Goal: Task Accomplishment & Management: Use online tool/utility

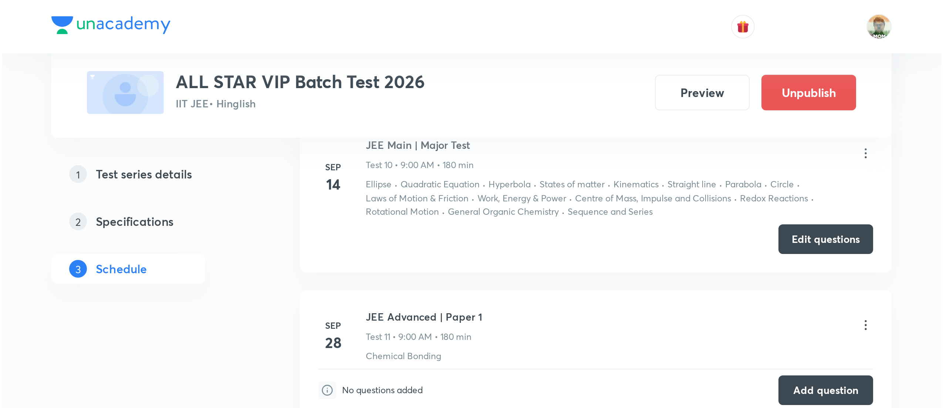
scroll to position [1165, 0]
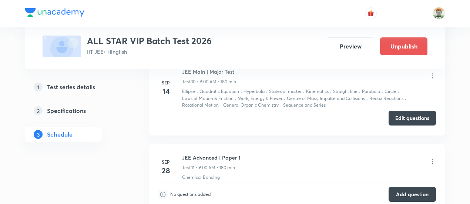
click at [401, 114] on button "Edit questions" at bounding box center [411, 118] width 47 height 15
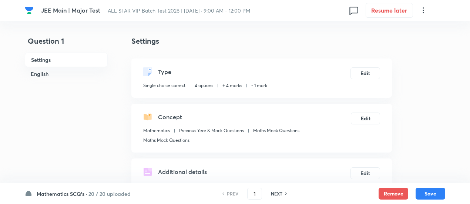
click at [108, 191] on h6 "20 / 20 uploaded" at bounding box center [109, 194] width 42 height 8
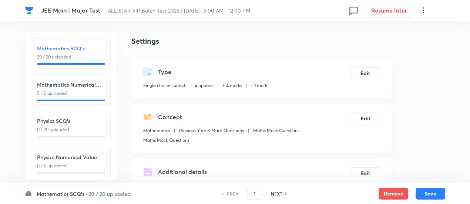
click at [95, 125] on div "Physics SCQ's 0 / 20 uploaded" at bounding box center [70, 125] width 67 height 16
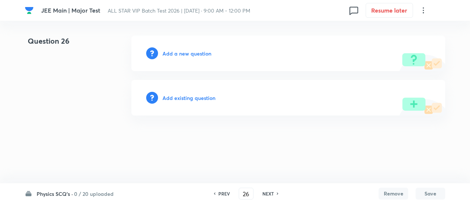
type input "26"
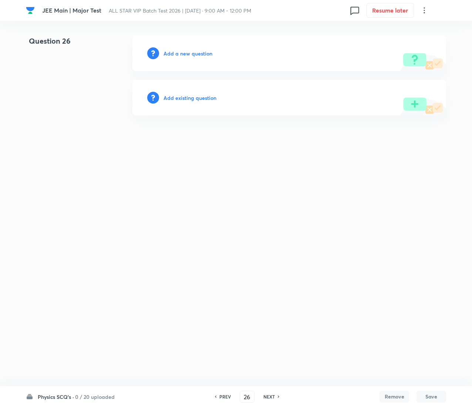
drag, startPoint x: 222, startPoint y: 0, endPoint x: 104, endPoint y: 201, distance: 232.8
click at [104, 151] on html "JEE Main | Major Test ALL STAR VIP Batch Test 2026 | Sep 14, 2025 · 9:00 AM - 1…" at bounding box center [236, 75] width 472 height 151
click at [190, 94] on h6 "Add existing question" at bounding box center [190, 98] width 53 height 8
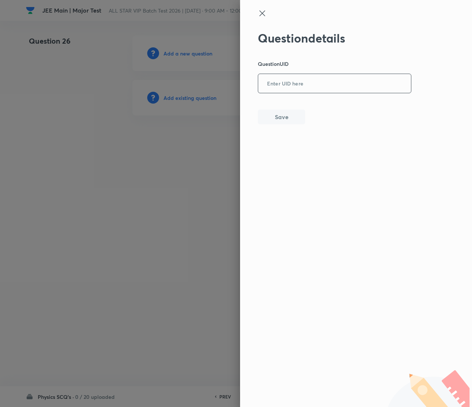
click at [315, 80] on input "text" at bounding box center [334, 84] width 153 height 18
paste input "CSJ25"
type input "CSJ25"
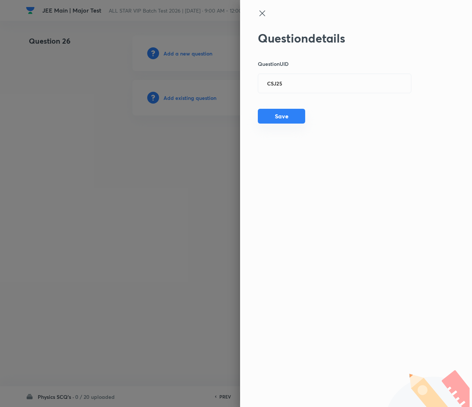
click at [285, 117] on button "Save" at bounding box center [281, 116] width 47 height 15
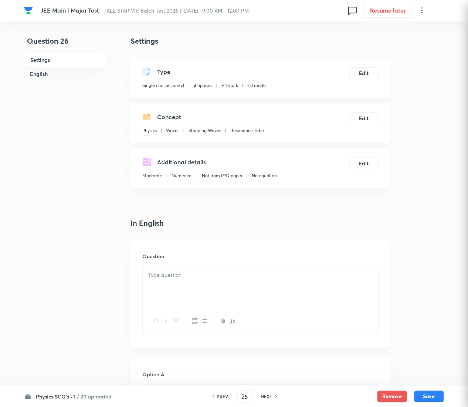
checkbox input "true"
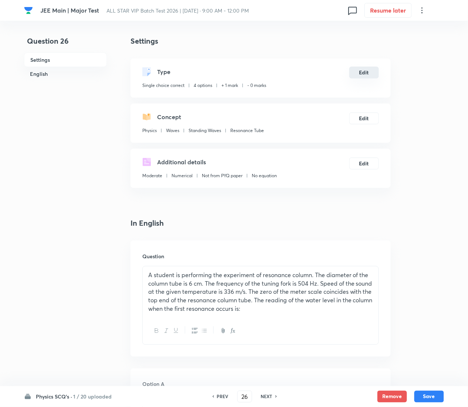
click at [373, 72] on button "Edit" at bounding box center [365, 73] width 30 height 12
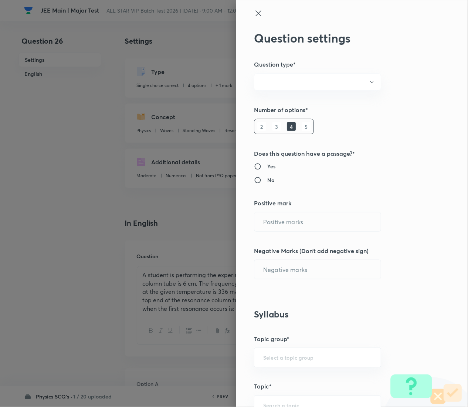
radio input "true"
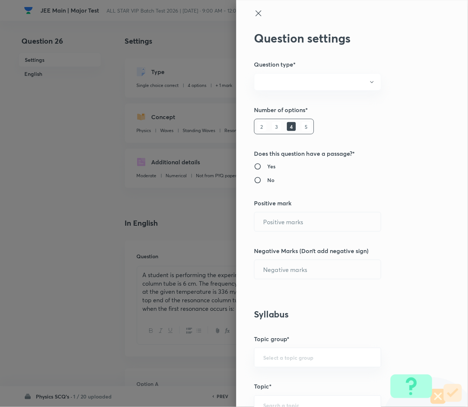
radio input "true"
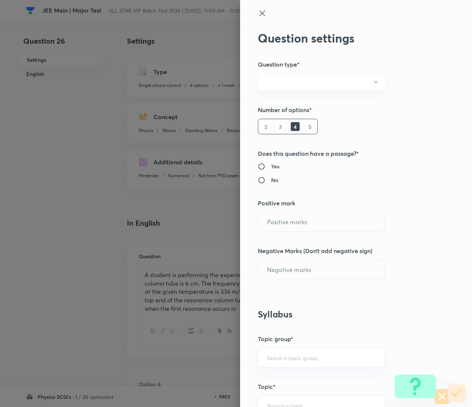
type input "1"
type input "0"
type input "Physics"
type input "Waves"
type input "Standing Waves"
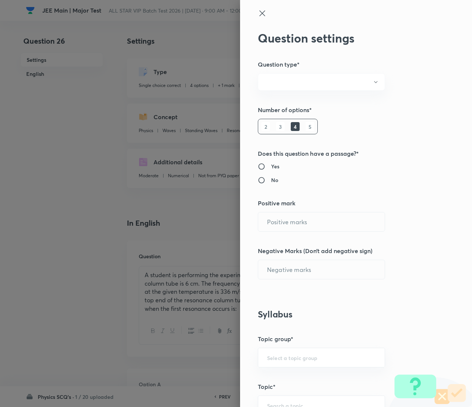
type input "Resonance Tube"
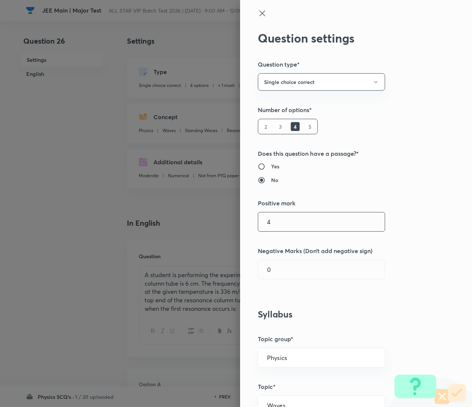
type input "4"
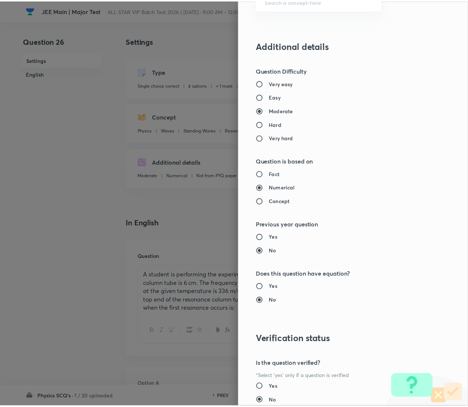
scroll to position [603, 0]
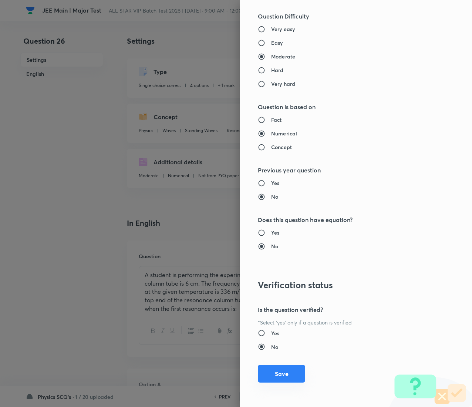
type input "1"
click at [267, 203] on button "Save" at bounding box center [281, 374] width 47 height 18
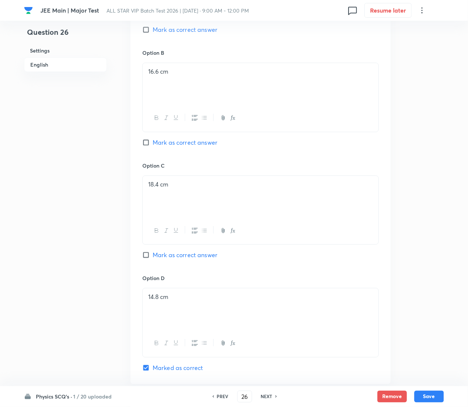
scroll to position [644, 0]
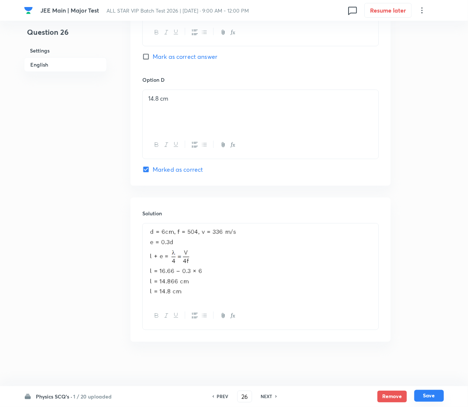
click at [435, 203] on button "Save" at bounding box center [430, 396] width 30 height 12
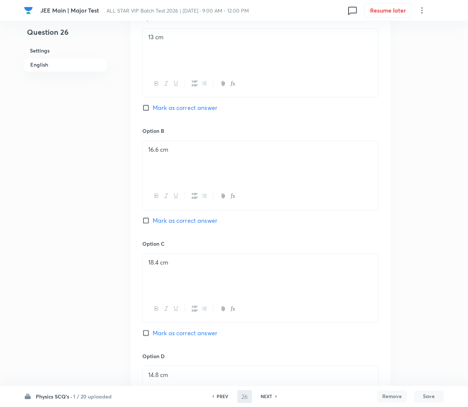
type input "27"
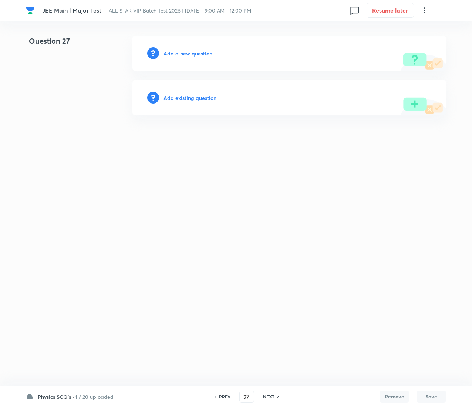
click at [206, 99] on h6 "Add existing question" at bounding box center [190, 98] width 53 height 8
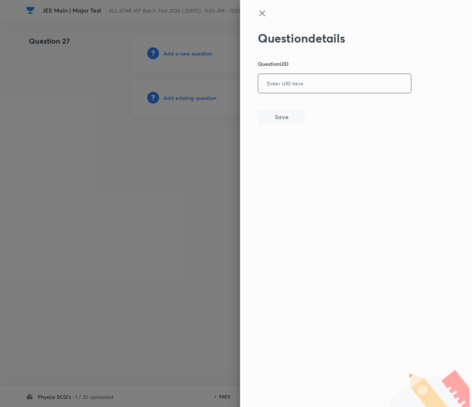
click at [307, 81] on input "text" at bounding box center [334, 84] width 153 height 18
paste input "LIU5J"
type input "LIU5J"
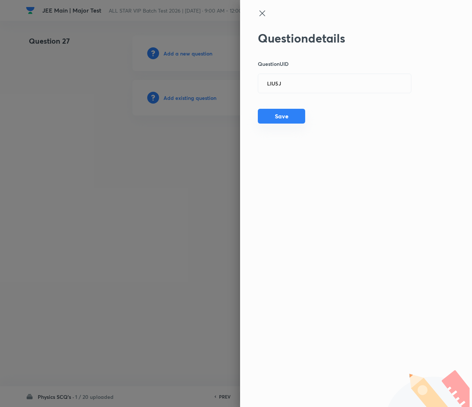
click at [285, 121] on button "Save" at bounding box center [281, 116] width 47 height 15
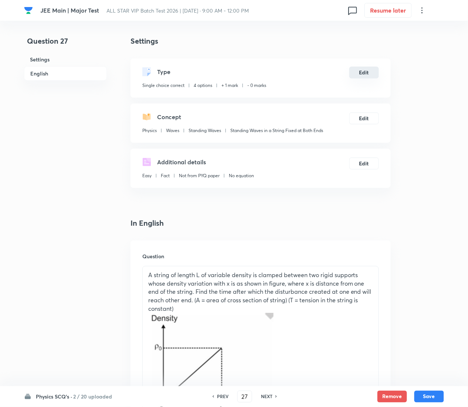
click at [368, 69] on button "Edit" at bounding box center [365, 73] width 30 height 12
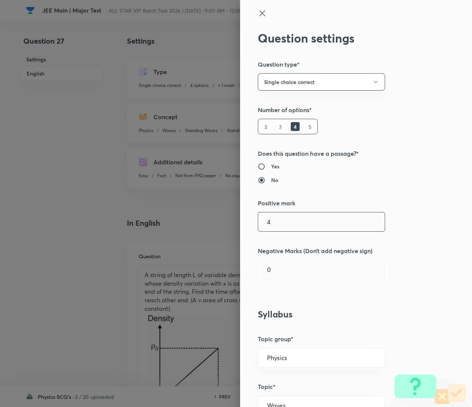
type input "4"
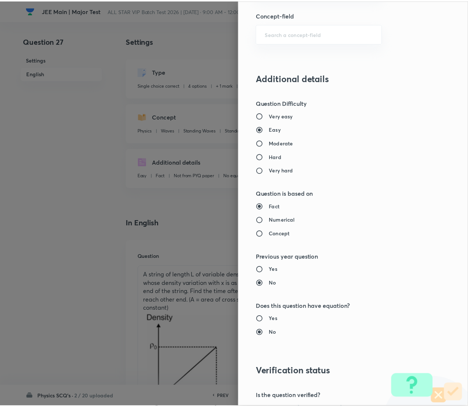
scroll to position [603, 0]
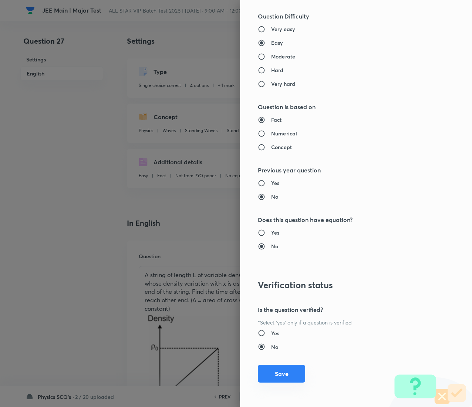
type input "1"
click at [287, 203] on button "Save" at bounding box center [281, 374] width 47 height 18
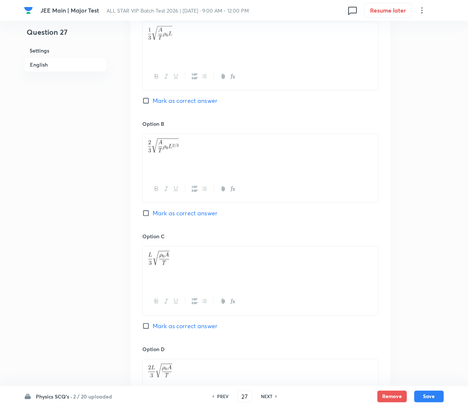
scroll to position [731, 0]
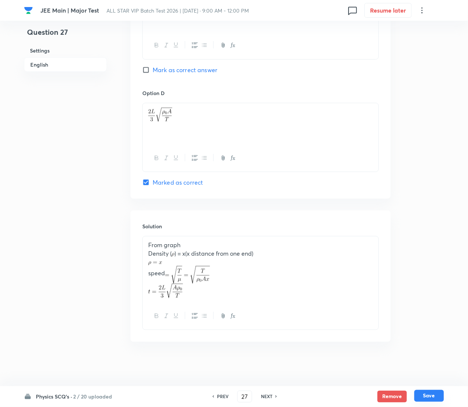
click at [439, 203] on button "Save" at bounding box center [430, 396] width 30 height 12
type input "28"
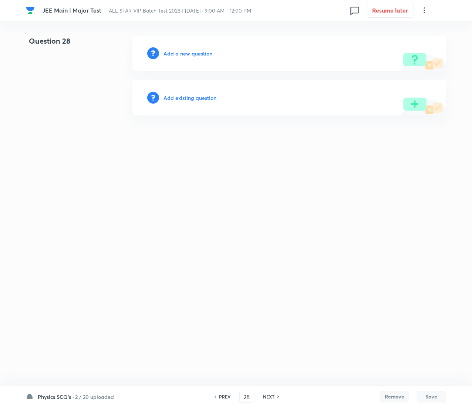
click at [198, 97] on h6 "Add existing question" at bounding box center [190, 98] width 53 height 8
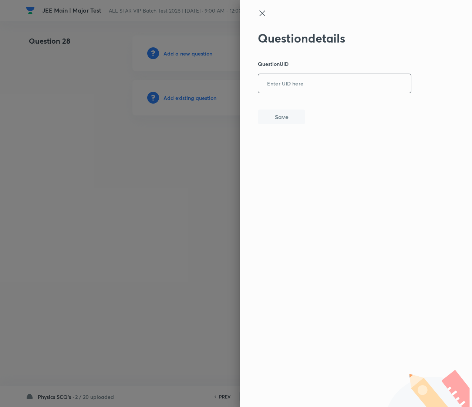
click at [311, 76] on input "text" at bounding box center [334, 84] width 153 height 18
paste input "77YUD"
type input "77YUD"
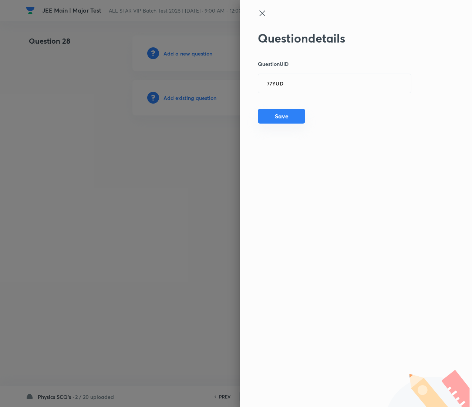
click at [286, 116] on button "Save" at bounding box center [281, 116] width 47 height 15
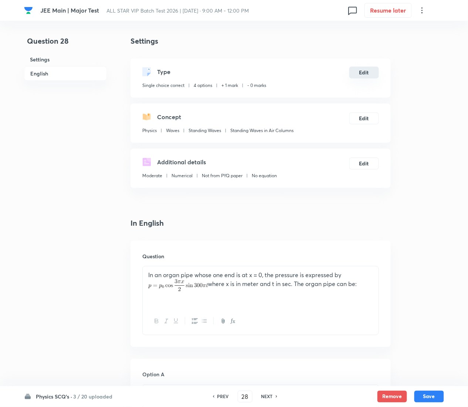
click at [363, 68] on button "Edit" at bounding box center [365, 73] width 30 height 12
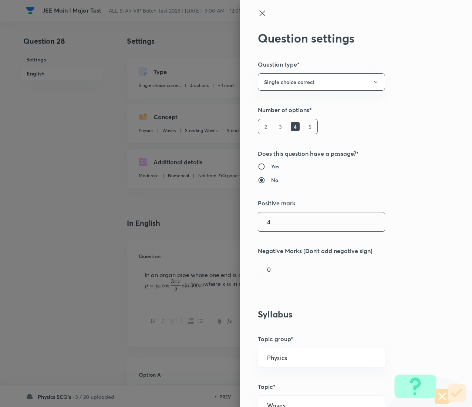
type input "4"
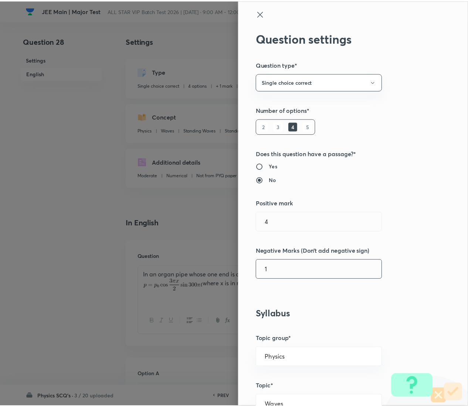
scroll to position [603, 0]
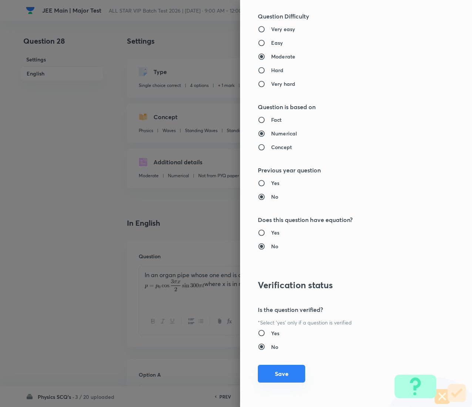
type input "1"
click at [276, 203] on button "Save" at bounding box center [281, 374] width 47 height 18
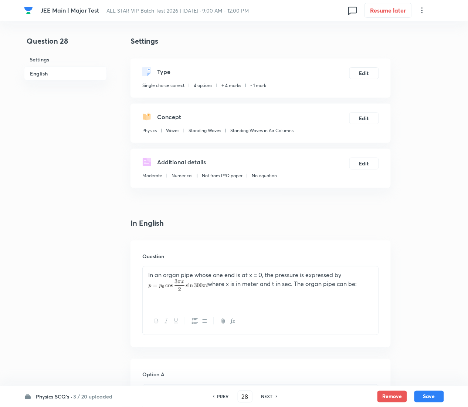
scroll to position [681, 0]
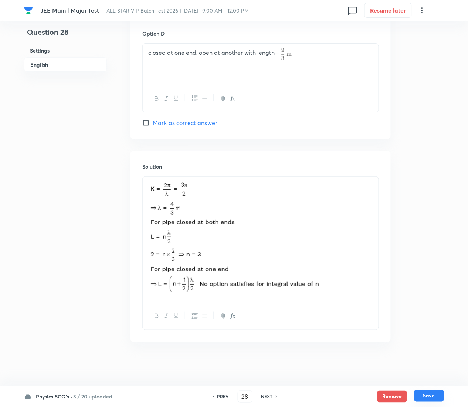
click at [434, 203] on button "Save" at bounding box center [430, 396] width 30 height 12
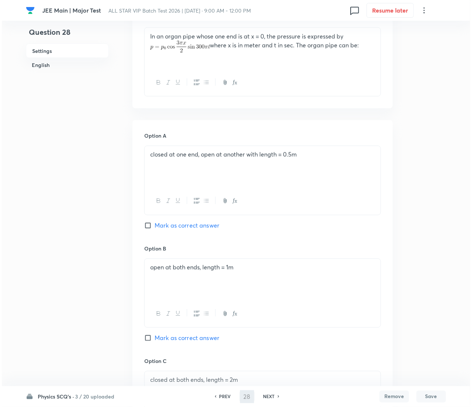
scroll to position [0, 0]
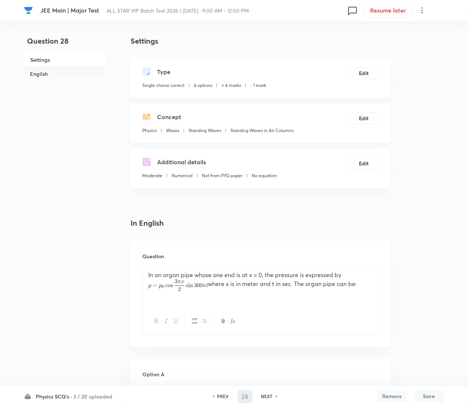
type input "29"
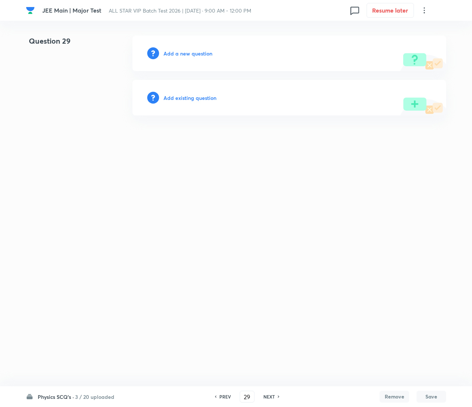
click at [203, 98] on h6 "Add existing question" at bounding box center [190, 98] width 53 height 8
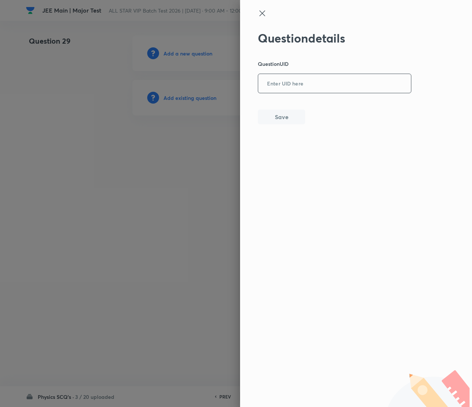
click at [360, 82] on input "text" at bounding box center [334, 84] width 153 height 18
paste input "786SD"
type input "786SD"
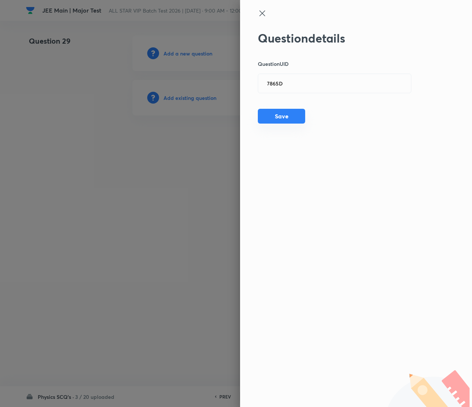
click at [279, 112] on button "Save" at bounding box center [281, 116] width 47 height 15
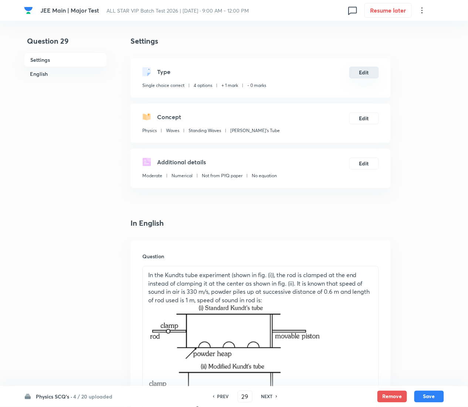
click at [369, 75] on button "Edit" at bounding box center [365, 73] width 30 height 12
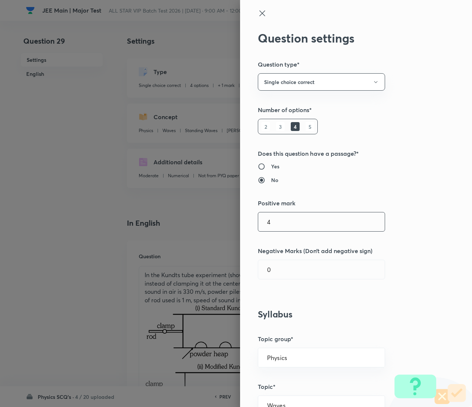
type input "4"
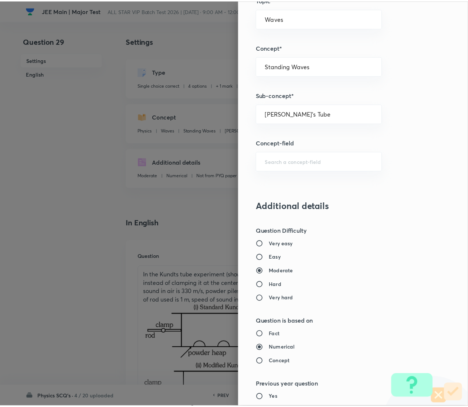
scroll to position [603, 0]
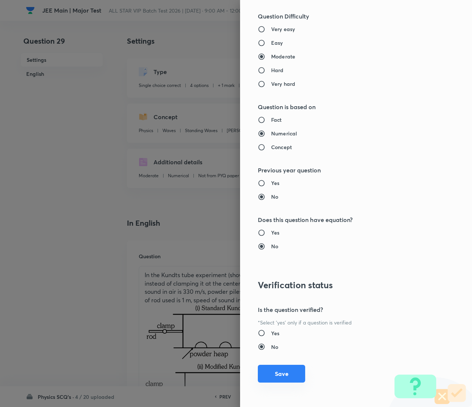
type input "1"
click at [278, 203] on button "Save" at bounding box center [281, 374] width 47 height 18
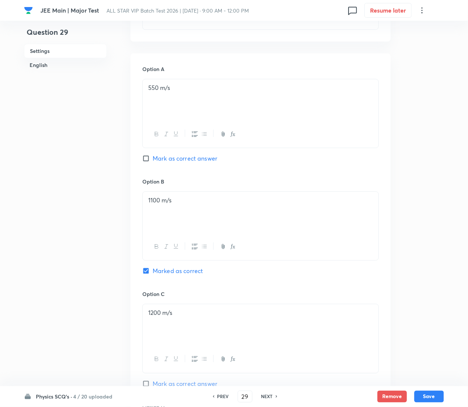
scroll to position [714, 0]
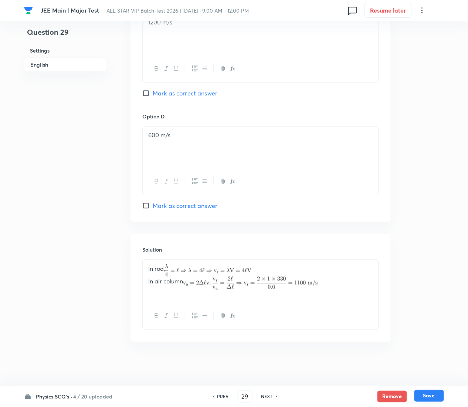
click at [427, 203] on button "Save" at bounding box center [430, 396] width 30 height 12
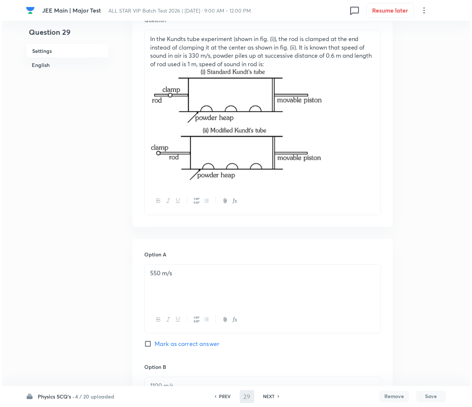
scroll to position [0, 0]
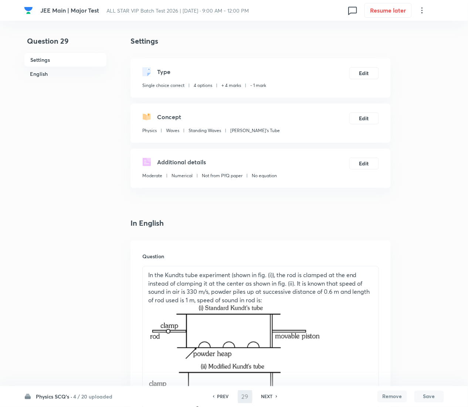
type input "30"
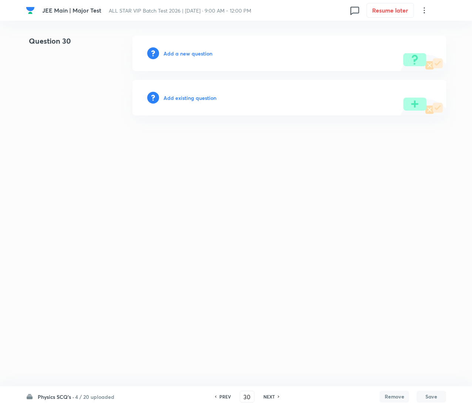
click at [196, 95] on h6 "Add existing question" at bounding box center [190, 98] width 53 height 8
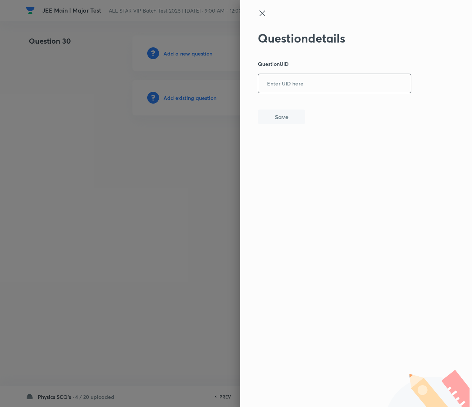
drag, startPoint x: 354, startPoint y: 62, endPoint x: 356, endPoint y: 81, distance: 19.7
click at [356, 81] on div "Question details Question UID ​ Save" at bounding box center [335, 77] width 154 height 93
click at [356, 81] on input "text" at bounding box center [334, 84] width 153 height 18
paste input "TH7XU"
type input "TH7XU"
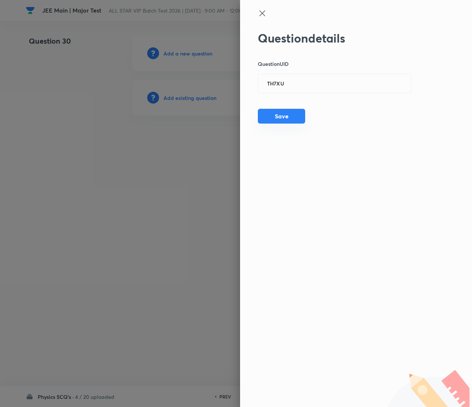
click at [289, 117] on button "Save" at bounding box center [281, 116] width 47 height 15
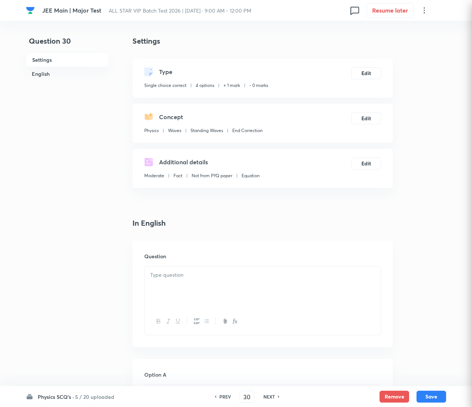
checkbox input "true"
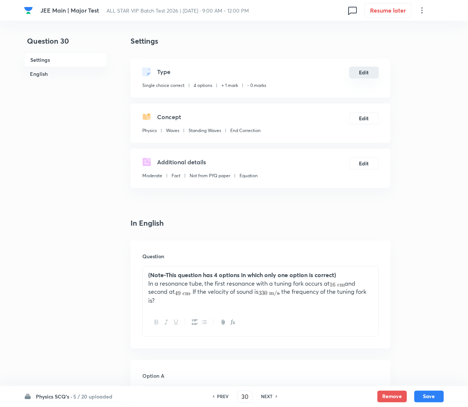
click at [364, 73] on button "Edit" at bounding box center [365, 73] width 30 height 12
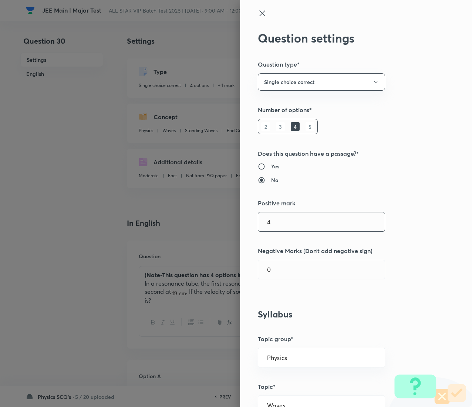
type input "4"
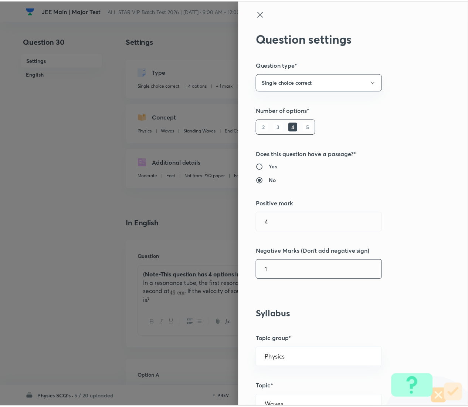
scroll to position [603, 0]
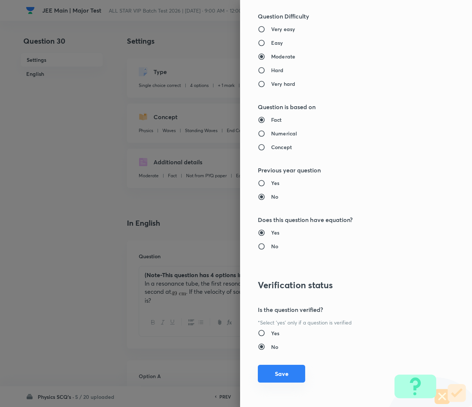
type input "1"
click at [276, 203] on button "Save" at bounding box center [281, 374] width 47 height 18
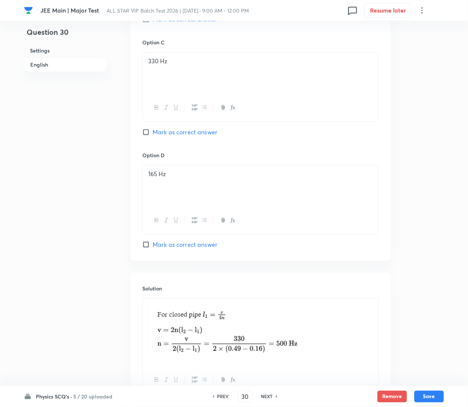
scroll to position [624, 0]
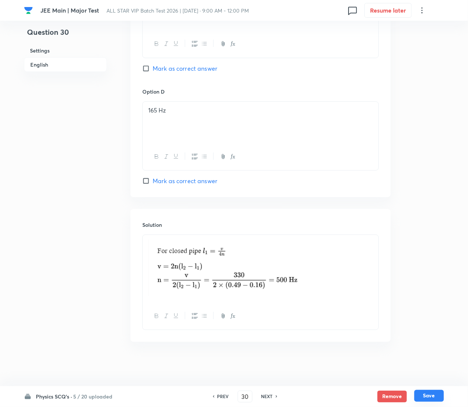
click at [437, 203] on button "Save" at bounding box center [430, 396] width 30 height 12
type input "31"
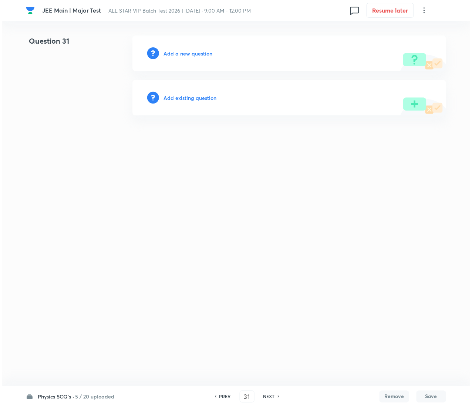
scroll to position [0, 0]
click at [206, 96] on h6 "Add existing question" at bounding box center [190, 98] width 53 height 8
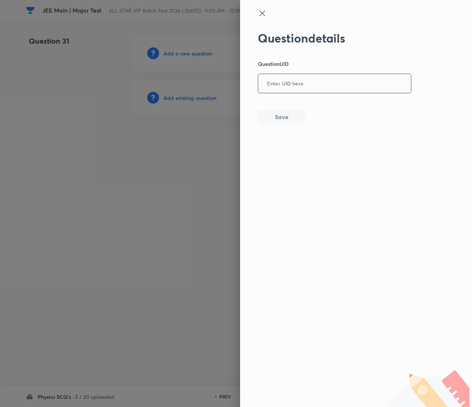
click at [321, 90] on input "text" at bounding box center [334, 84] width 153 height 18
paste input "4LZJI"
type input "4LZJI"
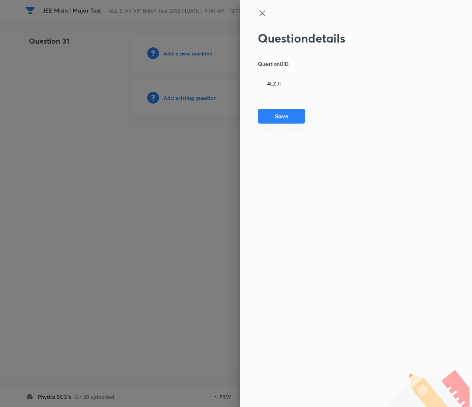
click at [290, 115] on button "Save" at bounding box center [281, 116] width 47 height 15
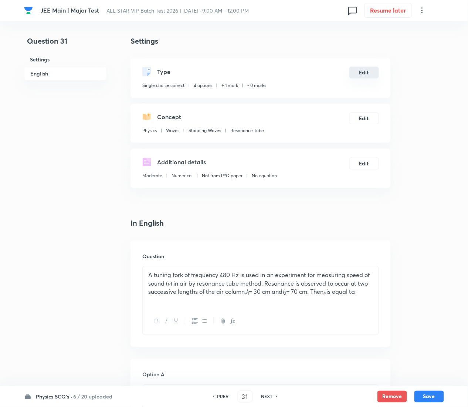
click at [363, 71] on button "Edit" at bounding box center [365, 73] width 30 height 12
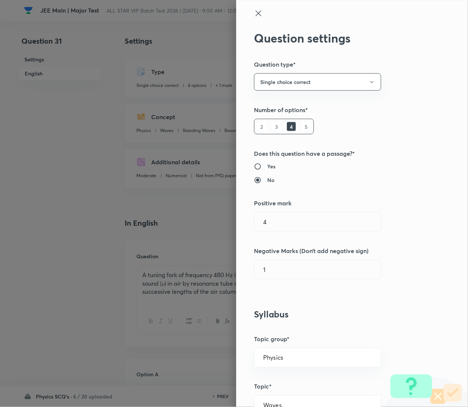
radio input "false"
radio input "true"
radio input "false"
radio input "true"
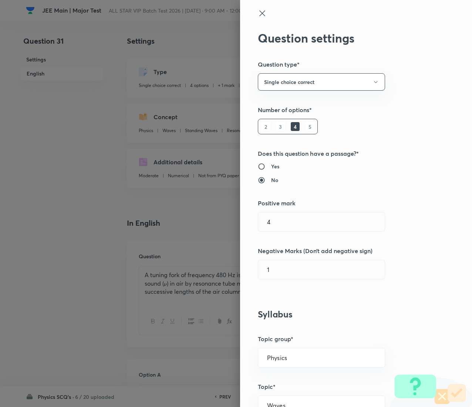
type input "1"
type input "0"
type input "Resonance Tube"
type input "4"
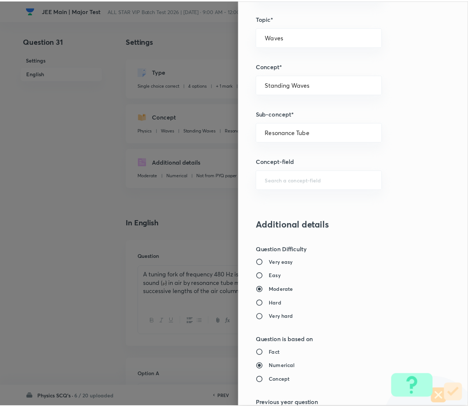
scroll to position [603, 0]
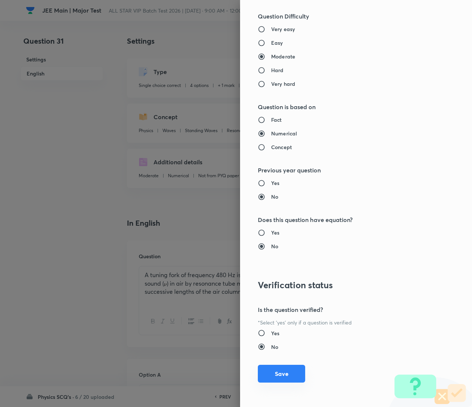
type input "1"
click at [277, 203] on button "Save" at bounding box center [281, 374] width 47 height 18
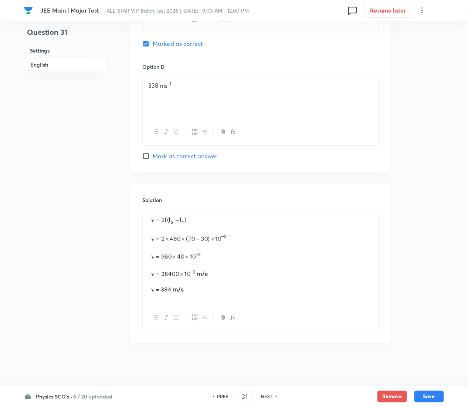
scroll to position [650, 0]
click at [438, 203] on button "Save" at bounding box center [430, 396] width 30 height 12
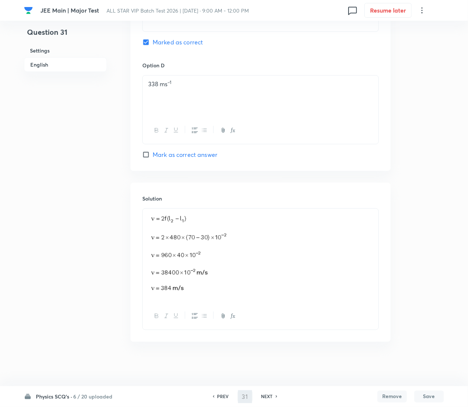
type input "32"
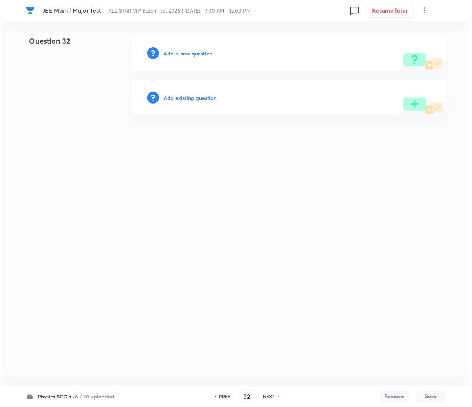
scroll to position [0, 0]
click at [198, 94] on h6 "Add existing question" at bounding box center [190, 98] width 53 height 8
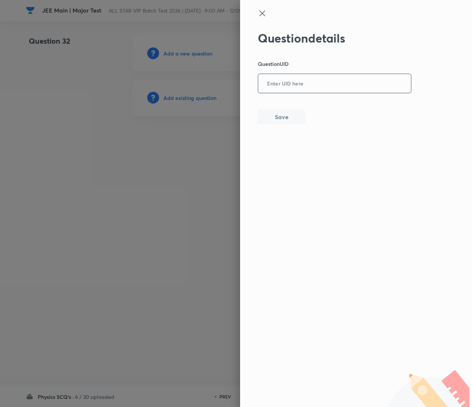
click at [324, 82] on input "text" at bounding box center [334, 84] width 153 height 18
paste input "7G7MI"
type input "7G7MI"
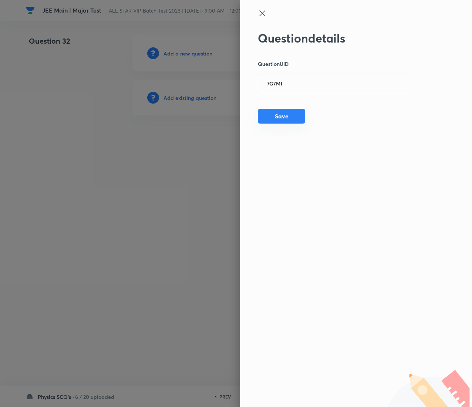
click at [269, 118] on button "Save" at bounding box center [281, 116] width 47 height 15
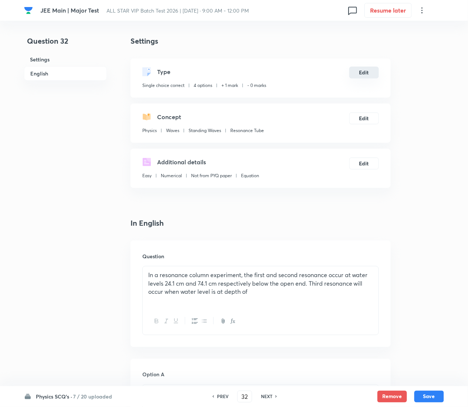
click at [365, 74] on button "Edit" at bounding box center [365, 73] width 30 height 12
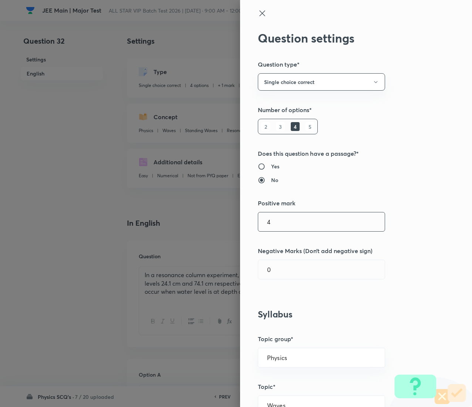
type input "4"
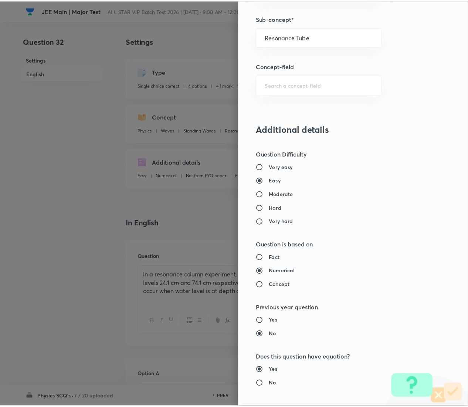
scroll to position [603, 0]
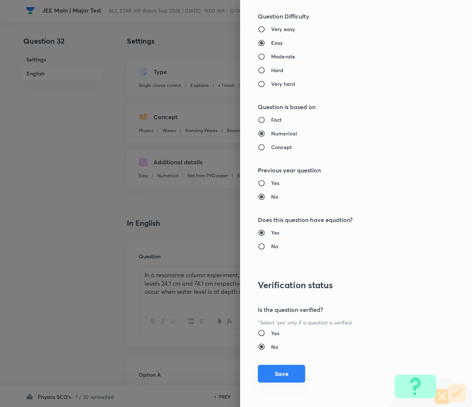
type input "1"
click at [265, 203] on button "Save" at bounding box center [281, 374] width 47 height 18
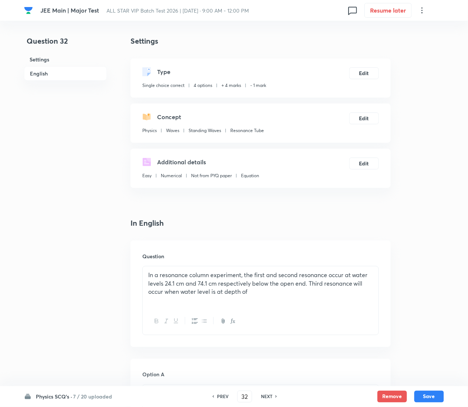
scroll to position [677, 0]
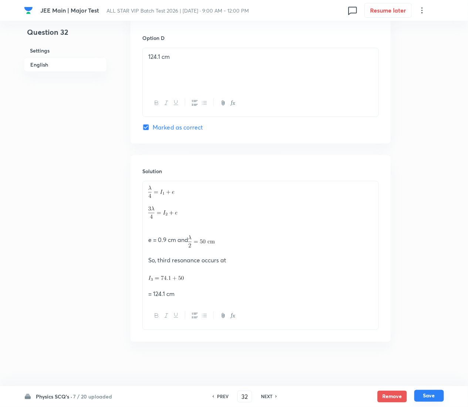
click at [434, 203] on button "Save" at bounding box center [430, 396] width 30 height 12
type input "33"
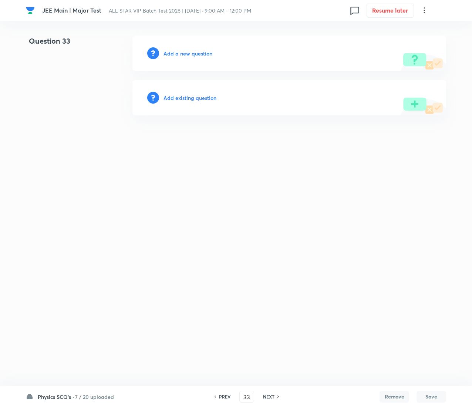
click at [203, 97] on h6 "Add existing question" at bounding box center [190, 98] width 53 height 8
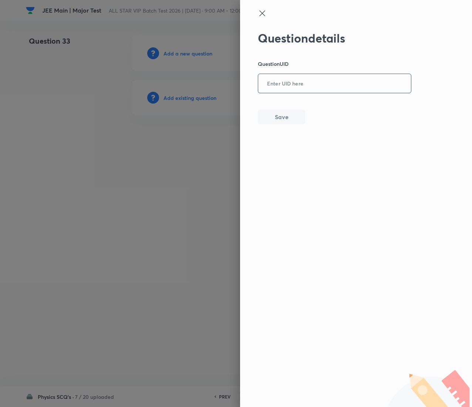
click at [326, 77] on input "text" at bounding box center [334, 84] width 153 height 18
paste input "XTBZC"
type input "XTBZC"
click at [292, 118] on button "Save" at bounding box center [281, 116] width 47 height 15
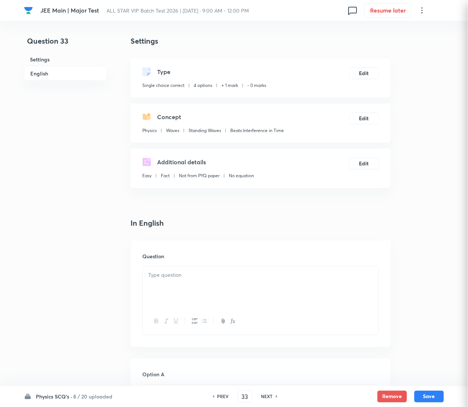
checkbox input "true"
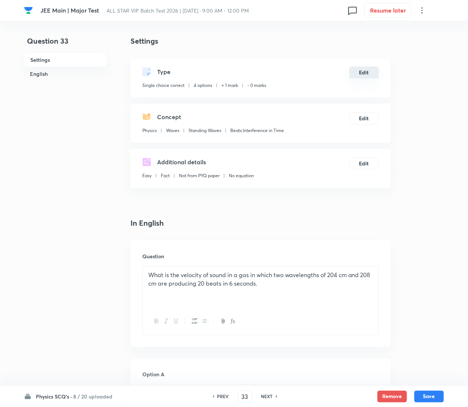
click at [367, 73] on button "Edit" at bounding box center [365, 73] width 30 height 12
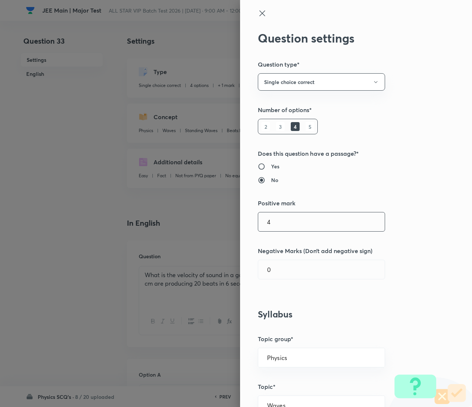
type input "4"
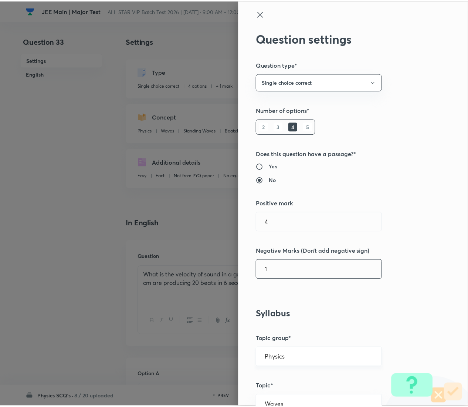
scroll to position [603, 0]
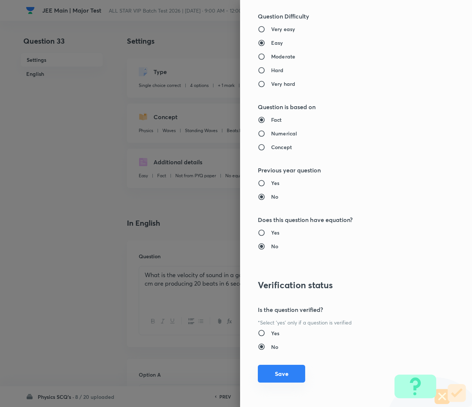
type input "1"
click at [279, 203] on button "Save" at bounding box center [281, 374] width 47 height 18
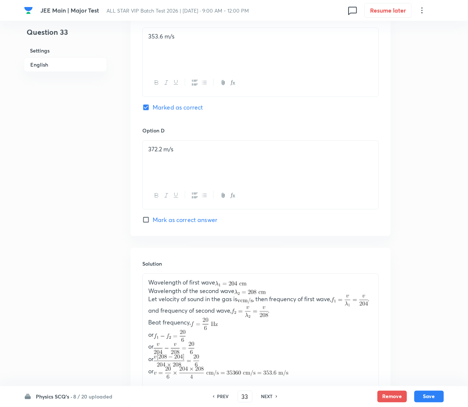
scroll to position [674, 0]
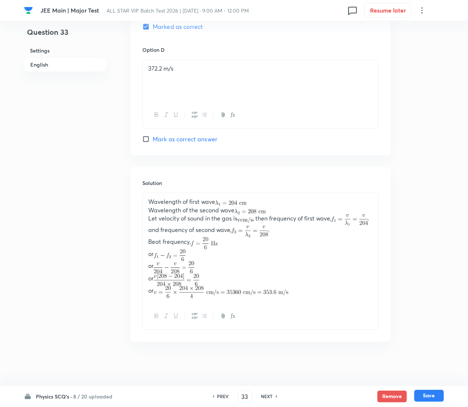
click at [434, 203] on button "Save" at bounding box center [430, 396] width 30 height 12
type input "34"
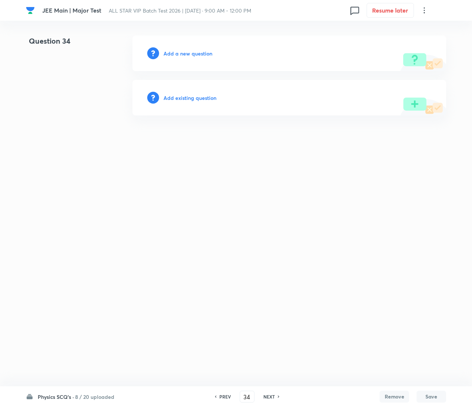
click at [208, 94] on h6 "Add existing question" at bounding box center [190, 98] width 53 height 8
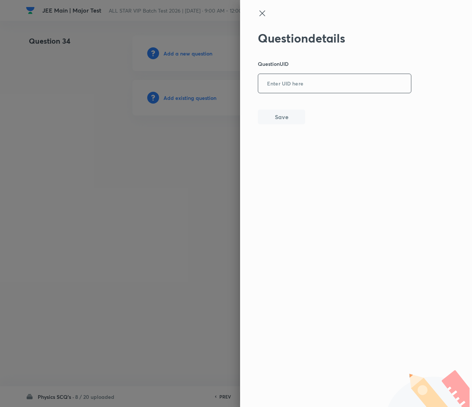
click at [320, 75] on input "text" at bounding box center [334, 84] width 153 height 18
paste input "V1V7Z"
type input "V1V7Z"
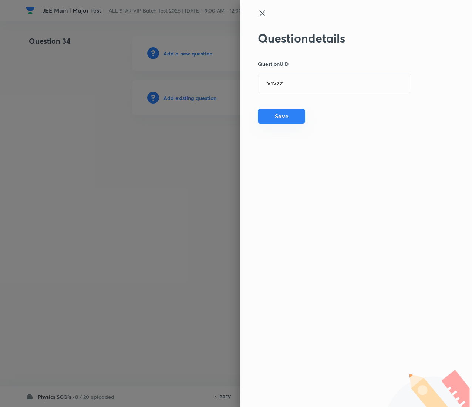
click at [274, 120] on button "Save" at bounding box center [281, 116] width 47 height 15
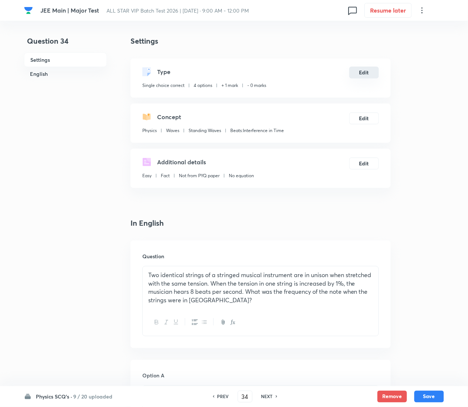
click at [363, 73] on button "Edit" at bounding box center [365, 73] width 30 height 12
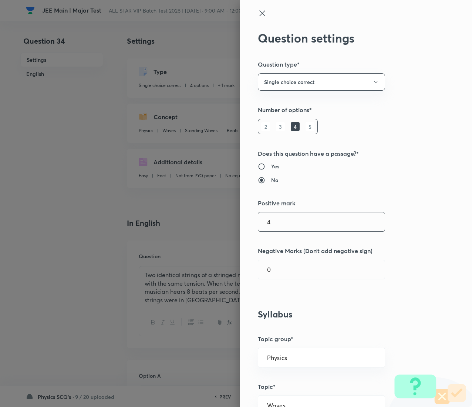
type input "4"
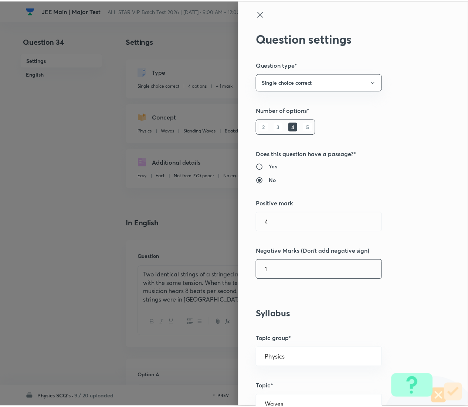
scroll to position [603, 0]
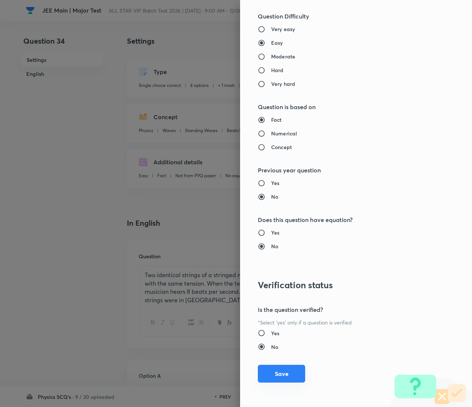
type input "1"
click at [277, 203] on button "Save" at bounding box center [281, 374] width 47 height 18
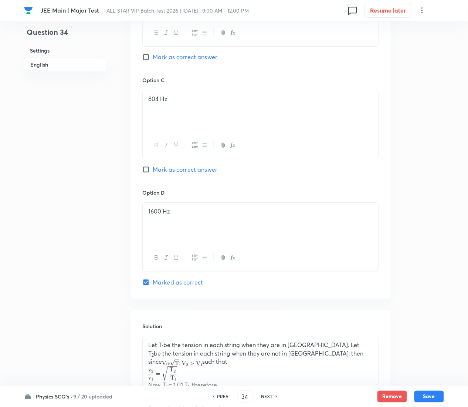
scroll to position [696, 0]
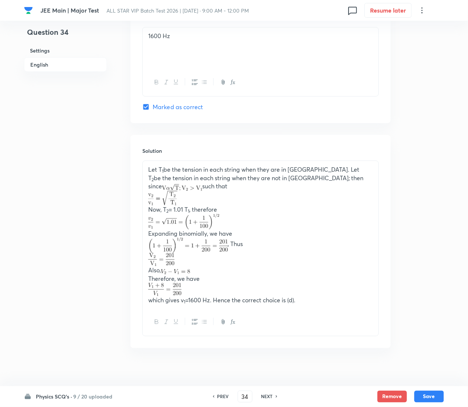
click at [435, 203] on button "Save" at bounding box center [430, 397] width 30 height 12
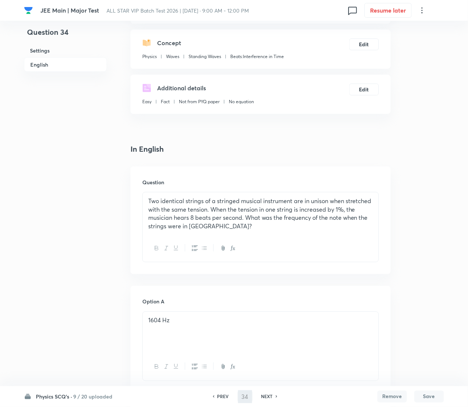
type input "35"
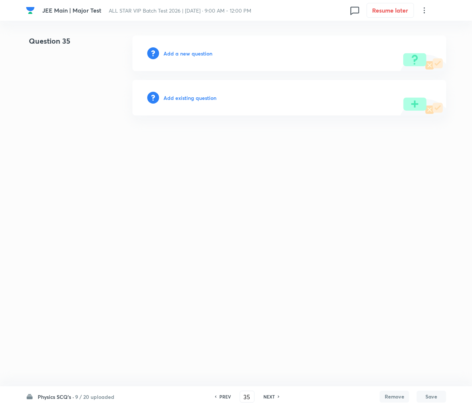
click at [207, 98] on h6 "Add existing question" at bounding box center [190, 98] width 53 height 8
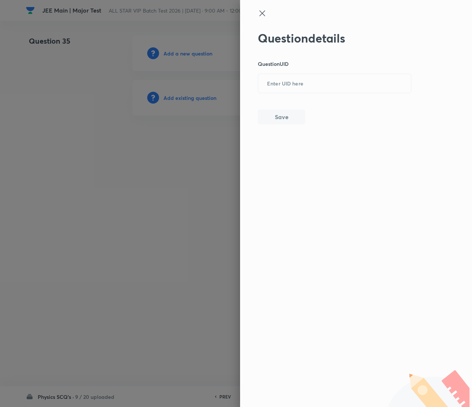
click at [338, 72] on div "Question details Question UID ​ Save" at bounding box center [335, 77] width 154 height 93
click at [336, 80] on input "text" at bounding box center [334, 84] width 153 height 18
paste input "F4Q98"
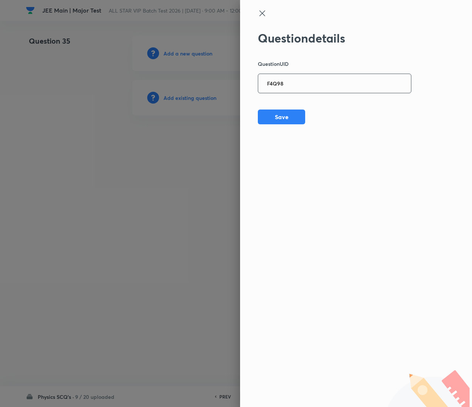
type input "F4Q98"
click at [273, 117] on button "Save" at bounding box center [281, 116] width 47 height 15
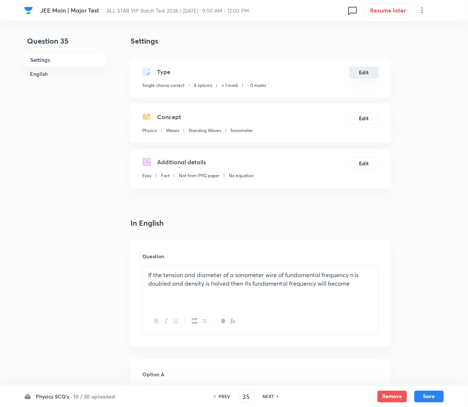
click at [366, 68] on button "Edit" at bounding box center [365, 73] width 30 height 12
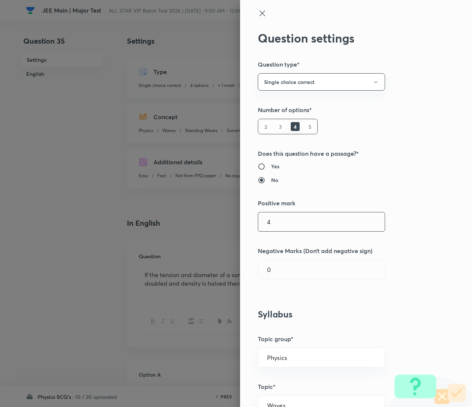
type input "4"
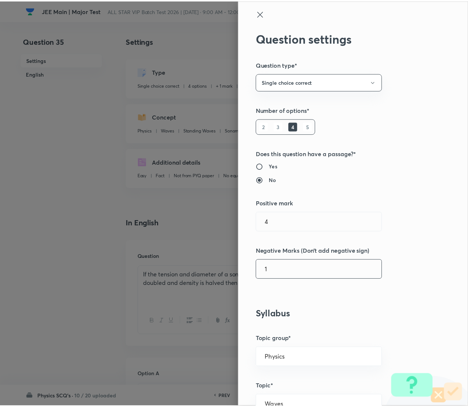
scroll to position [603, 0]
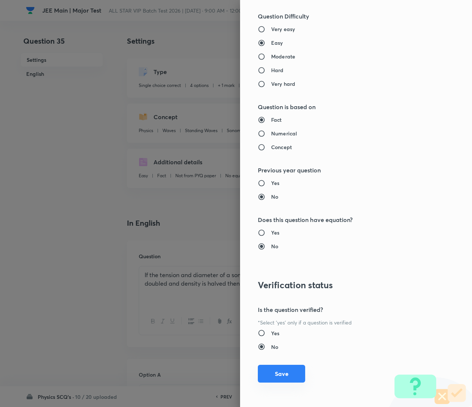
type input "1"
click at [277, 203] on button "Save" at bounding box center [281, 374] width 47 height 18
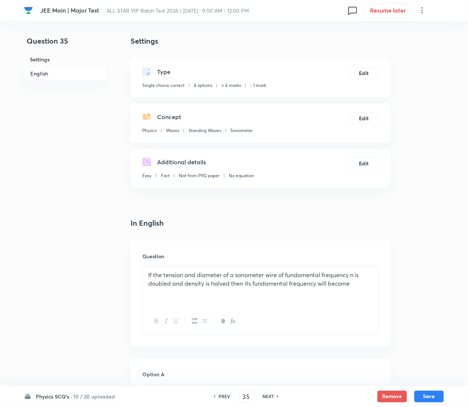
scroll to position [684, 0]
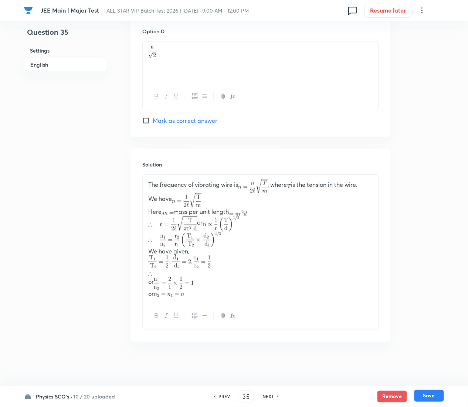
click at [435, 203] on button "Save" at bounding box center [430, 396] width 30 height 12
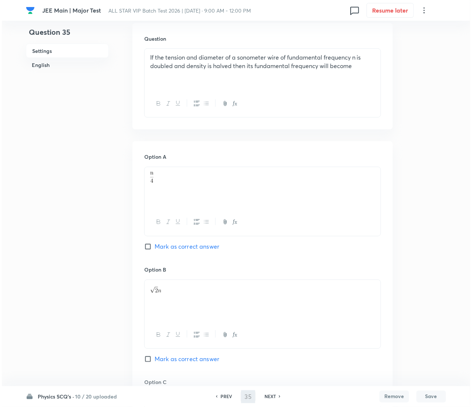
scroll to position [0, 0]
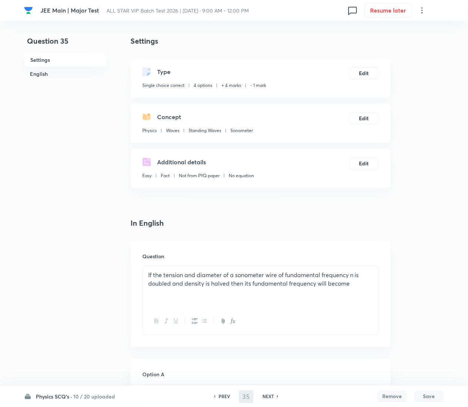
type input "36"
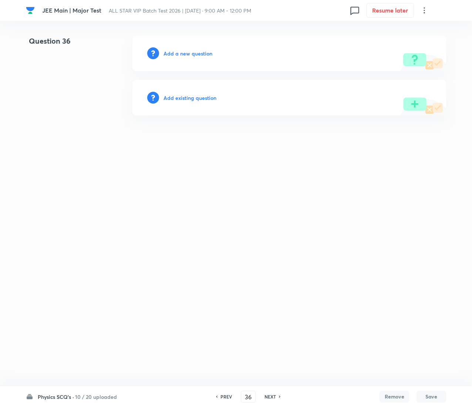
click at [194, 95] on h6 "Add existing question" at bounding box center [190, 98] width 53 height 8
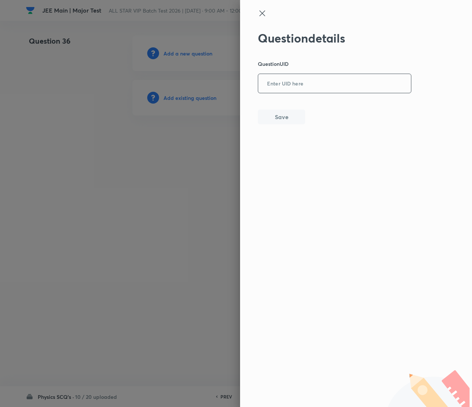
click at [329, 87] on input "text" at bounding box center [334, 84] width 153 height 18
paste input "4I7FK"
type input "4I7FK"
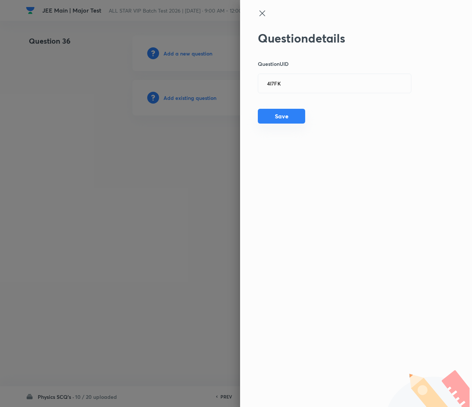
click at [272, 122] on button "Save" at bounding box center [281, 116] width 47 height 15
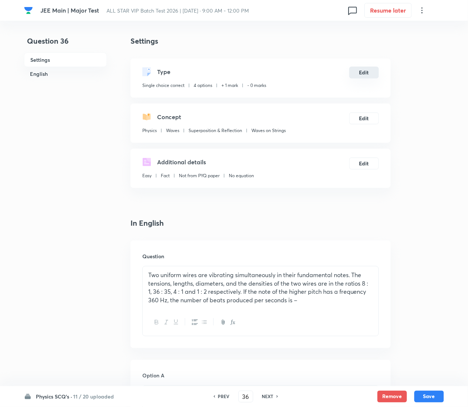
click at [363, 74] on button "Edit" at bounding box center [365, 73] width 30 height 12
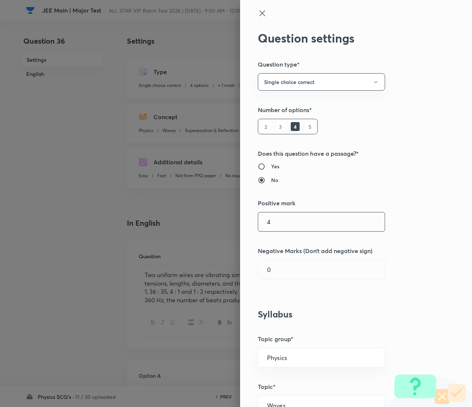
type input "4"
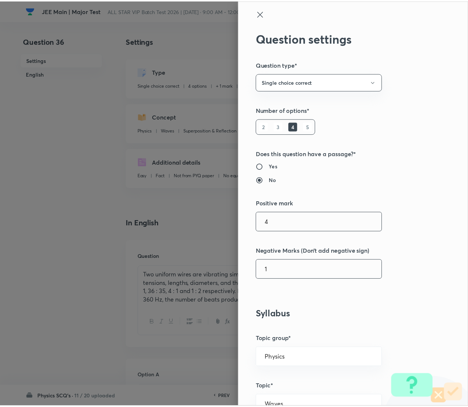
scroll to position [603, 0]
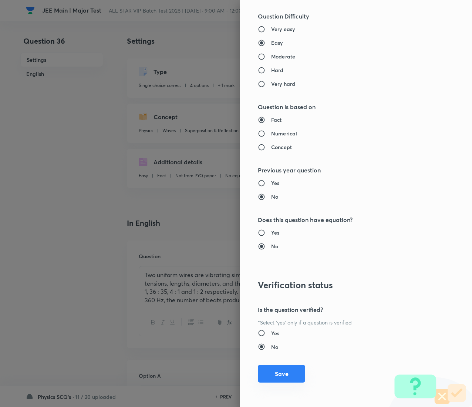
type input "1"
click at [273, 203] on button "Save" at bounding box center [281, 374] width 47 height 18
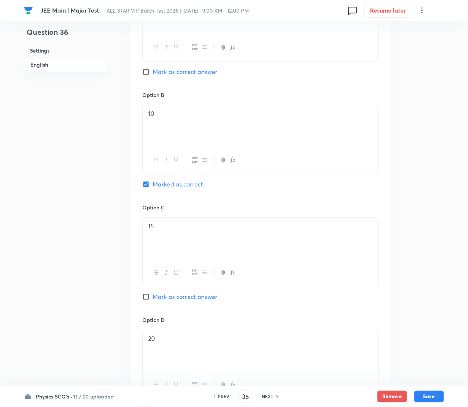
scroll to position [676, 0]
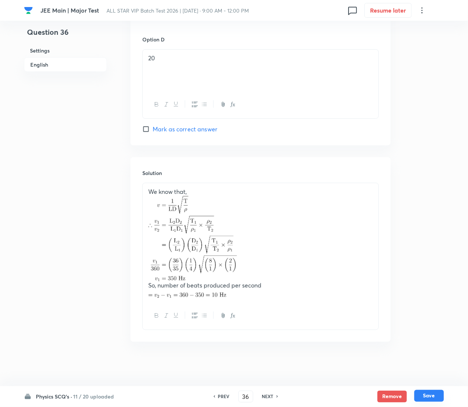
click at [434, 203] on button "Save" at bounding box center [430, 396] width 30 height 12
type input "37"
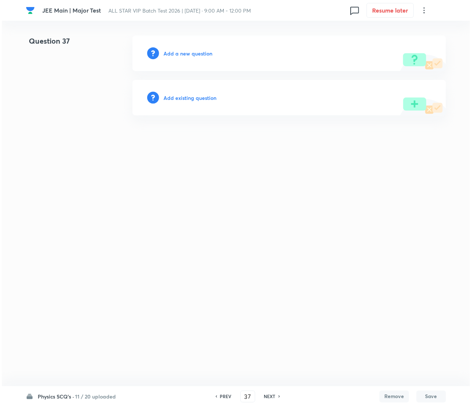
scroll to position [0, 0]
click at [203, 100] on h6 "Add existing question" at bounding box center [190, 98] width 53 height 8
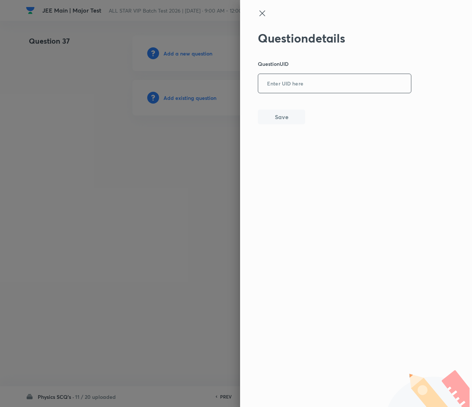
click at [308, 80] on input "text" at bounding box center [334, 84] width 153 height 18
paste input "ADA89"
type input "ADA89"
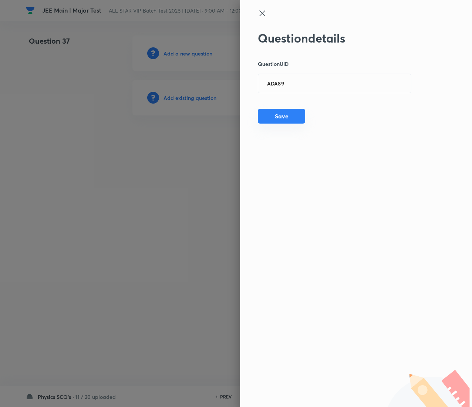
click at [293, 117] on button "Save" at bounding box center [281, 116] width 47 height 15
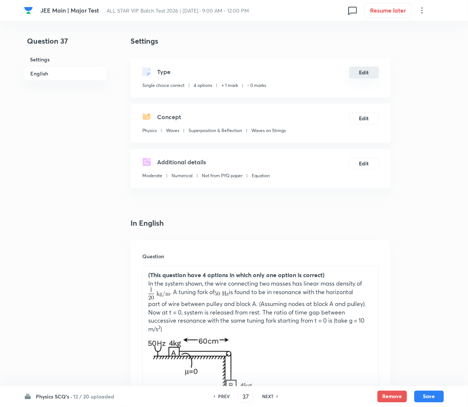
click at [367, 72] on button "Edit" at bounding box center [365, 73] width 30 height 12
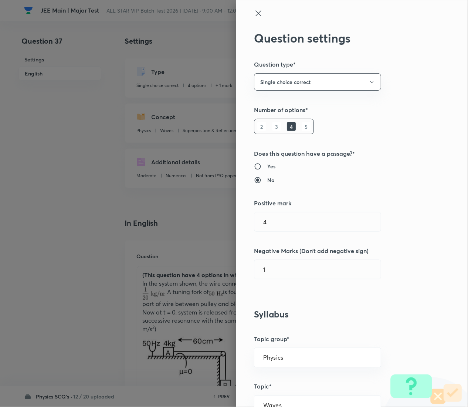
type input "1"
type input "0"
radio input "false"
radio input "true"
radio input "false"
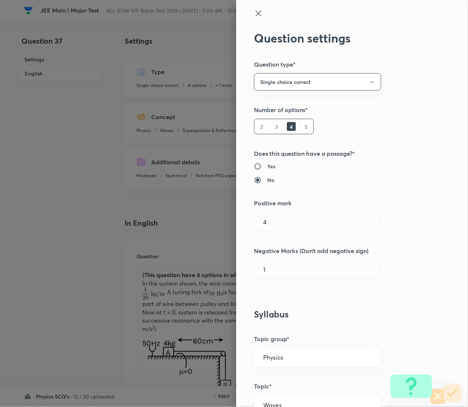
radio input "true"
radio input "false"
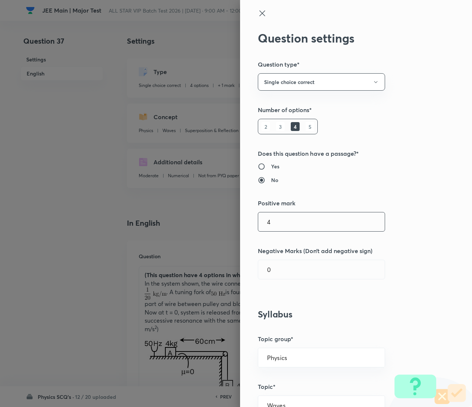
type input "4"
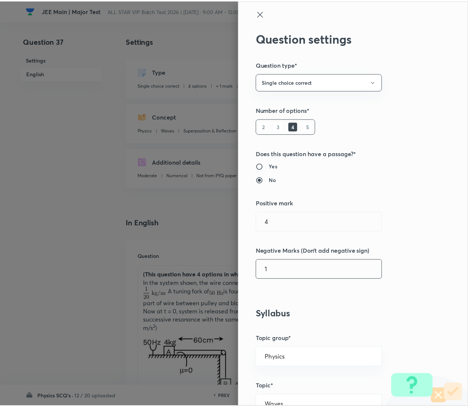
scroll to position [603, 0]
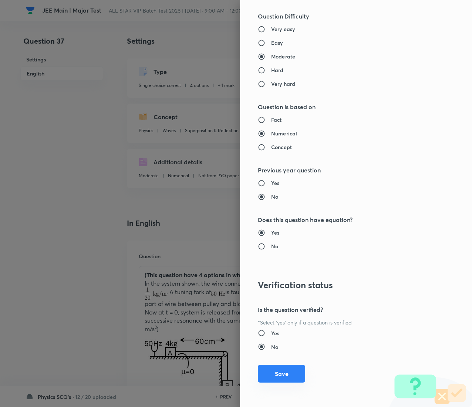
type input "1"
click at [262, 203] on button "Save" at bounding box center [281, 374] width 47 height 18
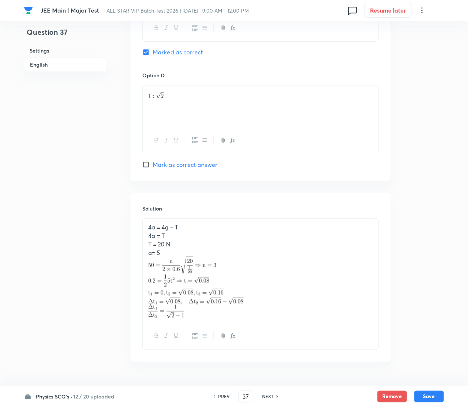
scroll to position [753, 0]
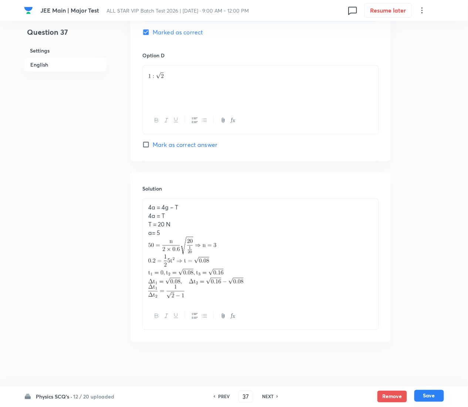
click at [435, 203] on button "Save" at bounding box center [430, 396] width 30 height 12
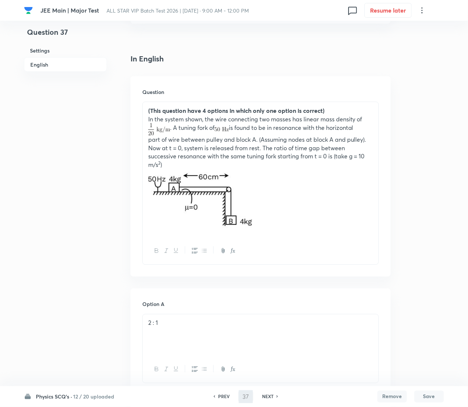
type input "38"
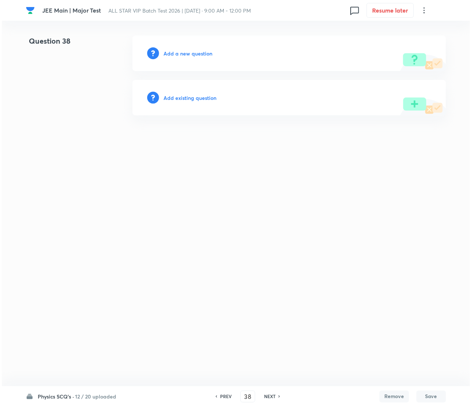
scroll to position [0, 0]
click at [189, 96] on h6 "Add existing question" at bounding box center [190, 98] width 53 height 8
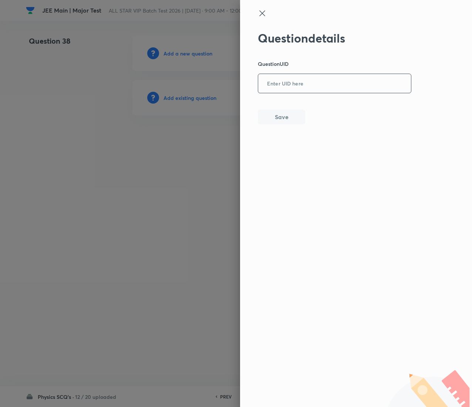
click at [315, 81] on input "text" at bounding box center [334, 84] width 153 height 18
paste input "WLO0Y"
type input "WLO0Y"
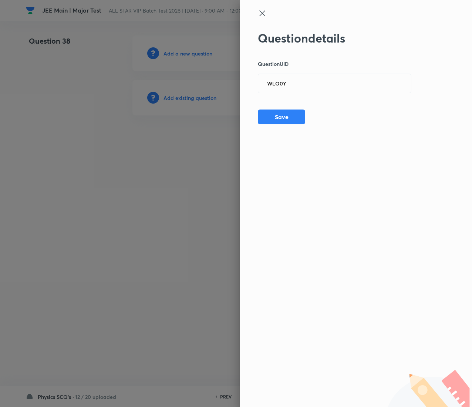
click at [285, 108] on div "Question details Question UID WLO0Y ​ Save" at bounding box center [335, 77] width 154 height 93
click at [286, 111] on button "Save" at bounding box center [281, 116] width 47 height 15
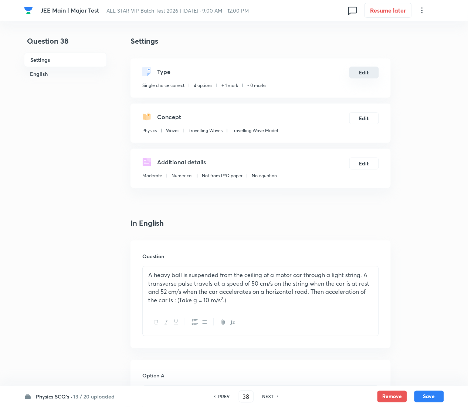
click at [365, 75] on button "Edit" at bounding box center [365, 73] width 30 height 12
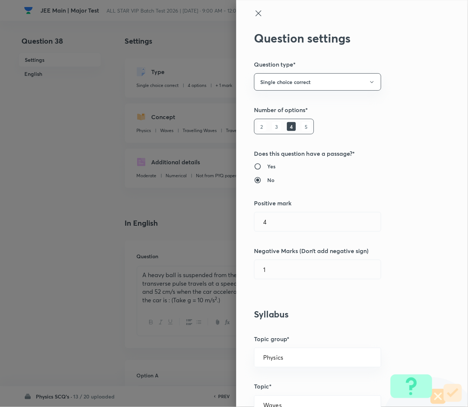
radio input "false"
radio input "true"
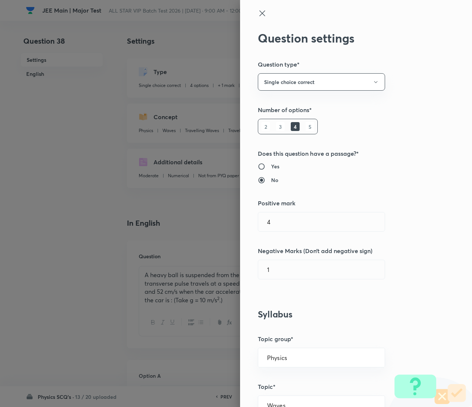
type input "1"
type input "0"
type input "Travelling Waves"
type input "Travelling Wave Model"
type input "4"
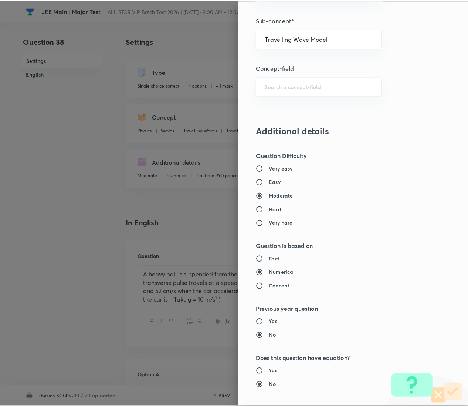
scroll to position [603, 0]
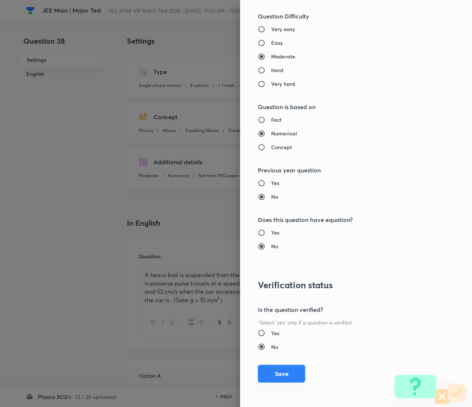
type input "1"
click at [277, 203] on button "Save" at bounding box center [281, 374] width 47 height 18
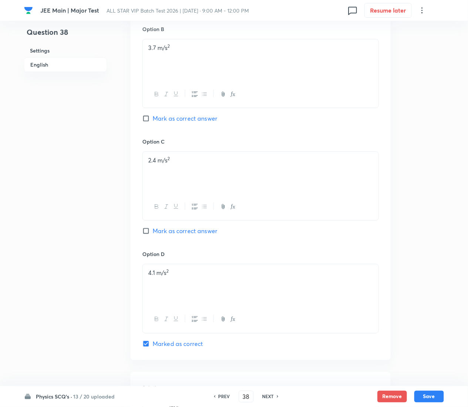
scroll to position [633, 0]
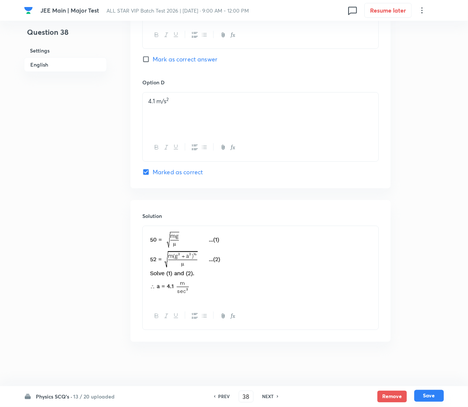
click at [435, 203] on button "Save" at bounding box center [430, 396] width 30 height 12
type input "39"
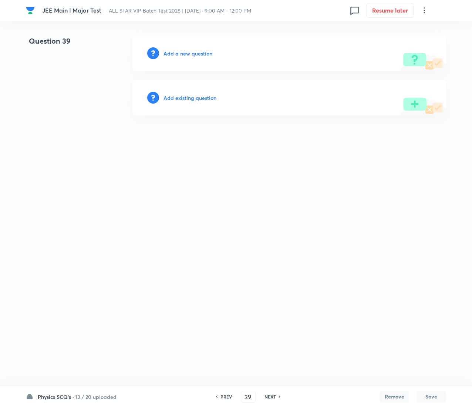
click at [181, 96] on h6 "Add existing question" at bounding box center [190, 98] width 53 height 8
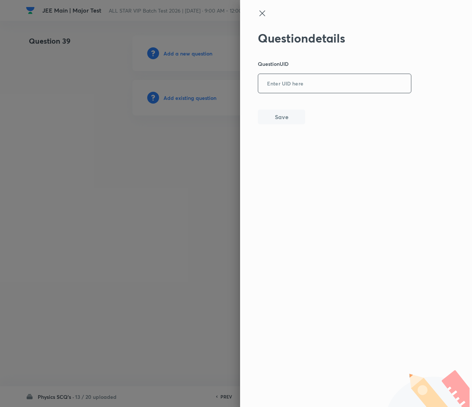
click at [303, 88] on input "text" at bounding box center [334, 84] width 153 height 18
paste input "K88F9"
type input "K88F9"
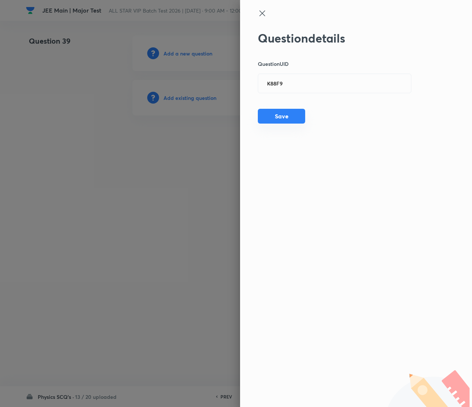
click at [284, 112] on button "Save" at bounding box center [281, 116] width 47 height 15
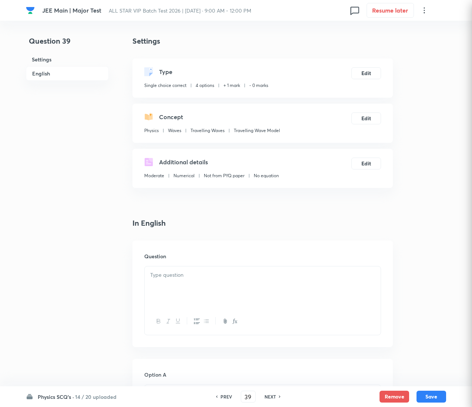
checkbox input "true"
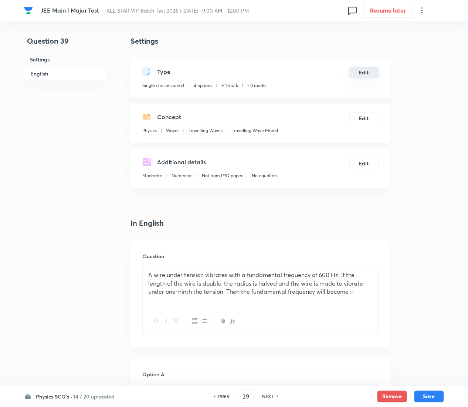
click at [366, 72] on button "Edit" at bounding box center [365, 73] width 30 height 12
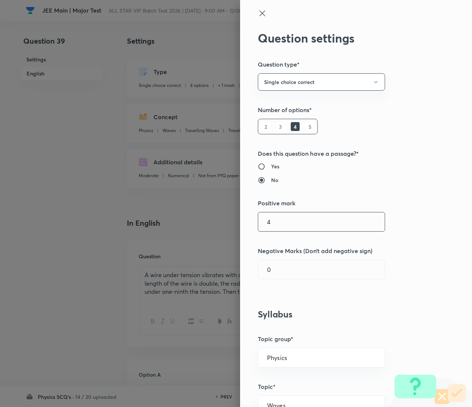
type input "4"
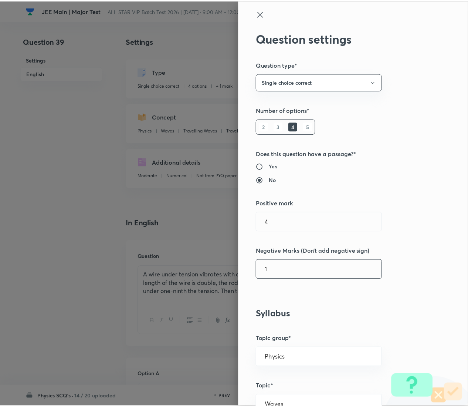
scroll to position [603, 0]
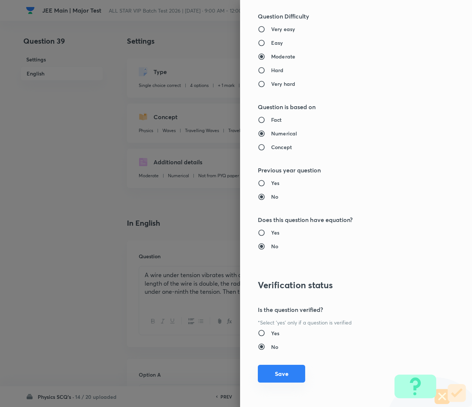
type input "1"
click at [268, 203] on button "Save" at bounding box center [281, 374] width 47 height 18
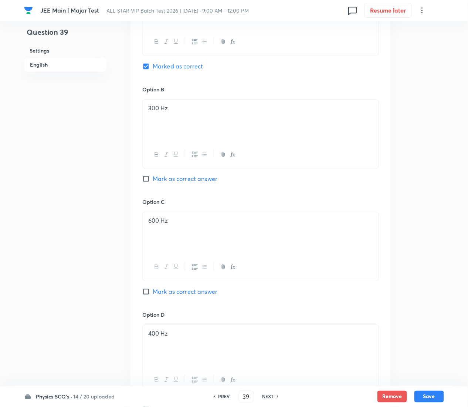
scroll to position [677, 0]
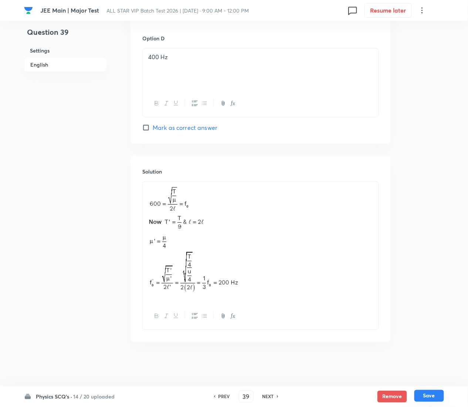
click at [442, 203] on button "Save" at bounding box center [430, 396] width 30 height 12
type input "40"
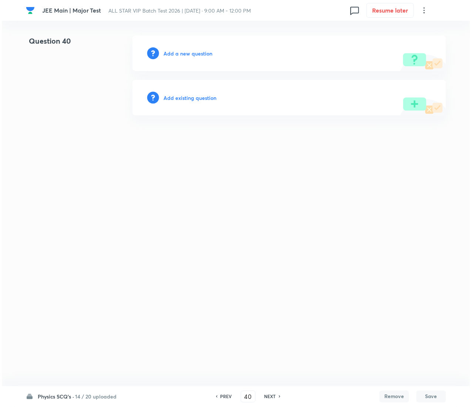
scroll to position [0, 0]
click at [207, 94] on h6 "Add existing question" at bounding box center [190, 98] width 53 height 8
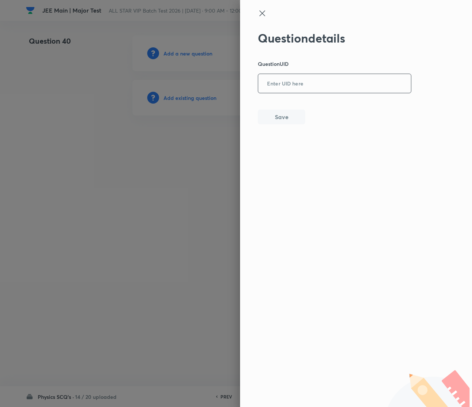
click at [345, 85] on input "text" at bounding box center [334, 84] width 153 height 18
paste input "3K3P2"
type input "3K3P2"
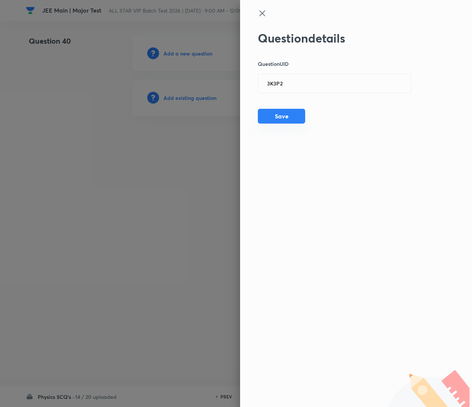
click at [280, 112] on button "Save" at bounding box center [281, 116] width 47 height 15
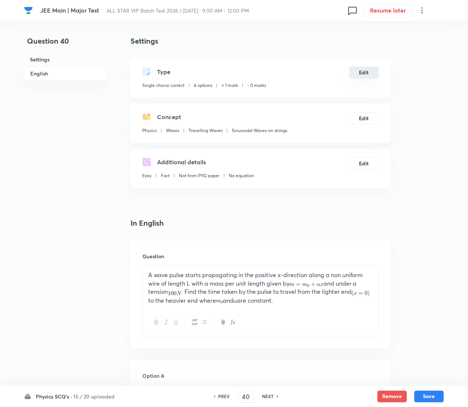
click at [363, 70] on button "Edit" at bounding box center [365, 73] width 30 height 12
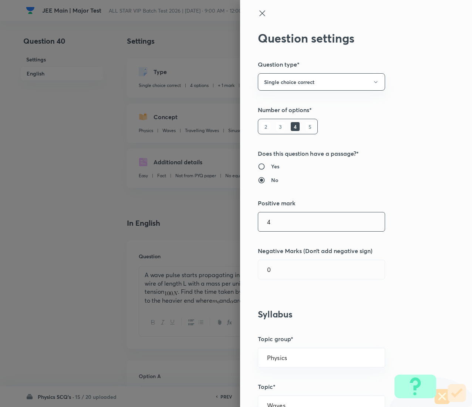
type input "4"
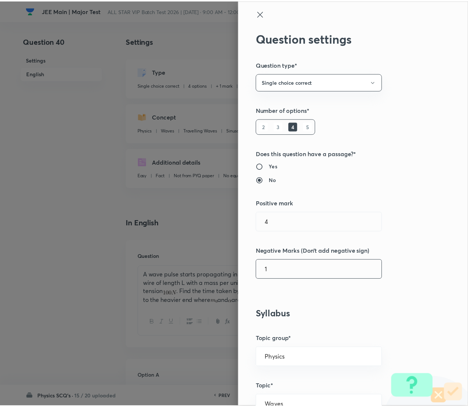
scroll to position [603, 0]
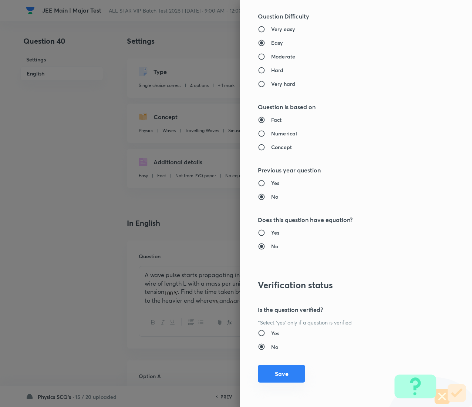
type input "1"
click at [272, 203] on button "Save" at bounding box center [281, 374] width 47 height 18
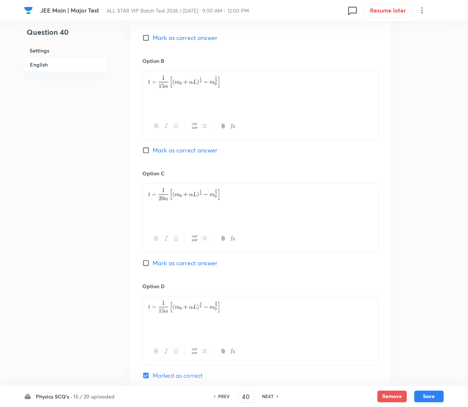
scroll to position [677, 0]
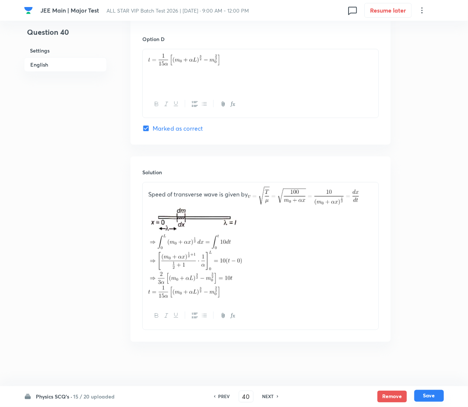
click at [441, 203] on button "Save" at bounding box center [430, 396] width 30 height 12
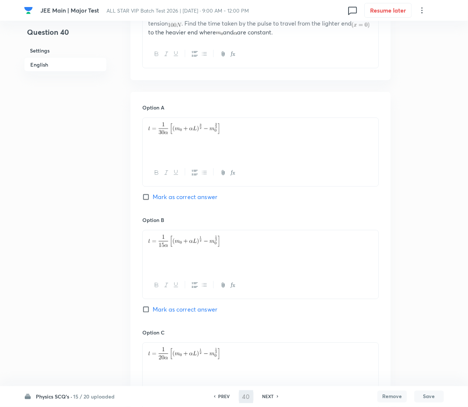
type input "41"
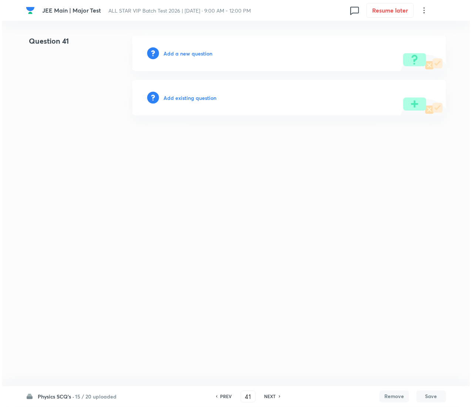
scroll to position [0, 0]
click at [201, 101] on h6 "Add existing question" at bounding box center [190, 98] width 53 height 8
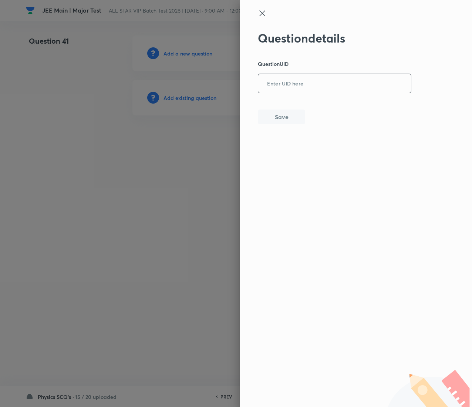
click at [339, 83] on input "text" at bounding box center [334, 84] width 153 height 18
paste input "WLSVG"
type input "WLSVG"
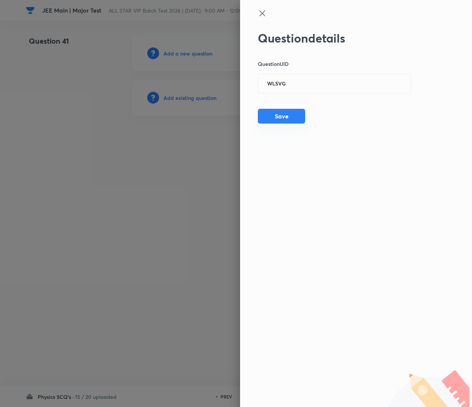
click at [286, 120] on button "Save" at bounding box center [281, 116] width 47 height 15
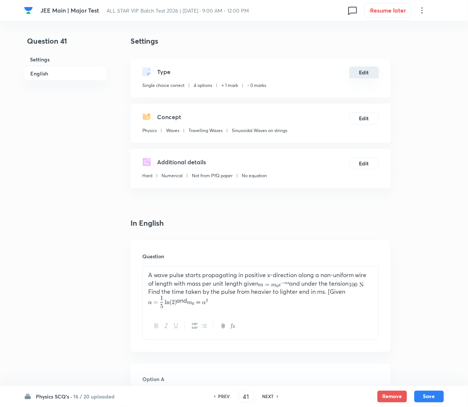
click at [363, 71] on button "Edit" at bounding box center [365, 73] width 30 height 12
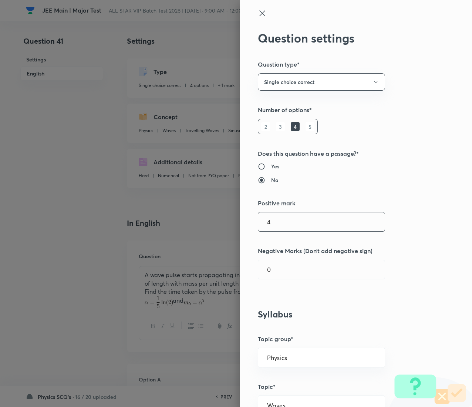
type input "4"
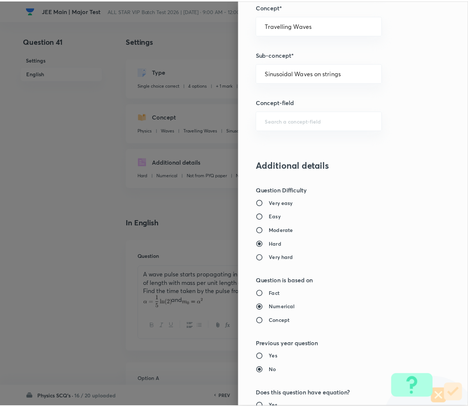
scroll to position [603, 0]
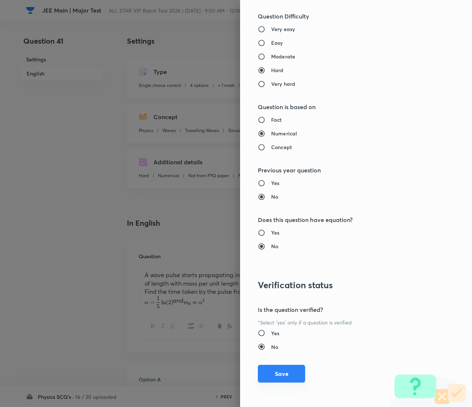
type input "1"
click at [268, 203] on button "Save" at bounding box center [281, 374] width 47 height 18
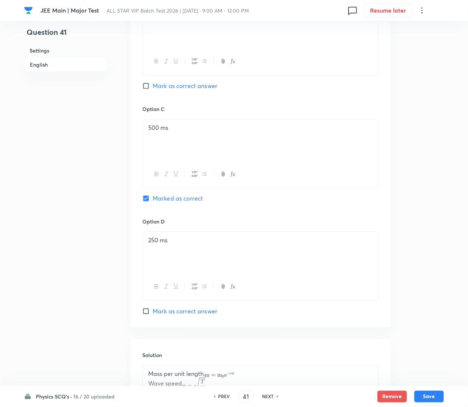
scroll to position [651, 0]
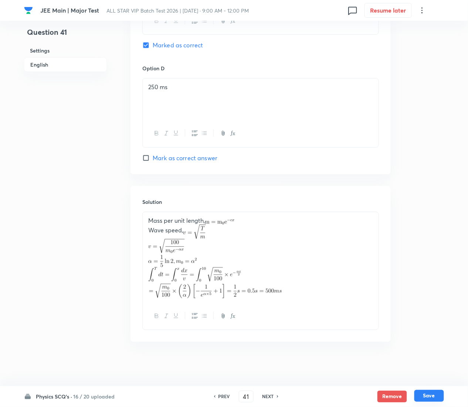
click at [437, 203] on button "Save" at bounding box center [430, 396] width 30 height 12
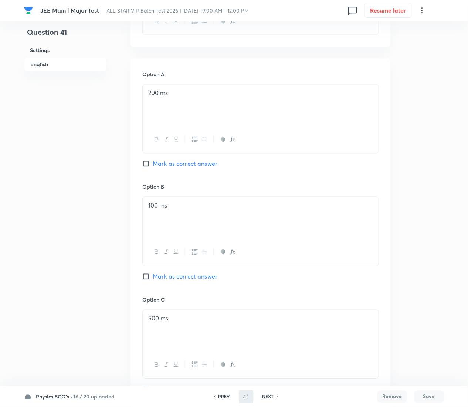
type input "42"
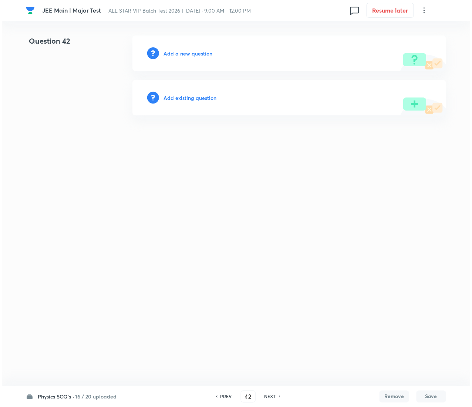
scroll to position [0, 0]
click at [196, 97] on h6 "Add existing question" at bounding box center [190, 98] width 53 height 8
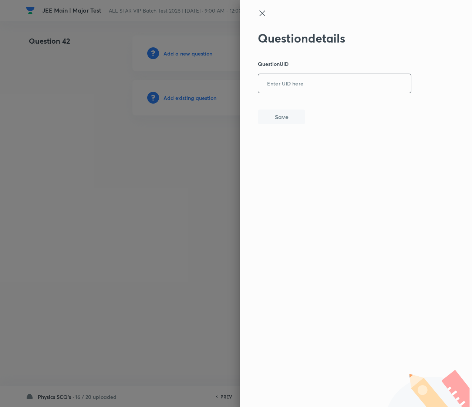
click at [335, 88] on input "text" at bounding box center [334, 84] width 153 height 18
paste input "VCPLQ"
type input "VCPLQ"
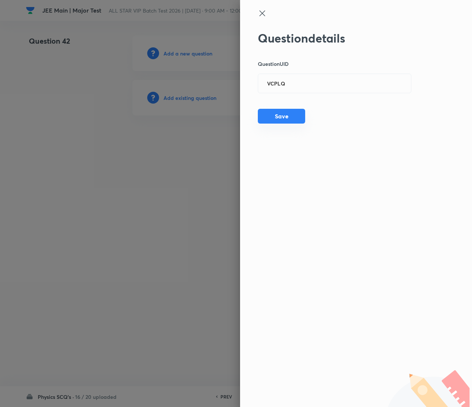
click at [288, 118] on button "Save" at bounding box center [281, 116] width 47 height 15
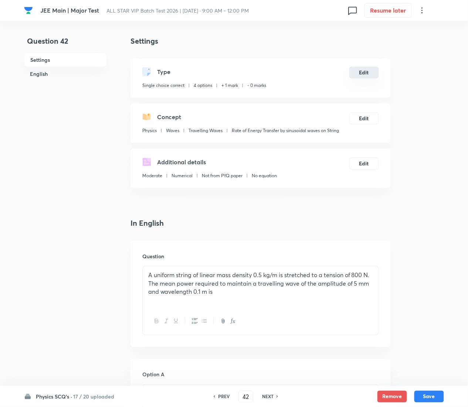
click at [366, 74] on button "Edit" at bounding box center [365, 73] width 30 height 12
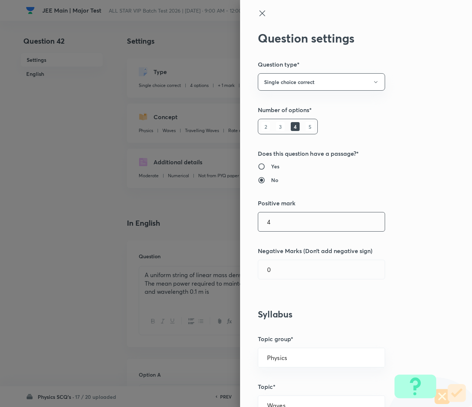
type input "4"
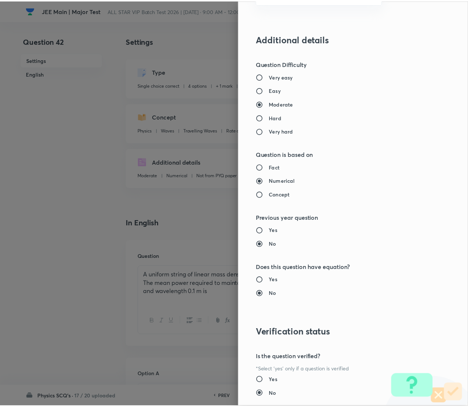
scroll to position [603, 0]
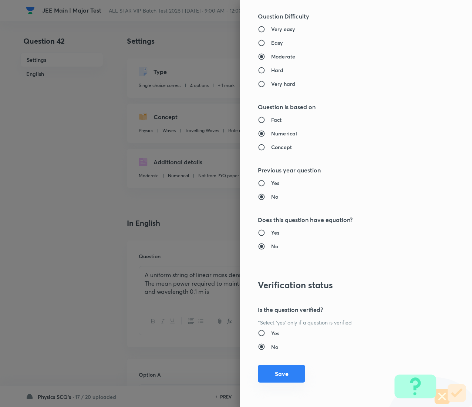
type input "1"
click at [267, 203] on button "Save" at bounding box center [281, 374] width 47 height 18
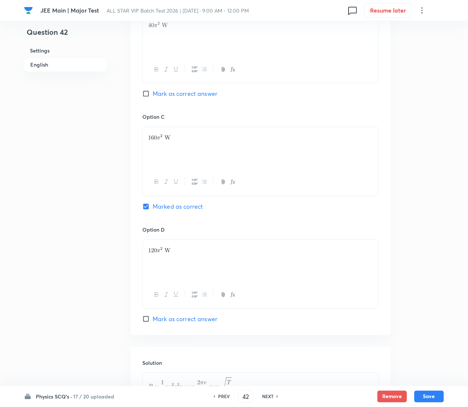
scroll to position [597, 0]
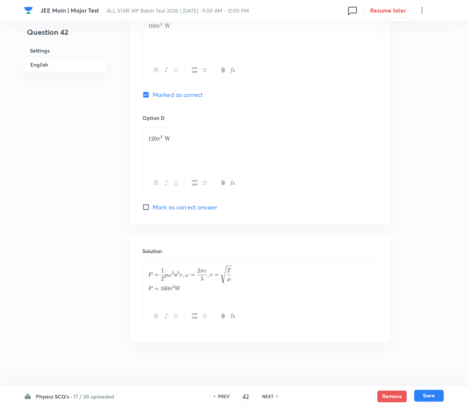
click at [436, 203] on button "Save" at bounding box center [430, 396] width 30 height 12
type input "43"
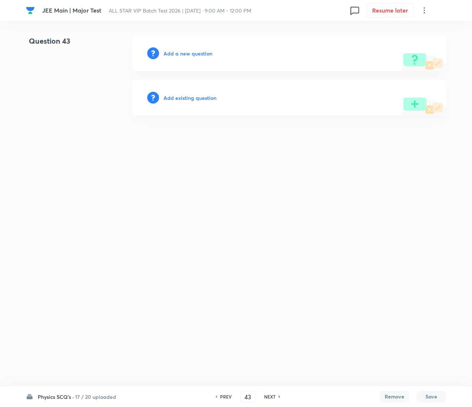
click at [197, 94] on h6 "Add existing question" at bounding box center [190, 98] width 53 height 8
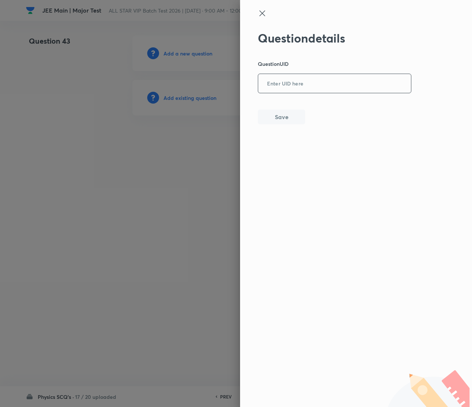
click at [358, 78] on input "text" at bounding box center [334, 84] width 153 height 18
paste input "M0YOK"
type input "M0YOK"
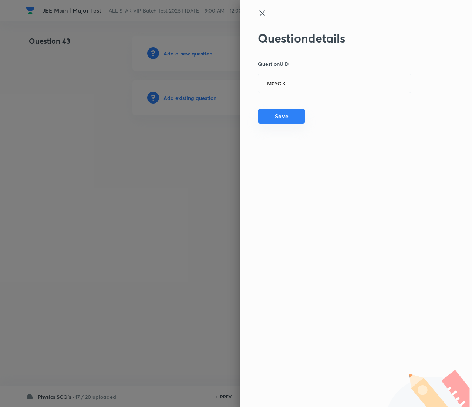
click at [302, 121] on button "Save" at bounding box center [281, 116] width 47 height 15
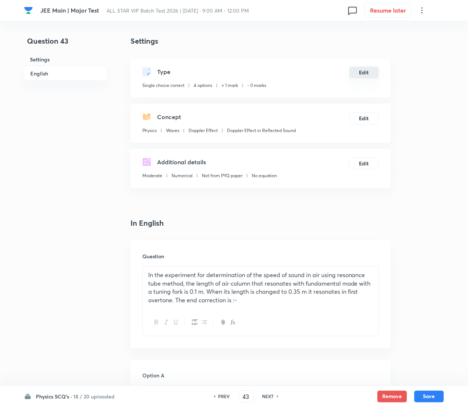
click at [372, 71] on button "Edit" at bounding box center [365, 73] width 30 height 12
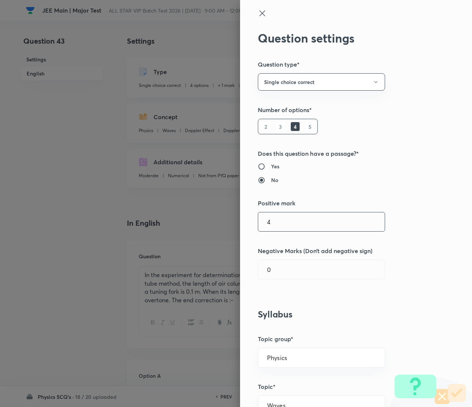
type input "4"
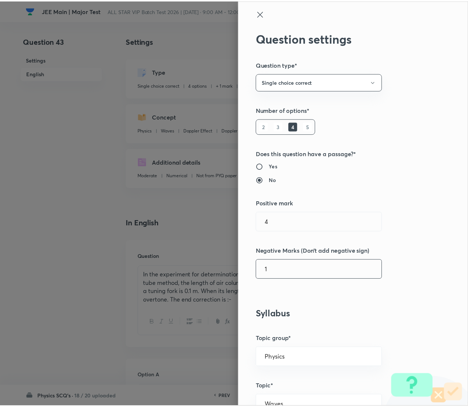
scroll to position [603, 0]
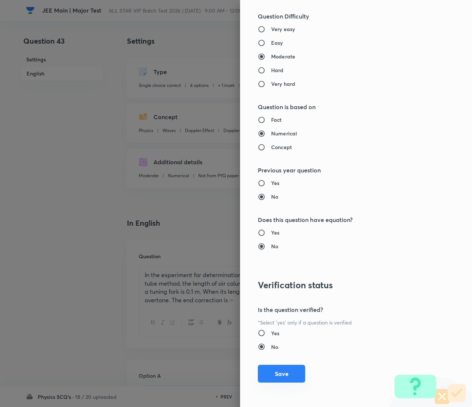
type input "1"
click at [266, 203] on button "Save" at bounding box center [281, 374] width 47 height 18
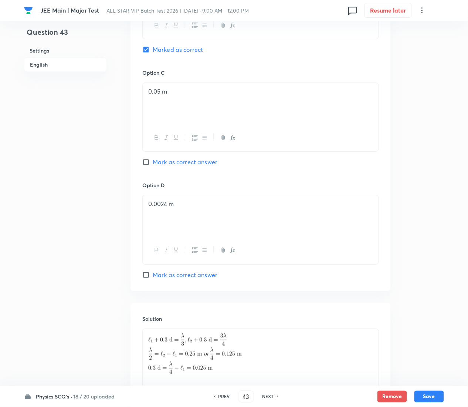
scroll to position [606, 0]
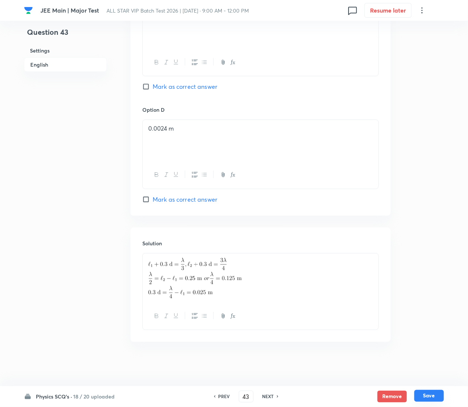
click at [438, 203] on button "Save" at bounding box center [430, 396] width 30 height 12
type input "44"
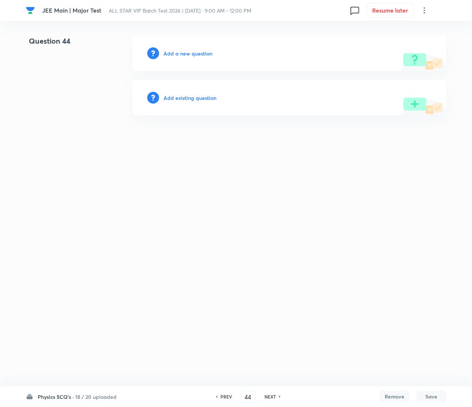
click at [198, 94] on h6 "Add existing question" at bounding box center [190, 98] width 53 height 8
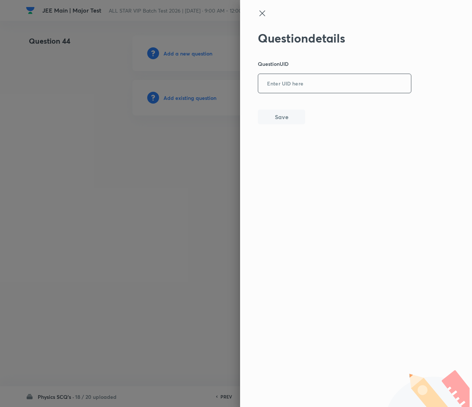
click at [360, 90] on input "text" at bounding box center [334, 84] width 153 height 18
paste input "M0YOK"
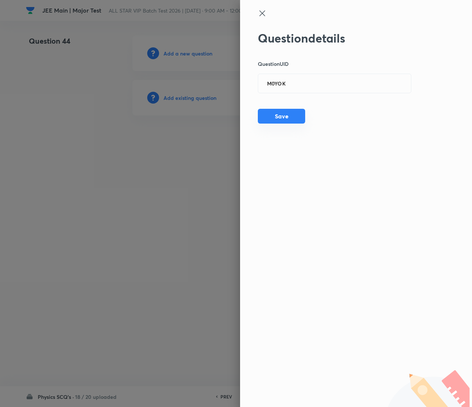
click at [280, 110] on button "Save" at bounding box center [281, 116] width 47 height 15
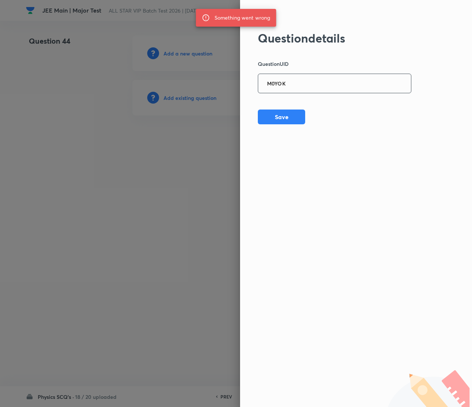
click at [340, 89] on input "M0YOK" at bounding box center [334, 84] width 153 height 18
paste input "WCEDD"
type input "WCEDD"
click at [267, 117] on button "Save" at bounding box center [281, 116] width 47 height 15
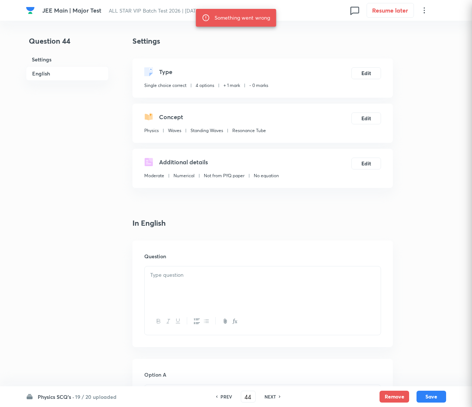
checkbox input "true"
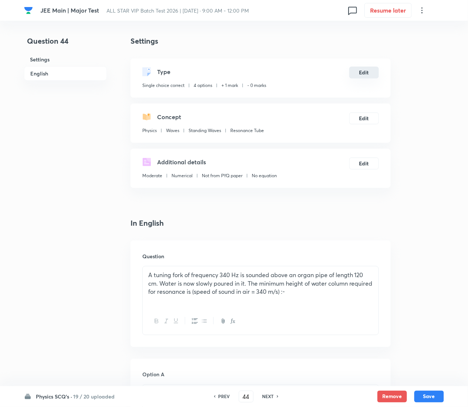
click at [364, 73] on button "Edit" at bounding box center [365, 73] width 30 height 12
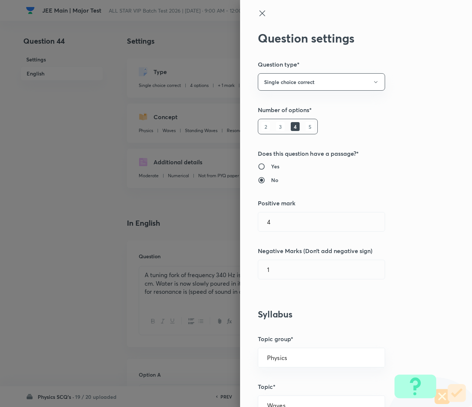
type input "1"
type input "0"
type input "Standing Waves"
type input "Resonance Tube"
type input "4"
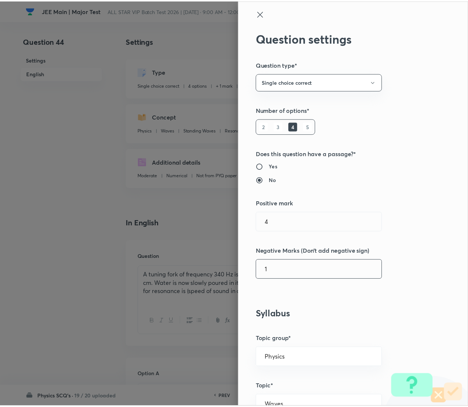
scroll to position [603, 0]
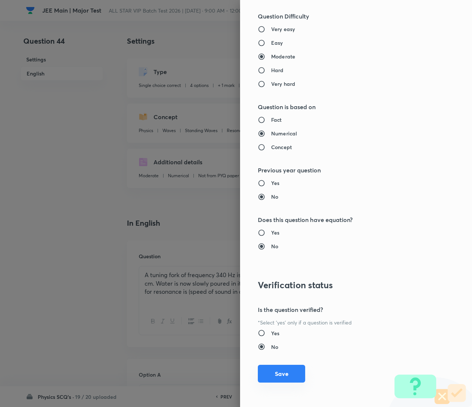
type input "1"
click at [271, 203] on button "Save" at bounding box center [281, 374] width 47 height 18
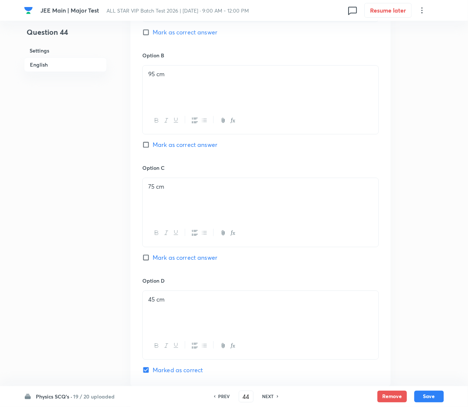
scroll to position [604, 0]
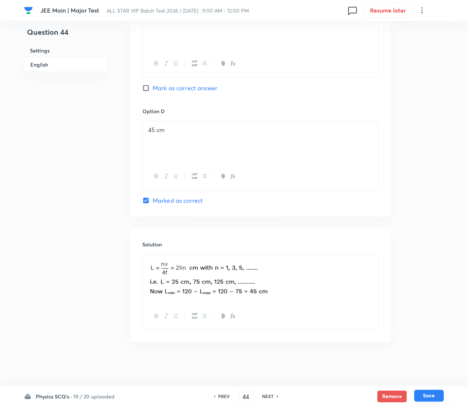
click at [425, 203] on button "Save" at bounding box center [430, 396] width 30 height 12
type input "45"
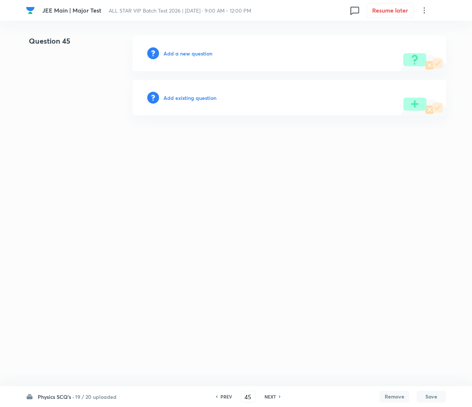
click at [206, 97] on h6 "Add existing question" at bounding box center [190, 98] width 53 height 8
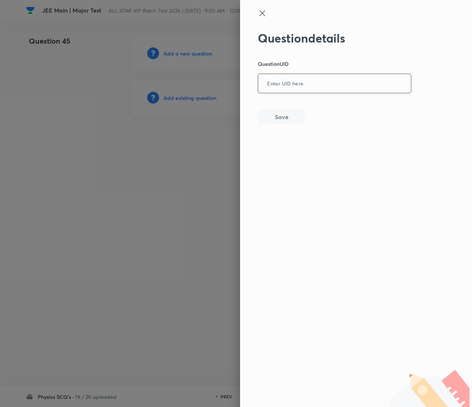
drag, startPoint x: 338, startPoint y: 74, endPoint x: 338, endPoint y: 80, distance: 5.6
click at [338, 80] on input "text" at bounding box center [334, 84] width 153 height 18
paste input "WCEDD"
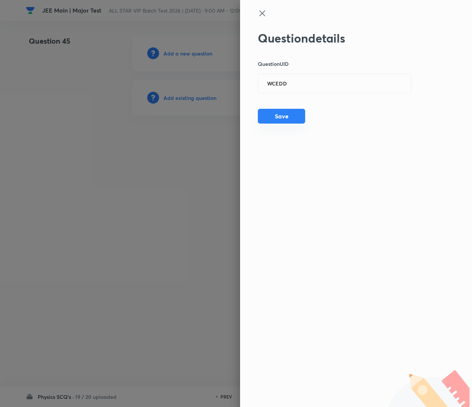
click at [283, 114] on button "Save" at bounding box center [281, 116] width 47 height 15
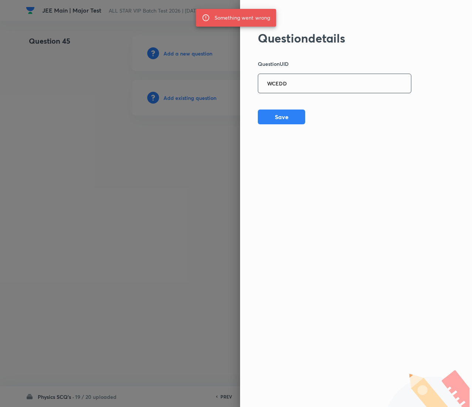
click at [307, 81] on input "WCEDD" at bounding box center [334, 84] width 153 height 18
paste input "4JFR8"
type input "4JFR8"
click at [292, 124] on div "Question details Question UID 4JFR8 ​ Save" at bounding box center [356, 203] width 232 height 407
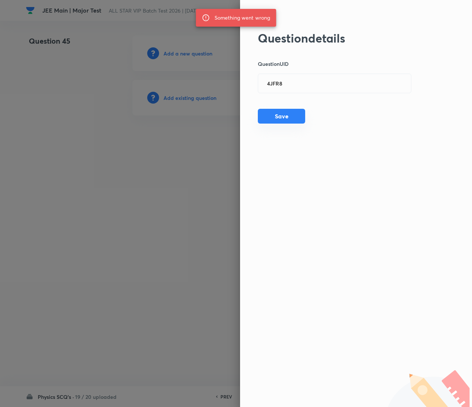
click at [290, 115] on button "Save" at bounding box center [281, 116] width 47 height 15
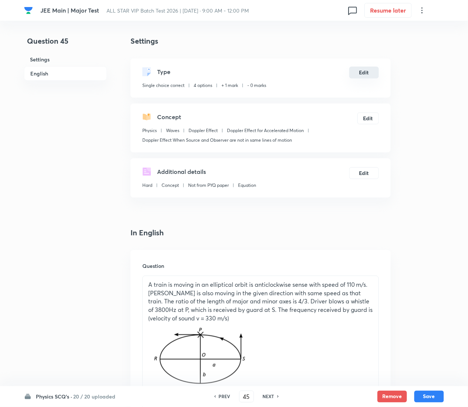
click at [366, 72] on button "Edit" at bounding box center [365, 73] width 30 height 12
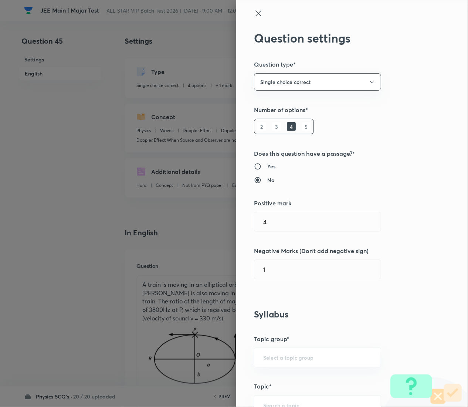
type input "Physics"
type input "Waves"
type input "Standing Waves"
type input "Resonance Tube"
radio input "false"
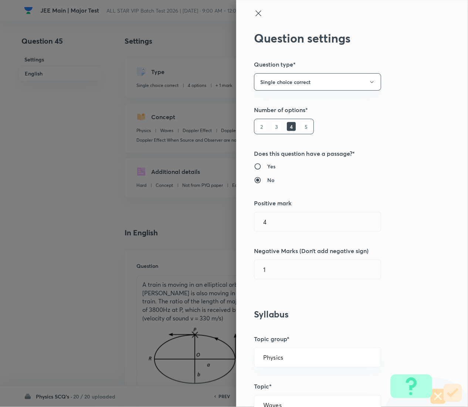
radio input "true"
radio input "false"
radio input "true"
radio input "false"
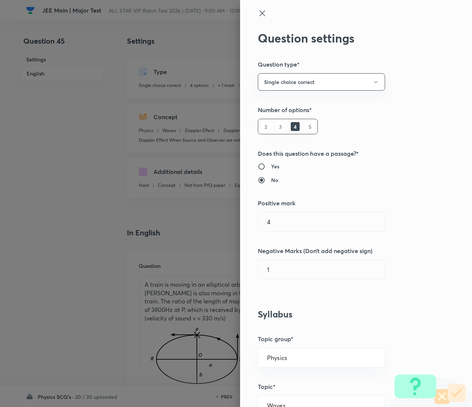
type input "1"
type input "0"
type input "Doppler Effect"
type input "Doppler Effect for Accelerated Motion"
type input "Doppler Effect When Source and Observer are not in same lines of motion"
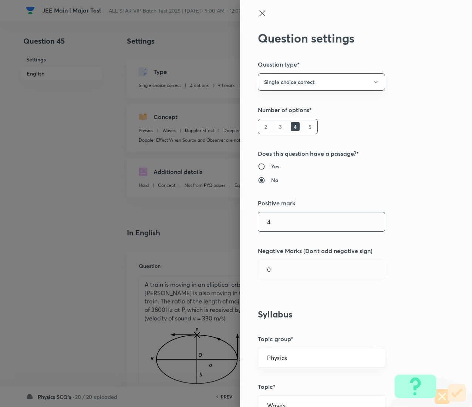
type input "4"
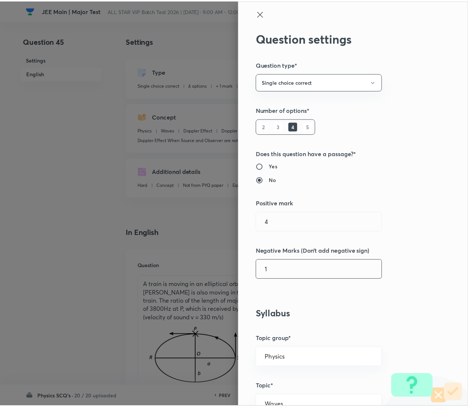
scroll to position [603, 0]
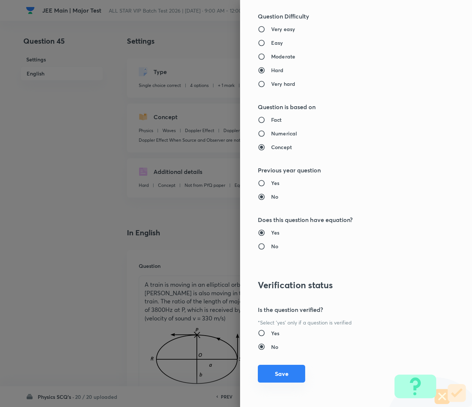
type input "1"
click at [280, 203] on button "Save" at bounding box center [281, 374] width 47 height 18
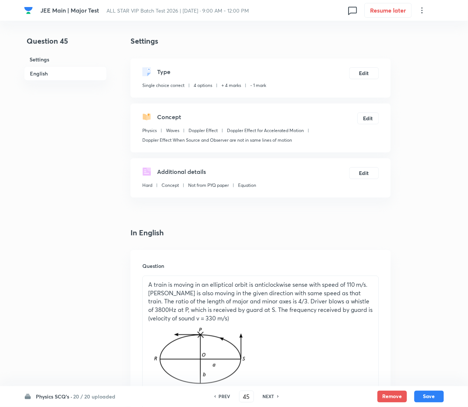
scroll to position [794, 0]
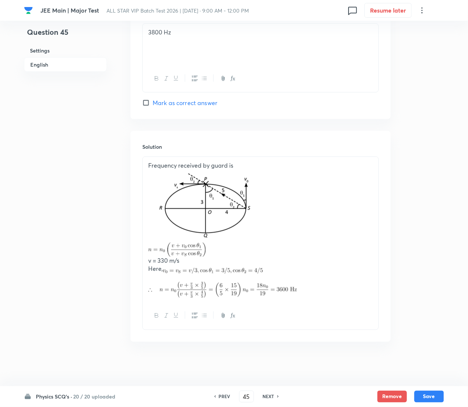
click at [430, 203] on div "Physics SCQ's · 20 / 20 uploaded PREV 45 ​ NEXT Remove Save" at bounding box center [234, 396] width 420 height 21
click at [432, 203] on button "Save" at bounding box center [430, 396] width 30 height 12
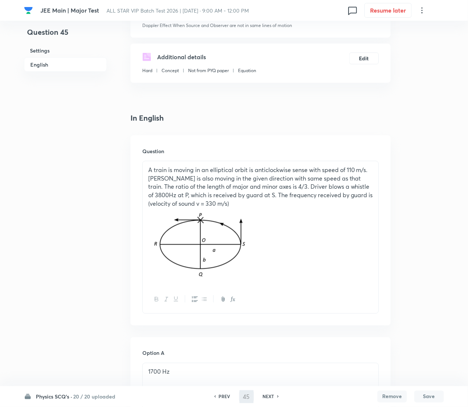
type input "46"
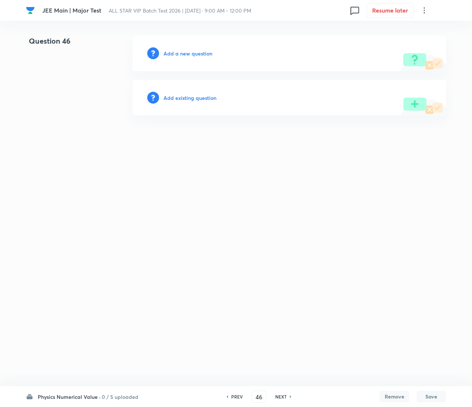
click at [211, 98] on h6 "Add existing question" at bounding box center [190, 98] width 53 height 8
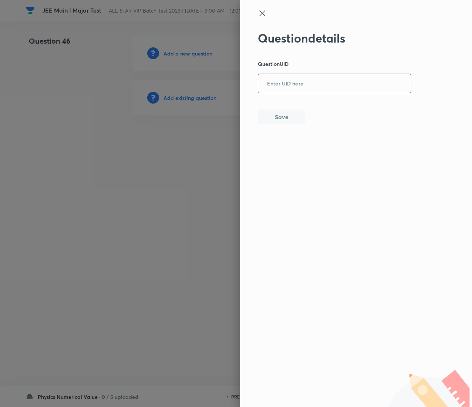
drag, startPoint x: 313, startPoint y: 74, endPoint x: 314, endPoint y: 84, distance: 10.1
click at [314, 84] on input "text" at bounding box center [334, 84] width 153 height 18
paste input "LHRCW"
type input "LHRCW"
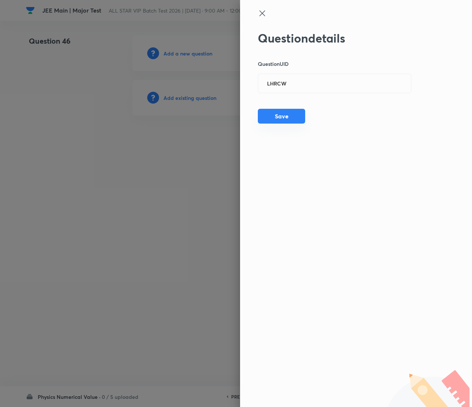
click at [274, 115] on button "Save" at bounding box center [281, 116] width 47 height 15
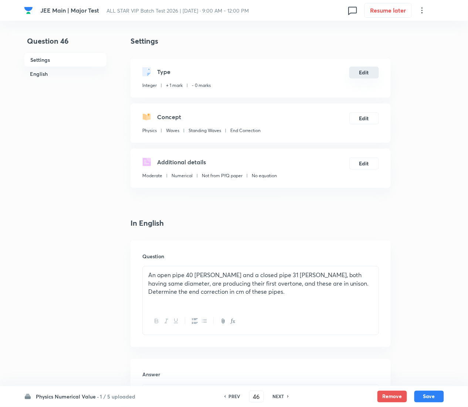
click at [359, 71] on button "Edit" at bounding box center [365, 73] width 30 height 12
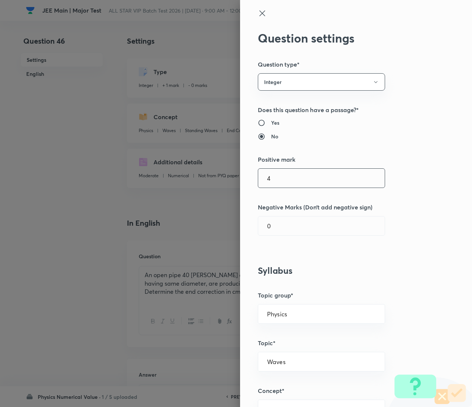
type input "4"
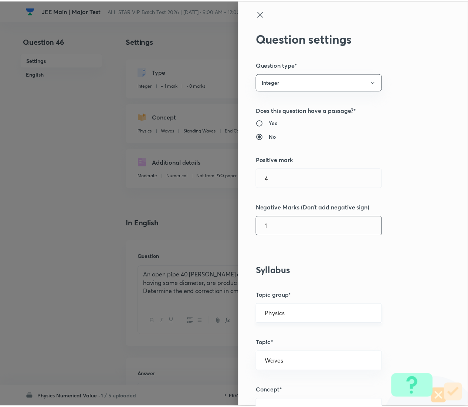
scroll to position [559, 0]
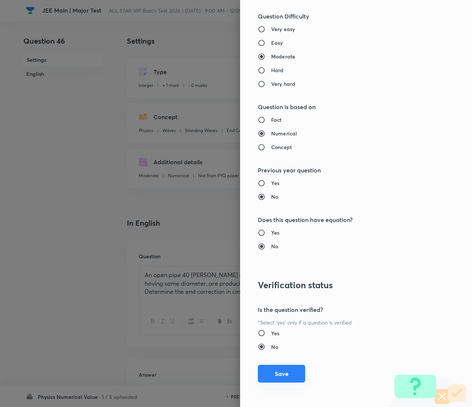
type input "1"
click at [267, 203] on button "Save" at bounding box center [281, 374] width 47 height 18
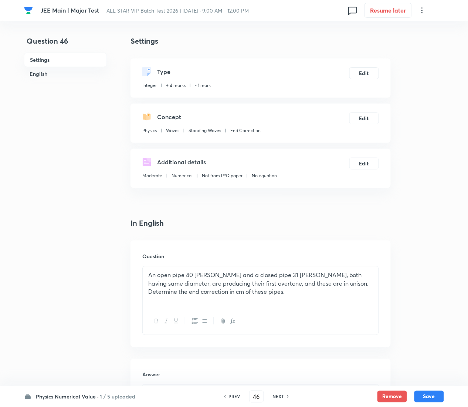
scroll to position [381, 0]
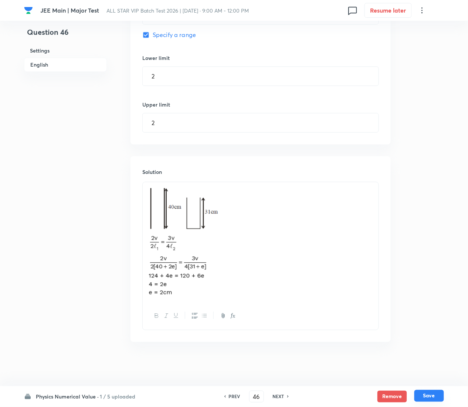
click at [437, 203] on button "Save" at bounding box center [430, 396] width 30 height 12
type input "47"
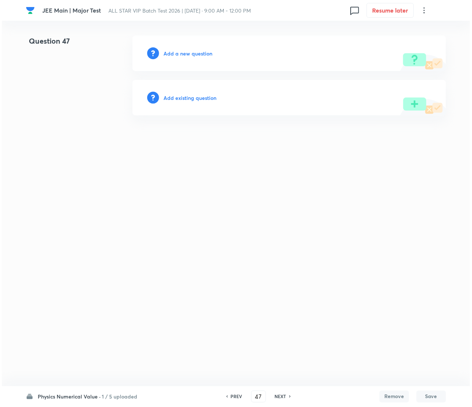
scroll to position [0, 0]
click at [201, 95] on h6 "Add existing question" at bounding box center [190, 98] width 53 height 8
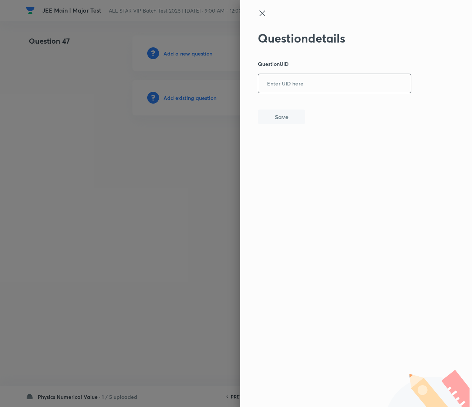
click at [304, 87] on input "text" at bounding box center [334, 84] width 153 height 18
paste input "W4Q0B"
type input "W4Q0B"
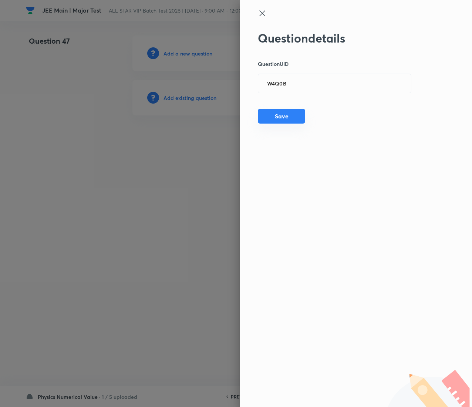
click at [283, 117] on button "Save" at bounding box center [281, 116] width 47 height 15
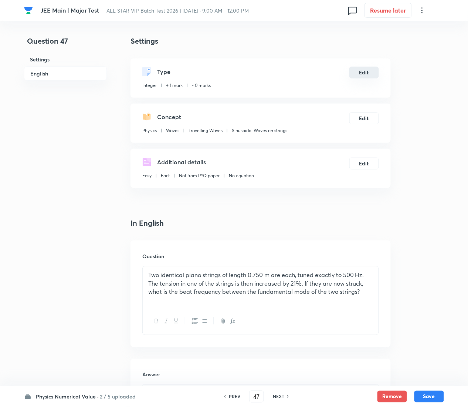
click at [371, 67] on button "Edit" at bounding box center [365, 73] width 30 height 12
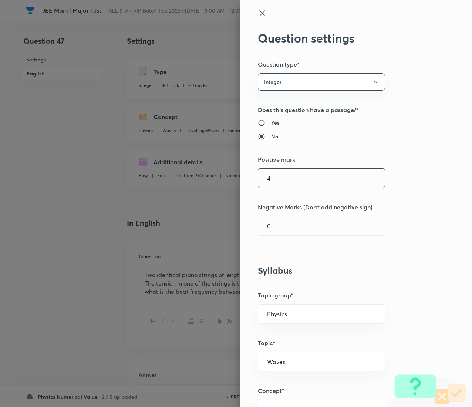
type input "4"
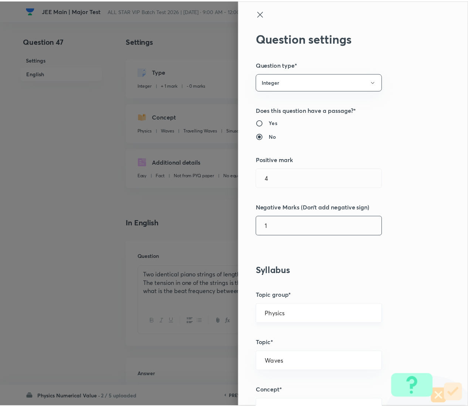
scroll to position [559, 0]
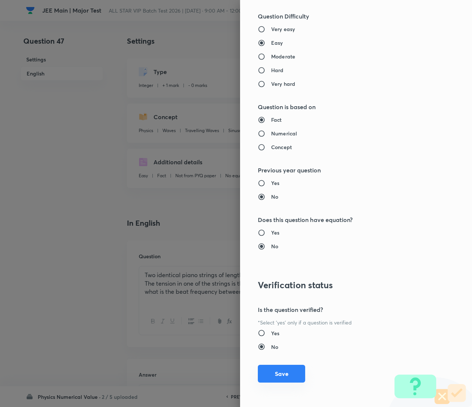
type input "1"
click at [276, 203] on button "Save" at bounding box center [281, 374] width 47 height 18
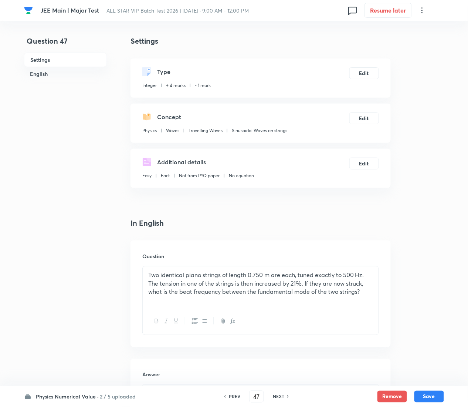
scroll to position [221, 0]
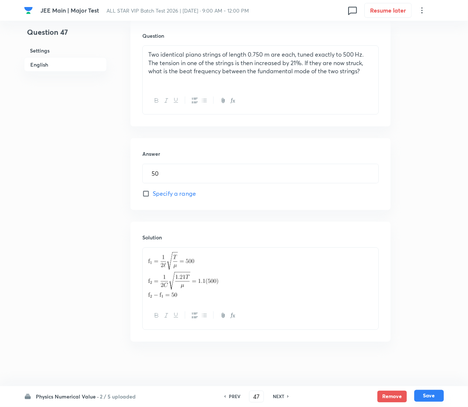
click at [432, 203] on button "Save" at bounding box center [430, 396] width 30 height 12
type input "48"
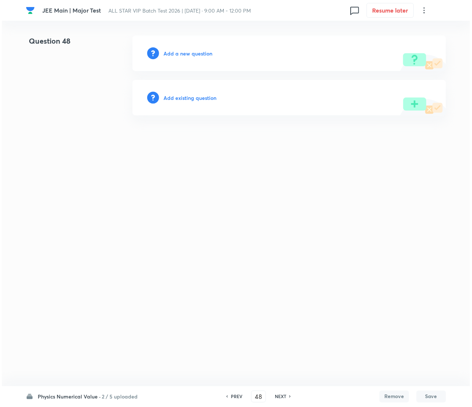
scroll to position [0, 0]
click at [202, 94] on h6 "Add existing question" at bounding box center [190, 98] width 53 height 8
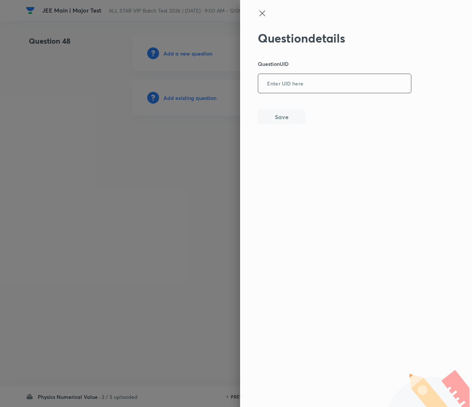
click at [289, 77] on input "text" at bounding box center [334, 84] width 153 height 18
paste input "J0CEN"
type input "J0CEN"
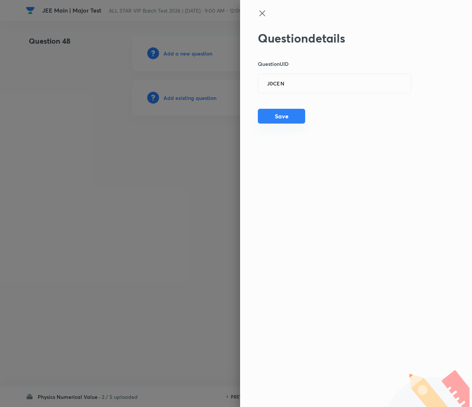
click at [289, 112] on button "Save" at bounding box center [281, 116] width 47 height 15
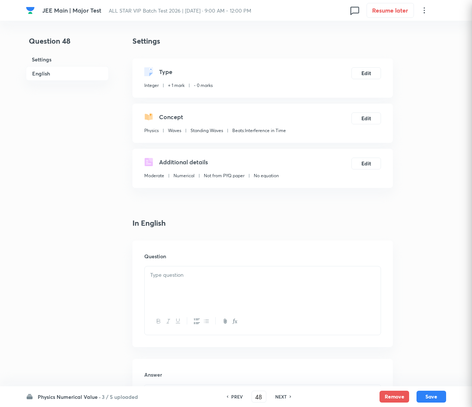
checkbox input "true"
type input "5"
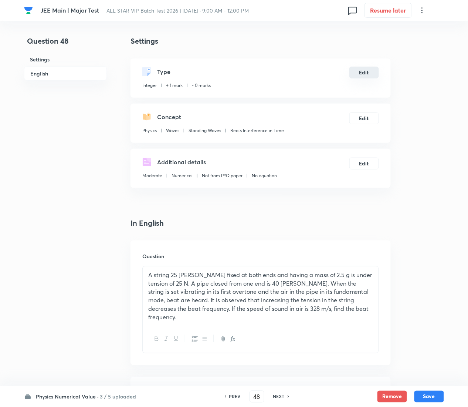
click at [355, 68] on button "Edit" at bounding box center [365, 73] width 30 height 12
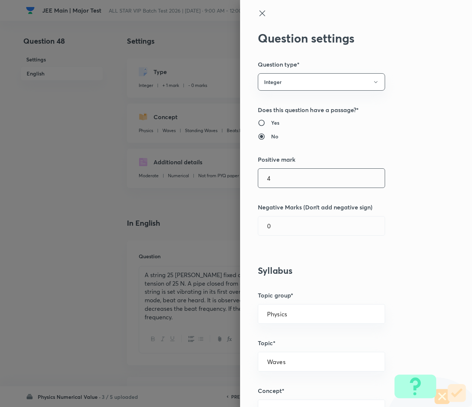
type input "4"
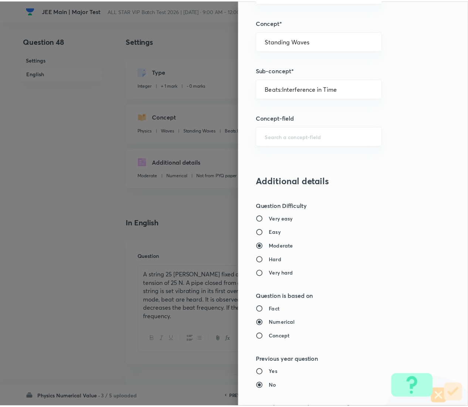
scroll to position [559, 0]
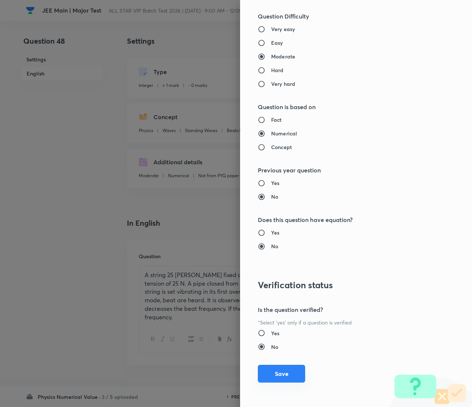
type input "1"
click at [268, 203] on button "Save" at bounding box center [281, 374] width 47 height 18
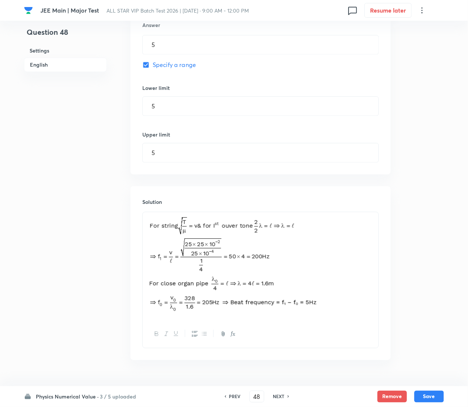
scroll to position [379, 0]
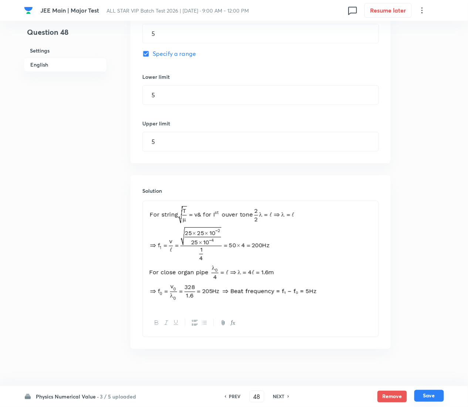
click at [435, 203] on button "Save" at bounding box center [430, 396] width 30 height 12
type input "49"
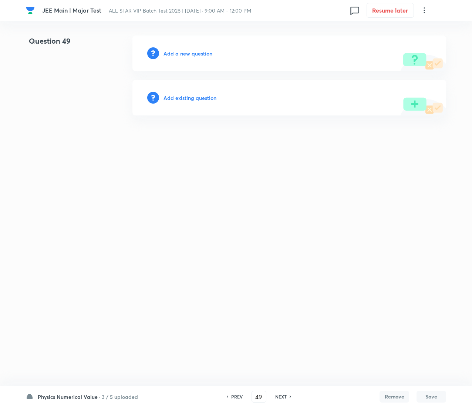
click at [212, 101] on h6 "Add existing question" at bounding box center [190, 98] width 53 height 8
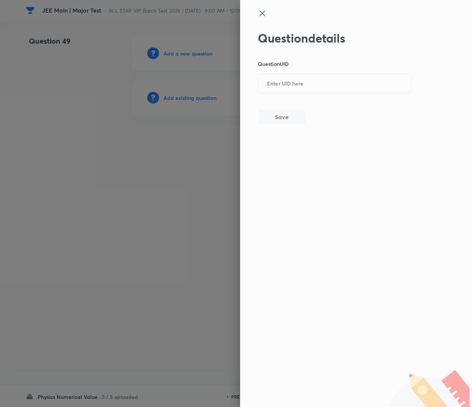
click at [352, 99] on div "Question details Question UID ​ Save" at bounding box center [335, 77] width 154 height 93
click at [339, 64] on p "Question UID" at bounding box center [335, 64] width 154 height 8
click at [339, 76] on input "text" at bounding box center [334, 84] width 153 height 18
paste input "3YFM6"
click at [284, 114] on button "Save" at bounding box center [281, 116] width 47 height 15
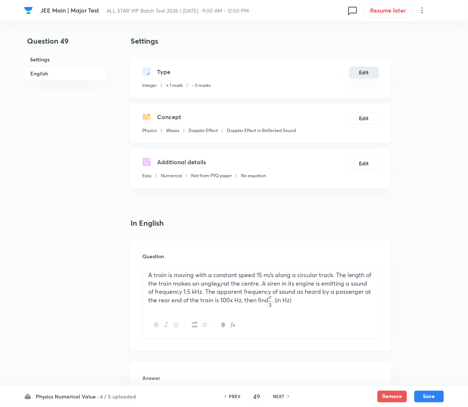
click at [364, 68] on button "Edit" at bounding box center [365, 73] width 30 height 12
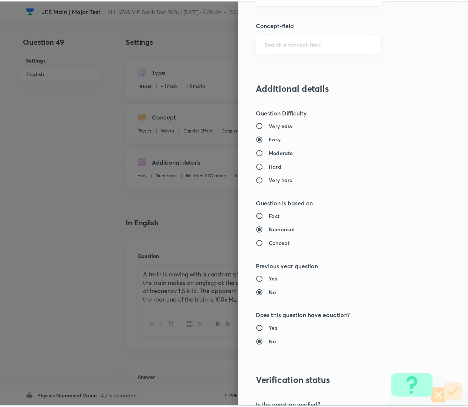
scroll to position [559, 0]
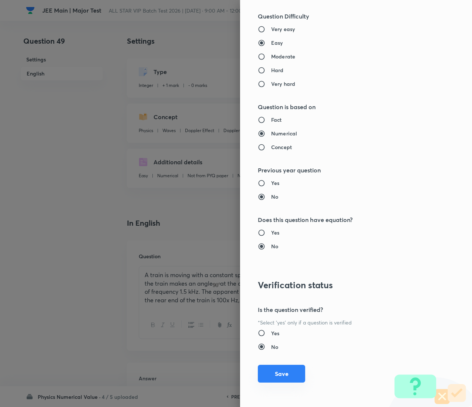
click at [282, 203] on button "Save" at bounding box center [281, 374] width 47 height 18
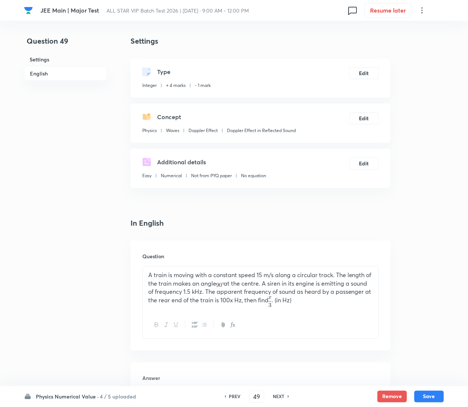
scroll to position [282, 0]
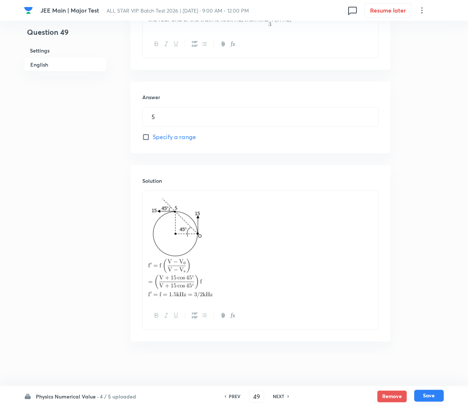
click at [432, 203] on button "Save" at bounding box center [430, 396] width 30 height 12
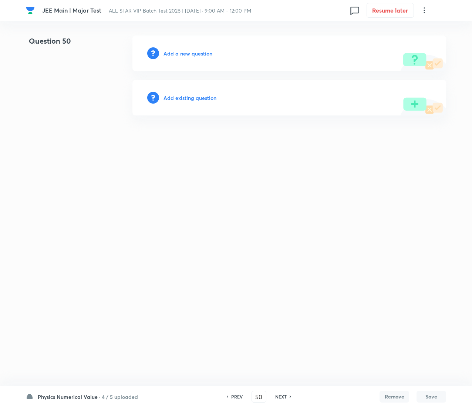
click at [206, 100] on h6 "Add existing question" at bounding box center [190, 98] width 53 height 8
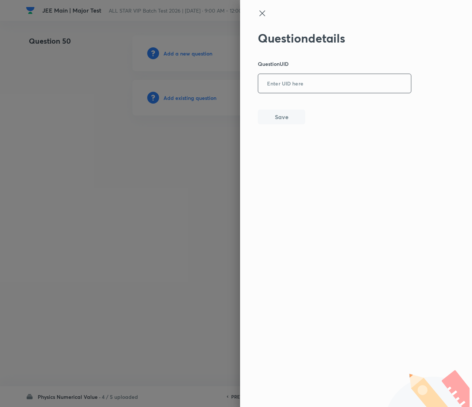
click at [302, 84] on input "text" at bounding box center [334, 84] width 153 height 18
paste input "SSCET"
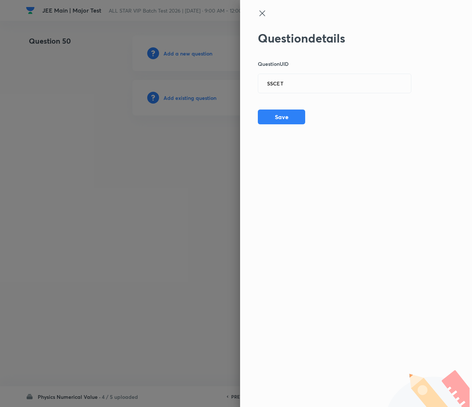
click at [299, 130] on div "Question details Question UID SSCET ​ Save" at bounding box center [356, 203] width 232 height 407
click at [294, 117] on button "Save" at bounding box center [281, 116] width 47 height 15
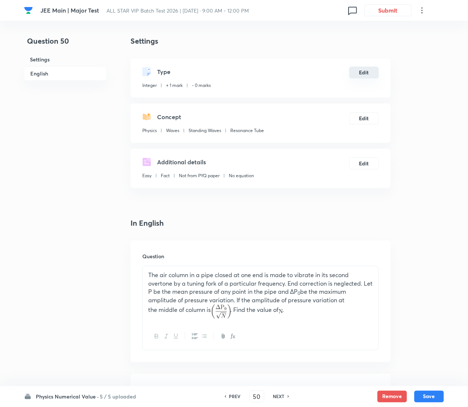
click at [369, 71] on button "Edit" at bounding box center [365, 73] width 30 height 12
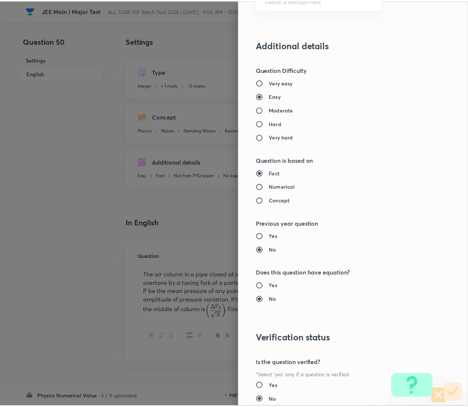
scroll to position [559, 0]
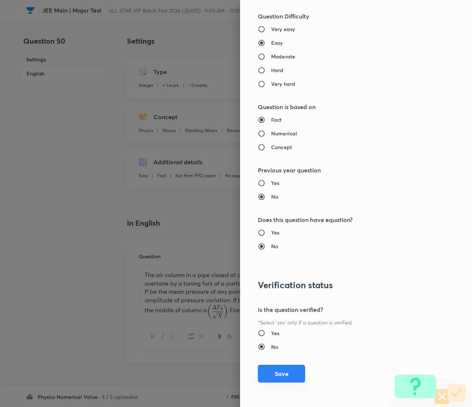
click at [275, 203] on button "Save" at bounding box center [281, 374] width 47 height 18
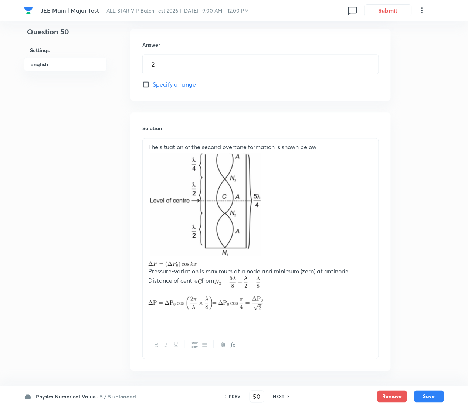
scroll to position [375, 0]
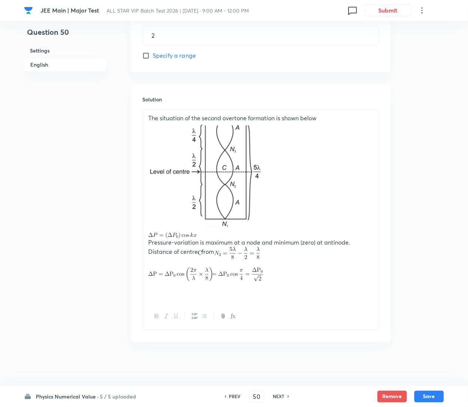
click at [434, 203] on div "Physics Numerical Value · 5 / 5 uploaded PREV 50 ​ NEXT Remove Save" at bounding box center [234, 396] width 420 height 21
click at [434, 203] on button "Save" at bounding box center [430, 396] width 30 height 12
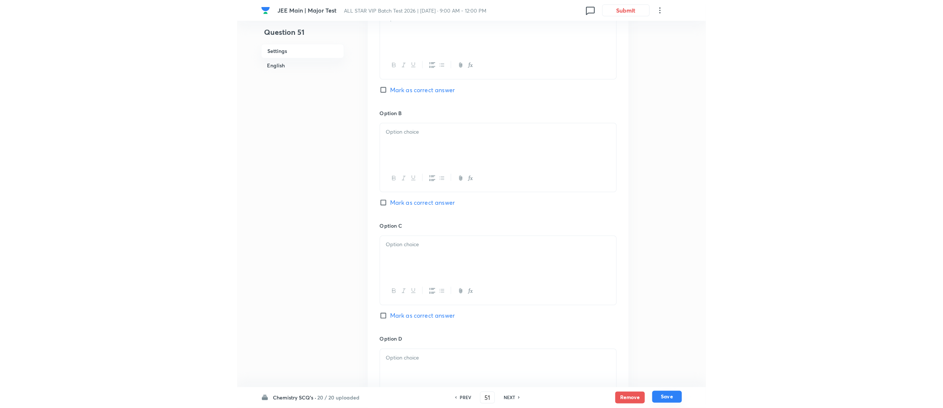
scroll to position [0, 0]
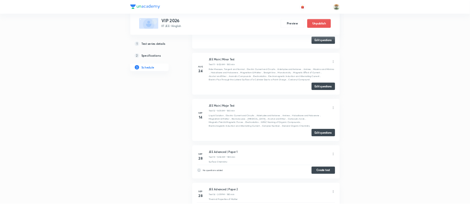
scroll to position [1225, 0]
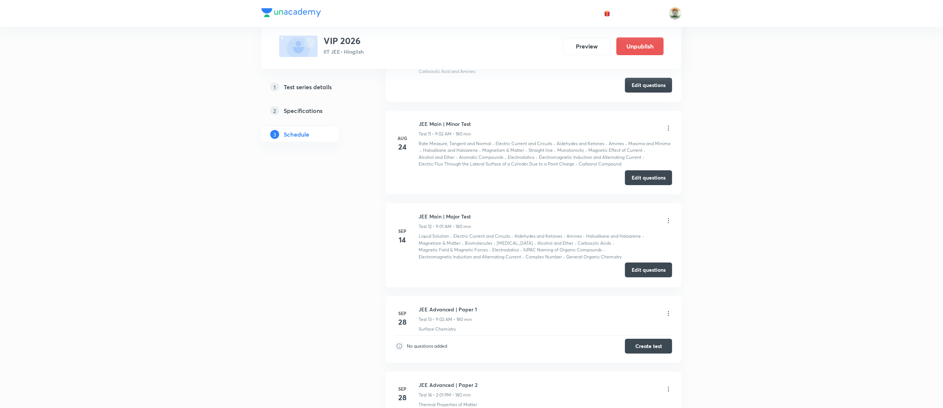
click at [653, 276] on button "Edit questions" at bounding box center [648, 269] width 47 height 15
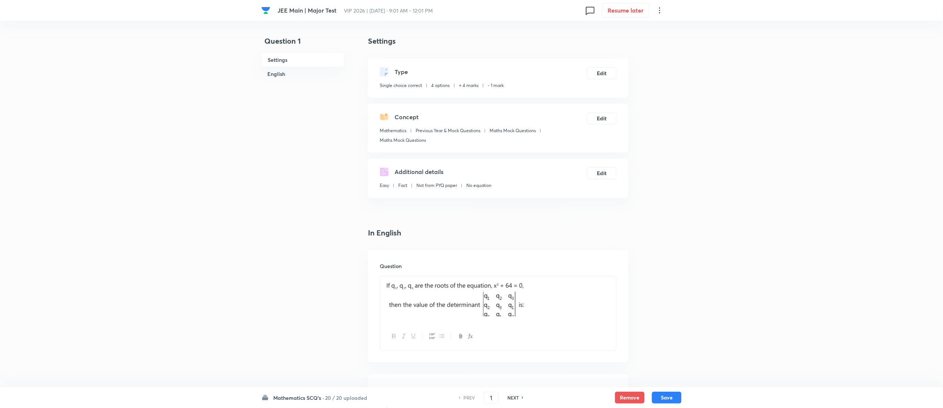
click at [347, 398] on h6 "20 / 20 uploaded" at bounding box center [346, 398] width 42 height 8
click at [325, 330] on div "Physics SCQ's 0 / 20 uploaded" at bounding box center [307, 329] width 67 height 16
type input "26"
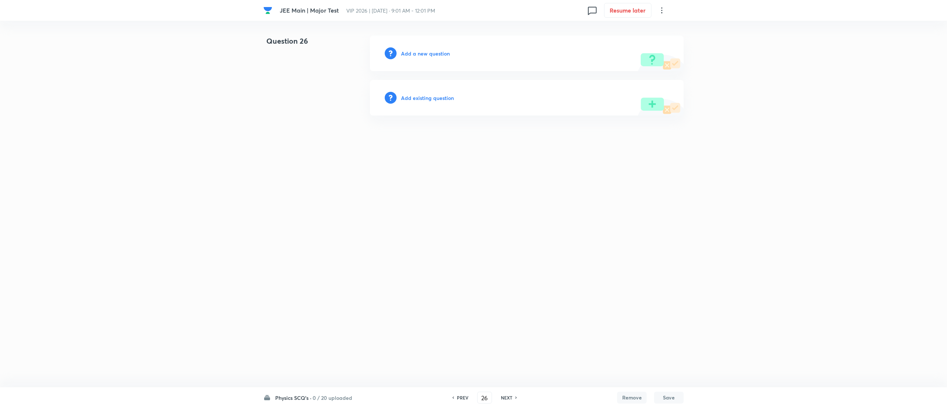
click at [309, 151] on html "JEE Main | Major Test VIP 2026 | Sep 14, 2025 · 9:01 AM - 12:01 PM 0 Resume lat…" at bounding box center [473, 75] width 947 height 151
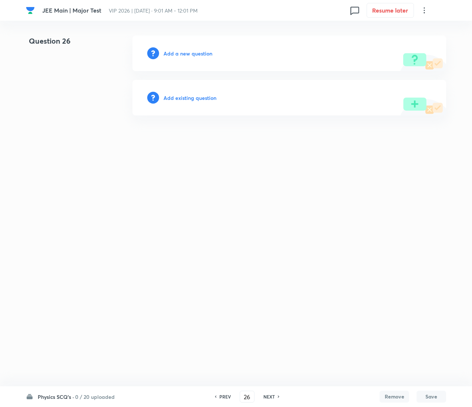
click at [198, 94] on h6 "Add existing question" at bounding box center [190, 98] width 53 height 8
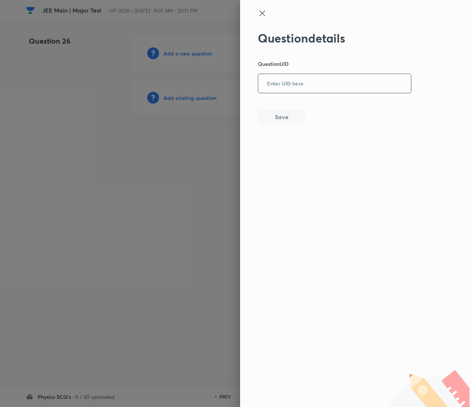
click at [326, 92] on input "text" at bounding box center [334, 84] width 153 height 18
paste input "4928A"
type input "4928A"
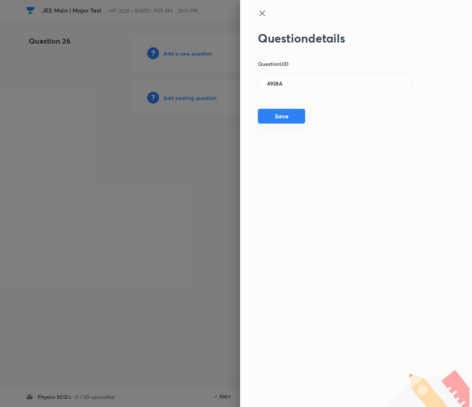
click at [294, 109] on button "Save" at bounding box center [281, 116] width 47 height 15
click at [294, 117] on button "Save" at bounding box center [281, 117] width 47 height 15
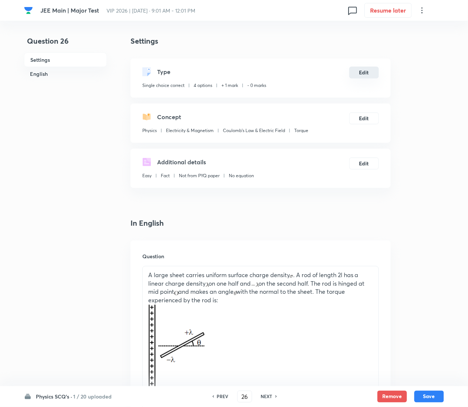
click at [367, 73] on button "Edit" at bounding box center [365, 73] width 30 height 12
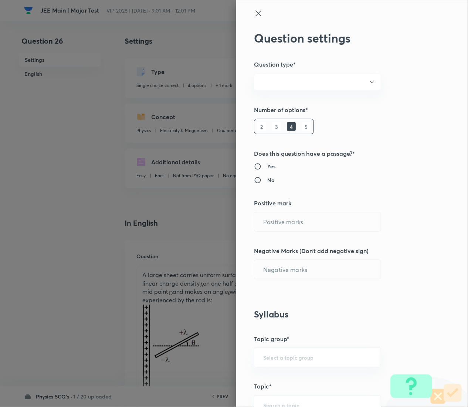
radio input "true"
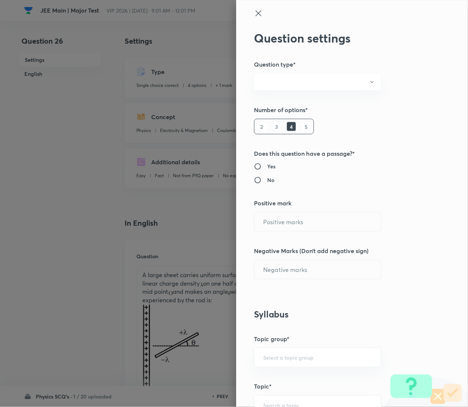
radio input "true"
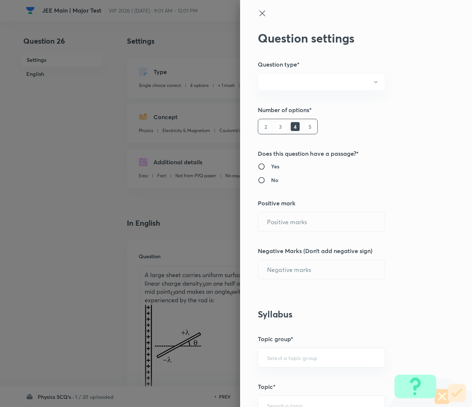
type input "1"
type input "0"
type input "Physics"
type input "Electricity & Magnetism"
type input "Coulomb's Law & Electric Field"
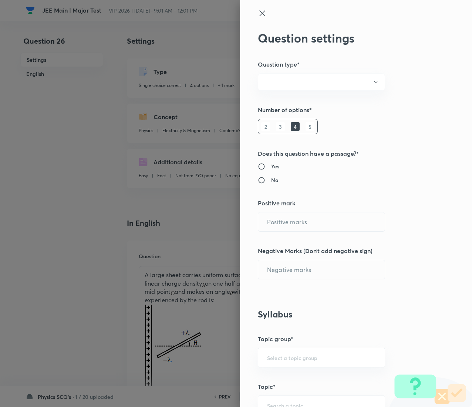
type input "Torque"
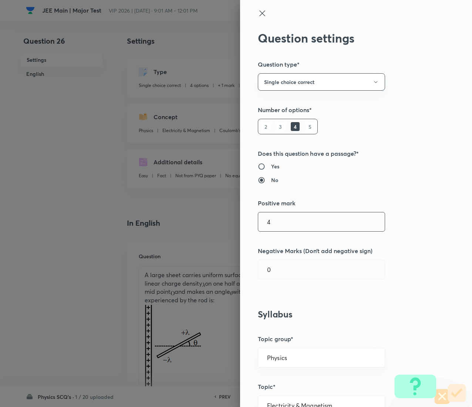
type input "4"
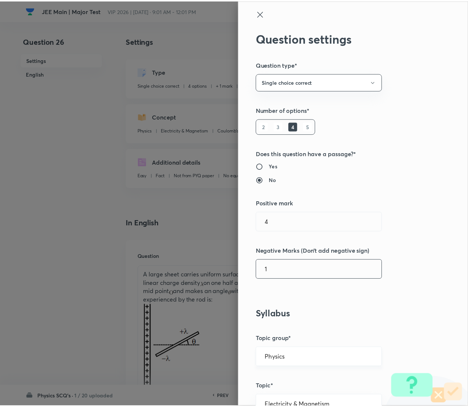
scroll to position [603, 0]
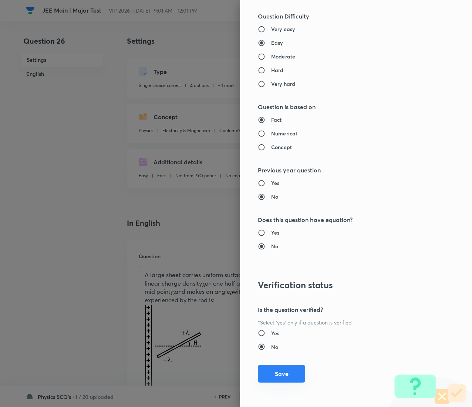
type input "1"
click at [279, 369] on button "Save" at bounding box center [281, 374] width 47 height 18
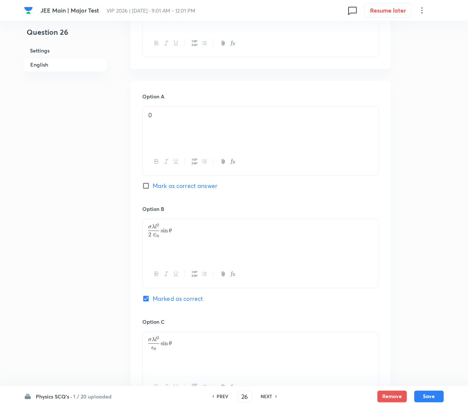
scroll to position [764, 0]
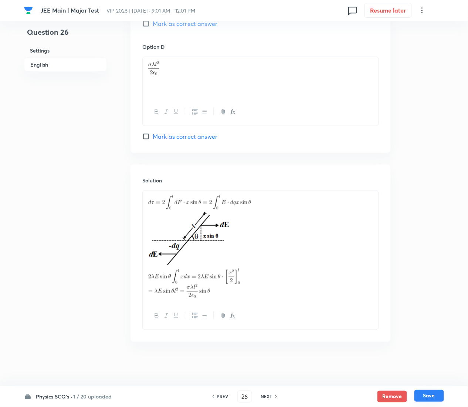
click at [428, 393] on button "Save" at bounding box center [430, 396] width 30 height 12
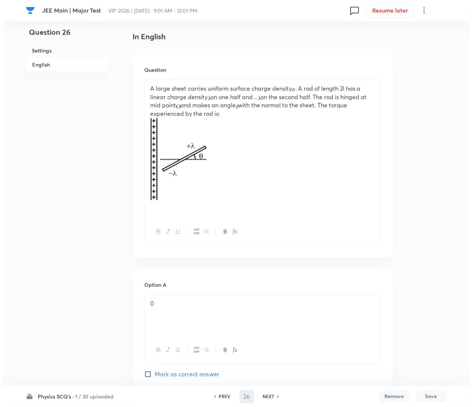
scroll to position [0, 0]
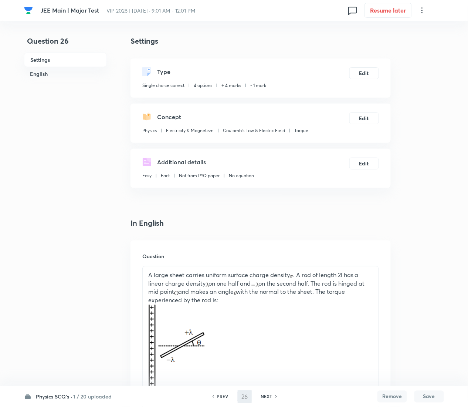
type input "27"
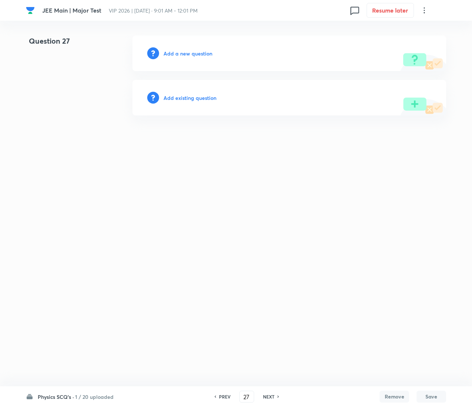
click at [200, 99] on h6 "Add existing question" at bounding box center [190, 98] width 53 height 8
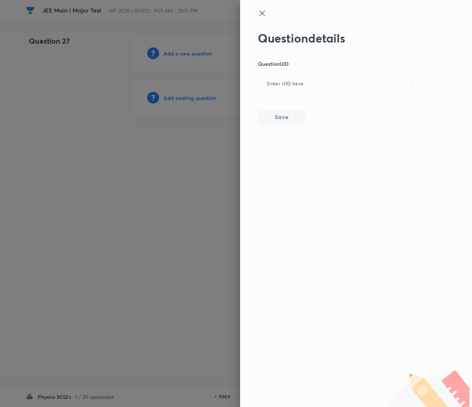
click at [331, 70] on div "Question details Question UID ​ Save" at bounding box center [335, 77] width 154 height 93
click at [334, 77] on input "text" at bounding box center [334, 84] width 153 height 18
paste input "MI16W"
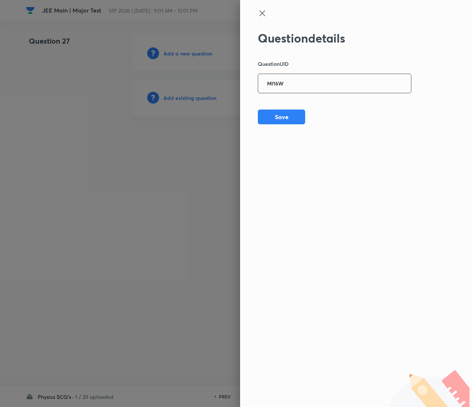
type input "MI16W"
click at [287, 114] on button "Save" at bounding box center [281, 116] width 47 height 15
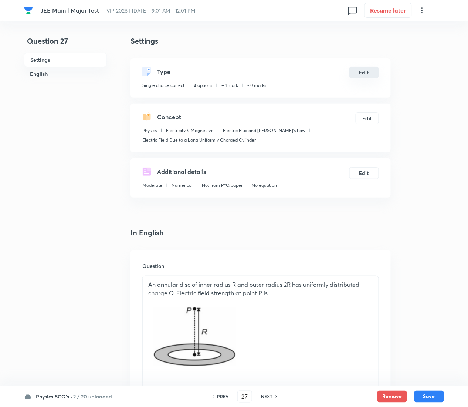
click at [371, 75] on button "Edit" at bounding box center [365, 73] width 30 height 12
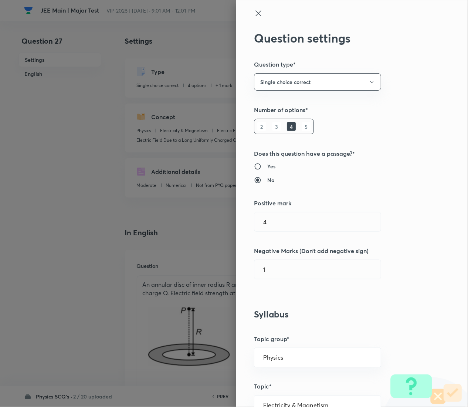
radio input "false"
radio input "true"
radio input "false"
radio input "true"
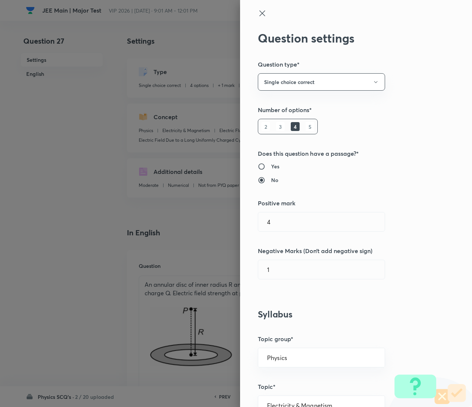
type input "1"
type input "0"
type input "Electric Flux and Gauss's Law"
type input "Electric Field Due to a Long Uniformly Charged Cylinder"
type input "4"
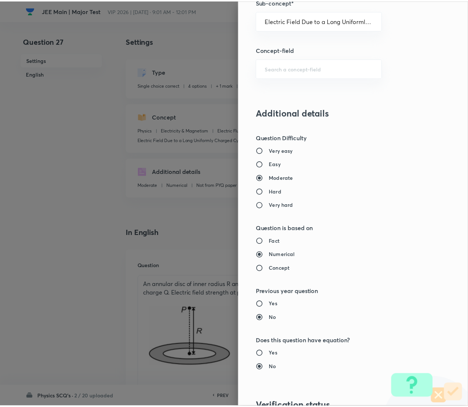
scroll to position [603, 0]
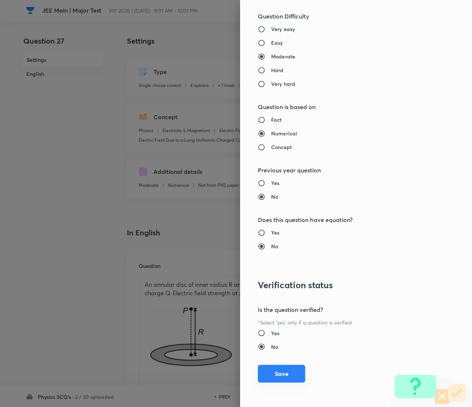
type input "1"
click at [276, 377] on button "Save" at bounding box center [281, 374] width 47 height 18
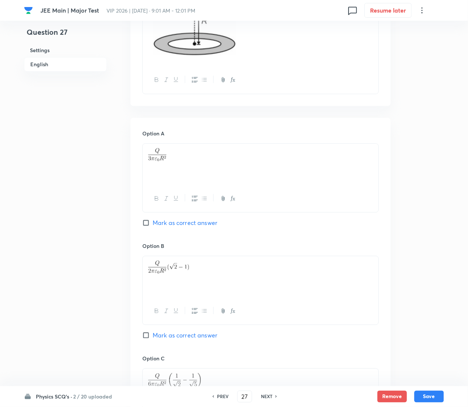
scroll to position [678, 0]
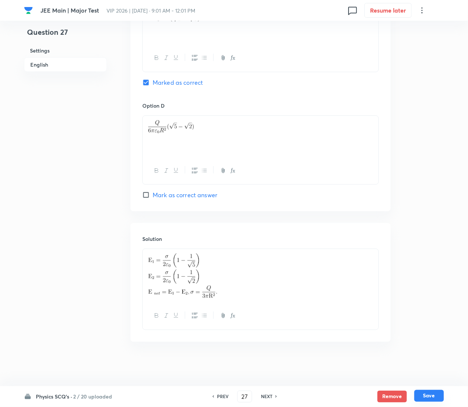
click at [434, 393] on button "Save" at bounding box center [430, 396] width 30 height 12
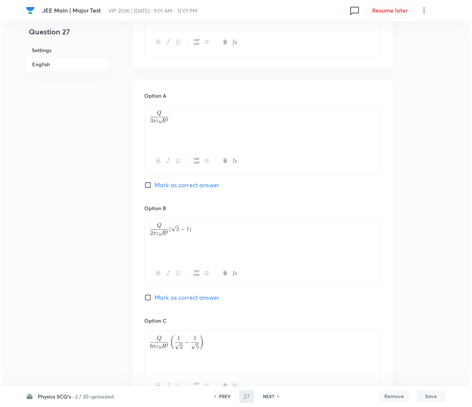
scroll to position [0, 0]
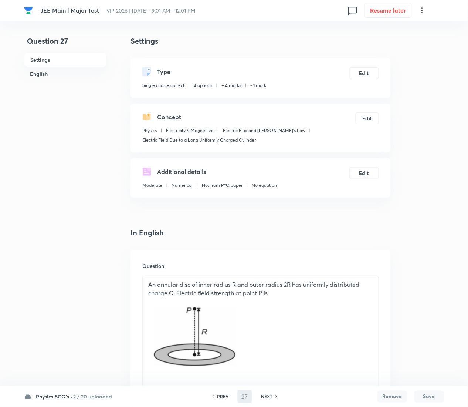
type input "28"
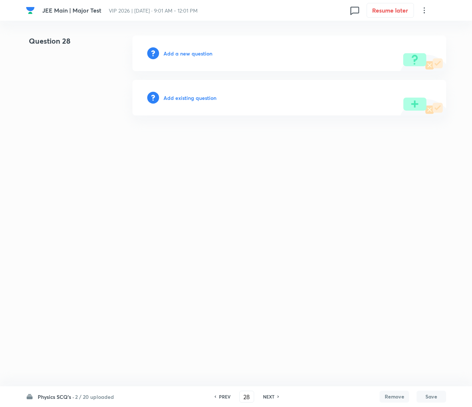
click at [203, 98] on h6 "Add existing question" at bounding box center [190, 98] width 53 height 8
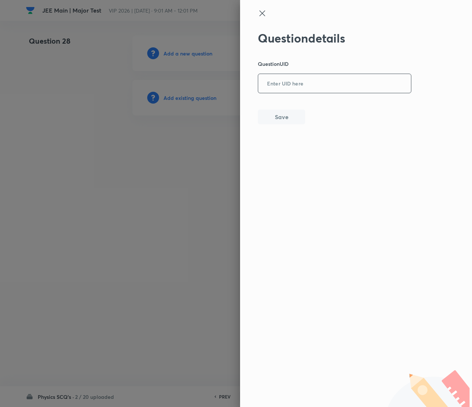
click at [331, 81] on input "text" at bounding box center [334, 84] width 153 height 18
paste input "TYWIQ"
type input "TYWIQ"
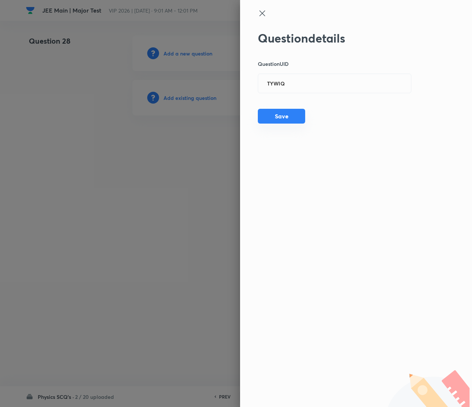
click at [278, 117] on button "Save" at bounding box center [281, 116] width 47 height 15
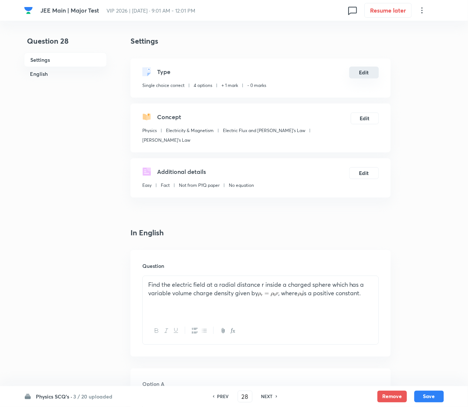
click at [362, 68] on button "Edit" at bounding box center [365, 73] width 30 height 12
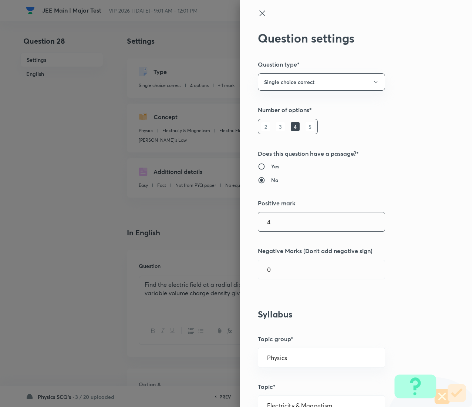
type input "4"
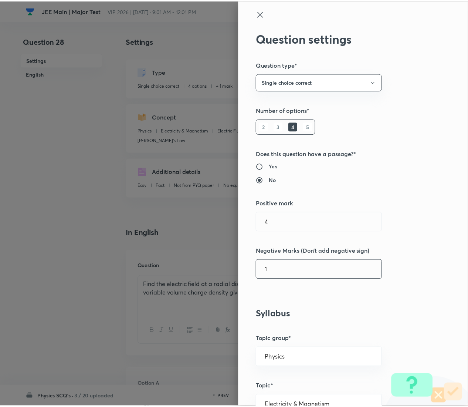
scroll to position [603, 0]
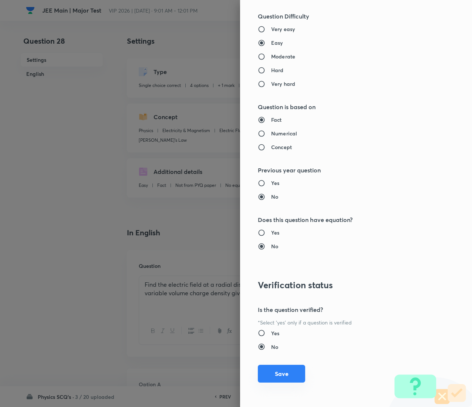
type input "1"
click at [278, 370] on button "Save" at bounding box center [281, 374] width 47 height 18
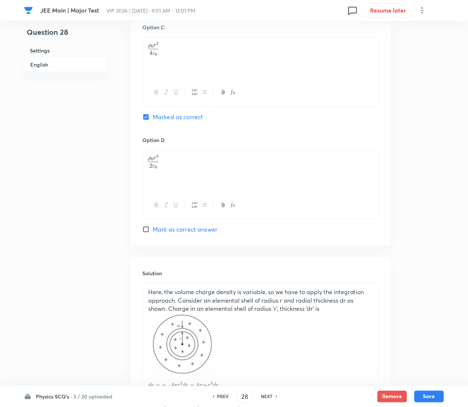
scroll to position [710, 0]
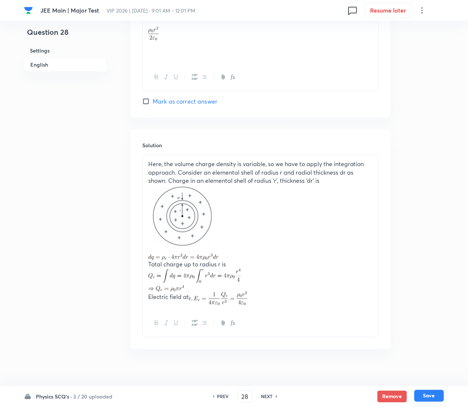
click at [432, 392] on button "Save" at bounding box center [430, 396] width 30 height 12
type input "29"
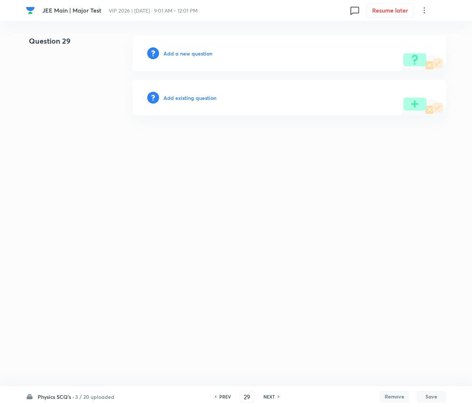
click at [201, 94] on h6 "Add existing question" at bounding box center [190, 98] width 53 height 8
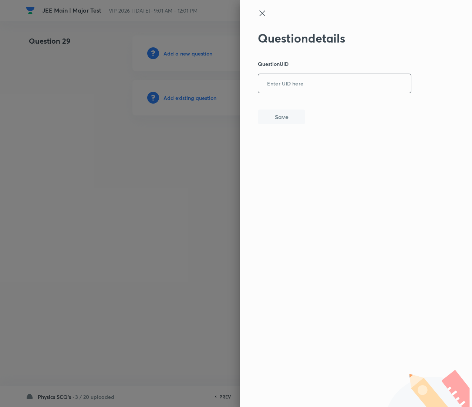
drag, startPoint x: 313, startPoint y: 97, endPoint x: 313, endPoint y: 82, distance: 15.2
click at [313, 82] on div "Question details Question UID ​ Save" at bounding box center [335, 77] width 154 height 93
click at [313, 82] on input "text" at bounding box center [334, 84] width 153 height 18
paste input "QW04K"
type input "QW04K"
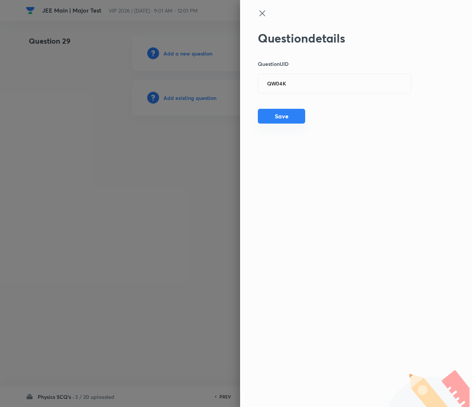
click at [289, 115] on button "Save" at bounding box center [281, 116] width 47 height 15
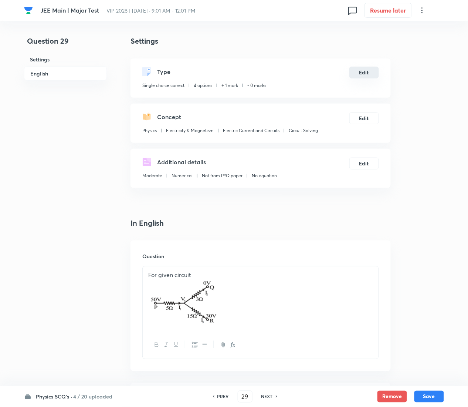
click at [368, 75] on button "Edit" at bounding box center [365, 73] width 30 height 12
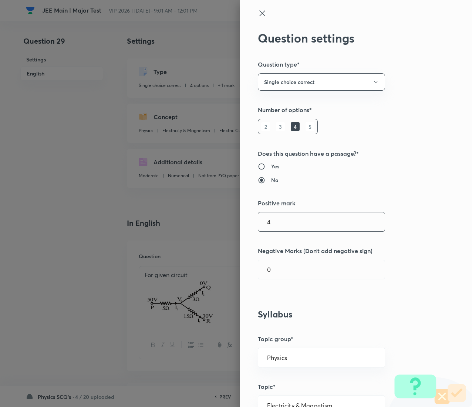
type input "4"
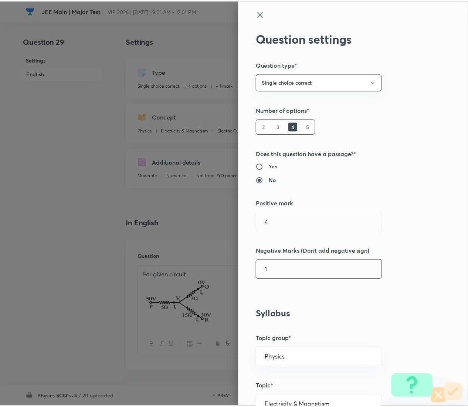
scroll to position [603, 0]
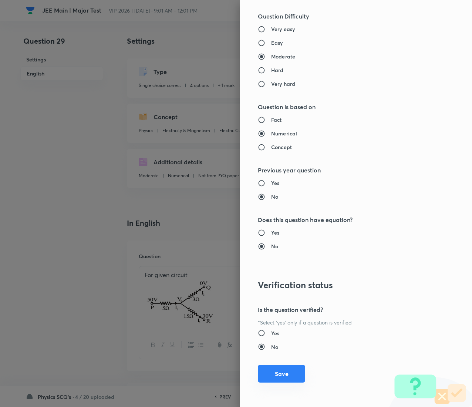
type input "1"
click at [262, 373] on button "Save" at bounding box center [281, 374] width 47 height 18
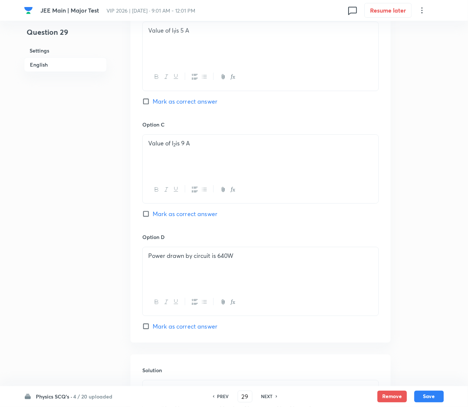
scroll to position [635, 0]
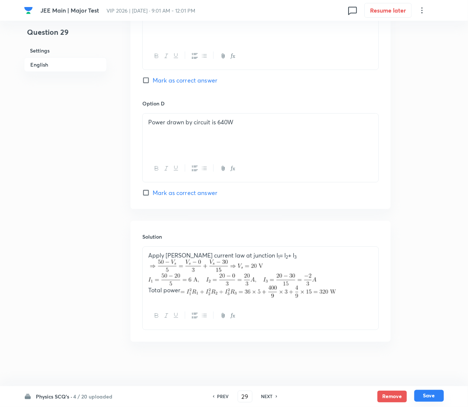
click at [441, 400] on button "Save" at bounding box center [430, 396] width 30 height 12
type input "30"
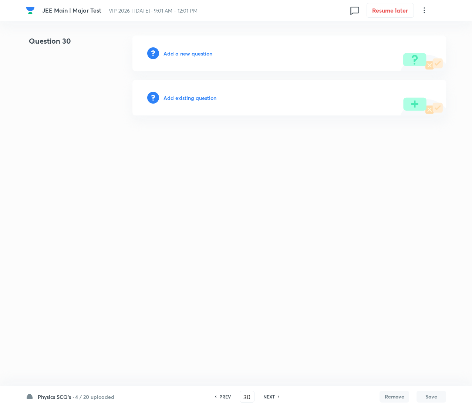
click at [208, 103] on div "Add existing question" at bounding box center [289, 98] width 314 height 36
click at [204, 96] on h6 "Add existing question" at bounding box center [190, 98] width 53 height 8
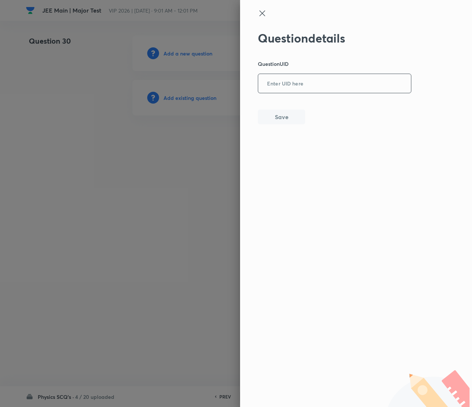
click at [275, 78] on input "text" at bounding box center [334, 84] width 153 height 18
paste input "ZZ7CU"
type input "ZZ7CU"
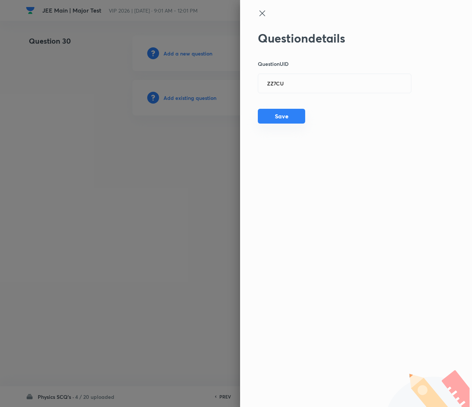
click at [276, 114] on button "Save" at bounding box center [281, 116] width 47 height 15
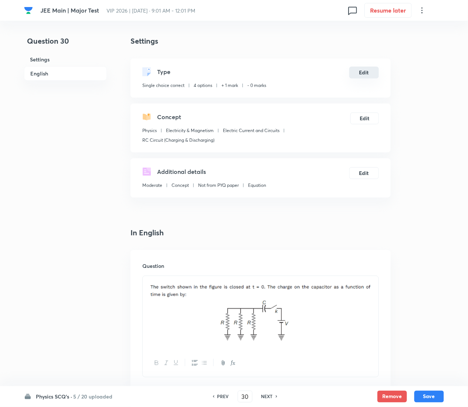
click at [364, 72] on button "Edit" at bounding box center [365, 73] width 30 height 12
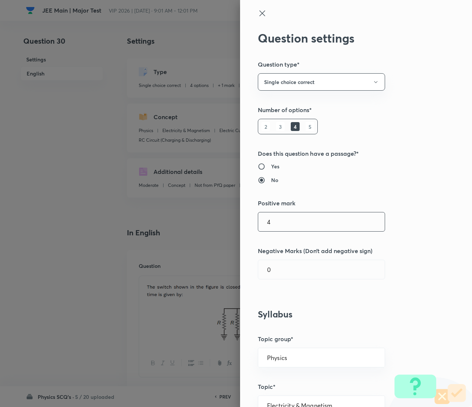
type input "4"
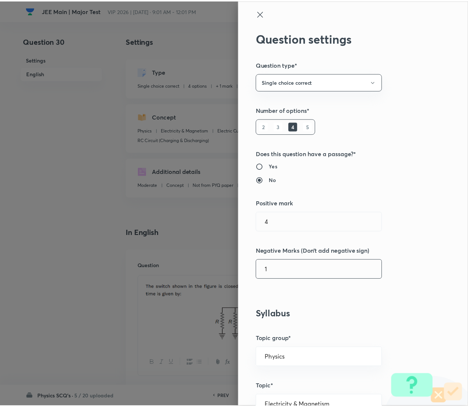
scroll to position [603, 0]
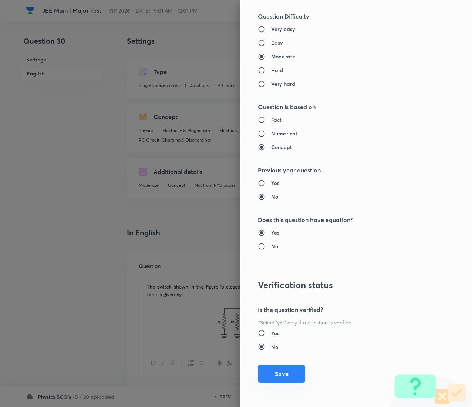
type input "1"
click at [266, 375] on button "Save" at bounding box center [281, 374] width 47 height 18
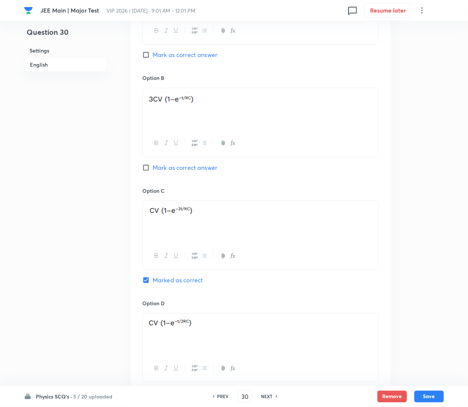
scroll to position [748, 0]
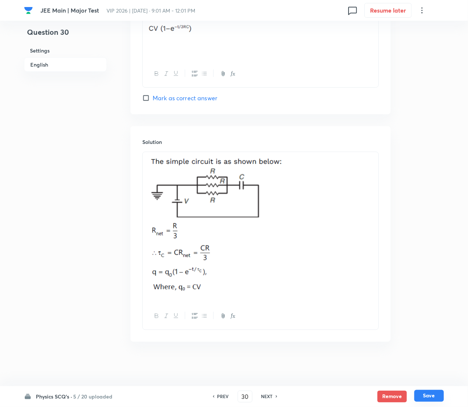
click at [438, 397] on button "Save" at bounding box center [430, 396] width 30 height 12
type input "31"
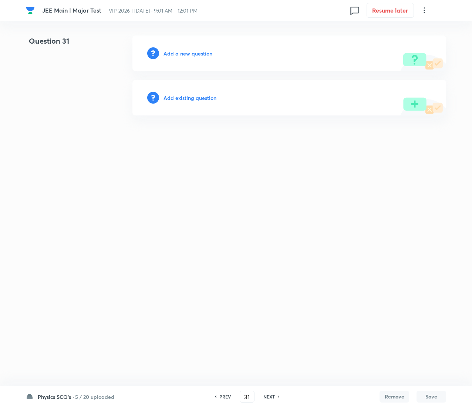
click at [188, 97] on h6 "Add existing question" at bounding box center [190, 98] width 53 height 8
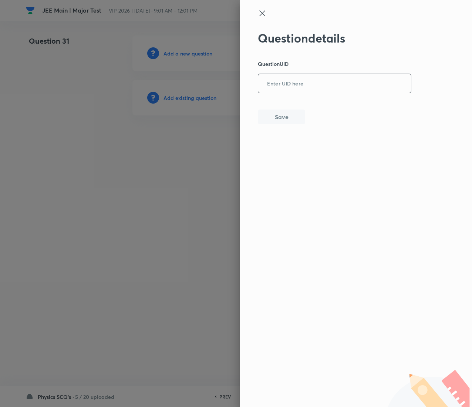
click at [315, 80] on input "text" at bounding box center [334, 84] width 153 height 18
paste input "OCWAA"
type input "OCWAA"
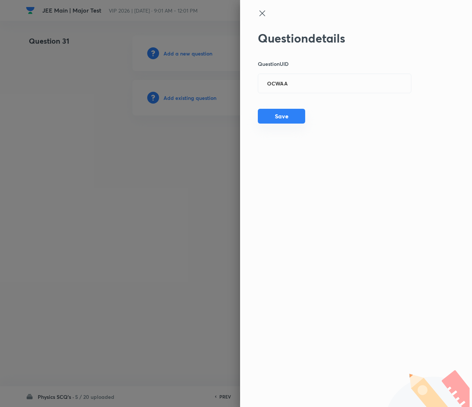
click at [277, 114] on button "Save" at bounding box center [281, 116] width 47 height 15
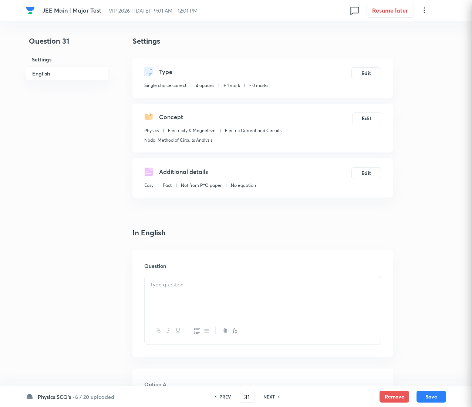
checkbox input "true"
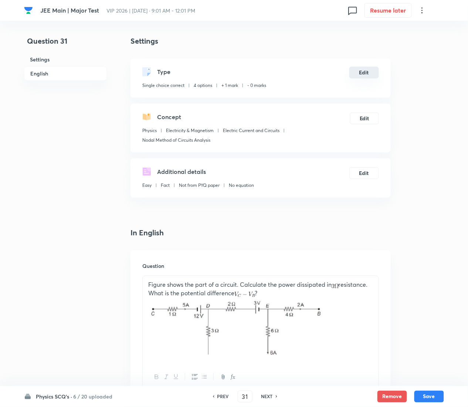
click at [365, 68] on button "Edit" at bounding box center [365, 73] width 30 height 12
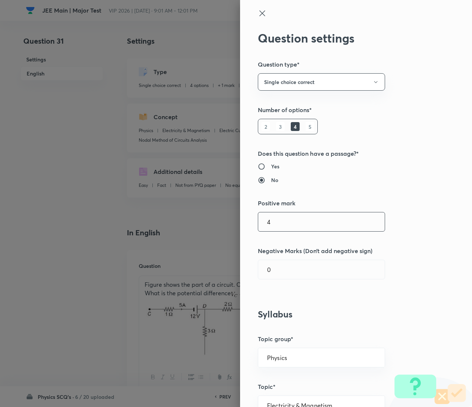
type input "4"
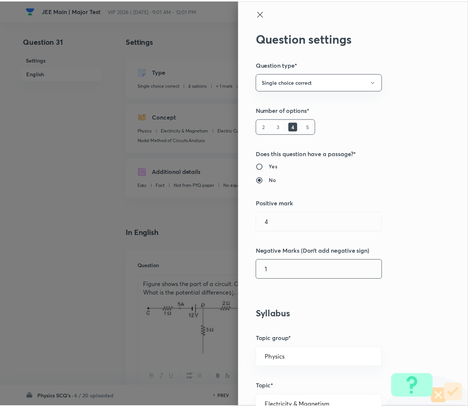
scroll to position [603, 0]
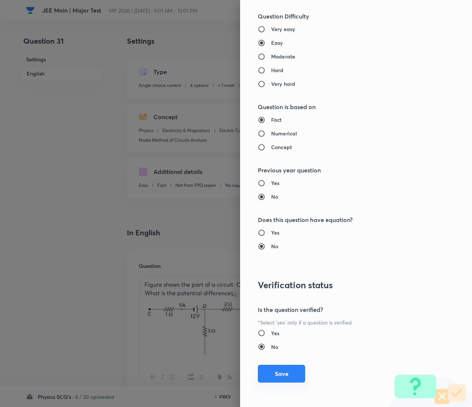
type input "1"
click at [275, 372] on button "Save" at bounding box center [281, 374] width 47 height 18
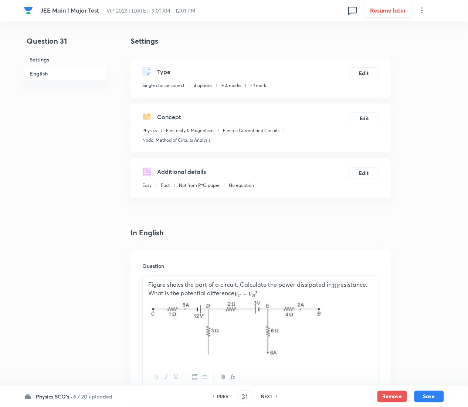
scroll to position [750, 0]
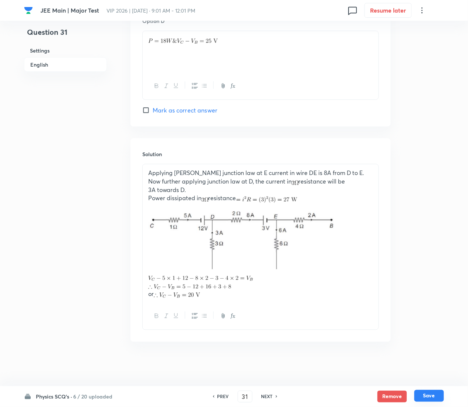
click at [440, 394] on button "Save" at bounding box center [430, 396] width 30 height 12
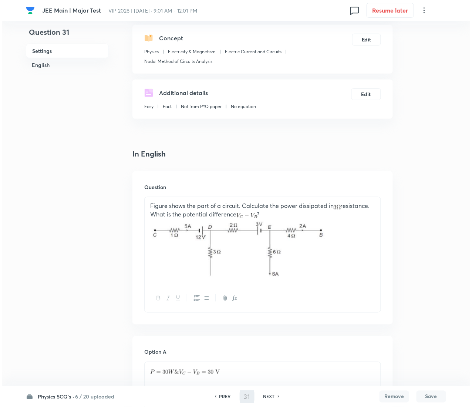
scroll to position [0, 0]
type input "32"
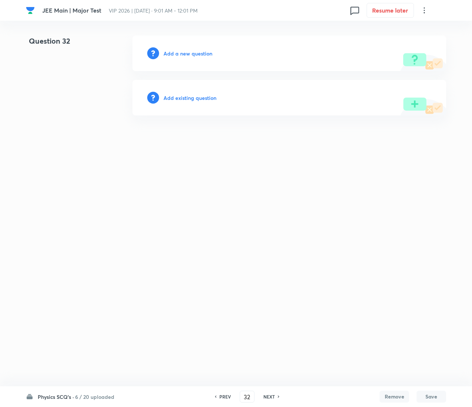
click at [207, 99] on h6 "Add existing question" at bounding box center [190, 98] width 53 height 8
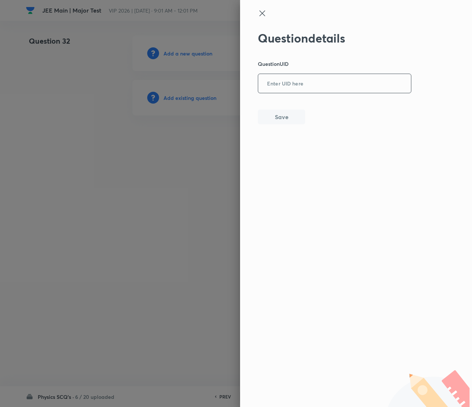
click at [354, 89] on input "text" at bounding box center [334, 84] width 153 height 18
paste input "CEU8Y"
type input "CEU8Y"
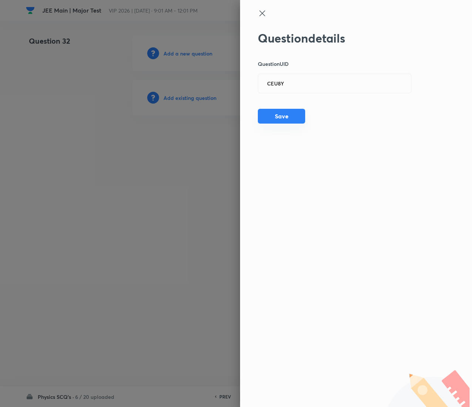
click at [269, 111] on button "Save" at bounding box center [281, 116] width 47 height 15
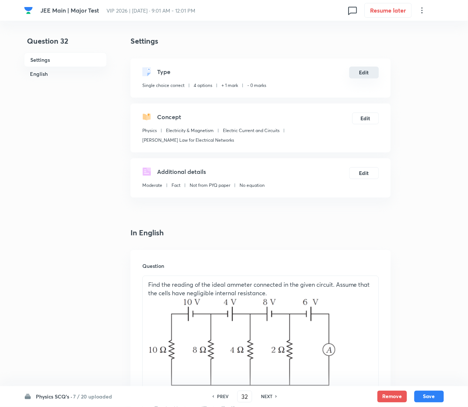
click at [366, 75] on button "Edit" at bounding box center [365, 73] width 30 height 12
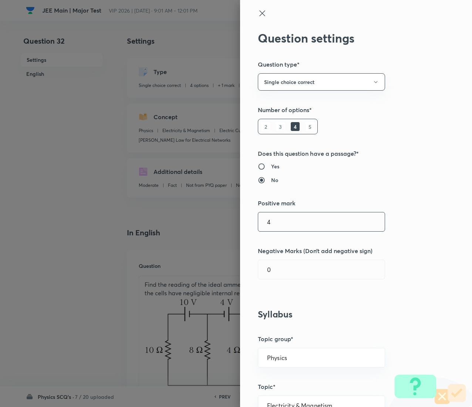
type input "4"
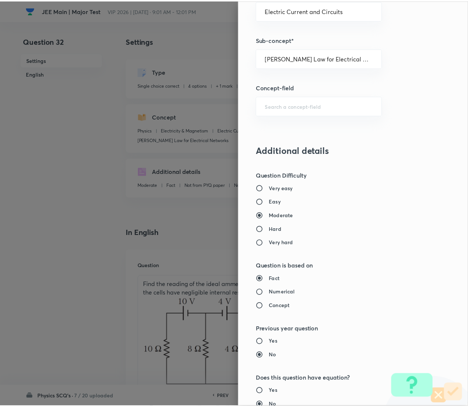
scroll to position [603, 0]
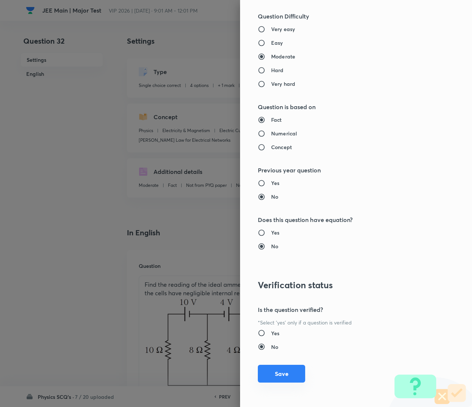
type input "1"
click at [277, 374] on button "Save" at bounding box center [281, 374] width 47 height 18
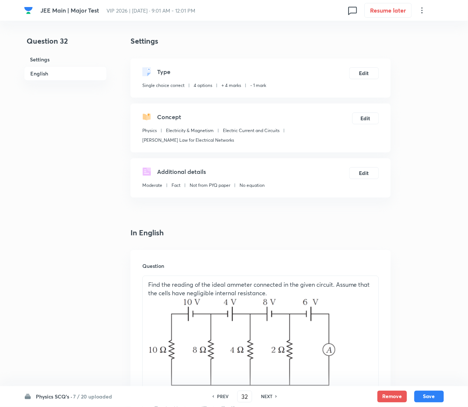
scroll to position [717, 0]
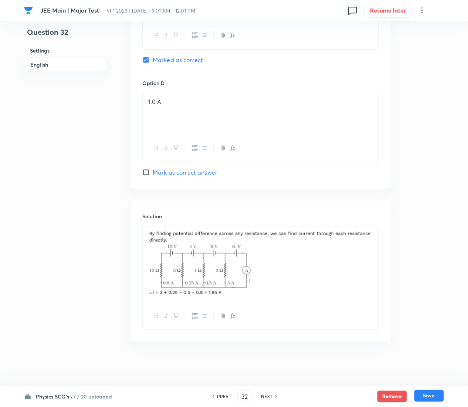
click at [431, 401] on button "Save" at bounding box center [430, 396] width 30 height 12
type input "33"
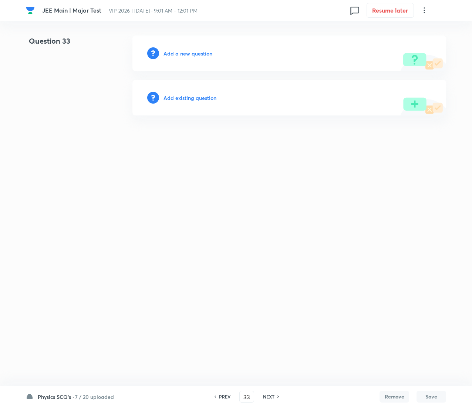
click at [204, 96] on h6 "Add existing question" at bounding box center [190, 98] width 53 height 8
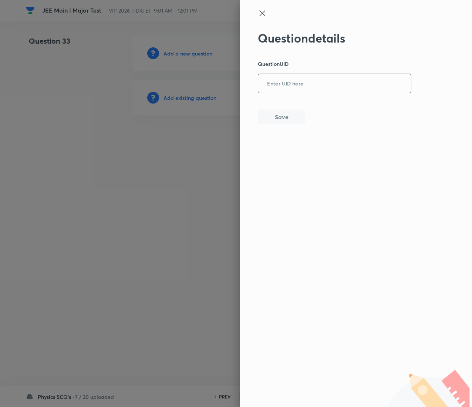
click at [321, 79] on input "text" at bounding box center [334, 84] width 153 height 18
paste input "BTRVT"
type input "BTRVT"
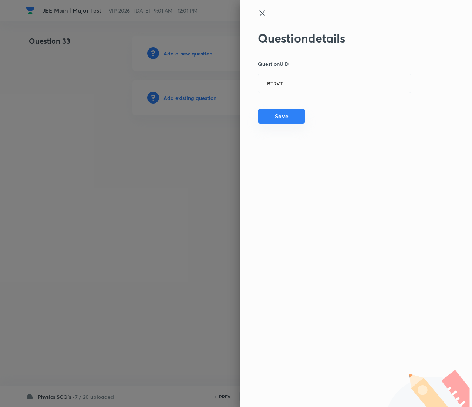
click at [269, 122] on button "Save" at bounding box center [281, 116] width 47 height 15
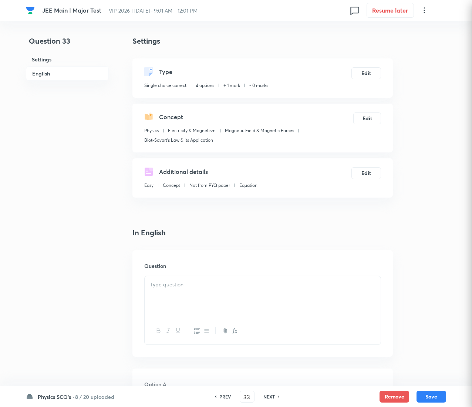
checkbox input "true"
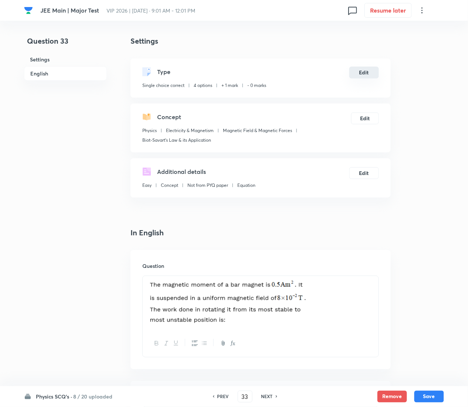
click at [364, 70] on button "Edit" at bounding box center [365, 73] width 30 height 12
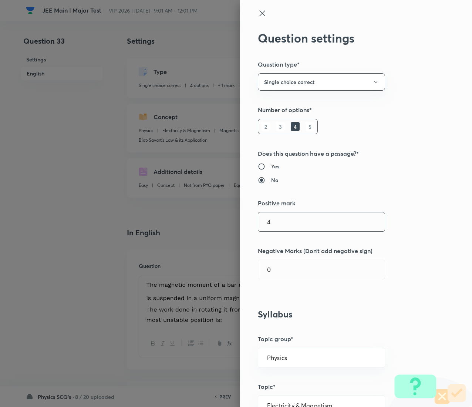
type input "4"
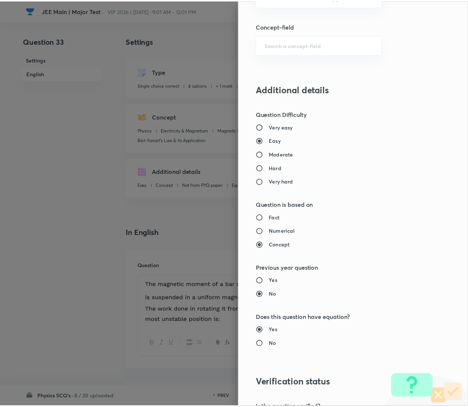
scroll to position [603, 0]
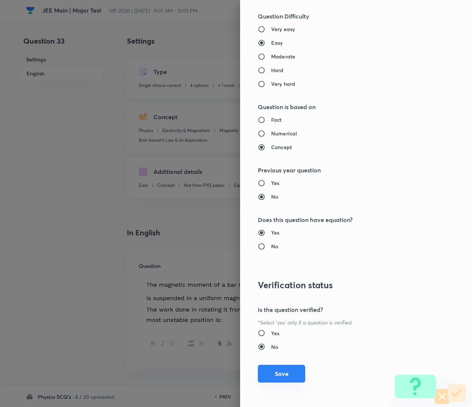
type input "1"
click at [273, 376] on button "Save" at bounding box center [281, 374] width 47 height 18
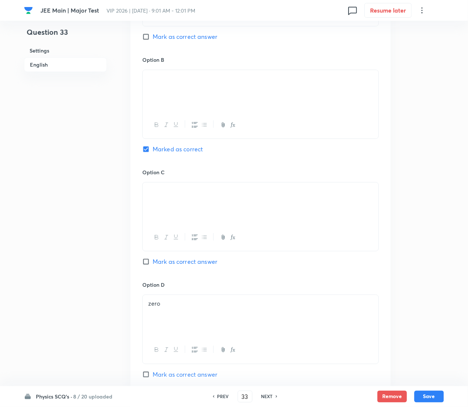
scroll to position [641, 0]
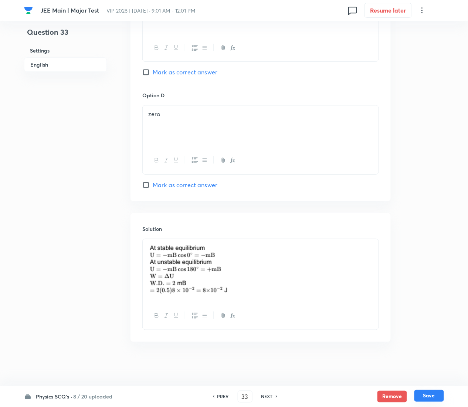
click at [434, 393] on button "Save" at bounding box center [430, 396] width 30 height 12
type input "34"
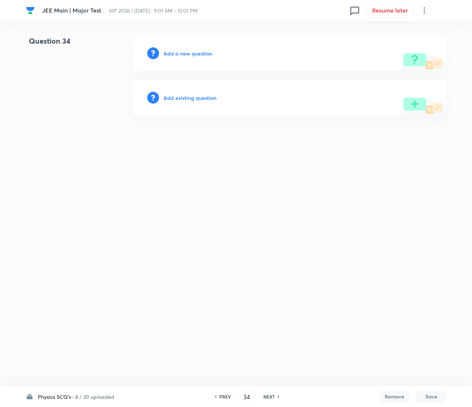
click at [209, 94] on h6 "Add existing question" at bounding box center [190, 98] width 53 height 8
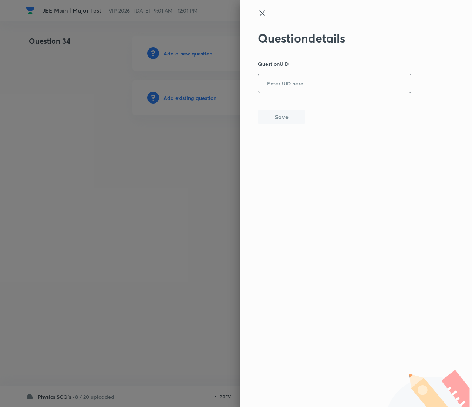
click at [296, 90] on input "text" at bounding box center [334, 84] width 153 height 18
paste input "A1HIP"
type input "A1HIP"
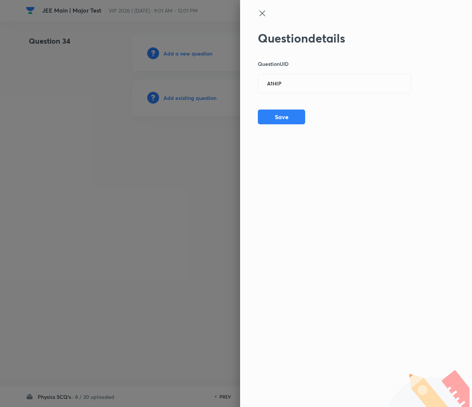
click at [277, 106] on div "Question details Question UID A1HIP ​ Save" at bounding box center [335, 77] width 154 height 93
click at [279, 114] on button "Save" at bounding box center [281, 116] width 47 height 15
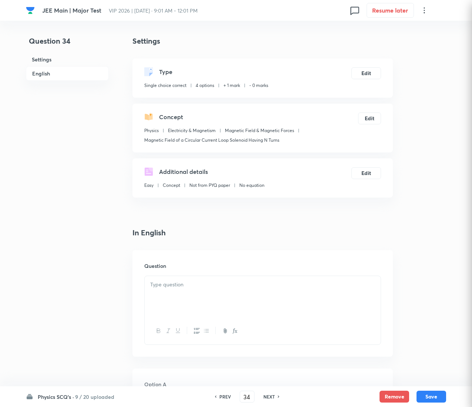
checkbox input "true"
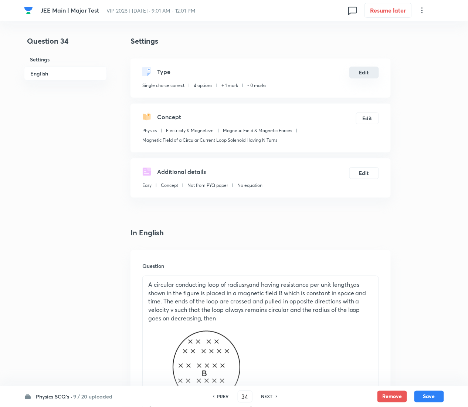
click at [365, 74] on button "Edit" at bounding box center [365, 73] width 30 height 12
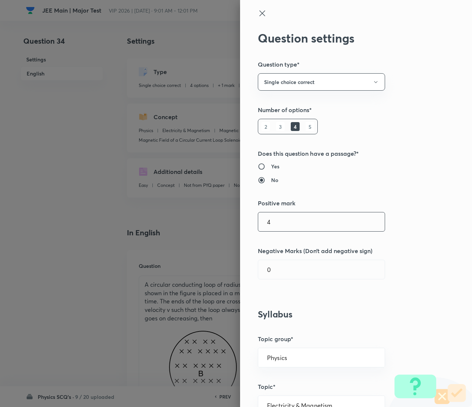
type input "4"
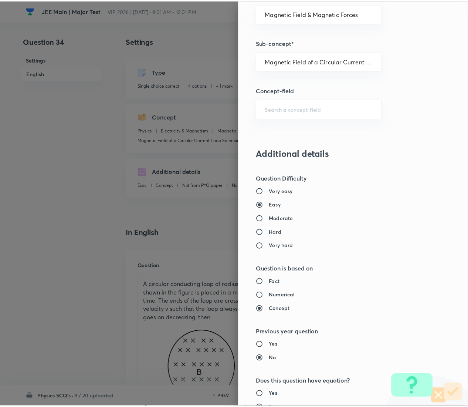
scroll to position [603, 0]
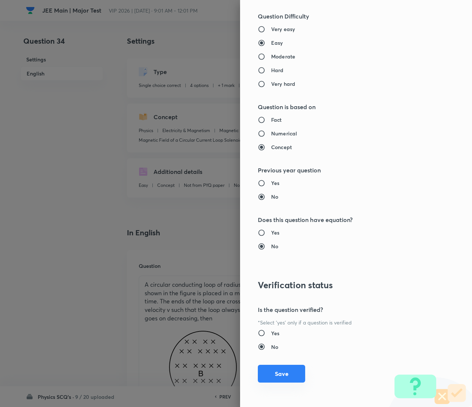
type input "1"
click at [262, 373] on button "Save" at bounding box center [281, 374] width 47 height 18
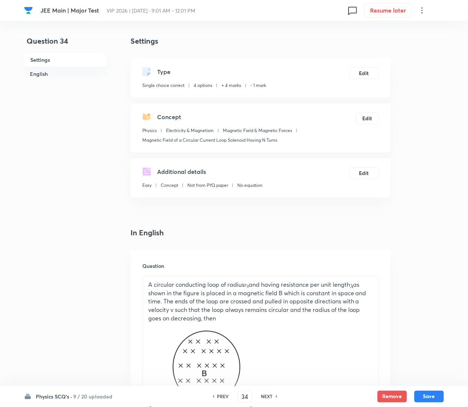
scroll to position [749, 0]
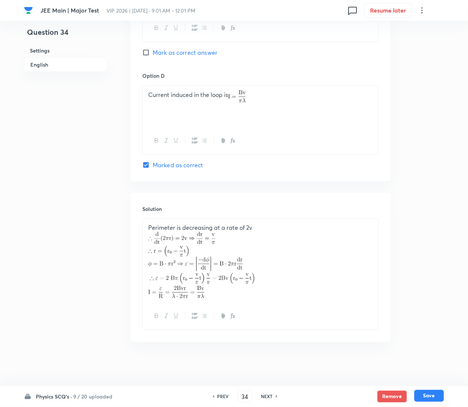
click at [433, 393] on button "Save" at bounding box center [430, 396] width 30 height 12
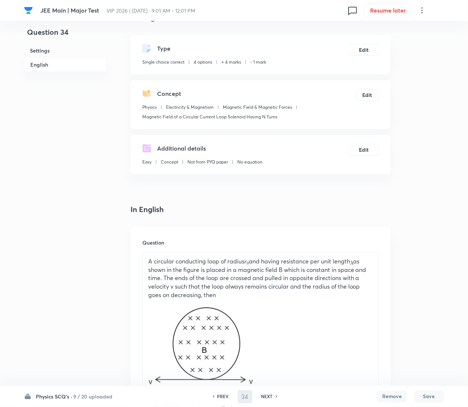
type input "35"
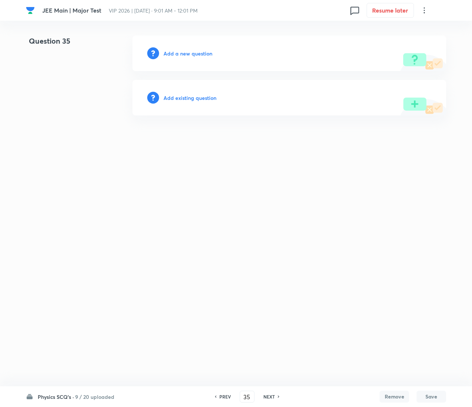
click at [201, 95] on h6 "Add existing question" at bounding box center [190, 98] width 53 height 8
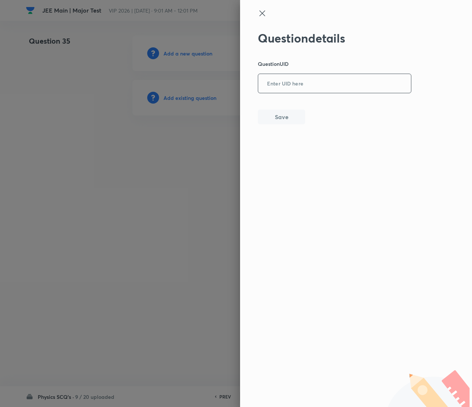
click at [304, 83] on input "text" at bounding box center [334, 84] width 153 height 18
paste input "LG2IE"
type input "LG2IE"
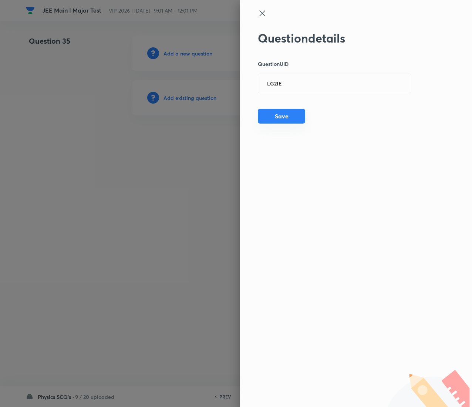
click at [283, 113] on button "Save" at bounding box center [281, 116] width 47 height 15
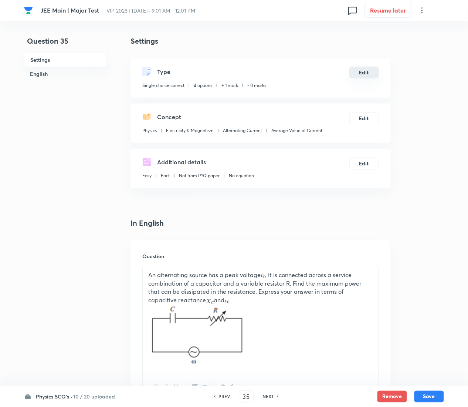
click at [364, 71] on button "Edit" at bounding box center [365, 73] width 30 height 12
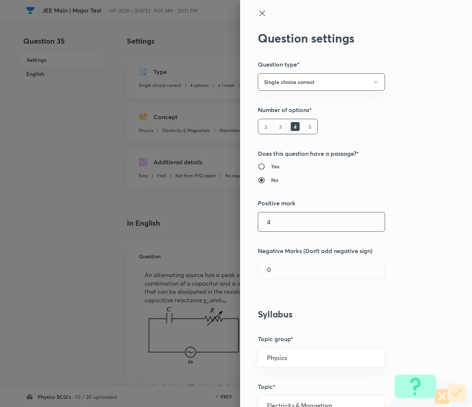
type input "4"
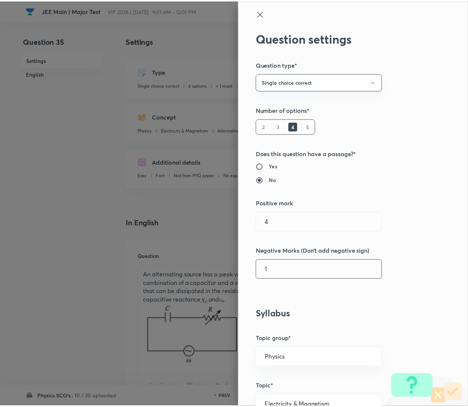
scroll to position [603, 0]
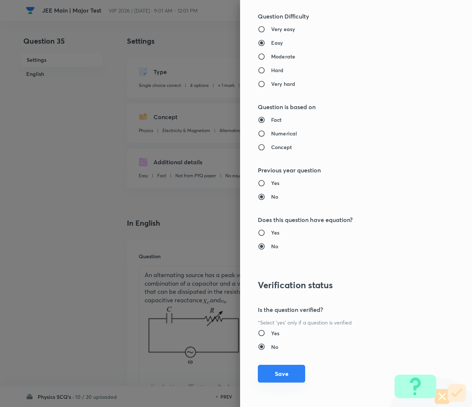
type input "1"
click at [276, 371] on button "Save" at bounding box center [281, 374] width 47 height 18
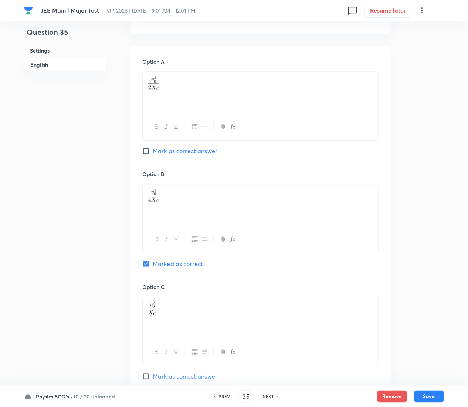
scroll to position [744, 0]
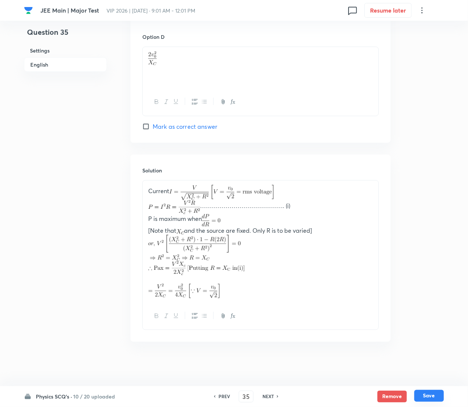
click at [437, 397] on button "Save" at bounding box center [430, 396] width 30 height 12
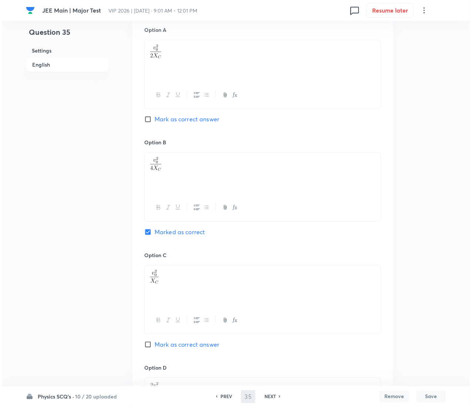
scroll to position [0, 0]
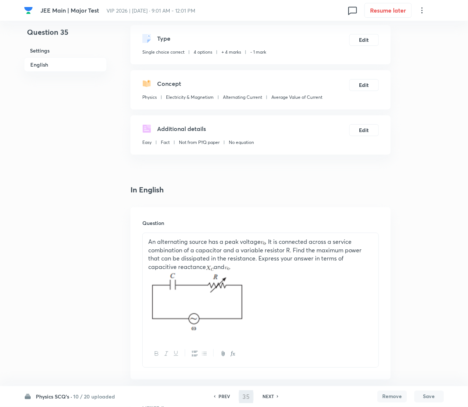
type input "36"
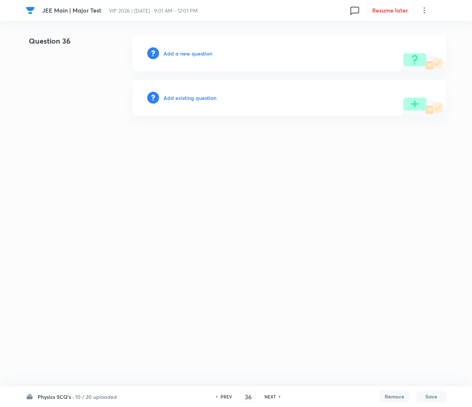
click at [192, 100] on h6 "Add existing question" at bounding box center [190, 98] width 53 height 8
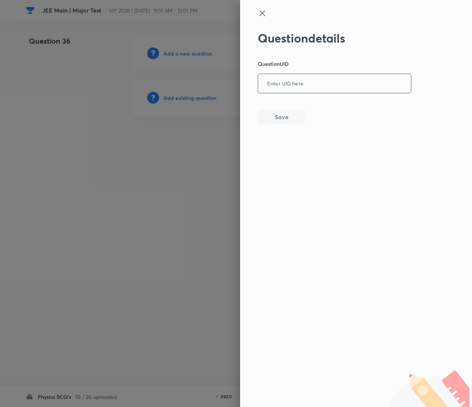
click at [310, 81] on input "text" at bounding box center [334, 84] width 153 height 18
paste input "63WAE"
type input "63WAE"
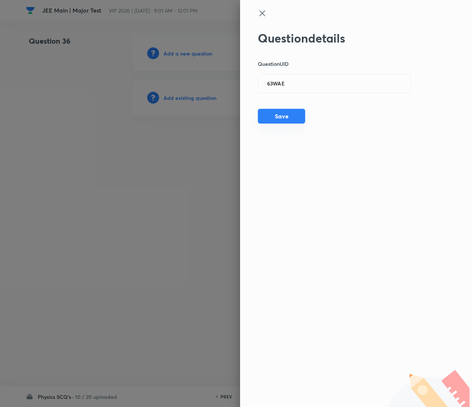
click at [290, 112] on button "Save" at bounding box center [281, 116] width 47 height 15
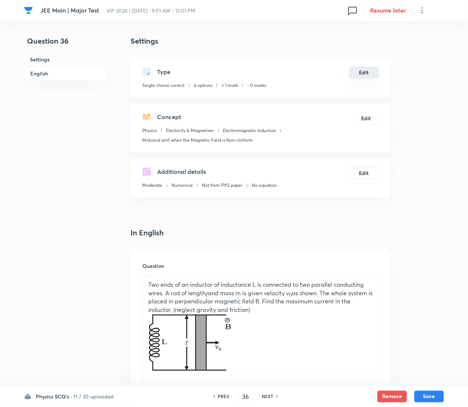
click at [367, 78] on button "Edit" at bounding box center [365, 73] width 30 height 12
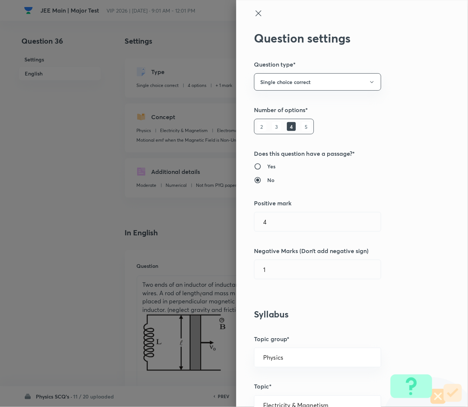
type input "1"
type input "0"
type input "Electromagnetic Induction"
type input "Motional emf when the Magnetic Field is Non-Uniform"
radio input "false"
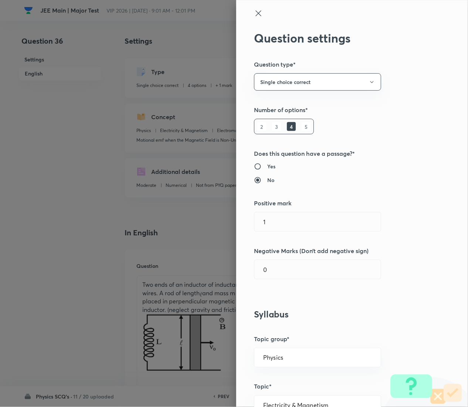
radio input "true"
radio input "false"
radio input "true"
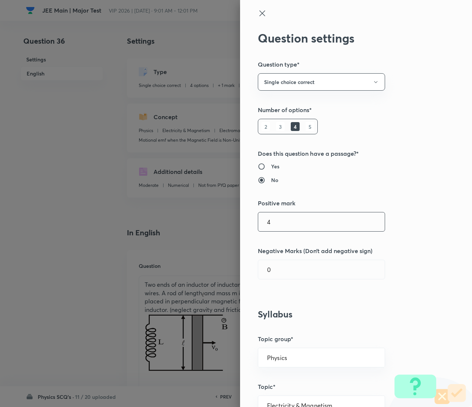
type input "4"
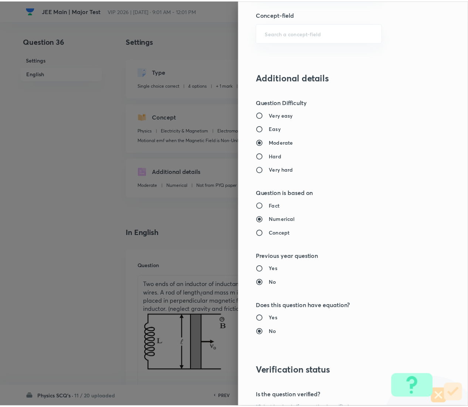
scroll to position [603, 0]
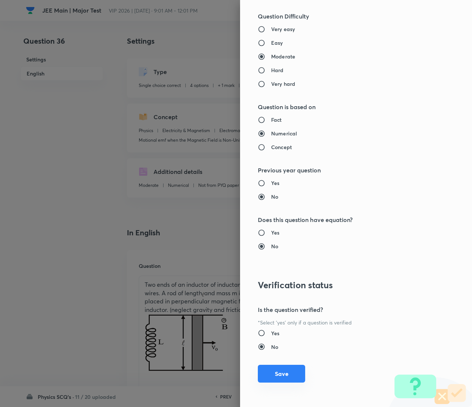
type input "1"
click at [270, 377] on button "Save" at bounding box center [281, 374] width 47 height 18
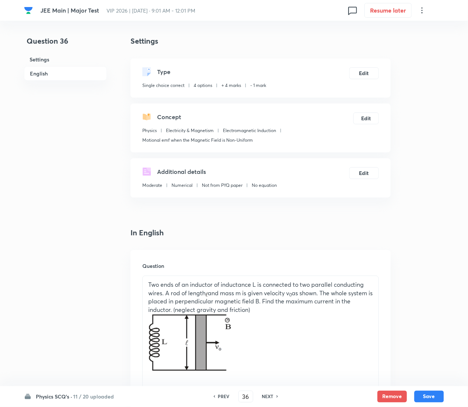
scroll to position [667, 0]
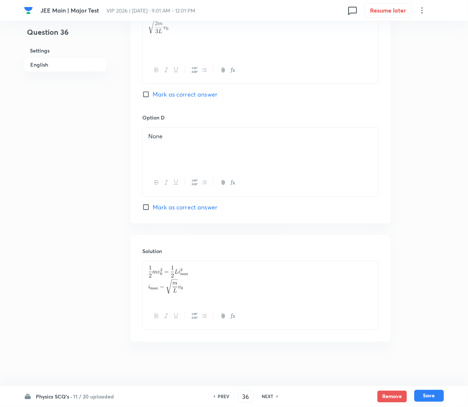
click at [440, 396] on button "Save" at bounding box center [430, 396] width 30 height 12
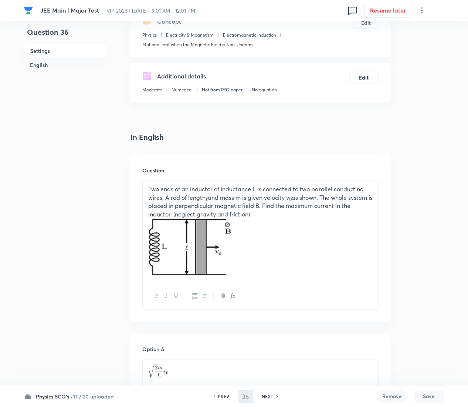
scroll to position [36, 0]
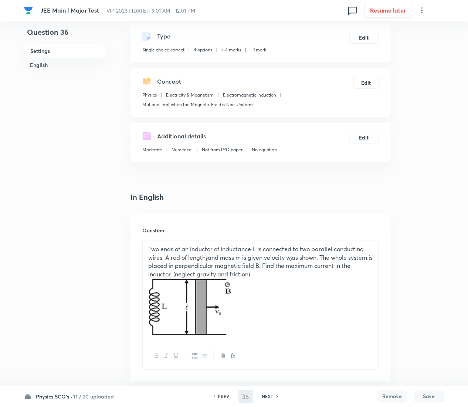
type input "37"
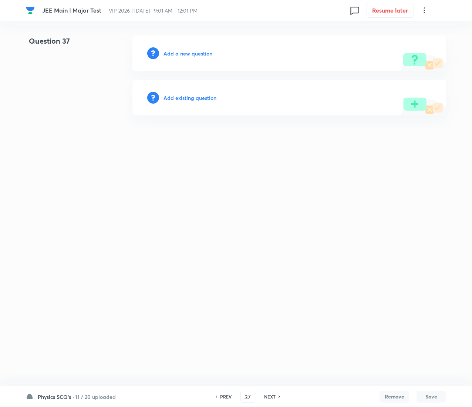
click at [211, 97] on h6 "Add existing question" at bounding box center [190, 98] width 53 height 8
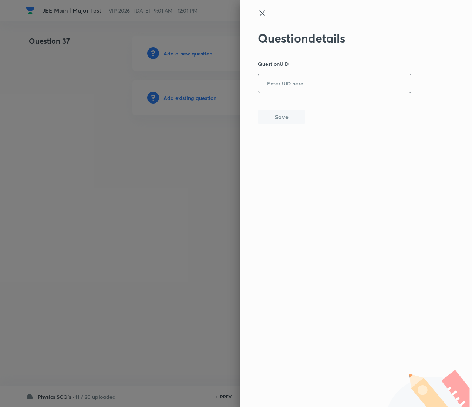
click at [312, 91] on input "text" at bounding box center [334, 84] width 153 height 18
paste input "V70NZ"
type input "V70NZ"
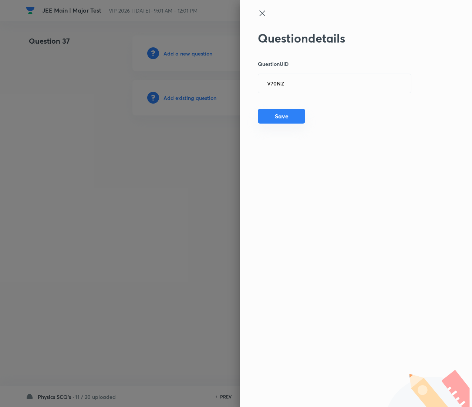
click at [282, 112] on button "Save" at bounding box center [281, 116] width 47 height 15
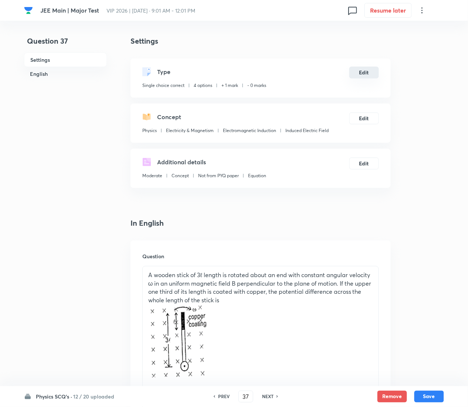
click at [369, 73] on button "Edit" at bounding box center [365, 73] width 30 height 12
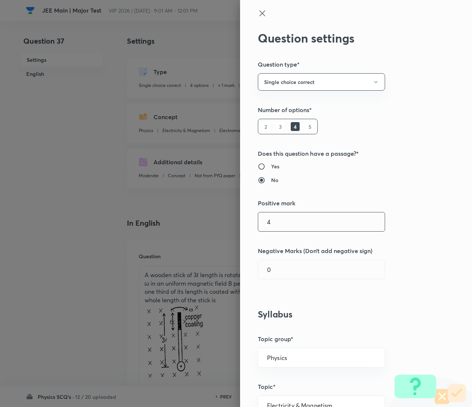
type input "4"
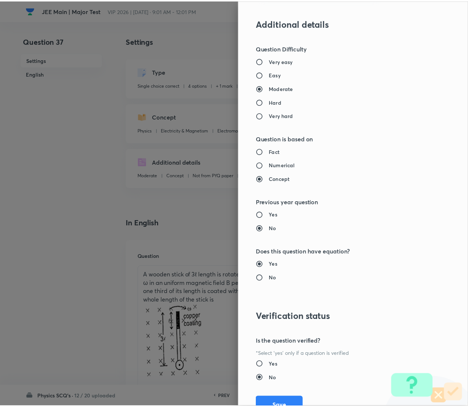
scroll to position [603, 0]
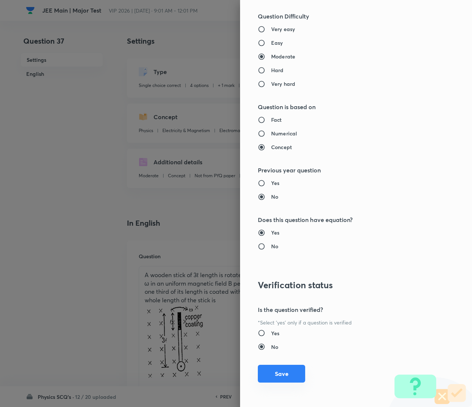
type input "1"
click at [283, 376] on button "Save" at bounding box center [281, 374] width 47 height 18
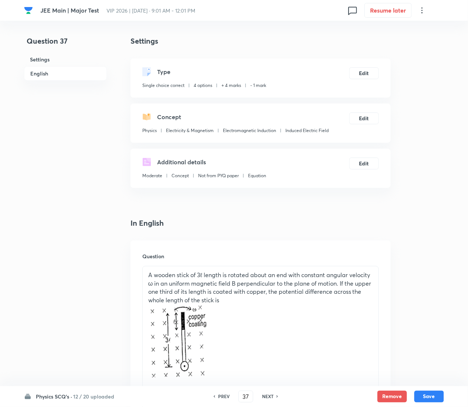
scroll to position [816, 0]
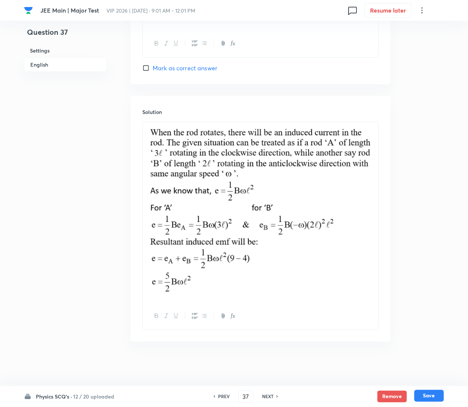
click at [426, 400] on button "Save" at bounding box center [430, 396] width 30 height 12
type input "38"
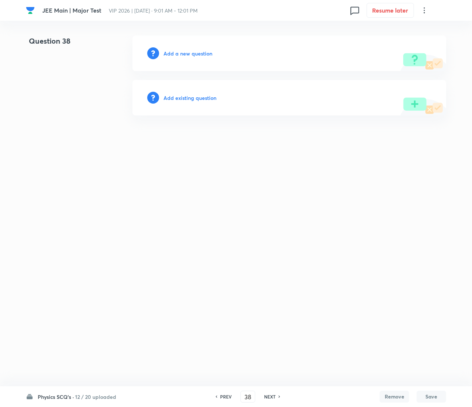
click at [199, 98] on h6 "Add existing question" at bounding box center [190, 98] width 53 height 8
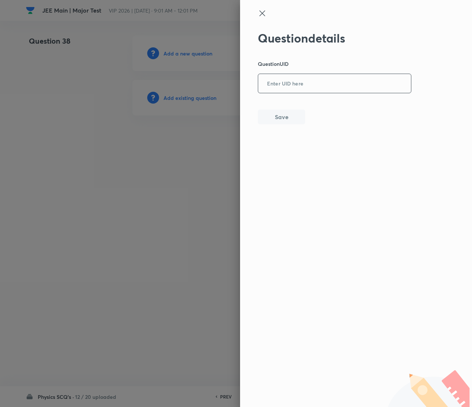
drag, startPoint x: 297, startPoint y: 97, endPoint x: 297, endPoint y: 88, distance: 8.9
click at [297, 88] on div "Question details Question UID ​ Save" at bounding box center [335, 77] width 154 height 93
click at [297, 88] on input "text" at bounding box center [334, 84] width 153 height 18
paste input "6SXAE"
type input "6SXAE"
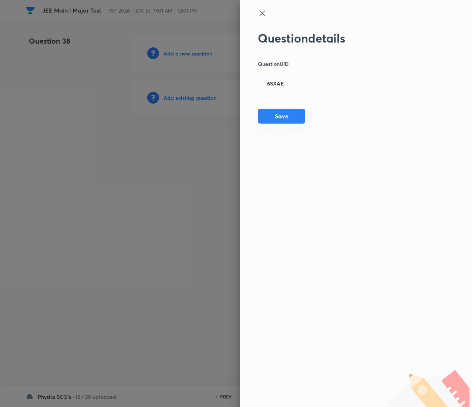
click at [280, 113] on button "Save" at bounding box center [281, 116] width 47 height 15
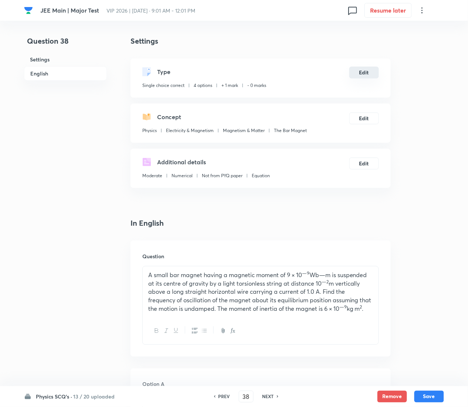
click at [366, 71] on button "Edit" at bounding box center [365, 73] width 30 height 12
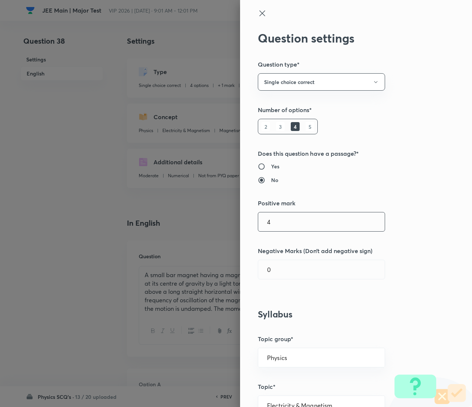
type input "4"
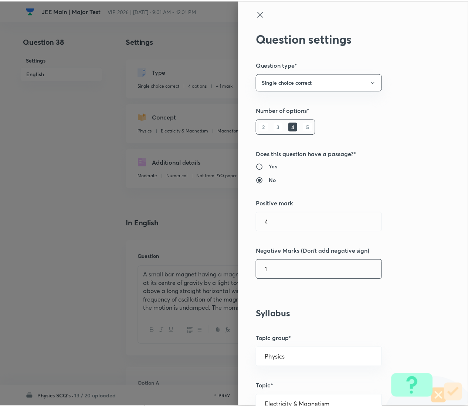
scroll to position [603, 0]
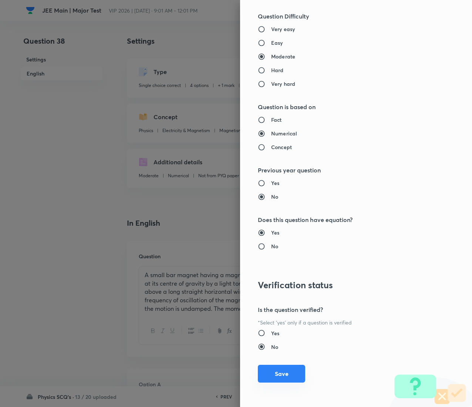
type input "1"
click at [264, 369] on button "Save" at bounding box center [281, 374] width 47 height 18
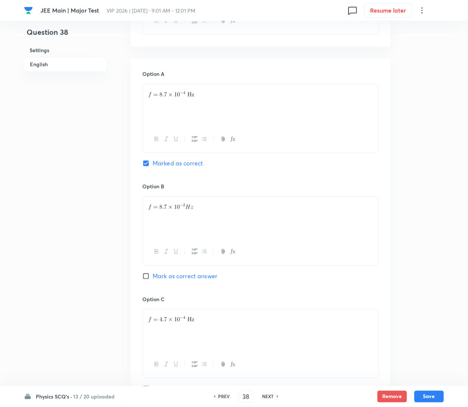
scroll to position [611, 0]
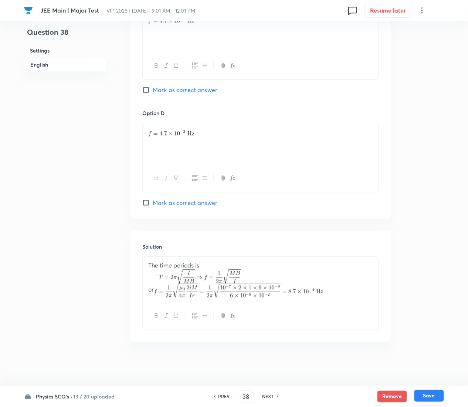
click at [432, 393] on button "Save" at bounding box center [430, 396] width 30 height 12
type input "39"
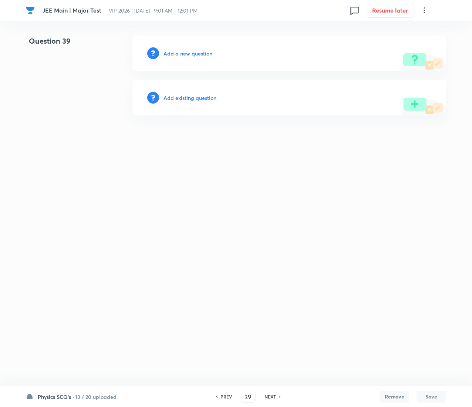
click at [198, 94] on h6 "Add existing question" at bounding box center [190, 98] width 53 height 8
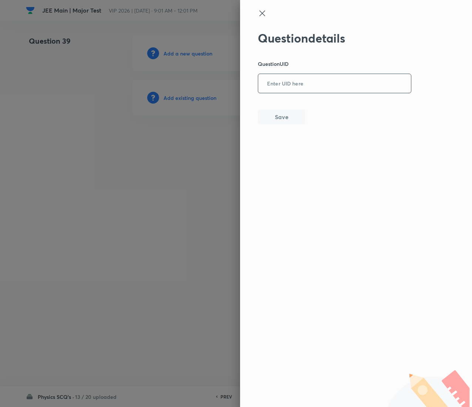
click at [314, 90] on input "text" at bounding box center [334, 84] width 153 height 18
paste input "LTN91"
type input "LTN91"
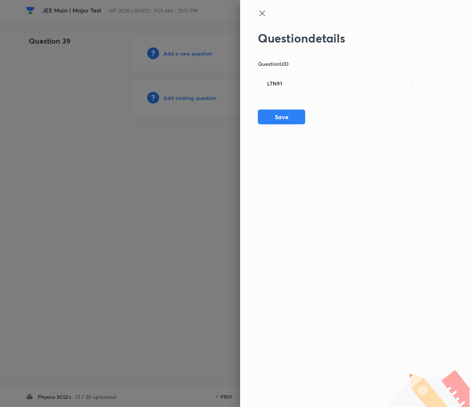
click at [282, 127] on div "Question details Question UID LTN91 ​ Save" at bounding box center [356, 203] width 232 height 407
click at [282, 118] on button "Save" at bounding box center [281, 116] width 47 height 15
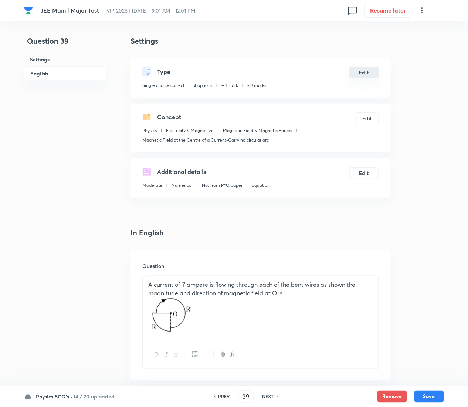
click at [363, 75] on button "Edit" at bounding box center [365, 73] width 30 height 12
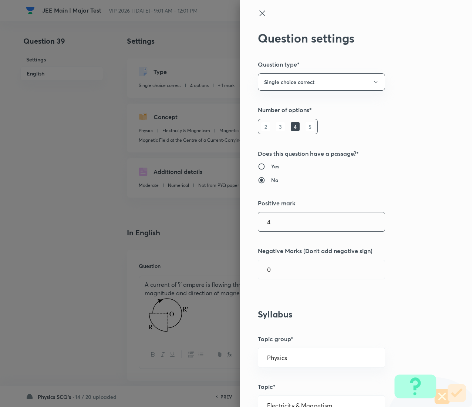
type input "4"
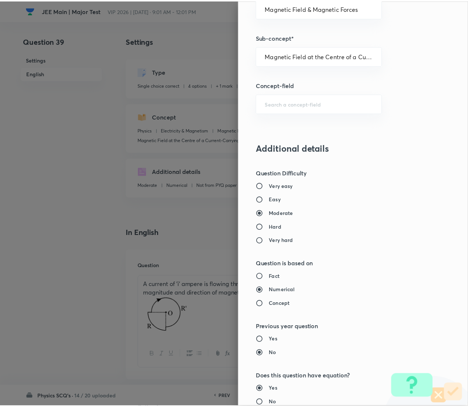
scroll to position [603, 0]
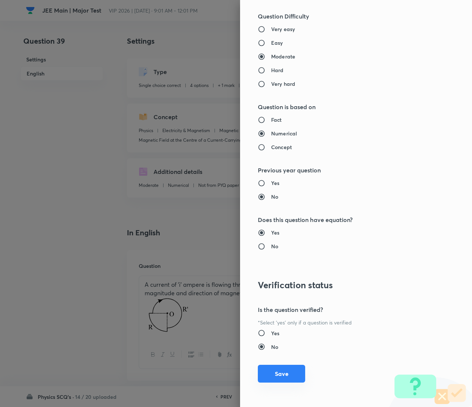
type input "1"
click at [271, 374] on button "Save" at bounding box center [281, 374] width 47 height 18
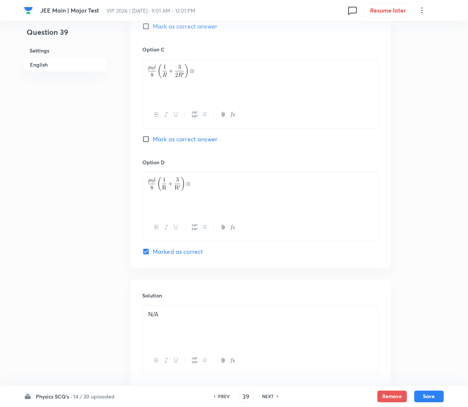
scroll to position [630, 0]
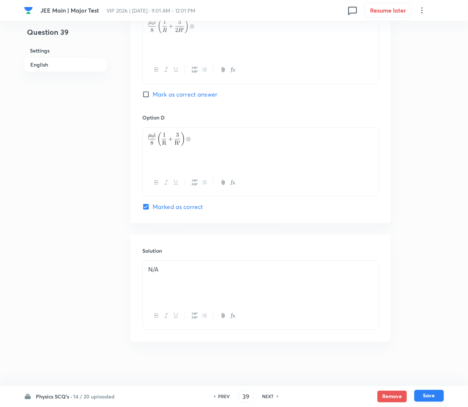
click at [437, 395] on button "Save" at bounding box center [430, 396] width 30 height 12
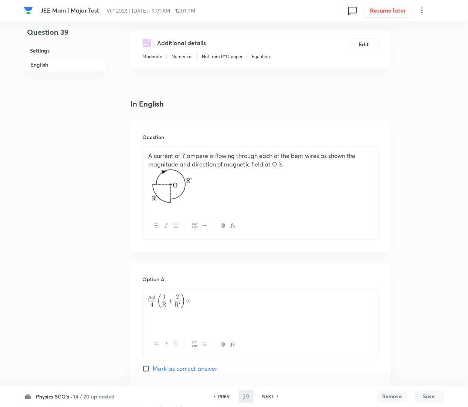
type input "40"
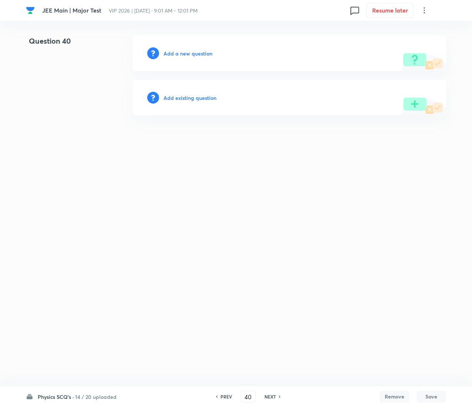
click at [205, 103] on div "Add existing question" at bounding box center [289, 98] width 314 height 36
click at [200, 95] on h6 "Add existing question" at bounding box center [190, 98] width 53 height 8
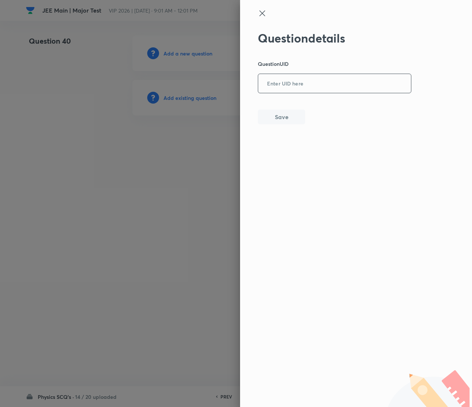
click at [286, 85] on input "text" at bounding box center [334, 84] width 153 height 18
paste input "OVKRB"
type input "OVKRB"
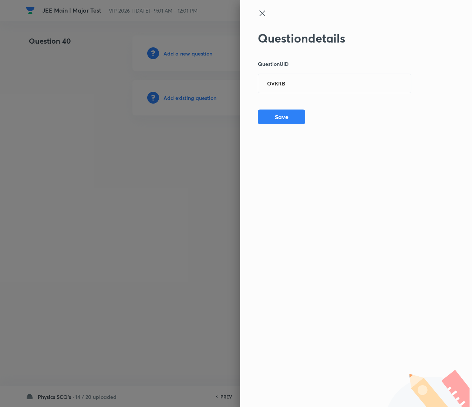
click at [277, 108] on div "Question details Question UID OVKRB ​ Save" at bounding box center [335, 77] width 154 height 93
click at [279, 117] on button "Save" at bounding box center [281, 116] width 47 height 15
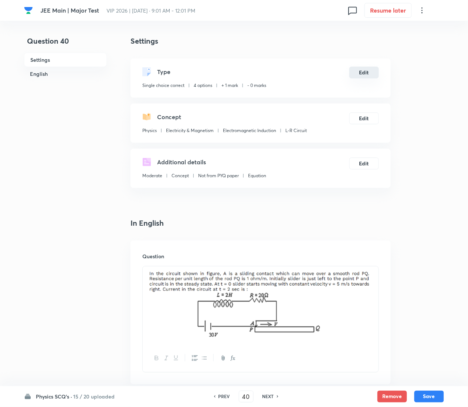
click at [363, 69] on button "Edit" at bounding box center [365, 73] width 30 height 12
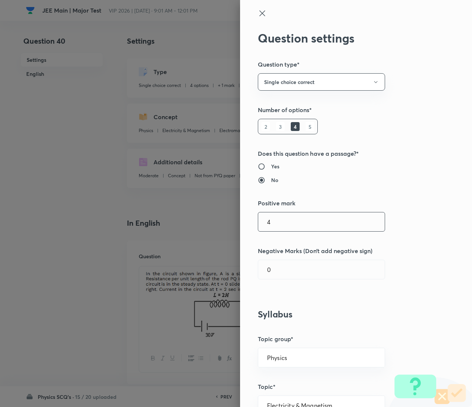
type input "4"
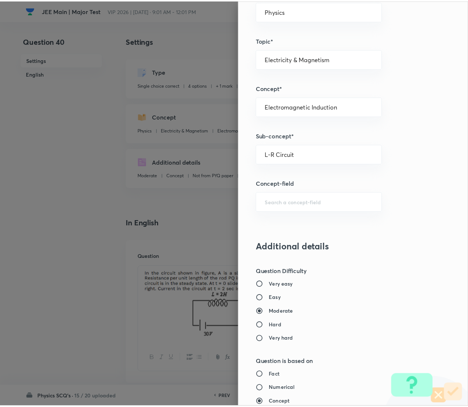
scroll to position [603, 0]
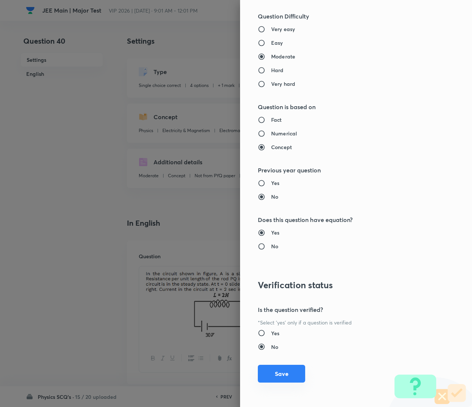
type input "1"
click at [266, 371] on button "Save" at bounding box center [281, 374] width 47 height 18
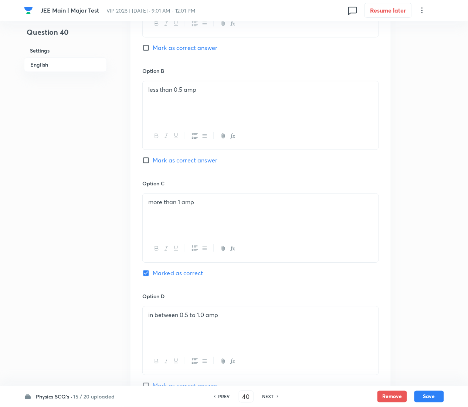
scroll to position [669, 0]
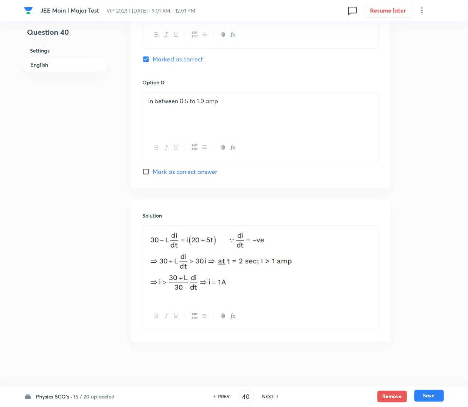
click at [428, 395] on button "Save" at bounding box center [430, 396] width 30 height 12
type input "41"
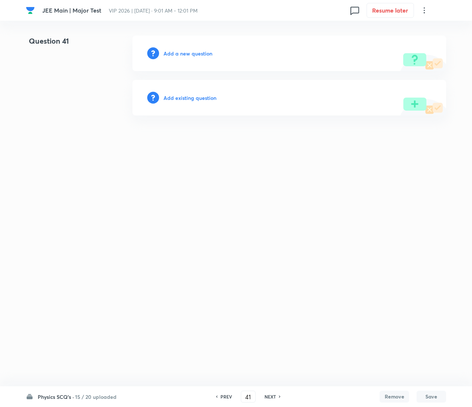
click at [203, 94] on h6 "Add existing question" at bounding box center [190, 98] width 53 height 8
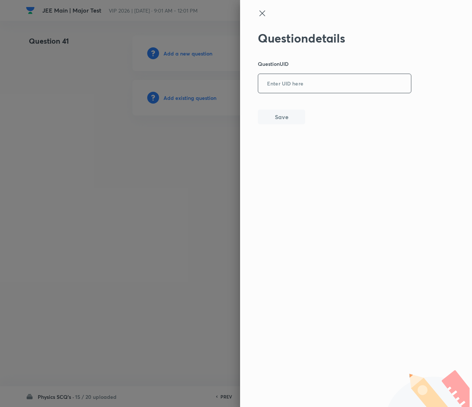
click at [293, 87] on input "text" at bounding box center [334, 84] width 153 height 18
paste input "B6ZU4"
type input "B6ZU4"
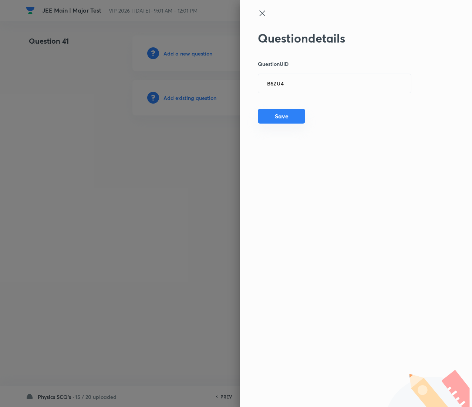
click at [281, 119] on button "Save" at bounding box center [281, 116] width 47 height 15
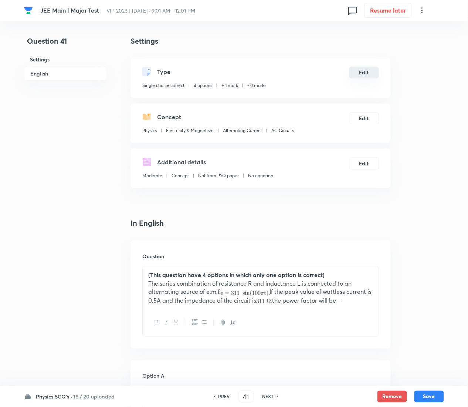
click at [366, 72] on button "Edit" at bounding box center [365, 73] width 30 height 12
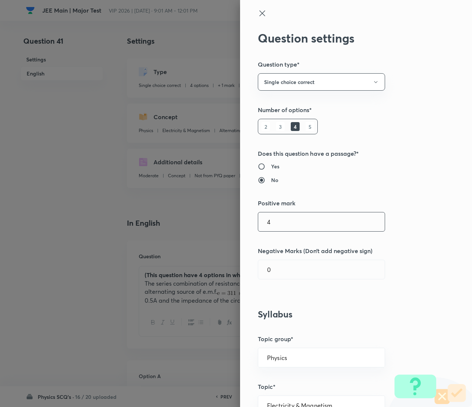
type input "4"
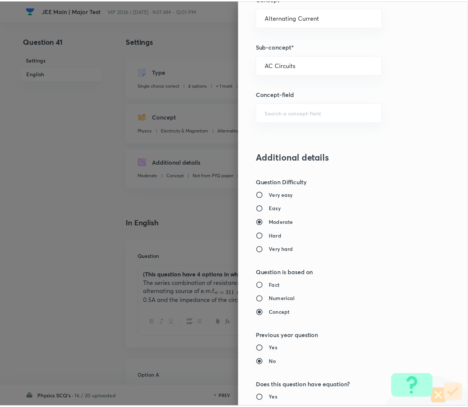
scroll to position [603, 0]
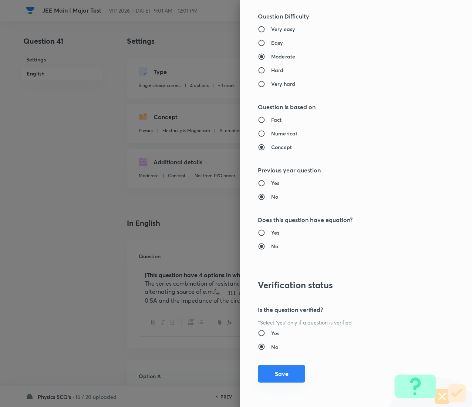
type input "1"
click at [273, 371] on button "Save" at bounding box center [281, 374] width 47 height 18
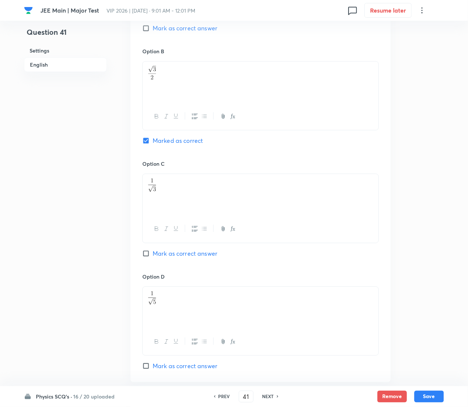
scroll to position [646, 0]
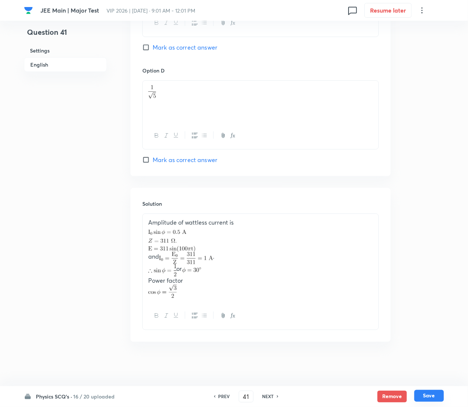
click at [436, 394] on button "Save" at bounding box center [430, 396] width 30 height 12
type input "42"
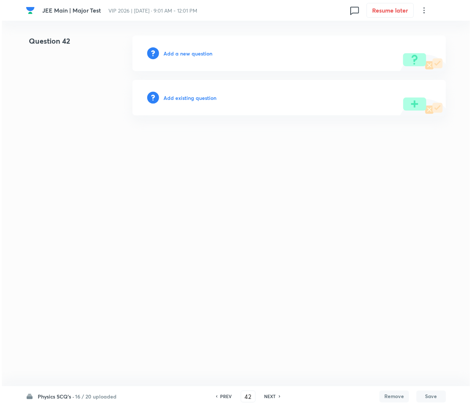
scroll to position [0, 0]
click at [185, 95] on h6 "Add existing question" at bounding box center [190, 98] width 53 height 8
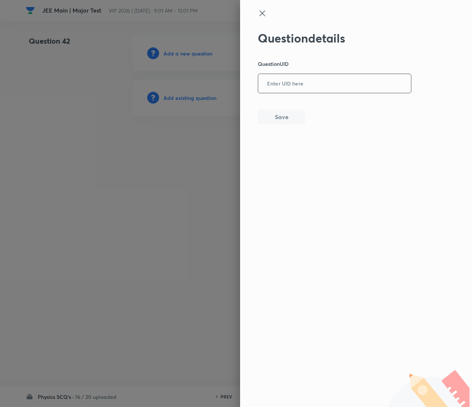
click at [324, 90] on input "text" at bounding box center [334, 84] width 153 height 18
paste input "MW41O"
type input "MW41O"
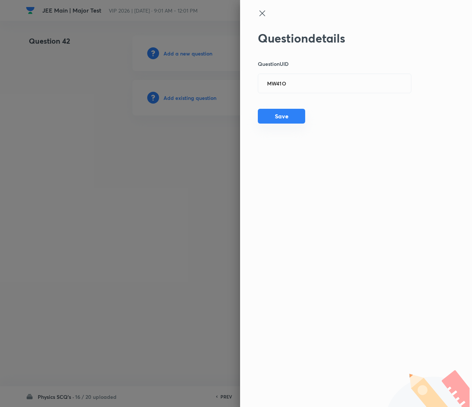
click at [288, 121] on button "Save" at bounding box center [281, 116] width 47 height 15
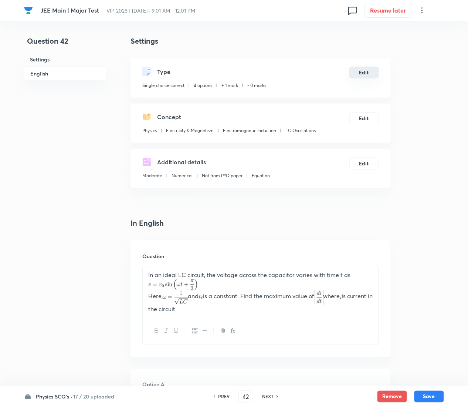
click at [368, 73] on button "Edit" at bounding box center [365, 73] width 30 height 12
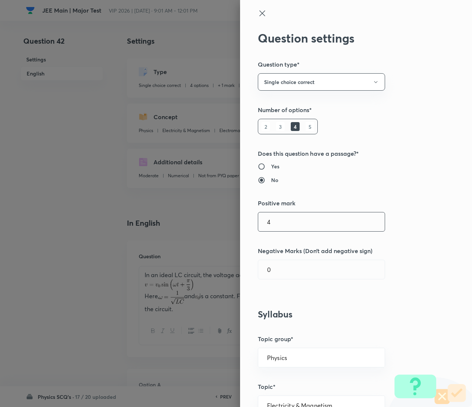
type input "4"
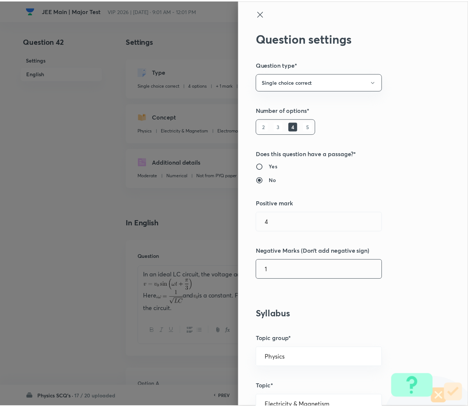
scroll to position [603, 0]
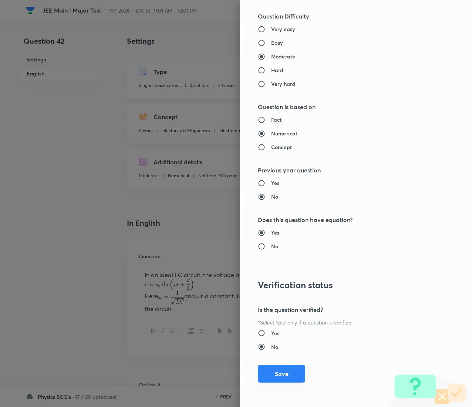
type input "1"
click at [269, 371] on button "Save" at bounding box center [281, 374] width 47 height 18
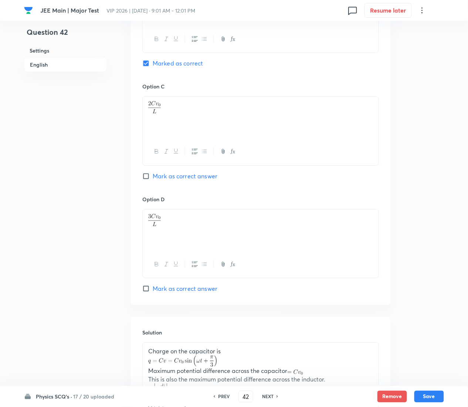
scroll to position [640, 0]
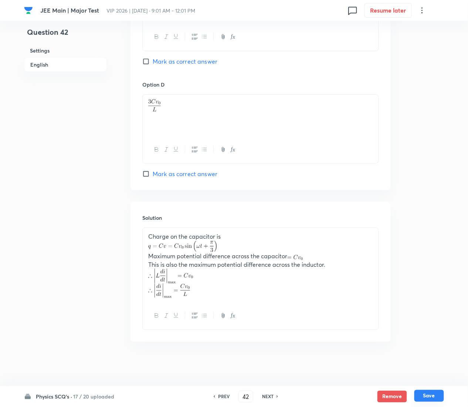
click at [434, 394] on button "Save" at bounding box center [430, 396] width 30 height 12
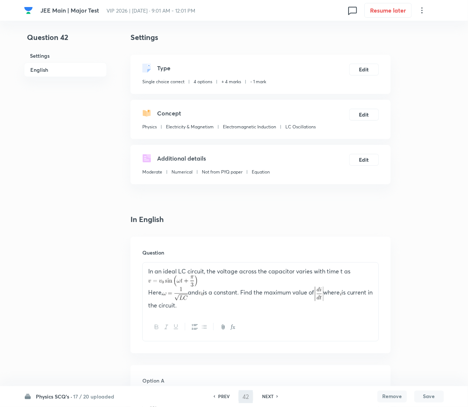
type input "43"
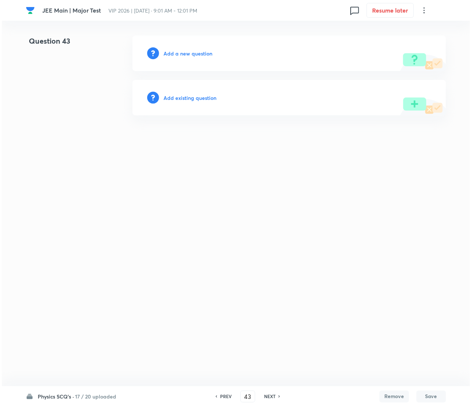
scroll to position [0, 0]
click at [199, 97] on h6 "Add existing question" at bounding box center [190, 98] width 53 height 8
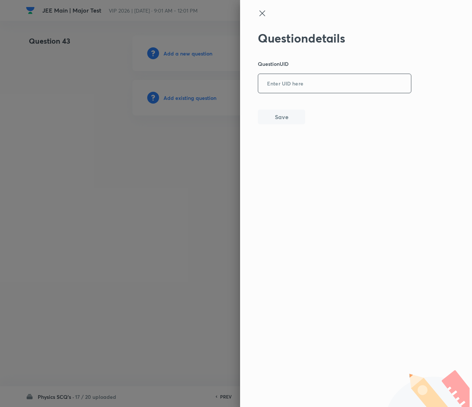
click at [273, 81] on input "text" at bounding box center [334, 84] width 153 height 18
paste input "Q5ZFR"
type input "Q5ZFR"
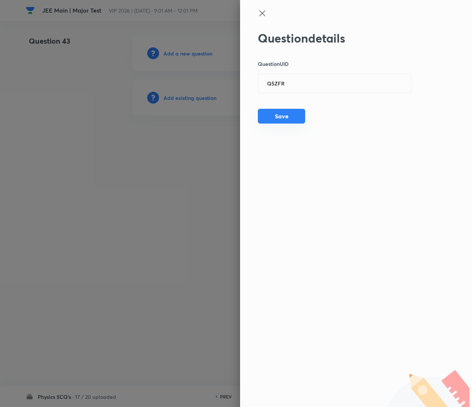
click at [296, 118] on button "Save" at bounding box center [281, 116] width 47 height 15
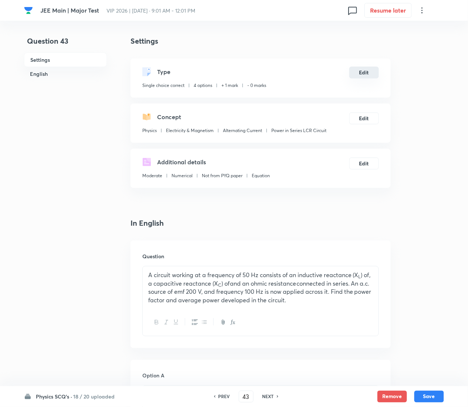
click at [363, 74] on button "Edit" at bounding box center [365, 73] width 30 height 12
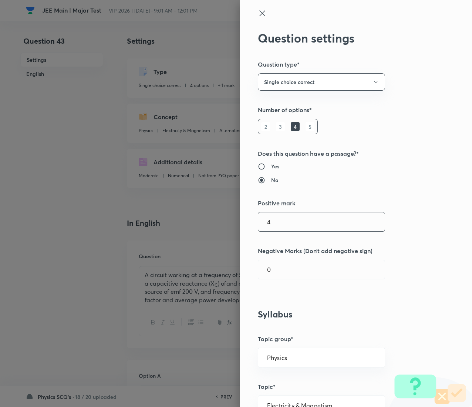
type input "4"
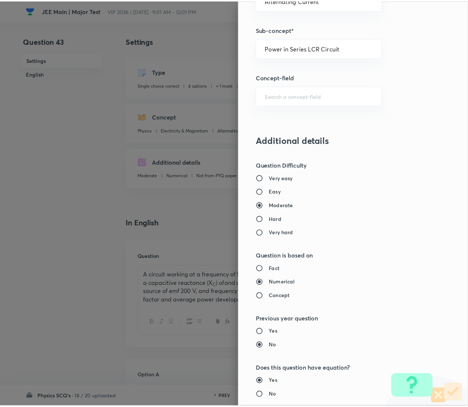
scroll to position [603, 0]
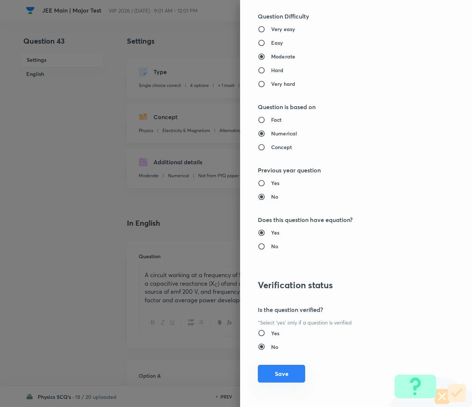
type input "1"
click at [270, 373] on button "Save" at bounding box center [281, 374] width 47 height 18
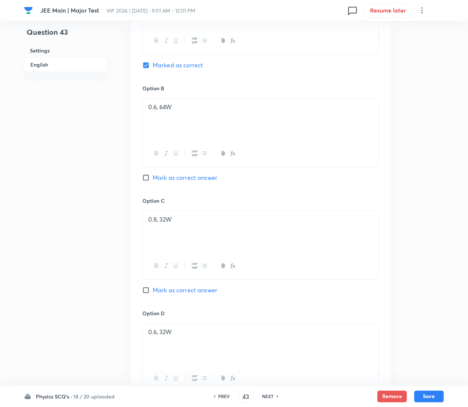
scroll to position [658, 0]
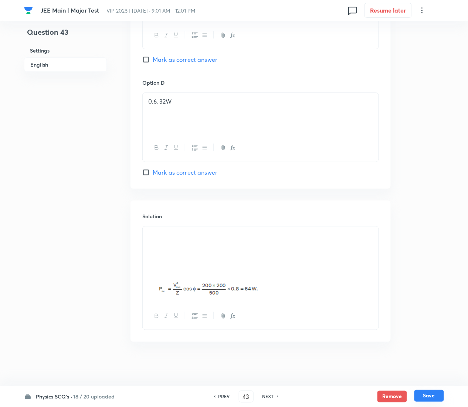
click at [438, 393] on button "Save" at bounding box center [430, 396] width 30 height 12
type input "44"
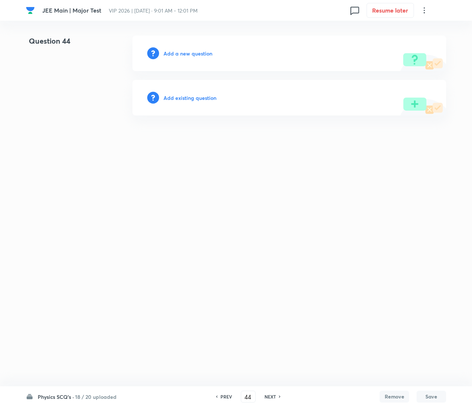
click at [199, 97] on h6 "Add existing question" at bounding box center [190, 98] width 53 height 8
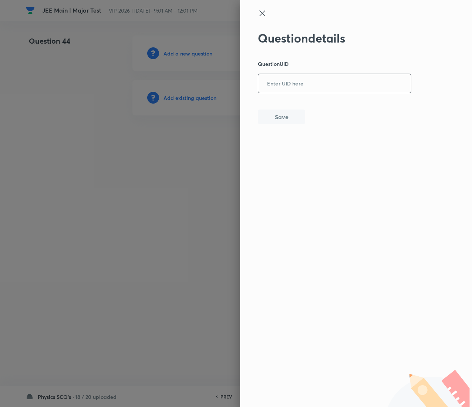
click at [337, 75] on input "text" at bounding box center [334, 84] width 153 height 18
paste input "GZIXH"
type input "GZIXH"
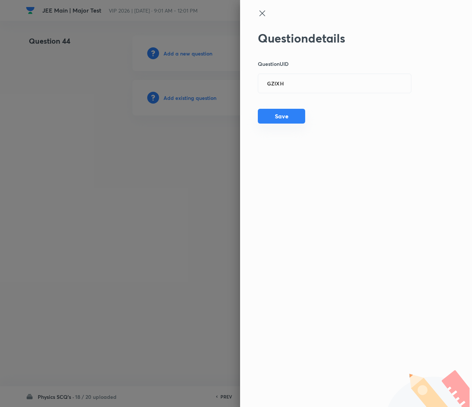
click at [286, 115] on button "Save" at bounding box center [281, 116] width 47 height 15
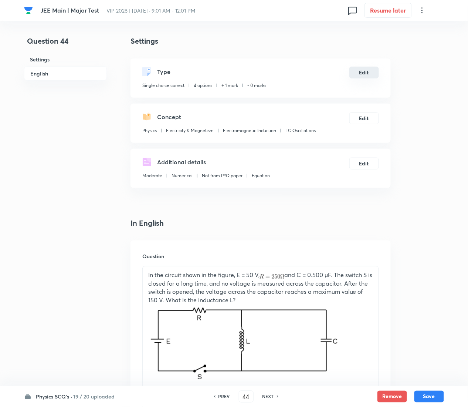
click at [361, 75] on button "Edit" at bounding box center [365, 73] width 30 height 12
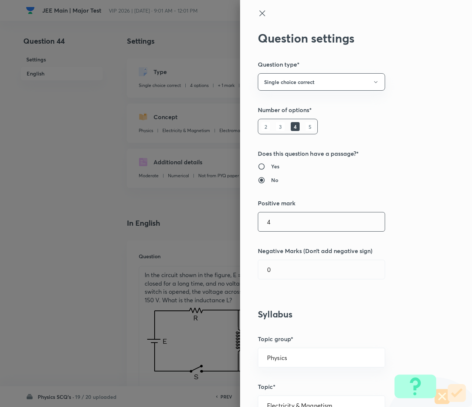
type input "4"
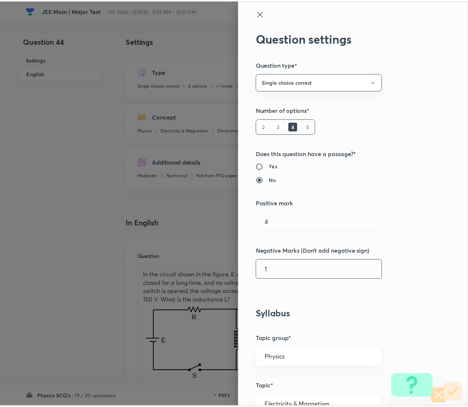
scroll to position [603, 0]
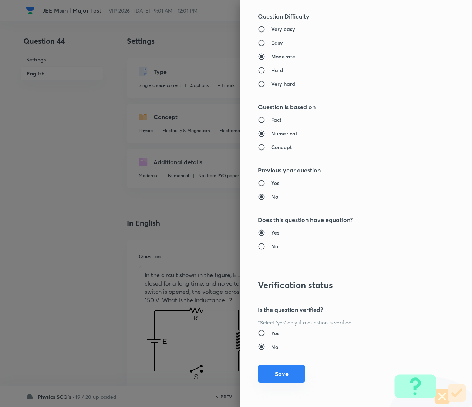
type input "1"
click at [258, 373] on button "Save" at bounding box center [281, 374] width 47 height 18
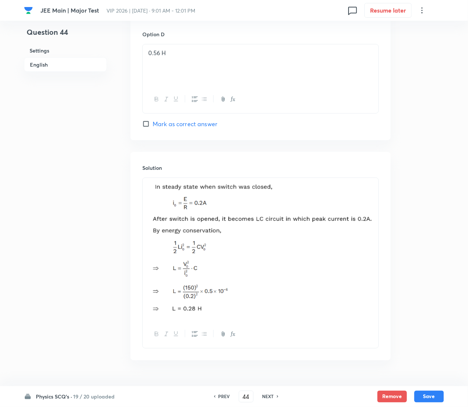
scroll to position [779, 0]
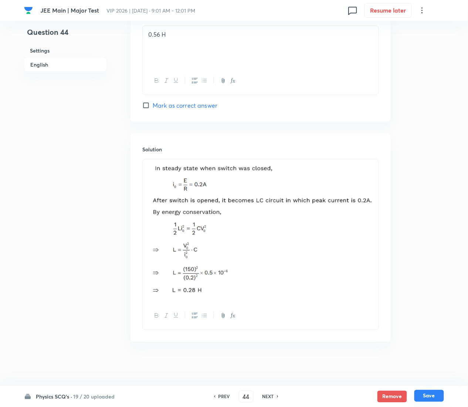
click at [431, 393] on button "Save" at bounding box center [430, 396] width 30 height 12
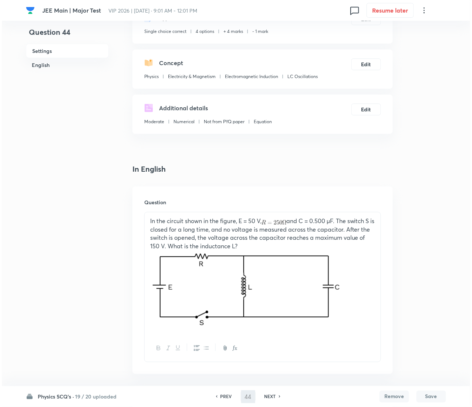
scroll to position [0, 0]
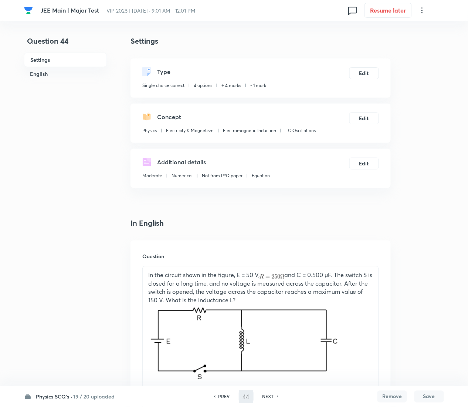
type input "45"
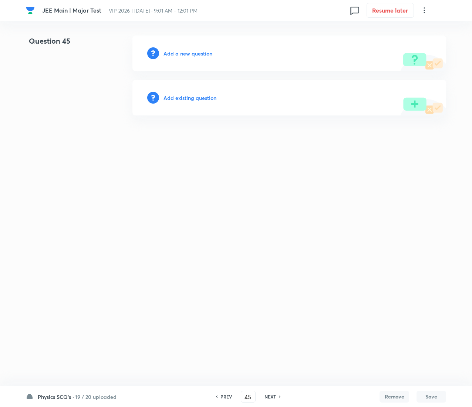
click at [212, 97] on h6 "Add existing question" at bounding box center [190, 98] width 53 height 8
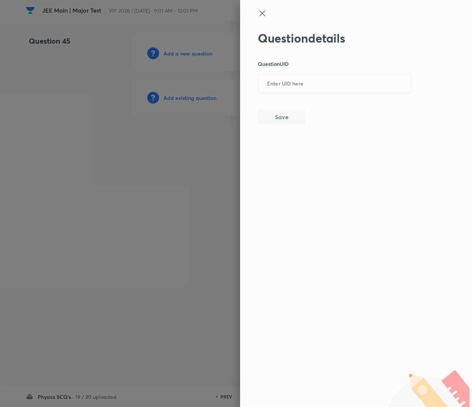
click at [309, 73] on div "Question details Question UID ​ Save" at bounding box center [335, 77] width 154 height 93
click at [309, 75] on input "text" at bounding box center [334, 84] width 153 height 18
paste input "KJ4MO"
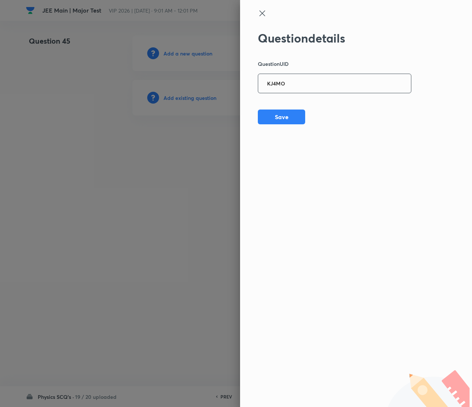
type input "KJ4MO"
click at [273, 122] on button "Save" at bounding box center [281, 116] width 47 height 15
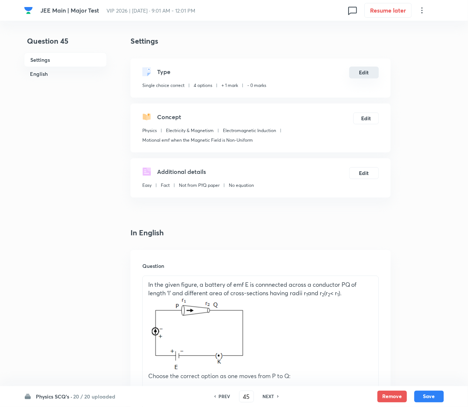
click at [366, 75] on button "Edit" at bounding box center [365, 73] width 30 height 12
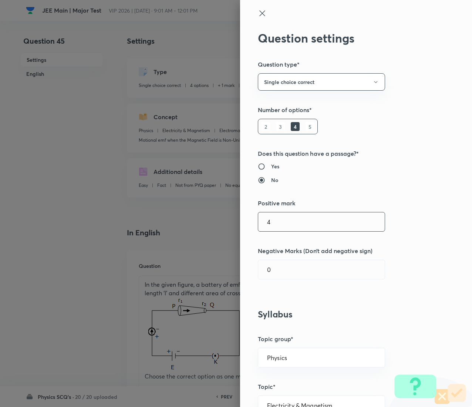
type input "4"
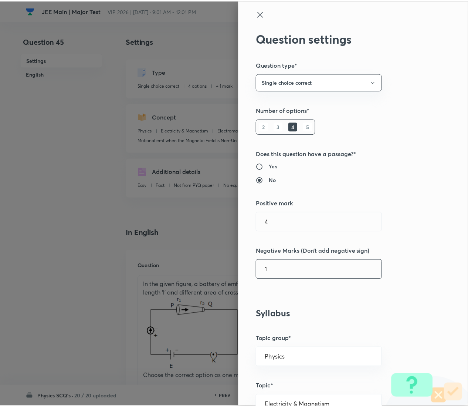
scroll to position [603, 0]
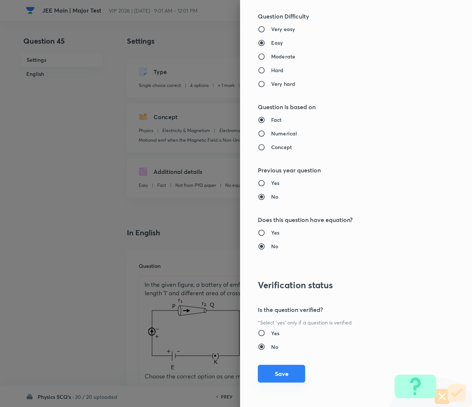
type input "1"
click at [275, 373] on button "Save" at bounding box center [281, 374] width 47 height 18
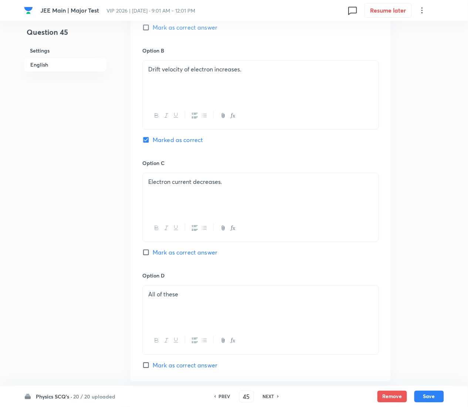
scroll to position [771, 0]
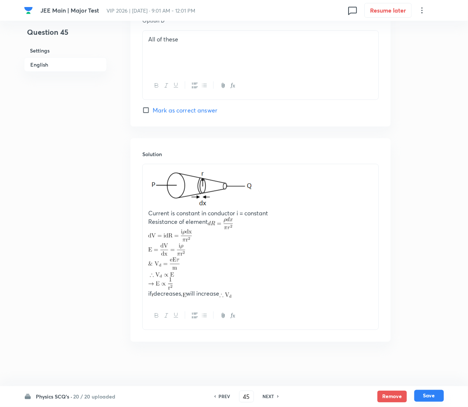
click at [432, 398] on button "Save" at bounding box center [430, 396] width 30 height 12
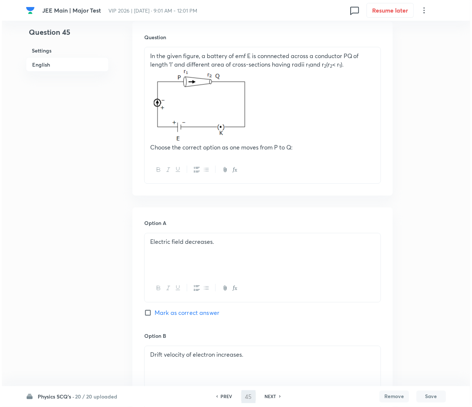
scroll to position [0, 0]
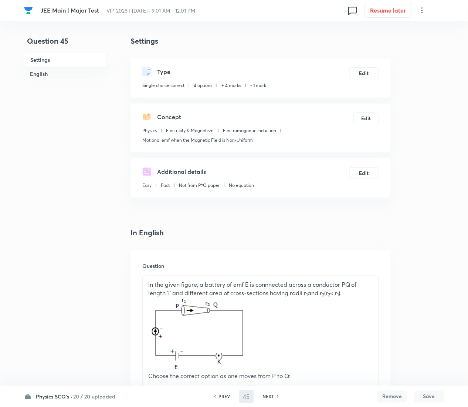
type input "46"
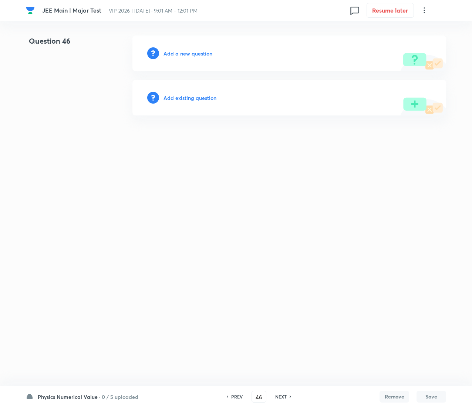
click at [201, 94] on h6 "Add existing question" at bounding box center [190, 98] width 53 height 8
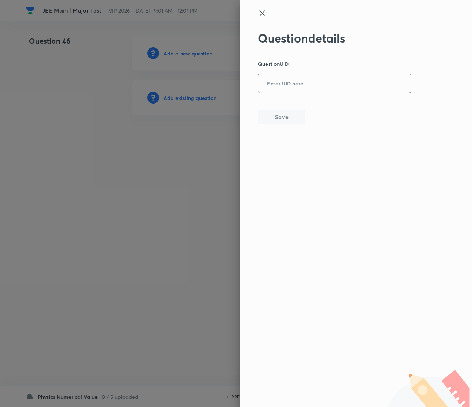
drag, startPoint x: 333, startPoint y: 62, endPoint x: 335, endPoint y: 78, distance: 16.4
click at [335, 78] on div "Question details Question UID ​ Save" at bounding box center [335, 77] width 154 height 93
click at [335, 78] on input "text" at bounding box center [334, 84] width 153 height 18
paste input "469C6"
type input "469C6"
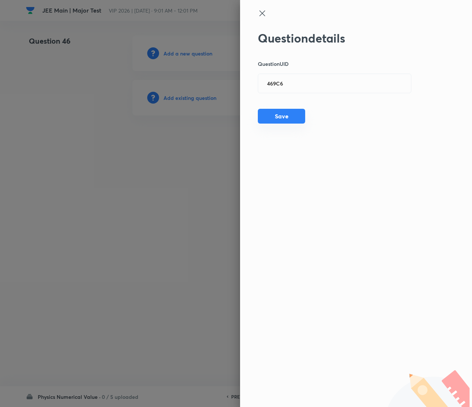
click at [283, 121] on button "Save" at bounding box center [281, 116] width 47 height 15
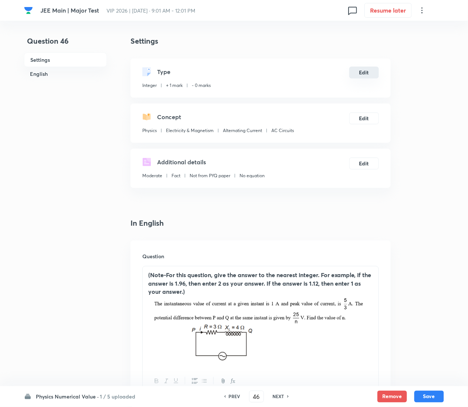
click at [364, 69] on button "Edit" at bounding box center [365, 73] width 30 height 12
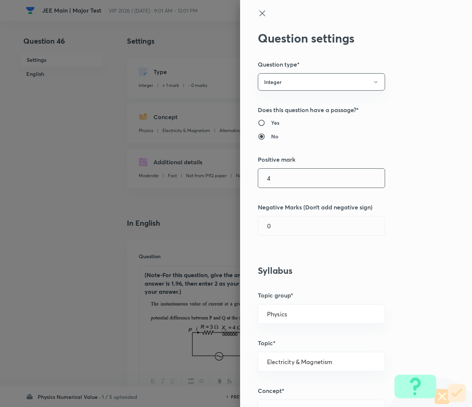
type input "4"
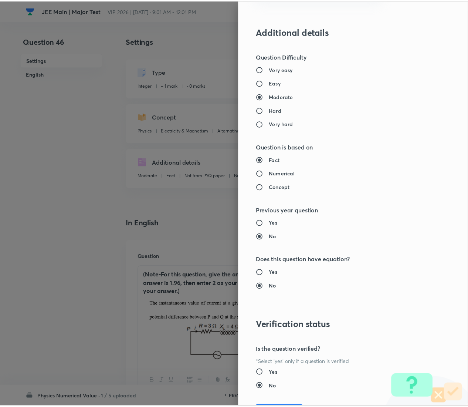
scroll to position [559, 0]
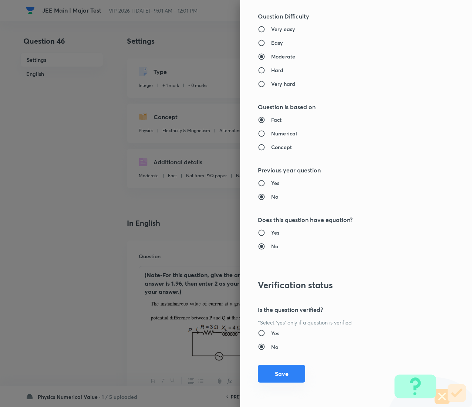
type input "1"
click at [286, 370] on button "Save" at bounding box center [281, 374] width 47 height 18
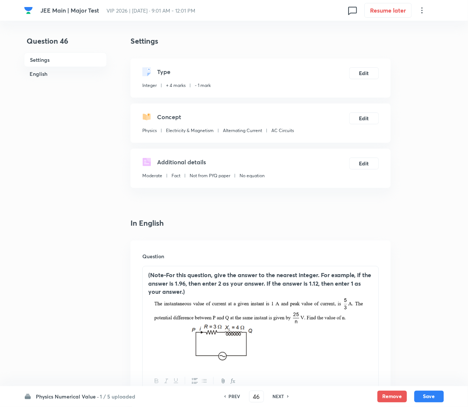
scroll to position [329, 0]
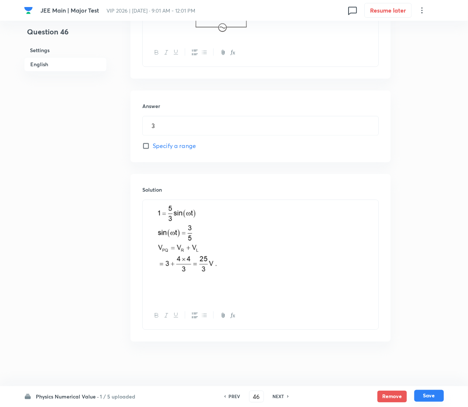
click at [437, 395] on button "Save" at bounding box center [430, 396] width 30 height 12
type input "47"
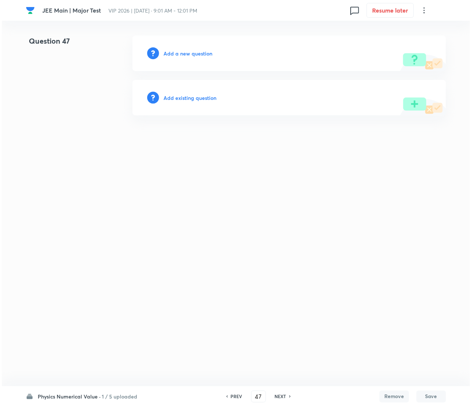
scroll to position [0, 0]
click at [199, 96] on h6 "Add existing question" at bounding box center [190, 98] width 53 height 8
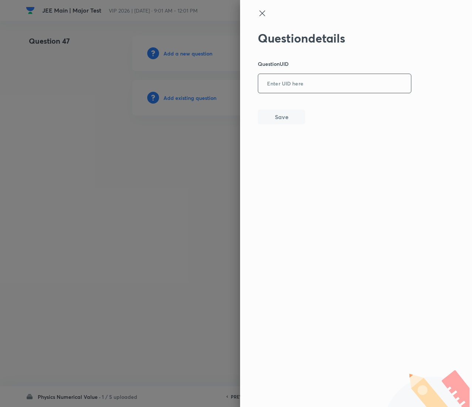
click at [302, 92] on input "text" at bounding box center [334, 84] width 153 height 18
paste input "LZB2T"
type input "LZB2T"
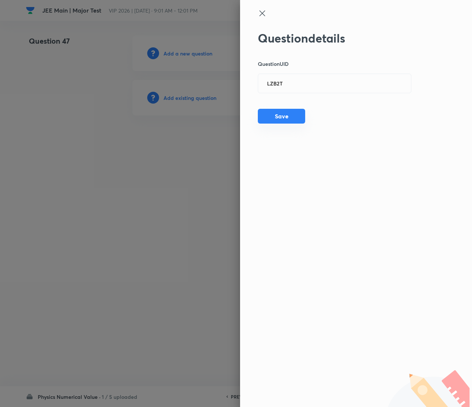
click at [285, 111] on div "Question details Question UID LZB2T ​ Save" at bounding box center [335, 77] width 154 height 93
click at [285, 111] on button "Save" at bounding box center [281, 116] width 47 height 15
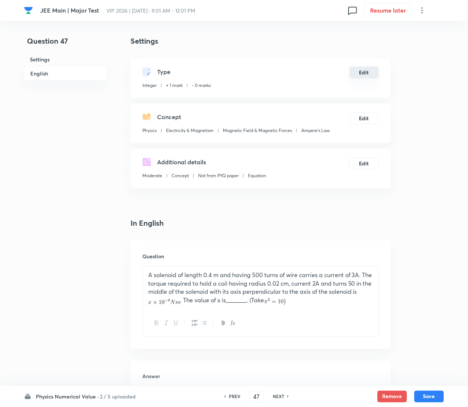
click at [360, 76] on button "Edit" at bounding box center [365, 73] width 30 height 12
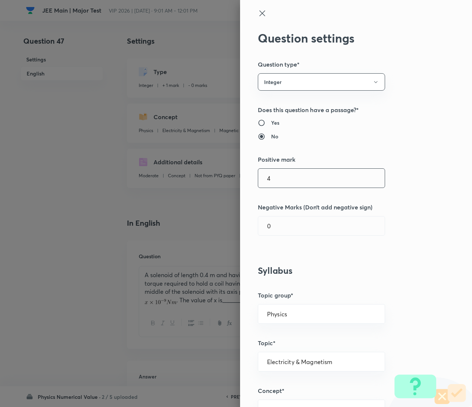
type input "4"
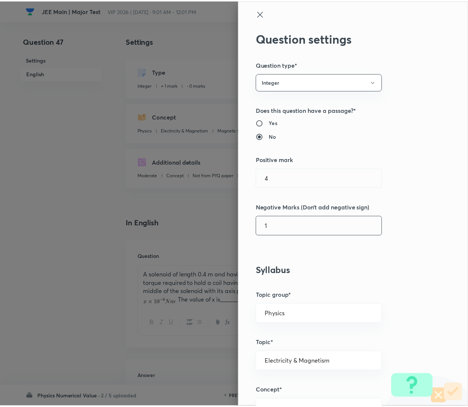
scroll to position [559, 0]
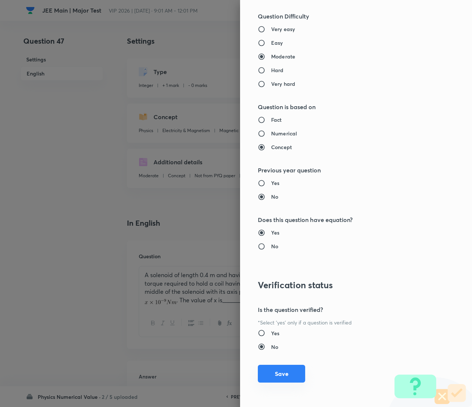
type input "1"
click at [270, 369] on button "Save" at bounding box center [281, 374] width 47 height 18
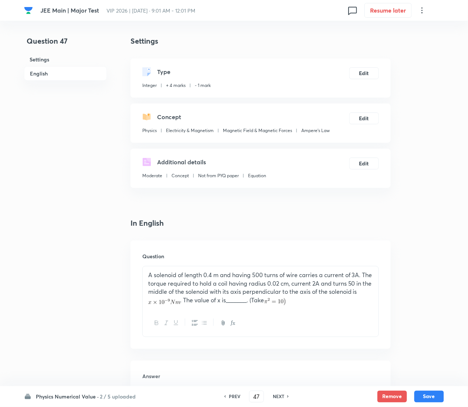
scroll to position [249, 0]
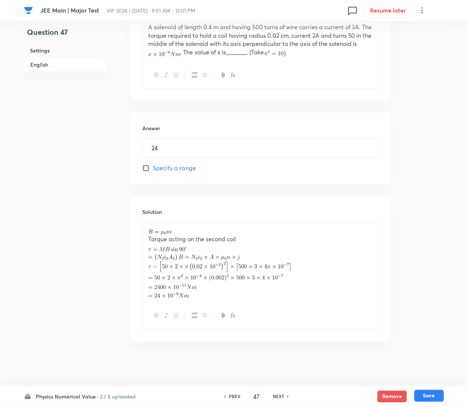
click at [438, 395] on button "Save" at bounding box center [430, 396] width 30 height 12
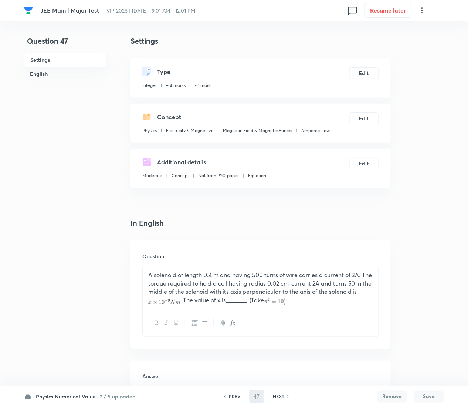
type input "48"
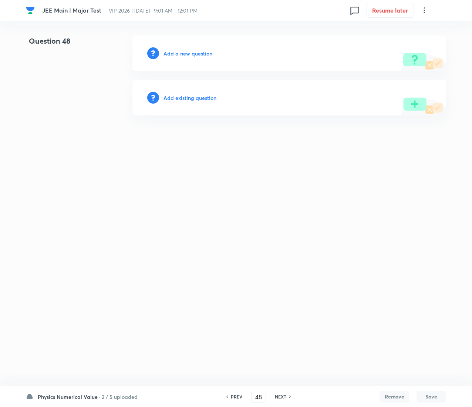
click at [191, 100] on h6 "Add existing question" at bounding box center [190, 98] width 53 height 8
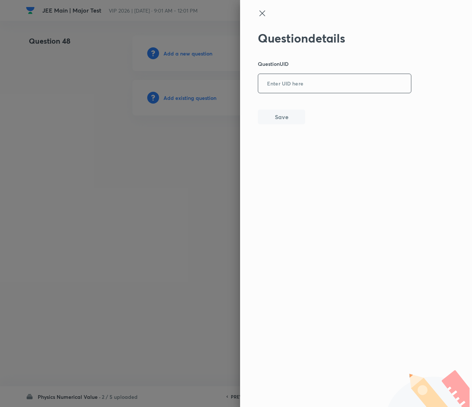
click at [330, 81] on input "text" at bounding box center [334, 84] width 153 height 18
paste input "LK89A"
type input "LK89A"
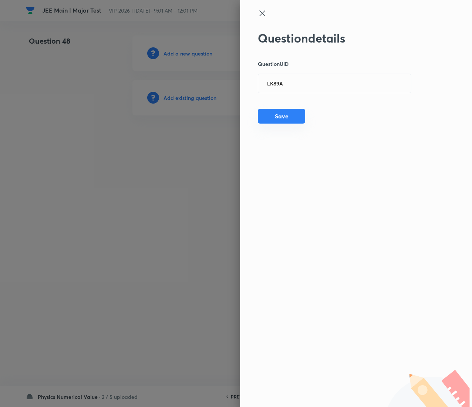
click at [276, 114] on button "Save" at bounding box center [281, 116] width 47 height 15
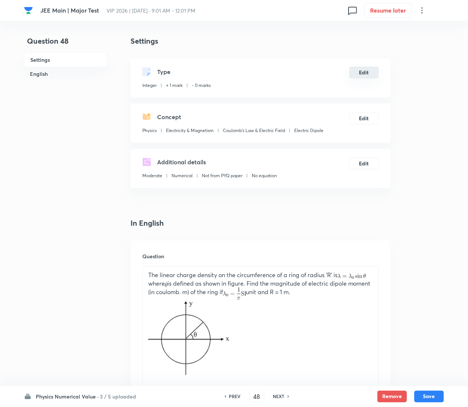
click at [362, 68] on button "Edit" at bounding box center [365, 73] width 30 height 12
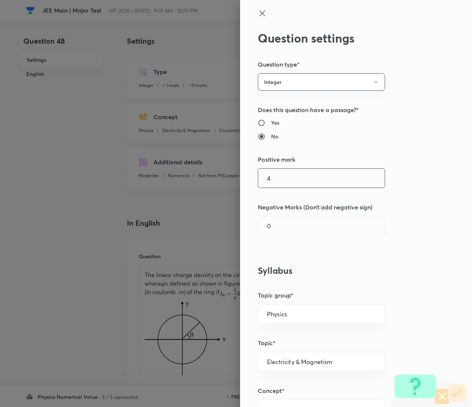
type input "4"
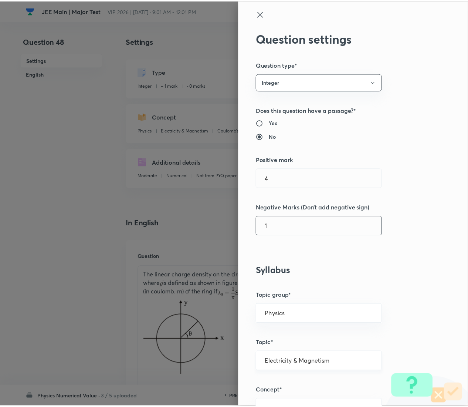
scroll to position [559, 0]
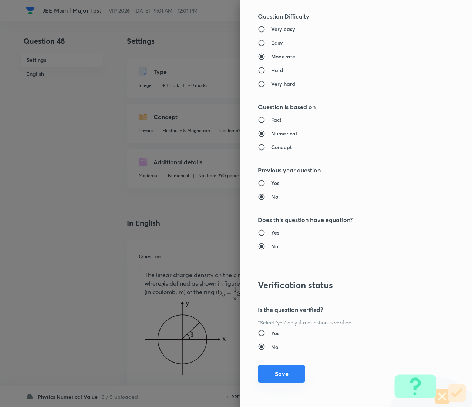
type input "1"
click at [269, 374] on button "Save" at bounding box center [281, 374] width 47 height 18
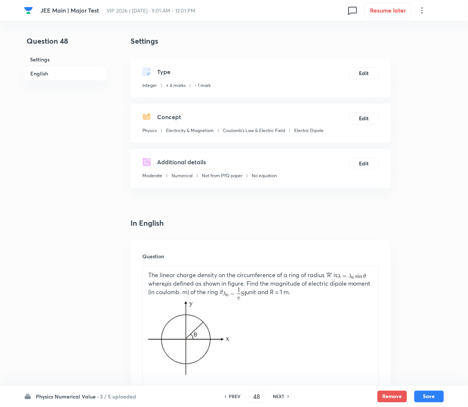
scroll to position [389, 0]
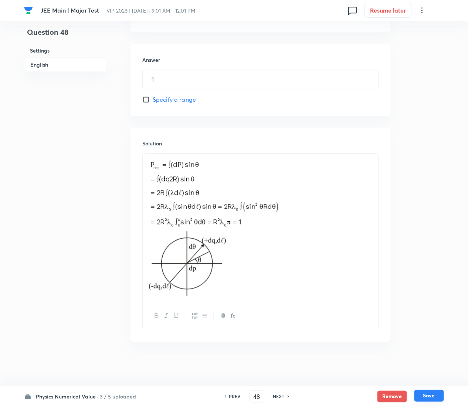
click at [432, 398] on button "Save" at bounding box center [430, 396] width 30 height 12
type input "49"
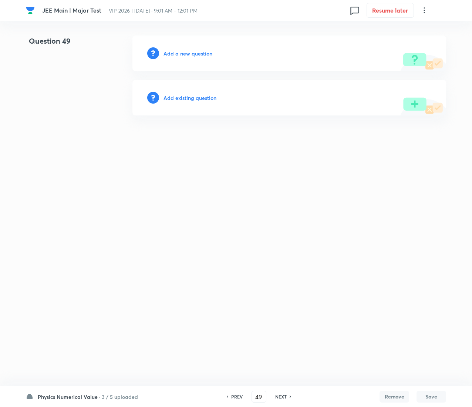
click at [200, 93] on div "Add existing question" at bounding box center [289, 98] width 314 height 36
click at [200, 95] on h6 "Add existing question" at bounding box center [190, 98] width 53 height 8
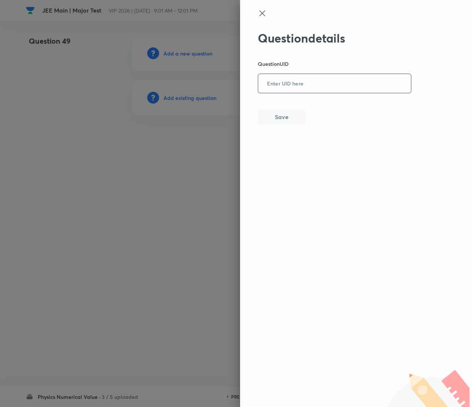
click at [295, 81] on input "text" at bounding box center [334, 84] width 153 height 18
paste input "ZPTV6"
type input "ZPTV6"
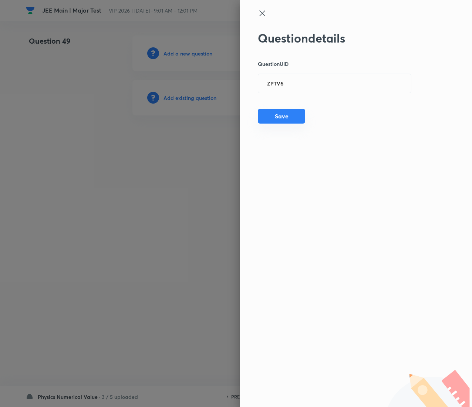
click at [288, 113] on button "Save" at bounding box center [281, 116] width 47 height 15
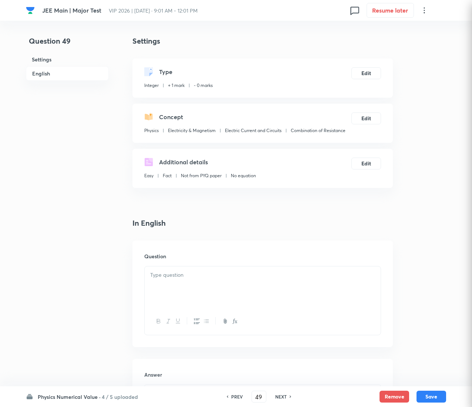
checkbox input "true"
type input "3.65"
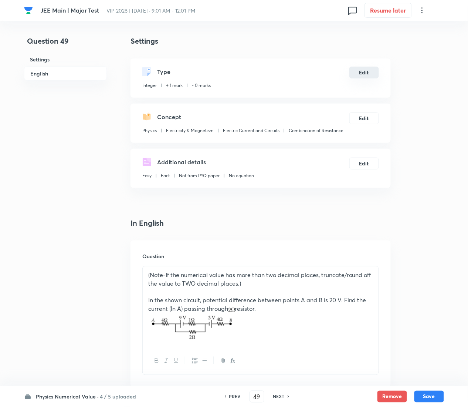
click at [364, 70] on button "Edit" at bounding box center [365, 73] width 30 height 12
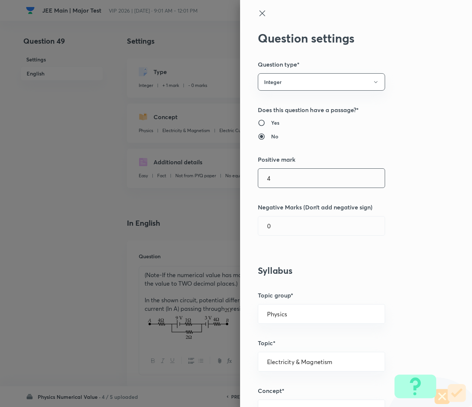
type input "4"
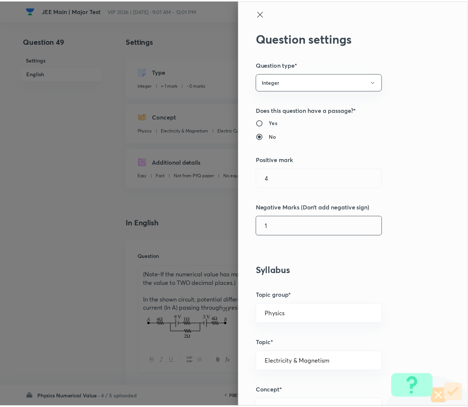
scroll to position [559, 0]
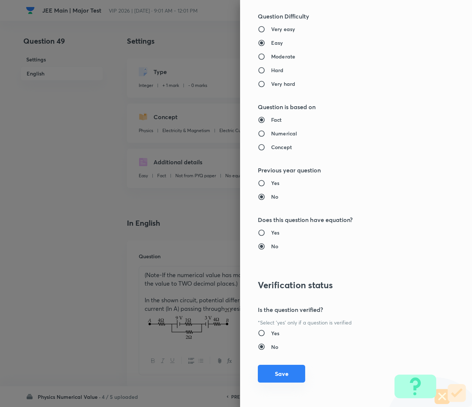
type input "1"
click at [262, 374] on button "Save" at bounding box center [281, 374] width 47 height 18
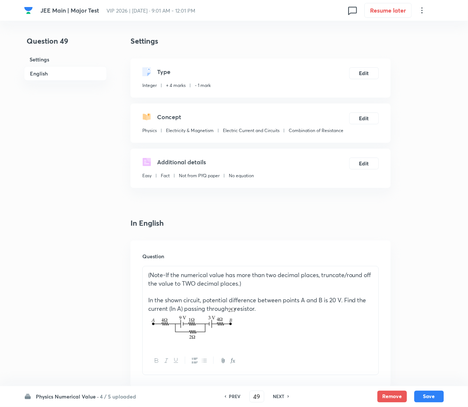
scroll to position [406, 0]
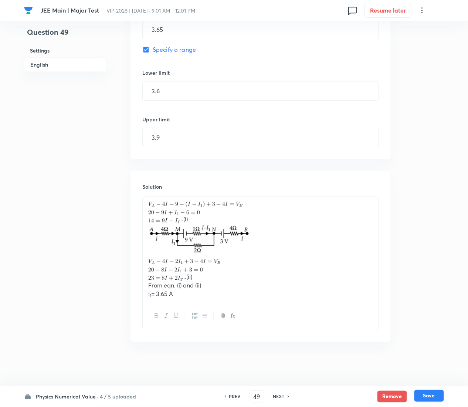
click at [431, 391] on button "Save" at bounding box center [430, 396] width 30 height 12
type input "50"
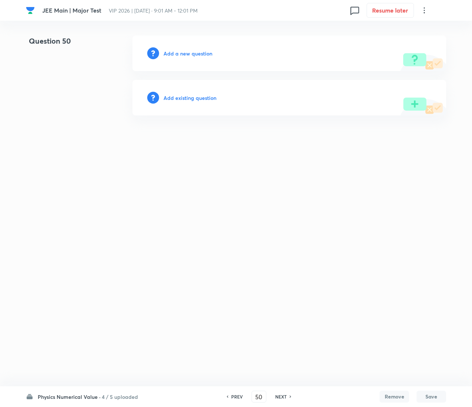
click at [196, 92] on div "Add existing question" at bounding box center [289, 98] width 314 height 36
click at [196, 95] on h6 "Add existing question" at bounding box center [190, 98] width 53 height 8
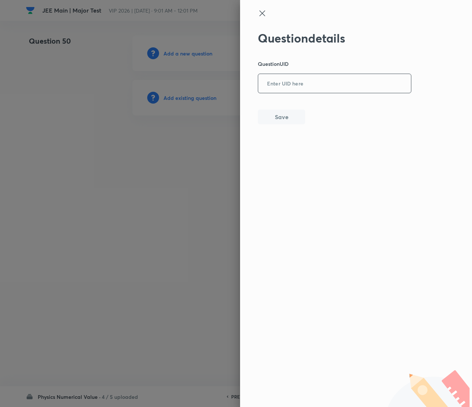
drag, startPoint x: 323, startPoint y: 99, endPoint x: 322, endPoint y: 92, distance: 6.8
click at [322, 92] on div "Question details Question UID ​ Save" at bounding box center [335, 77] width 154 height 93
click at [322, 92] on input "text" at bounding box center [334, 84] width 153 height 18
paste input "0XUBU"
type input "0XUBU"
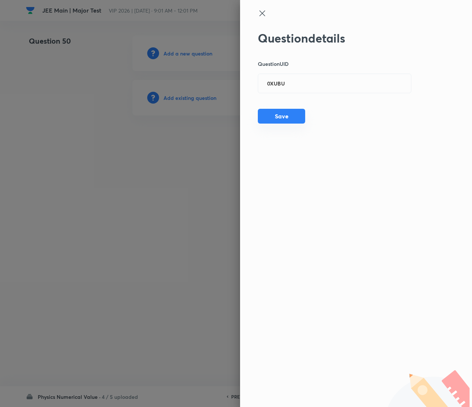
click at [275, 118] on button "Save" at bounding box center [281, 116] width 47 height 15
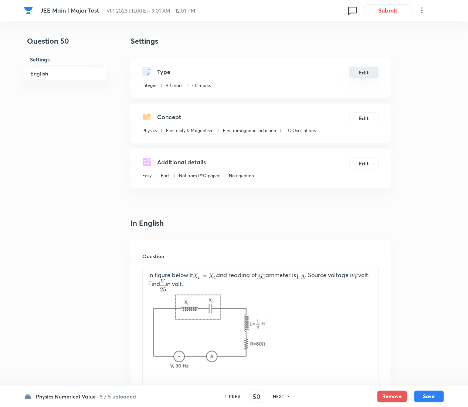
click at [363, 73] on button "Edit" at bounding box center [365, 73] width 30 height 12
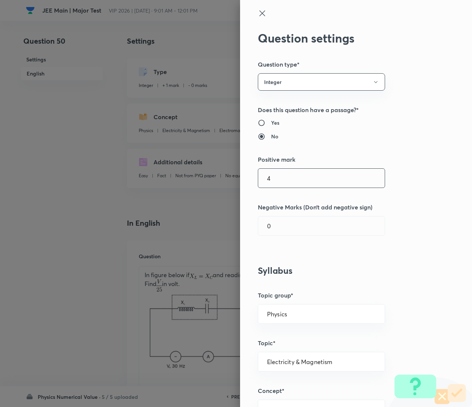
type input "4"
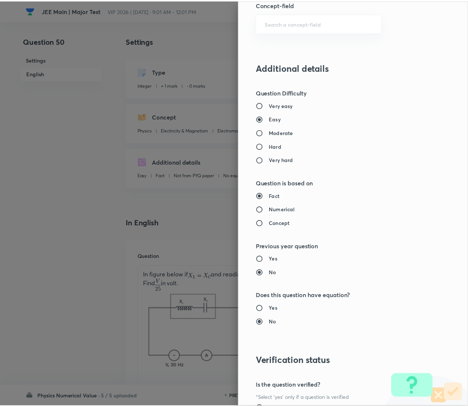
scroll to position [559, 0]
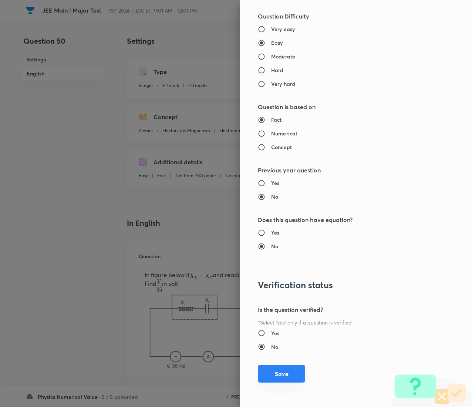
type input "1"
click at [277, 374] on button "Save" at bounding box center [281, 374] width 47 height 18
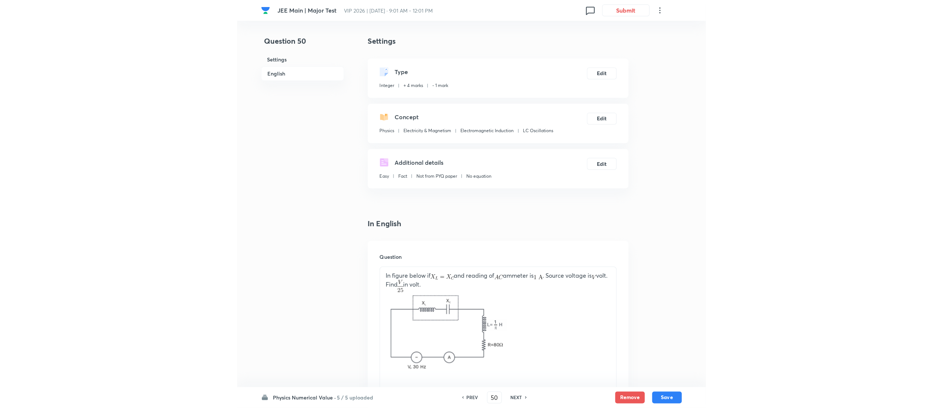
scroll to position [319, 0]
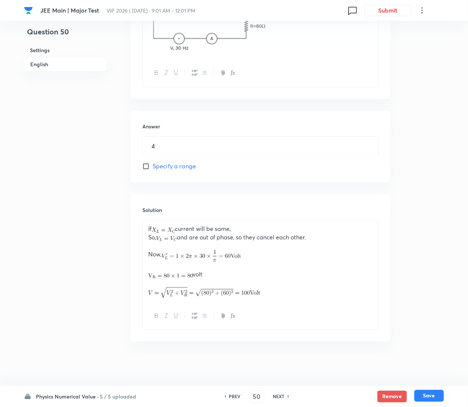
click at [427, 392] on button "Save" at bounding box center [430, 396] width 30 height 12
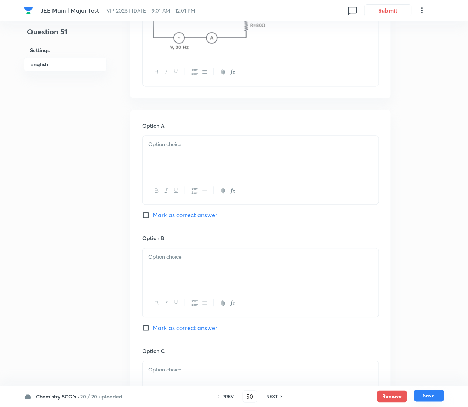
type input "51"
checkbox input "true"
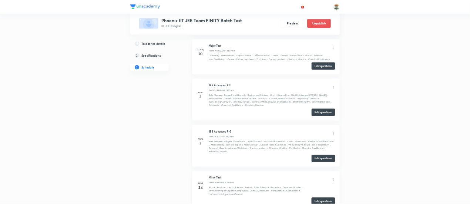
scroll to position [906, 0]
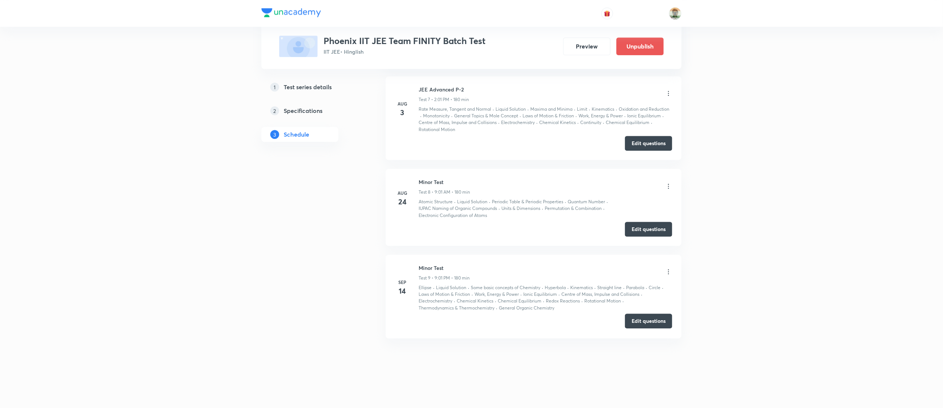
click at [656, 320] on button "Edit questions" at bounding box center [648, 320] width 47 height 15
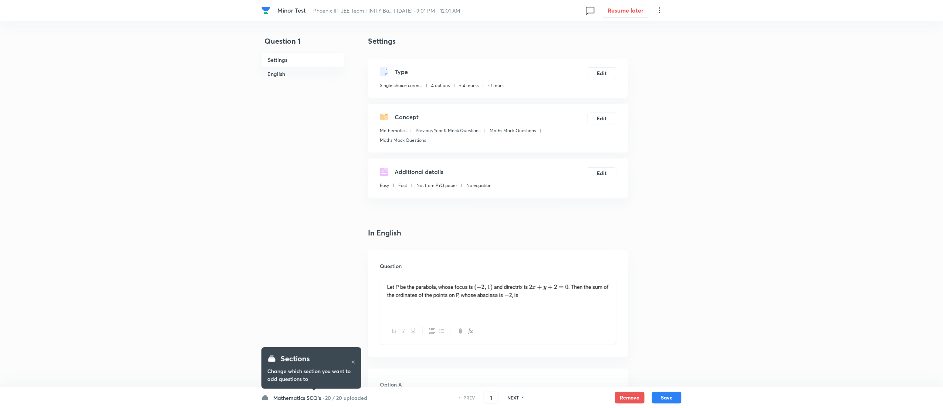
click at [340, 395] on h6 "20 / 20 uploaded" at bounding box center [346, 398] width 42 height 8
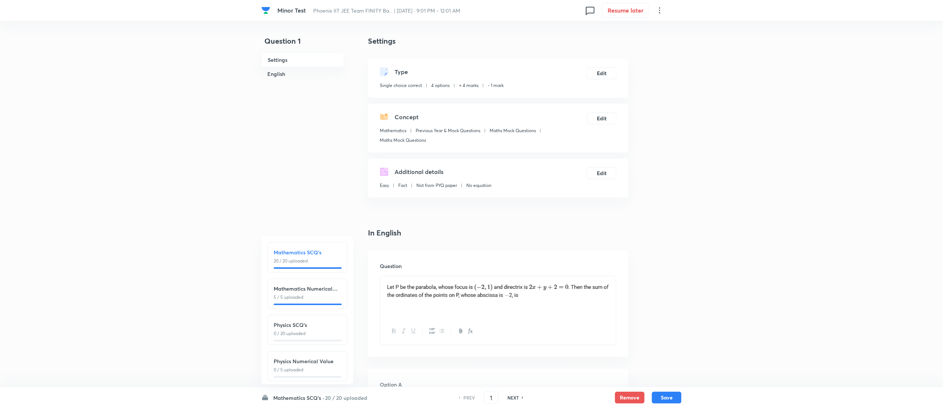
click at [319, 337] on div "Physics SCQ's 0 / 20 uploaded" at bounding box center [307, 329] width 80 height 30
type input "26"
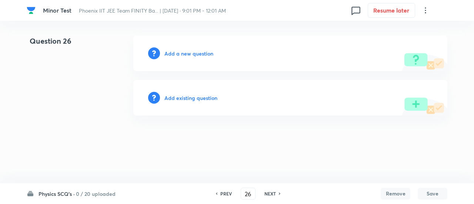
click at [207, 98] on h6 "Add existing question" at bounding box center [190, 98] width 53 height 8
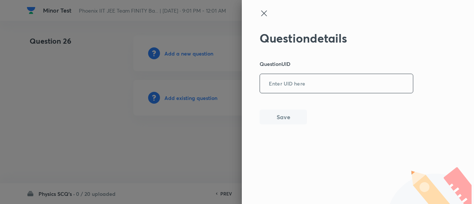
click at [283, 86] on input "text" at bounding box center [336, 84] width 153 height 18
paste input "0U9FU"
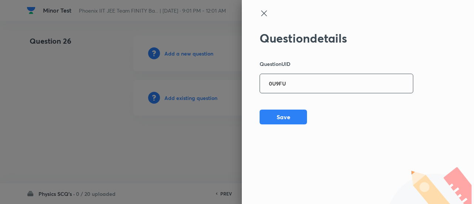
click at [283, 86] on input "0U9FU" at bounding box center [336, 84] width 153 height 18
type input "0U9FU"
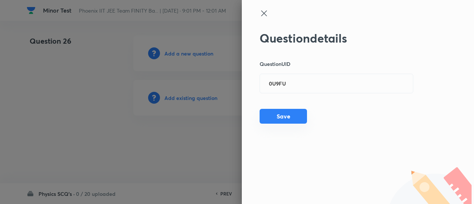
click at [280, 114] on button "Save" at bounding box center [282, 116] width 47 height 15
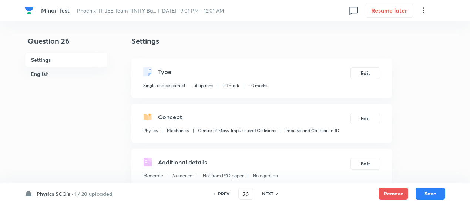
checkbox input "true"
click at [366, 71] on button "Edit" at bounding box center [365, 73] width 30 height 12
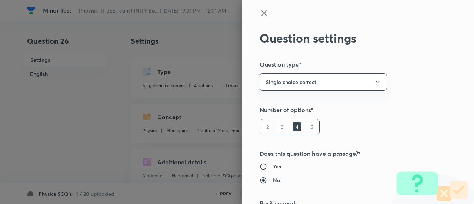
scroll to position [119, 0]
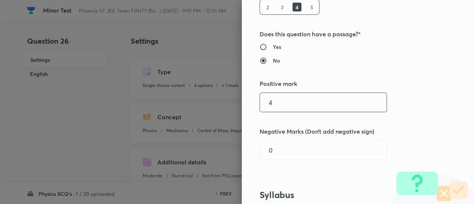
type input "4"
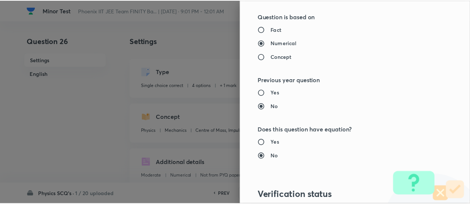
scroll to position [802, 0]
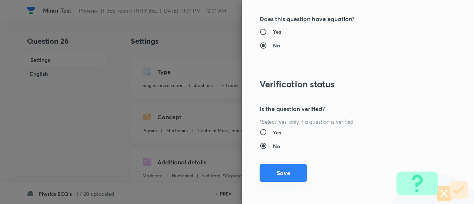
type input "1"
click at [286, 169] on button "Save" at bounding box center [282, 173] width 47 height 18
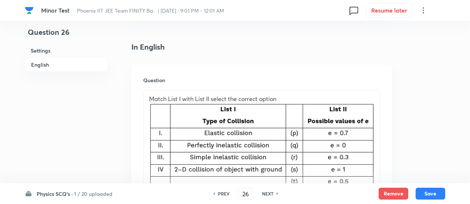
scroll to position [175, 0]
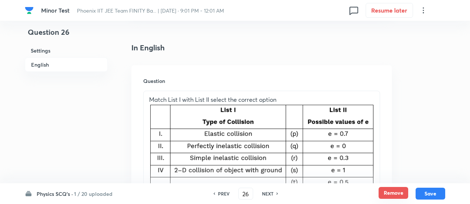
click at [389, 191] on button "Remove" at bounding box center [393, 193] width 30 height 12
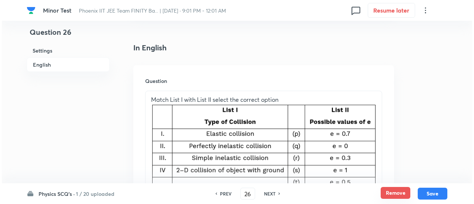
scroll to position [0, 0]
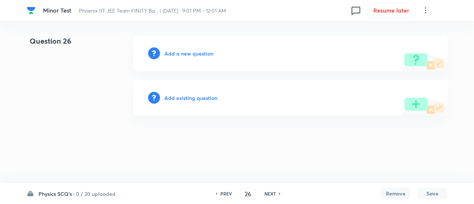
click at [200, 54] on h6 "Add a new question" at bounding box center [188, 54] width 49 height 8
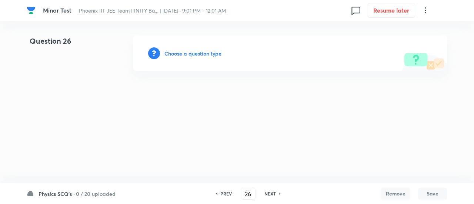
click at [200, 54] on h6 "Choose a question type" at bounding box center [192, 54] width 57 height 8
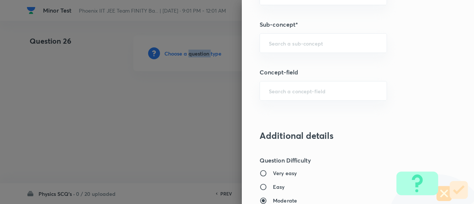
scroll to position [460, 0]
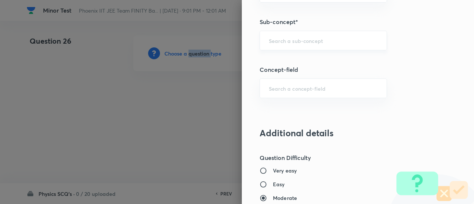
click at [294, 46] on div "​" at bounding box center [322, 41] width 127 height 20
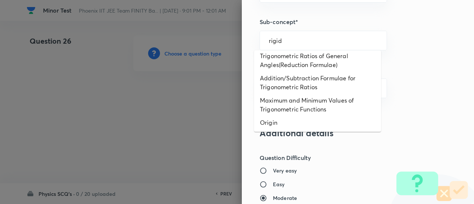
scroll to position [0, 0]
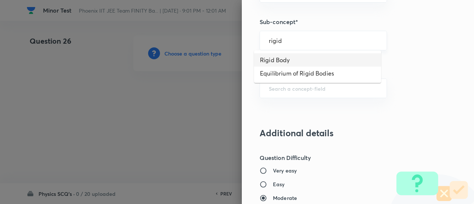
click at [285, 37] on input "rigid" at bounding box center [323, 40] width 109 height 7
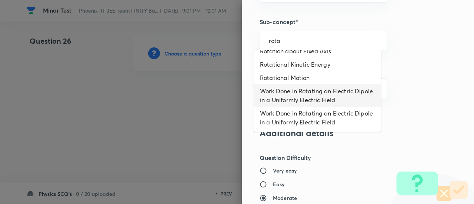
scroll to position [173, 0]
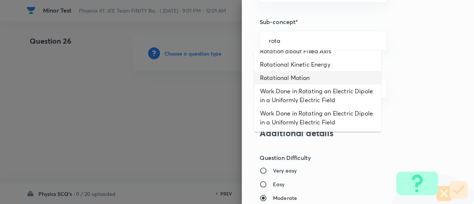
click at [282, 82] on li "Rotational Motion" at bounding box center [317, 77] width 127 height 13
type input "Rotational Motion"
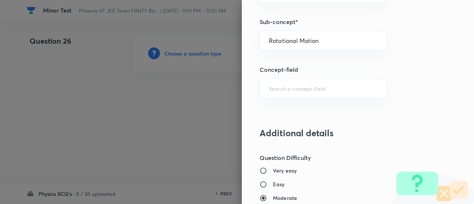
type input "Physics"
type input "Rotational Motion"
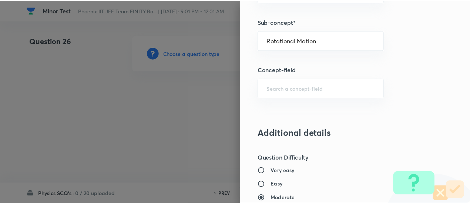
scroll to position [802, 0]
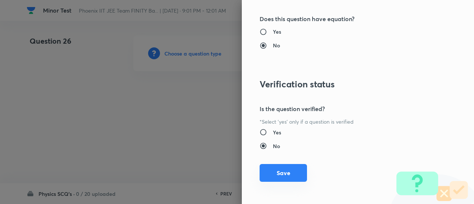
click at [281, 176] on button "Save" at bounding box center [282, 173] width 47 height 18
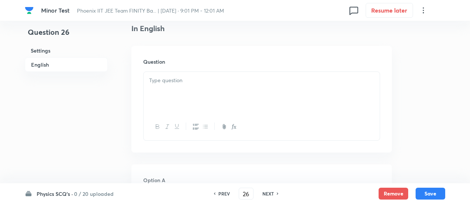
scroll to position [202, 0]
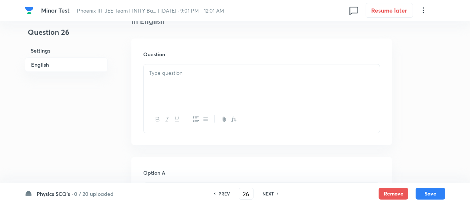
click at [210, 78] on div at bounding box center [262, 84] width 236 height 41
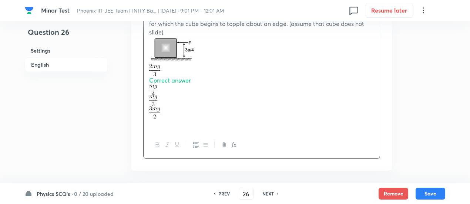
scroll to position [280, 0]
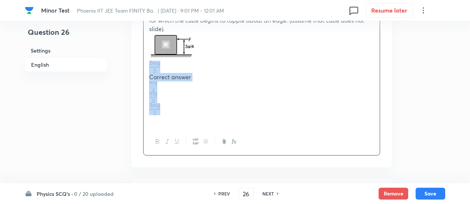
drag, startPoint x: 147, startPoint y: 64, endPoint x: 162, endPoint y: 111, distance: 49.0
click at [162, 111] on div "A uniform cube of side a & mass m rests on a rough horizontal table. A horizont…" at bounding box center [262, 57] width 236 height 141
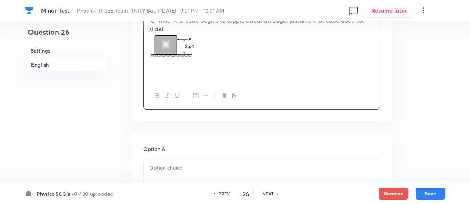
click at [180, 164] on p at bounding box center [261, 168] width 225 height 9
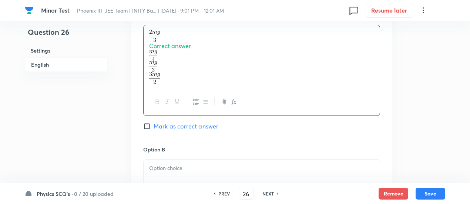
scroll to position [414, 0]
drag, startPoint x: 150, startPoint y: 42, endPoint x: 163, endPoint y: 77, distance: 37.9
click at [163, 77] on div "Correct answer" at bounding box center [262, 56] width 236 height 63
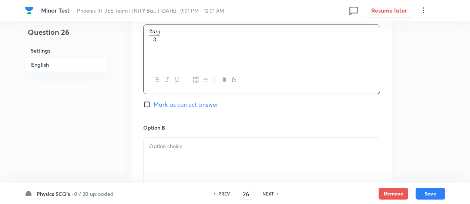
click at [181, 152] on div at bounding box center [262, 158] width 236 height 41
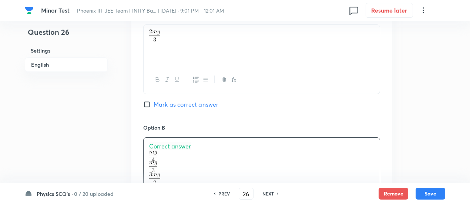
click at [178, 142] on span "Correct answer" at bounding box center [170, 146] width 42 height 8
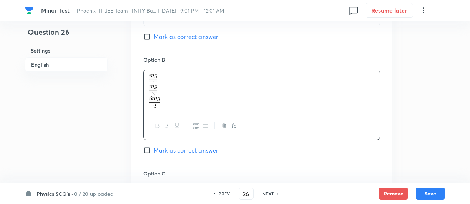
scroll to position [482, 0]
click at [144, 87] on div at bounding box center [262, 91] width 236 height 43
drag, startPoint x: 144, startPoint y: 87, endPoint x: 162, endPoint y: 101, distance: 23.5
click at [162, 101] on div at bounding box center [262, 91] width 236 height 43
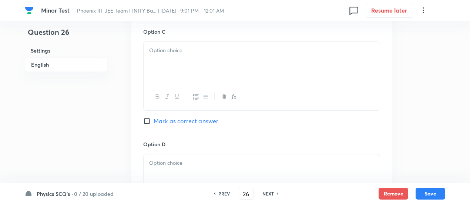
scroll to position [627, 0]
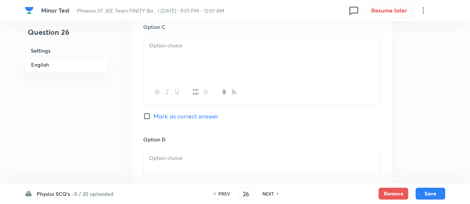
click at [166, 79] on div at bounding box center [262, 91] width 236 height 27
click at [166, 67] on div at bounding box center [262, 57] width 236 height 41
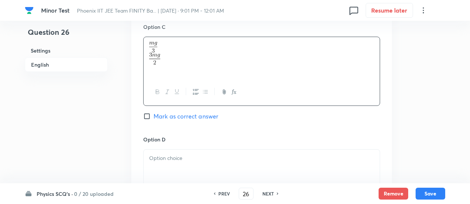
click at [166, 67] on div at bounding box center [262, 57] width 236 height 41
click at [191, 168] on div at bounding box center [262, 169] width 236 height 41
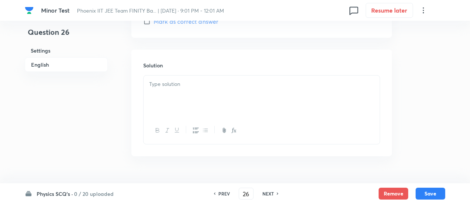
scroll to position [851, 0]
click at [183, 66] on p at bounding box center [261, 68] width 225 height 9
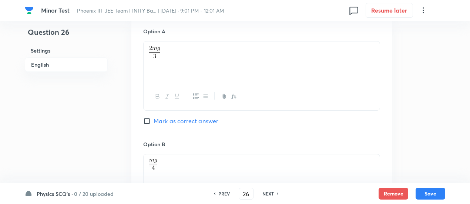
scroll to position [377, 0]
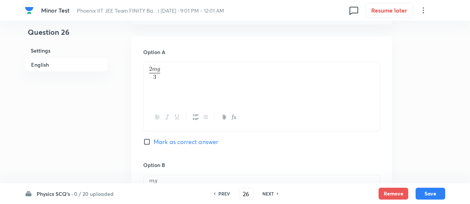
click at [211, 137] on span "Mark as correct answer" at bounding box center [186, 141] width 65 height 9
click at [154, 138] on input "Mark as correct answer" at bounding box center [148, 141] width 10 height 7
checkbox input "true"
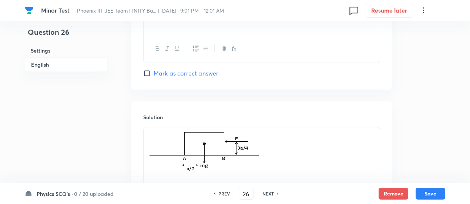
scroll to position [906, 0]
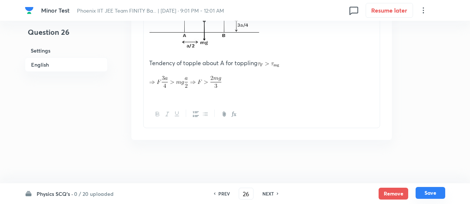
click at [429, 193] on button "Save" at bounding box center [430, 193] width 30 height 12
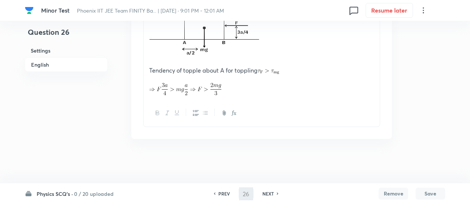
scroll to position [880, 0]
type input "27"
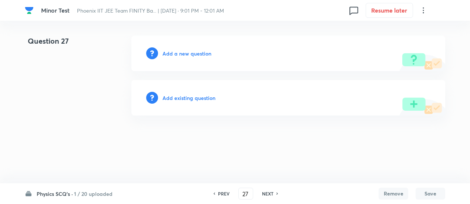
scroll to position [0, 0]
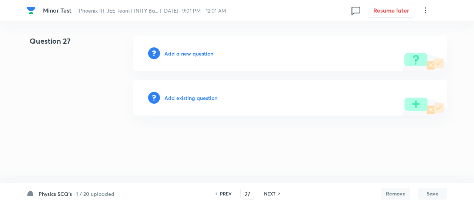
click at [207, 99] on h6 "Add existing question" at bounding box center [190, 98] width 53 height 8
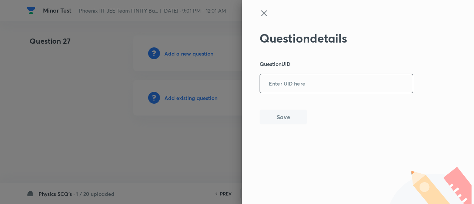
click at [313, 90] on input "text" at bounding box center [336, 84] width 153 height 18
paste input "2HELU"
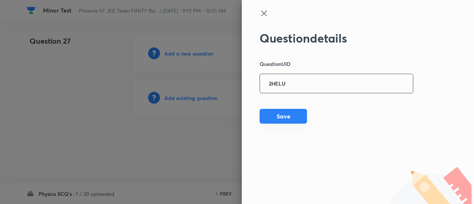
type input "2HELU"
click at [289, 119] on button "Save" at bounding box center [282, 116] width 47 height 15
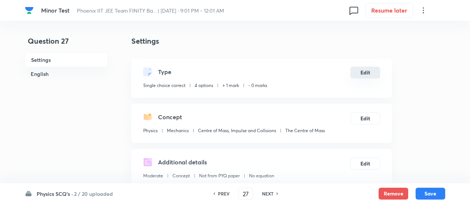
click at [367, 74] on button "Edit" at bounding box center [365, 73] width 30 height 12
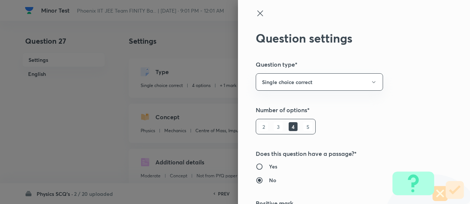
type input "1"
type input "0"
type input "Mechanics"
type input "Centre of Mass, Impulse and Collisions"
type input "The Centre of Mass"
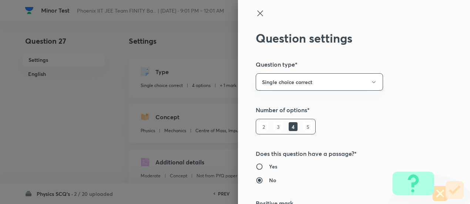
radio input "false"
radio input "true"
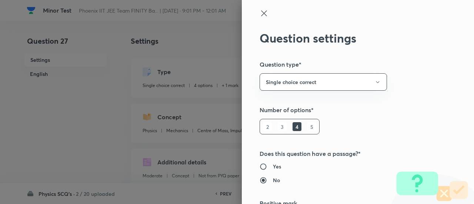
scroll to position [119, 0]
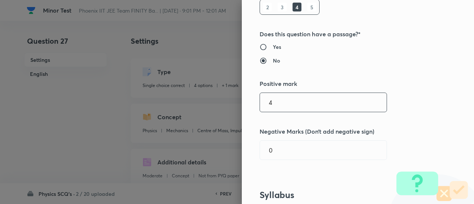
type input "4"
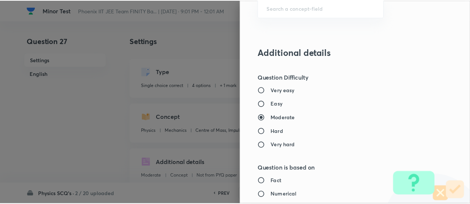
scroll to position [802, 0]
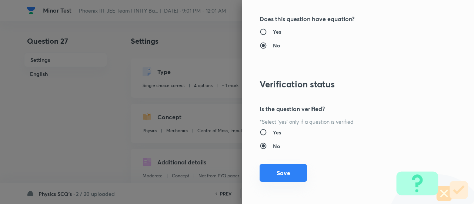
type input "1"
click at [283, 173] on button "Save" at bounding box center [282, 173] width 47 height 18
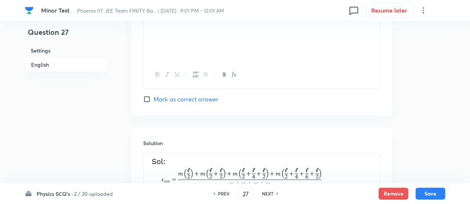
scroll to position [856, 0]
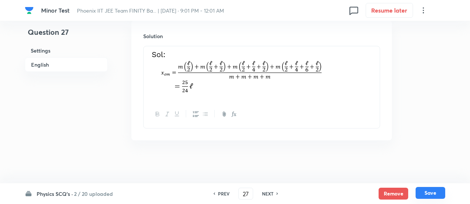
click at [431, 192] on button "Save" at bounding box center [430, 193] width 30 height 12
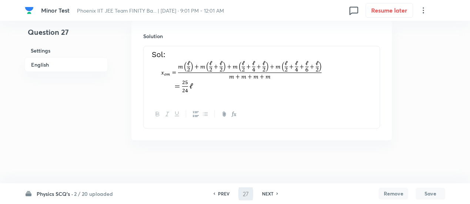
type input "28"
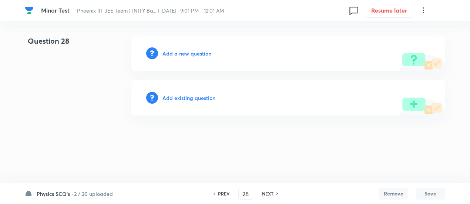
scroll to position [0, 0]
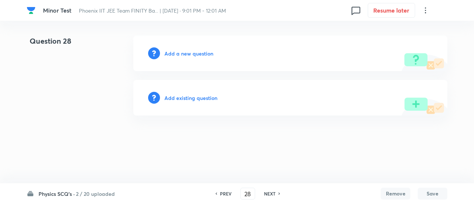
click at [198, 94] on h6 "Add existing question" at bounding box center [190, 98] width 53 height 8
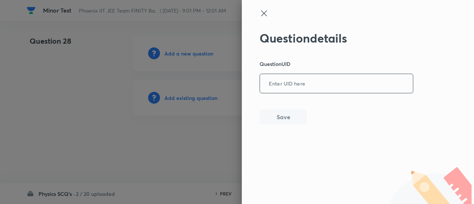
click at [287, 88] on input "text" at bounding box center [336, 84] width 153 height 18
paste input "5ZL7O"
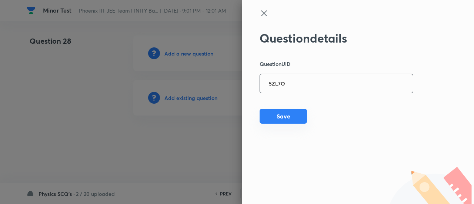
type input "5ZL7O"
click at [270, 119] on button "Save" at bounding box center [282, 116] width 47 height 15
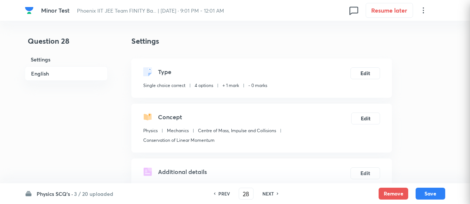
checkbox input "true"
click at [362, 76] on button "Edit" at bounding box center [365, 73] width 30 height 12
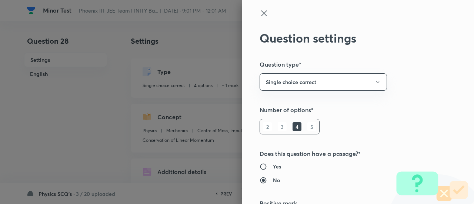
scroll to position [119, 0]
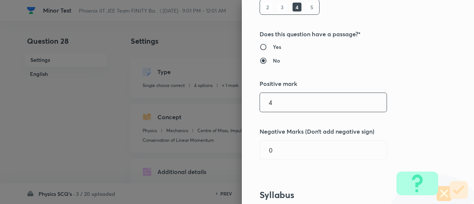
type input "4"
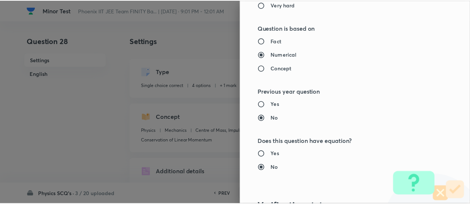
scroll to position [802, 0]
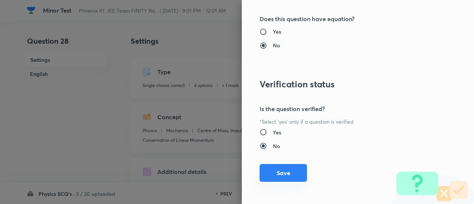
type input "1"
click at [285, 174] on button "Save" at bounding box center [282, 173] width 47 height 18
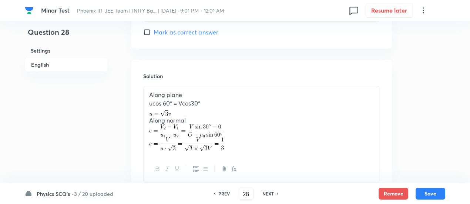
scroll to position [865, 0]
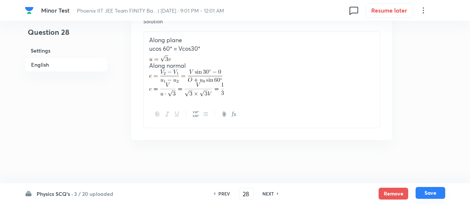
click at [429, 191] on button "Save" at bounding box center [430, 193] width 30 height 12
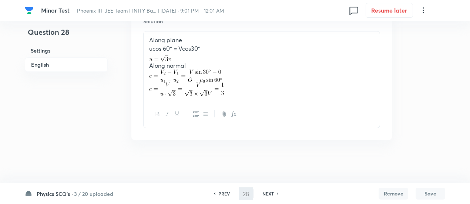
type input "29"
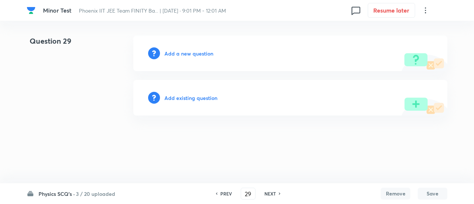
click at [213, 101] on h6 "Add existing question" at bounding box center [190, 98] width 53 height 8
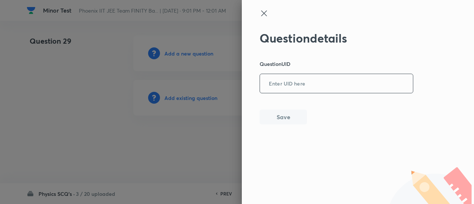
click at [269, 88] on input "text" at bounding box center [336, 84] width 153 height 18
paste input "S7CCN"
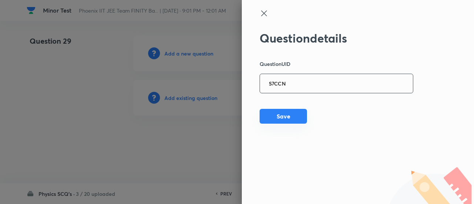
type input "S7CCN"
click at [270, 118] on button "Save" at bounding box center [282, 116] width 47 height 15
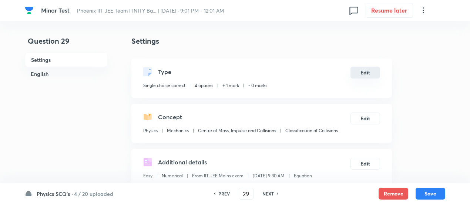
click at [360, 74] on button "Edit" at bounding box center [365, 73] width 30 height 12
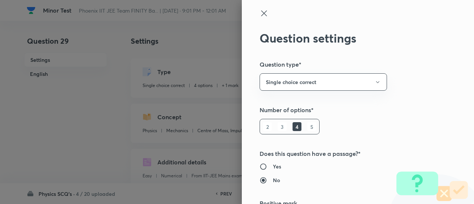
scroll to position [119, 0]
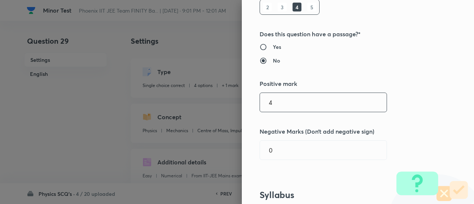
type input "4"
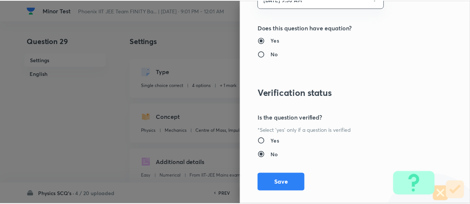
scroll to position [895, 0]
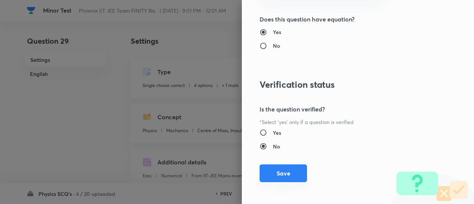
type input "1"
click at [280, 175] on button "Save" at bounding box center [282, 173] width 47 height 18
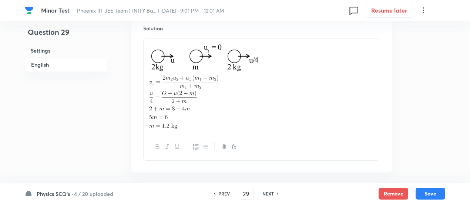
scroll to position [850, 0]
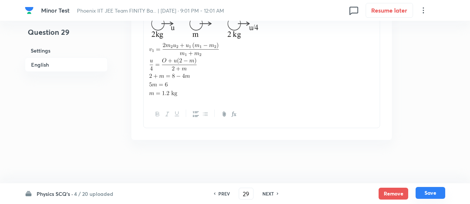
click at [431, 193] on button "Save" at bounding box center [430, 193] width 30 height 12
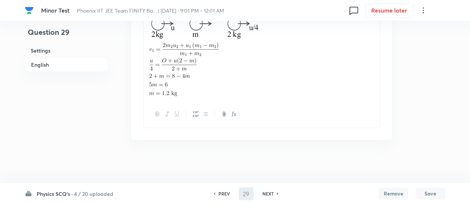
type input "30"
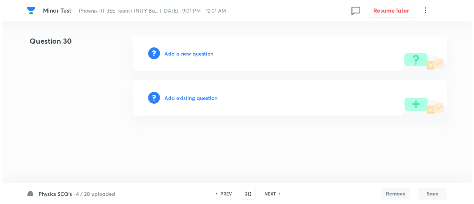
scroll to position [0, 0]
click at [203, 95] on h6 "Add existing question" at bounding box center [190, 98] width 53 height 8
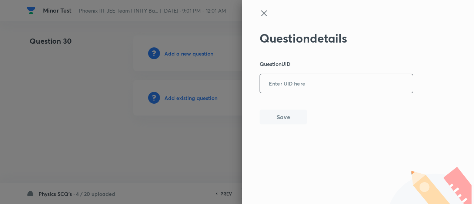
click at [294, 83] on input "text" at bounding box center [336, 84] width 153 height 18
paste input "NA3SB"
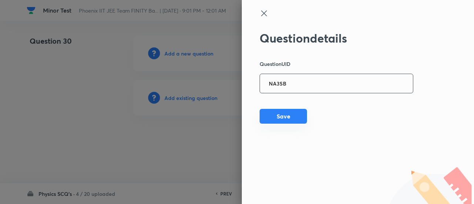
type input "NA3SB"
click at [294, 121] on button "Save" at bounding box center [282, 116] width 47 height 15
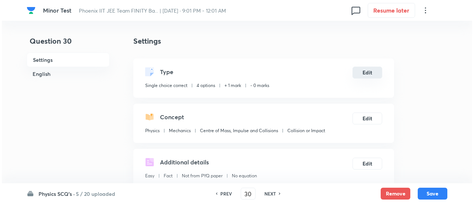
scroll to position [0, 0]
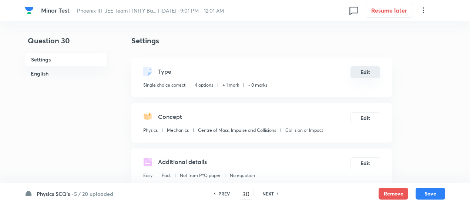
click at [362, 76] on button "Edit" at bounding box center [365, 72] width 30 height 12
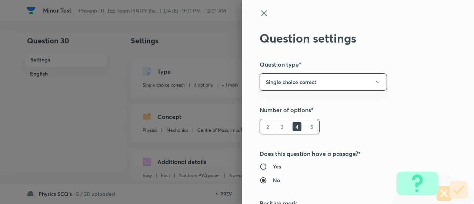
scroll to position [119, 0]
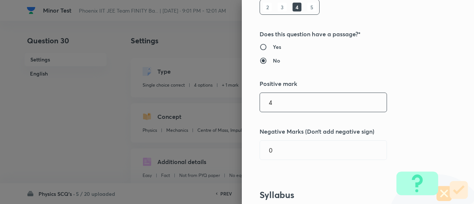
type input "4"
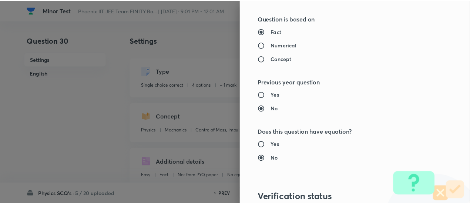
scroll to position [802, 0]
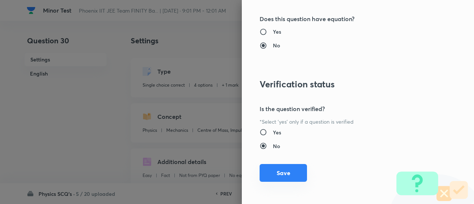
type input "1"
click at [292, 176] on button "Save" at bounding box center [282, 173] width 47 height 18
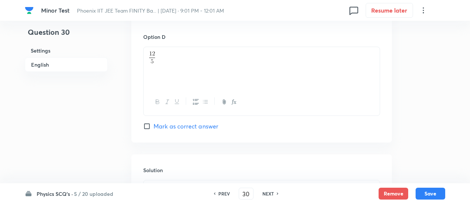
scroll to position [855, 0]
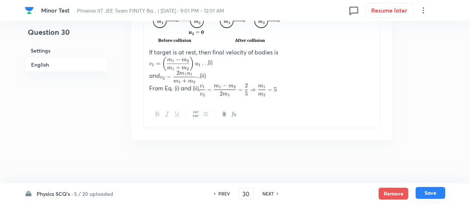
click at [429, 194] on button "Save" at bounding box center [430, 193] width 30 height 12
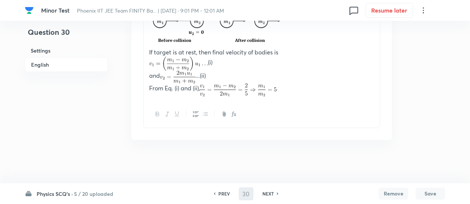
type input "31"
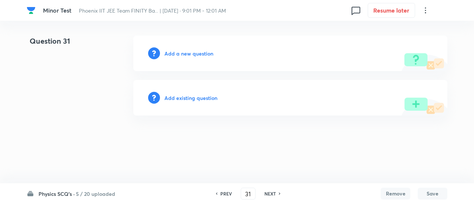
click at [205, 97] on h6 "Add existing question" at bounding box center [190, 98] width 53 height 8
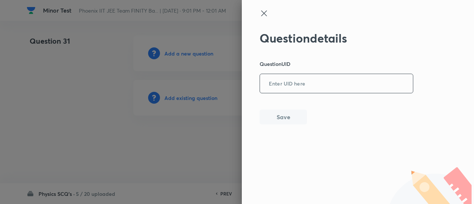
click at [274, 85] on input "text" at bounding box center [336, 84] width 153 height 18
paste input "TRRWW"
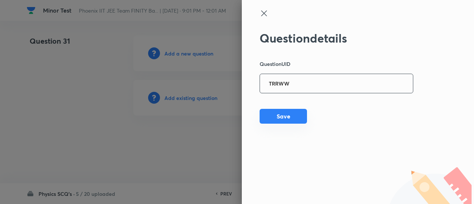
type input "TRRWW"
click at [275, 115] on button "Save" at bounding box center [282, 116] width 47 height 15
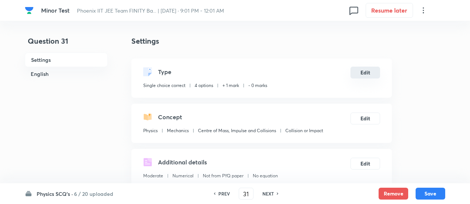
click at [364, 75] on button "Edit" at bounding box center [365, 73] width 30 height 12
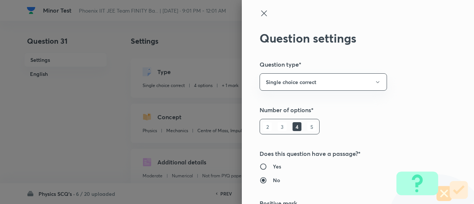
scroll to position [119, 0]
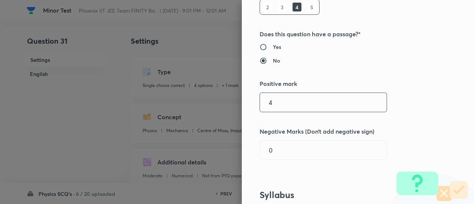
type input "4"
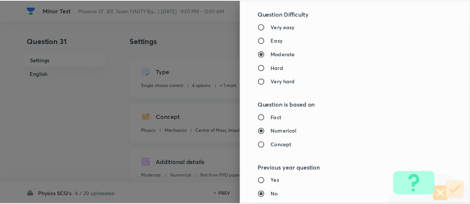
scroll to position [802, 0]
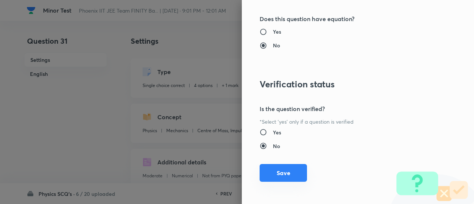
type input "1"
click at [286, 174] on button "Save" at bounding box center [282, 173] width 47 height 18
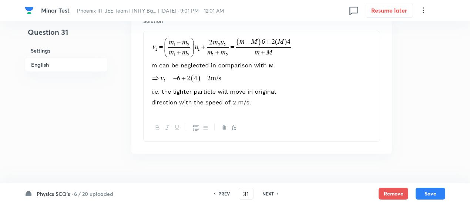
scroll to position [853, 0]
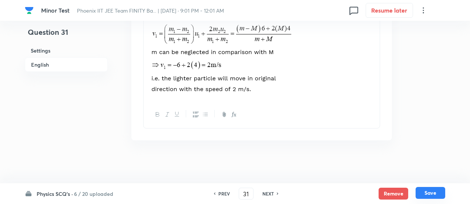
click at [440, 197] on button "Save" at bounding box center [430, 193] width 30 height 12
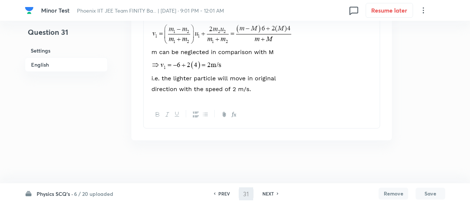
type input "32"
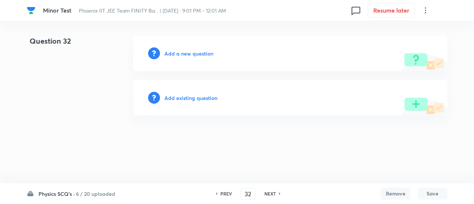
click at [211, 98] on h6 "Add existing question" at bounding box center [190, 98] width 53 height 8
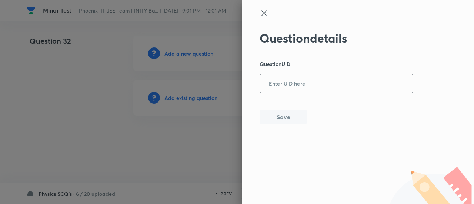
click at [299, 84] on input "text" at bounding box center [336, 84] width 153 height 18
paste input "HEBFZ"
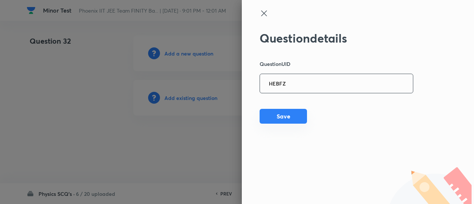
type input "HEBFZ"
click at [283, 124] on div "Question details Question UID HEBFZ ​ Save" at bounding box center [336, 77] width 154 height 93
click at [283, 124] on button "Save" at bounding box center [282, 116] width 47 height 15
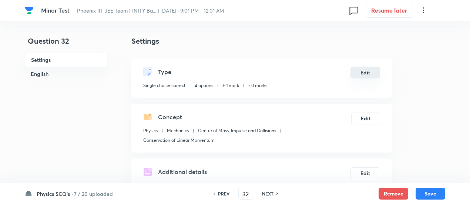
click at [365, 70] on button "Edit" at bounding box center [365, 73] width 30 height 12
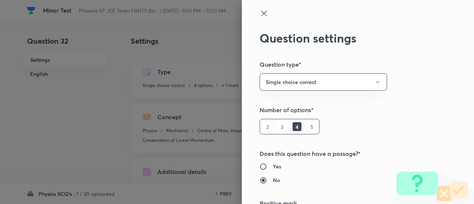
scroll to position [119, 0]
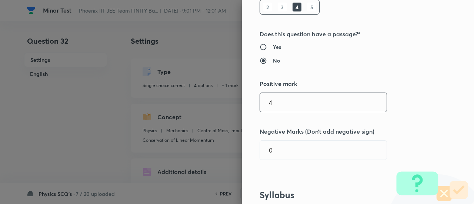
type input "4"
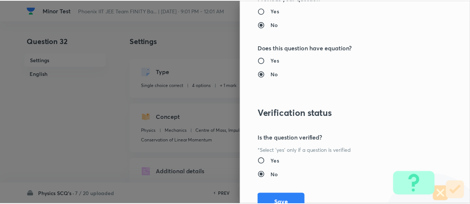
scroll to position [802, 0]
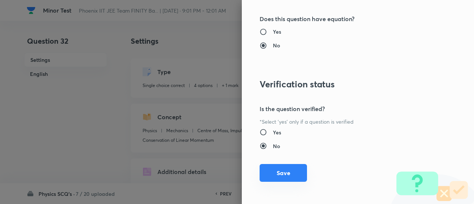
type input "1"
click at [283, 174] on button "Save" at bounding box center [282, 173] width 47 height 18
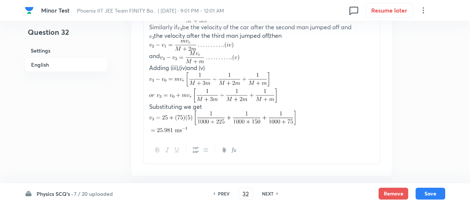
scroll to position [997, 0]
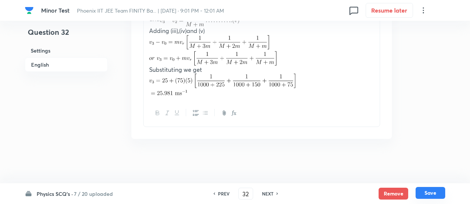
click at [438, 192] on button "Save" at bounding box center [430, 193] width 30 height 12
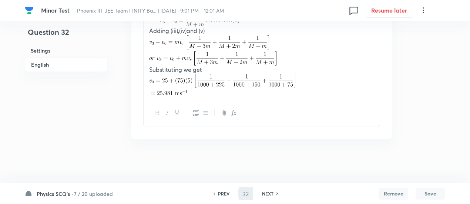
type input "33"
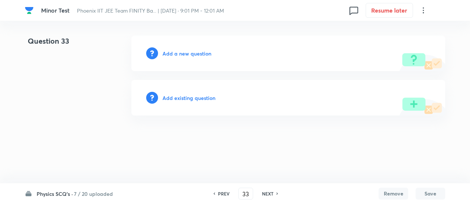
scroll to position [0, 0]
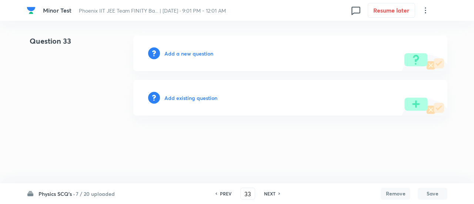
click at [205, 98] on h6 "Add existing question" at bounding box center [190, 98] width 53 height 8
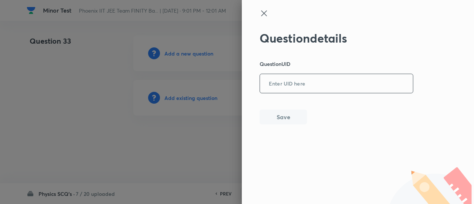
click at [278, 85] on input "text" at bounding box center [336, 84] width 153 height 18
paste input "49VAL"
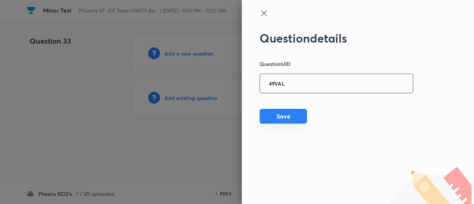
type input "49VAL"
click at [277, 114] on button "Save" at bounding box center [282, 116] width 47 height 15
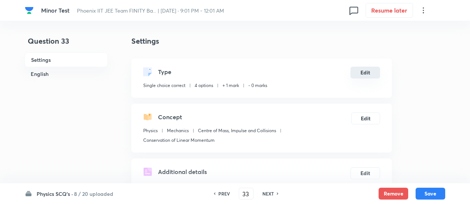
click at [363, 71] on button "Edit" at bounding box center [365, 73] width 30 height 12
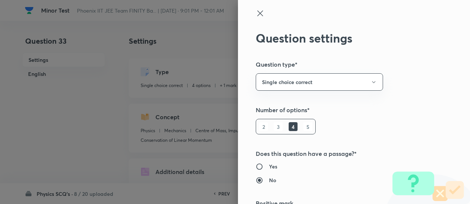
type input "1"
type input "0"
radio input "true"
radio input "false"
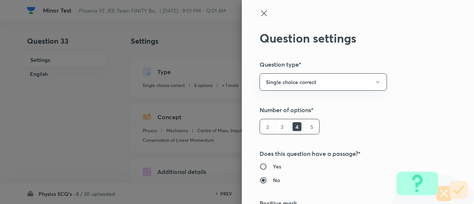
scroll to position [119, 0]
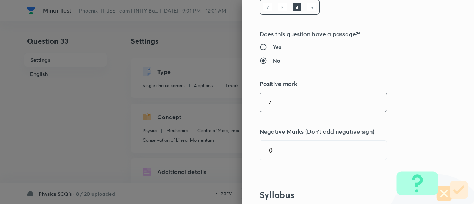
type input "4"
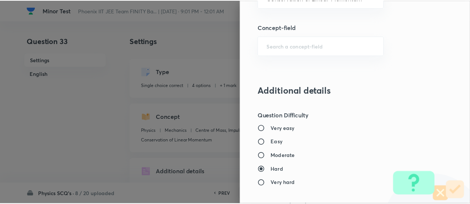
scroll to position [802, 0]
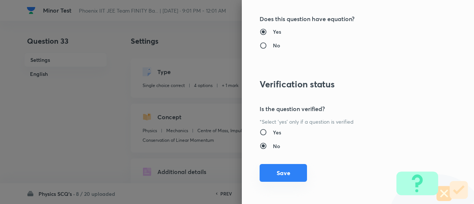
type input "1"
click at [286, 174] on button "Save" at bounding box center [282, 173] width 47 height 18
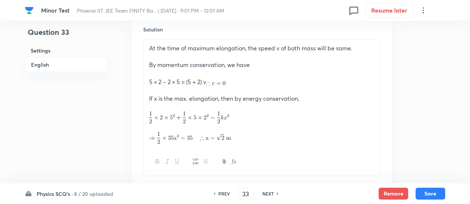
scroll to position [897, 0]
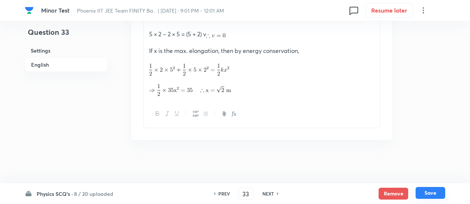
click at [428, 193] on button "Save" at bounding box center [430, 193] width 30 height 12
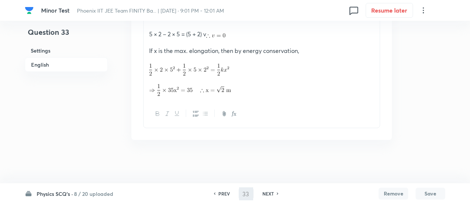
type input "34"
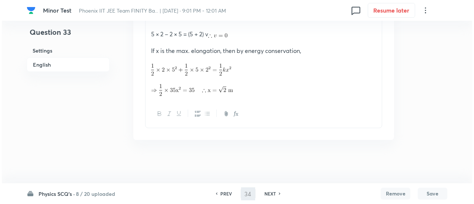
scroll to position [0, 0]
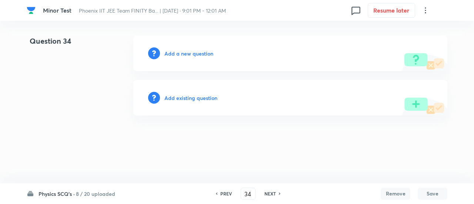
click at [209, 99] on h6 "Add existing question" at bounding box center [190, 98] width 53 height 8
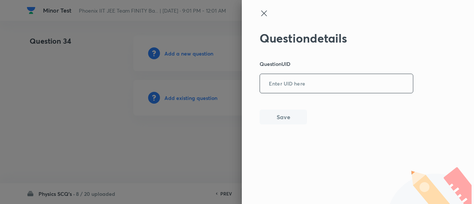
click at [282, 84] on input "text" at bounding box center [336, 84] width 153 height 18
paste input "8ZXZ2"
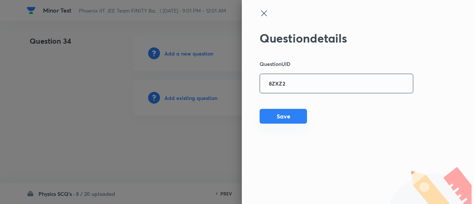
type input "8ZXZ2"
click at [283, 117] on button "Save" at bounding box center [282, 116] width 47 height 15
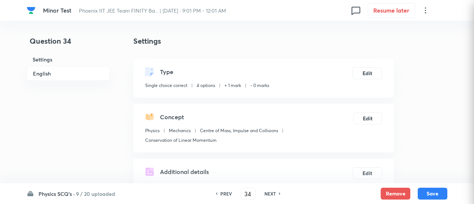
checkbox input "true"
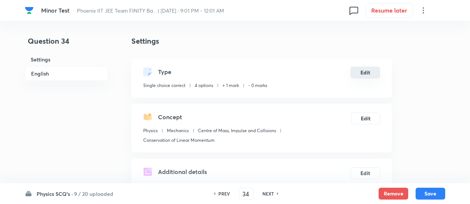
click at [376, 77] on button "Edit" at bounding box center [365, 73] width 30 height 12
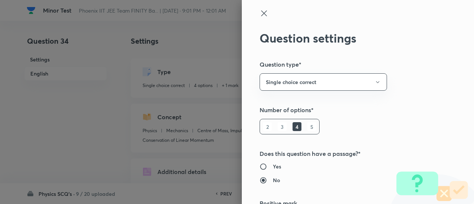
scroll to position [119, 0]
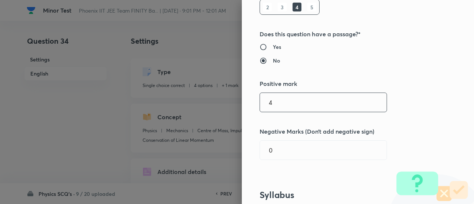
type input "4"
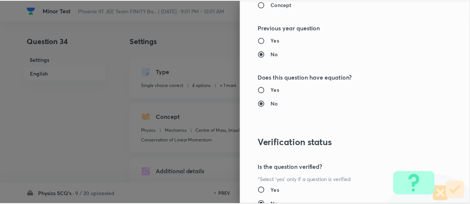
scroll to position [802, 0]
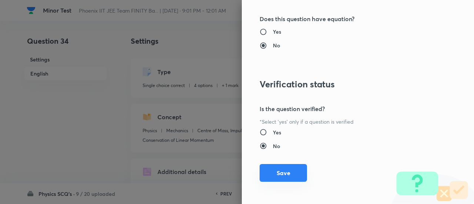
type input "1"
click at [274, 174] on button "Save" at bounding box center [282, 173] width 47 height 18
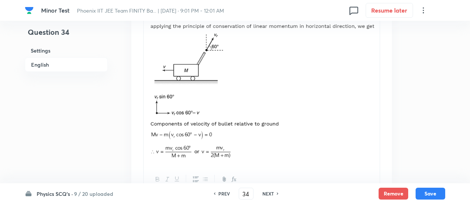
scroll to position [932, 0]
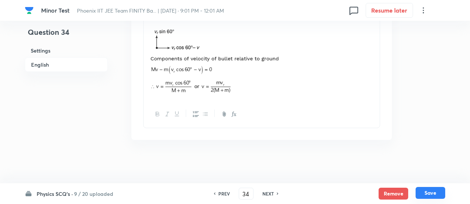
click at [431, 193] on button "Save" at bounding box center [430, 193] width 30 height 12
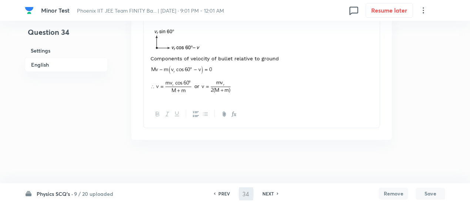
type input "35"
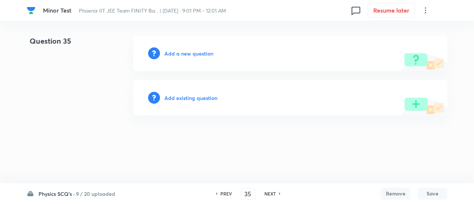
click at [208, 97] on h6 "Add existing question" at bounding box center [190, 98] width 53 height 8
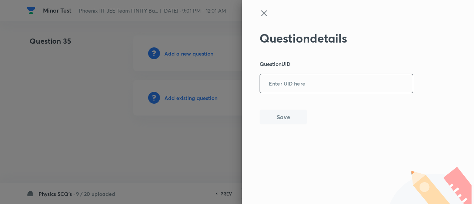
click at [279, 85] on input "text" at bounding box center [336, 84] width 153 height 18
paste input "FSDGS"
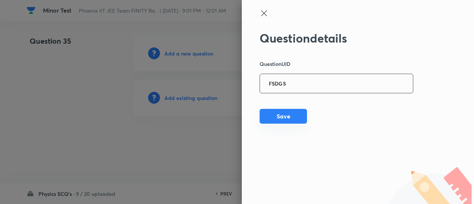
type input "FSDGS"
click at [280, 116] on button "Save" at bounding box center [282, 116] width 47 height 15
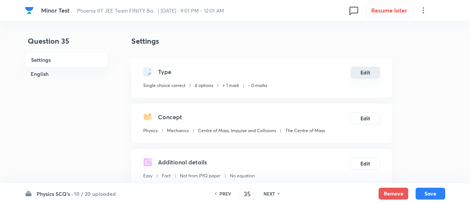
click at [360, 71] on button "Edit" at bounding box center [365, 73] width 30 height 12
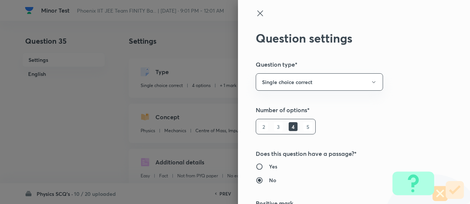
radio input "true"
radio input "false"
radio input "true"
radio input "false"
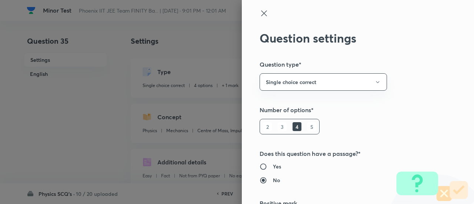
type input "1"
type input "0"
type input "The Centre of Mass"
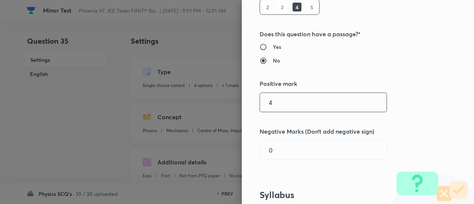
type input "4"
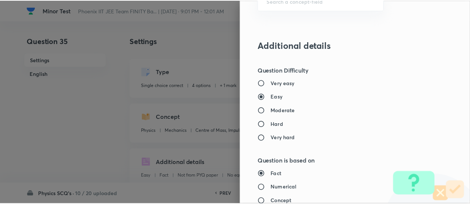
scroll to position [802, 0]
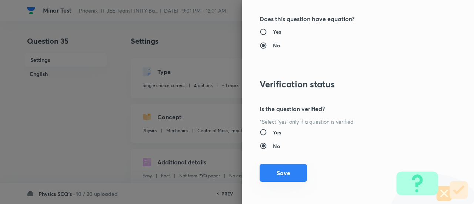
type input "1"
click at [272, 169] on button "Save" at bounding box center [282, 173] width 47 height 18
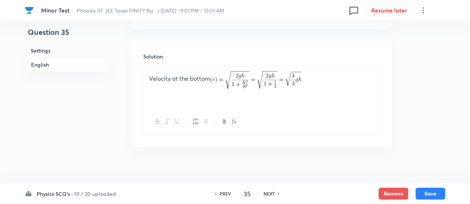
scroll to position [797, 0]
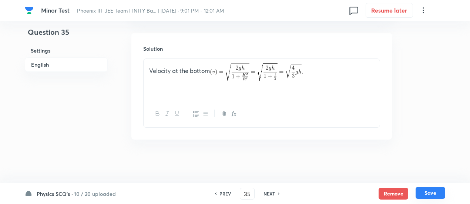
click at [442, 195] on button "Save" at bounding box center [430, 193] width 30 height 12
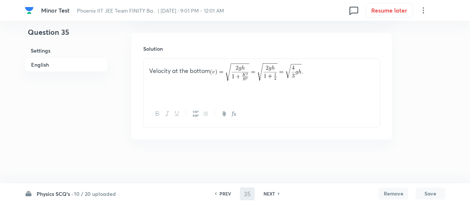
type input "36"
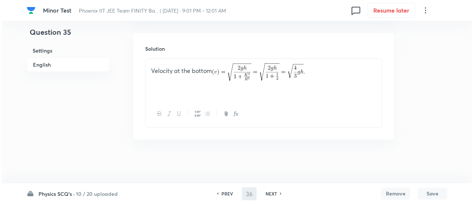
scroll to position [0, 0]
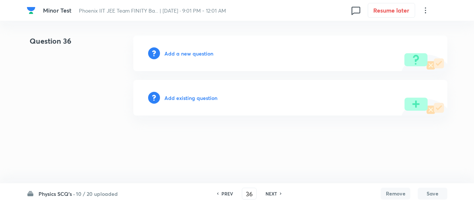
click at [206, 96] on h6 "Add existing question" at bounding box center [190, 98] width 53 height 8
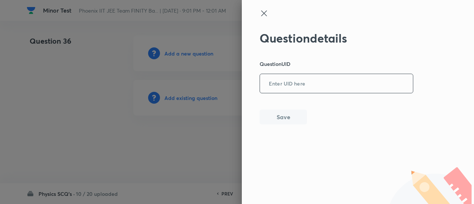
click at [280, 80] on input "text" at bounding box center [336, 84] width 153 height 18
paste input "N18QH"
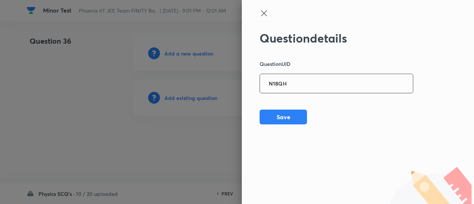
type input "N18QH"
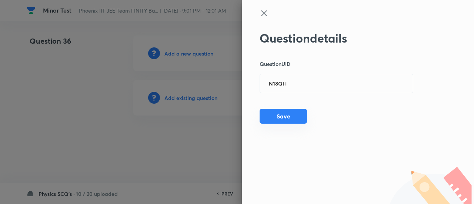
click at [276, 117] on button "Save" at bounding box center [282, 116] width 47 height 15
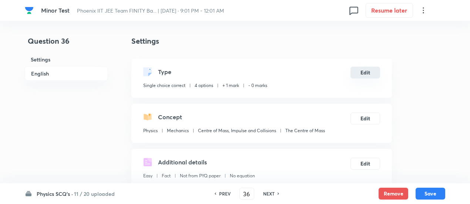
click at [364, 73] on button "Edit" at bounding box center [365, 73] width 30 height 12
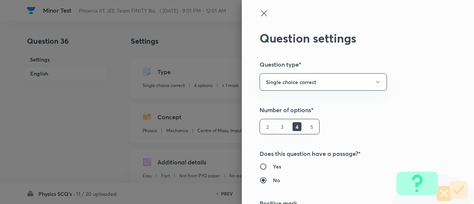
scroll to position [119, 0]
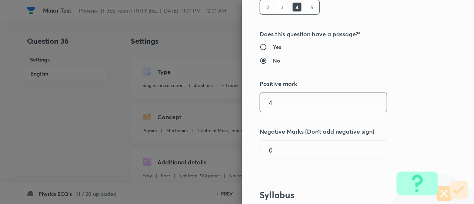
type input "4"
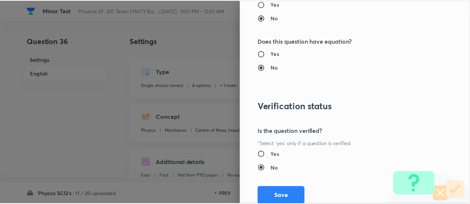
scroll to position [802, 0]
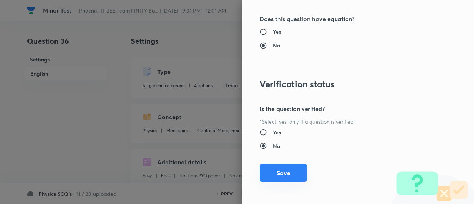
type input "1"
click at [284, 174] on button "Save" at bounding box center [282, 173] width 47 height 18
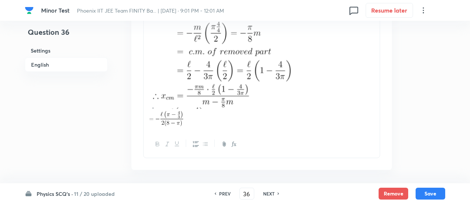
scroll to position [1003, 0]
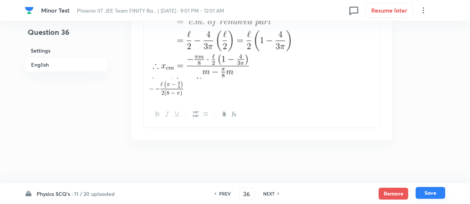
click at [431, 191] on button "Save" at bounding box center [430, 193] width 30 height 12
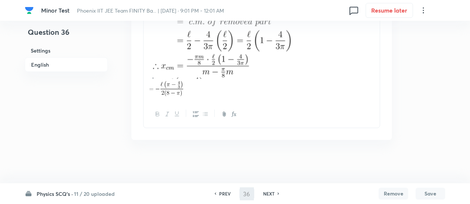
type input "37"
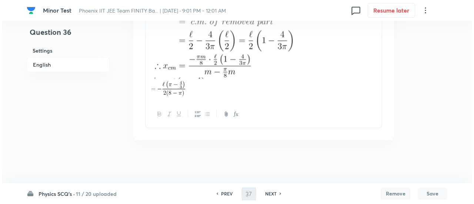
scroll to position [0, 0]
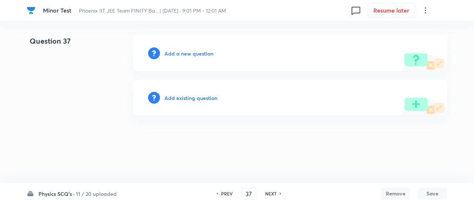
click at [187, 96] on h6 "Add existing question" at bounding box center [190, 98] width 53 height 8
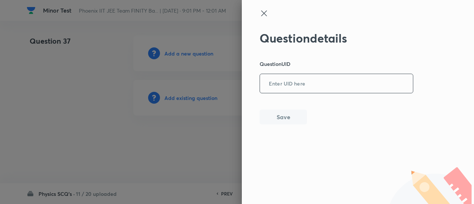
click at [305, 79] on input "text" at bounding box center [336, 84] width 153 height 18
paste input "AIP76"
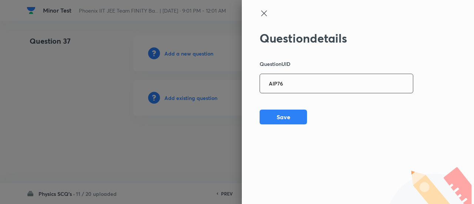
type input "AIP76"
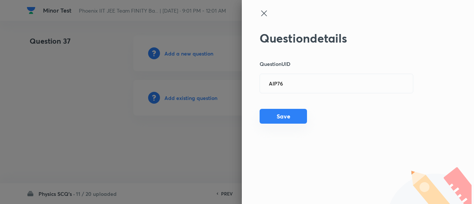
click at [290, 121] on button "Save" at bounding box center [282, 116] width 47 height 15
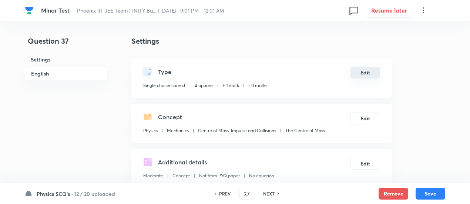
click at [364, 76] on button "Edit" at bounding box center [365, 73] width 30 height 12
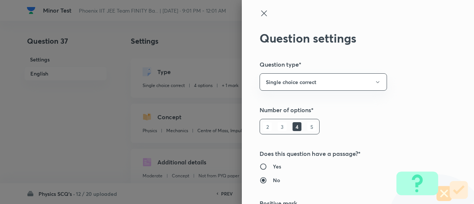
scroll to position [119, 0]
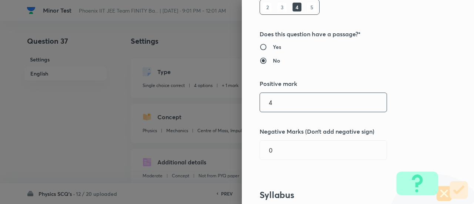
type input "4"
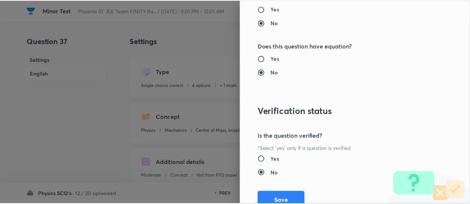
scroll to position [802, 0]
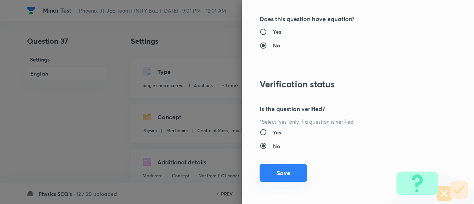
type input "1"
click at [288, 174] on button "Save" at bounding box center [282, 173] width 47 height 18
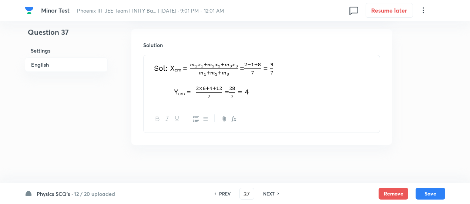
scroll to position [806, 0]
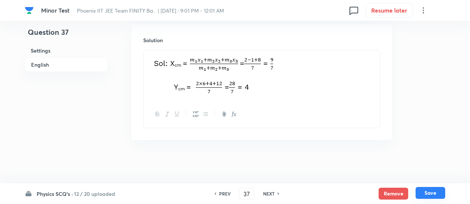
click at [440, 193] on button "Save" at bounding box center [430, 193] width 30 height 12
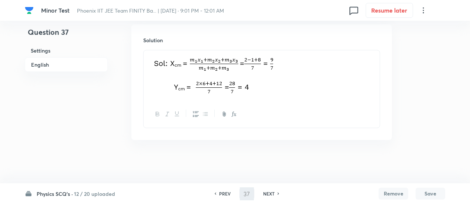
type input "38"
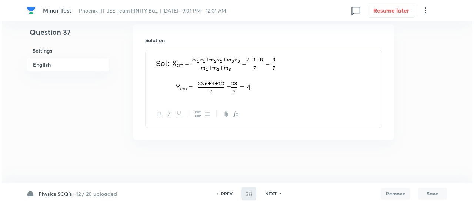
scroll to position [0, 0]
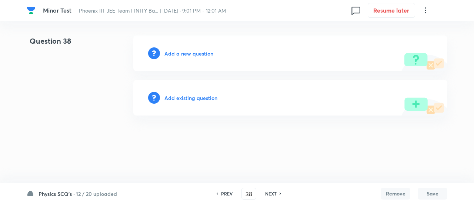
click at [198, 98] on h6 "Add existing question" at bounding box center [190, 98] width 53 height 8
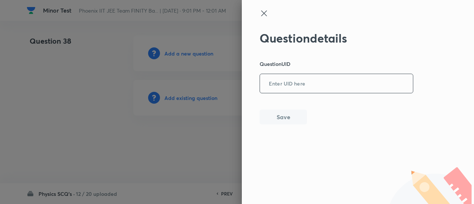
click at [287, 88] on input "text" at bounding box center [336, 84] width 153 height 18
paste input "OZMU4"
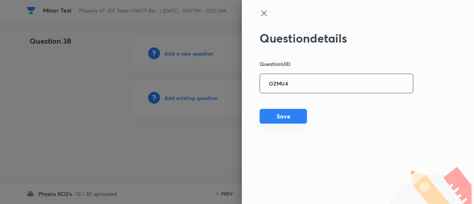
type input "OZMU4"
click at [285, 119] on button "Save" at bounding box center [282, 116] width 47 height 15
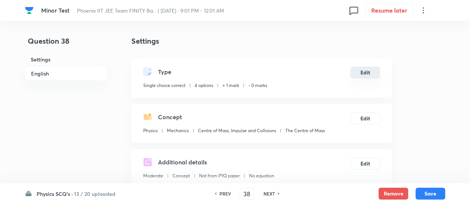
click at [372, 78] on button "Edit" at bounding box center [365, 73] width 30 height 12
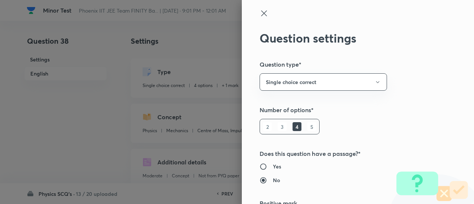
scroll to position [119, 0]
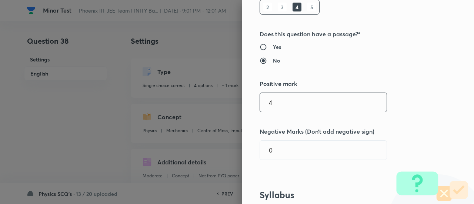
type input "4"
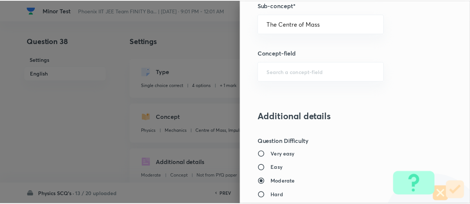
scroll to position [802, 0]
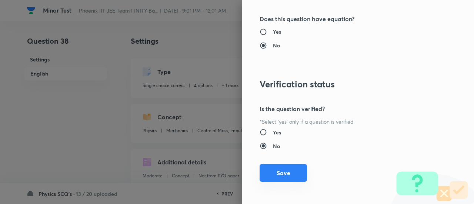
type input "1"
click at [280, 172] on button "Save" at bounding box center [282, 173] width 47 height 18
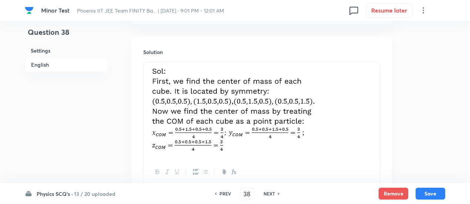
scroll to position [929, 0]
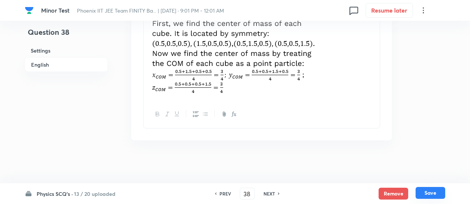
click at [431, 199] on button "Save" at bounding box center [430, 193] width 30 height 12
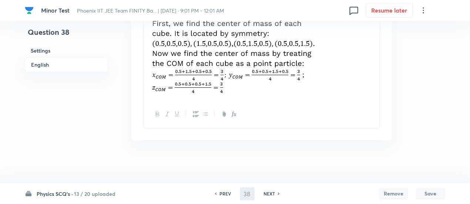
type input "39"
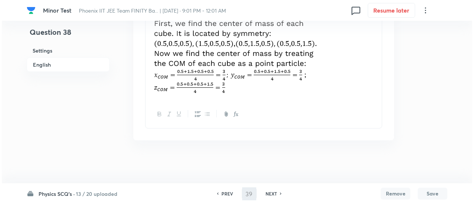
scroll to position [0, 0]
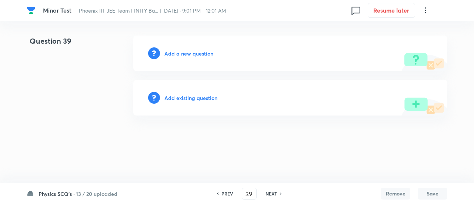
click at [203, 97] on h6 "Add existing question" at bounding box center [190, 98] width 53 height 8
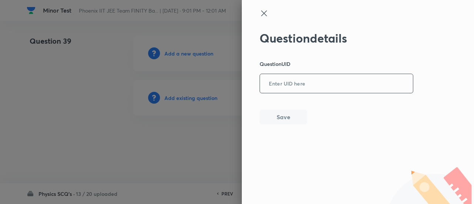
click at [289, 87] on input "text" at bounding box center [336, 84] width 153 height 18
paste input "W6I41"
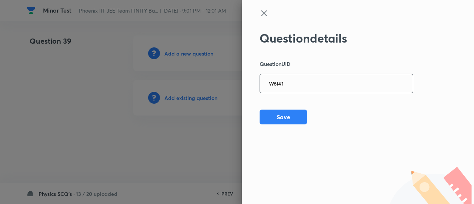
type input "W6I41"
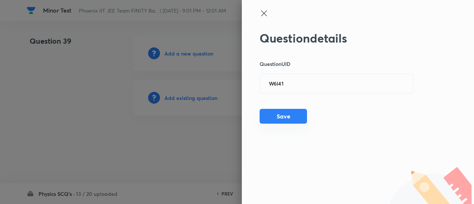
click at [282, 115] on button "Save" at bounding box center [282, 116] width 47 height 15
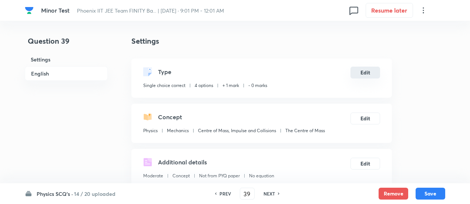
click at [375, 67] on button "Edit" at bounding box center [365, 73] width 30 height 12
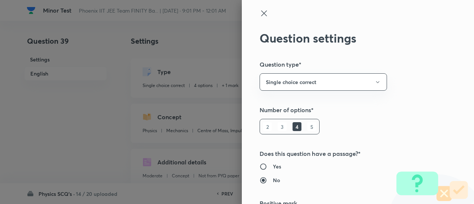
scroll to position [119, 0]
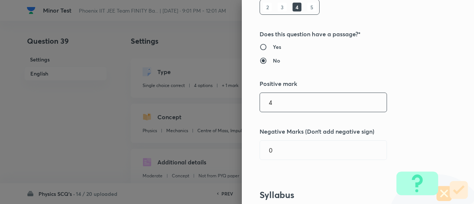
type input "4"
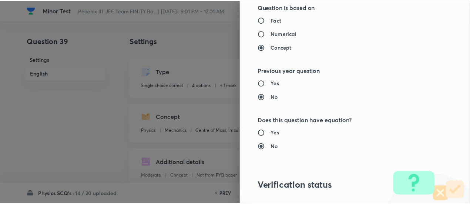
scroll to position [802, 0]
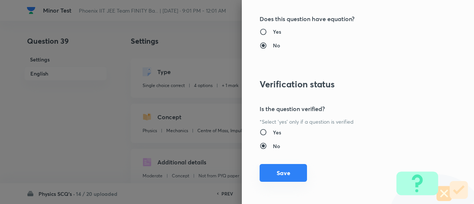
type input "1"
click at [269, 173] on button "Save" at bounding box center [282, 173] width 47 height 18
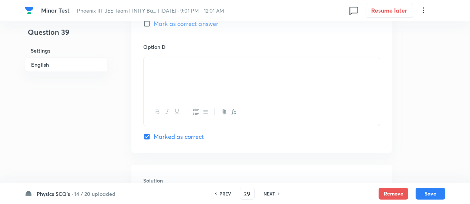
scroll to position [901, 0]
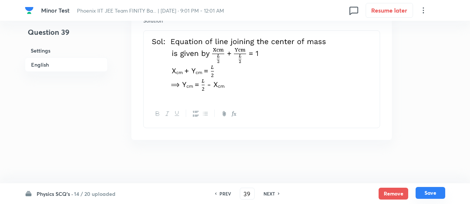
click at [426, 194] on button "Save" at bounding box center [430, 193] width 30 height 12
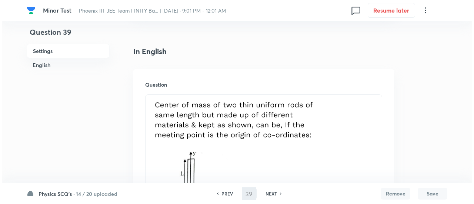
scroll to position [0, 0]
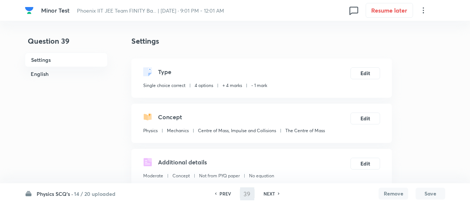
type input "40"
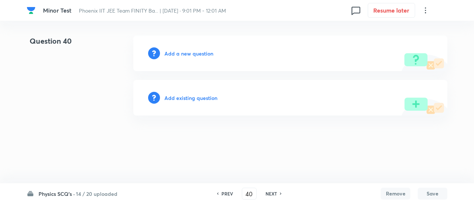
click at [198, 98] on h6 "Add existing question" at bounding box center [190, 98] width 53 height 8
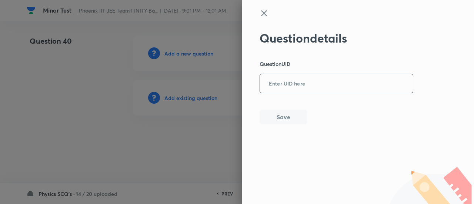
click at [292, 85] on input "text" at bounding box center [336, 84] width 153 height 18
paste input "JS34Y"
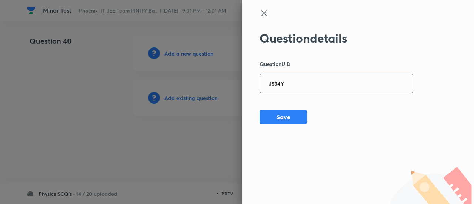
type input "JS34Y"
click at [296, 117] on button "Save" at bounding box center [282, 116] width 47 height 15
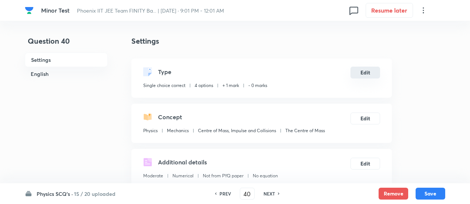
click at [362, 70] on button "Edit" at bounding box center [365, 73] width 30 height 12
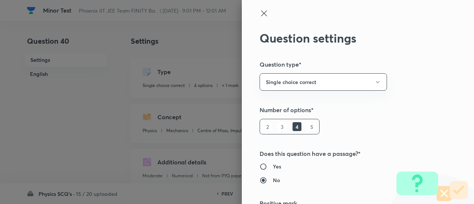
scroll to position [119, 0]
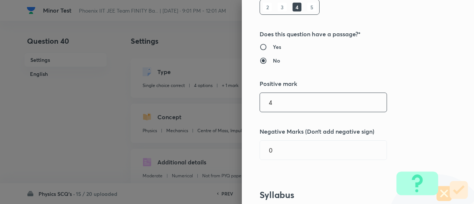
type input "4"
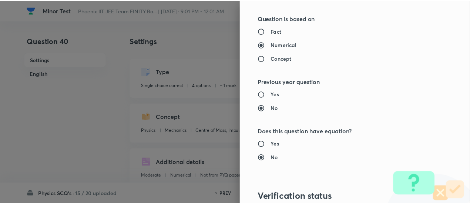
scroll to position [802, 0]
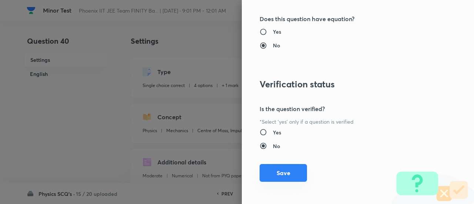
type input "1"
click at [293, 175] on button "Save" at bounding box center [282, 173] width 47 height 18
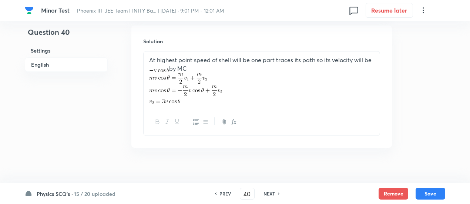
scroll to position [830, 0]
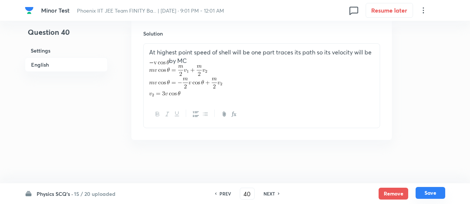
click at [432, 194] on button "Save" at bounding box center [430, 193] width 30 height 12
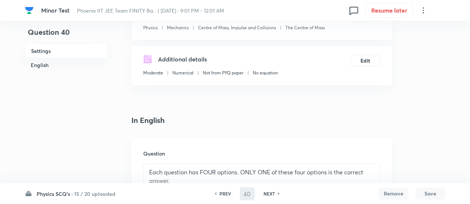
scroll to position [0, 0]
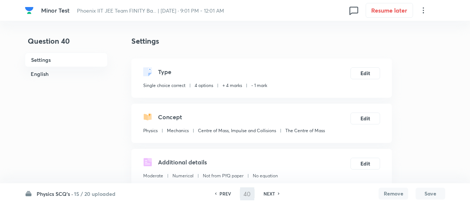
type input "41"
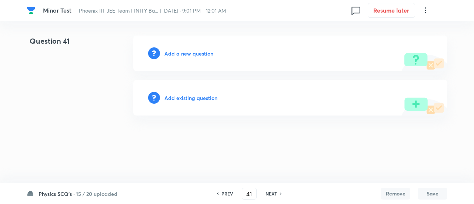
click at [195, 100] on h6 "Add existing question" at bounding box center [190, 98] width 53 height 8
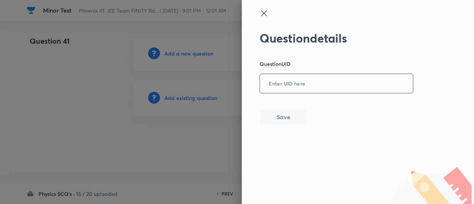
click at [287, 75] on input "text" at bounding box center [336, 84] width 153 height 18
paste input "TKEGI"
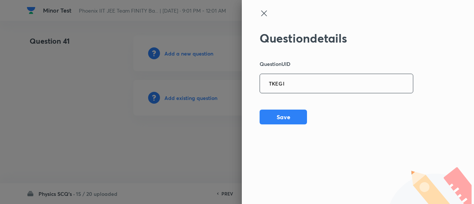
type input "TKEGI"
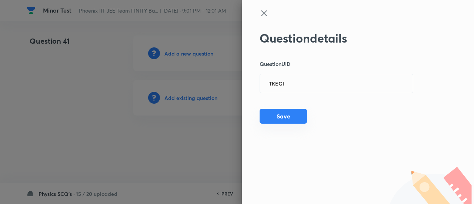
click at [289, 120] on button "Save" at bounding box center [282, 116] width 47 height 15
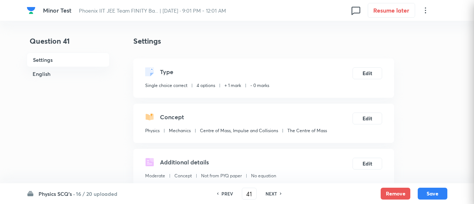
checkbox input "true"
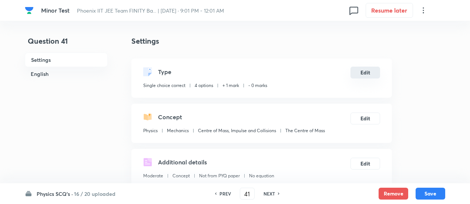
click at [368, 73] on button "Edit" at bounding box center [365, 73] width 30 height 12
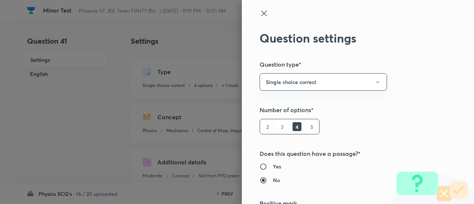
scroll to position [119, 0]
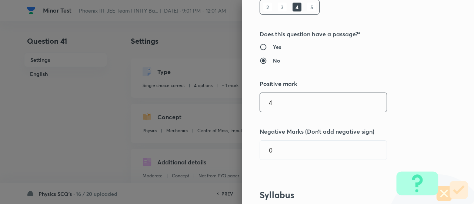
type input "4"
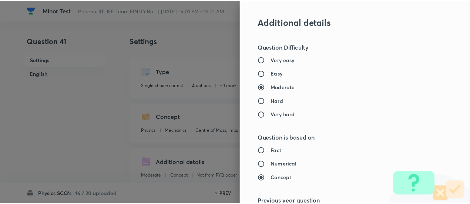
scroll to position [802, 0]
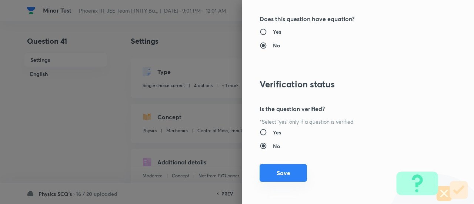
type input "1"
click at [285, 172] on button "Save" at bounding box center [282, 173] width 47 height 18
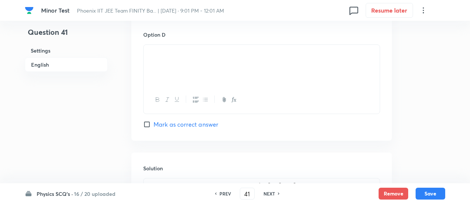
scroll to position [825, 0]
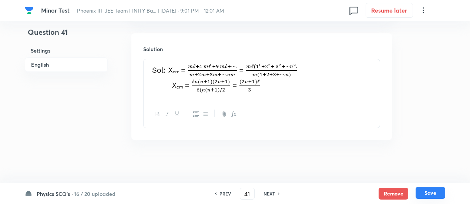
click at [436, 194] on button "Save" at bounding box center [430, 193] width 30 height 12
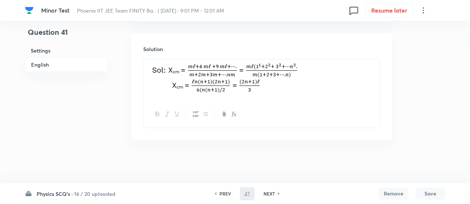
type input "42"
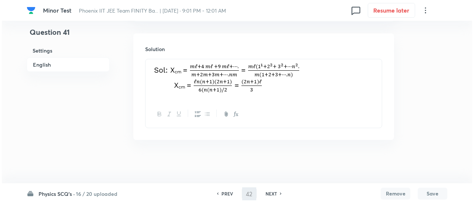
scroll to position [0, 0]
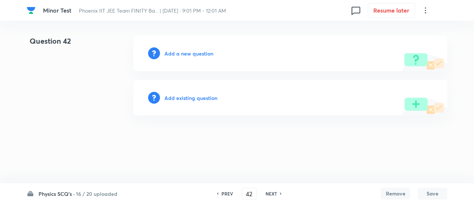
click at [186, 100] on h6 "Add existing question" at bounding box center [190, 98] width 53 height 8
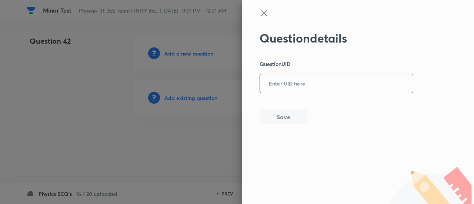
click at [326, 83] on input "text" at bounding box center [336, 84] width 153 height 18
paste input "0U66I"
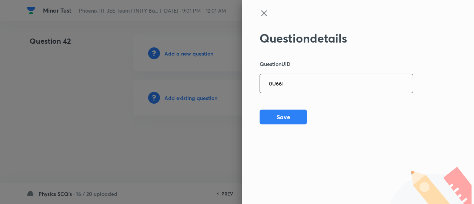
type input "0U66I"
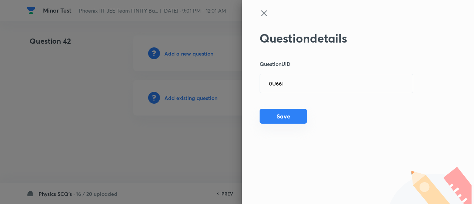
click at [284, 119] on button "Save" at bounding box center [282, 116] width 47 height 15
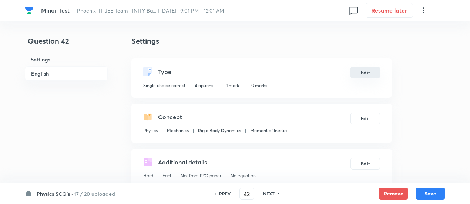
click at [362, 71] on button "Edit" at bounding box center [365, 73] width 30 height 12
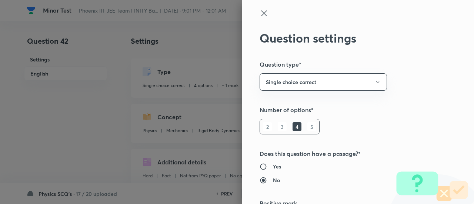
scroll to position [119, 0]
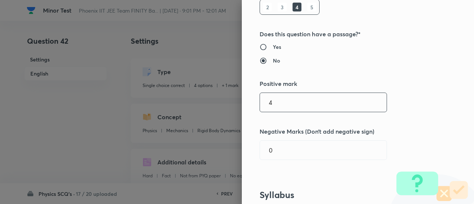
type input "4"
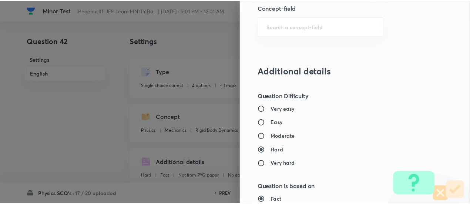
scroll to position [802, 0]
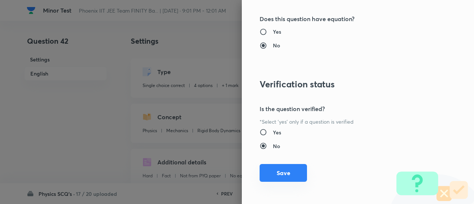
type input "1"
click at [284, 171] on button "Save" at bounding box center [282, 173] width 47 height 18
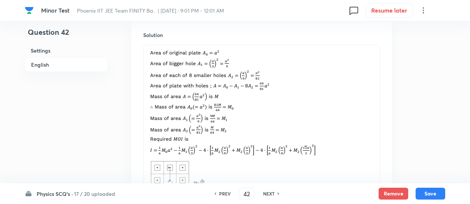
scroll to position [1040, 0]
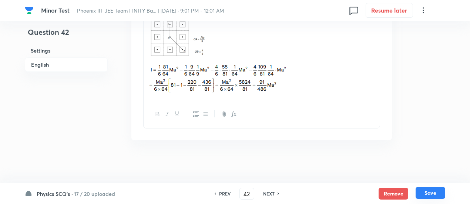
click at [436, 193] on button "Save" at bounding box center [430, 193] width 30 height 12
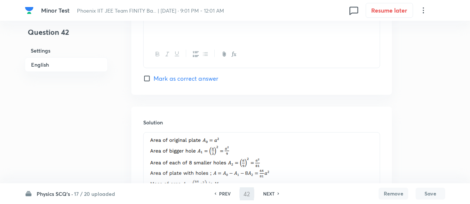
scroll to position [540, 0]
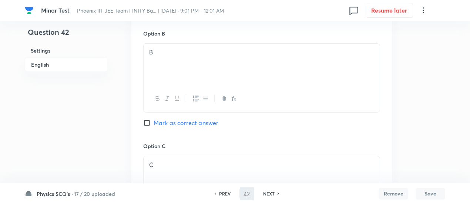
type input "43"
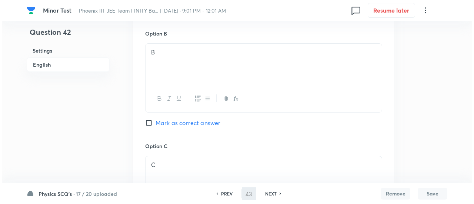
scroll to position [0, 0]
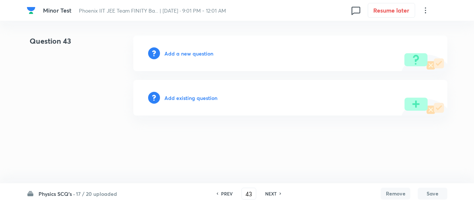
click at [201, 98] on h6 "Add existing question" at bounding box center [190, 98] width 53 height 8
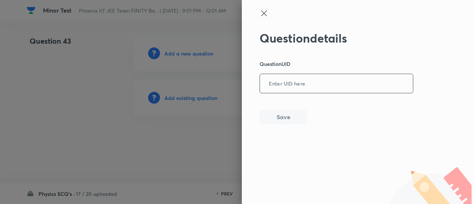
click at [320, 81] on input "text" at bounding box center [336, 84] width 153 height 18
paste input "KQ71C"
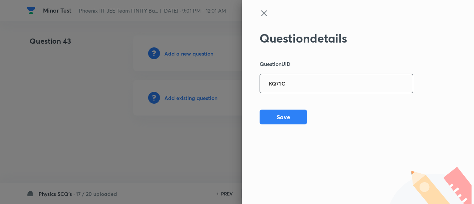
type input "KQ71C"
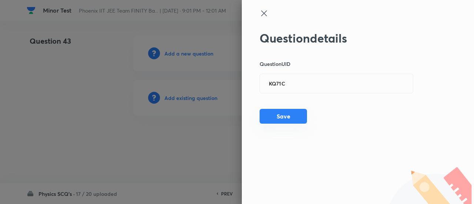
click at [299, 119] on button "Save" at bounding box center [282, 116] width 47 height 15
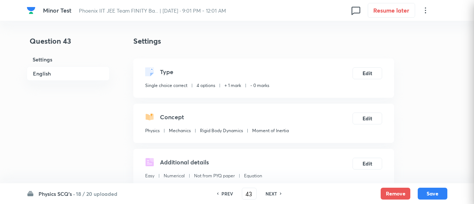
checkbox input "true"
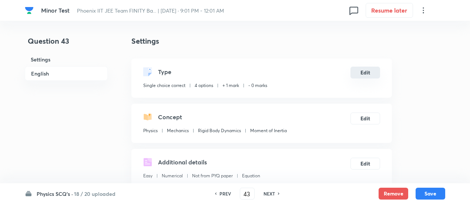
click at [364, 72] on button "Edit" at bounding box center [365, 73] width 30 height 12
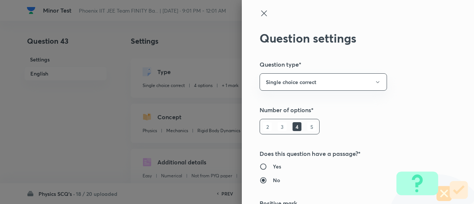
scroll to position [119, 0]
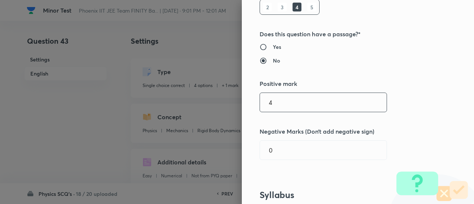
type input "4"
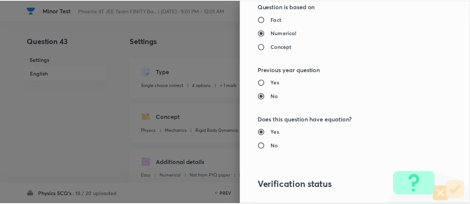
scroll to position [802, 0]
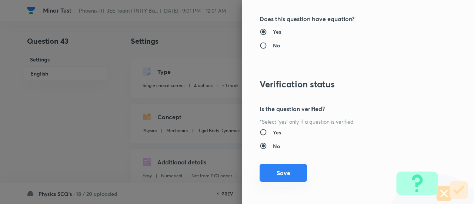
type input "1"
click at [287, 172] on button "Save" at bounding box center [282, 173] width 47 height 18
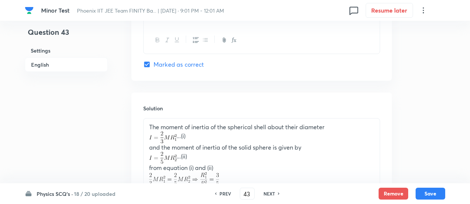
scroll to position [843, 0]
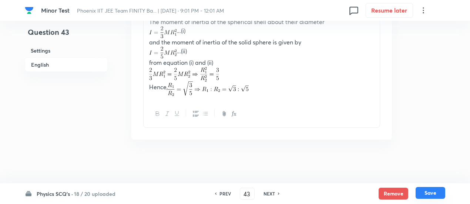
click at [433, 193] on button "Save" at bounding box center [430, 193] width 30 height 12
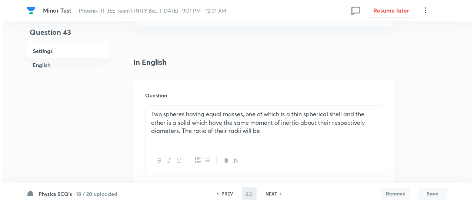
scroll to position [0, 0]
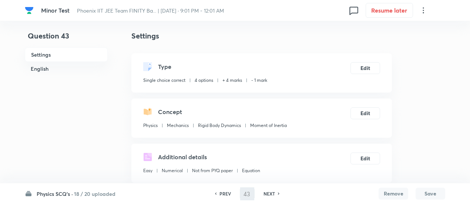
type input "44"
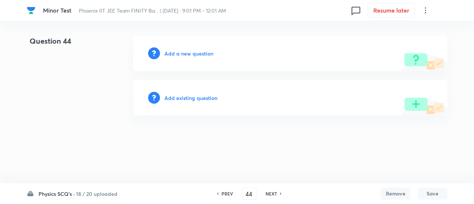
click at [200, 102] on div "Add existing question" at bounding box center [290, 98] width 314 height 36
click at [203, 97] on h6 "Add existing question" at bounding box center [190, 98] width 53 height 8
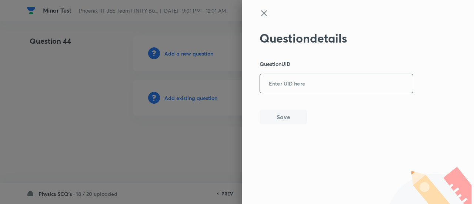
click at [262, 85] on input "text" at bounding box center [336, 84] width 153 height 18
paste input "K1R3A"
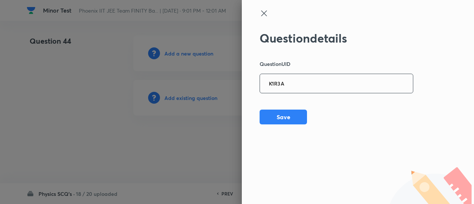
type input "K1R3A"
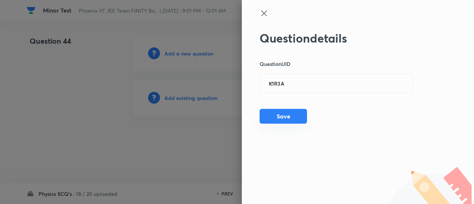
click at [282, 117] on button "Save" at bounding box center [282, 116] width 47 height 15
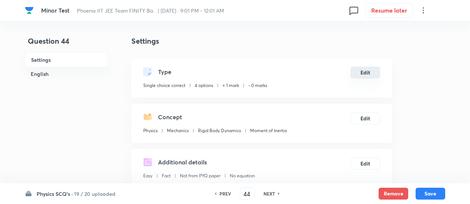
click at [363, 69] on button "Edit" at bounding box center [365, 73] width 30 height 12
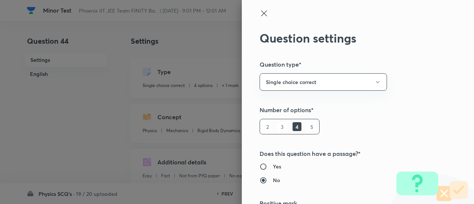
scroll to position [119, 0]
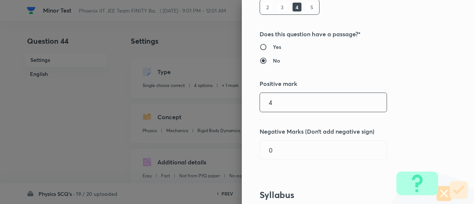
type input "4"
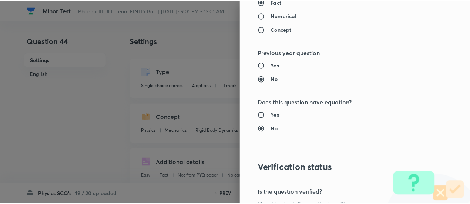
scroll to position [802, 0]
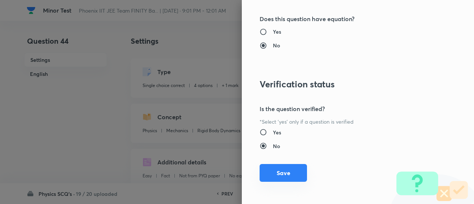
type input "1"
click at [285, 167] on button "Save" at bounding box center [282, 173] width 47 height 18
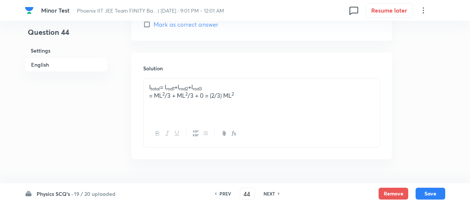
scroll to position [866, 0]
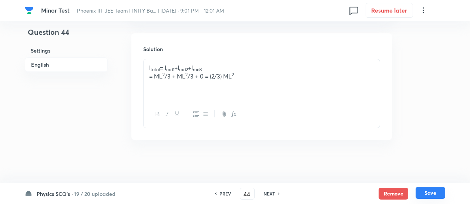
click at [441, 191] on button "Save" at bounding box center [430, 193] width 30 height 12
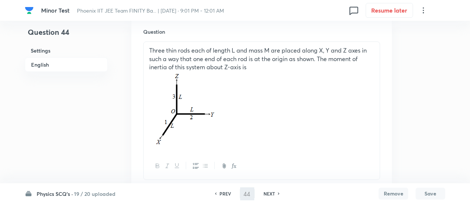
scroll to position [147, 0]
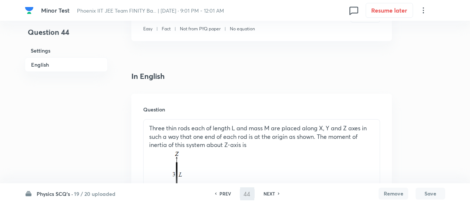
type input "45"
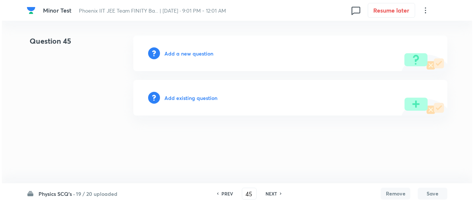
scroll to position [0, 0]
click at [184, 99] on h6 "Add existing question" at bounding box center [190, 98] width 53 height 8
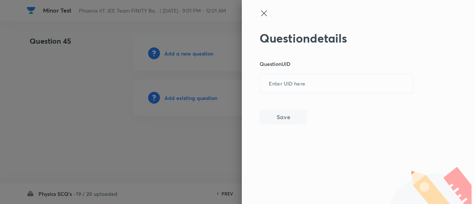
click at [303, 72] on div "Question details Question UID ​ Save" at bounding box center [336, 77] width 154 height 93
click at [301, 94] on div "Question details Question UID ​ Save" at bounding box center [336, 77] width 154 height 93
click at [289, 85] on input "text" at bounding box center [336, 84] width 153 height 18
paste input "NEYUJ"
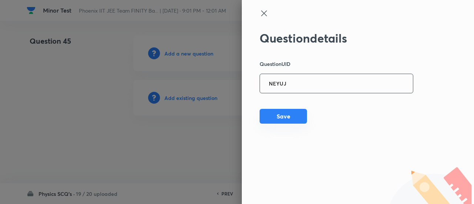
type input "NEYUJ"
click at [282, 122] on button "Save" at bounding box center [282, 116] width 47 height 15
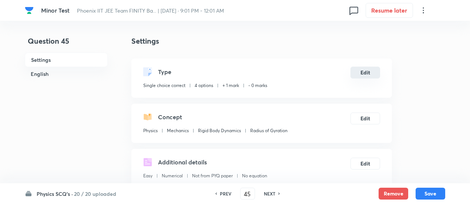
click at [366, 74] on button "Edit" at bounding box center [365, 73] width 30 height 12
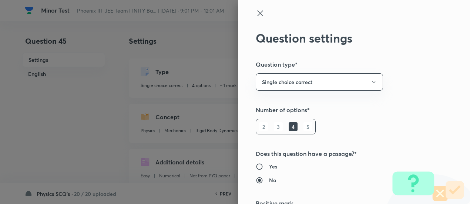
type input "1"
type input "0"
type input "Radius of Gyration"
radio input "false"
radio input "true"
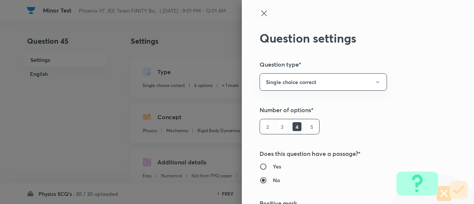
scroll to position [119, 0]
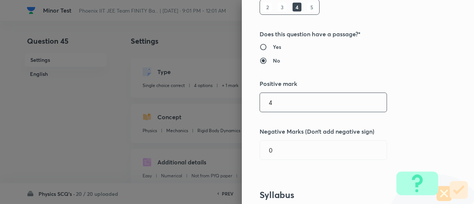
type input "4"
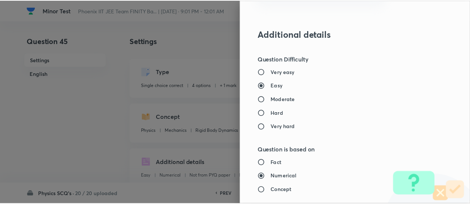
scroll to position [802, 0]
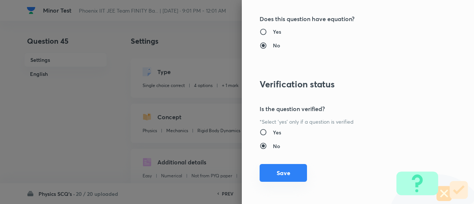
type input "1"
click at [277, 173] on button "Save" at bounding box center [282, 173] width 47 height 18
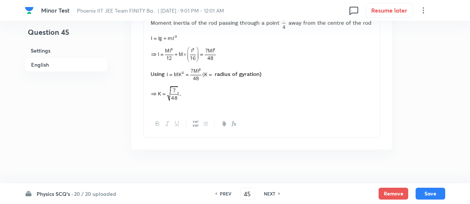
scroll to position [858, 0]
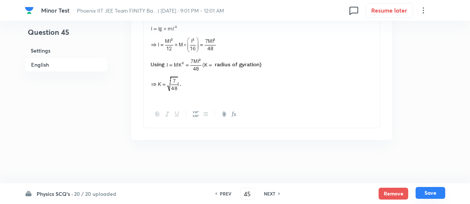
click at [434, 189] on button "Save" at bounding box center [430, 193] width 30 height 12
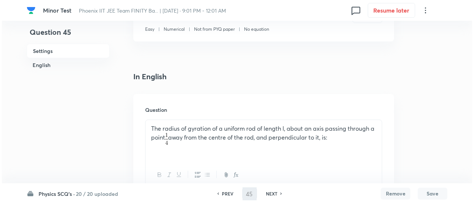
scroll to position [0, 0]
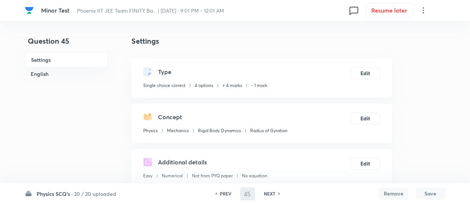
type input "46"
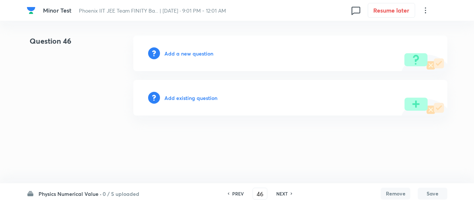
click at [207, 94] on h6 "Add existing question" at bounding box center [190, 98] width 53 height 8
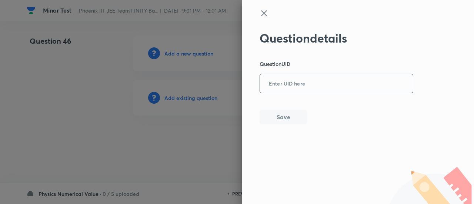
click at [289, 86] on input "text" at bounding box center [336, 84] width 153 height 18
paste input "8RIIC"
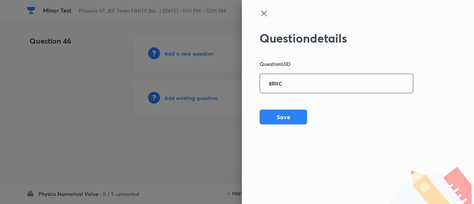
type input "8RIIC"
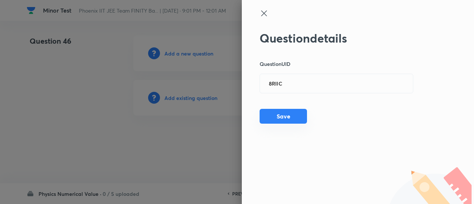
click at [290, 123] on button "Save" at bounding box center [282, 116] width 47 height 15
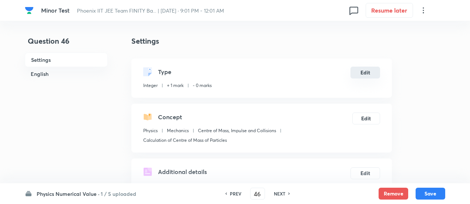
click at [362, 76] on button "Edit" at bounding box center [365, 73] width 30 height 12
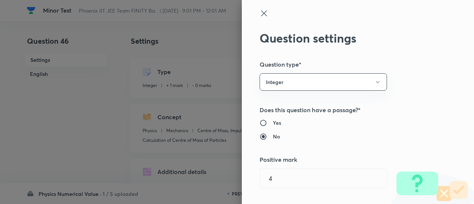
type input "1"
type input "0"
type input "Centre of Mass, Impulse and Collisions"
type input "Calculation of Centre of Mass of Particles"
type input "4"
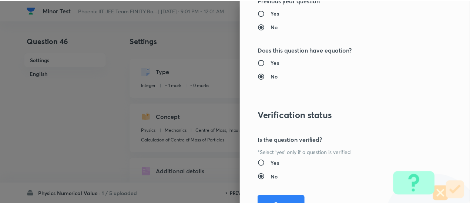
scroll to position [759, 0]
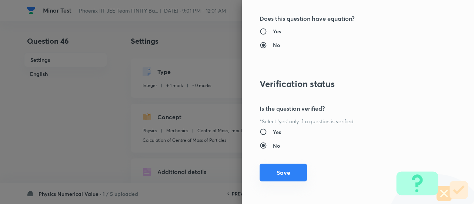
type input "1"
click at [289, 171] on button "Save" at bounding box center [282, 173] width 47 height 18
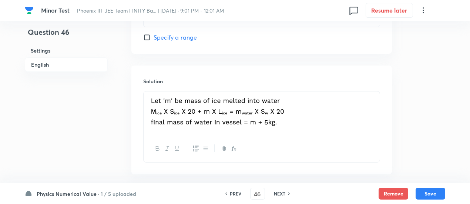
scroll to position [422, 0]
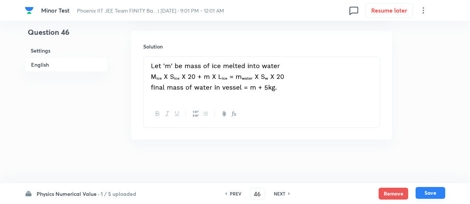
click at [435, 192] on button "Save" at bounding box center [430, 193] width 30 height 12
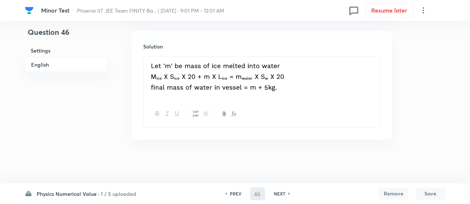
type input "47"
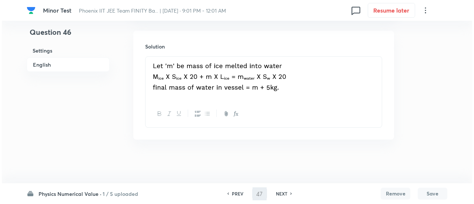
scroll to position [0, 0]
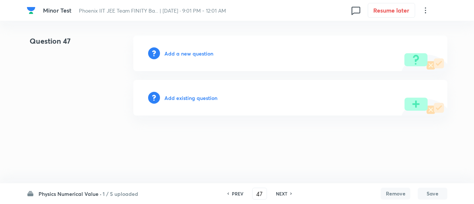
click at [197, 97] on h6 "Add existing question" at bounding box center [190, 98] width 53 height 8
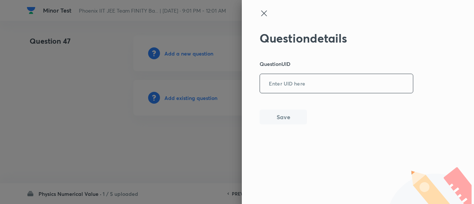
click at [275, 88] on input "text" at bounding box center [336, 84] width 153 height 18
paste input "95CJ1"
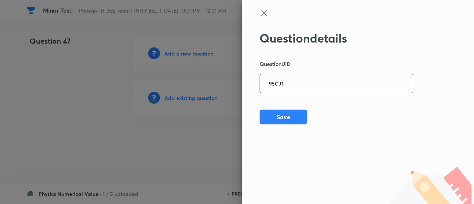
type input "95CJ1"
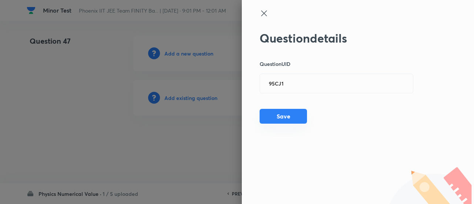
click at [293, 115] on button "Save" at bounding box center [282, 116] width 47 height 15
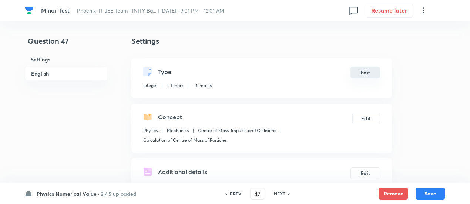
click at [363, 73] on button "Edit" at bounding box center [365, 73] width 30 height 12
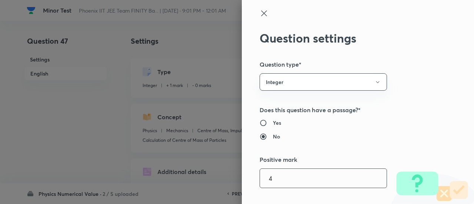
type input "4"
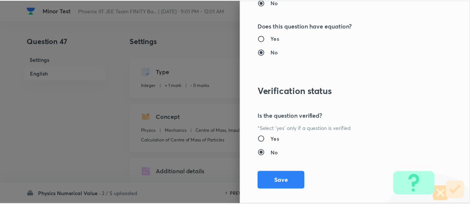
scroll to position [759, 0]
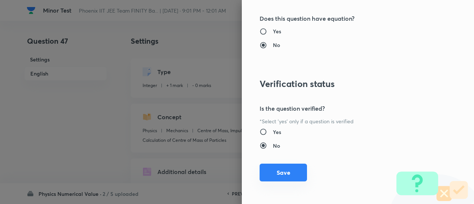
type input "1"
click at [290, 167] on button "Save" at bounding box center [282, 173] width 47 height 18
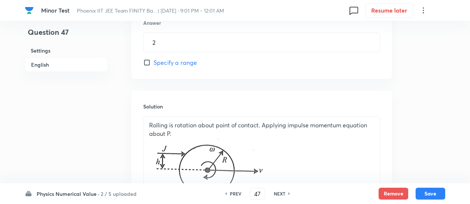
scroll to position [715, 0]
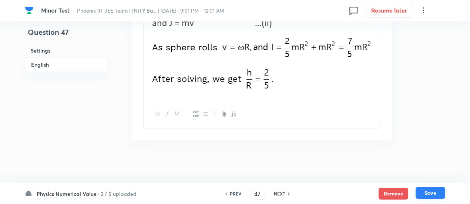
click at [434, 194] on button "Save" at bounding box center [430, 193] width 30 height 12
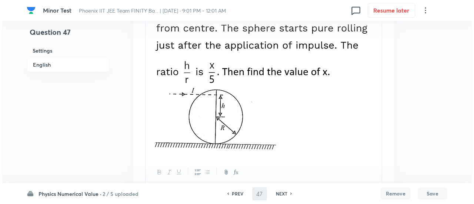
scroll to position [0, 0]
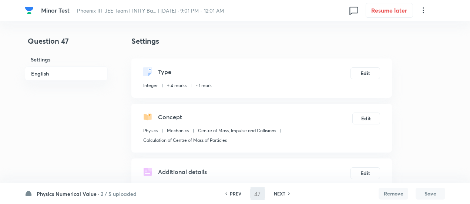
type input "48"
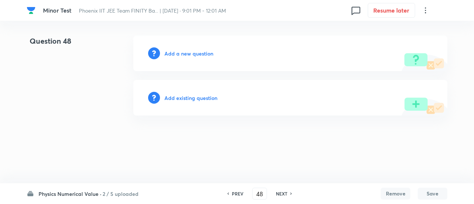
click at [196, 98] on h6 "Add existing question" at bounding box center [190, 98] width 53 height 8
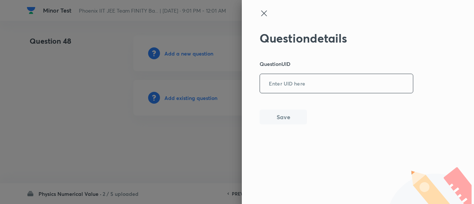
click at [290, 88] on input "text" at bounding box center [336, 84] width 153 height 18
paste input "7EBCD"
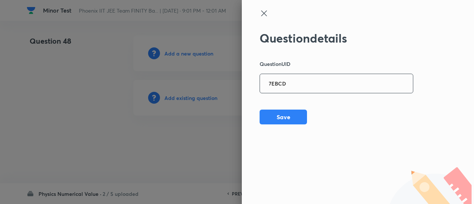
type input "7EBCD"
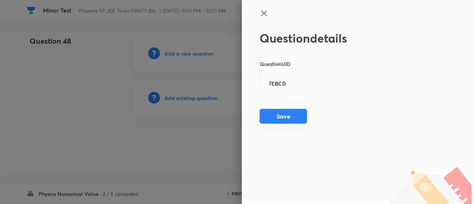
click at [275, 118] on button "Save" at bounding box center [282, 116] width 47 height 15
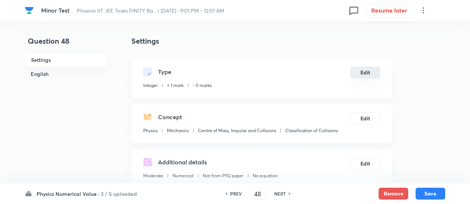
click at [367, 71] on button "Edit" at bounding box center [365, 73] width 30 height 12
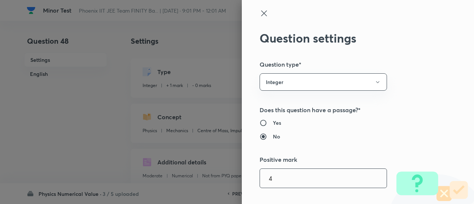
type input "4"
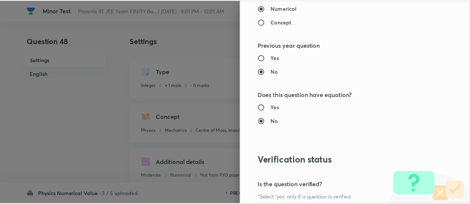
scroll to position [759, 0]
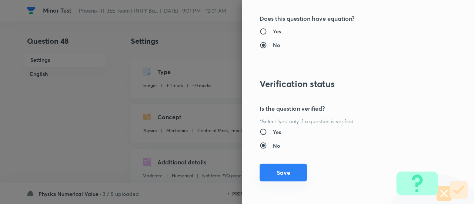
type input "1"
click at [285, 171] on button "Save" at bounding box center [282, 173] width 47 height 18
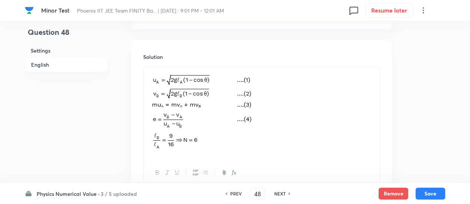
scroll to position [496, 0]
click at [442, 198] on button "Save" at bounding box center [430, 193] width 30 height 12
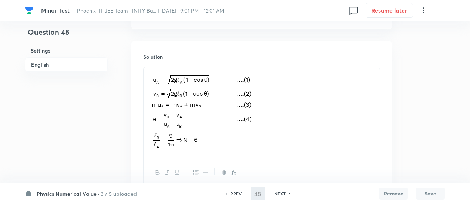
type input "49"
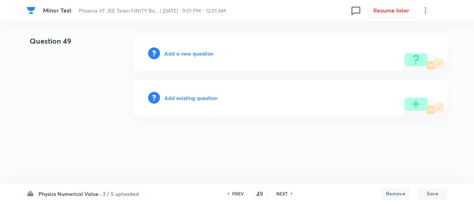
click at [186, 100] on h6 "Add existing question" at bounding box center [190, 98] width 53 height 8
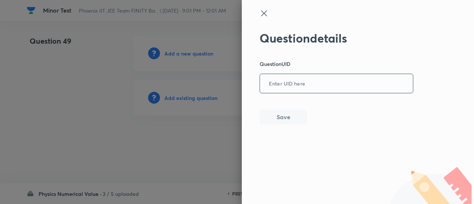
click at [300, 91] on input "text" at bounding box center [336, 84] width 153 height 18
paste input "QCSU3"
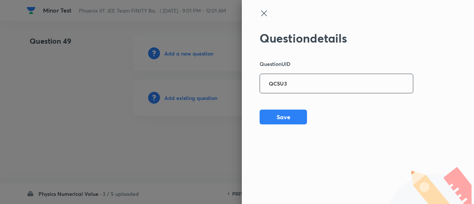
type input "QCSU3"
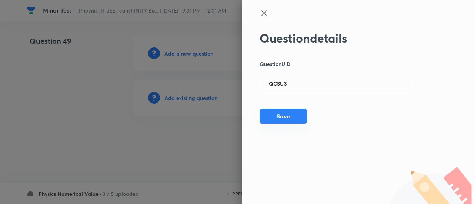
click at [297, 116] on button "Save" at bounding box center [282, 116] width 47 height 15
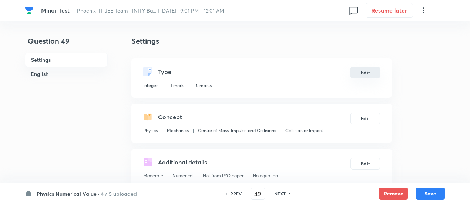
click at [370, 72] on button "Edit" at bounding box center [365, 73] width 30 height 12
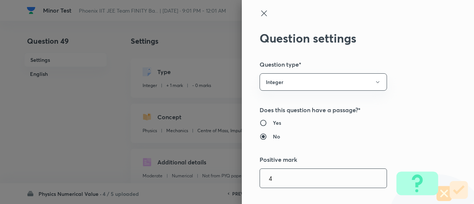
type input "4"
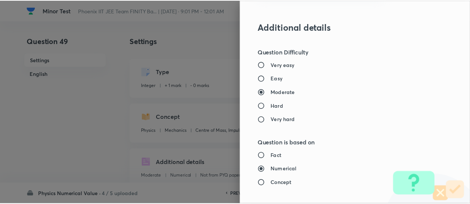
scroll to position [759, 0]
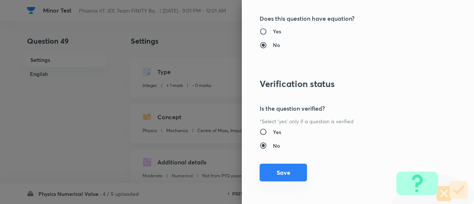
type input "1"
click at [279, 170] on button "Save" at bounding box center [282, 173] width 47 height 18
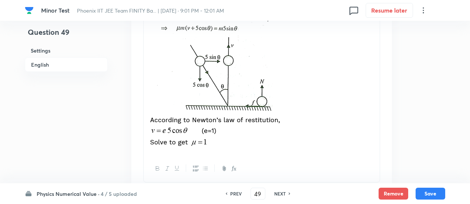
scroll to position [628, 0]
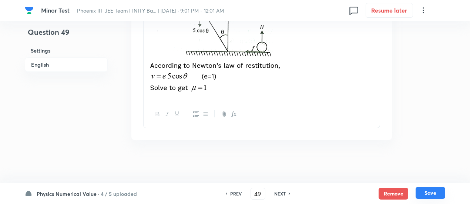
click at [441, 198] on button "Save" at bounding box center [430, 193] width 30 height 12
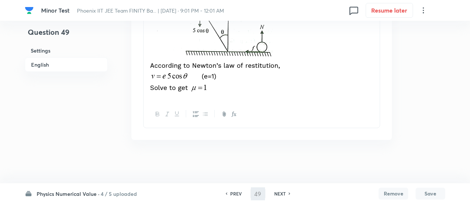
type input "50"
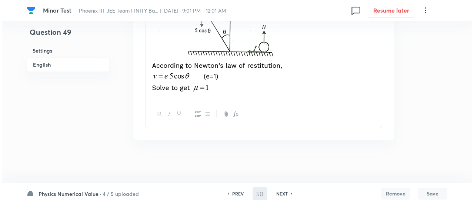
scroll to position [0, 0]
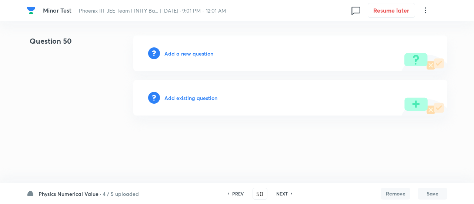
click at [206, 96] on h6 "Add existing question" at bounding box center [190, 98] width 53 height 8
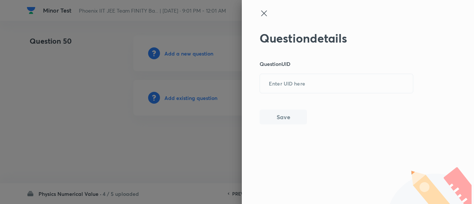
click at [252, 87] on div "Question details Question UID ​ Save" at bounding box center [358, 102] width 232 height 204
click at [284, 85] on input "text" at bounding box center [336, 84] width 153 height 18
paste input "RGXQ1"
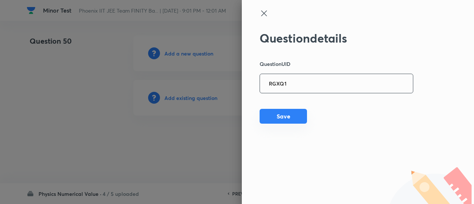
type input "RGXQ1"
click at [283, 115] on button "Save" at bounding box center [282, 116] width 47 height 15
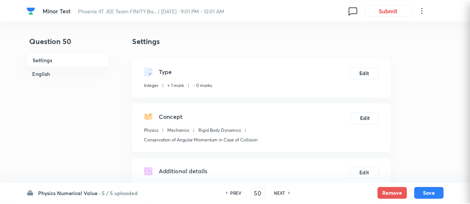
type input "2720"
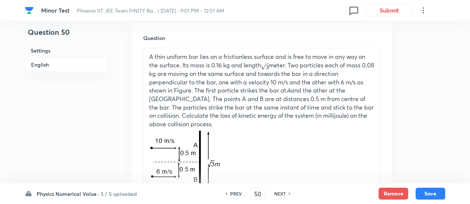
scroll to position [220, 0]
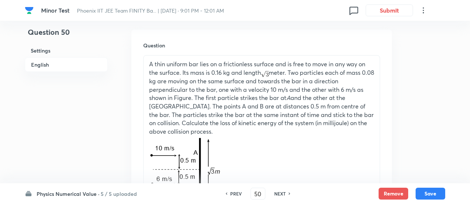
click at [122, 43] on div "Question 50 Settings English Settings Type Integer + 1 mark - 0 marks Edit Conc…" at bounding box center [235, 147] width 420 height 665
click at [390, 193] on button "Remove" at bounding box center [393, 193] width 30 height 12
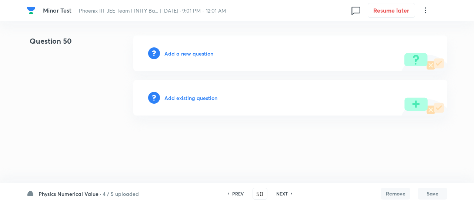
click at [201, 100] on h6 "Add existing question" at bounding box center [190, 98] width 53 height 8
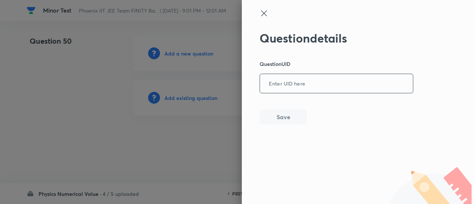
click at [275, 88] on input "text" at bounding box center [336, 84] width 153 height 18
paste input "LN7UG"
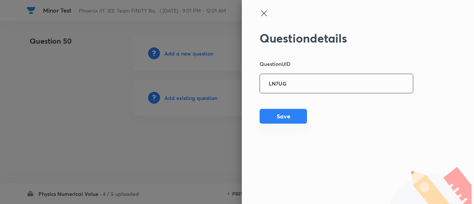
type input "LN7UG"
click at [272, 115] on button "Save" at bounding box center [282, 116] width 47 height 15
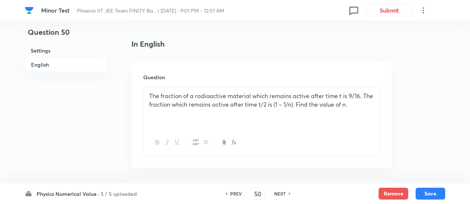
scroll to position [167, 0]
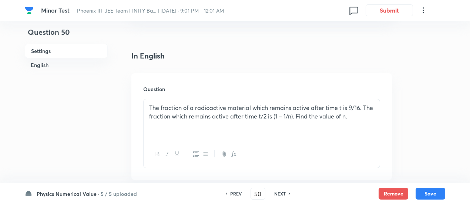
click at [182, 85] on h6 "Question" at bounding box center [261, 89] width 237 height 8
click at [400, 193] on button "Remove" at bounding box center [393, 193] width 30 height 12
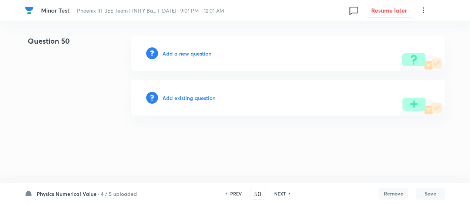
scroll to position [0, 0]
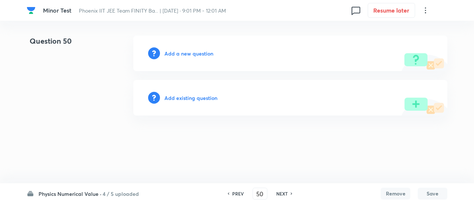
click at [209, 99] on h6 "Add existing question" at bounding box center [190, 98] width 53 height 8
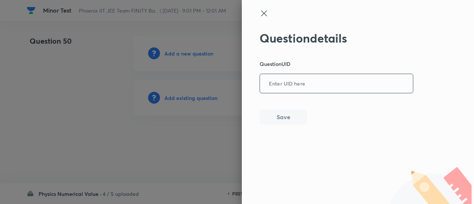
click at [284, 85] on input "text" at bounding box center [336, 84] width 153 height 18
paste input "Q7KFK"
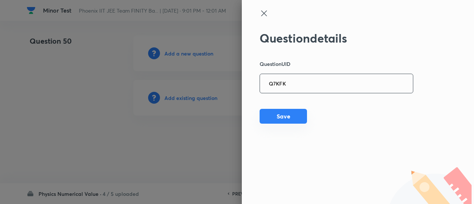
type input "Q7KFK"
click at [282, 116] on button "Save" at bounding box center [282, 116] width 47 height 15
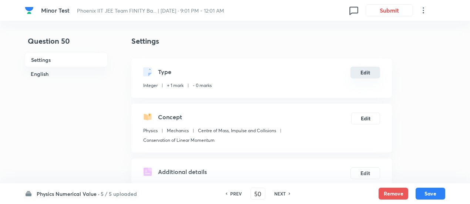
click at [364, 67] on button "Edit" at bounding box center [365, 73] width 30 height 12
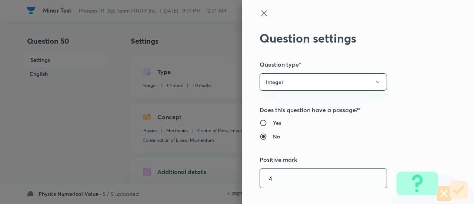
type input "4"
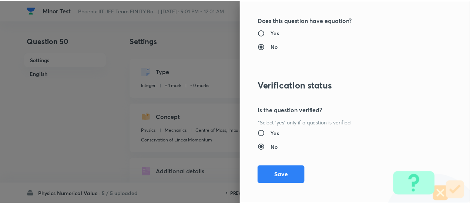
scroll to position [759, 0]
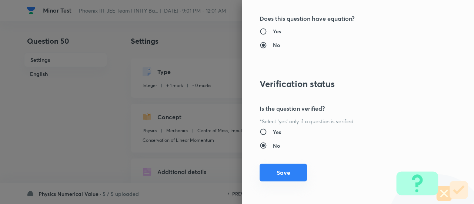
type input "1"
click at [282, 174] on button "Save" at bounding box center [282, 173] width 47 height 18
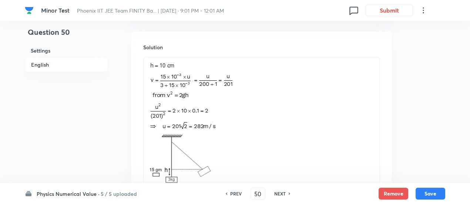
scroll to position [510, 0]
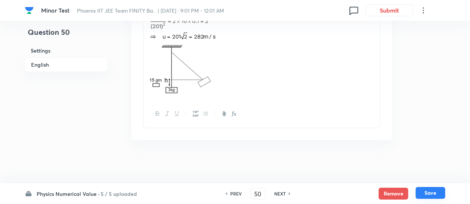
click at [437, 193] on button "Save" at bounding box center [430, 193] width 30 height 12
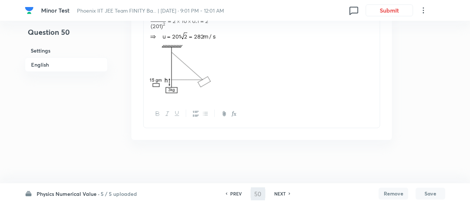
type input "51"
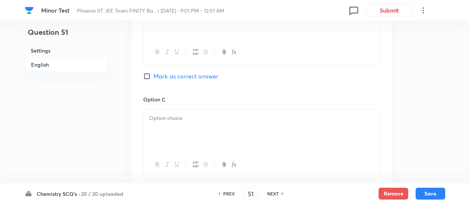
checkbox input "true"
click at [230, 193] on h6 "PREV" at bounding box center [228, 193] width 11 height 7
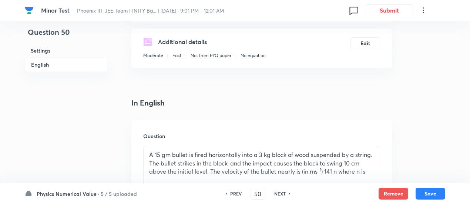
scroll to position [0, 0]
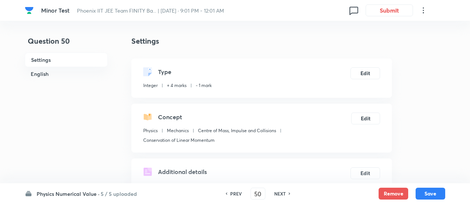
click at [230, 193] on h6 "PREV" at bounding box center [235, 193] width 11 height 7
type input "49"
type input "1"
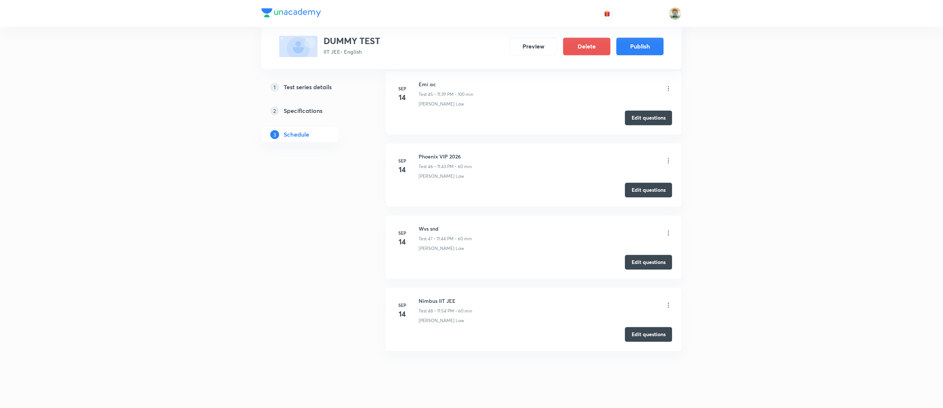
scroll to position [681, 0]
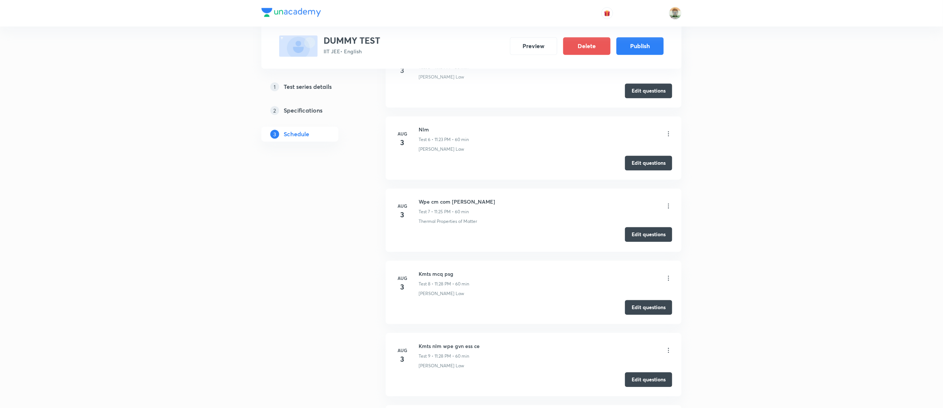
click at [653, 238] on button "Edit questions" at bounding box center [648, 234] width 47 height 15
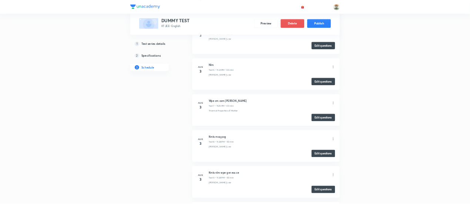
scroll to position [2491, 0]
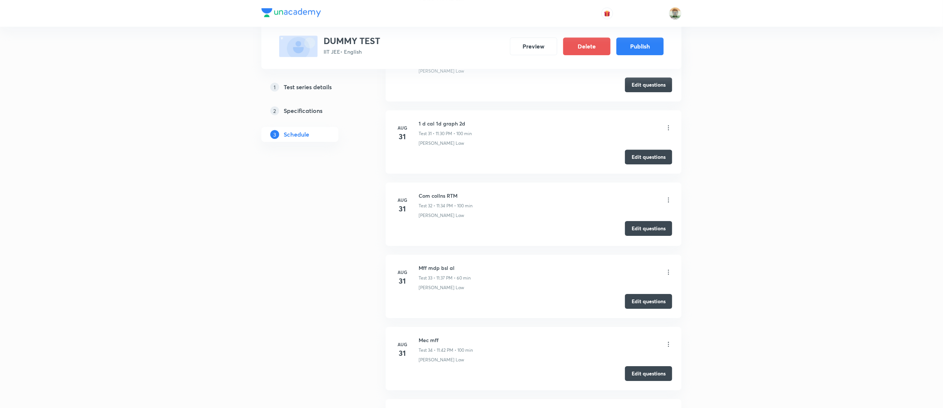
click at [649, 236] on button "Edit questions" at bounding box center [648, 228] width 47 height 15
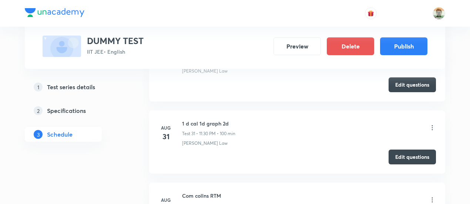
scroll to position [778, 0]
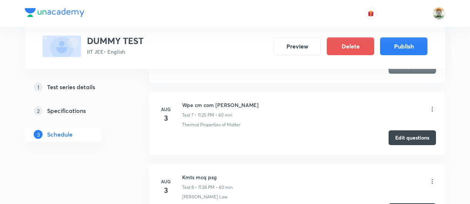
click at [394, 135] on button "Edit questions" at bounding box center [411, 137] width 47 height 15
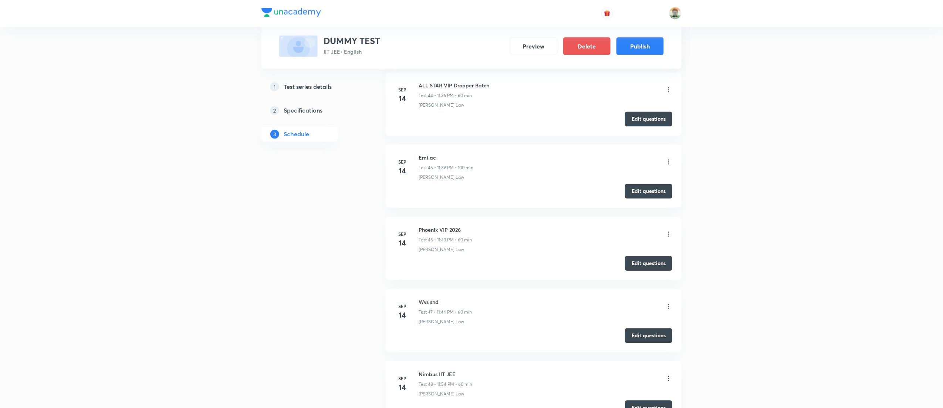
scroll to position [3565, 0]
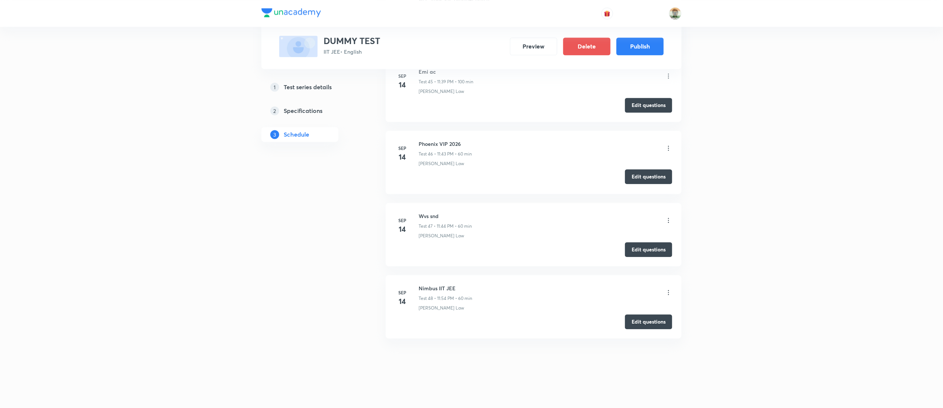
click at [648, 178] on button "Edit questions" at bounding box center [648, 176] width 47 height 15
click at [637, 175] on button "Edit questions" at bounding box center [648, 176] width 47 height 15
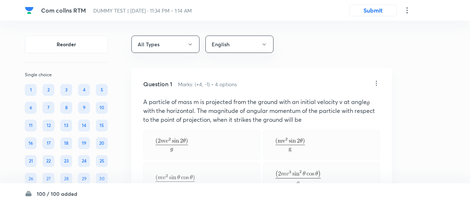
drag, startPoint x: 913, startPoint y: 3, endPoint x: 240, endPoint y: 135, distance: 686.5
click at [240, 135] on div at bounding box center [201, 145] width 117 height 30
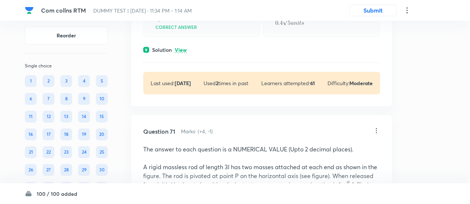
scroll to position [17040, 0]
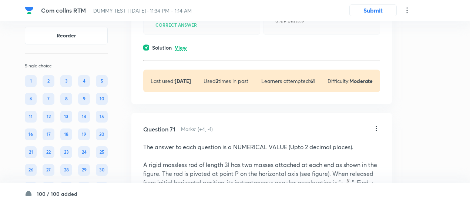
click at [183, 51] on p "View" at bounding box center [181, 48] width 12 height 6
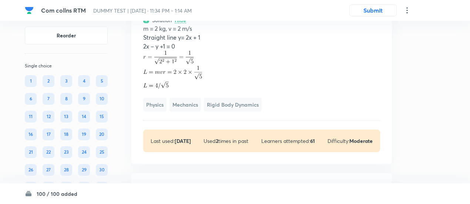
scroll to position [17067, 0]
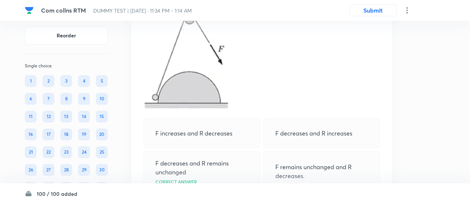
scroll to position [16671, 0]
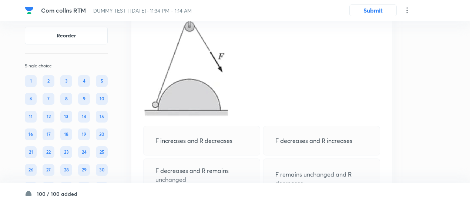
click at [265, 108] on p "﻿" at bounding box center [261, 68] width 237 height 103
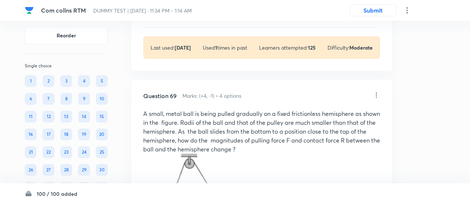
scroll to position [16534, 0]
click at [184, 18] on p "View" at bounding box center [181, 16] width 12 height 6
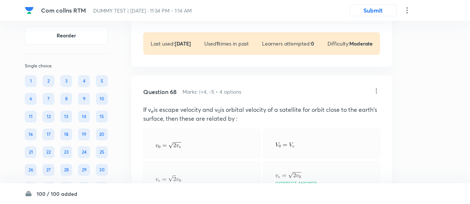
scroll to position [16342, 0]
click at [183, 14] on p "View" at bounding box center [181, 11] width 12 height 6
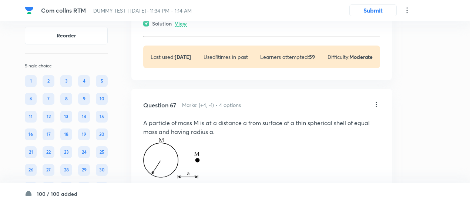
scroll to position [16059, 0]
click at [182, 27] on p "View" at bounding box center [181, 24] width 12 height 6
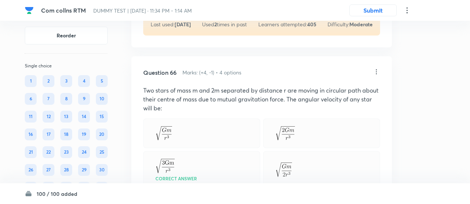
scroll to position [15881, 0]
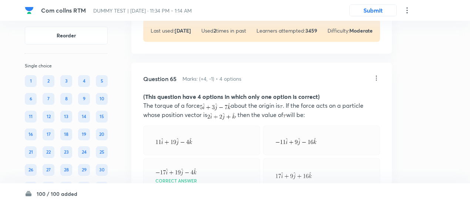
scroll to position [15669, 0]
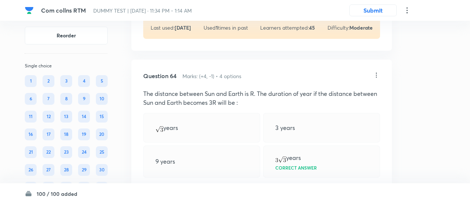
scroll to position [15476, 0]
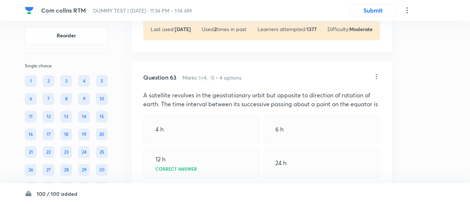
scroll to position [15270, 0]
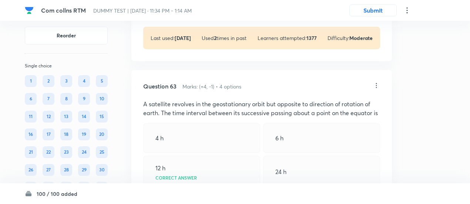
click at [183, 8] on p "View" at bounding box center [181, 5] width 12 height 6
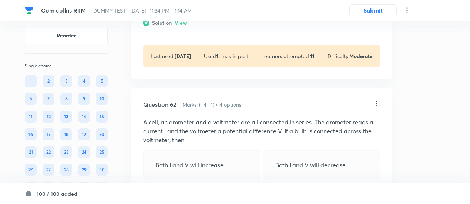
scroll to position [15047, 0]
click at [182, 26] on p "View" at bounding box center [181, 24] width 12 height 6
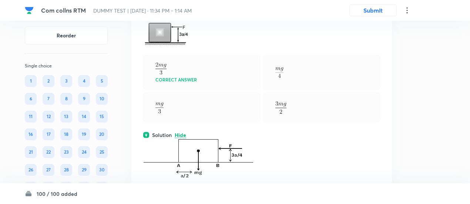
scroll to position [14935, 0]
click at [189, 47] on img at bounding box center [167, 34] width 48 height 26
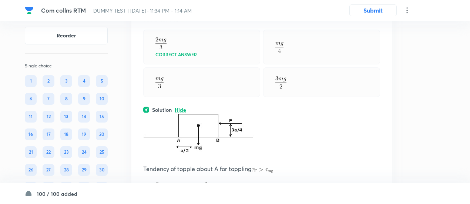
scroll to position [14961, 0]
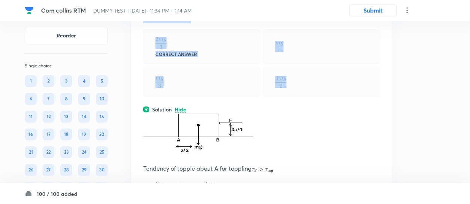
drag, startPoint x: 143, startPoint y: 34, endPoint x: 286, endPoint y: 149, distance: 184.4
click at [286, 149] on div "Question 61 Marks: (+4, -1) • 4 options A uniform cube of side a & mass m rests…" at bounding box center [261, 99] width 260 height 339
copy div "A uniform cube of side a & mass m rests on a rough horizontal table. A horizont…"
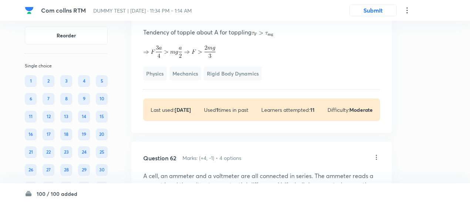
scroll to position [15098, 0]
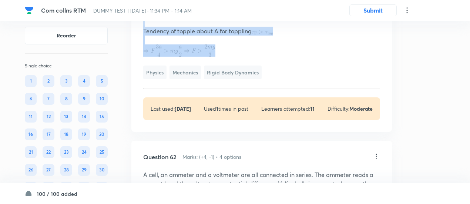
drag, startPoint x: 137, startPoint y: 51, endPoint x: 226, endPoint y: 118, distance: 112.0
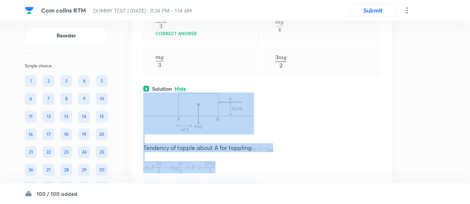
scroll to position [14981, 0]
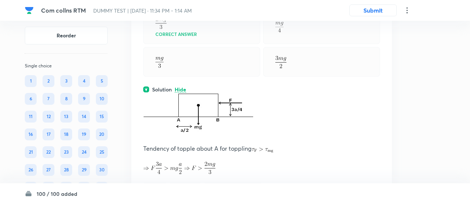
click at [233, 44] on div "Correct answer" at bounding box center [201, 26] width 117 height 35
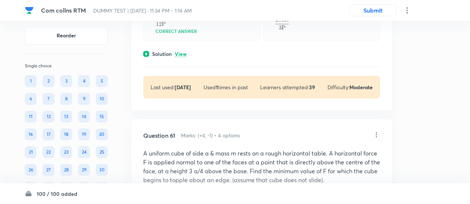
scroll to position [14772, 0]
click at [179, 57] on p "View" at bounding box center [181, 55] width 12 height 6
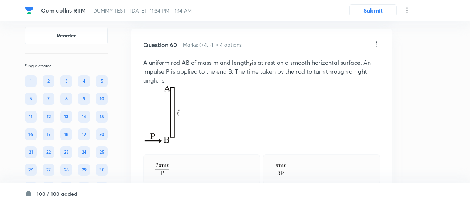
scroll to position [14515, 0]
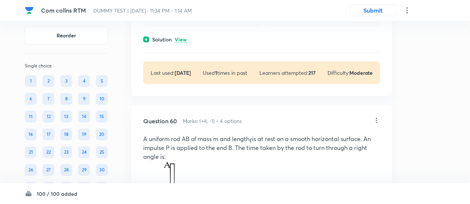
click at [183, 43] on p "View" at bounding box center [181, 40] width 12 height 6
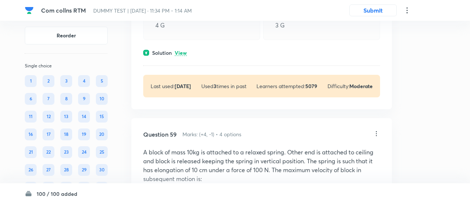
scroll to position [14288, 0]
click at [181, 56] on p "View" at bounding box center [181, 54] width 12 height 6
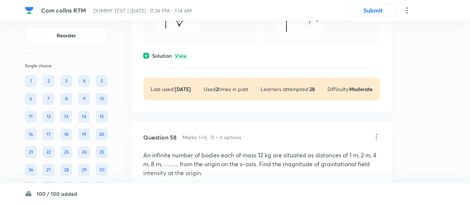
scroll to position [14079, 0]
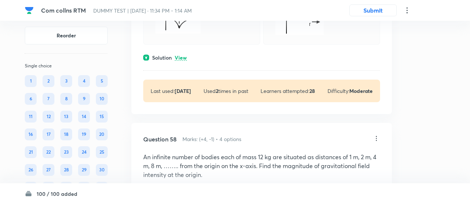
click at [183, 61] on p "View" at bounding box center [181, 58] width 12 height 6
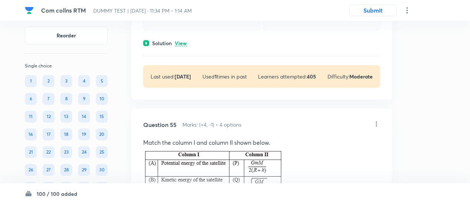
scroll to position [13314, 0]
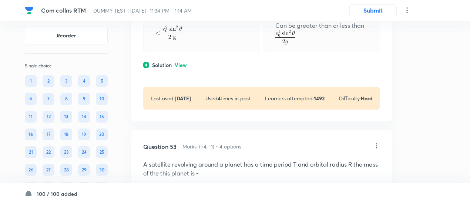
scroll to position [12875, 0]
click at [181, 68] on p "View" at bounding box center [181, 66] width 12 height 6
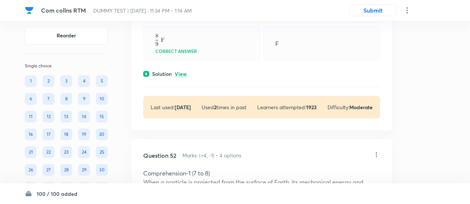
scroll to position [12629, 0]
click at [184, 131] on div "Question 51 Marks: (+4, -1) • 4 options Two objects of equal masses placed at c…" at bounding box center [261, 31] width 260 height 199
click at [183, 78] on p "View" at bounding box center [181, 75] width 12 height 6
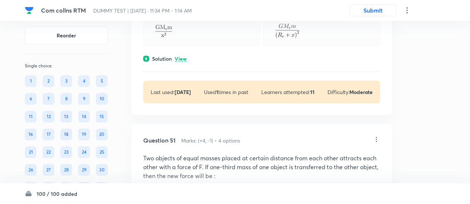
scroll to position [12432, 0]
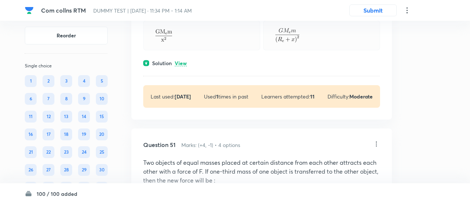
click at [181, 66] on p "View" at bounding box center [181, 64] width 12 height 6
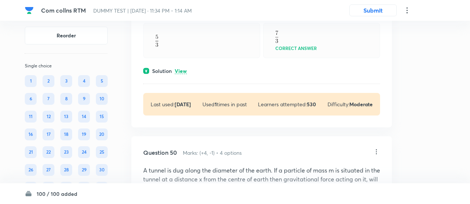
scroll to position [12214, 0]
click at [181, 74] on p "View" at bounding box center [181, 72] width 12 height 6
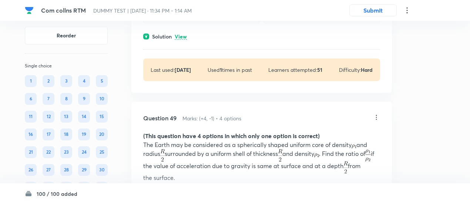
scroll to position [12016, 0]
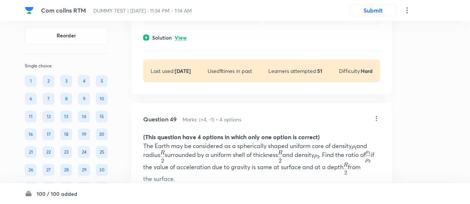
click at [186, 41] on p "View" at bounding box center [181, 38] width 12 height 6
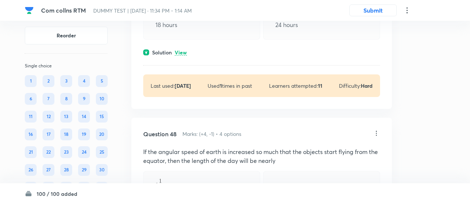
scroll to position [11800, 0]
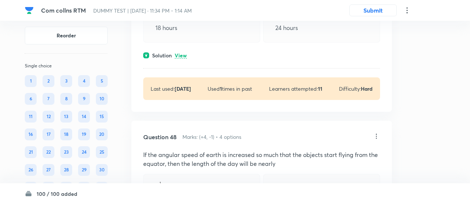
click at [185, 58] on p "View" at bounding box center [181, 56] width 12 height 6
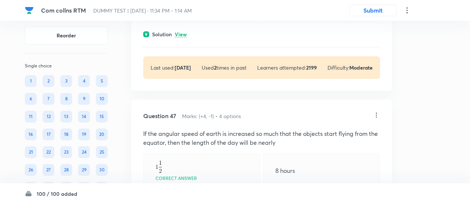
scroll to position [11622, 0]
click at [181, 37] on p "View" at bounding box center [181, 34] width 12 height 6
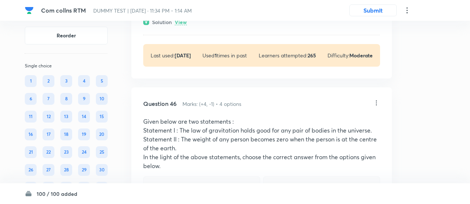
scroll to position [11388, 0]
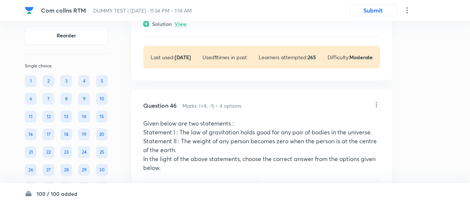
click at [181, 27] on p "View" at bounding box center [181, 24] width 12 height 6
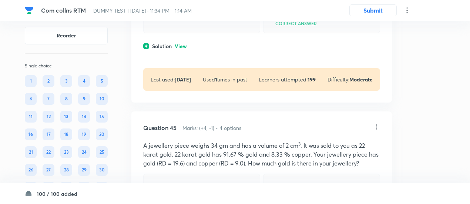
scroll to position [11161, 0]
click at [183, 50] on p "View" at bounding box center [181, 47] width 12 height 6
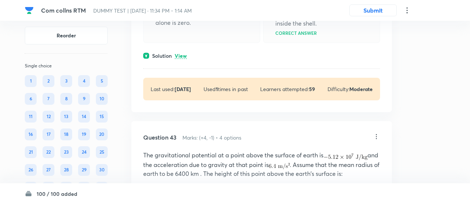
scroll to position [10732, 0]
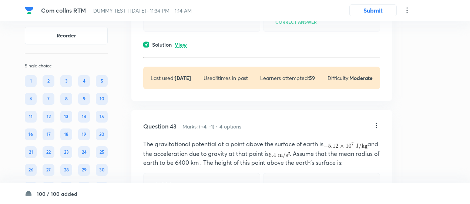
click at [180, 48] on p "View" at bounding box center [181, 45] width 12 height 6
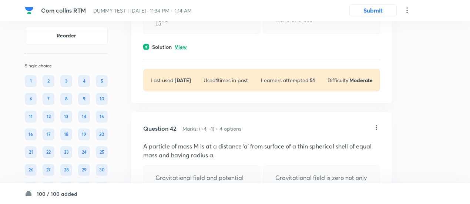
scroll to position [10506, 0]
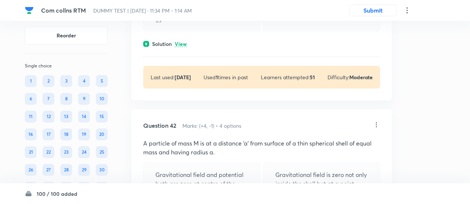
click at [179, 47] on p "View" at bounding box center [181, 44] width 12 height 6
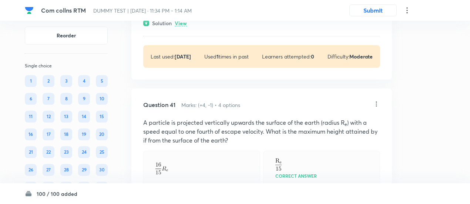
scroll to position [10318, 0]
click at [179, 27] on p "View" at bounding box center [181, 24] width 12 height 6
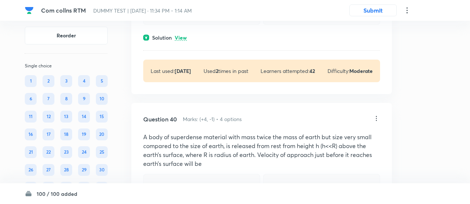
scroll to position [10089, 0]
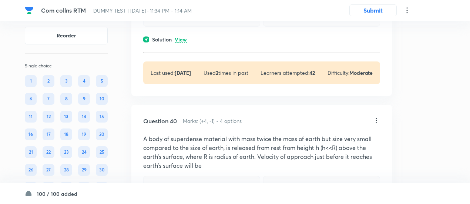
click at [181, 43] on p "View" at bounding box center [181, 40] width 12 height 6
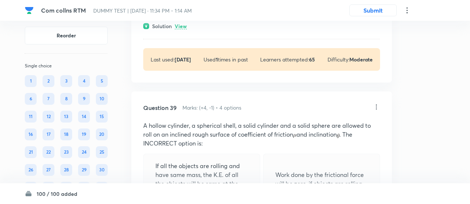
scroll to position [9856, 0]
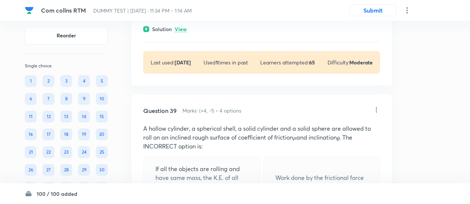
click at [181, 32] on p "View" at bounding box center [181, 30] width 12 height 6
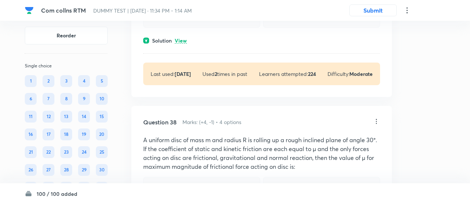
scroll to position [9624, 0]
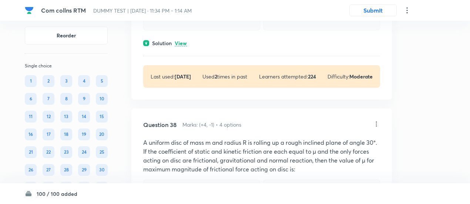
click at [182, 46] on p "View" at bounding box center [181, 44] width 12 height 6
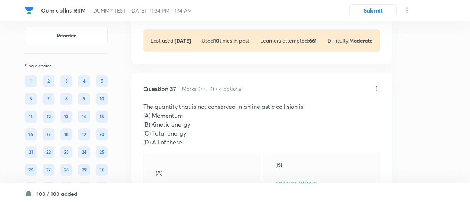
scroll to position [9426, 0]
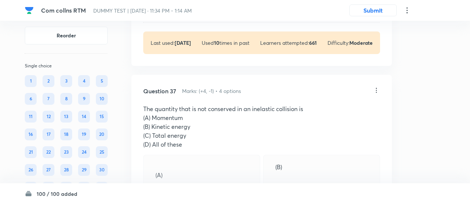
click at [182, 13] on p "View" at bounding box center [181, 10] width 12 height 6
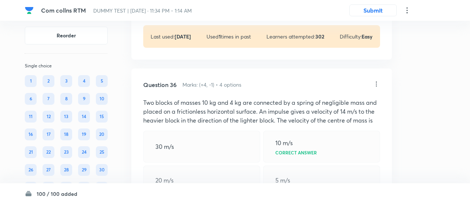
scroll to position [9220, 0]
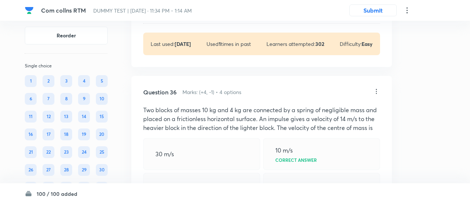
click at [182, 14] on p "View" at bounding box center [181, 11] width 12 height 6
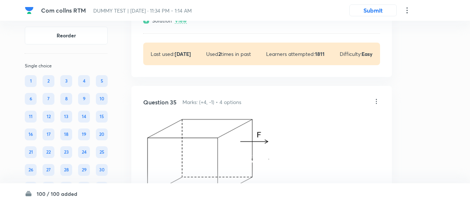
scroll to position [8913, 0]
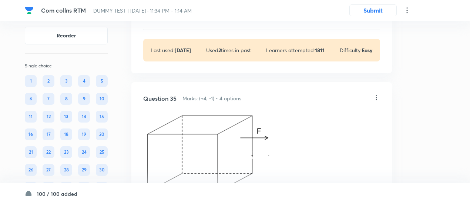
click at [182, 20] on p "View" at bounding box center [181, 17] width 12 height 6
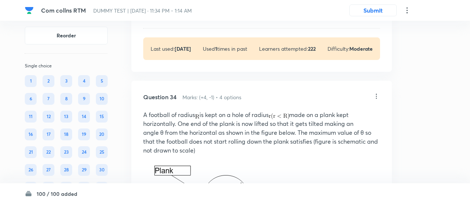
scroll to position [8575, 0]
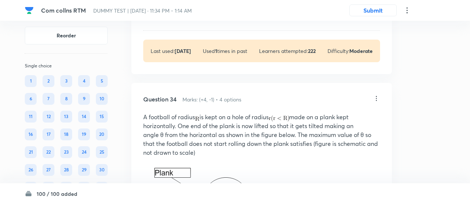
click at [188, 21] on div "Solution View" at bounding box center [261, 18] width 237 height 8
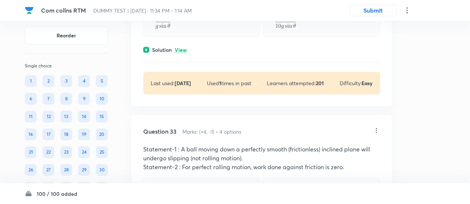
scroll to position [8305, 0]
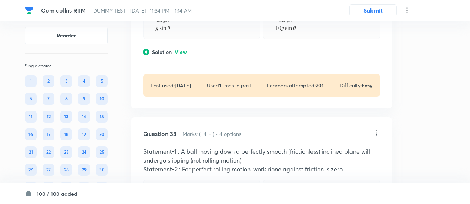
click at [183, 55] on p "View" at bounding box center [181, 53] width 12 height 6
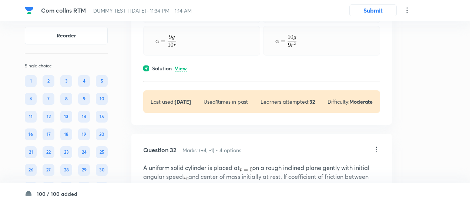
scroll to position [8015, 0]
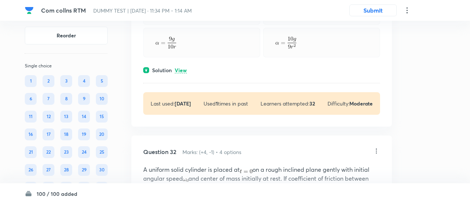
click at [182, 73] on p "View" at bounding box center [181, 71] width 12 height 6
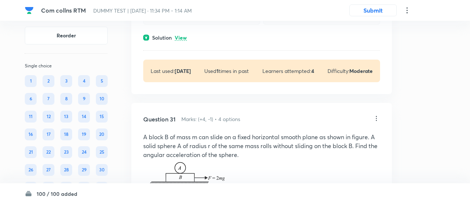
scroll to position [7809, 0]
click at [181, 40] on p "View" at bounding box center [181, 37] width 12 height 6
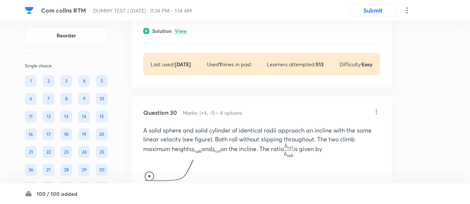
scroll to position [7576, 0]
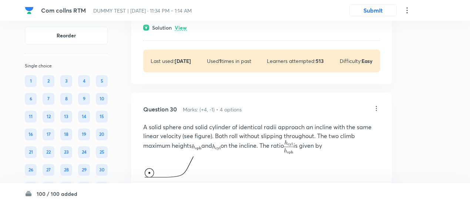
click at [183, 31] on p "View" at bounding box center [181, 28] width 12 height 6
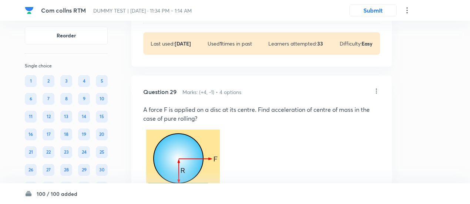
scroll to position [7313, 0]
click at [188, 14] on div "Solution View" at bounding box center [261, 11] width 237 height 8
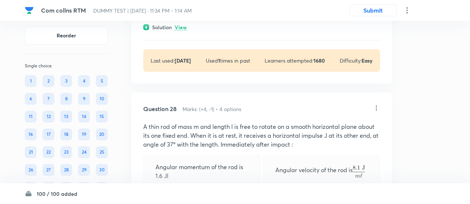
scroll to position [7099, 0]
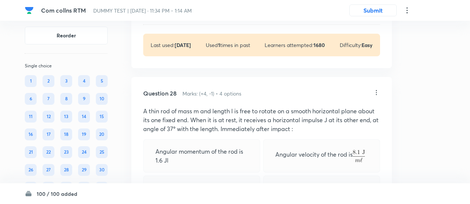
click at [182, 15] on p "View" at bounding box center [181, 12] width 12 height 6
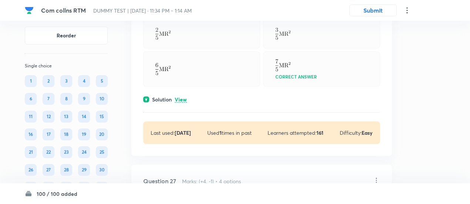
scroll to position [6778, 0]
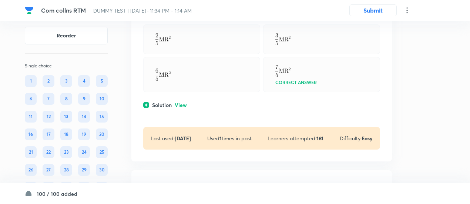
click at [179, 108] on p "View" at bounding box center [181, 105] width 12 height 6
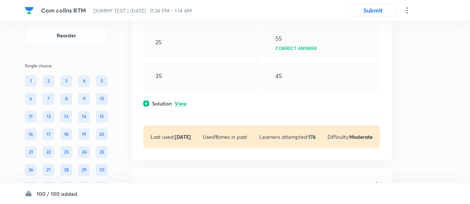
scroll to position [6524, 0]
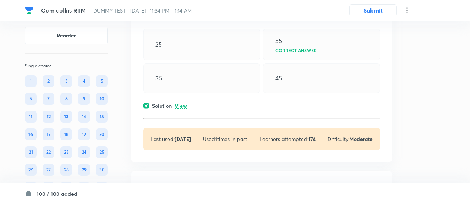
click at [179, 109] on p "View" at bounding box center [181, 106] width 12 height 6
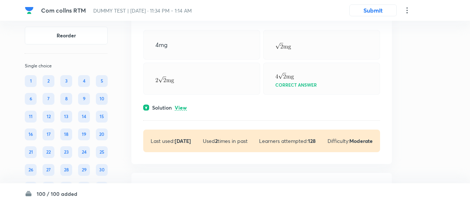
scroll to position [6259, 0]
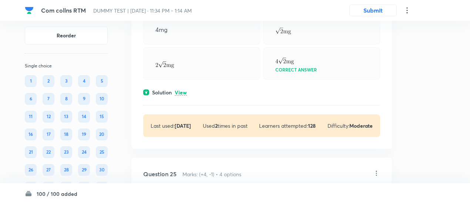
click at [180, 95] on p "View" at bounding box center [181, 93] width 12 height 6
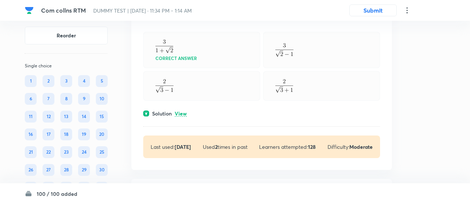
scroll to position [5971, 0]
click at [178, 117] on p "View" at bounding box center [181, 114] width 12 height 6
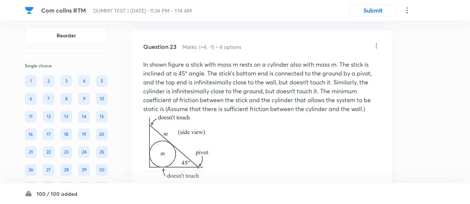
scroll to position [5813, 0]
click at [218, 134] on p at bounding box center [261, 149] width 237 height 70
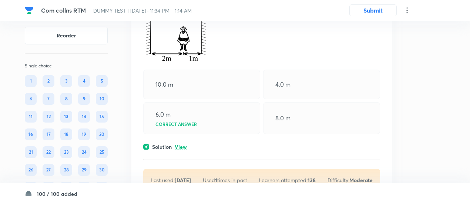
scroll to position [5623, 0]
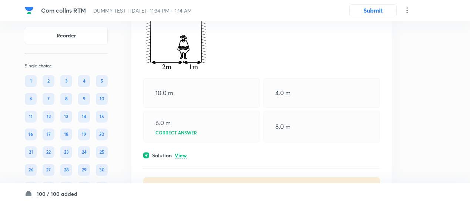
click at [176, 158] on p "View" at bounding box center [181, 156] width 12 height 6
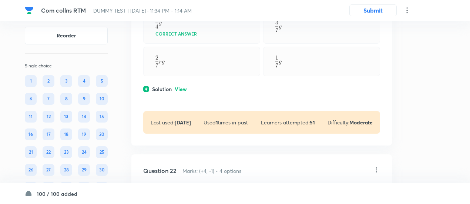
scroll to position [5415, 0]
click at [180, 92] on p "View" at bounding box center [181, 89] width 12 height 6
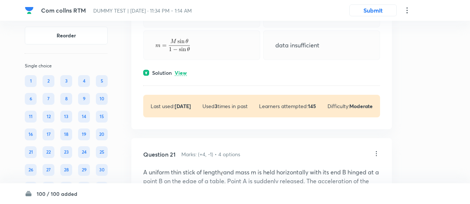
scroll to position [5187, 0]
click at [182, 77] on p "View" at bounding box center [181, 74] width 12 height 6
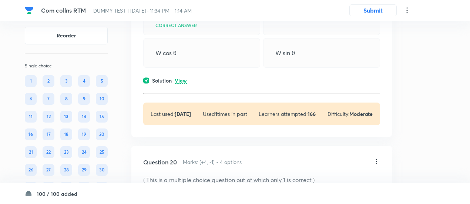
scroll to position [4892, 0]
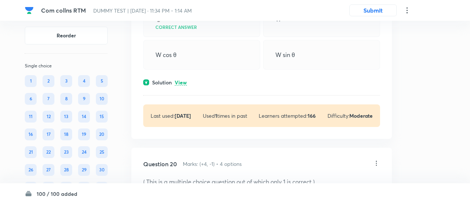
click at [181, 85] on p "View" at bounding box center [181, 83] width 12 height 6
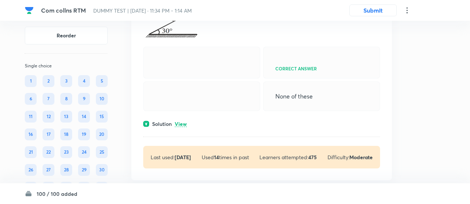
scroll to position [4642, 0]
click at [183, 127] on p "View" at bounding box center [181, 125] width 12 height 6
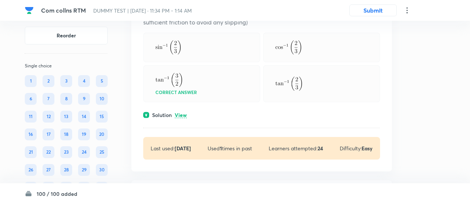
scroll to position [4401, 0]
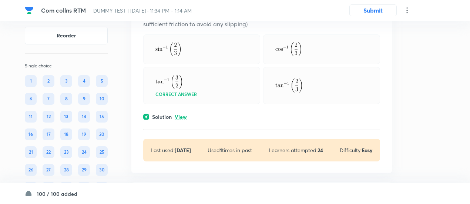
click at [184, 114] on p "View" at bounding box center [181, 117] width 12 height 6
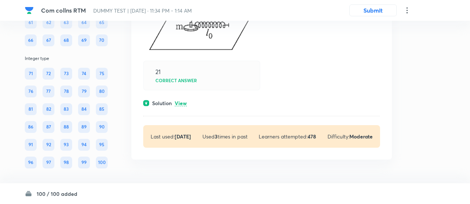
scroll to position [29106, 0]
click at [183, 101] on p "View" at bounding box center [181, 104] width 12 height 6
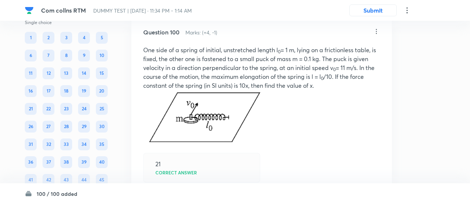
scroll to position [28873, 0]
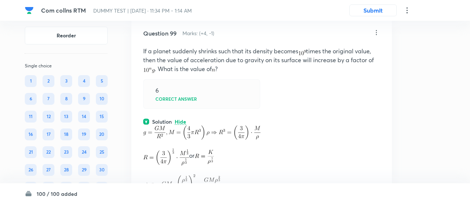
scroll to position [28700, 0]
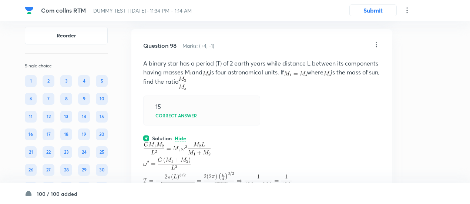
scroll to position [28514, 0]
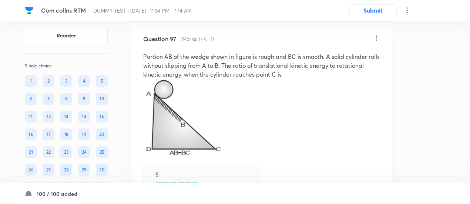
scroll to position [28272, 0]
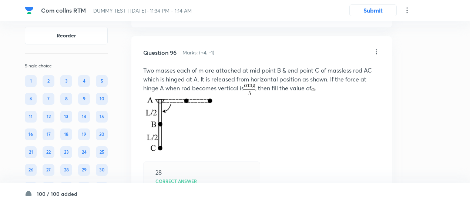
scroll to position [28022, 0]
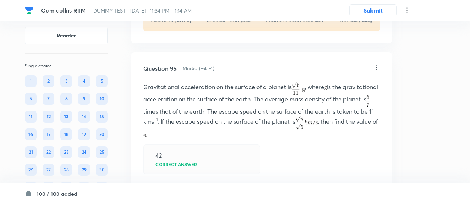
scroll to position [27811, 0]
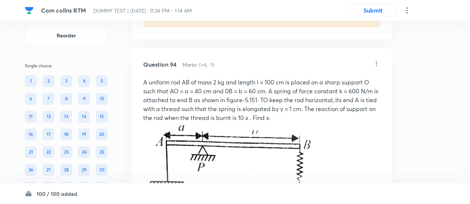
scroll to position [27550, 0]
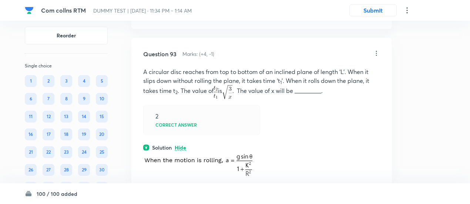
scroll to position [27385, 0]
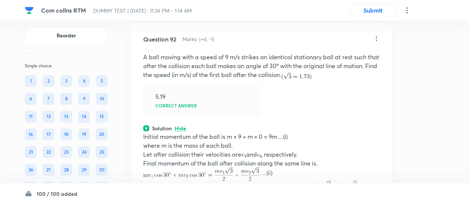
scroll to position [27225, 0]
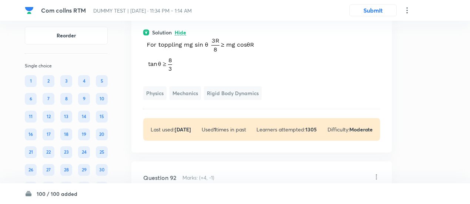
scroll to position [27151, 0]
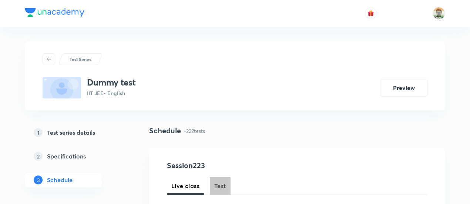
click at [220, 184] on span "Test" at bounding box center [220, 185] width 12 height 9
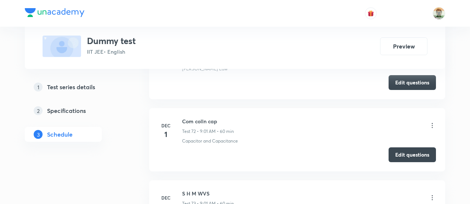
scroll to position [7470, 0]
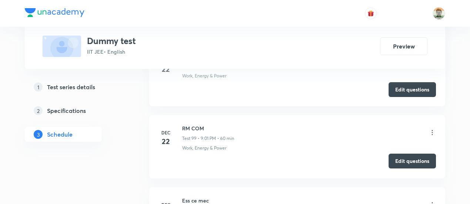
click at [393, 154] on button "Edit questions" at bounding box center [411, 161] width 47 height 15
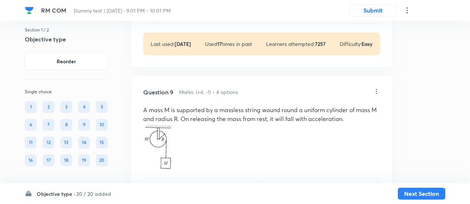
scroll to position [2151, 0]
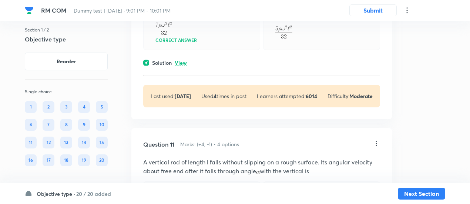
scroll to position [2849, 0]
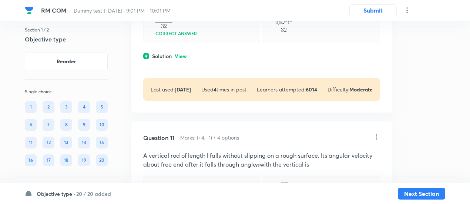
click at [183, 59] on p "View" at bounding box center [181, 57] width 12 height 6
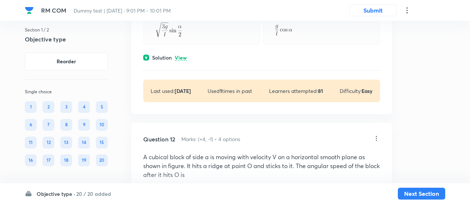
scroll to position [3119, 0]
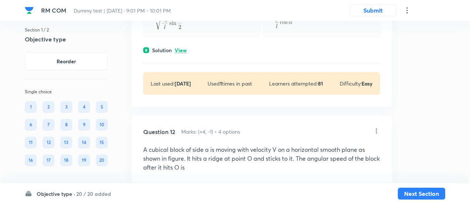
click at [183, 54] on div "Solution View" at bounding box center [261, 50] width 237 height 8
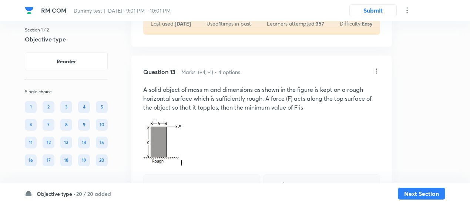
scroll to position [3532, 0]
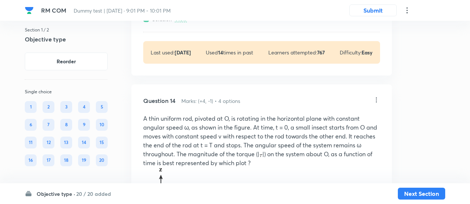
scroll to position [3823, 0]
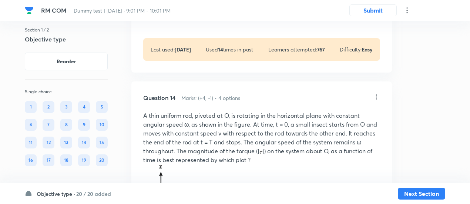
click at [179, 19] on p "View" at bounding box center [181, 17] width 12 height 6
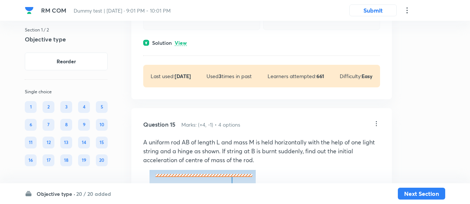
scroll to position [4300, 0]
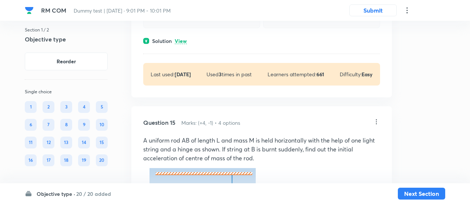
click at [183, 44] on p "View" at bounding box center [181, 41] width 12 height 6
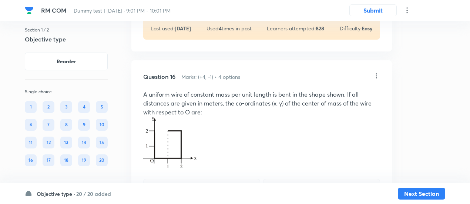
scroll to position [4738, 0]
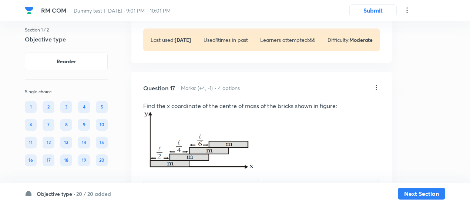
scroll to position [5248, 0]
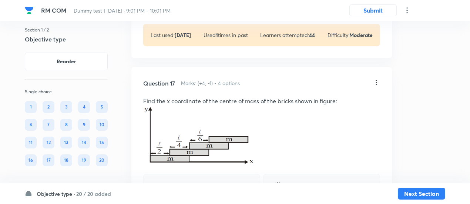
click at [182, 5] on p "View" at bounding box center [181, 2] width 12 height 6
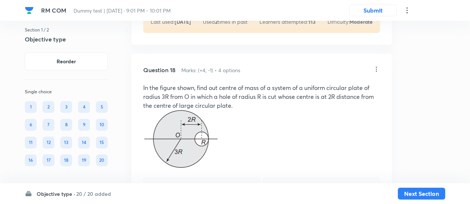
scroll to position [5756, 0]
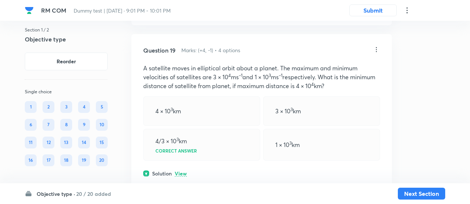
scroll to position [6079, 0]
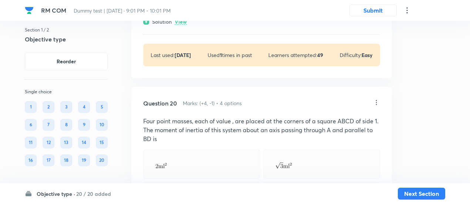
scroll to position [6268, 0]
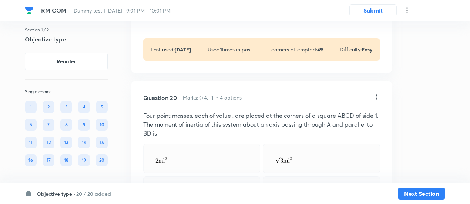
click at [183, 19] on p "View" at bounding box center [181, 17] width 12 height 6
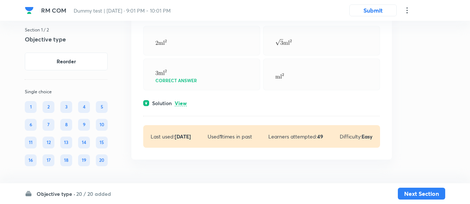
scroll to position [6614, 0]
click at [183, 104] on p "View" at bounding box center [181, 104] width 12 height 6
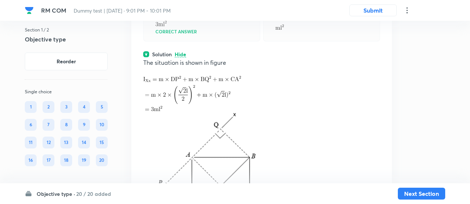
scroll to position [6549, 0]
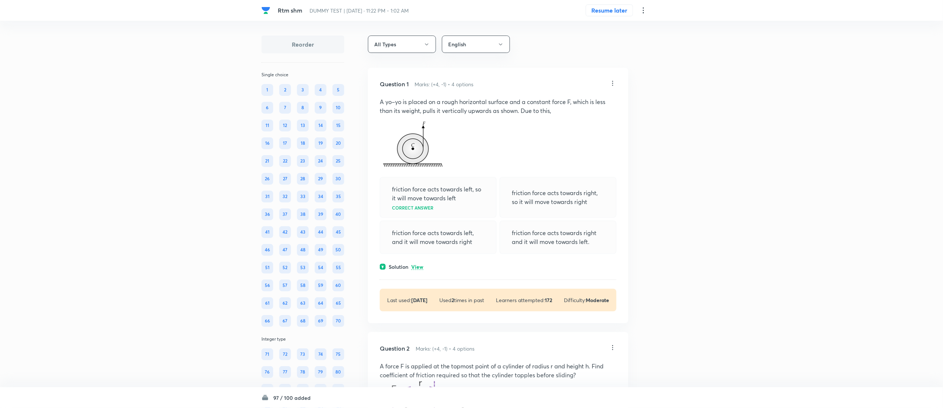
click at [415, 203] on p "View" at bounding box center [417, 267] width 12 height 6
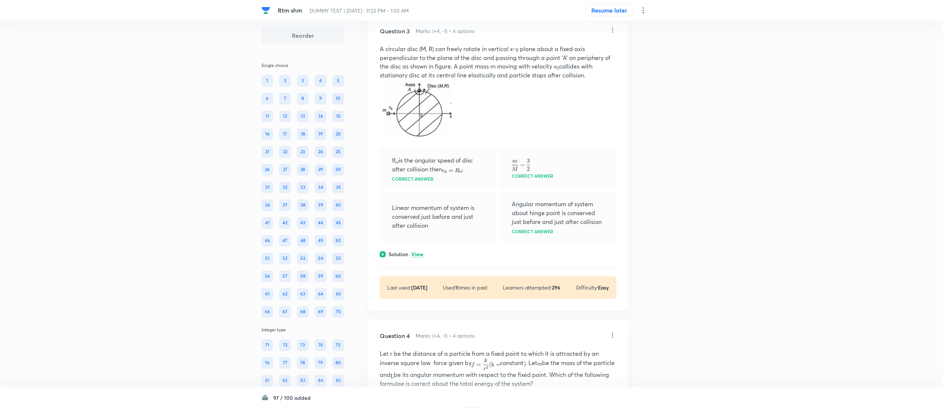
scroll to position [644, 0]
click at [417, 203] on p "View" at bounding box center [417, 253] width 12 height 6
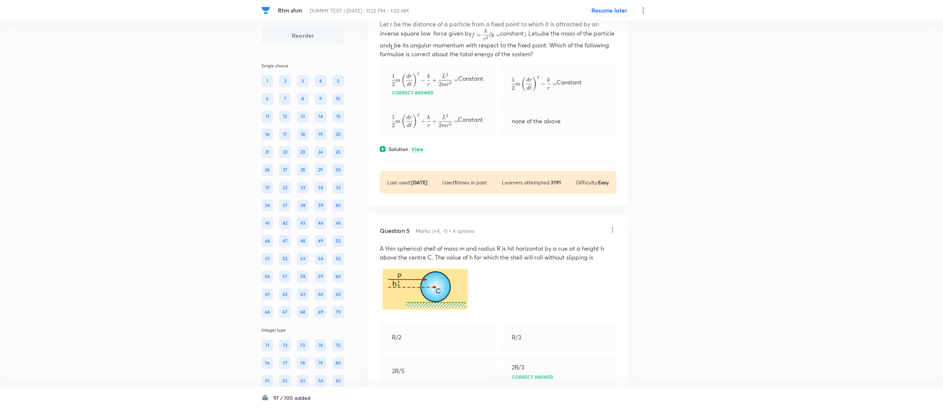
scroll to position [1114, 0]
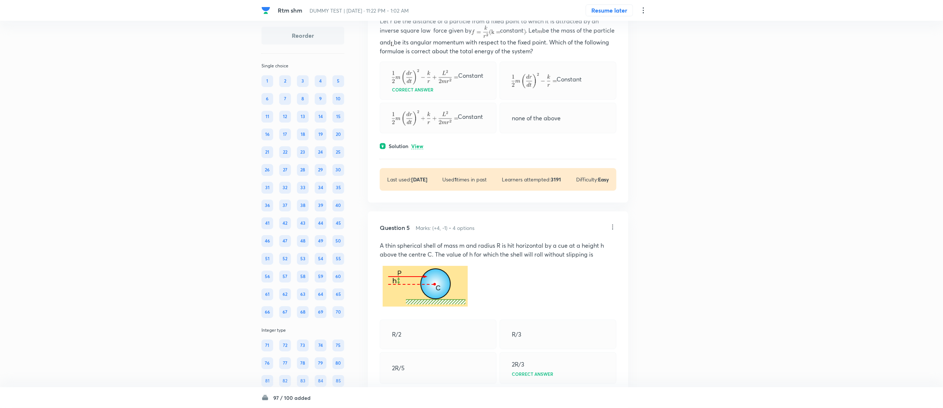
click at [422, 149] on p "View" at bounding box center [417, 147] width 12 height 6
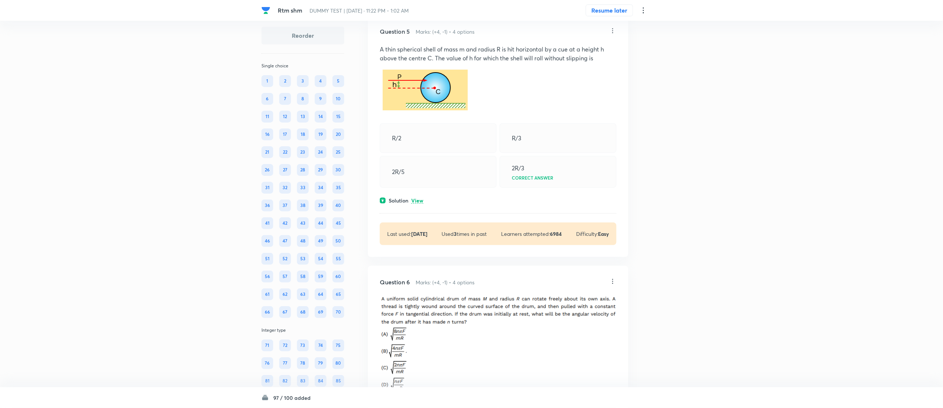
scroll to position [1406, 0]
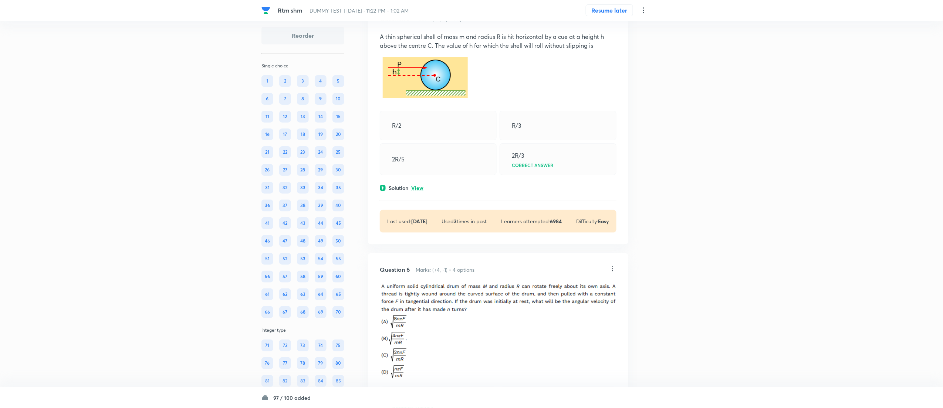
click at [421, 191] on p "View" at bounding box center [417, 188] width 12 height 6
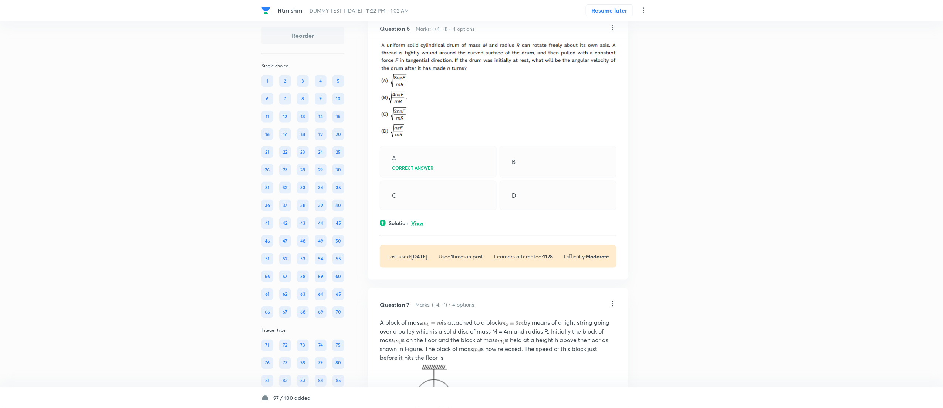
scroll to position [1790, 0]
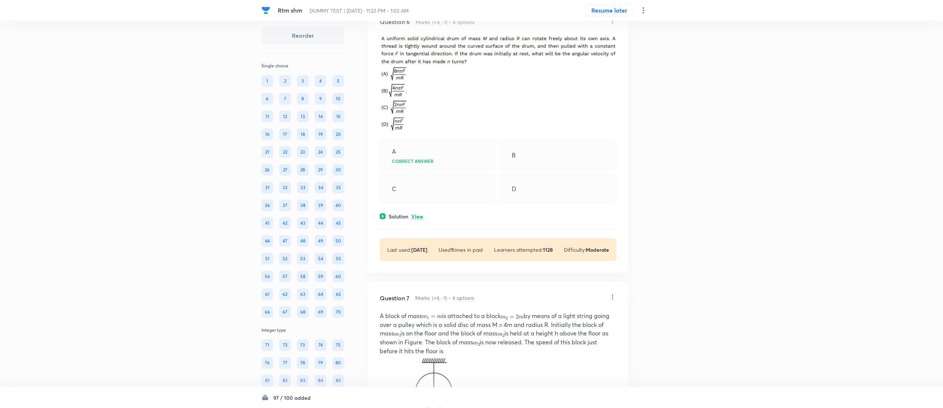
click at [421, 203] on p "View" at bounding box center [417, 217] width 12 height 6
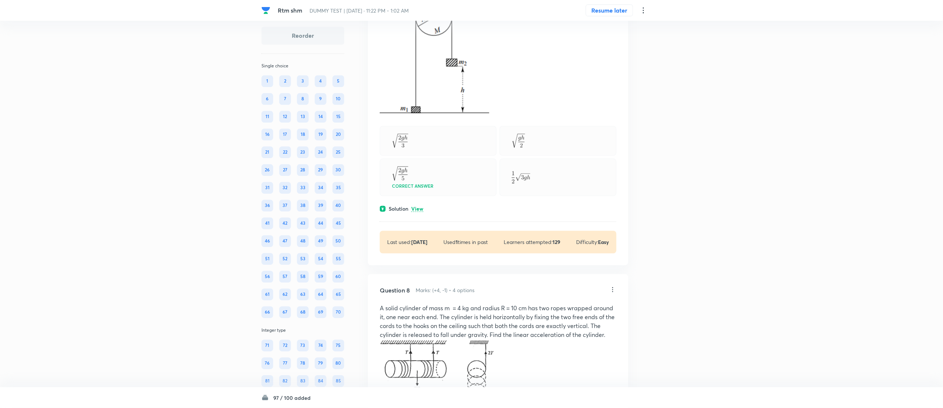
scroll to position [2239, 0]
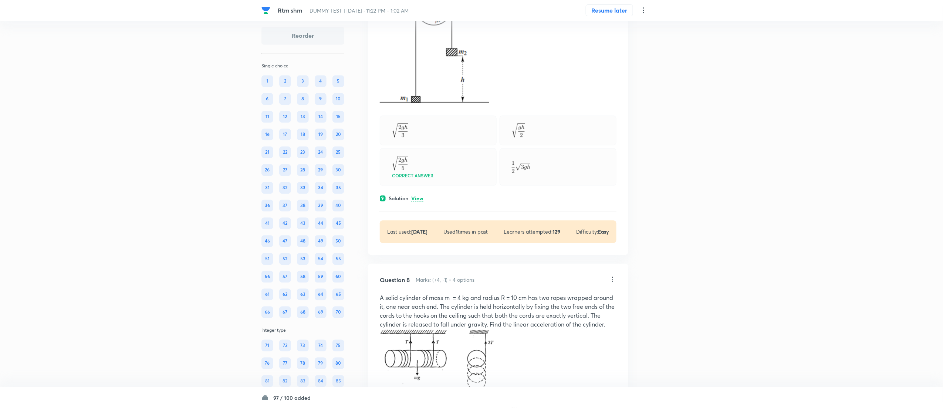
click at [419, 201] on p "View" at bounding box center [417, 199] width 12 height 6
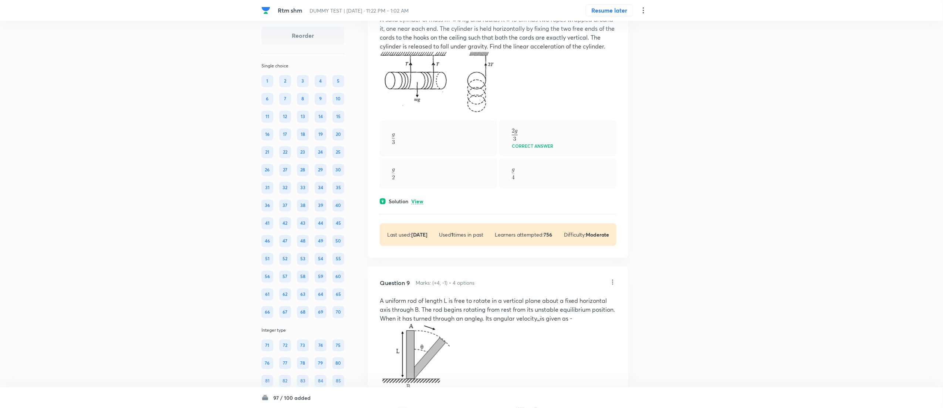
scroll to position [2718, 0]
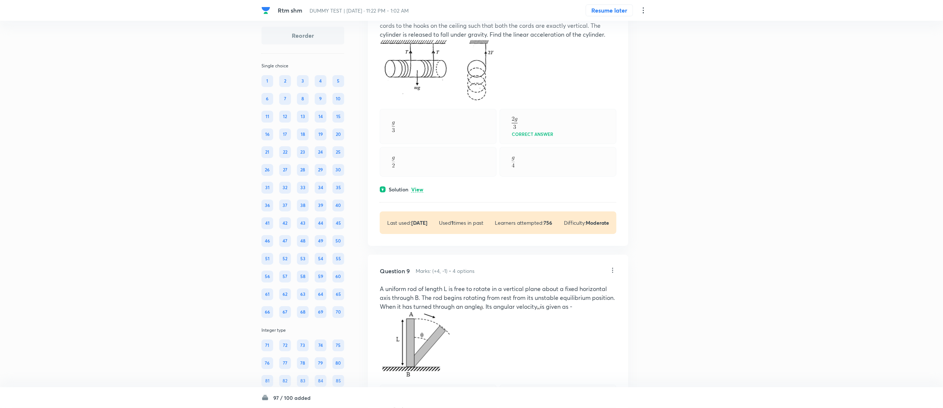
click at [418, 192] on p "View" at bounding box center [417, 190] width 12 height 6
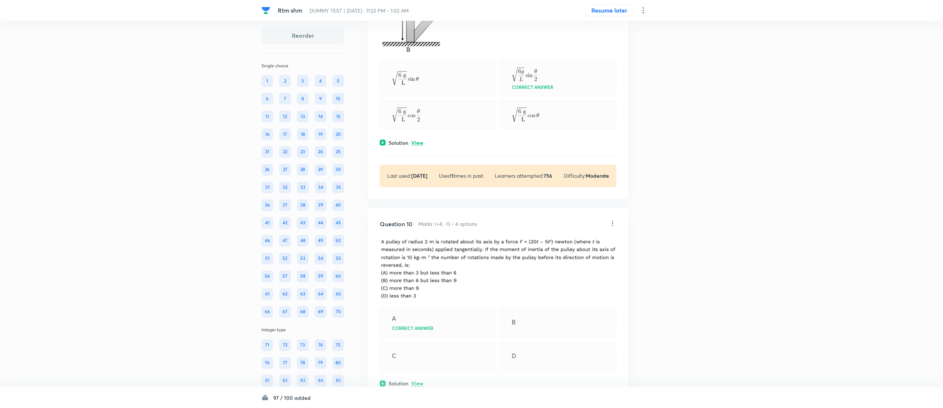
scroll to position [3395, 0]
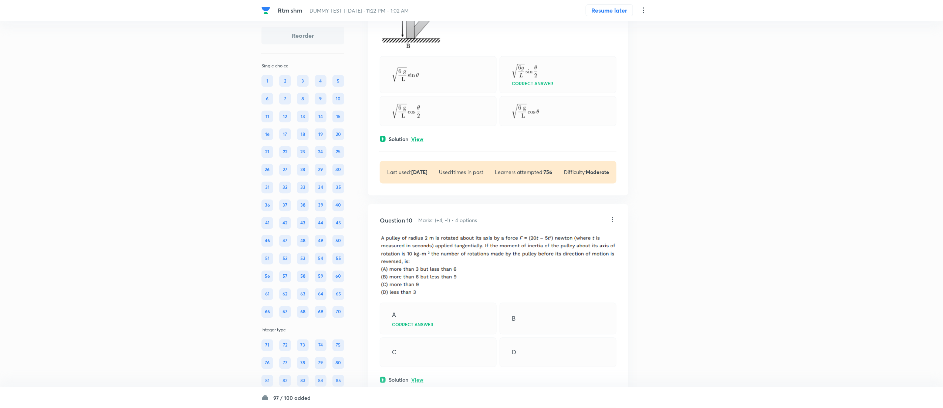
click at [417, 150] on div "Question 9 Marks: (+4, -1) • 4 options A uniform rod of length L is free to rot…" at bounding box center [498, 60] width 260 height 269
click at [417, 143] on div "Solution View" at bounding box center [498, 139] width 237 height 8
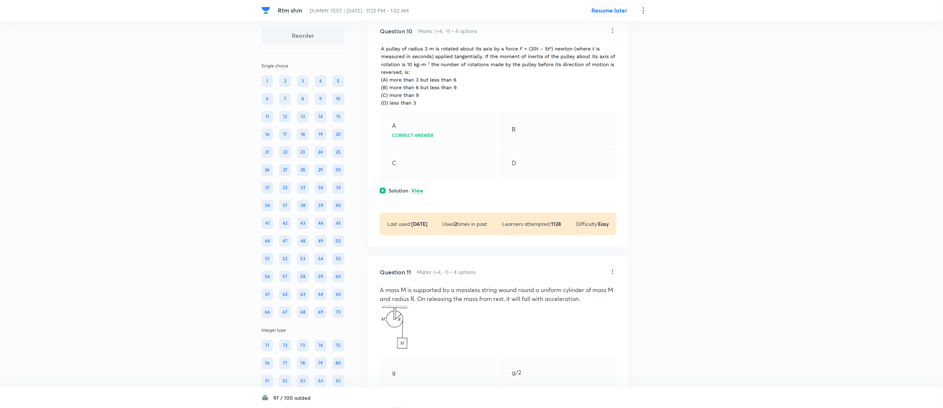
scroll to position [3725, 0]
click at [419, 192] on p "View" at bounding box center [417, 189] width 12 height 6
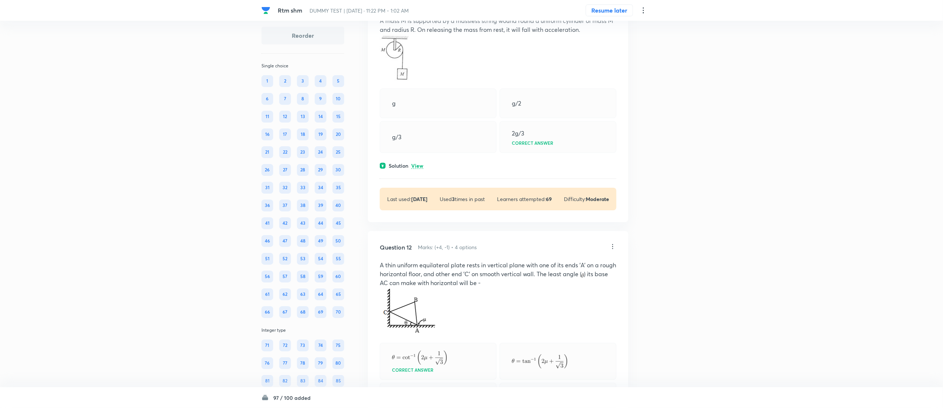
scroll to position [4069, 0]
click at [416, 175] on div "Question 11 Marks: (+4, -1) • 4 options A mass M is supported by a massless str…" at bounding box center [498, 101] width 260 height 235
click at [416, 166] on p "View" at bounding box center [417, 163] width 12 height 6
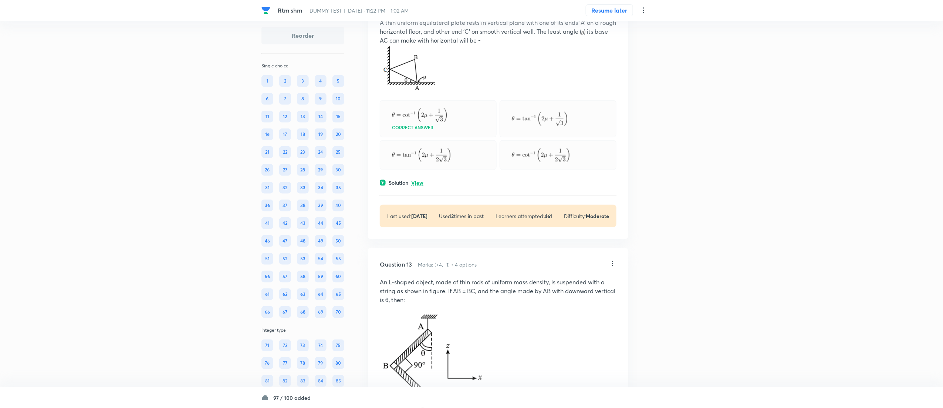
scroll to position [4499, 0]
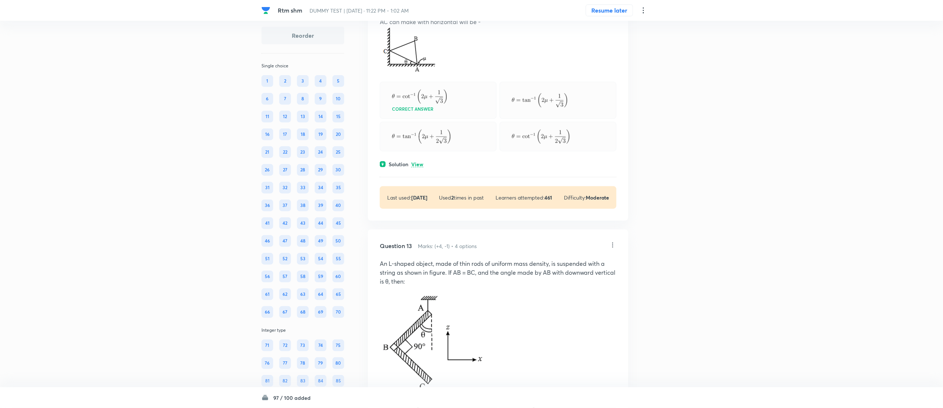
click at [418, 167] on p "View" at bounding box center [417, 165] width 12 height 6
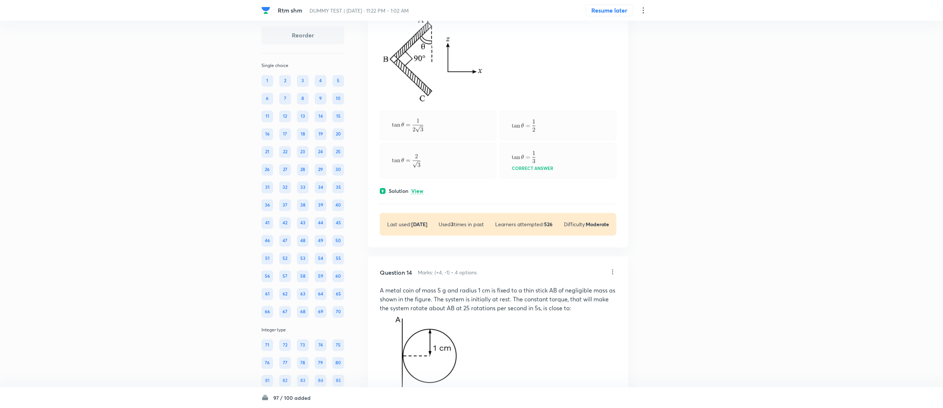
scroll to position [4988, 0]
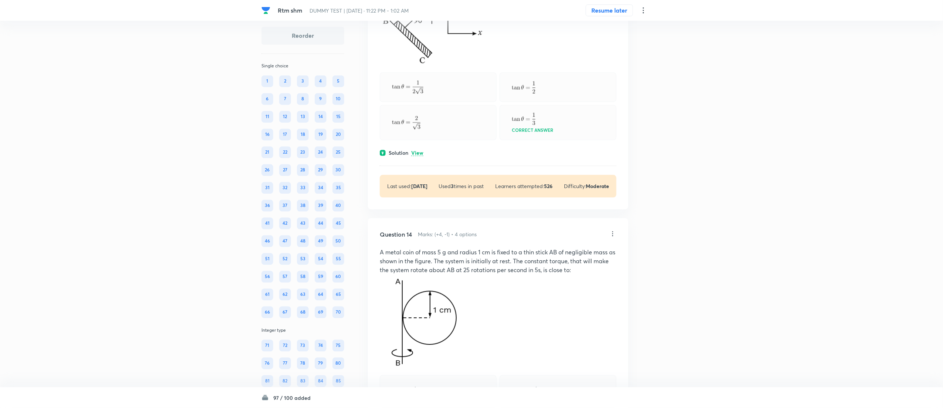
click at [417, 156] on p "View" at bounding box center [417, 153] width 12 height 6
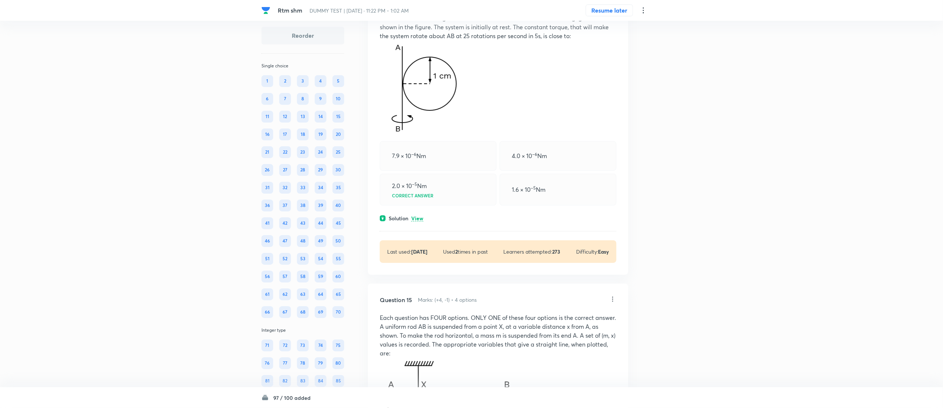
scroll to position [5460, 0]
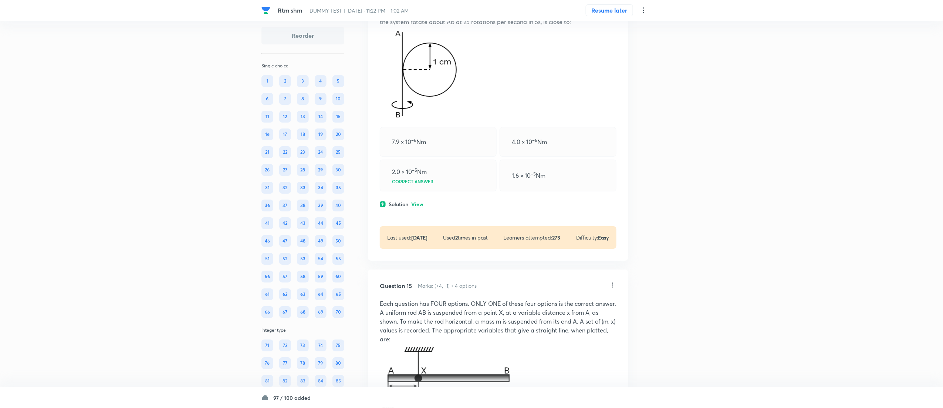
click at [419, 203] on p "View" at bounding box center [417, 205] width 12 height 6
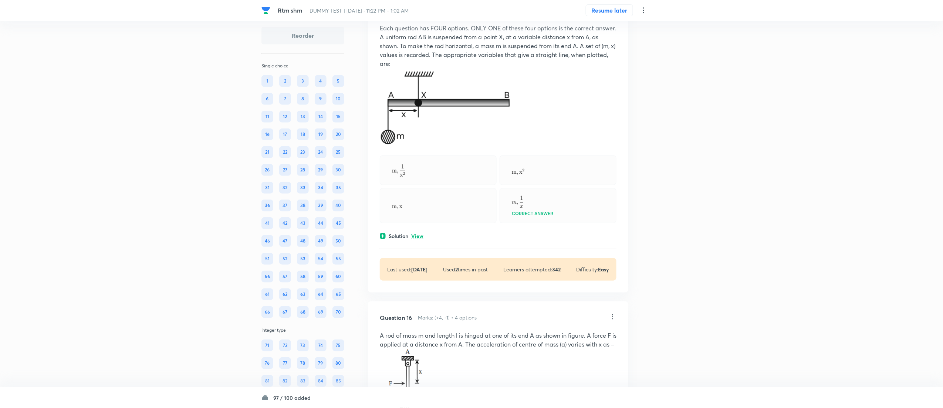
scroll to position [5800, 0]
click at [420, 203] on p "View" at bounding box center [417, 236] width 12 height 6
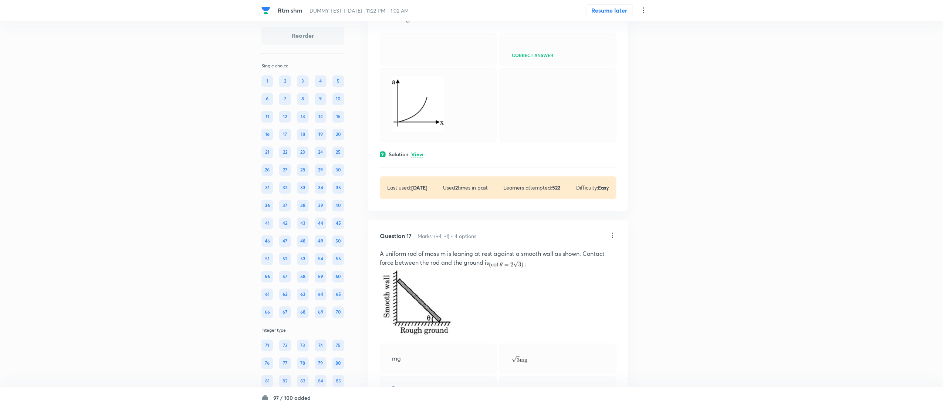
scroll to position [6391, 0]
click at [418, 156] on p "View" at bounding box center [417, 154] width 12 height 6
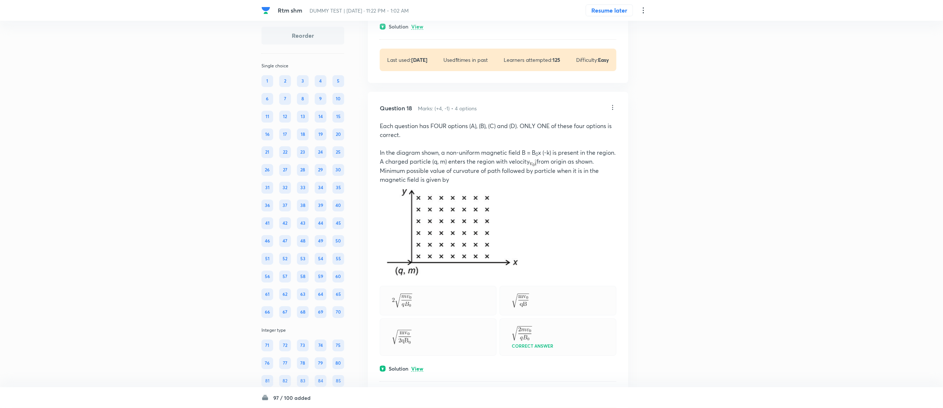
scroll to position [6852, 0]
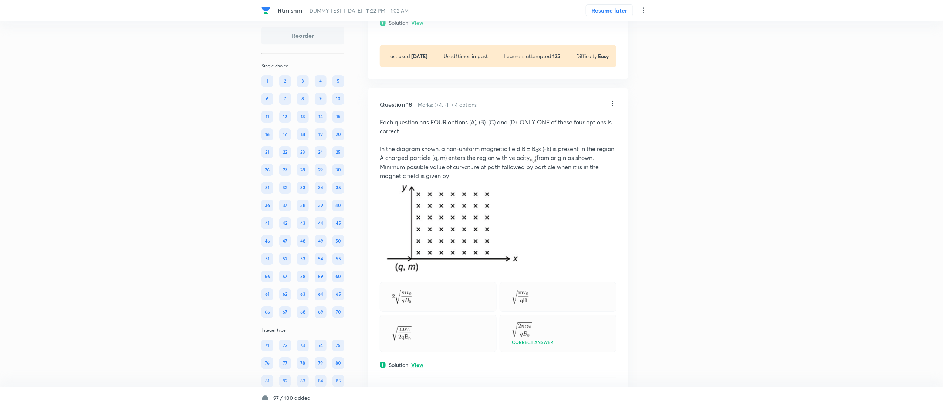
click at [419, 26] on p "View" at bounding box center [417, 23] width 12 height 6
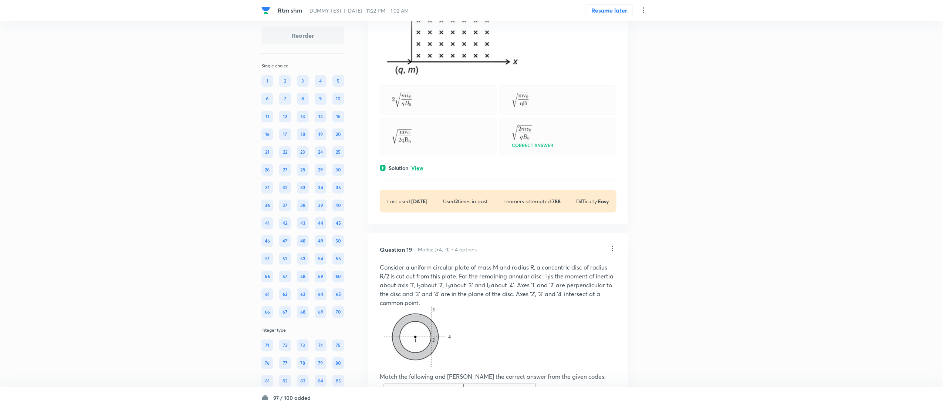
scroll to position [7230, 0]
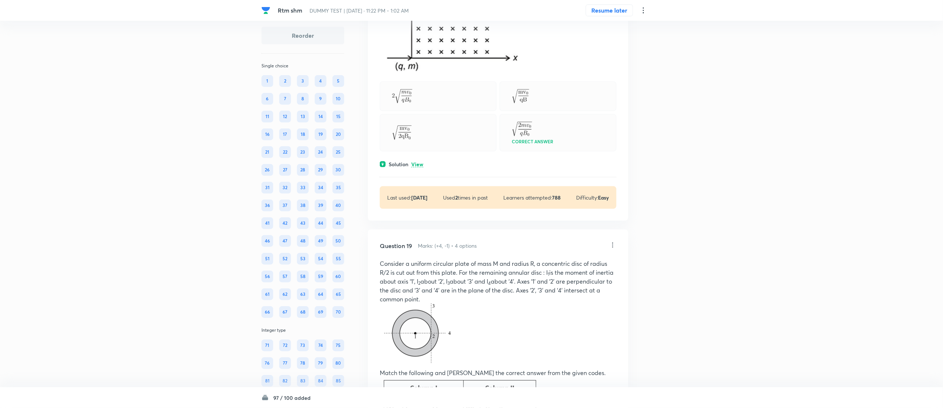
click at [419, 167] on p "View" at bounding box center [417, 165] width 12 height 6
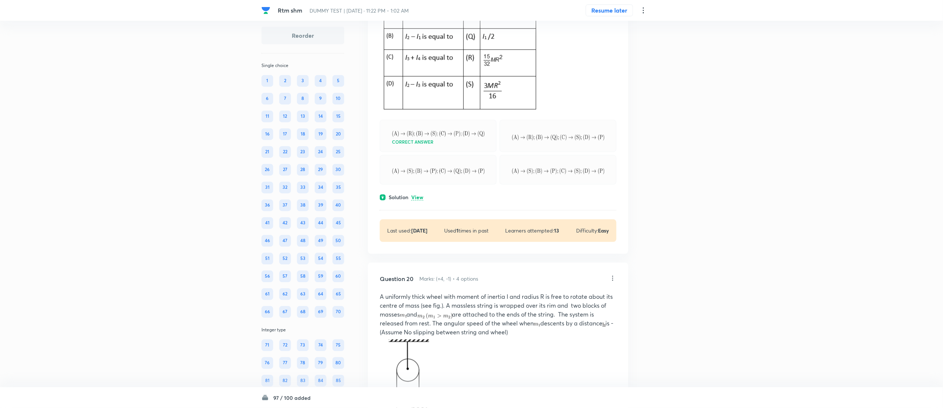
scroll to position [7746, 0]
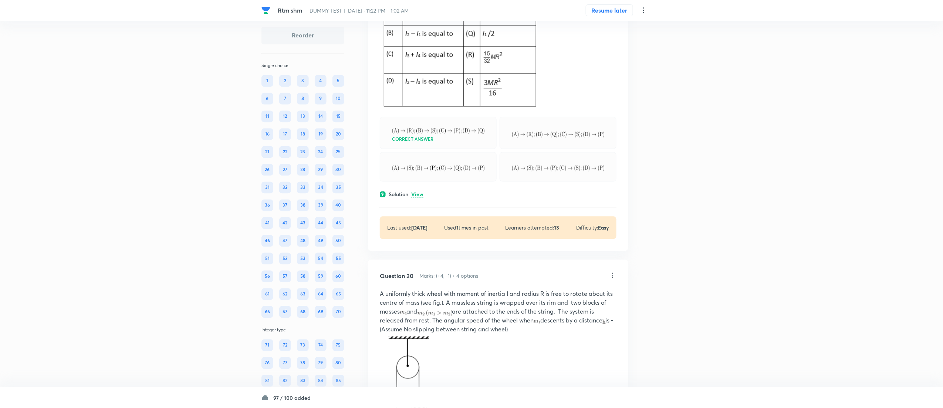
click at [421, 198] on p "View" at bounding box center [417, 195] width 12 height 6
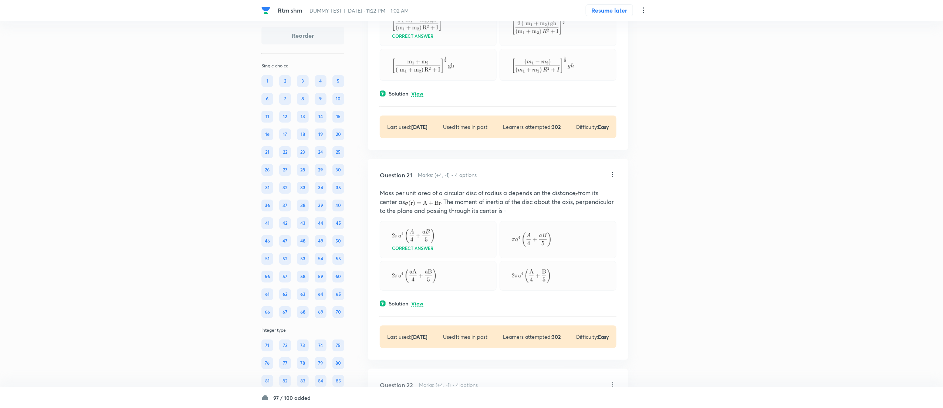
scroll to position [8340, 0]
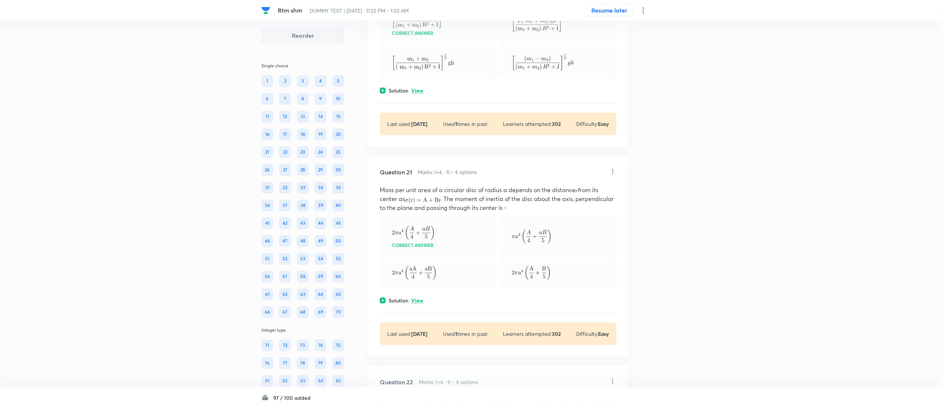
click at [421, 94] on p "View" at bounding box center [417, 91] width 12 height 6
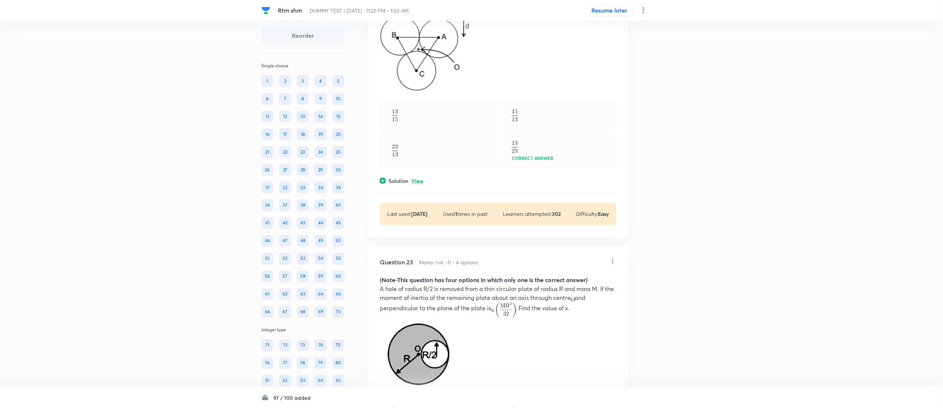
scroll to position [9002, 0]
click at [417, 183] on p "View" at bounding box center [417, 181] width 12 height 6
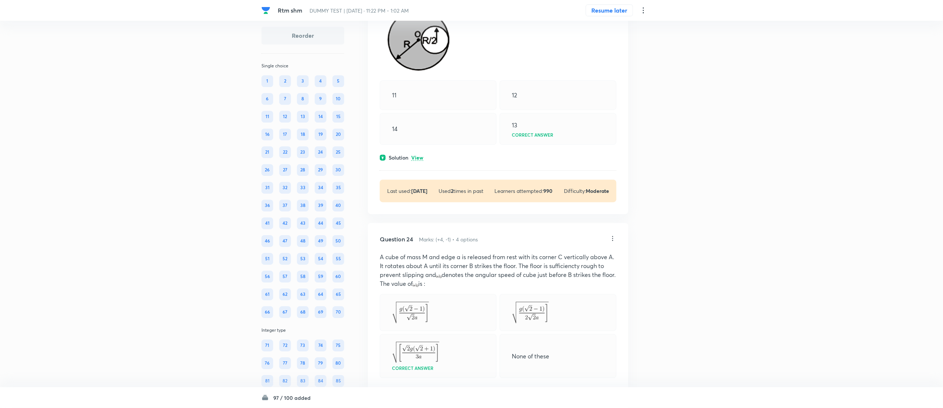
scroll to position [9500, 0]
click at [417, 159] on p "View" at bounding box center [417, 157] width 12 height 6
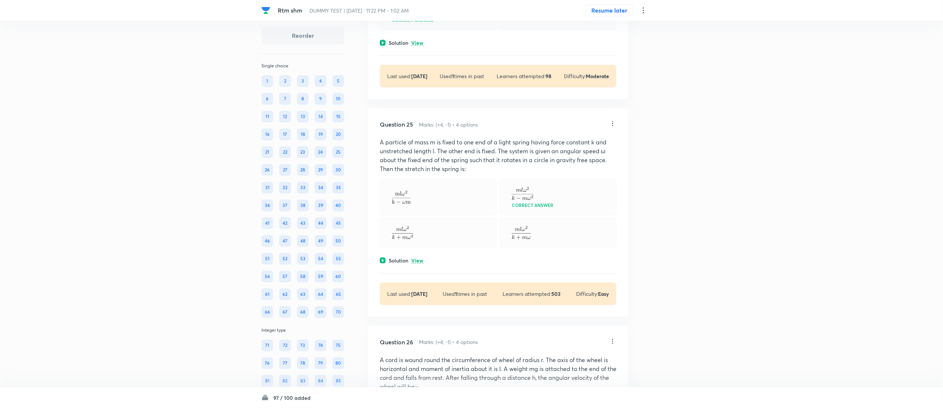
scroll to position [9951, 0]
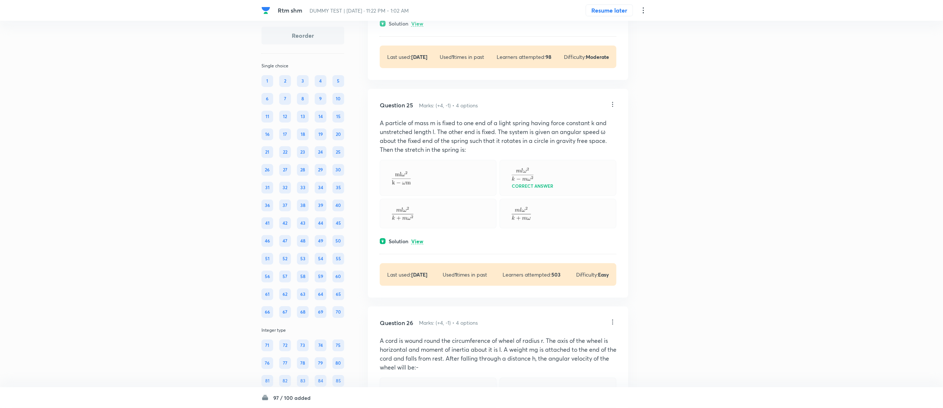
click at [413, 27] on p "View" at bounding box center [417, 24] width 12 height 6
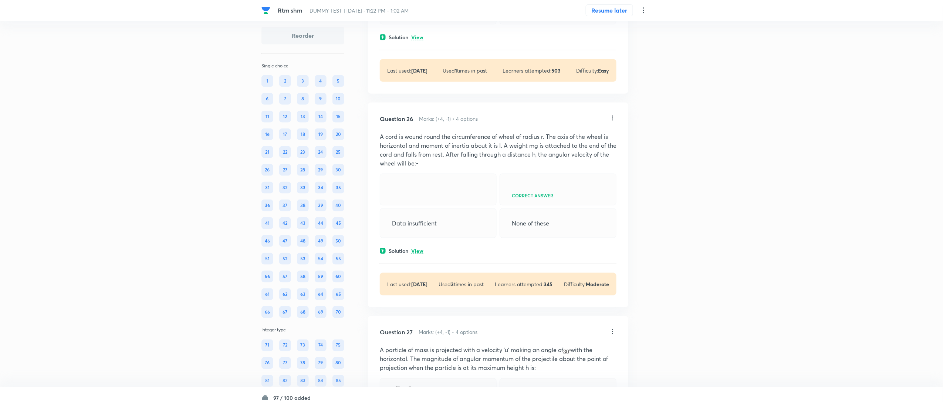
scroll to position [10308, 0]
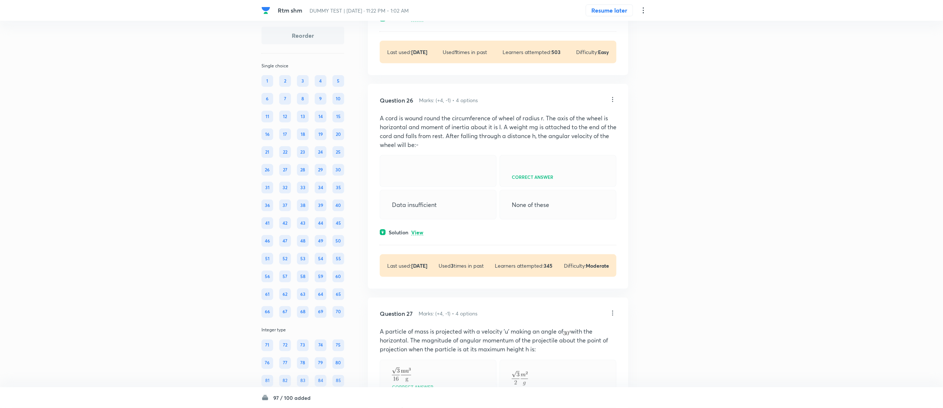
click at [420, 22] on p "View" at bounding box center [417, 19] width 12 height 6
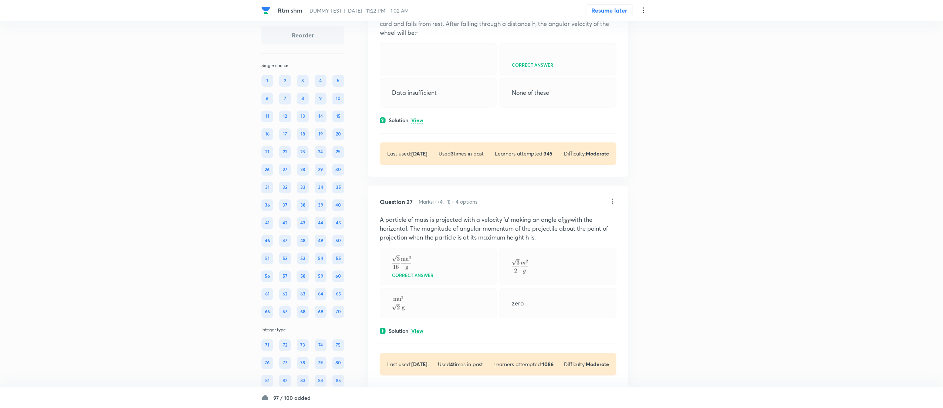
scroll to position [10602, 0]
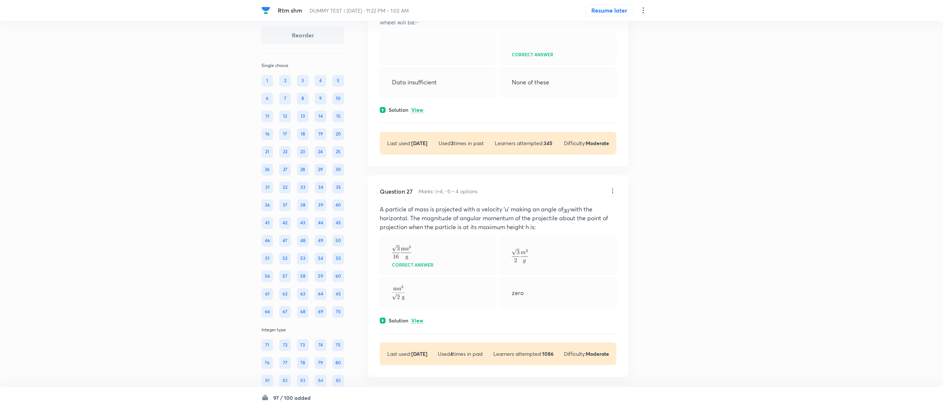
click at [418, 166] on div "Question 26 Marks: (+4, -1) • 4 options A cord is wound round the circumference…" at bounding box center [498, 64] width 260 height 205
click at [418, 113] on p "View" at bounding box center [417, 111] width 12 height 6
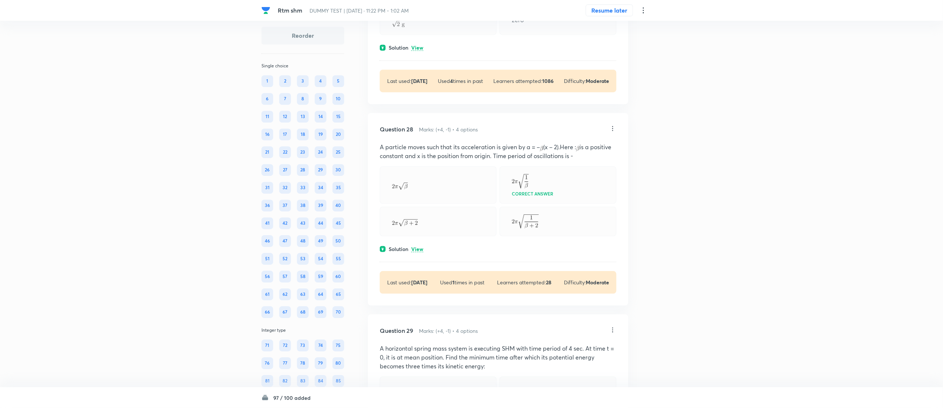
scroll to position [10944, 0]
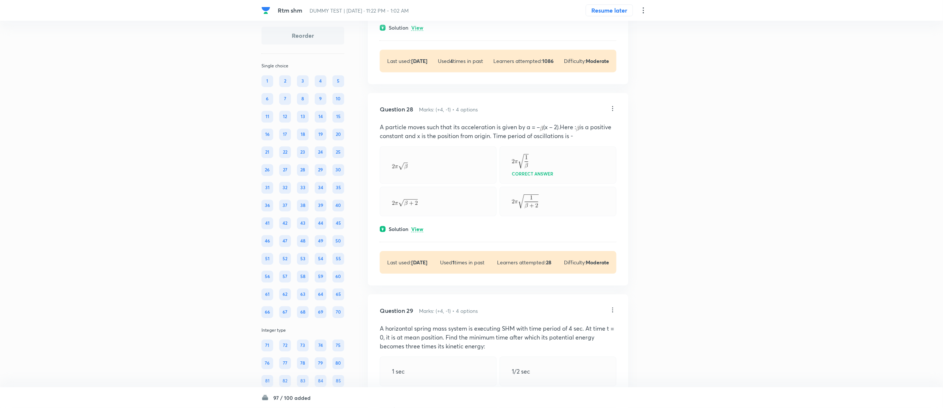
click at [416, 31] on p "View" at bounding box center [417, 28] width 12 height 6
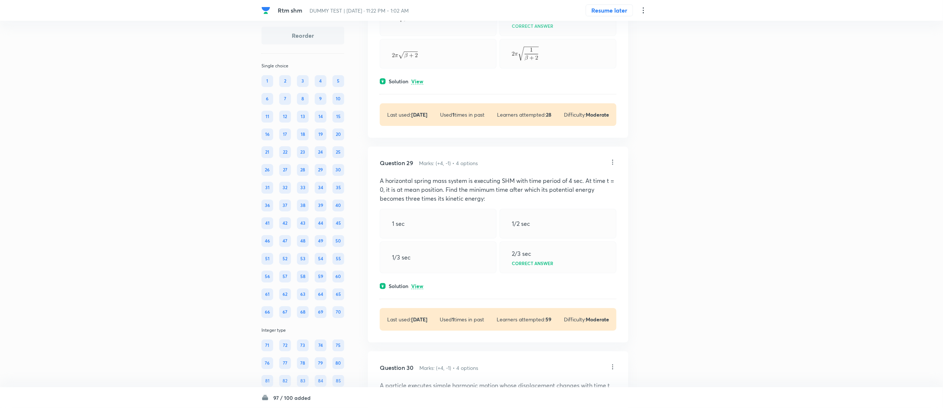
scroll to position [11170, 0]
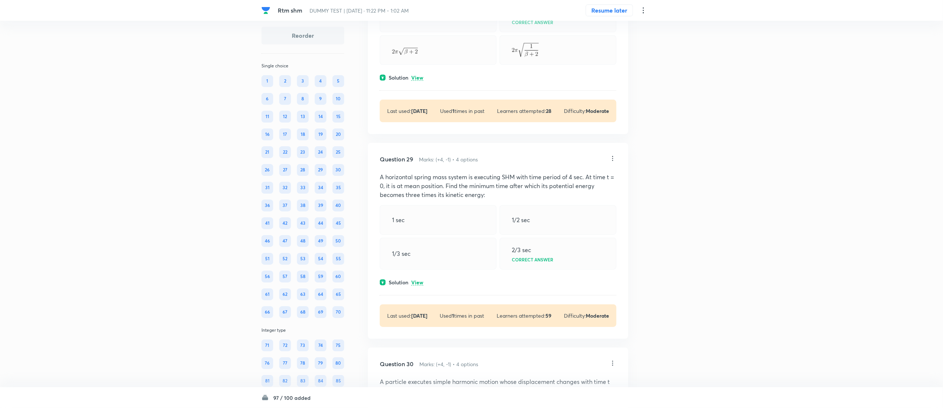
click at [420, 81] on p "View" at bounding box center [417, 78] width 12 height 6
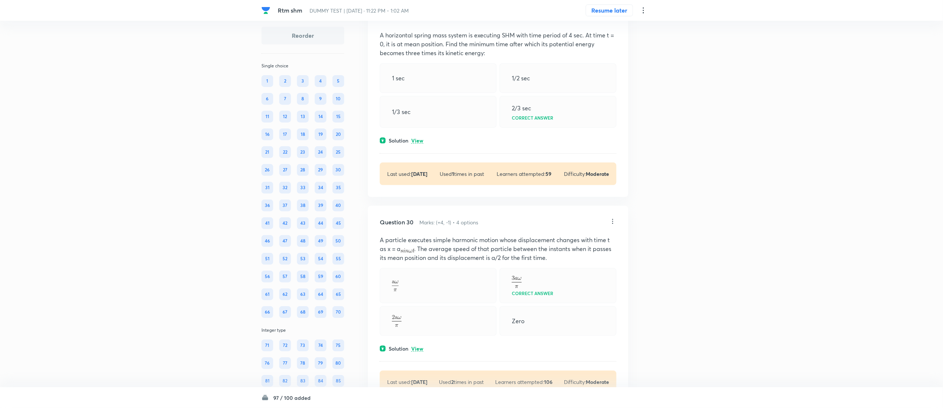
scroll to position [11364, 0]
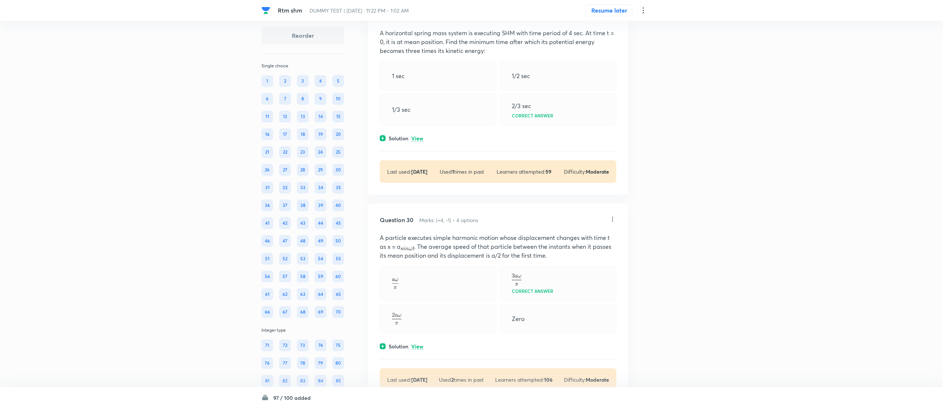
click at [424, 142] on div "Solution View" at bounding box center [498, 138] width 237 height 8
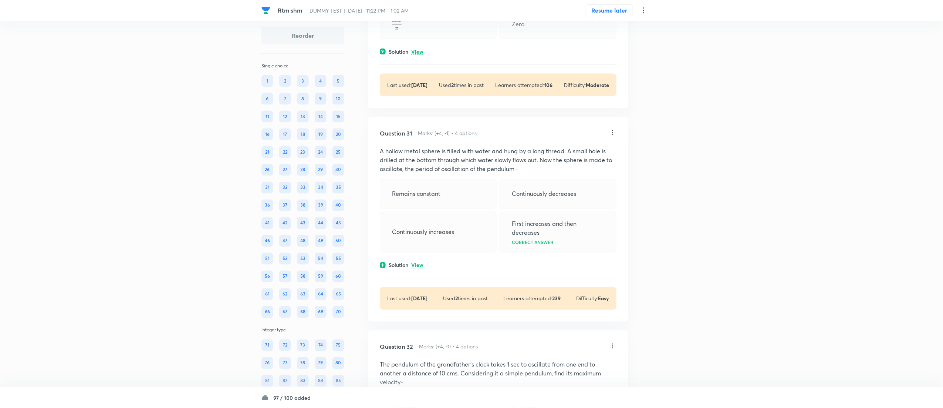
scroll to position [11887, 0]
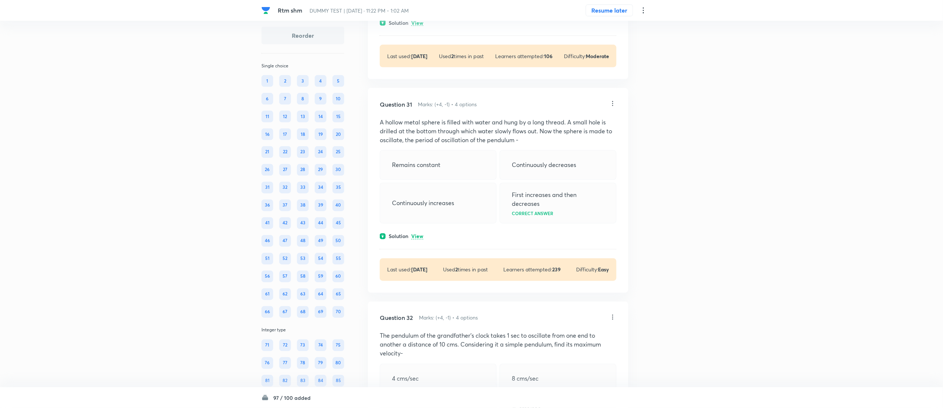
click at [421, 26] on p "View" at bounding box center [417, 23] width 12 height 6
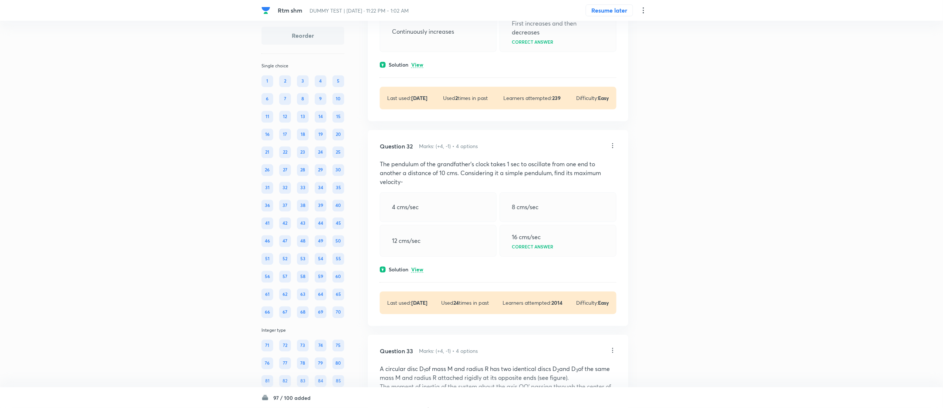
scroll to position [12157, 0]
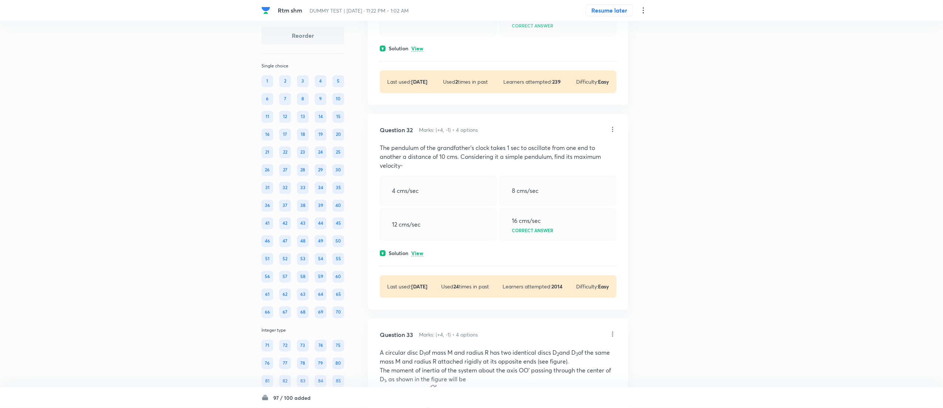
click at [419, 51] on p "View" at bounding box center [417, 49] width 12 height 6
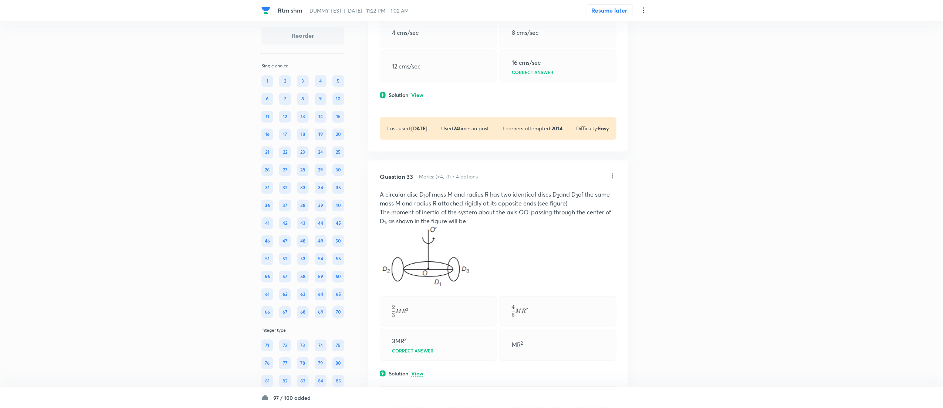
scroll to position [12389, 0]
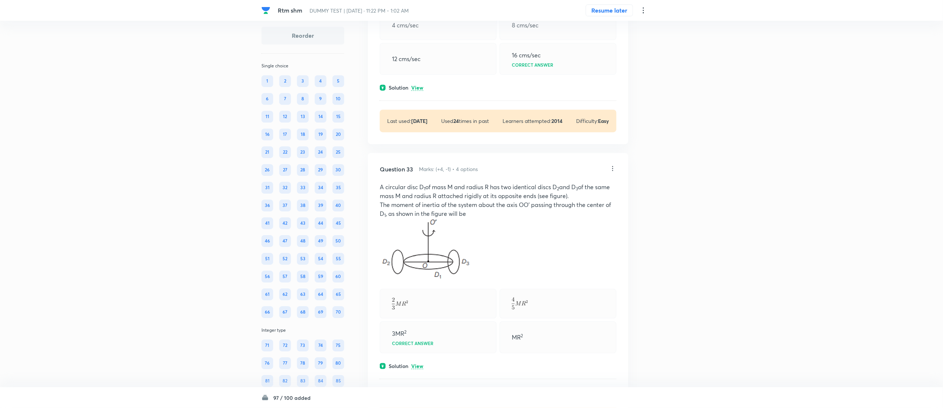
click at [419, 91] on p "View" at bounding box center [417, 88] width 12 height 6
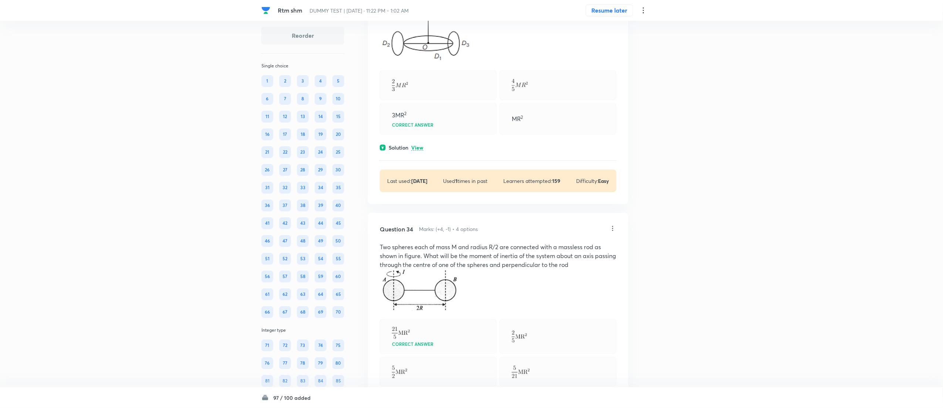
scroll to position [12657, 0]
click at [422, 150] on p "View" at bounding box center [417, 147] width 12 height 6
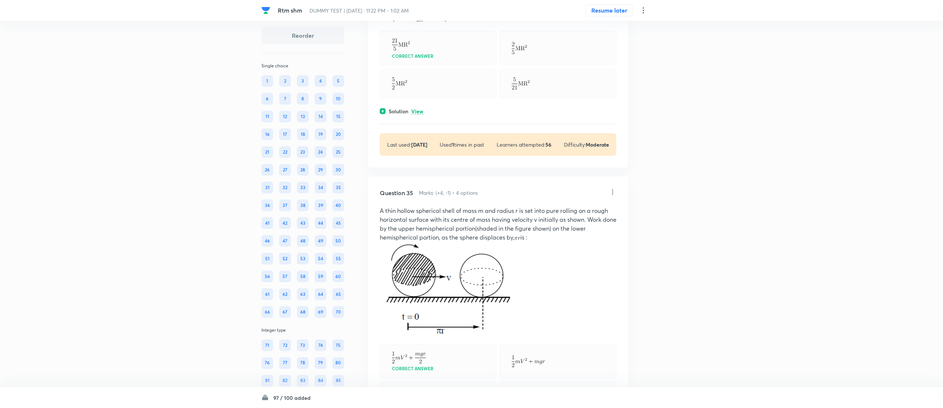
scroll to position [13090, 0]
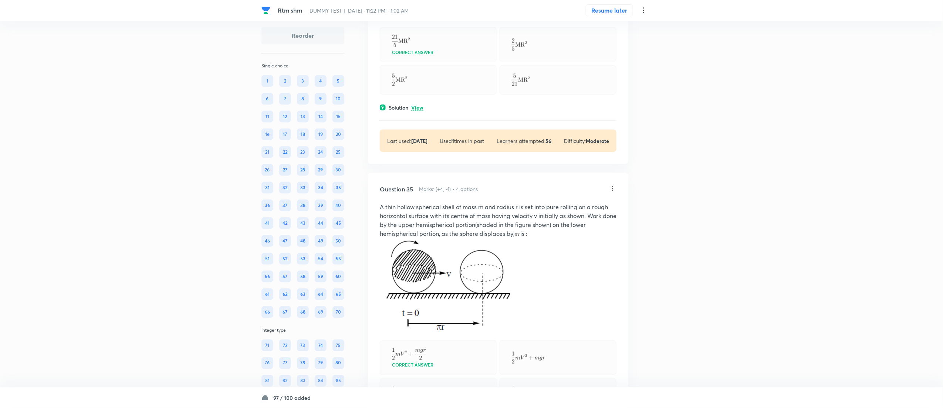
click at [421, 111] on p "View" at bounding box center [417, 108] width 12 height 6
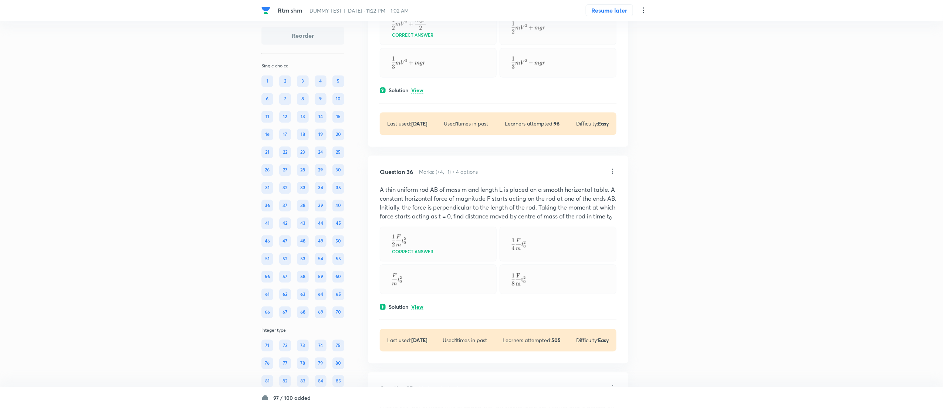
scroll to position [13509, 0]
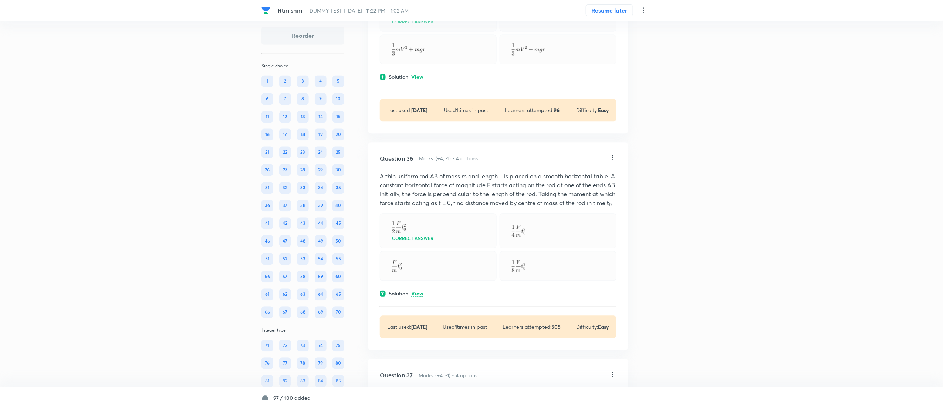
click at [421, 80] on p "View" at bounding box center [417, 77] width 12 height 6
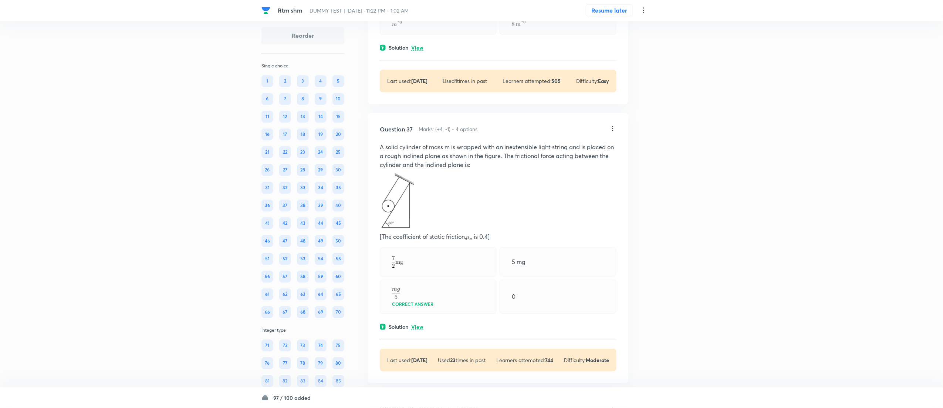
scroll to position [13855, 0]
click at [419, 50] on p "View" at bounding box center [417, 47] width 12 height 6
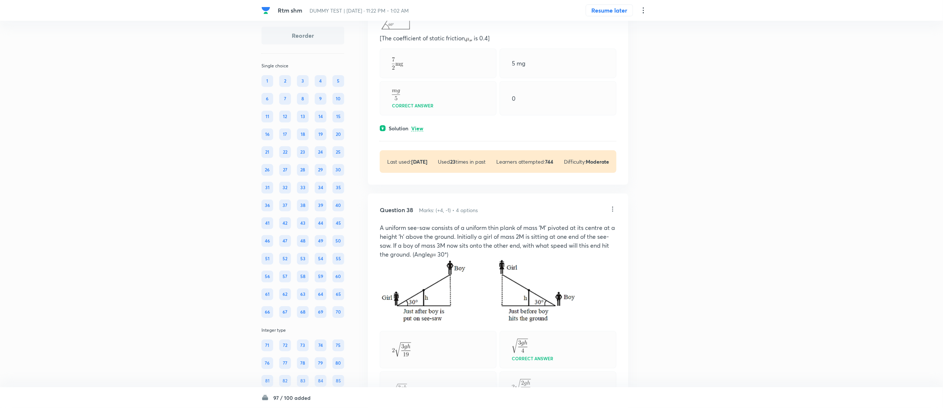
scroll to position [14254, 0]
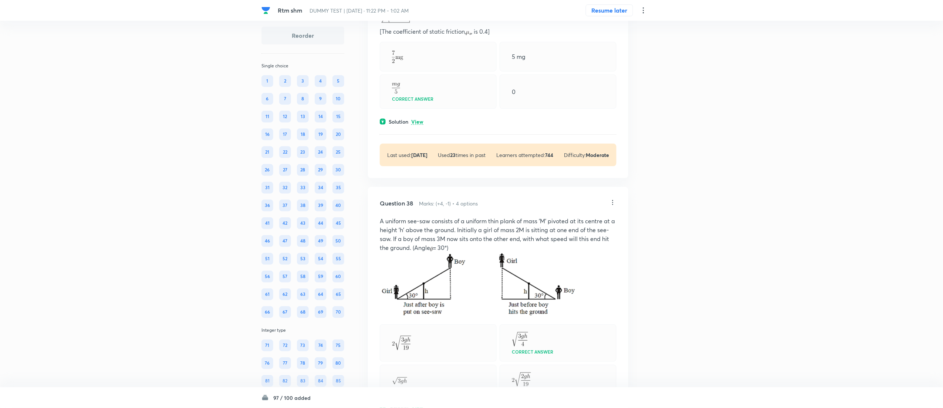
click at [418, 125] on p "View" at bounding box center [417, 122] width 12 height 6
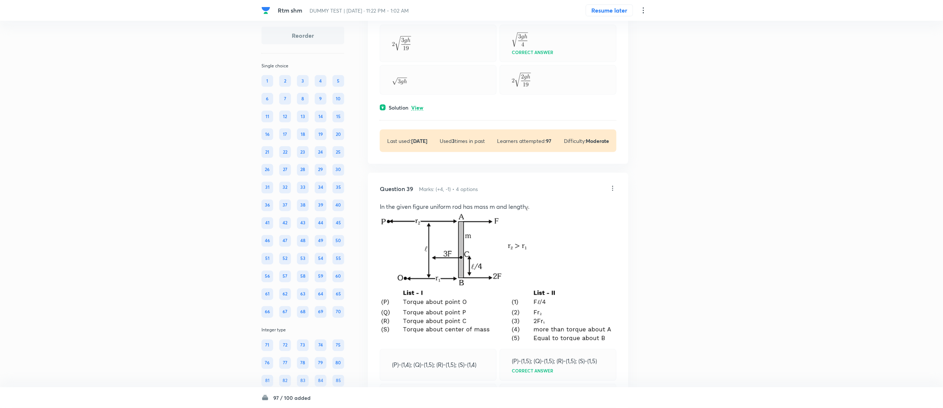
scroll to position [14697, 0]
click at [416, 110] on p "View" at bounding box center [417, 107] width 12 height 6
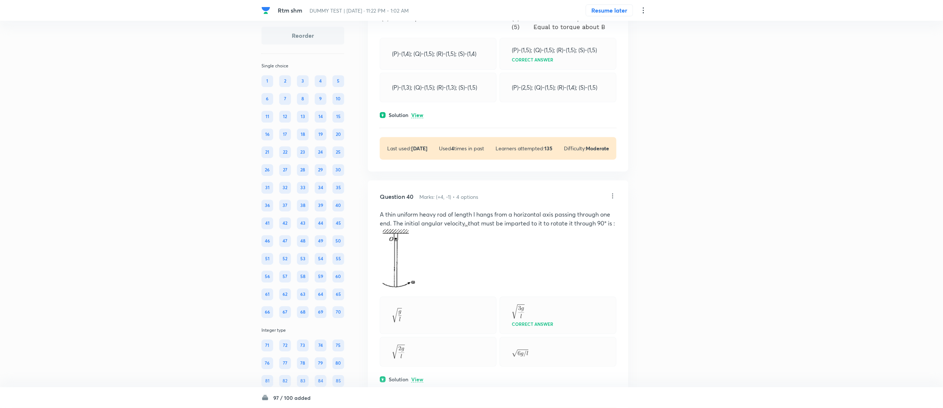
scroll to position [15122, 0]
click at [416, 117] on p "View" at bounding box center [417, 115] width 12 height 6
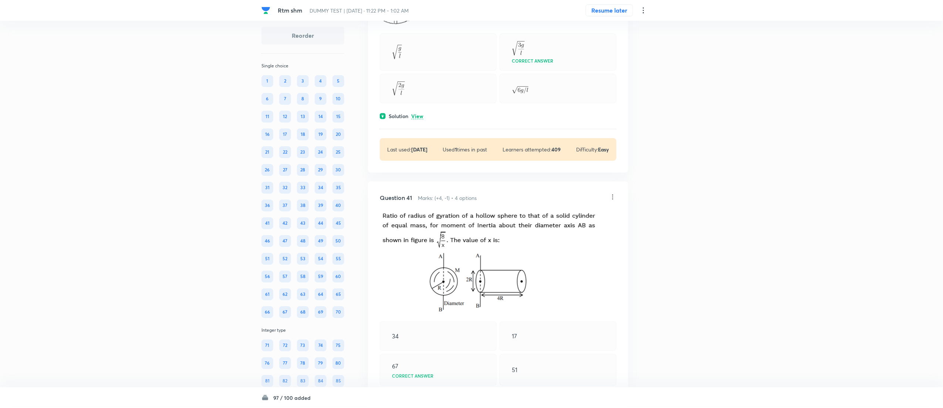
scroll to position [15420, 0]
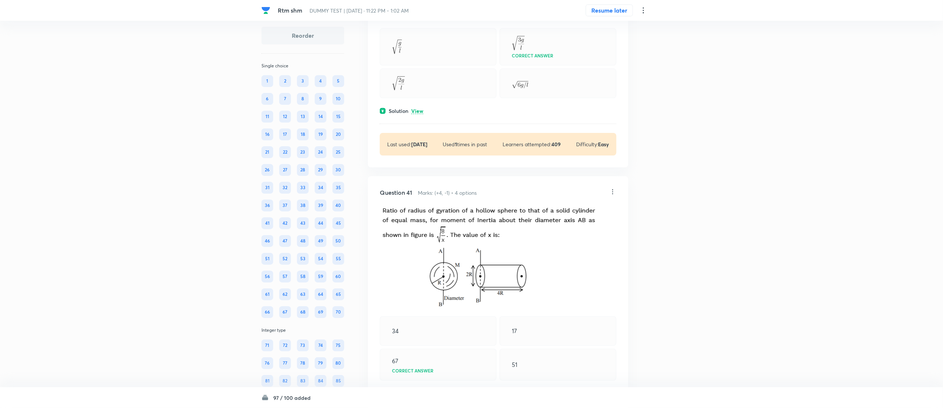
click at [416, 167] on div "Question 40 Marks: (+4, -1) • 4 options A thin uniform heavy rod of length I ha…" at bounding box center [498, 39] width 260 height 255
click at [416, 114] on p "View" at bounding box center [417, 111] width 12 height 6
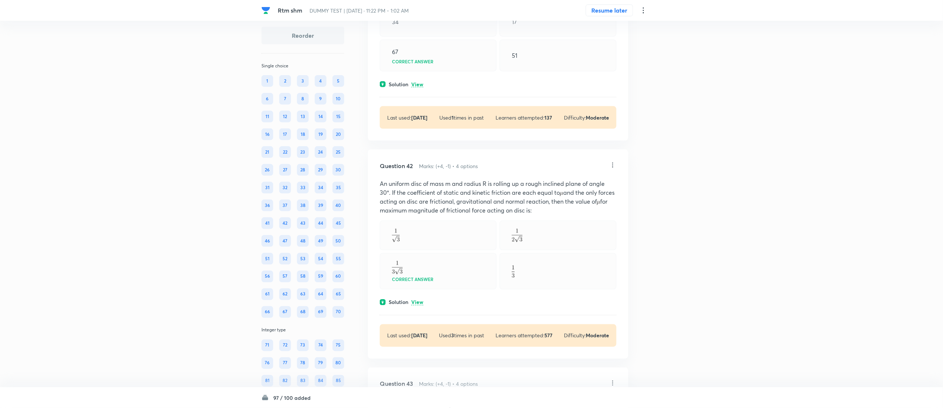
scroll to position [16003, 0]
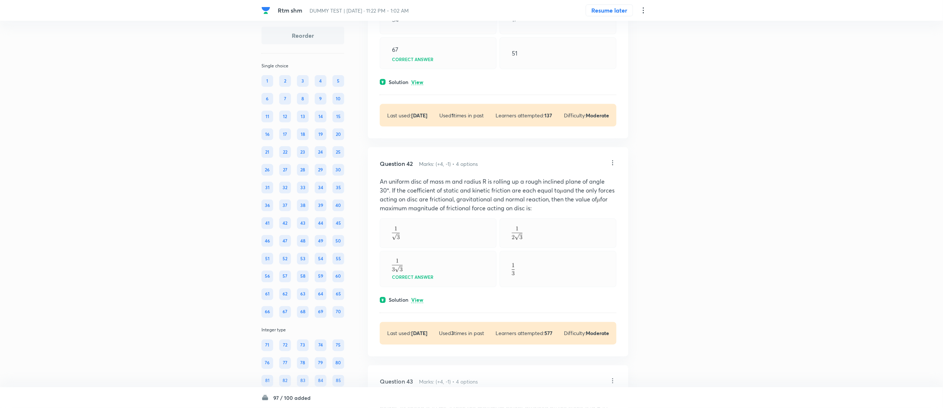
click at [417, 85] on p "View" at bounding box center [417, 83] width 12 height 6
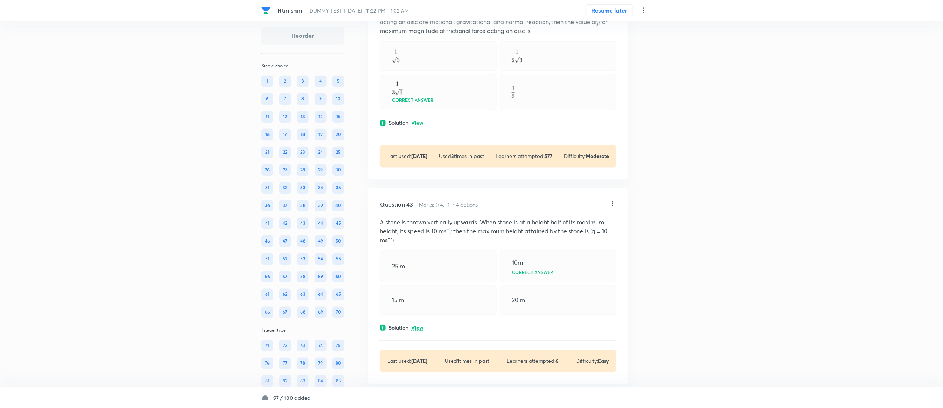
scroll to position [16286, 0]
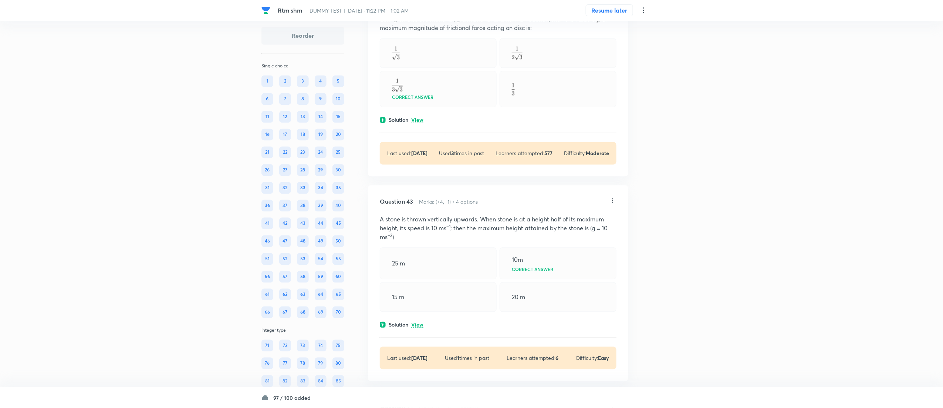
click at [419, 123] on p "View" at bounding box center [417, 120] width 12 height 6
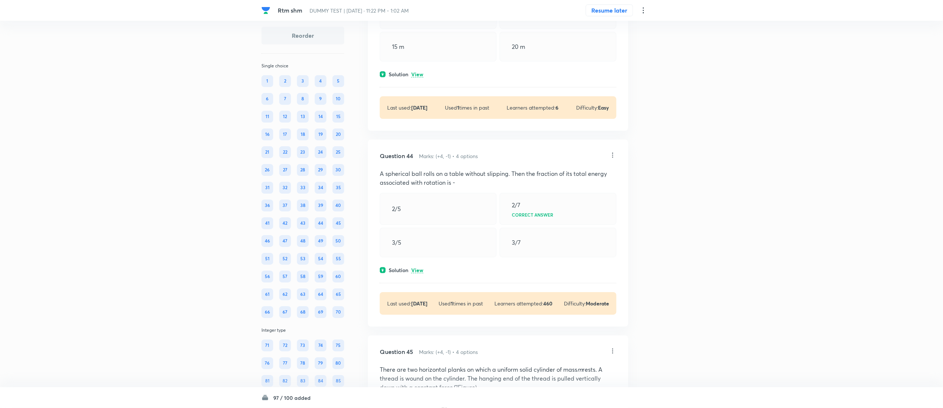
scroll to position [16792, 0]
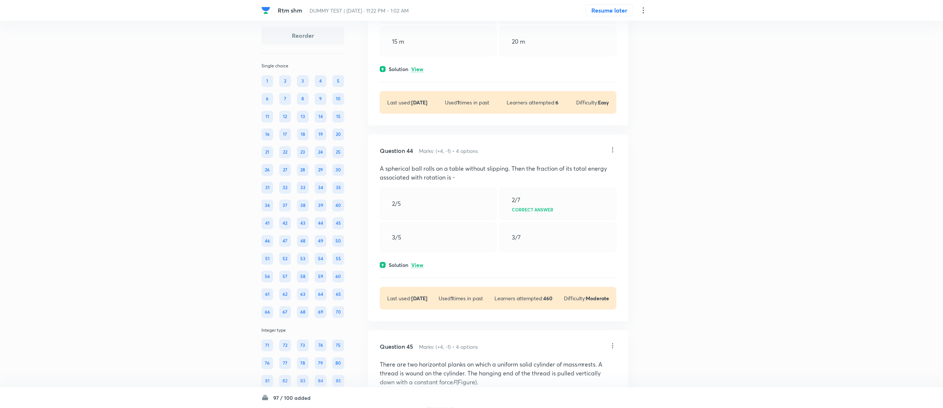
click at [419, 72] on p "View" at bounding box center [417, 70] width 12 height 6
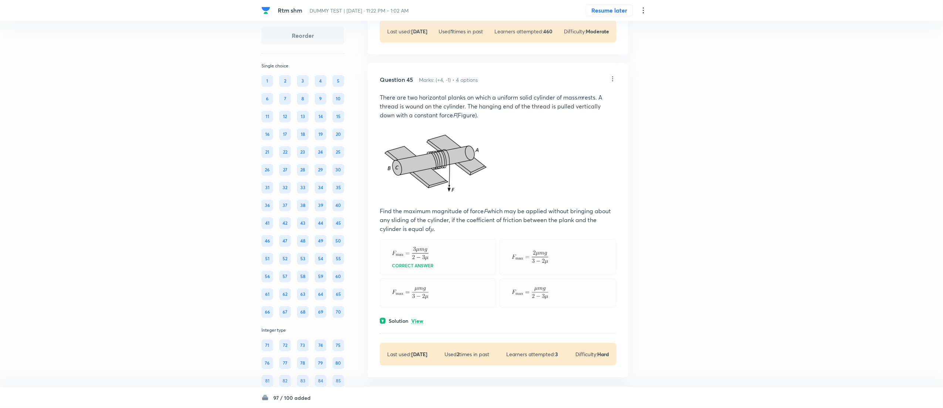
scroll to position [17092, 0]
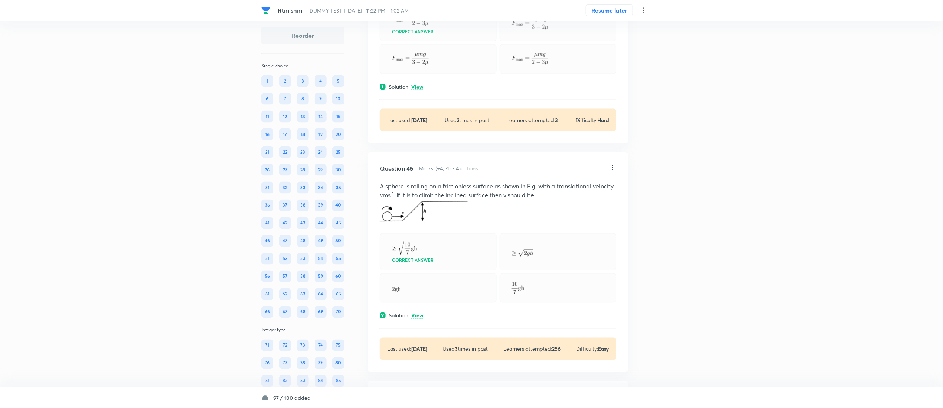
scroll to position [17489, 0]
click at [418, 88] on p "View" at bounding box center [417, 86] width 12 height 6
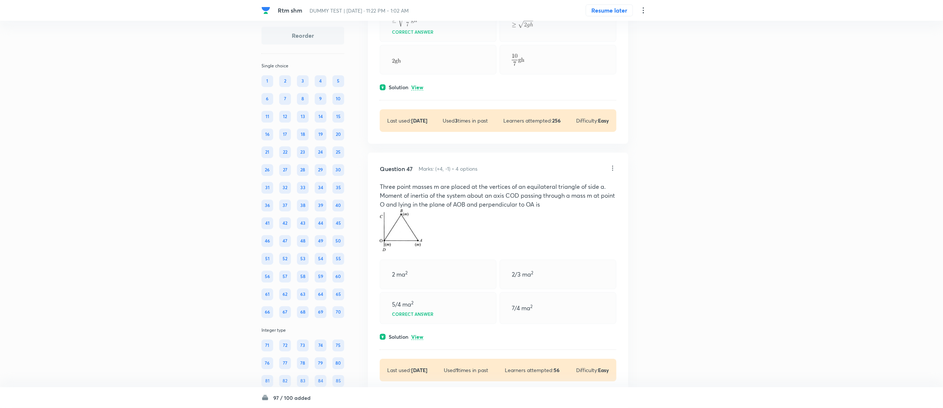
scroll to position [18032, 0]
click at [416, 90] on p "View" at bounding box center [417, 87] width 12 height 6
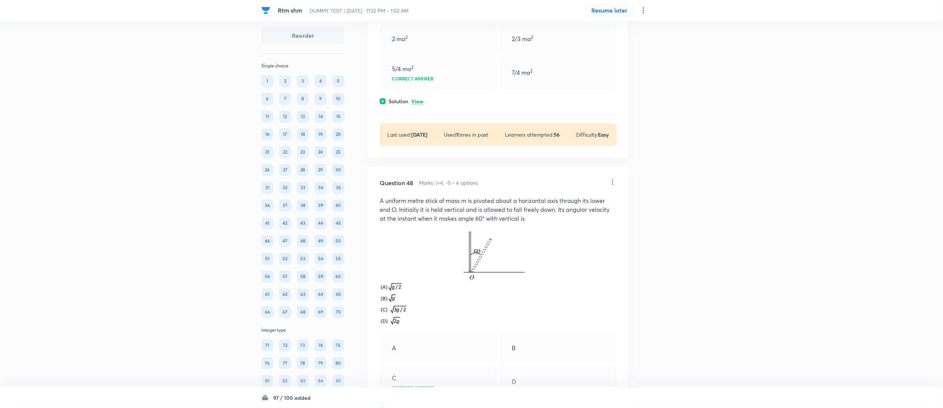
scroll to position [18331, 0]
click at [417, 103] on p "View" at bounding box center [417, 100] width 12 height 6
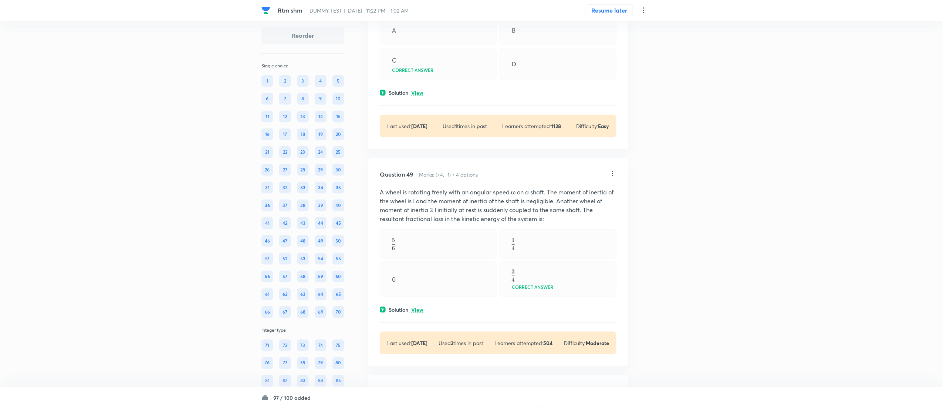
scroll to position [18765, 0]
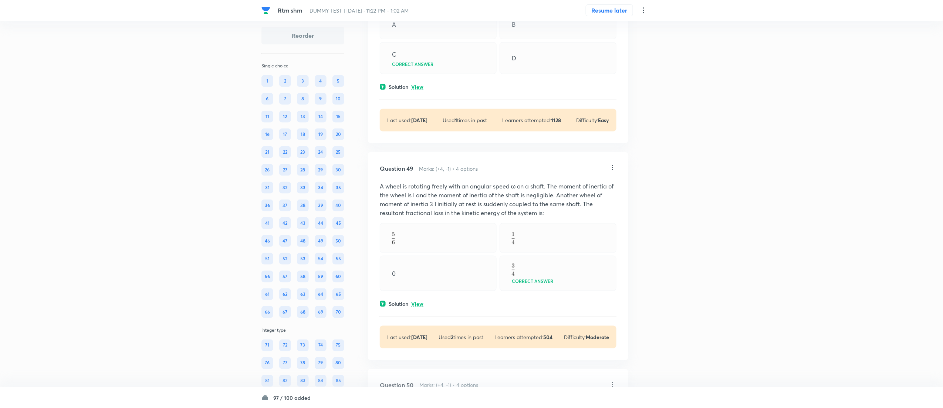
click at [418, 90] on p "View" at bounding box center [417, 87] width 12 height 6
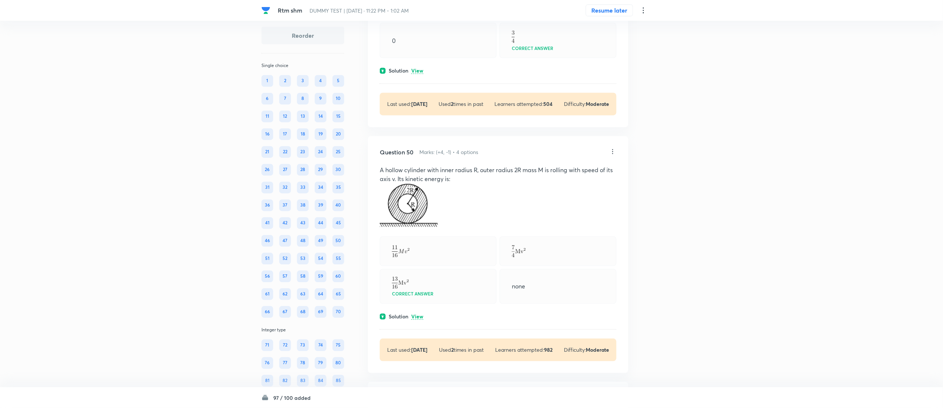
scroll to position [19051, 0]
click at [418, 73] on p "View" at bounding box center [417, 70] width 12 height 6
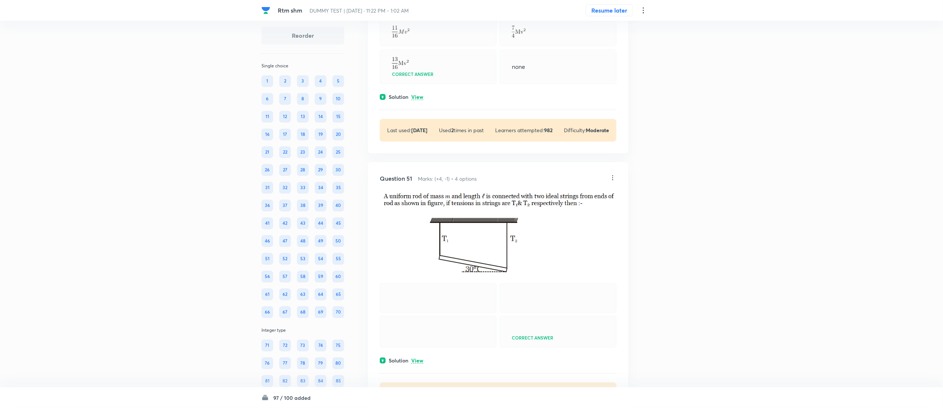
scroll to position [19488, 0]
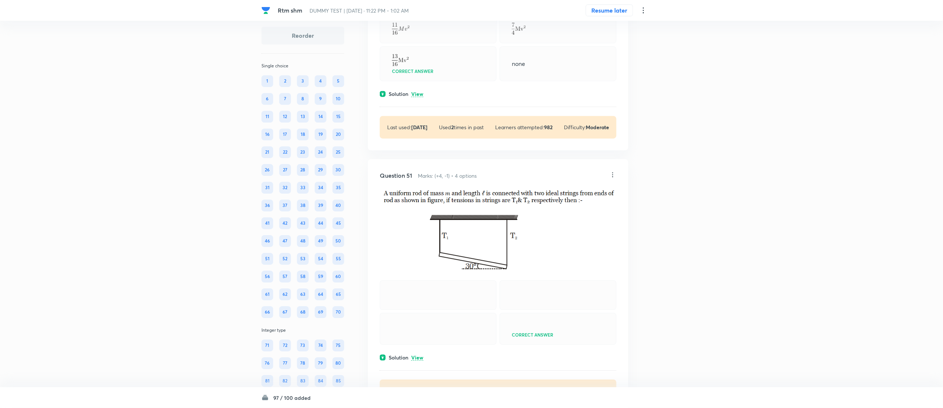
click at [418, 97] on p "View" at bounding box center [417, 94] width 12 height 6
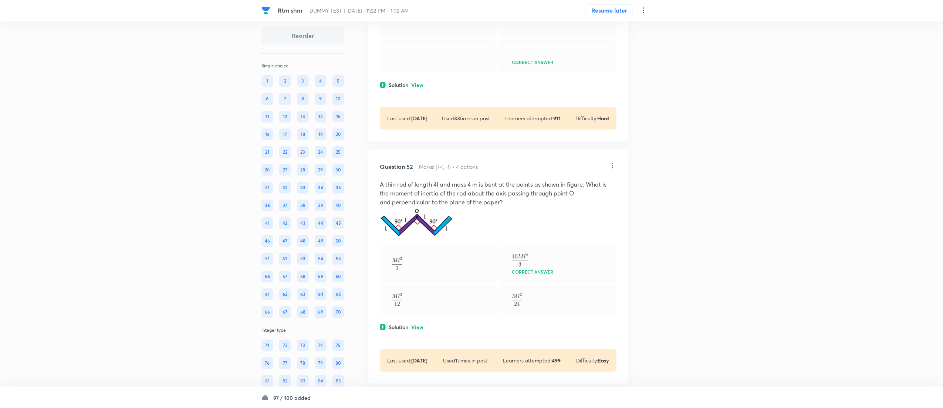
scroll to position [19884, 0]
click at [414, 87] on p "View" at bounding box center [417, 85] width 12 height 6
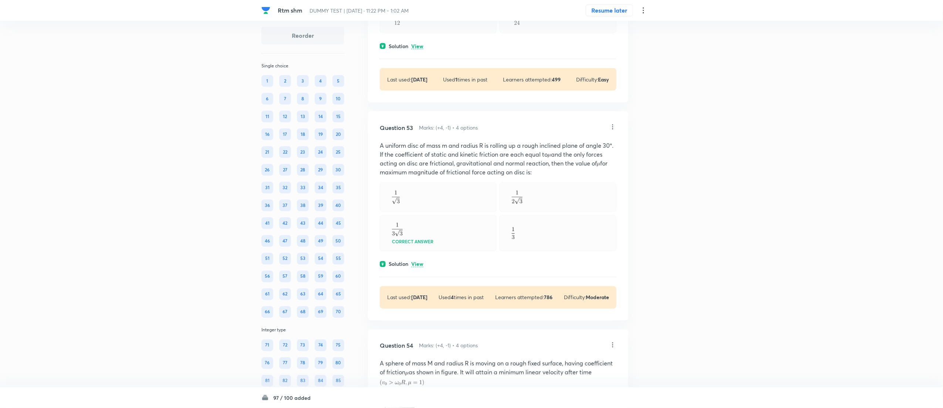
scroll to position [20279, 0]
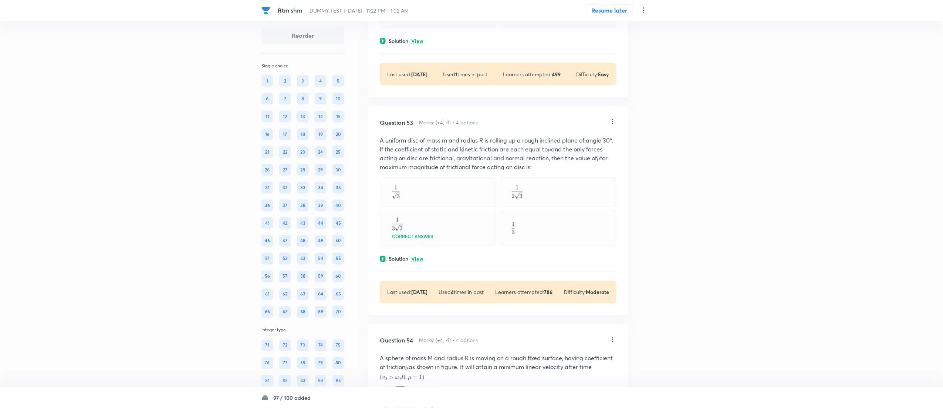
click at [417, 44] on p "View" at bounding box center [417, 41] width 12 height 6
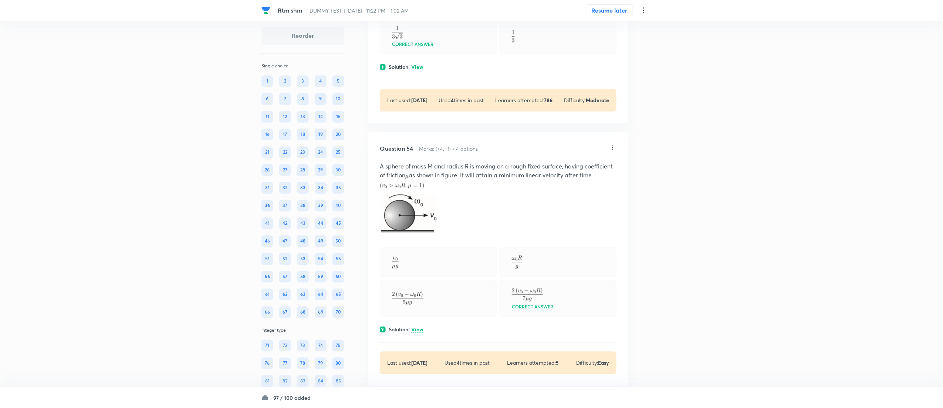
scroll to position [20606, 0]
click at [417, 69] on p "View" at bounding box center [417, 67] width 12 height 6
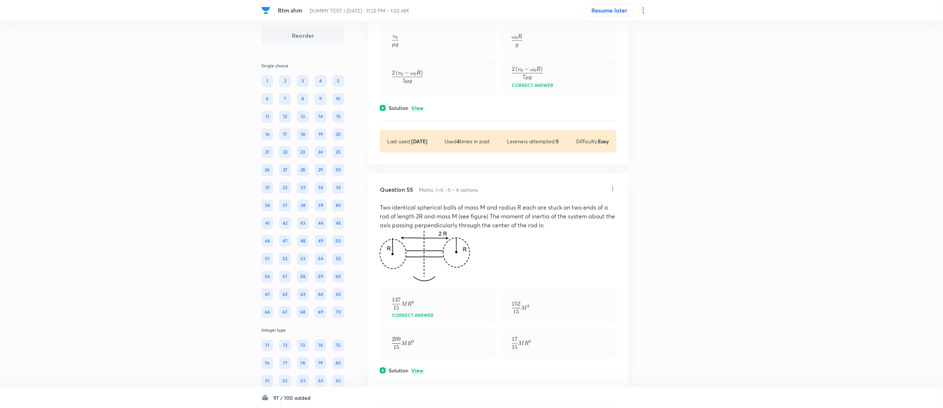
scroll to position [21039, 0]
click at [417, 110] on p "View" at bounding box center [417, 108] width 12 height 6
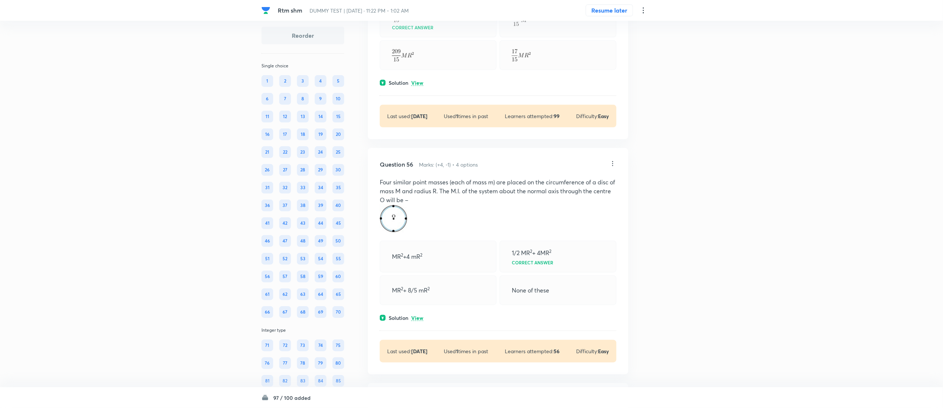
scroll to position [21402, 0]
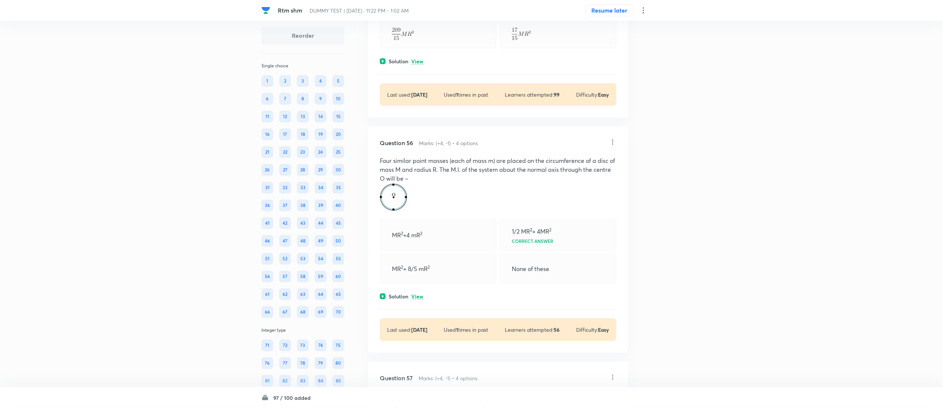
click at [419, 64] on p "View" at bounding box center [417, 62] width 12 height 6
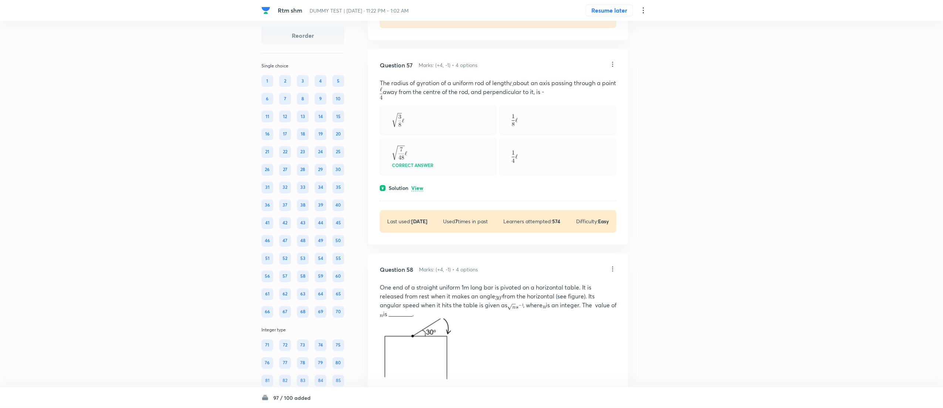
scroll to position [21813, 0]
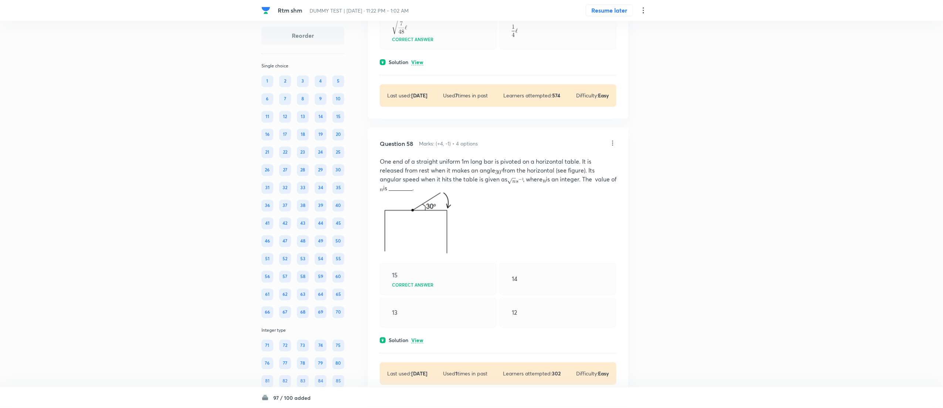
scroll to position [21966, 0]
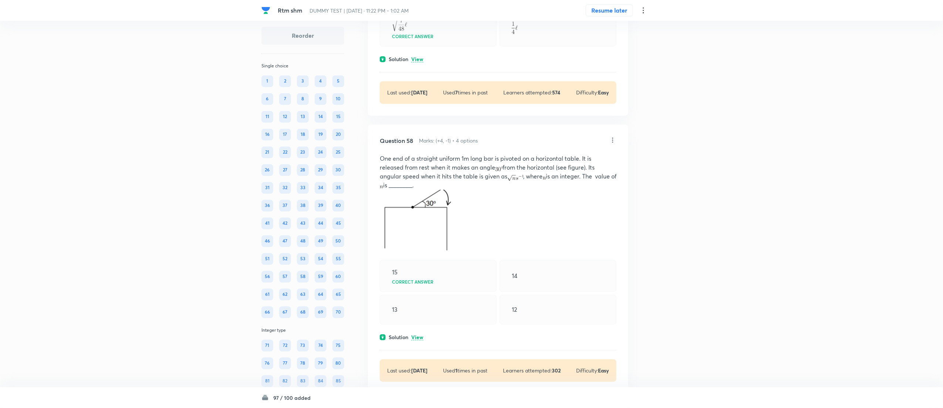
click at [412, 115] on div "Question 57 Marks: (+4, -1) • 4 options The radius of gyration of a uniform rod…" at bounding box center [498, 18] width 260 height 196
click at [414, 62] on p "View" at bounding box center [417, 60] width 12 height 6
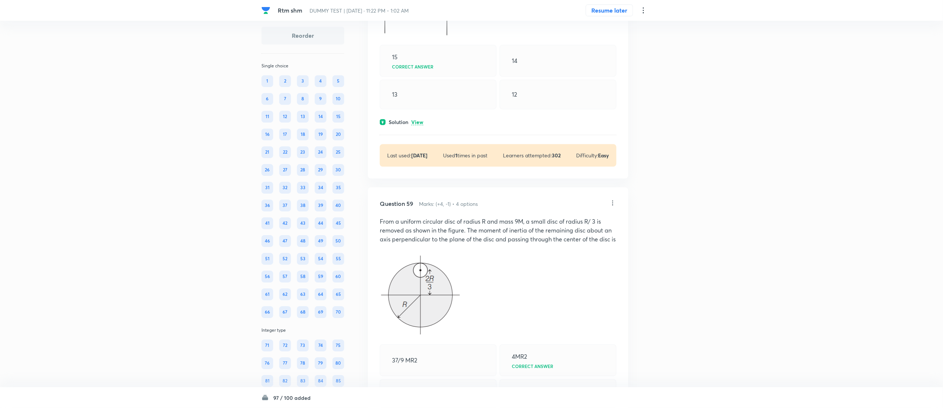
scroll to position [22324, 0]
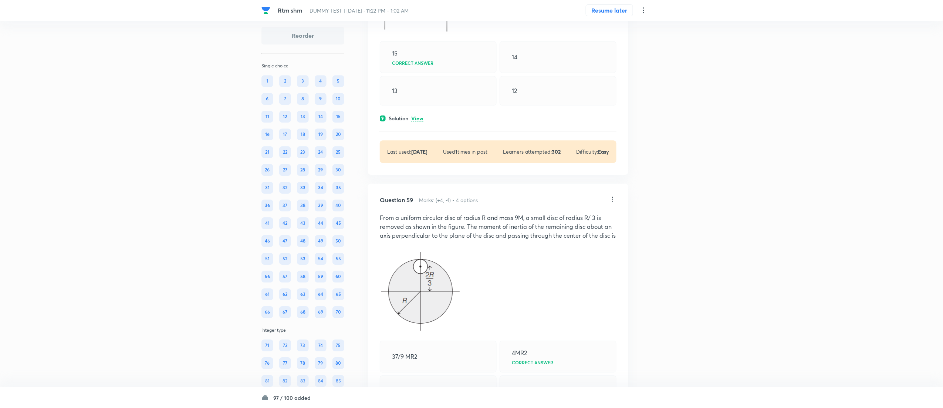
click at [421, 121] on p "View" at bounding box center [417, 119] width 12 height 6
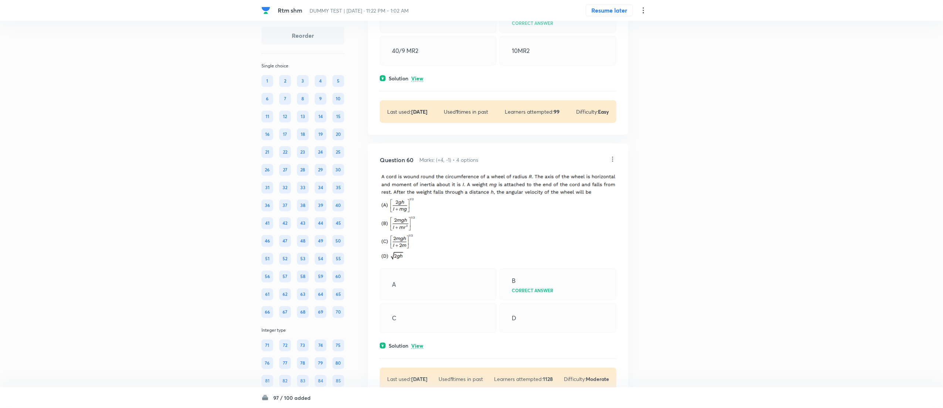
scroll to position [22782, 0]
click at [418, 81] on p "View" at bounding box center [417, 78] width 12 height 6
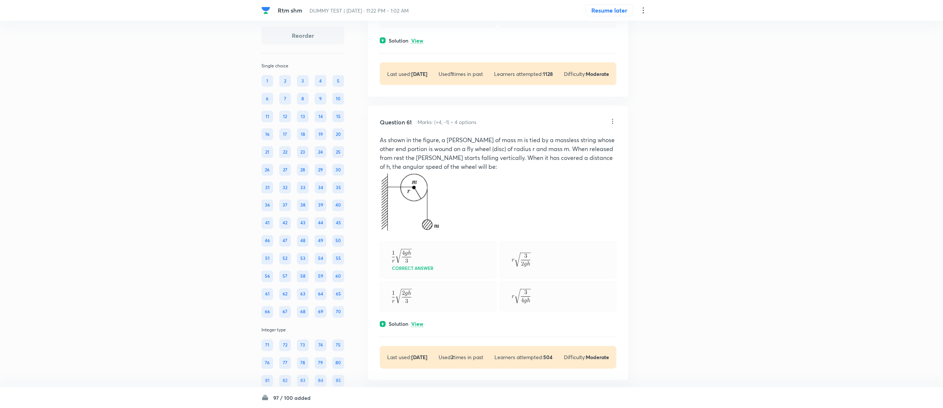
scroll to position [23163, 0]
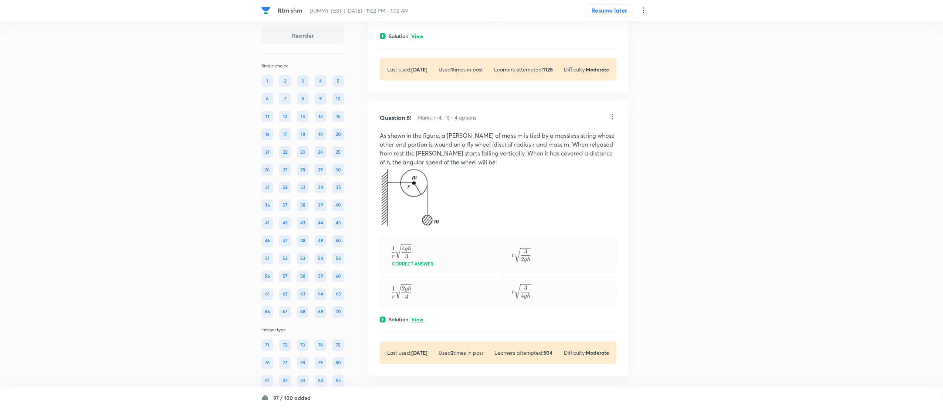
click at [417, 39] on p "View" at bounding box center [417, 37] width 12 height 6
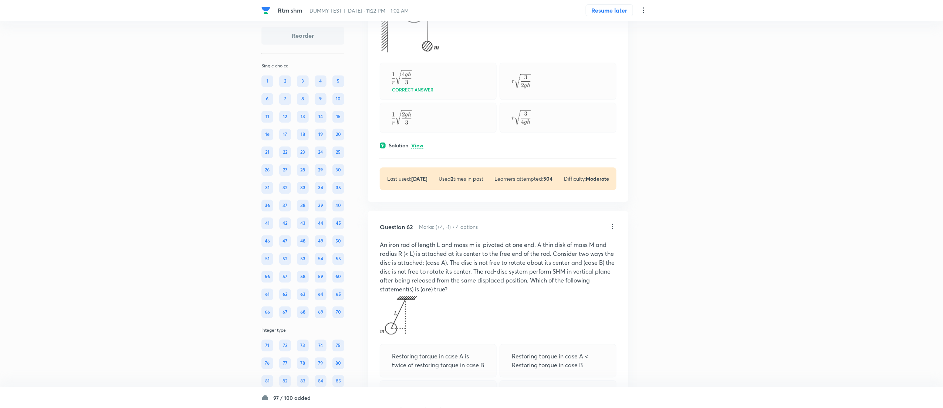
scroll to position [23398, 0]
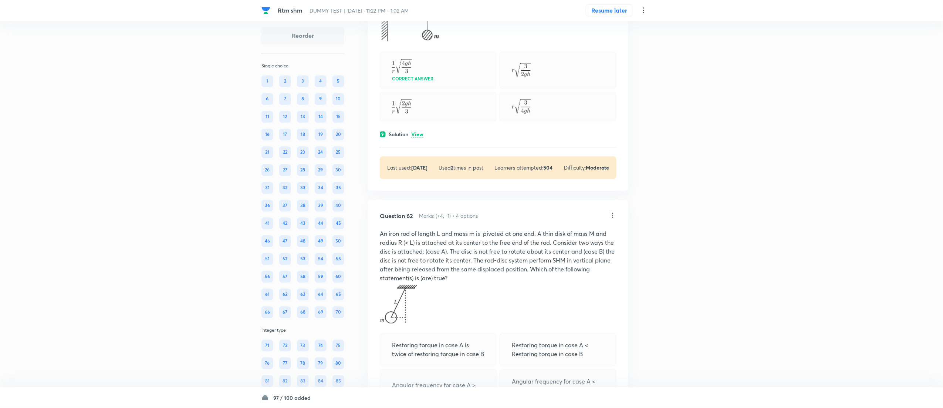
click at [420, 137] on p "View" at bounding box center [417, 135] width 12 height 6
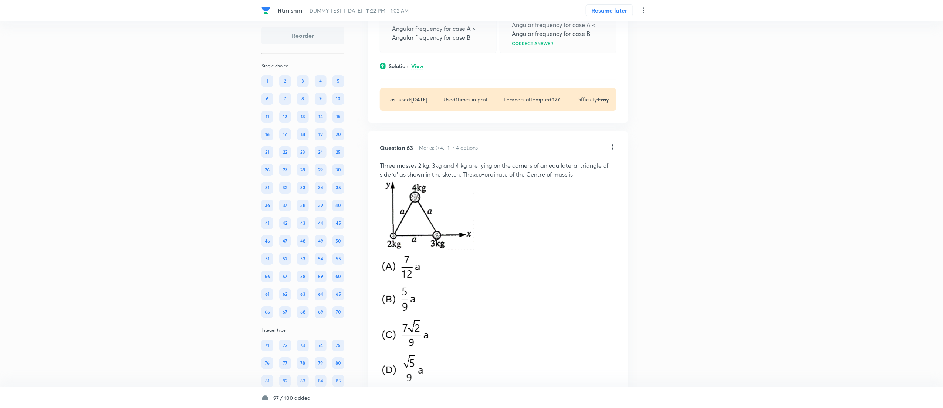
scroll to position [23878, 0]
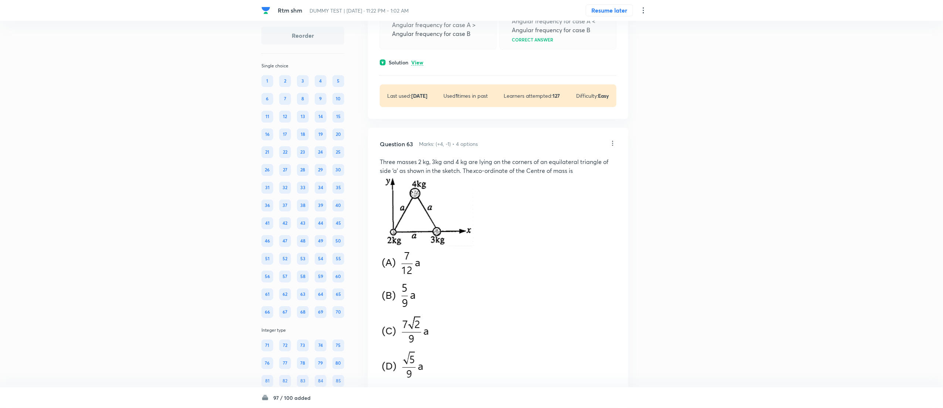
click at [417, 65] on p "View" at bounding box center [417, 63] width 12 height 6
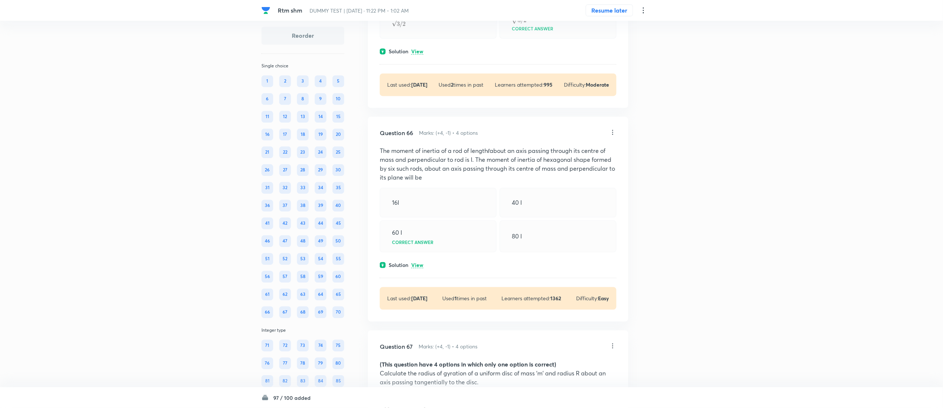
scroll to position [24853, 0]
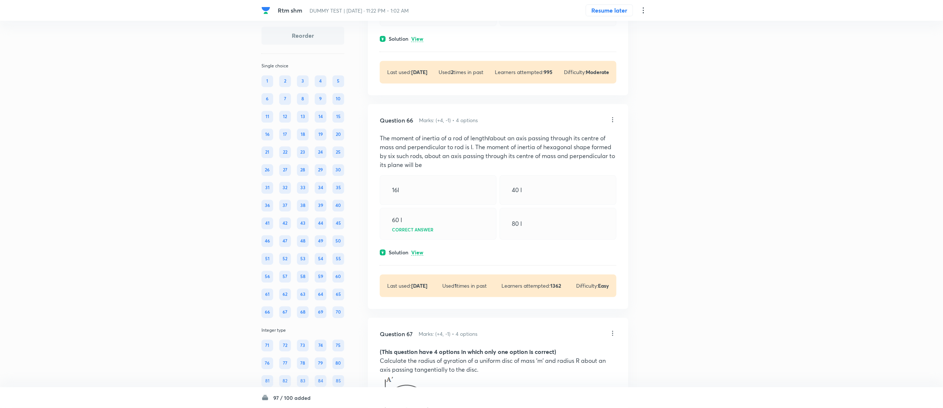
click at [415, 42] on p "View" at bounding box center [417, 39] width 12 height 6
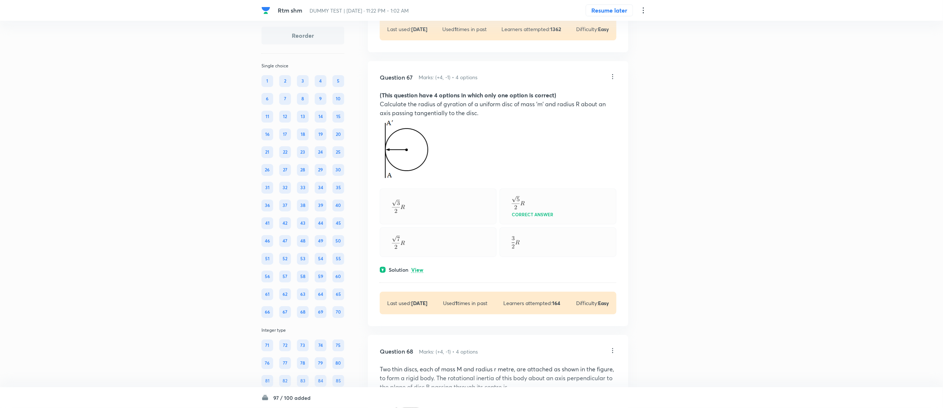
scroll to position [25371, 0]
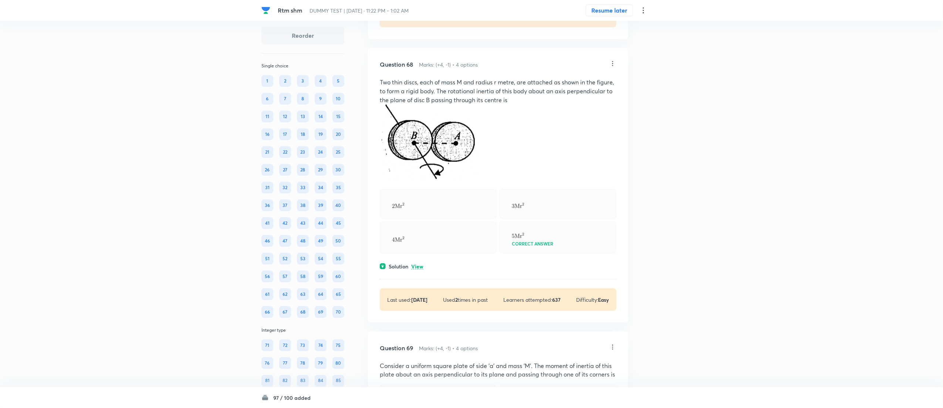
scroll to position [25826, 0]
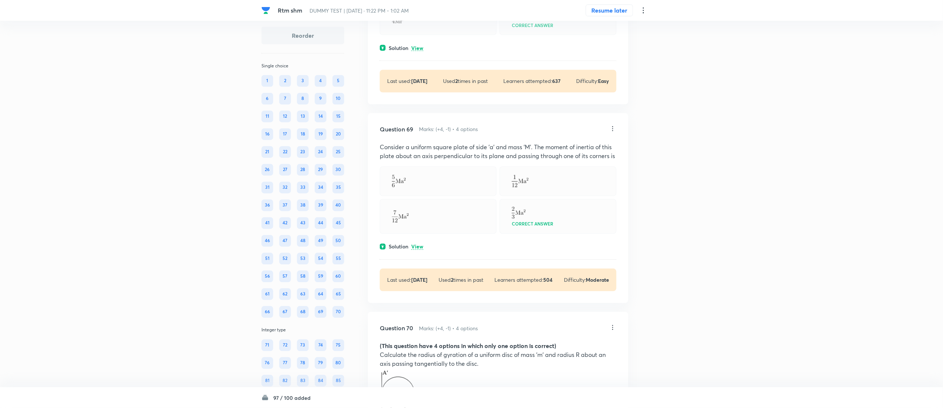
scroll to position [26113, 0]
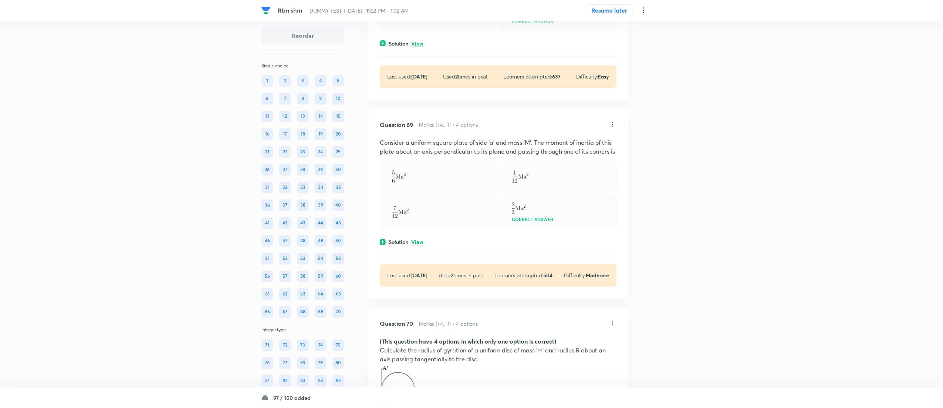
click at [423, 47] on p "View" at bounding box center [417, 44] width 12 height 6
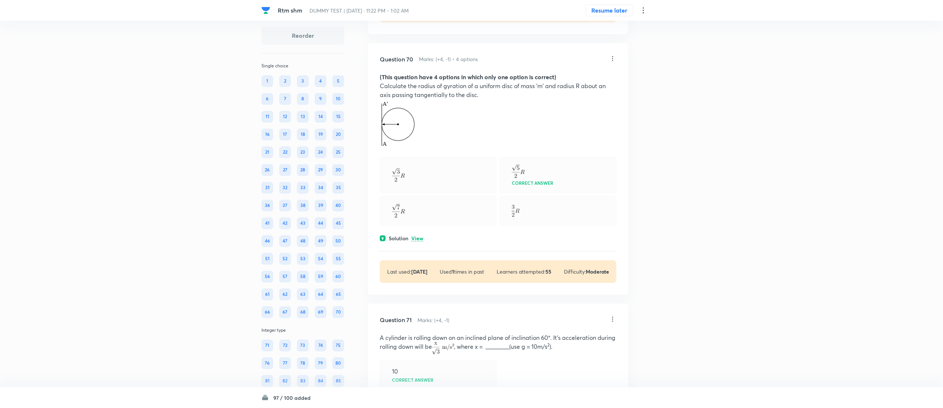
scroll to position [26500, 0]
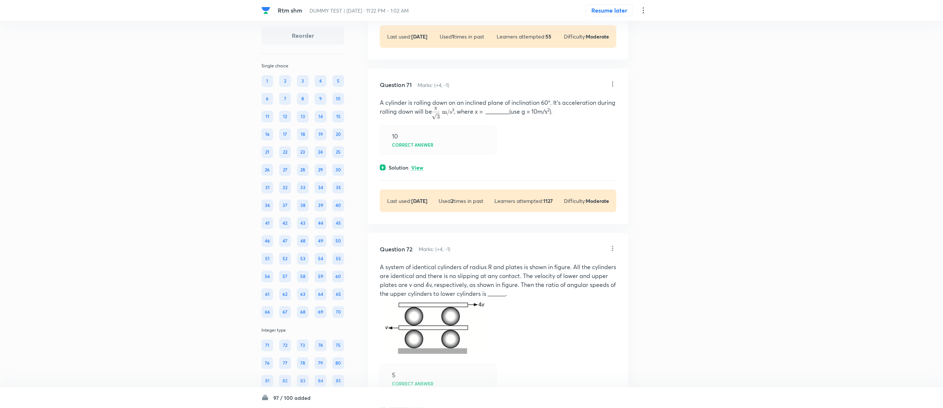
scroll to position [26913, 0]
click at [420, 4] on p "View" at bounding box center [417, 2] width 12 height 6
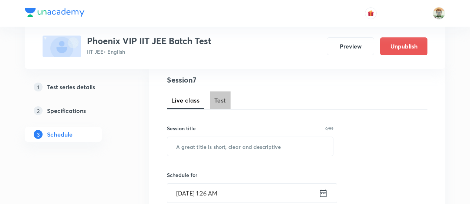
click at [220, 99] on span "Test" at bounding box center [220, 100] width 12 height 9
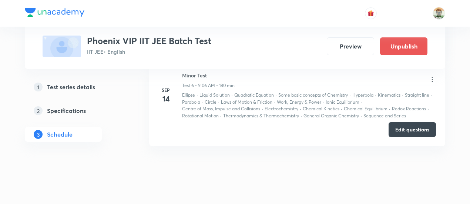
scroll to position [851, 0]
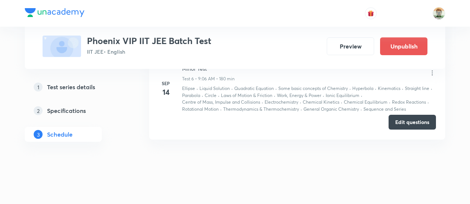
click at [401, 120] on button "Edit questions" at bounding box center [411, 122] width 47 height 15
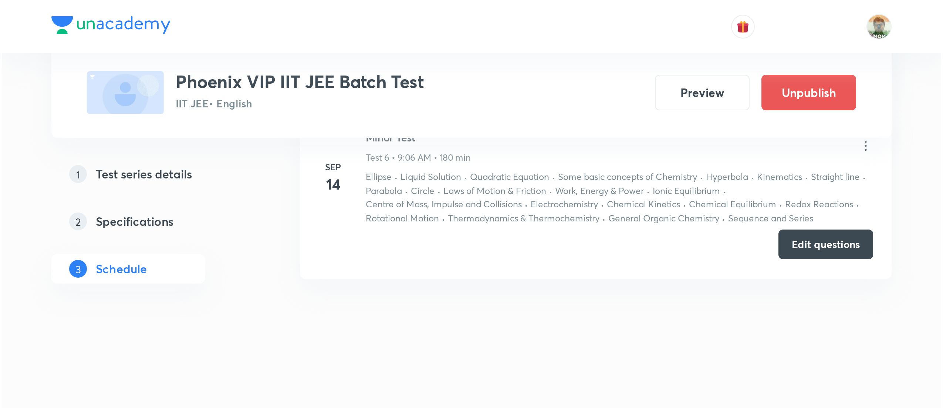
scroll to position [655, 0]
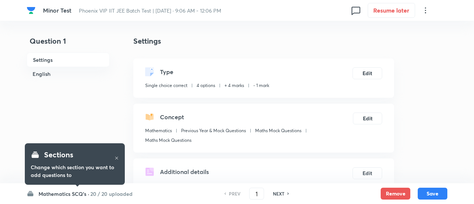
checkbox input "true"
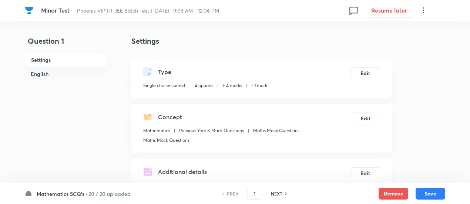
click at [111, 192] on h6 "20 / 20 uploaded" at bounding box center [109, 194] width 42 height 8
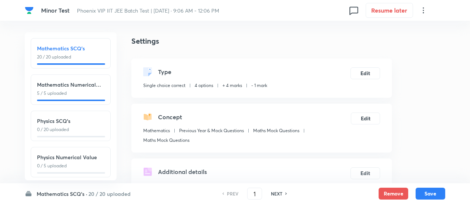
click at [78, 128] on p "0 / 20 uploaded" at bounding box center [70, 129] width 67 height 7
type input "26"
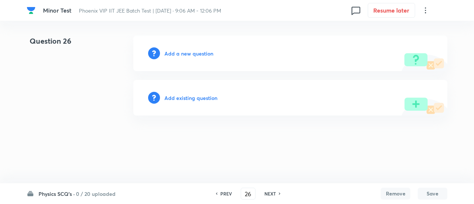
click at [190, 97] on h6 "Add existing question" at bounding box center [190, 98] width 53 height 8
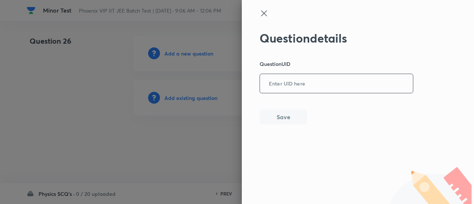
click at [298, 78] on input "text" at bounding box center [336, 84] width 153 height 18
paste input "VZG7O"
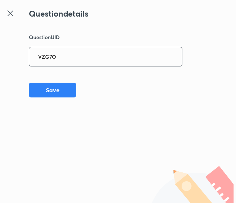
type input "VZG7O"
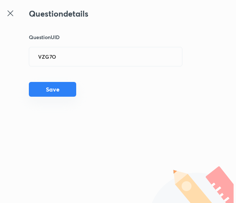
click at [57, 94] on button "Save" at bounding box center [52, 89] width 47 height 15
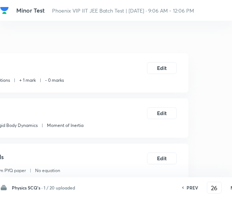
scroll to position [0, 188]
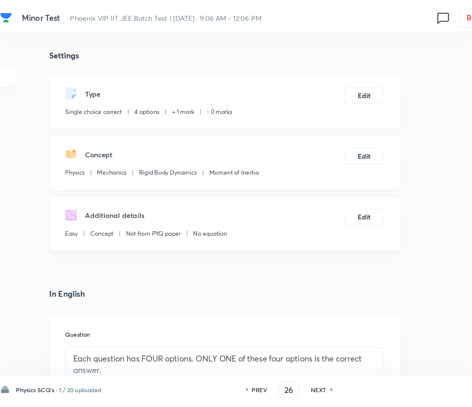
scroll to position [0, 0]
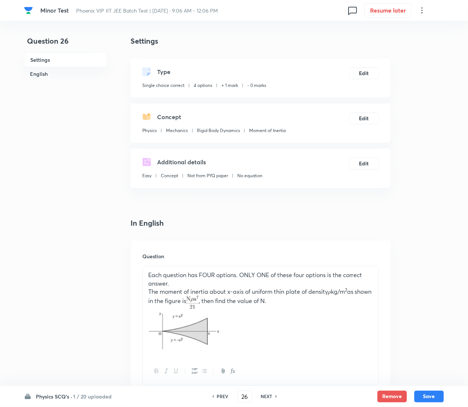
drag, startPoint x: 227, startPoint y: 4, endPoint x: 121, endPoint y: 199, distance: 222.0
click at [365, 68] on button "Edit" at bounding box center [365, 73] width 30 height 12
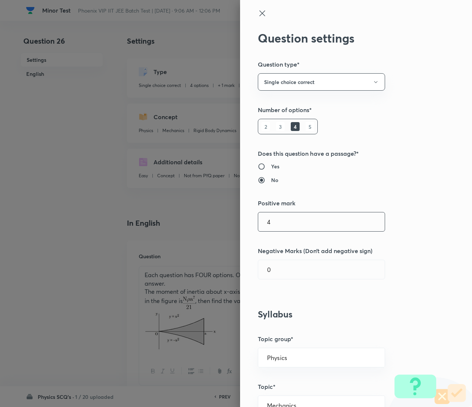
type input "4"
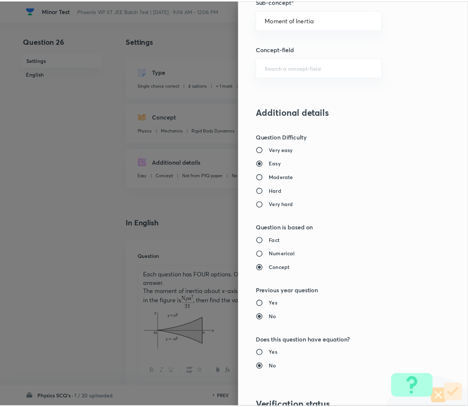
scroll to position [603, 0]
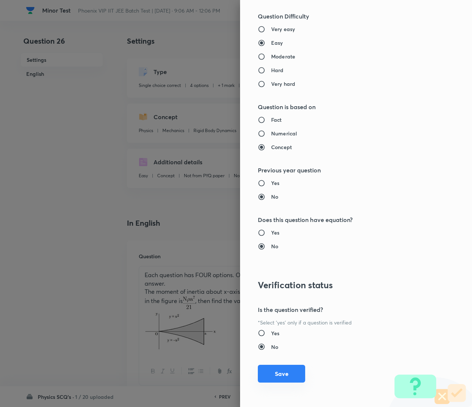
type input "1"
click at [271, 203] on button "Save" at bounding box center [281, 374] width 47 height 18
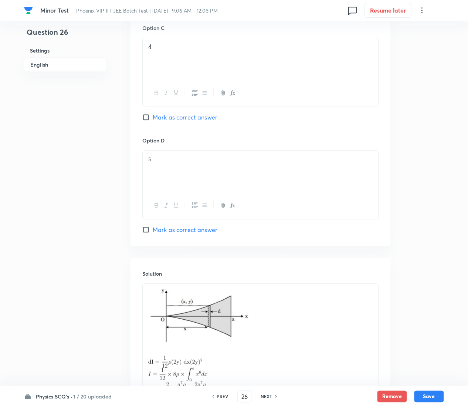
scroll to position [721, 0]
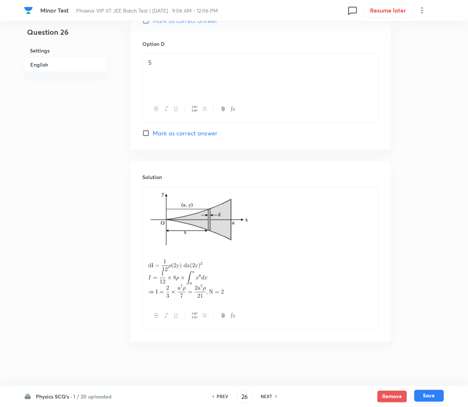
click at [431, 203] on button "Save" at bounding box center [430, 396] width 30 height 12
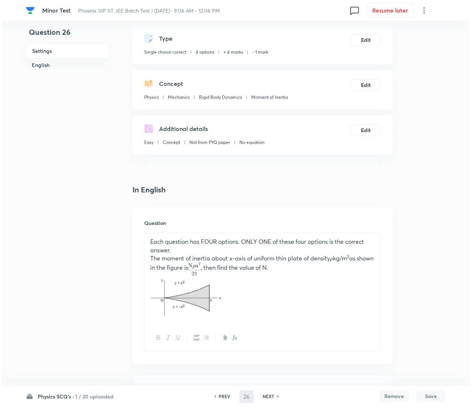
scroll to position [0, 0]
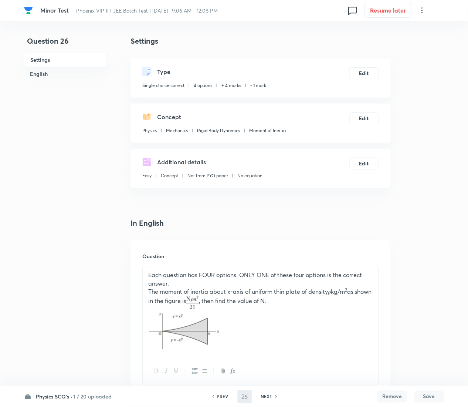
type input "27"
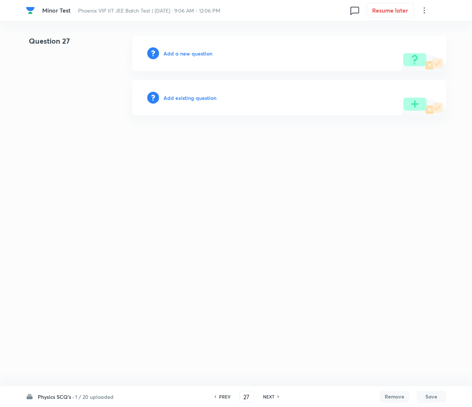
click at [210, 96] on h6 "Add existing question" at bounding box center [190, 98] width 53 height 8
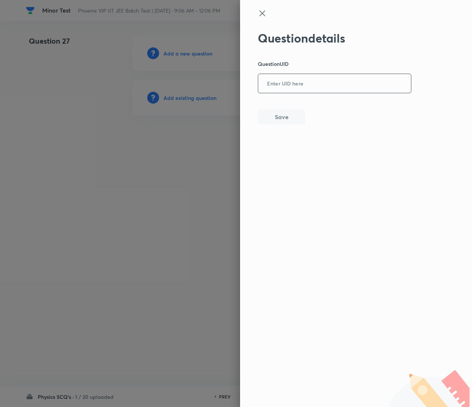
click at [353, 84] on input "text" at bounding box center [334, 84] width 153 height 18
paste input "2P1S5"
type input "2P1S5"
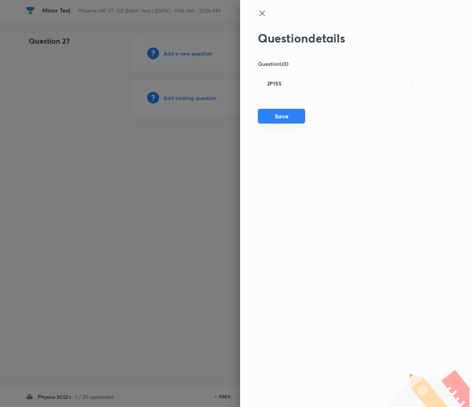
click at [298, 111] on button "Save" at bounding box center [281, 116] width 47 height 15
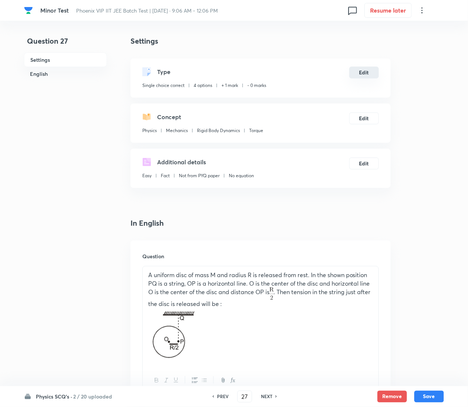
click at [357, 69] on button "Edit" at bounding box center [365, 73] width 30 height 12
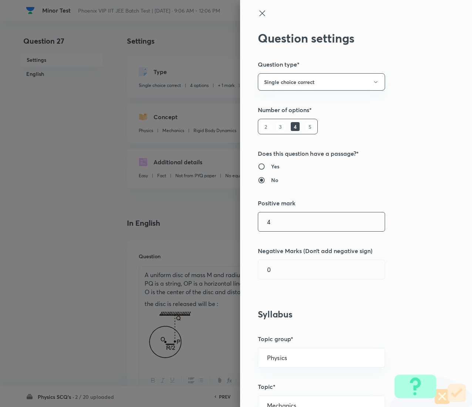
type input "4"
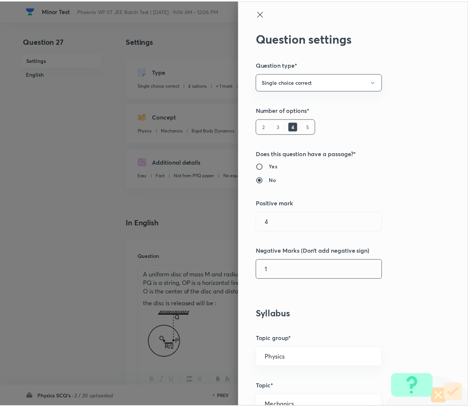
scroll to position [603, 0]
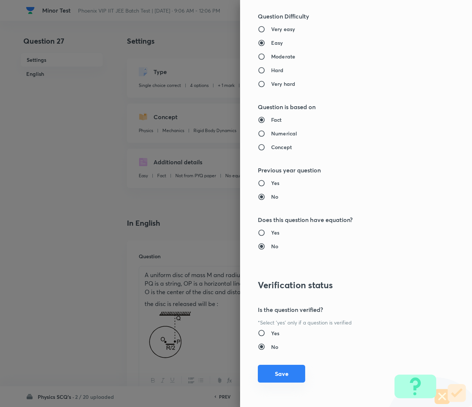
type input "1"
click at [277, 203] on button "Save" at bounding box center [281, 374] width 47 height 18
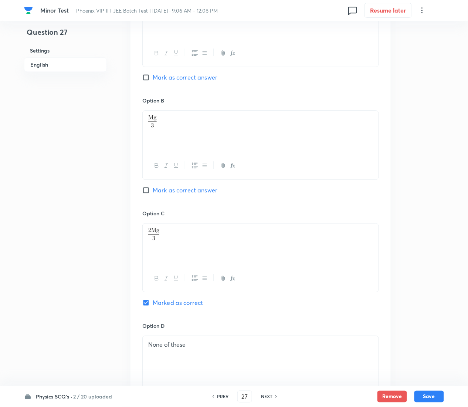
scroll to position [758, 0]
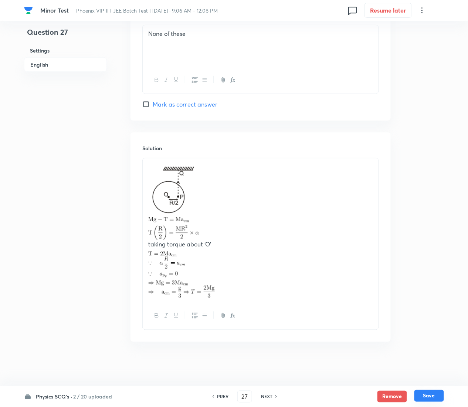
click at [427, 203] on button "Save" at bounding box center [430, 396] width 30 height 12
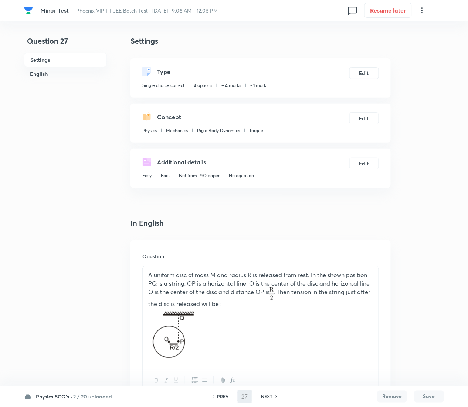
type input "28"
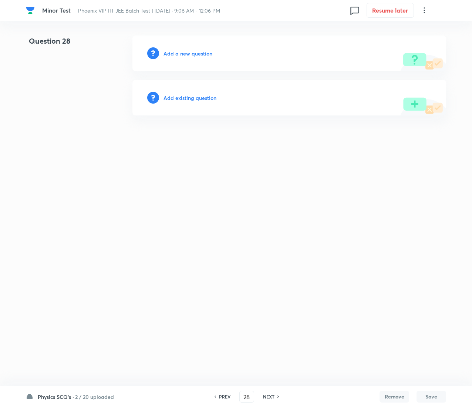
click at [195, 96] on h6 "Add existing question" at bounding box center [190, 98] width 53 height 8
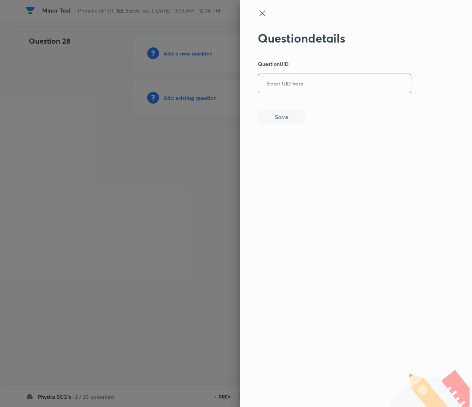
click at [317, 85] on input "text" at bounding box center [334, 84] width 153 height 18
paste input "BJRJS"
type input "BJRJS"
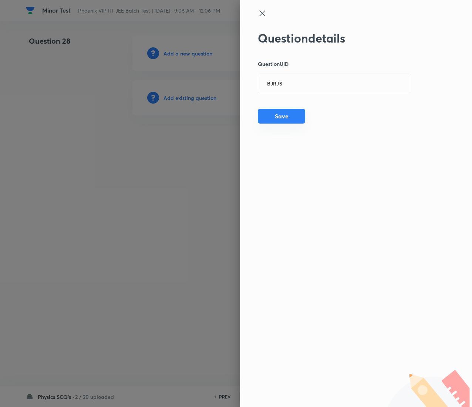
click at [280, 123] on button "Save" at bounding box center [281, 116] width 47 height 15
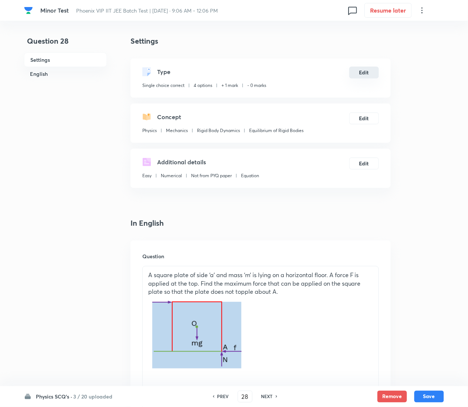
click at [364, 69] on button "Edit" at bounding box center [365, 73] width 30 height 12
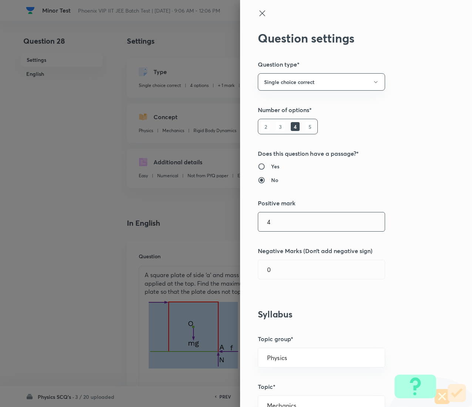
type input "4"
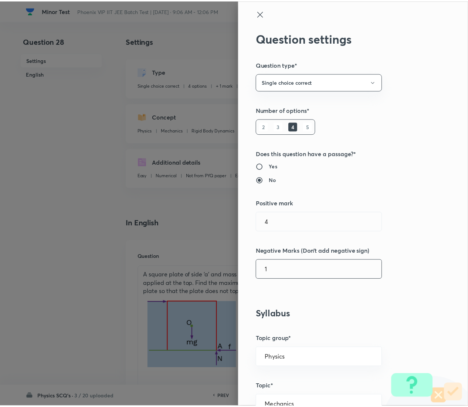
scroll to position [603, 0]
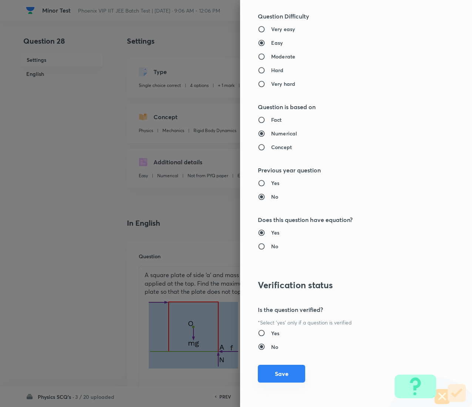
type input "1"
click at [265, 203] on button "Save" at bounding box center [281, 374] width 47 height 18
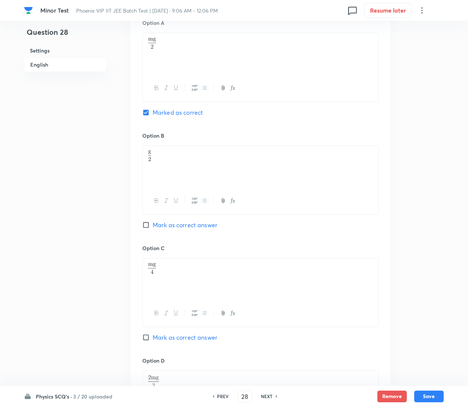
scroll to position [694, 0]
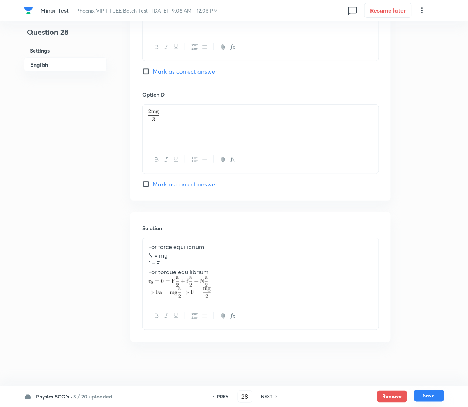
click at [435, 203] on button "Save" at bounding box center [430, 396] width 30 height 12
type input "29"
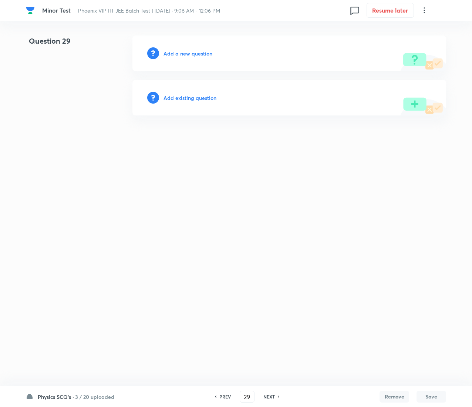
click at [209, 100] on h6 "Add existing question" at bounding box center [190, 98] width 53 height 8
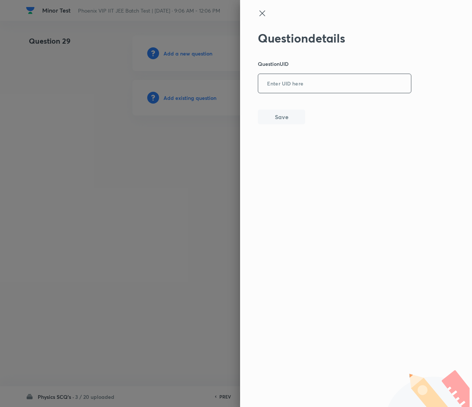
drag, startPoint x: 304, startPoint y: 93, endPoint x: 304, endPoint y: 83, distance: 10.4
click at [304, 83] on div "Question details Question UID ​ Save" at bounding box center [335, 77] width 154 height 93
click at [304, 83] on input "text" at bounding box center [334, 84] width 153 height 18
paste input "19QAP"
type input "19QAP"
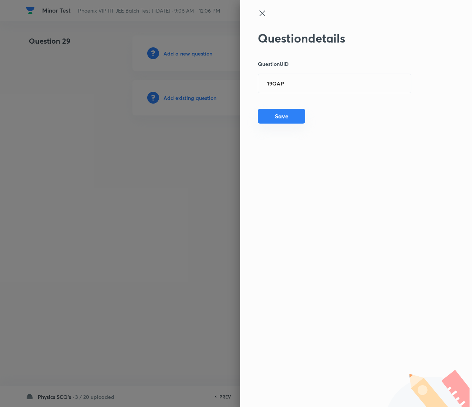
click at [292, 115] on button "Save" at bounding box center [281, 116] width 47 height 15
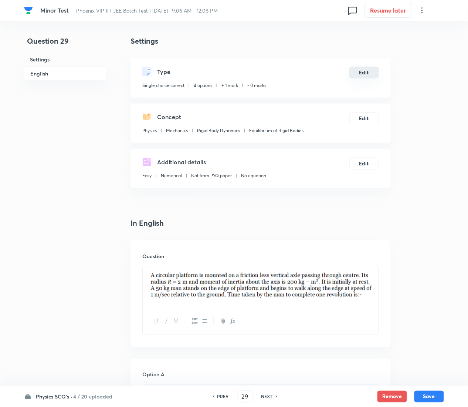
click at [357, 74] on button "Edit" at bounding box center [365, 73] width 30 height 12
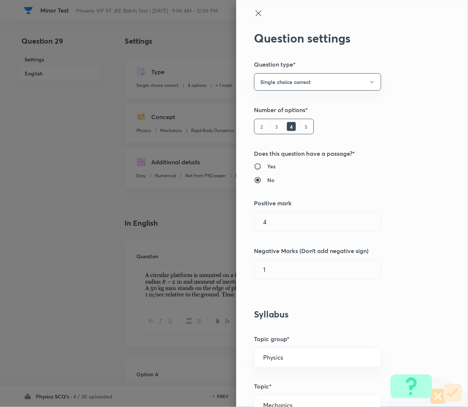
type input "1"
type input "0"
radio input "false"
radio input "true"
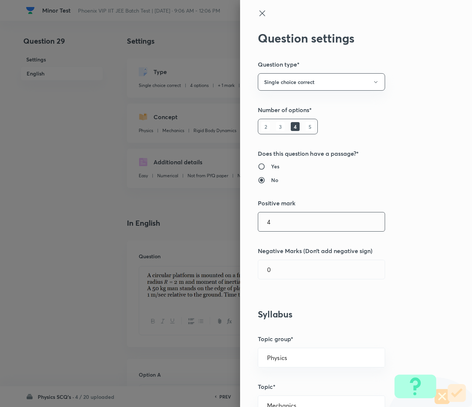
type input "4"
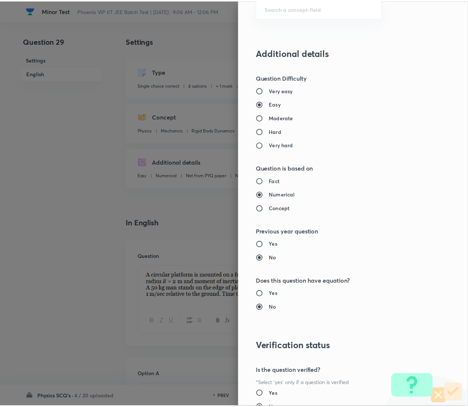
scroll to position [603, 0]
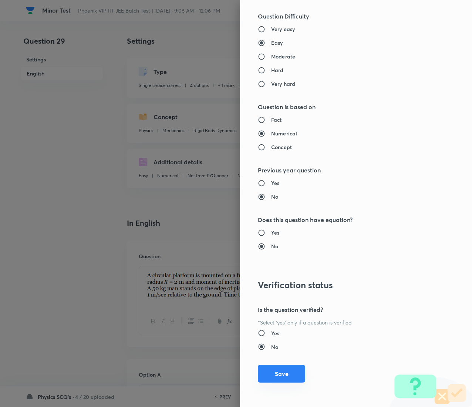
type input "1"
click at [272, 203] on button "Save" at bounding box center [281, 374] width 47 height 18
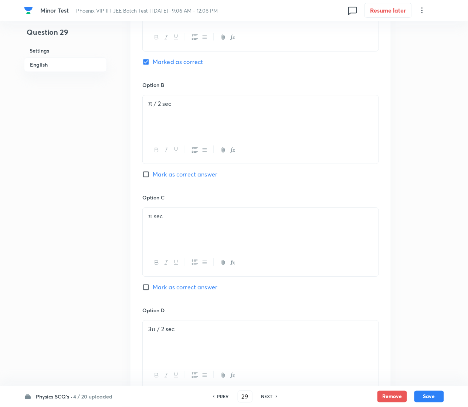
scroll to position [674, 0]
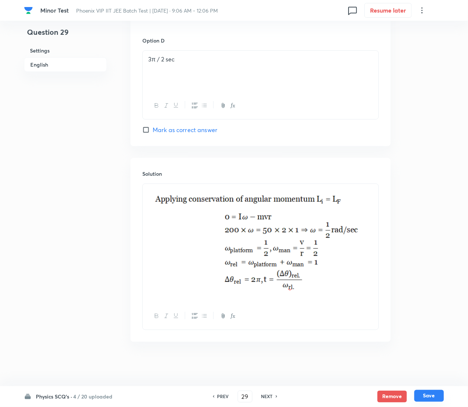
click at [435, 203] on button "Save" at bounding box center [430, 396] width 30 height 12
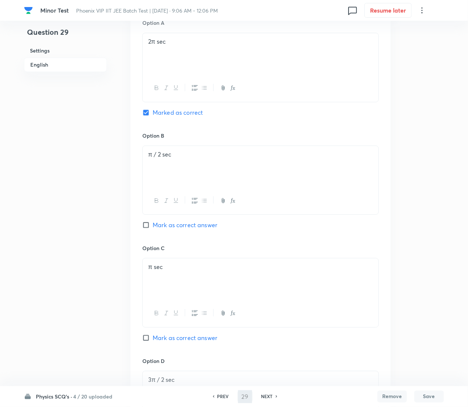
scroll to position [179, 0]
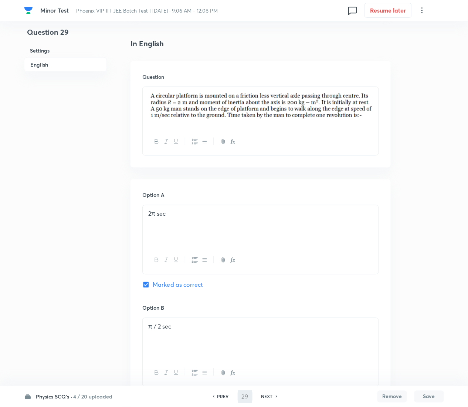
type input "30"
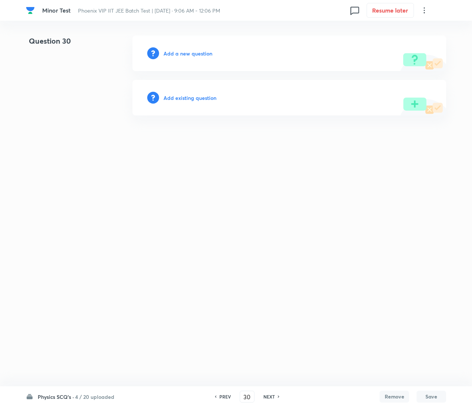
click at [201, 94] on h6 "Add existing question" at bounding box center [190, 98] width 53 height 8
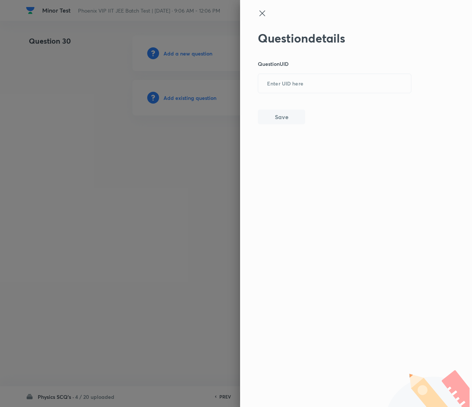
click at [350, 62] on p "Question UID" at bounding box center [335, 64] width 154 height 8
click at [354, 90] on input "text" at bounding box center [334, 84] width 153 height 18
paste input "1N5EV"
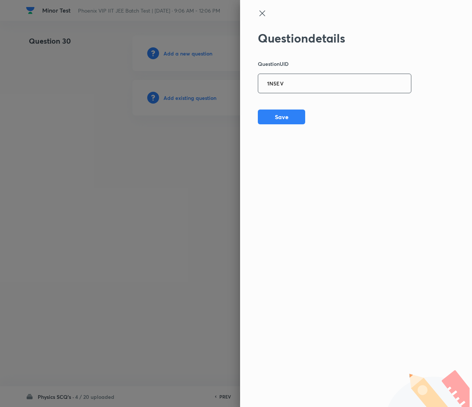
type input "1N5EV"
click at [268, 112] on button "Save" at bounding box center [281, 116] width 47 height 15
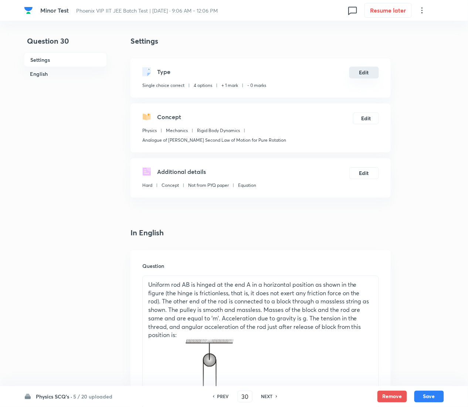
click at [367, 74] on button "Edit" at bounding box center [365, 73] width 30 height 12
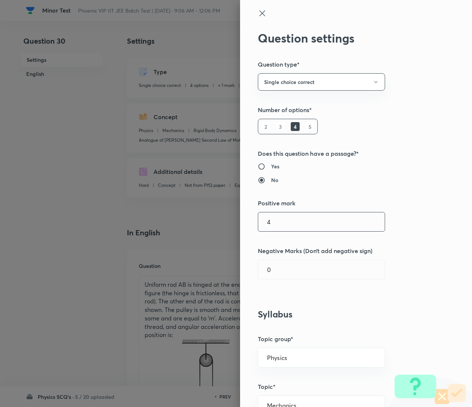
type input "4"
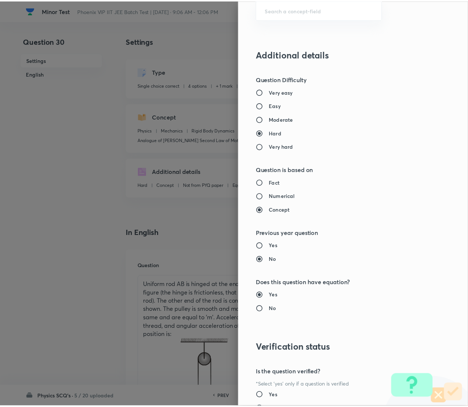
scroll to position [603, 0]
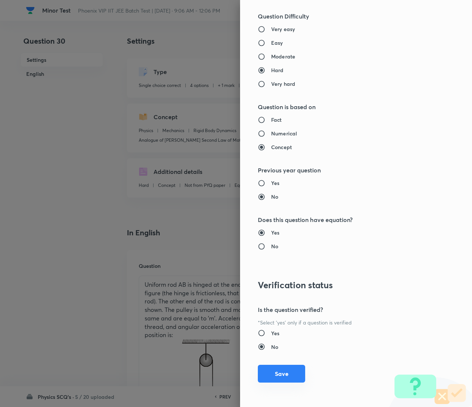
type input "1"
click at [275, 203] on button "Save" at bounding box center [281, 374] width 47 height 18
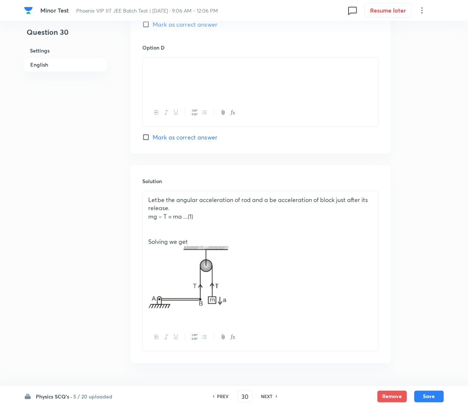
scroll to position [835, 0]
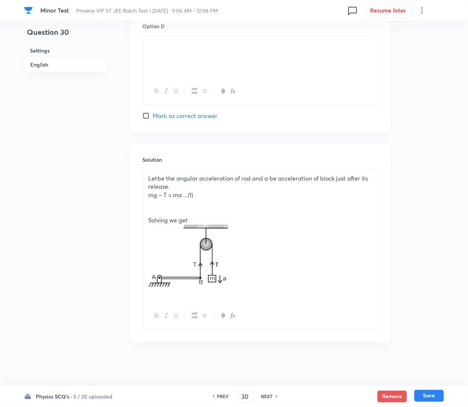
click at [432, 203] on button "Save" at bounding box center [430, 396] width 30 height 12
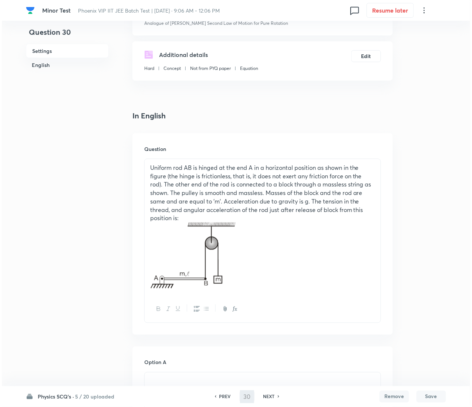
scroll to position [0, 0]
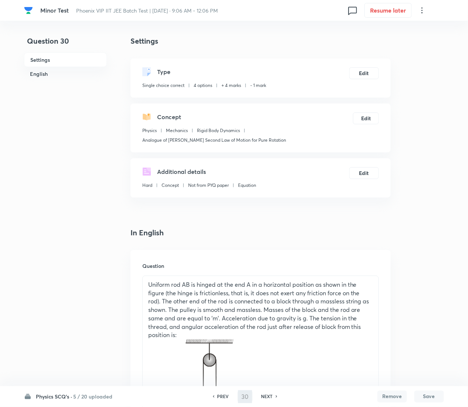
type input "31"
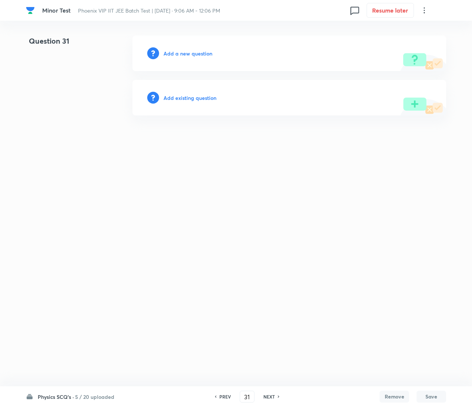
click at [203, 94] on h6 "Add existing question" at bounding box center [190, 98] width 53 height 8
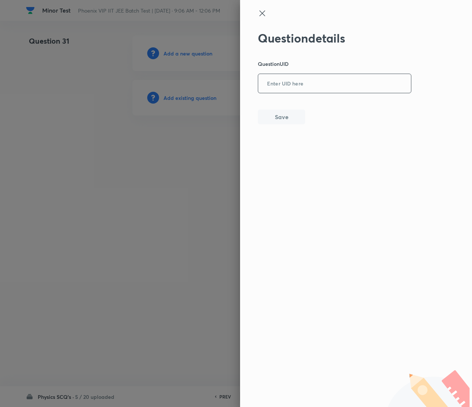
click at [308, 88] on input "text" at bounding box center [334, 84] width 153 height 18
paste input "7PEEH"
type input "7PEEH"
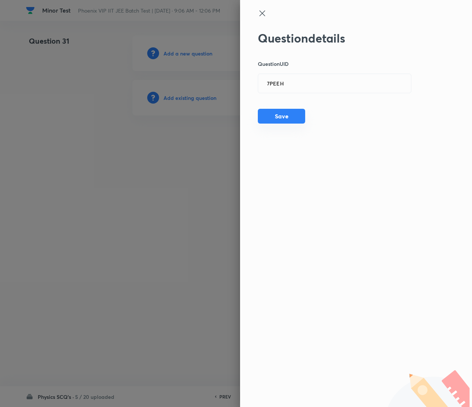
click at [297, 121] on button "Save" at bounding box center [281, 116] width 47 height 15
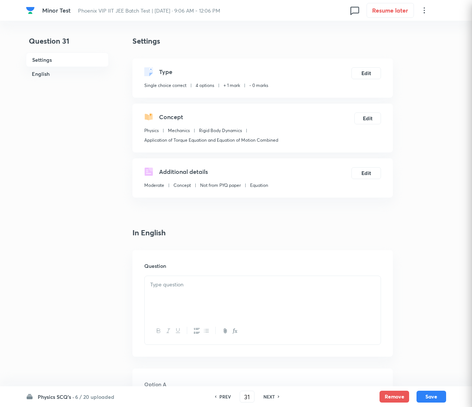
checkbox input "true"
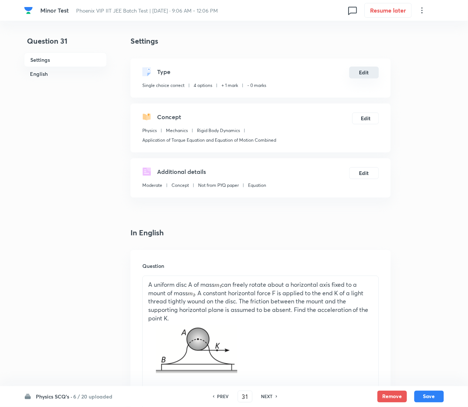
click at [365, 70] on button "Edit" at bounding box center [365, 73] width 30 height 12
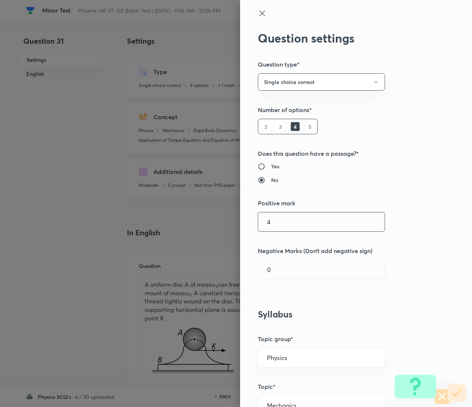
type input "4"
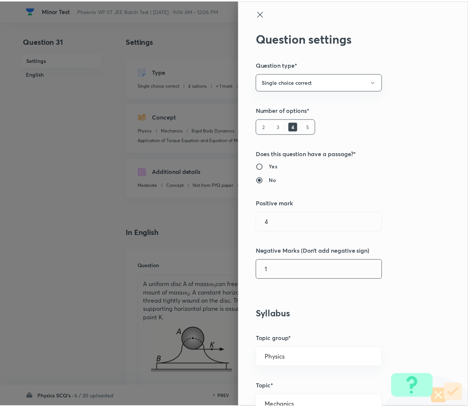
scroll to position [603, 0]
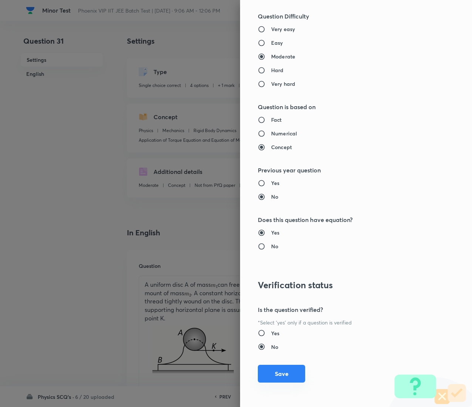
type input "1"
click at [260, 203] on button "Save" at bounding box center [281, 374] width 47 height 18
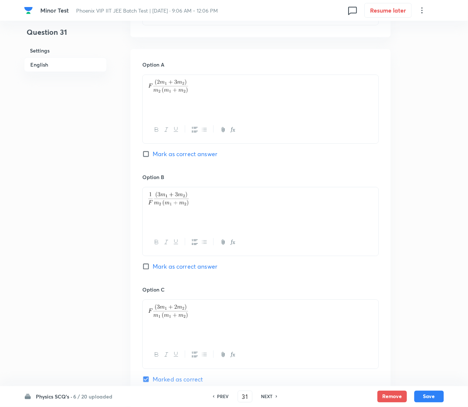
scroll to position [734, 0]
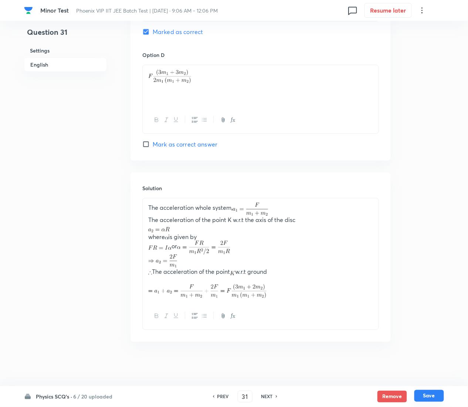
click at [441, 203] on button "Save" at bounding box center [430, 396] width 30 height 12
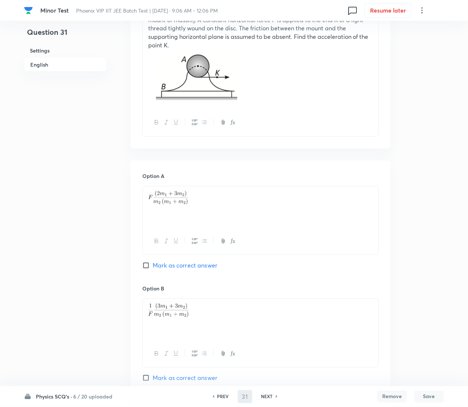
type input "32"
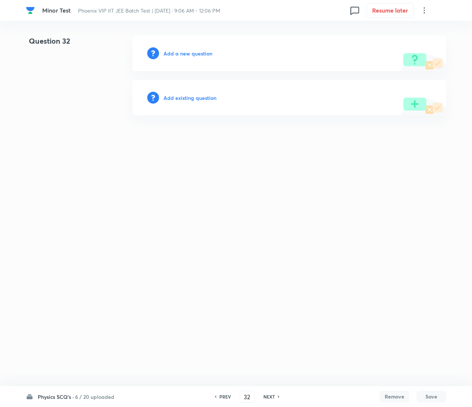
click at [203, 104] on div "Add existing question" at bounding box center [289, 98] width 314 height 36
click at [200, 97] on h6 "Add existing question" at bounding box center [190, 98] width 53 height 8
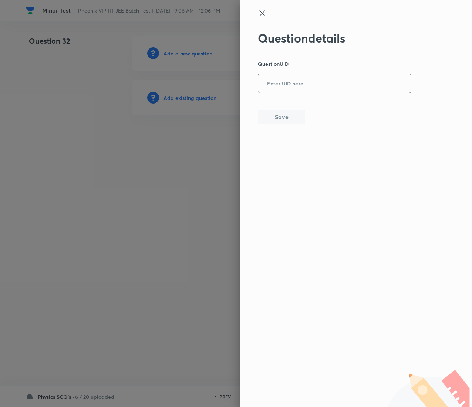
drag, startPoint x: 321, startPoint y: 71, endPoint x: 321, endPoint y: 78, distance: 6.7
click at [321, 78] on div "Question details Question UID ​ Save" at bounding box center [335, 77] width 154 height 93
click at [321, 78] on input "text" at bounding box center [334, 84] width 153 height 18
paste input "CUB1S"
type input "CUB1S"
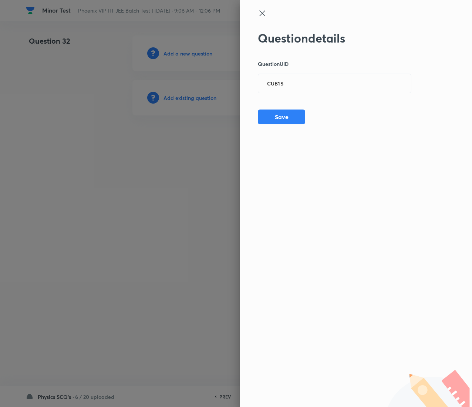
click at [278, 109] on div "Question details Question UID CUB1S ​ Save" at bounding box center [335, 77] width 154 height 93
click at [279, 112] on button "Save" at bounding box center [281, 116] width 47 height 15
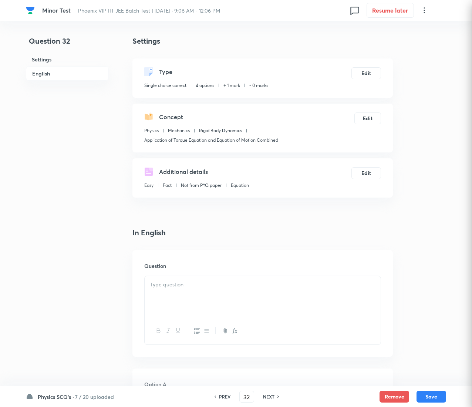
checkbox input "true"
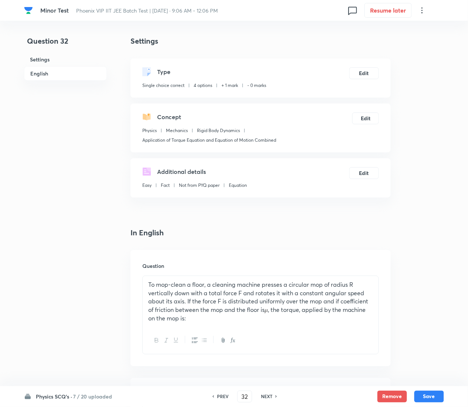
click at [364, 81] on div "Type Single choice correct 4 options + 1 mark - 0 marks Edit" at bounding box center [261, 77] width 260 height 39
click at [366, 73] on button "Edit" at bounding box center [365, 73] width 30 height 12
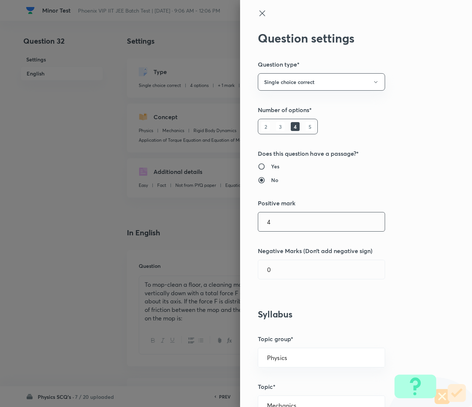
type input "4"
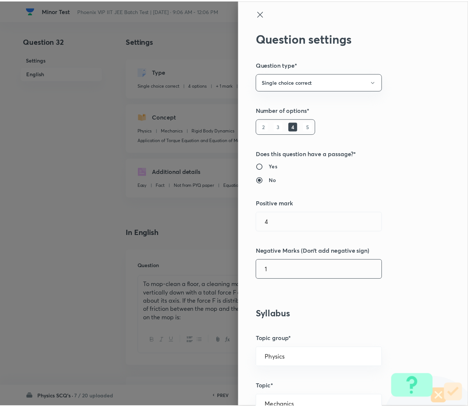
scroll to position [603, 0]
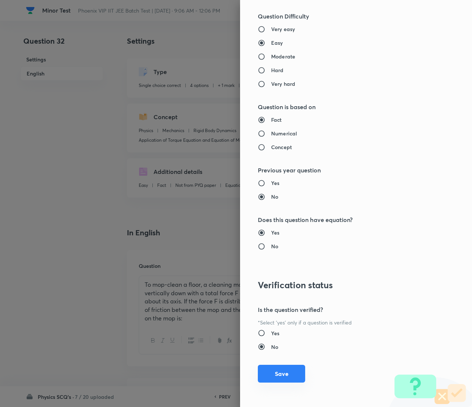
type input "1"
click at [269, 203] on button "Save" at bounding box center [281, 374] width 47 height 18
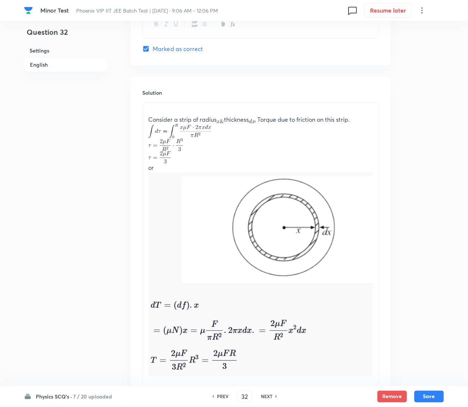
scroll to position [893, 0]
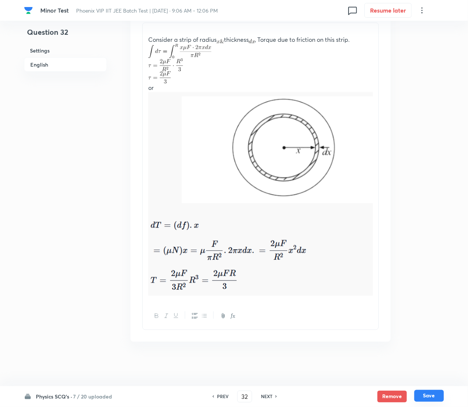
click at [431, 203] on button "Save" at bounding box center [430, 396] width 30 height 12
type input "33"
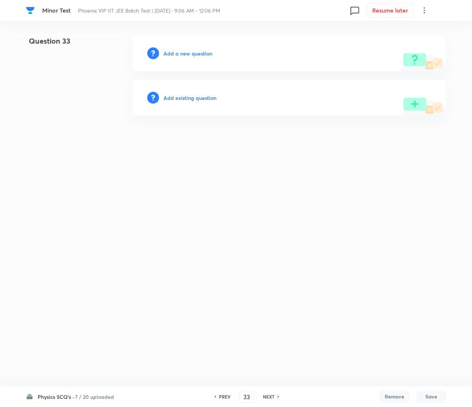
click at [203, 97] on h6 "Add existing question" at bounding box center [190, 98] width 53 height 8
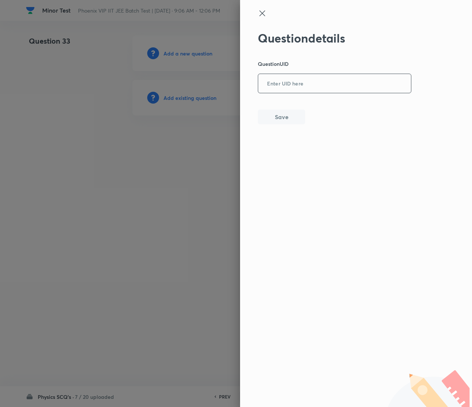
drag, startPoint x: 294, startPoint y: 97, endPoint x: 295, endPoint y: 90, distance: 7.9
click at [295, 90] on div "Question details Question UID ​ Save" at bounding box center [335, 77] width 154 height 93
click at [295, 90] on input "text" at bounding box center [334, 84] width 153 height 18
paste input "C5RGT"
type input "C5RGT"
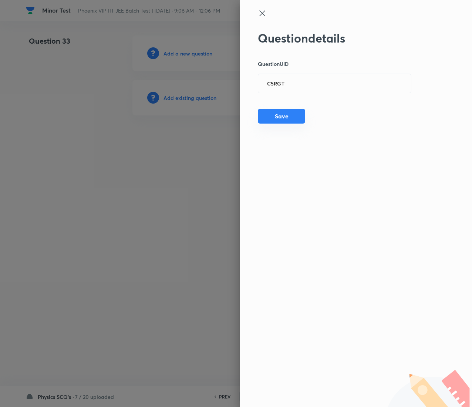
click at [286, 121] on div "Question details Question UID C5RGT ​ Save" at bounding box center [335, 77] width 154 height 93
click at [286, 121] on button "Save" at bounding box center [281, 116] width 47 height 15
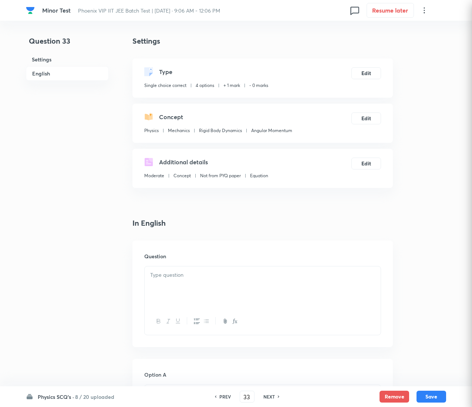
checkbox input "true"
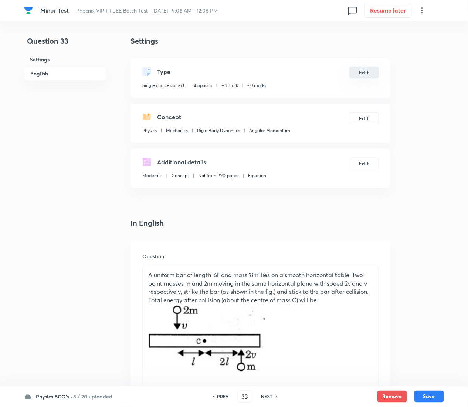
click at [364, 75] on button "Edit" at bounding box center [365, 73] width 30 height 12
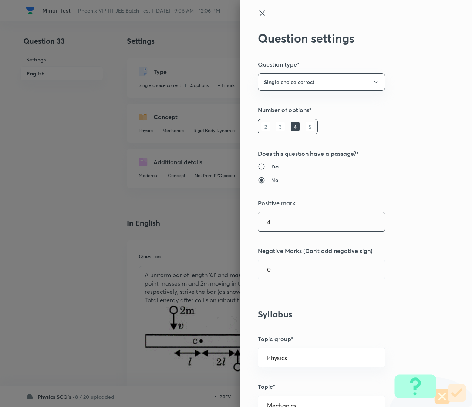
type input "4"
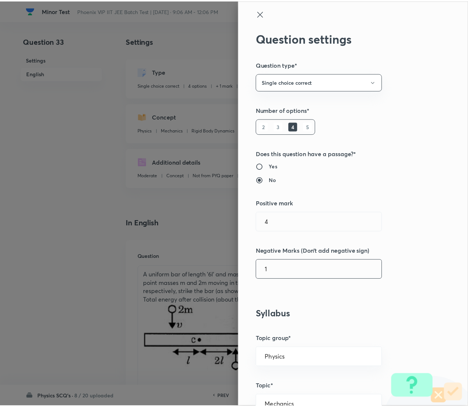
scroll to position [603, 0]
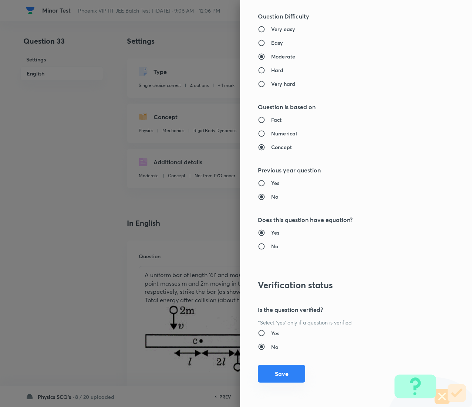
type input "1"
click at [276, 203] on button "Save" at bounding box center [281, 374] width 47 height 18
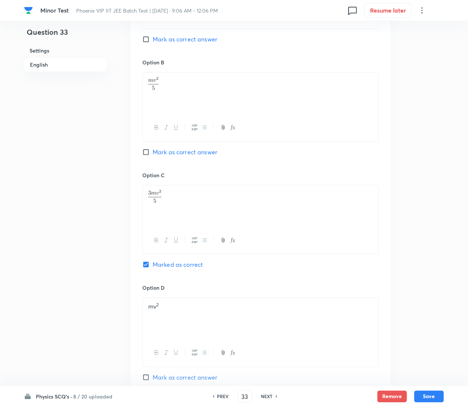
scroll to position [696, 0]
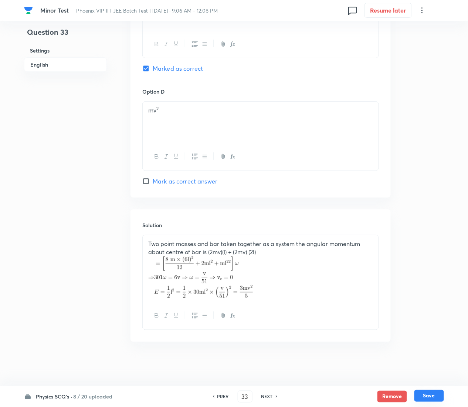
click at [437, 203] on button "Save" at bounding box center [430, 396] width 30 height 12
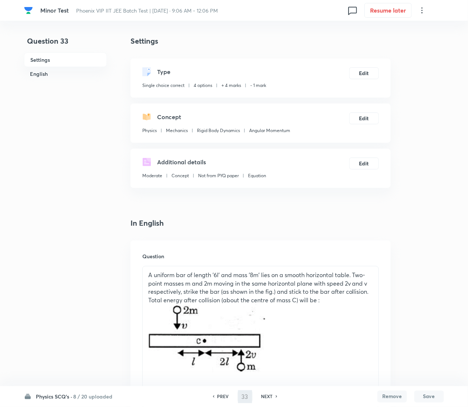
type input "34"
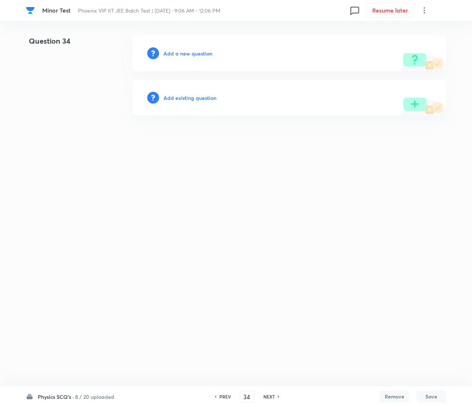
click at [193, 94] on h6 "Add existing question" at bounding box center [190, 98] width 53 height 8
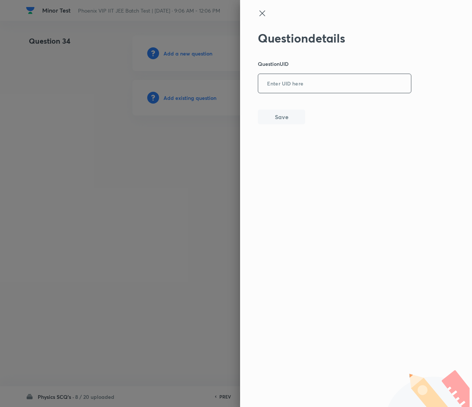
click at [300, 78] on input "text" at bounding box center [334, 84] width 153 height 18
paste input "3BBN3"
type input "3BBN3"
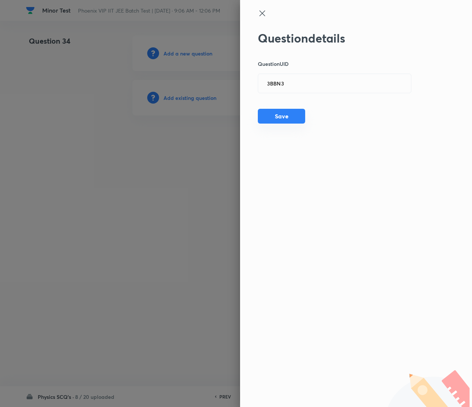
click at [283, 112] on button "Save" at bounding box center [281, 116] width 47 height 15
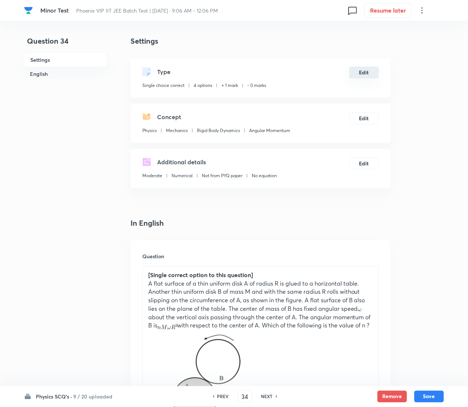
click at [360, 72] on button "Edit" at bounding box center [365, 73] width 30 height 12
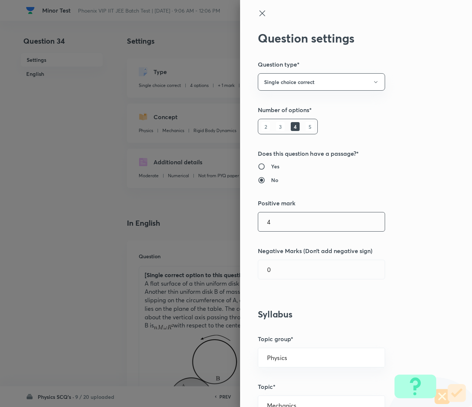
type input "4"
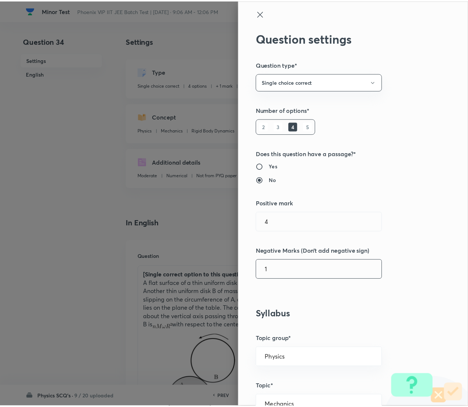
scroll to position [603, 0]
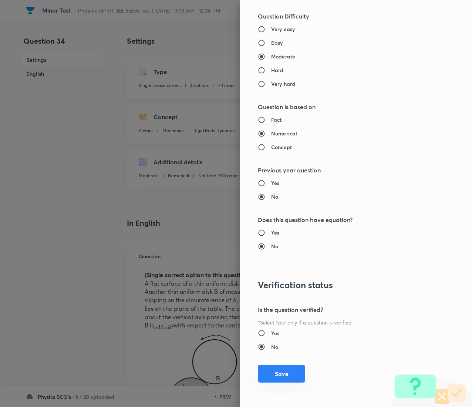
type input "1"
click at [273, 203] on button "Save" at bounding box center [281, 374] width 47 height 18
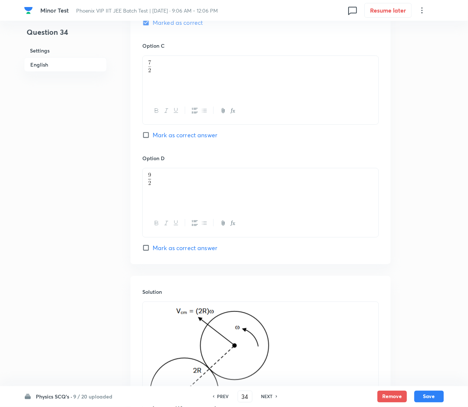
scroll to position [852, 0]
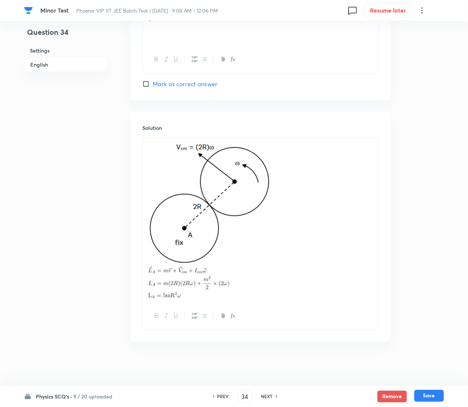
click at [431, 203] on button "Save" at bounding box center [430, 396] width 30 height 12
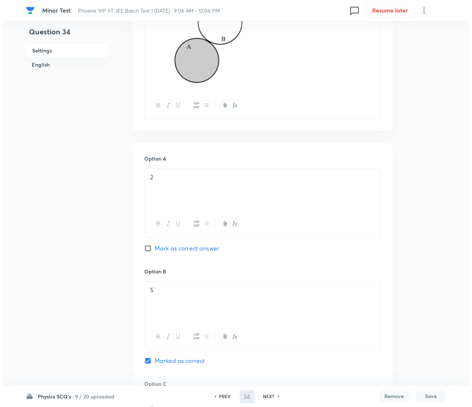
scroll to position [0, 0]
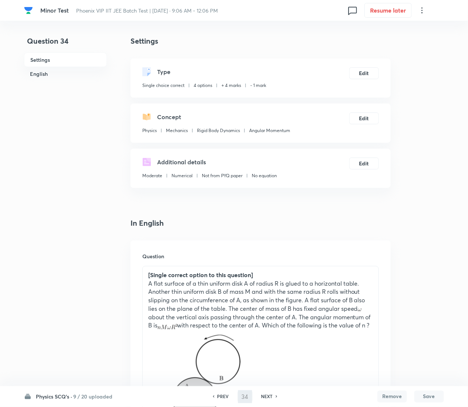
type input "35"
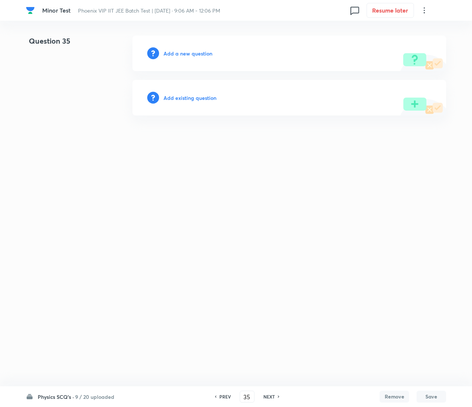
click at [202, 94] on h6 "Add existing question" at bounding box center [190, 98] width 53 height 8
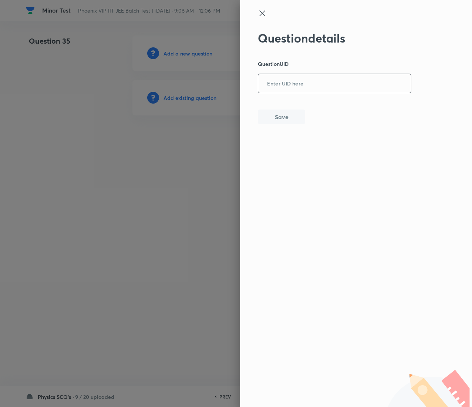
click at [315, 85] on input "text" at bounding box center [334, 84] width 153 height 18
paste input "TVH0C"
type input "TVH0C"
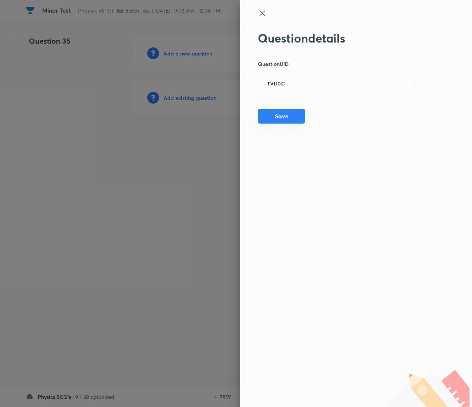
click at [282, 112] on button "Save" at bounding box center [281, 116] width 47 height 15
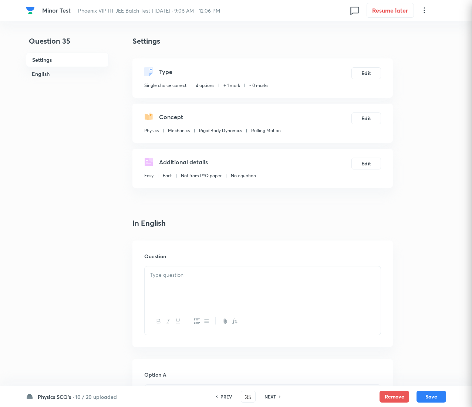
checkbox input "true"
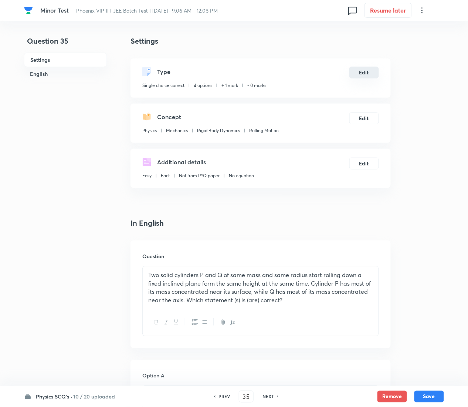
click at [367, 75] on button "Edit" at bounding box center [365, 73] width 30 height 12
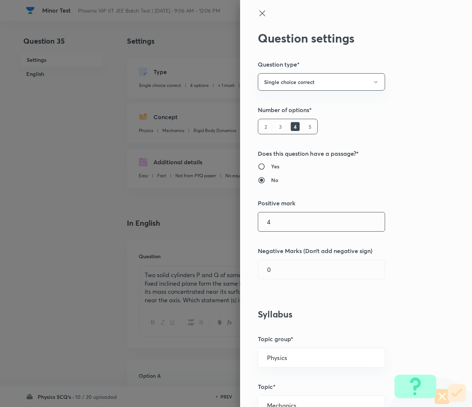
type input "4"
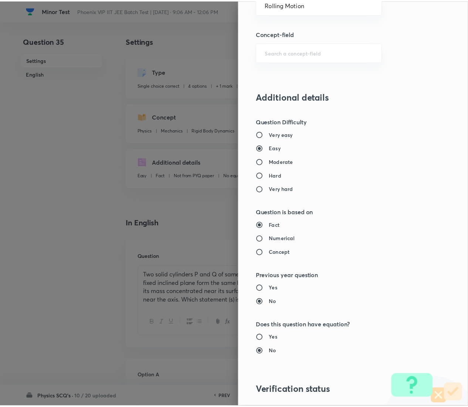
scroll to position [603, 0]
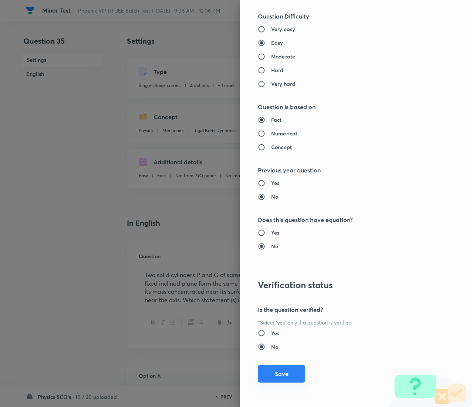
type input "1"
click at [267, 203] on button "Save" at bounding box center [281, 374] width 47 height 18
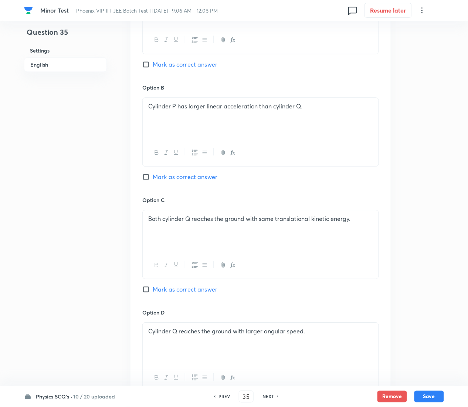
scroll to position [656, 0]
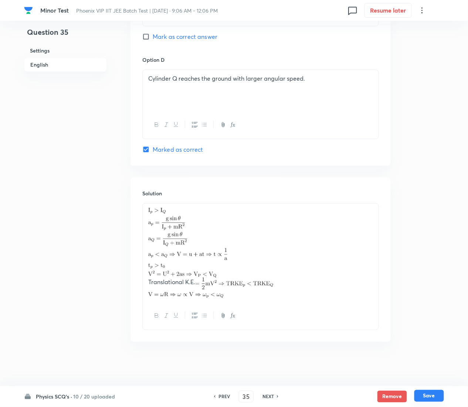
click at [437, 203] on button "Save" at bounding box center [430, 396] width 30 height 12
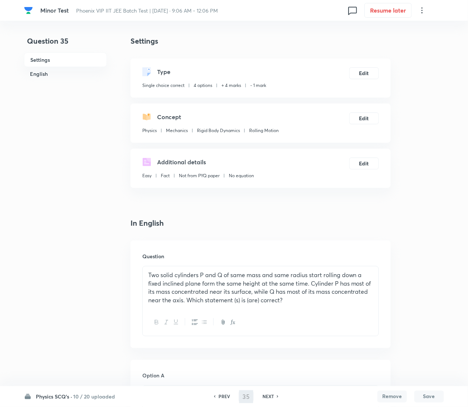
type input "36"
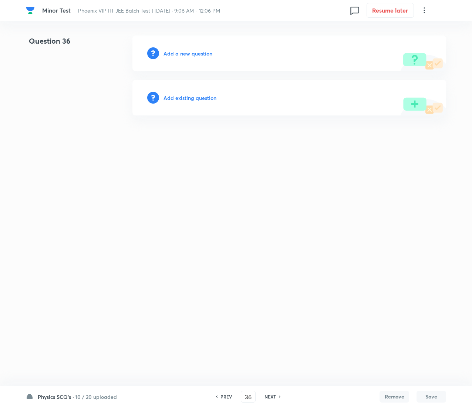
click at [188, 94] on h6 "Add existing question" at bounding box center [190, 98] width 53 height 8
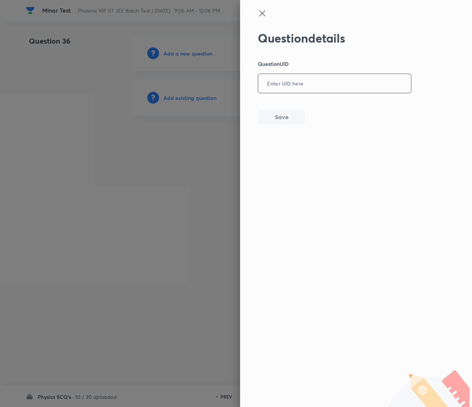
click at [332, 93] on div "​" at bounding box center [335, 84] width 154 height 20
paste input "89JHK"
type input "89JHK"
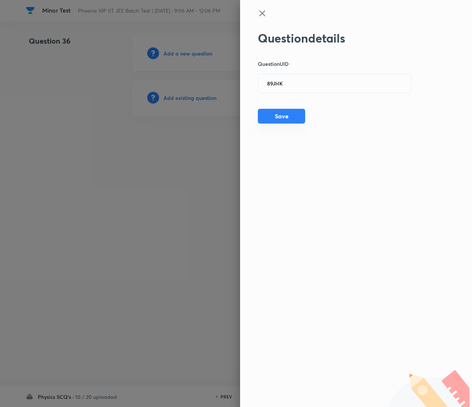
click at [288, 120] on button "Save" at bounding box center [281, 116] width 47 height 15
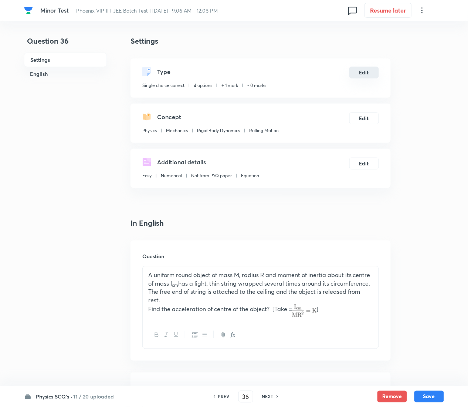
click at [361, 72] on button "Edit" at bounding box center [365, 73] width 30 height 12
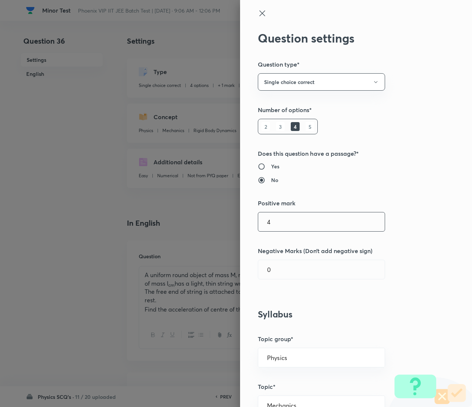
type input "4"
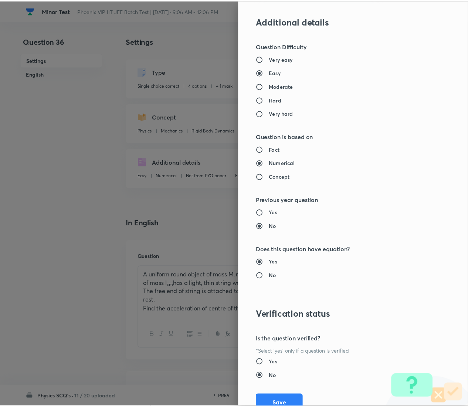
scroll to position [603, 0]
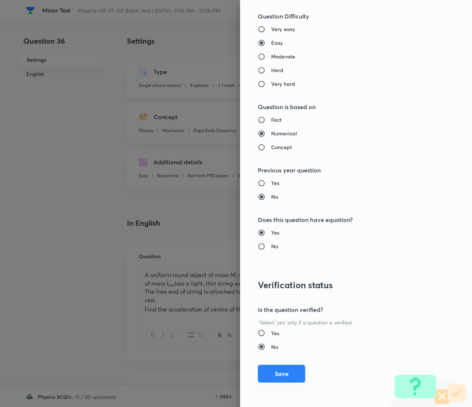
type input "1"
click at [259, 203] on button "Save" at bounding box center [281, 374] width 47 height 18
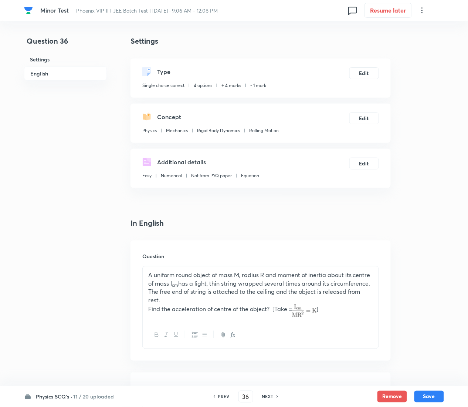
scroll to position [764, 0]
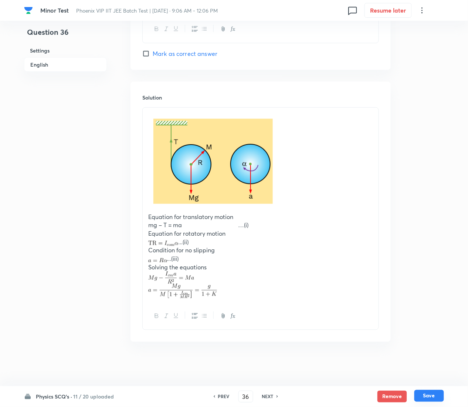
click at [442, 203] on button "Save" at bounding box center [430, 396] width 30 height 12
type input "37"
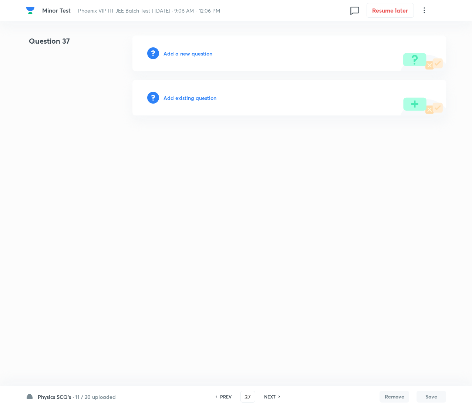
click at [192, 99] on h6 "Add existing question" at bounding box center [190, 98] width 53 height 8
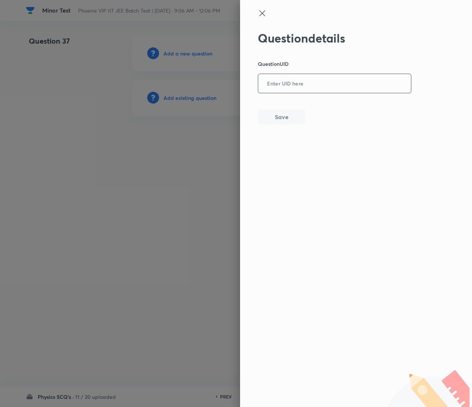
click at [308, 85] on input "text" at bounding box center [334, 84] width 153 height 18
paste input "JLNJJ"
type input "JLNJJ"
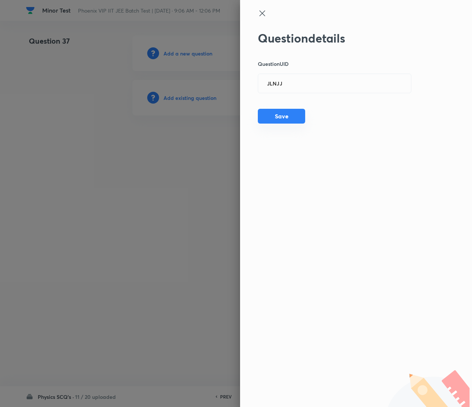
click at [286, 116] on button "Save" at bounding box center [281, 116] width 47 height 15
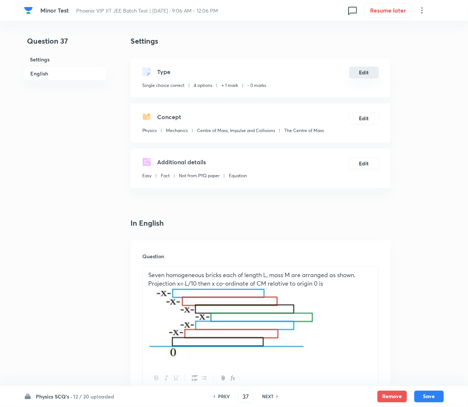
click at [357, 71] on button "Edit" at bounding box center [365, 73] width 30 height 12
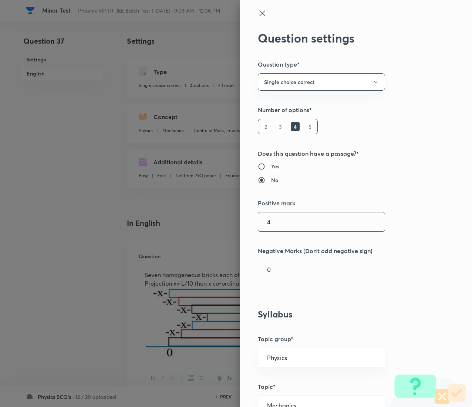
type input "4"
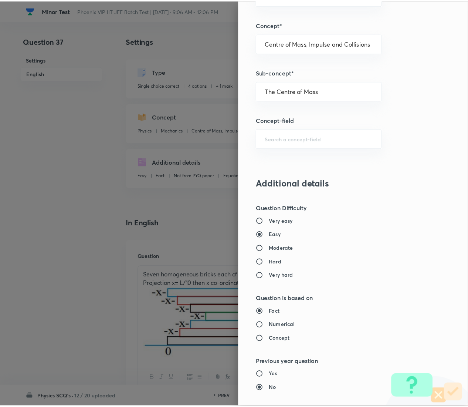
scroll to position [603, 0]
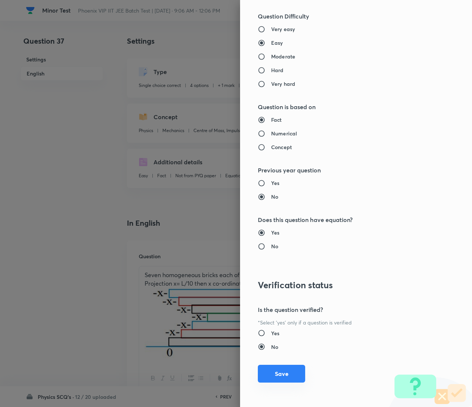
type input "1"
click at [286, 203] on button "Save" at bounding box center [281, 374] width 47 height 18
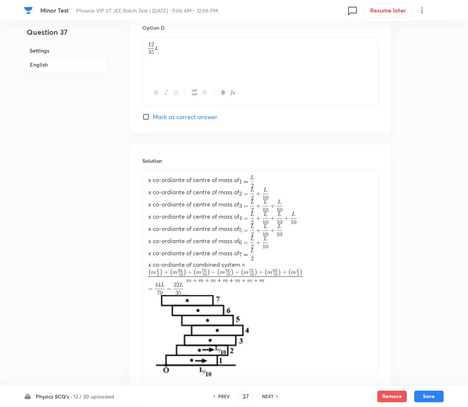
scroll to position [826, 0]
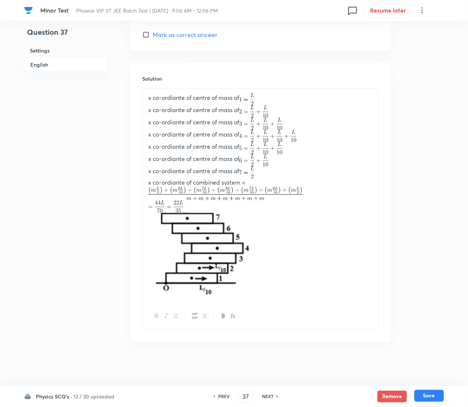
click at [437, 203] on button "Save" at bounding box center [430, 396] width 30 height 12
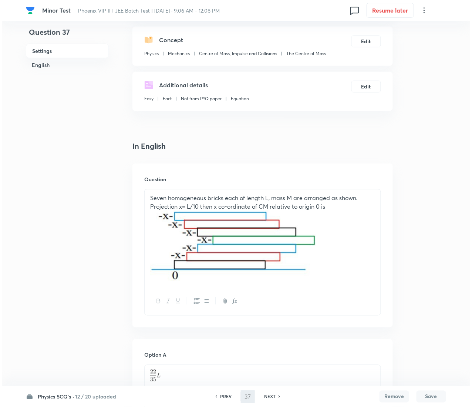
scroll to position [0, 0]
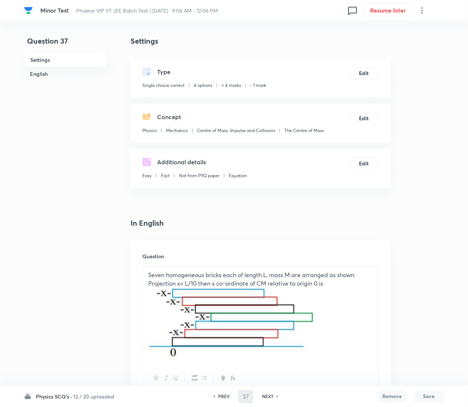
type input "38"
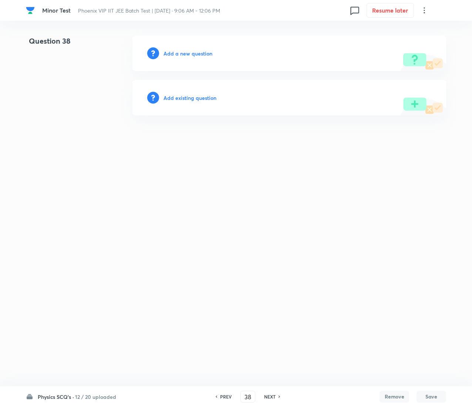
click at [195, 93] on div "Add existing question" at bounding box center [289, 98] width 314 height 36
click at [196, 97] on h6 "Add existing question" at bounding box center [190, 98] width 53 height 8
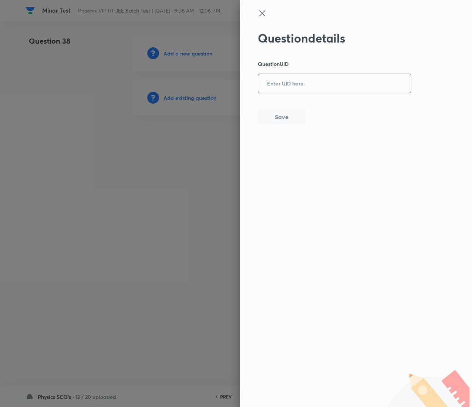
click at [331, 87] on input "text" at bounding box center [334, 84] width 153 height 18
paste input "L76YB"
type input "L76YB"
click at [300, 118] on button "Save" at bounding box center [281, 116] width 47 height 15
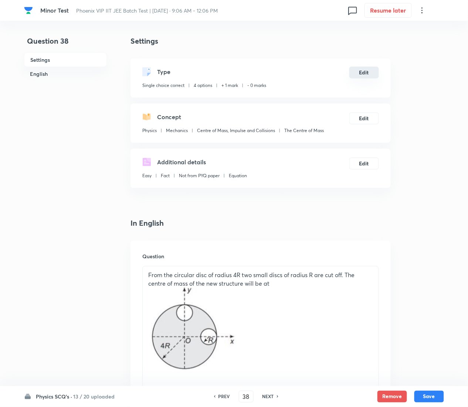
click at [364, 72] on button "Edit" at bounding box center [365, 73] width 30 height 12
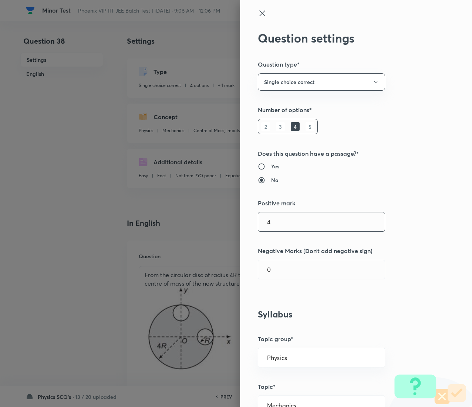
type input "4"
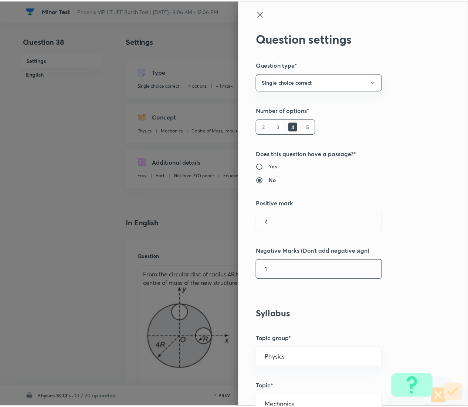
scroll to position [603, 0]
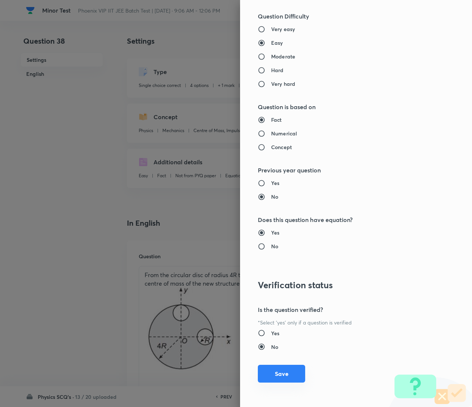
type input "1"
click at [274, 203] on button "Save" at bounding box center [281, 374] width 47 height 18
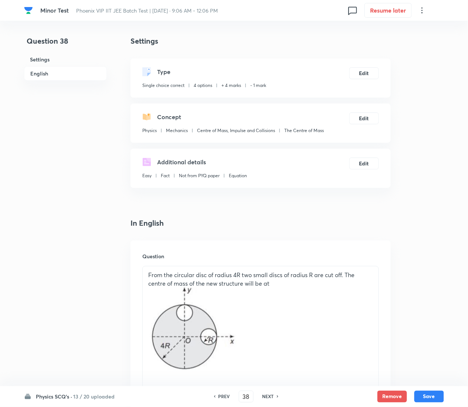
scroll to position [677, 0]
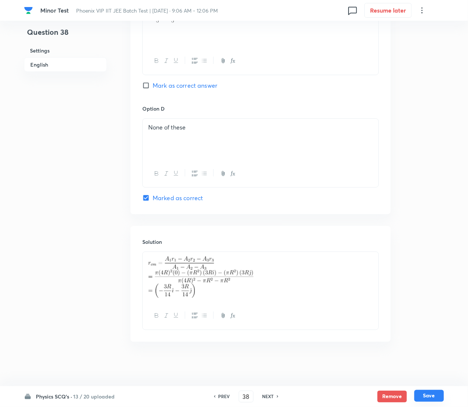
click at [432, 203] on button "Save" at bounding box center [430, 396] width 30 height 12
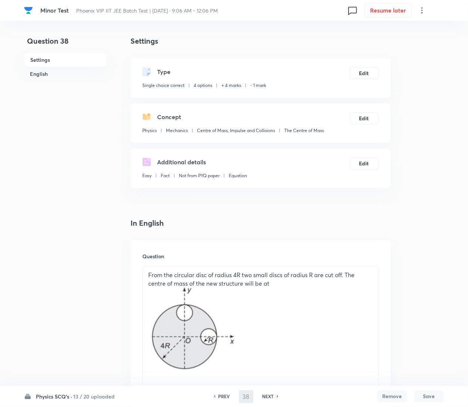
type input "39"
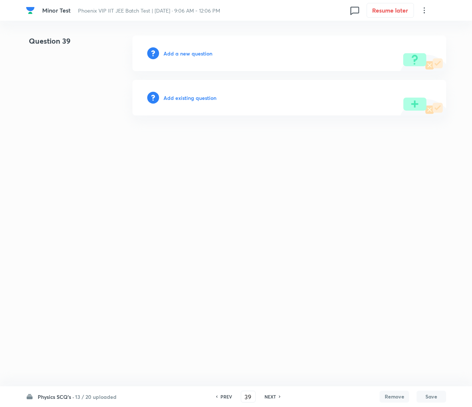
click at [203, 97] on h6 "Add existing question" at bounding box center [190, 98] width 53 height 8
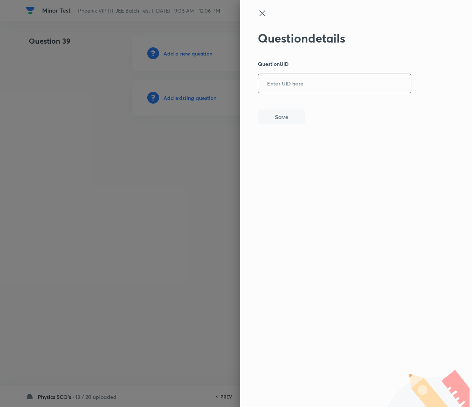
click at [334, 80] on input "text" at bounding box center [334, 84] width 153 height 18
paste input "XKXLX"
type input "XKXLX"
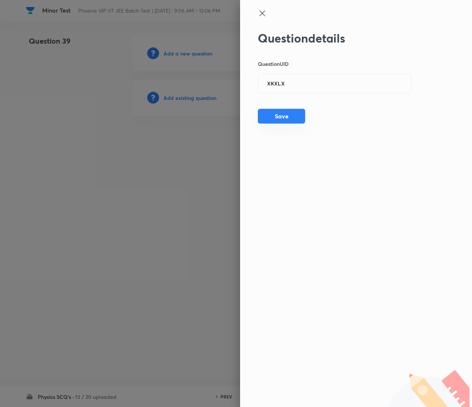
click at [283, 111] on button "Save" at bounding box center [281, 116] width 47 height 15
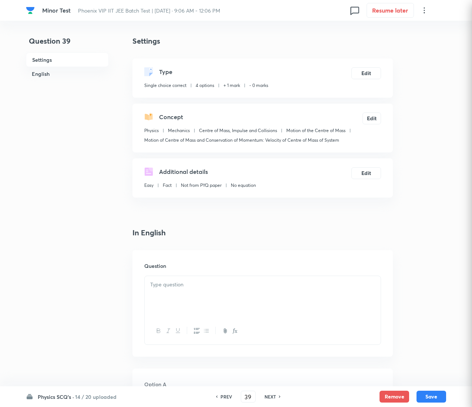
checkbox input "true"
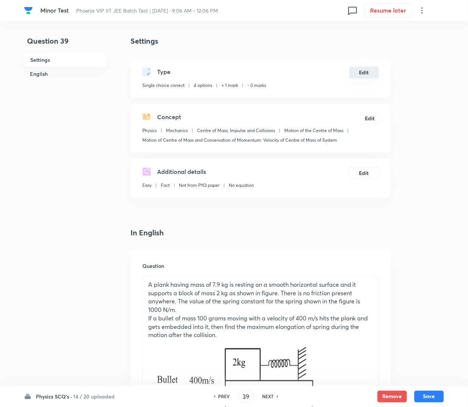
click at [364, 73] on button "Edit" at bounding box center [365, 73] width 30 height 12
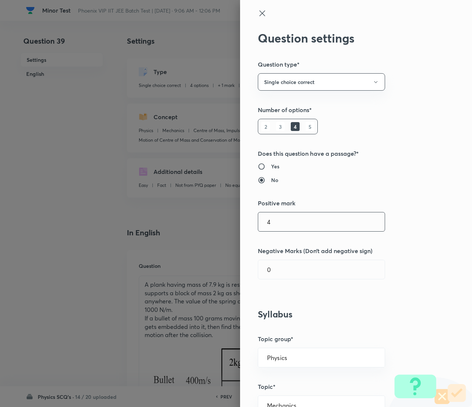
type input "4"
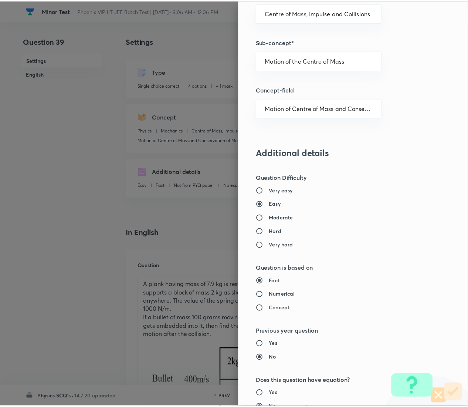
scroll to position [603, 0]
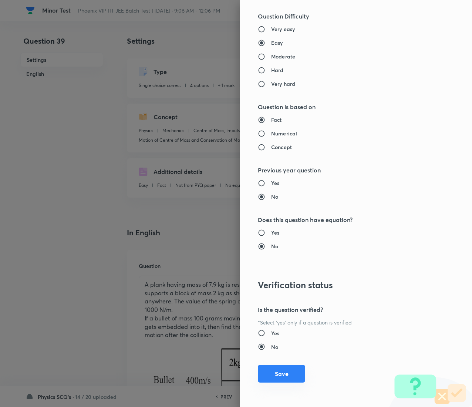
type input "1"
click at [268, 203] on button "Save" at bounding box center [281, 374] width 47 height 18
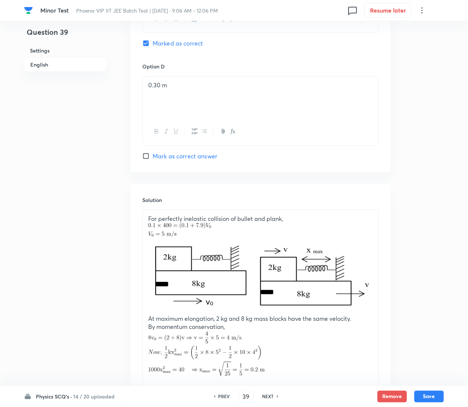
scroll to position [841, 0]
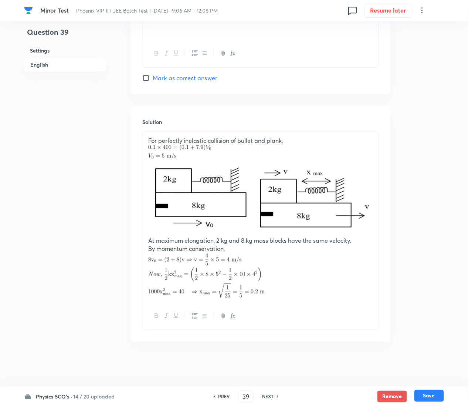
click at [432, 203] on button "Save" at bounding box center [430, 396] width 30 height 12
type input "40"
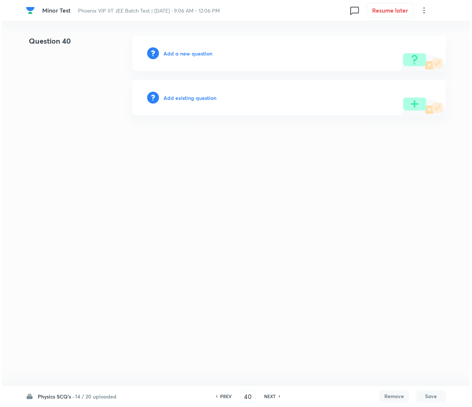
scroll to position [0, 0]
click at [209, 96] on h6 "Add existing question" at bounding box center [190, 98] width 53 height 8
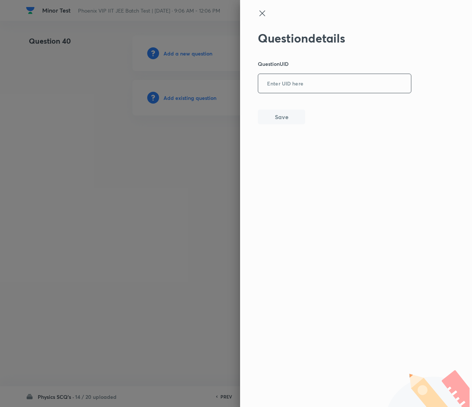
click at [317, 88] on input "text" at bounding box center [334, 84] width 153 height 18
paste input "3LLRI"
type input "3LLRI"
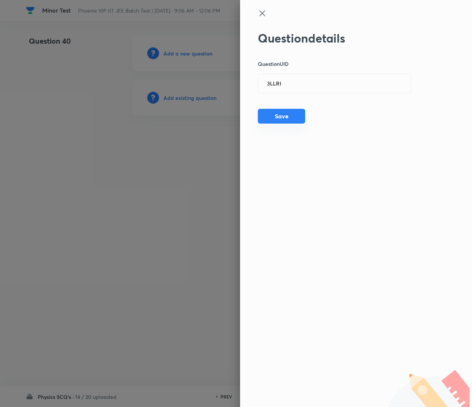
click at [292, 119] on button "Save" at bounding box center [281, 116] width 47 height 15
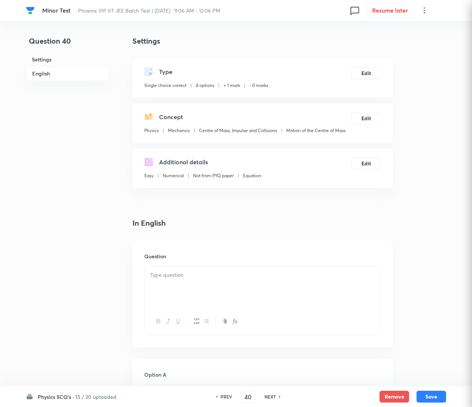
checkbox input "true"
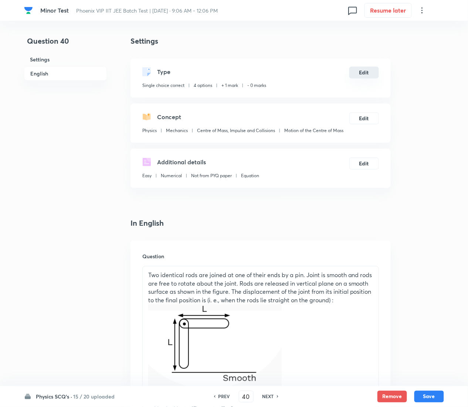
click at [367, 75] on button "Edit" at bounding box center [365, 73] width 30 height 12
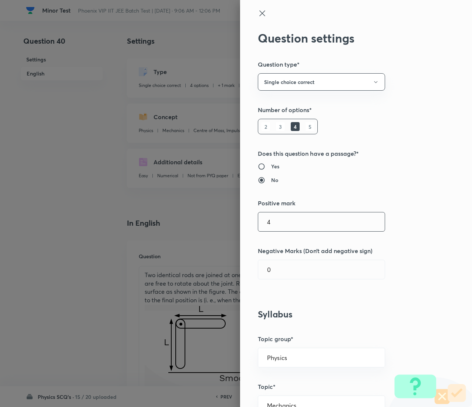
type input "4"
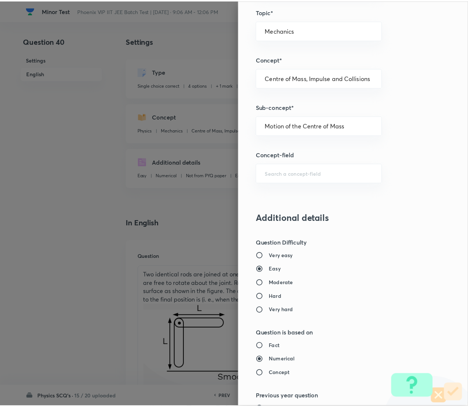
scroll to position [603, 0]
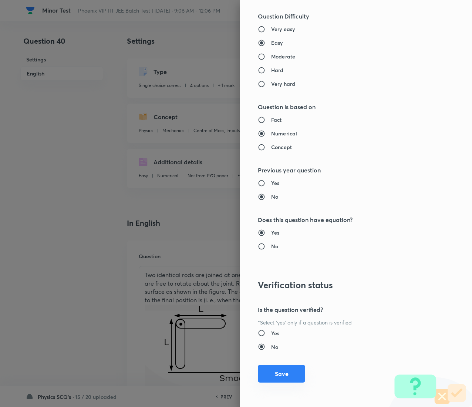
type input "1"
click at [278, 203] on button "Save" at bounding box center [281, 374] width 47 height 18
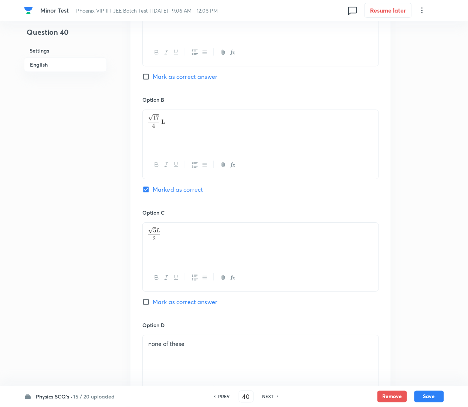
scroll to position [758, 0]
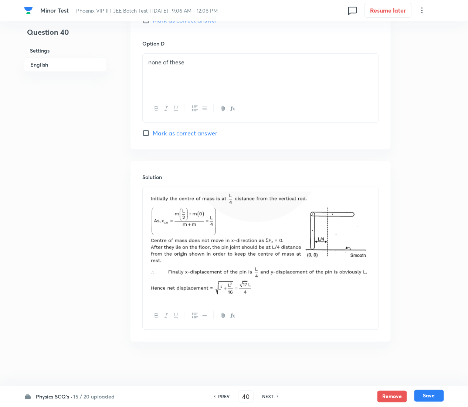
click at [437, 203] on button "Save" at bounding box center [430, 396] width 30 height 12
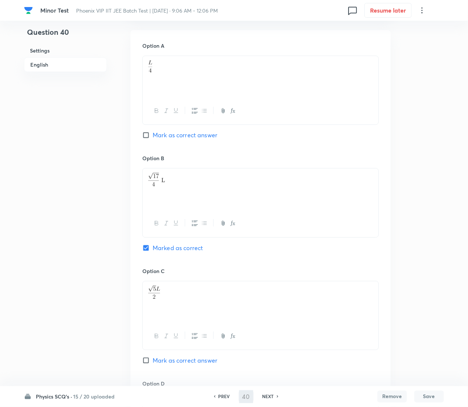
type input "41"
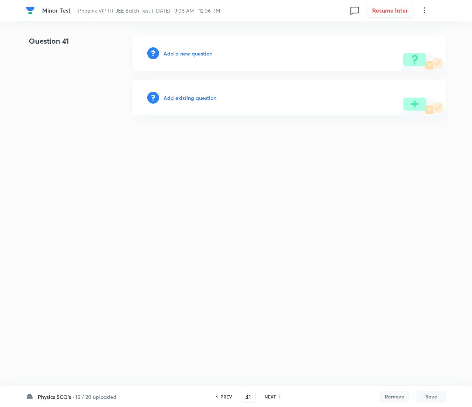
click at [206, 95] on h6 "Add existing question" at bounding box center [190, 98] width 53 height 8
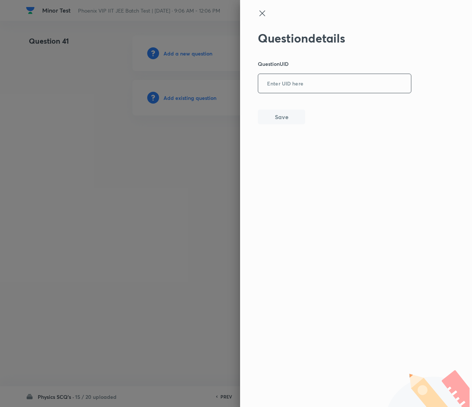
click at [351, 84] on input "text" at bounding box center [334, 84] width 153 height 18
paste input "YMQQ1"
type input "YMQQ1"
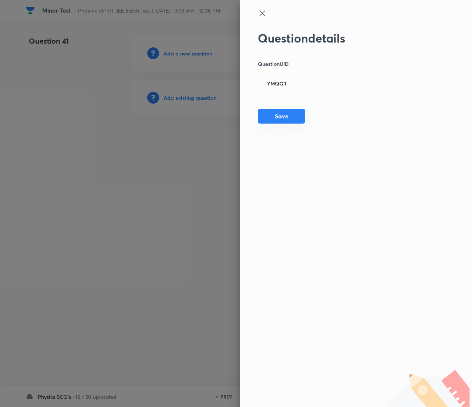
click at [277, 116] on button "Save" at bounding box center [281, 116] width 47 height 15
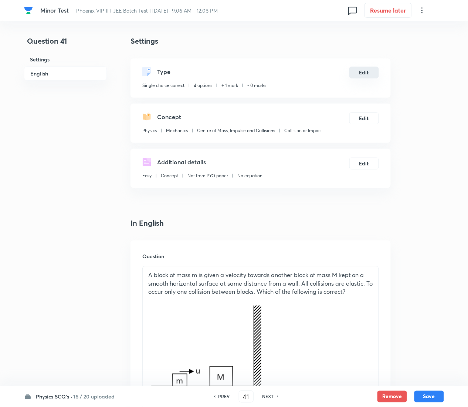
click at [363, 70] on button "Edit" at bounding box center [365, 73] width 30 height 12
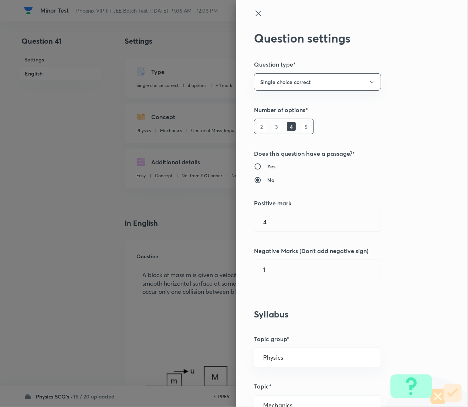
radio input "false"
radio input "true"
radio input "false"
radio input "true"
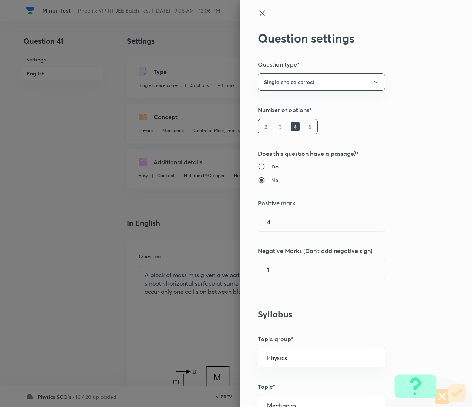
type input "1"
type input "0"
type input "Collision or Impact"
type input "4"
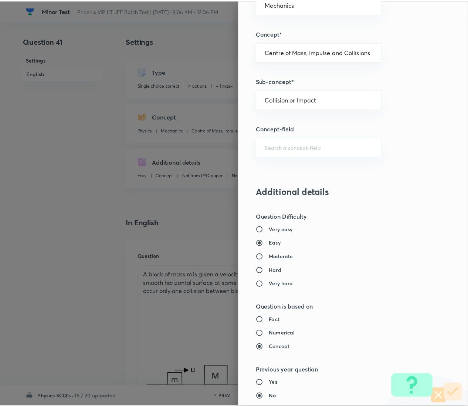
scroll to position [603, 0]
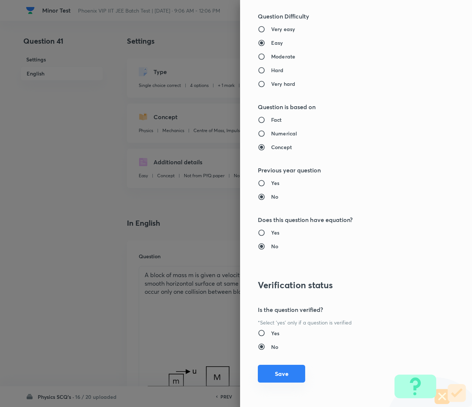
type input "1"
click at [264, 203] on button "Save" at bounding box center [281, 374] width 47 height 18
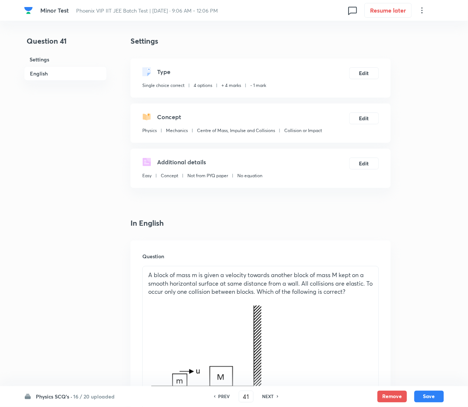
scroll to position [758, 0]
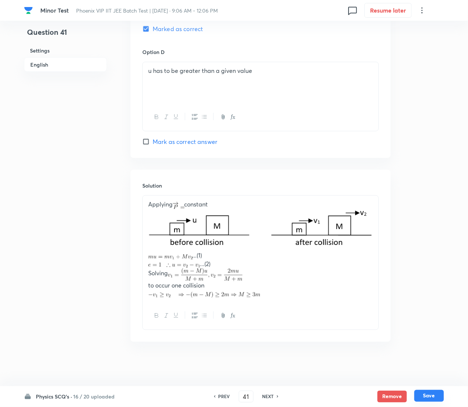
click at [434, 203] on button "Save" at bounding box center [430, 396] width 30 height 12
type input "42"
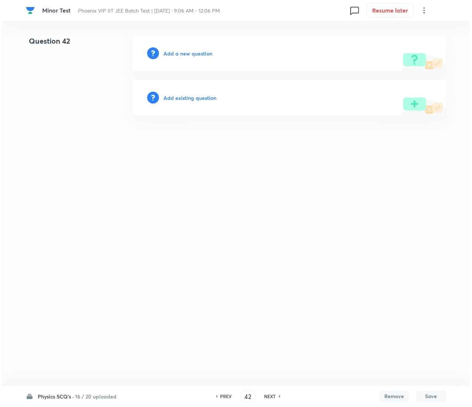
scroll to position [0, 0]
click at [202, 97] on h6 "Add existing question" at bounding box center [190, 98] width 53 height 8
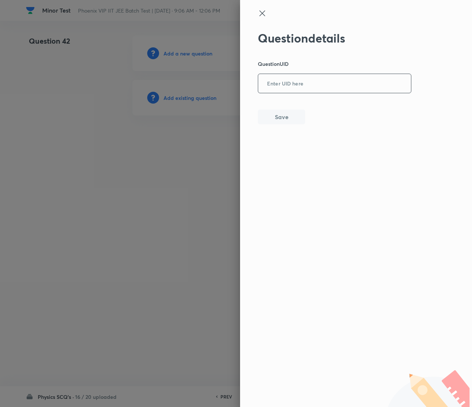
click at [314, 91] on input "text" at bounding box center [334, 84] width 153 height 18
paste input "44KW8"
type input "44KW8"
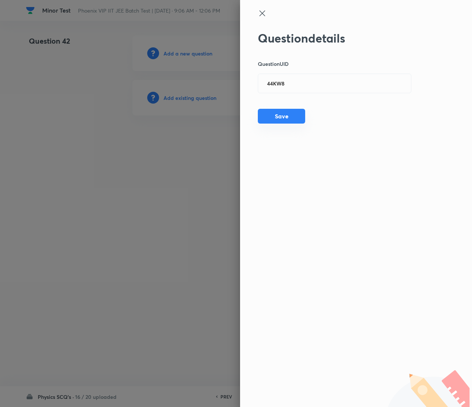
click at [282, 112] on button "Save" at bounding box center [281, 116] width 47 height 15
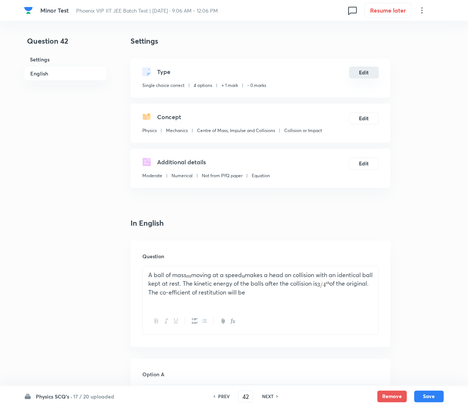
click at [368, 69] on button "Edit" at bounding box center [365, 73] width 30 height 12
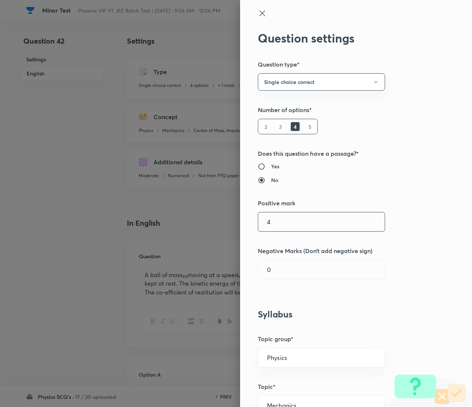
type input "4"
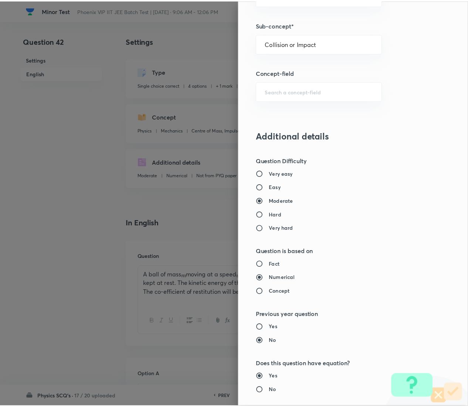
scroll to position [603, 0]
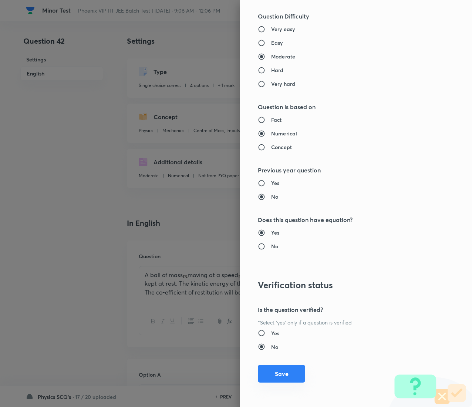
type input "1"
click at [271, 203] on button "Save" at bounding box center [281, 374] width 47 height 18
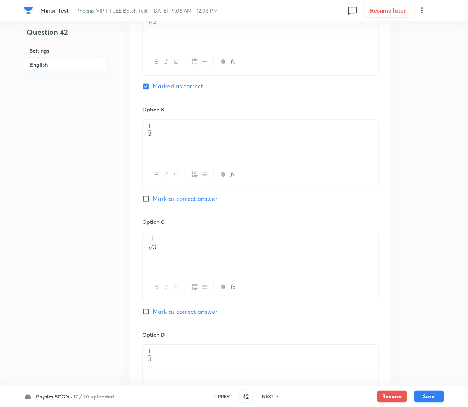
scroll to position [602, 0]
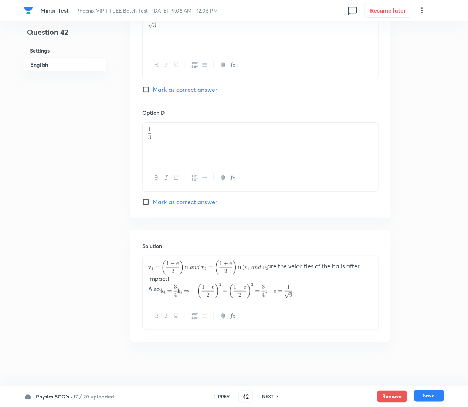
click at [440, 203] on button "Save" at bounding box center [430, 396] width 30 height 12
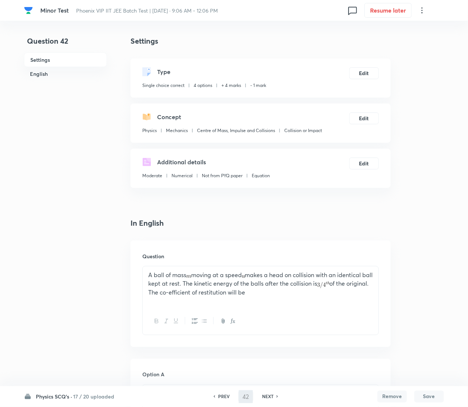
type input "43"
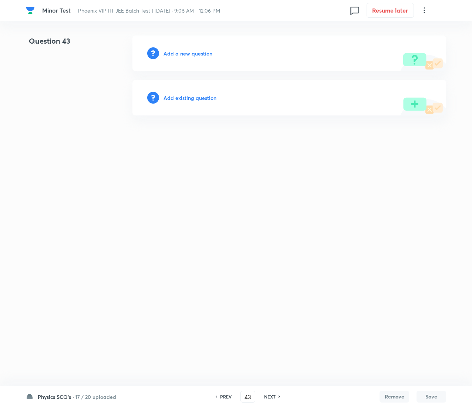
click at [205, 97] on h6 "Add existing question" at bounding box center [190, 98] width 53 height 8
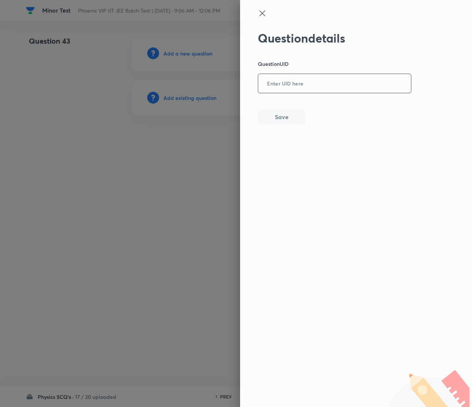
click at [295, 85] on input "text" at bounding box center [334, 84] width 153 height 18
paste input "U89YE"
type input "U89YE"
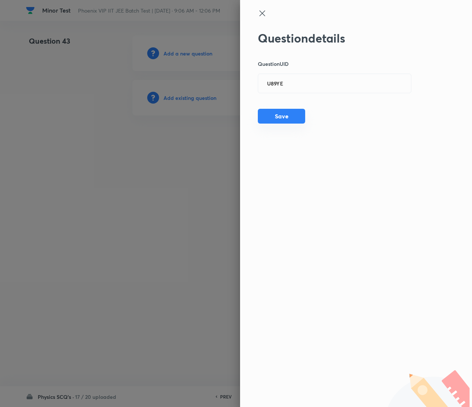
click at [273, 118] on button "Save" at bounding box center [281, 116] width 47 height 15
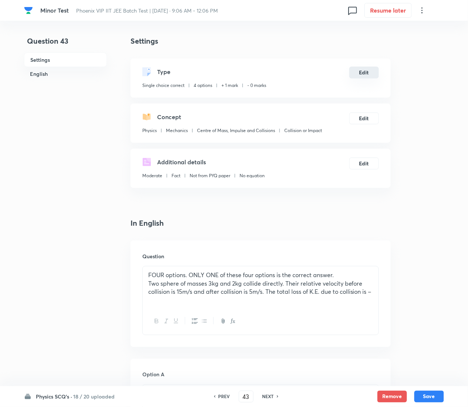
click at [361, 70] on button "Edit" at bounding box center [365, 73] width 30 height 12
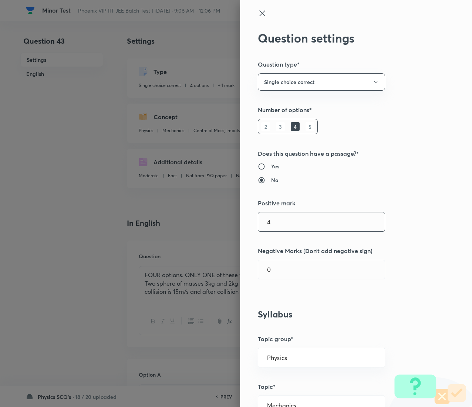
type input "4"
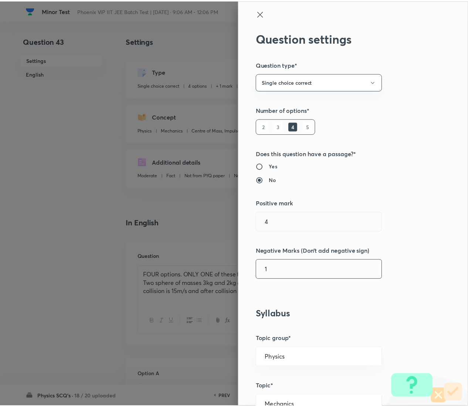
scroll to position [603, 0]
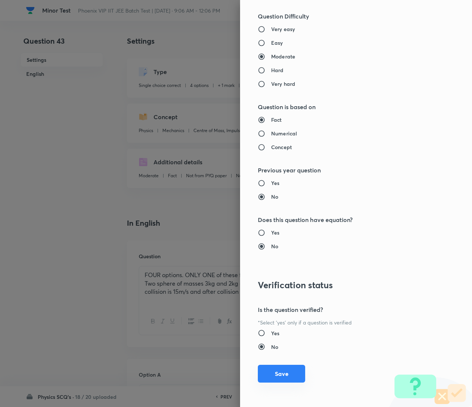
type input "1"
click at [269, 203] on button "Save" at bounding box center [281, 374] width 47 height 18
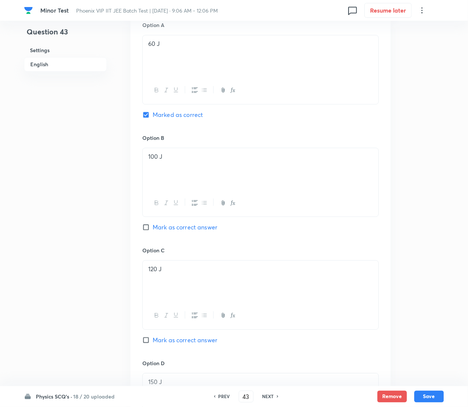
scroll to position [650, 0]
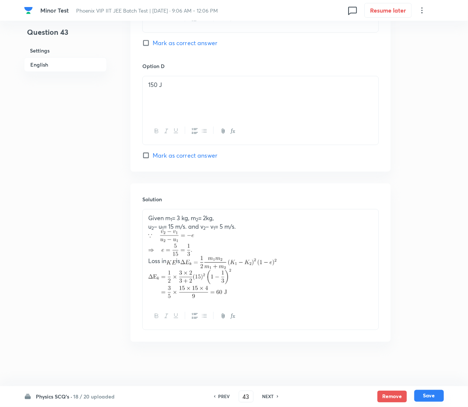
click at [435, 203] on button "Save" at bounding box center [430, 396] width 30 height 12
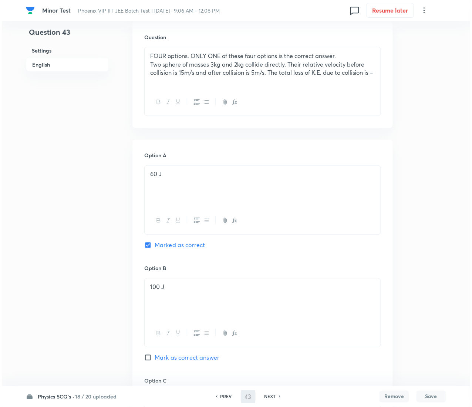
scroll to position [0, 0]
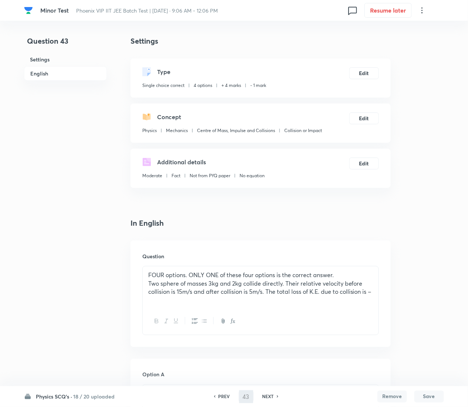
type input "44"
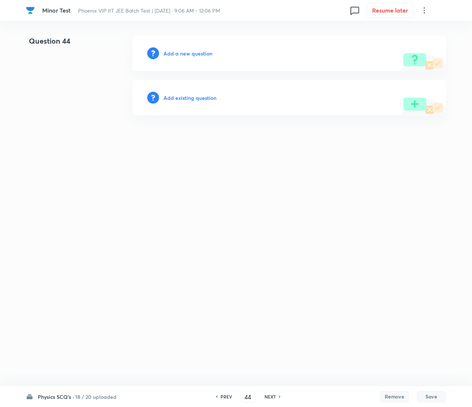
click at [193, 95] on h6 "Add existing question" at bounding box center [190, 98] width 53 height 8
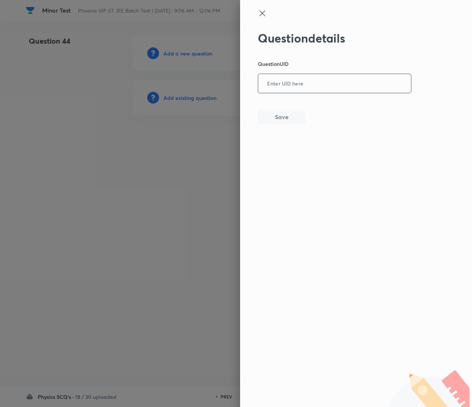
click at [311, 91] on input "text" at bounding box center [334, 84] width 153 height 18
paste input "FRNLK"
type input "FRNLK"
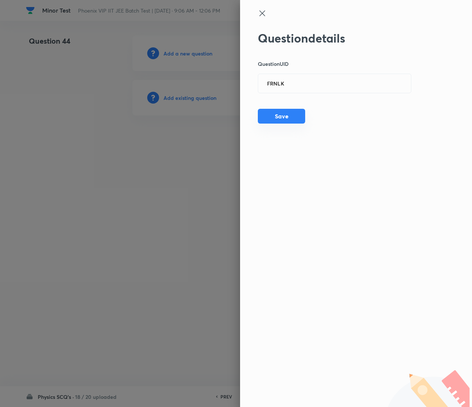
click at [277, 119] on button "Save" at bounding box center [281, 116] width 47 height 15
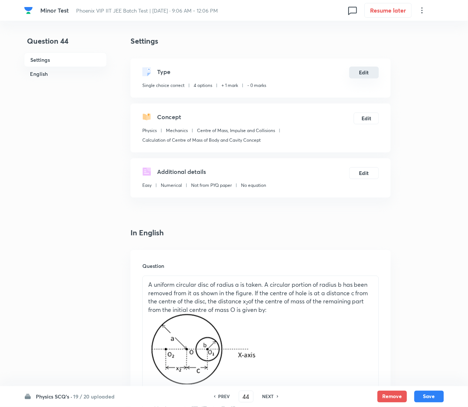
click at [368, 73] on button "Edit" at bounding box center [365, 73] width 30 height 12
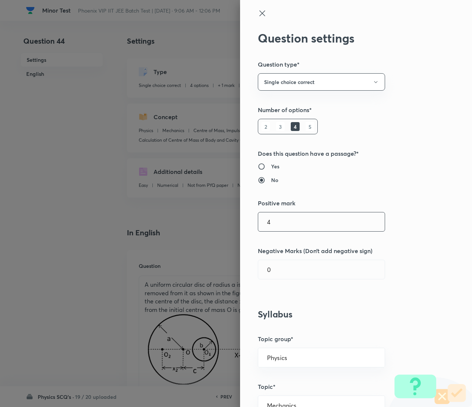
type input "4"
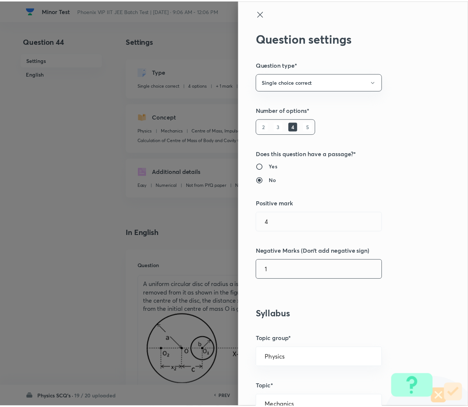
scroll to position [603, 0]
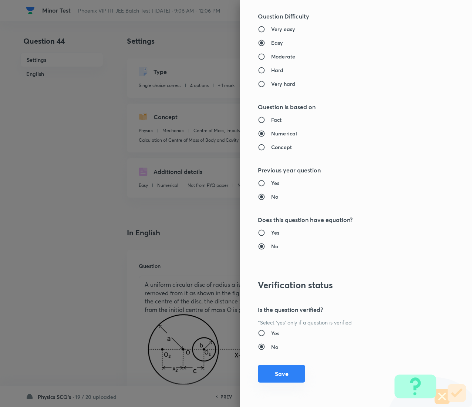
type input "1"
click at [270, 203] on button "Save" at bounding box center [281, 374] width 47 height 18
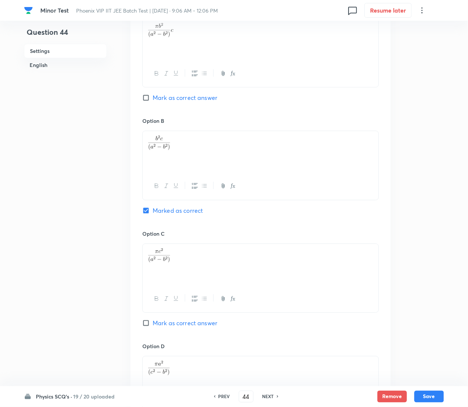
scroll to position [696, 0]
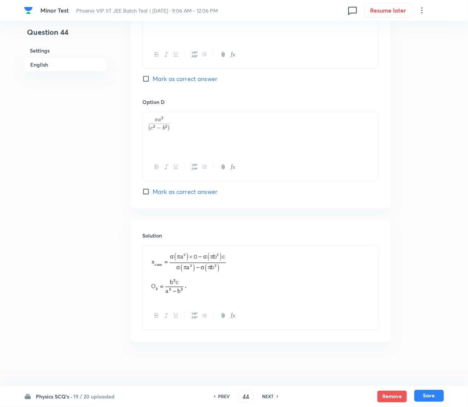
click at [438, 203] on button "Save" at bounding box center [430, 396] width 30 height 12
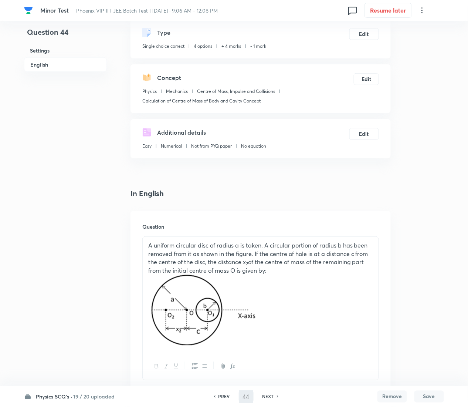
type input "45"
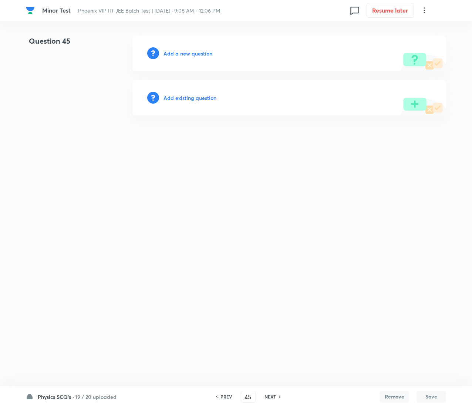
click at [195, 100] on h6 "Add existing question" at bounding box center [190, 98] width 53 height 8
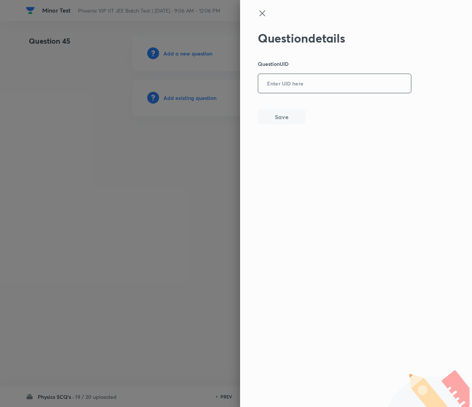
click at [293, 87] on input "text" at bounding box center [334, 84] width 153 height 18
paste input "DV1IB"
type input "DV1IB"
click at [282, 121] on button "Save" at bounding box center [281, 116] width 47 height 15
click at [282, 121] on button "Save" at bounding box center [281, 117] width 47 height 15
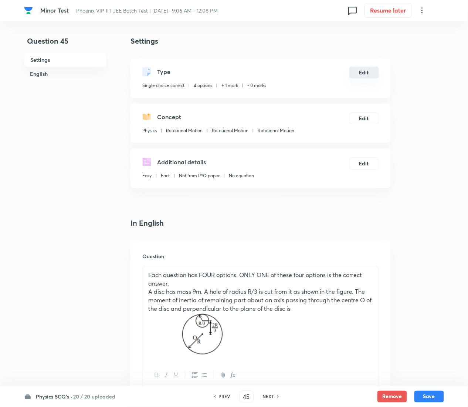
click at [358, 73] on button "Edit" at bounding box center [365, 73] width 30 height 12
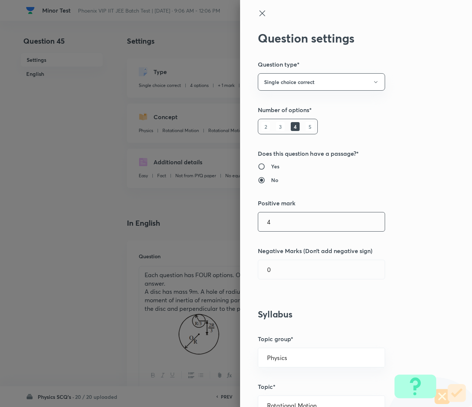
type input "4"
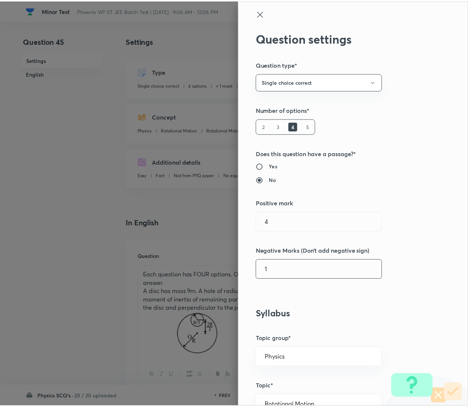
scroll to position [603, 0]
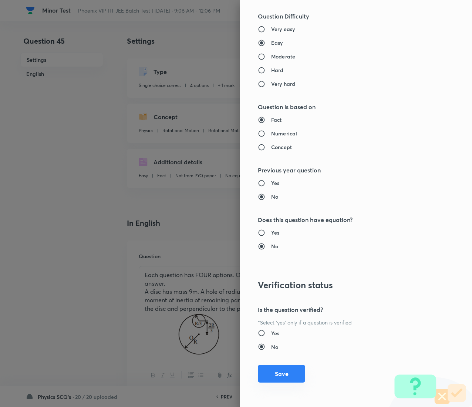
type input "1"
click at [264, 203] on button "Save" at bounding box center [281, 374] width 47 height 18
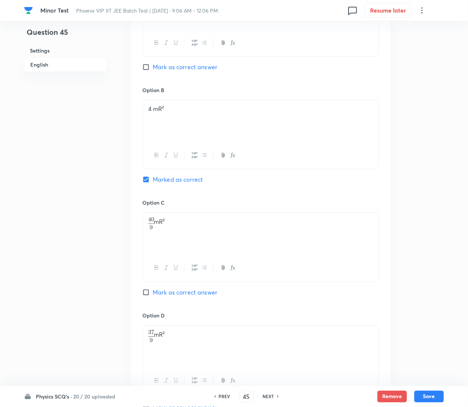
scroll to position [752, 0]
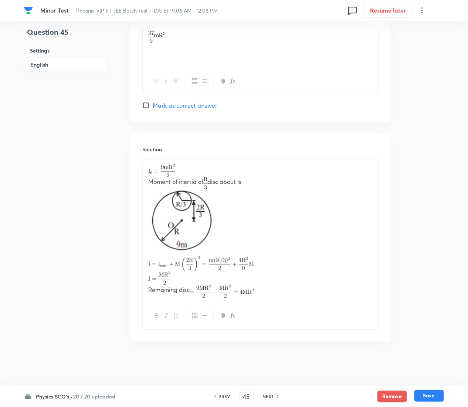
click at [433, 203] on button "Save" at bounding box center [430, 396] width 30 height 12
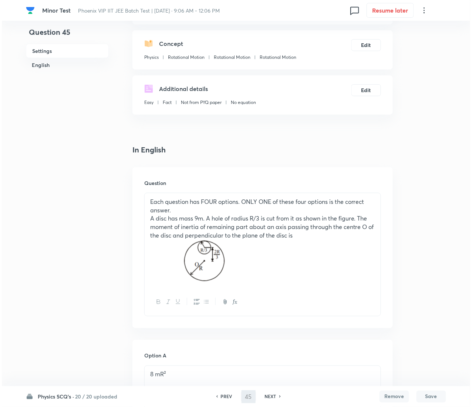
scroll to position [0, 0]
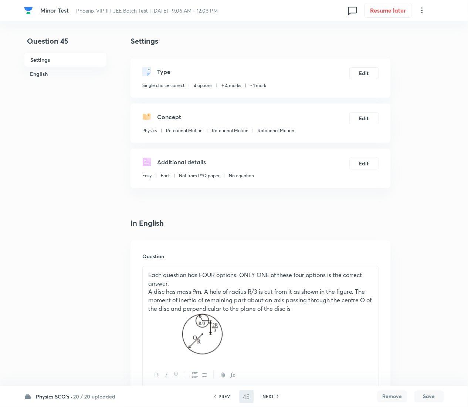
type input "46"
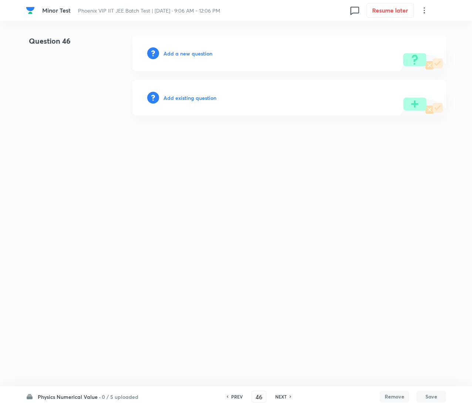
click at [199, 96] on h6 "Add existing question" at bounding box center [190, 98] width 53 height 8
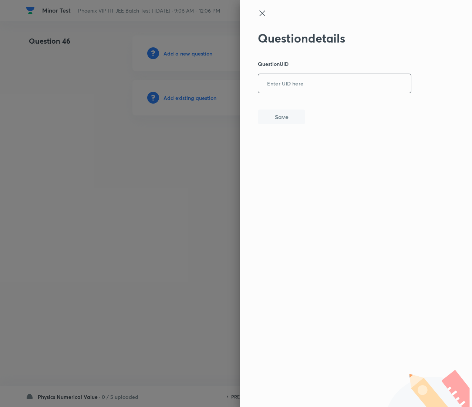
click at [279, 76] on input "text" at bounding box center [334, 84] width 153 height 18
paste input "WSZW4"
type input "WSZW4"
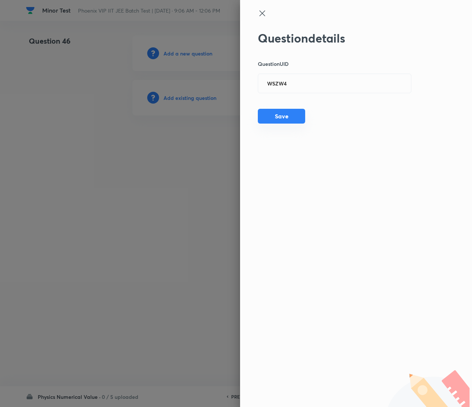
click at [287, 121] on button "Save" at bounding box center [281, 116] width 47 height 15
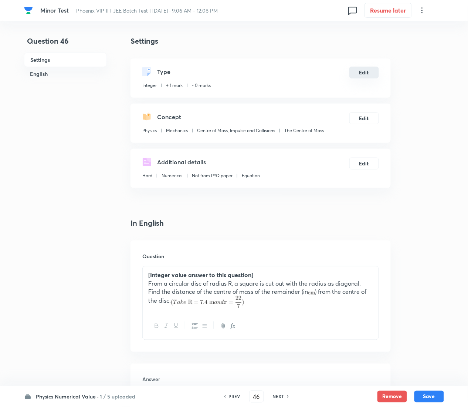
click at [362, 68] on button "Edit" at bounding box center [365, 73] width 30 height 12
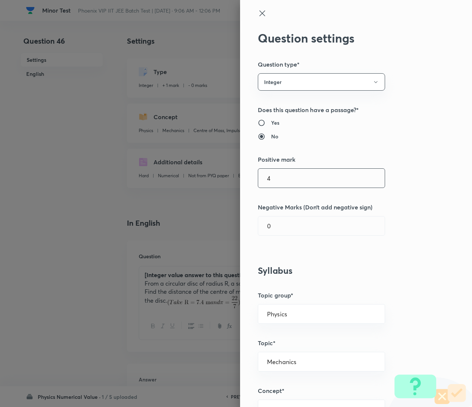
type input "4"
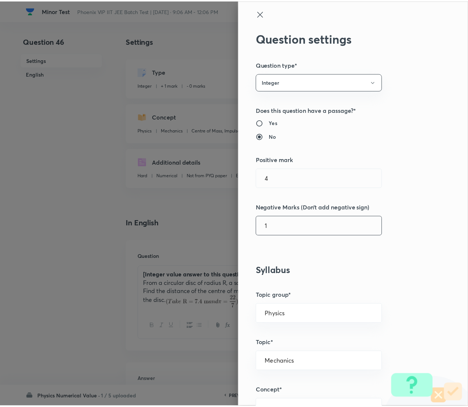
scroll to position [559, 0]
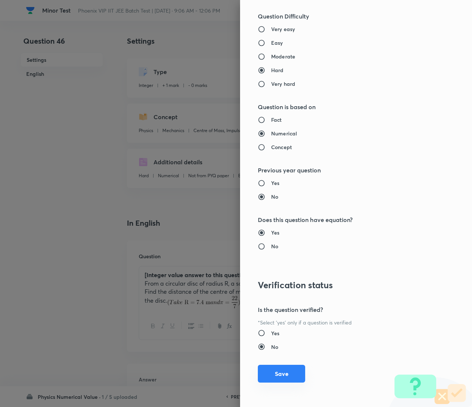
type input "1"
click at [272, 203] on button "Save" at bounding box center [281, 374] width 47 height 18
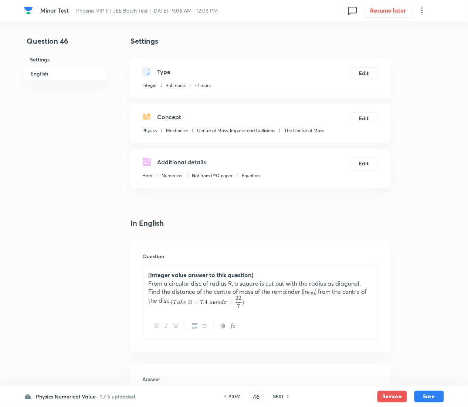
scroll to position [351, 0]
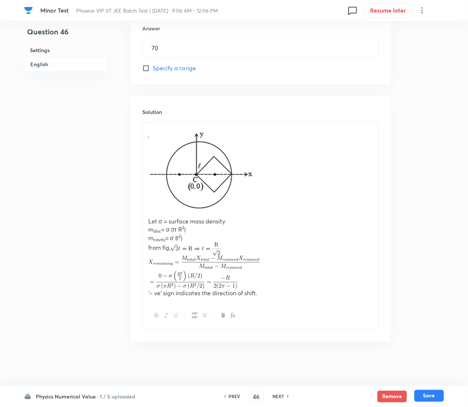
click at [443, 203] on button "Save" at bounding box center [430, 396] width 30 height 12
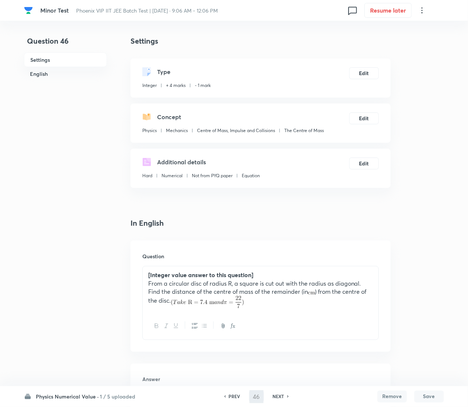
type input "47"
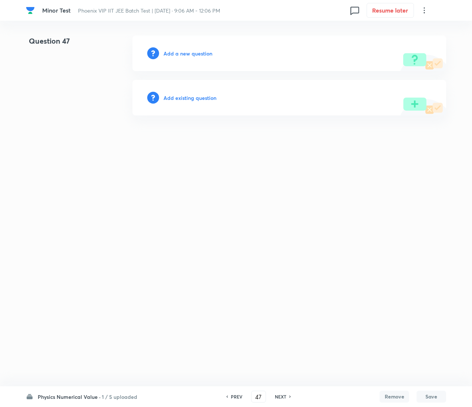
click at [201, 96] on h6 "Add existing question" at bounding box center [190, 98] width 53 height 8
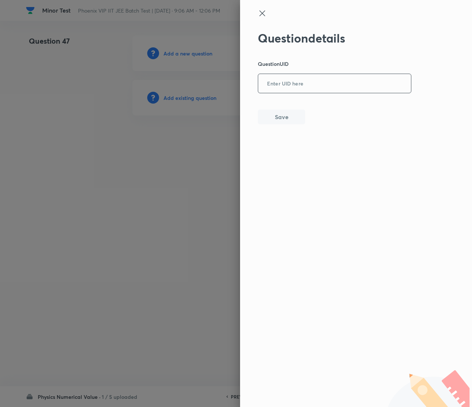
click at [323, 80] on input "text" at bounding box center [334, 84] width 153 height 18
paste input "IOIFR"
type input "IOIFR"
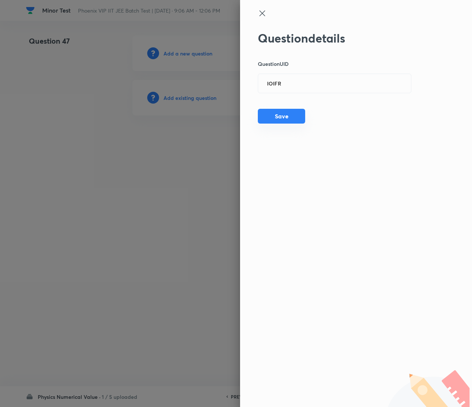
click at [283, 112] on button "Save" at bounding box center [281, 116] width 47 height 15
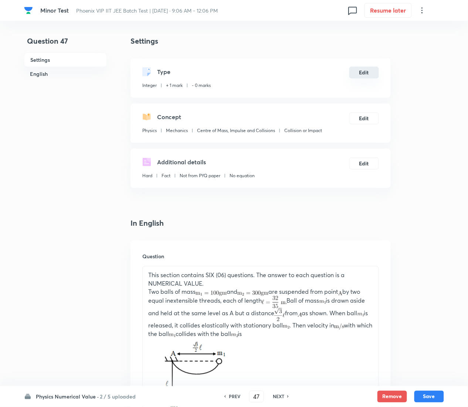
click at [359, 70] on button "Edit" at bounding box center [365, 73] width 30 height 12
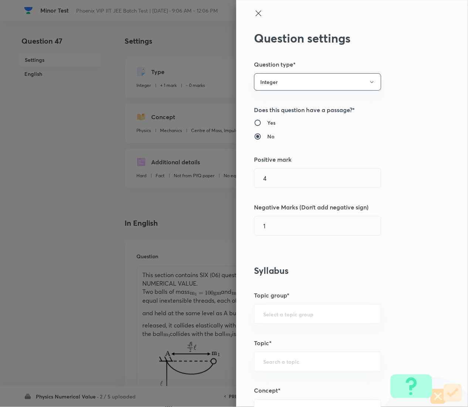
type input "Physics"
type input "Mechanics"
type input "Centre of Mass, Impulse and Collisions"
type input "The Centre of Mass"
type input "1"
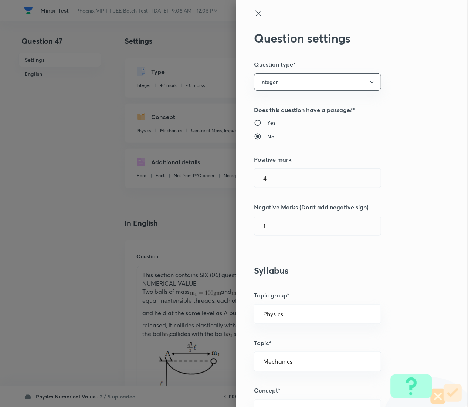
type input "0"
type input "Collision or Impact"
radio input "true"
radio input "false"
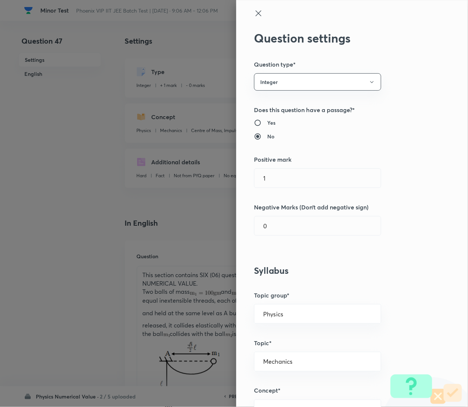
radio input "true"
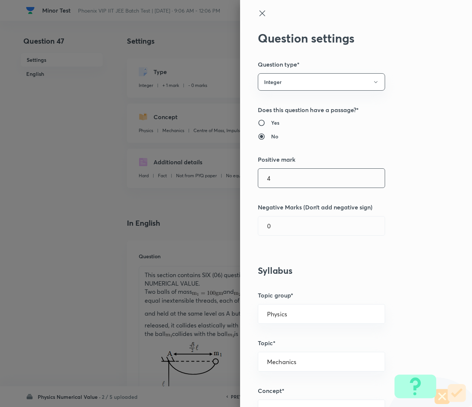
type input "4"
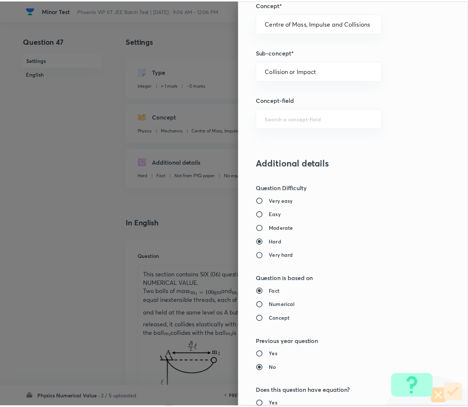
scroll to position [559, 0]
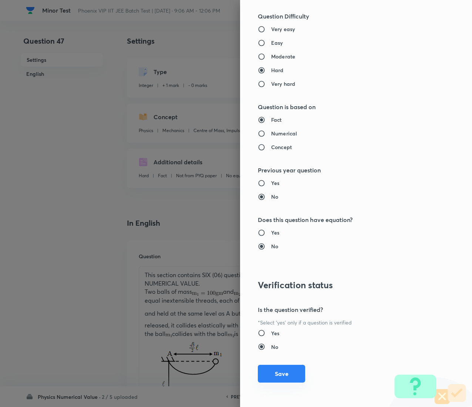
type input "1"
click at [270, 203] on button "Save" at bounding box center [281, 374] width 47 height 18
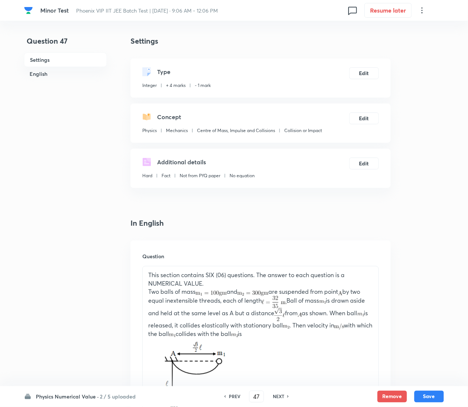
scroll to position [464, 0]
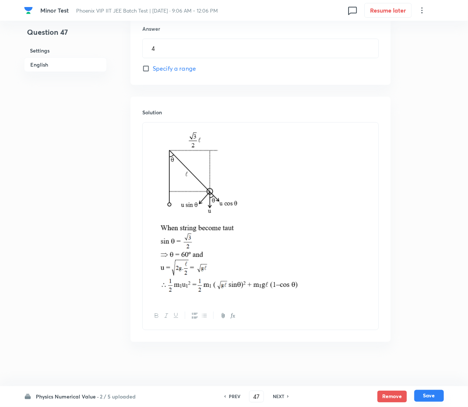
click at [434, 203] on button "Save" at bounding box center [430, 396] width 30 height 12
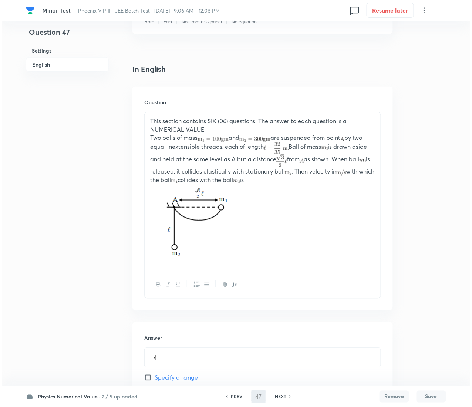
scroll to position [0, 0]
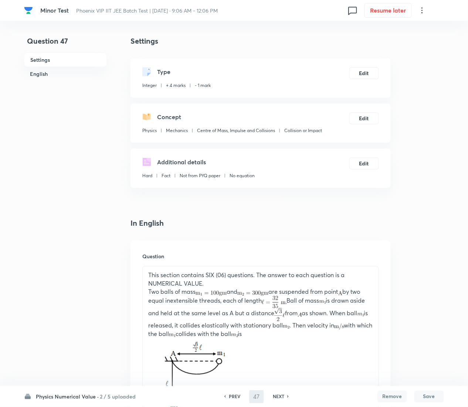
type input "48"
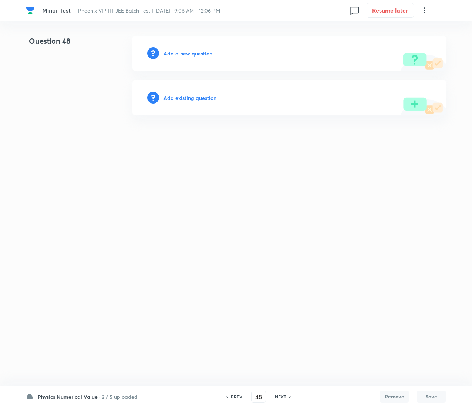
click at [205, 98] on h6 "Add existing question" at bounding box center [190, 98] width 53 height 8
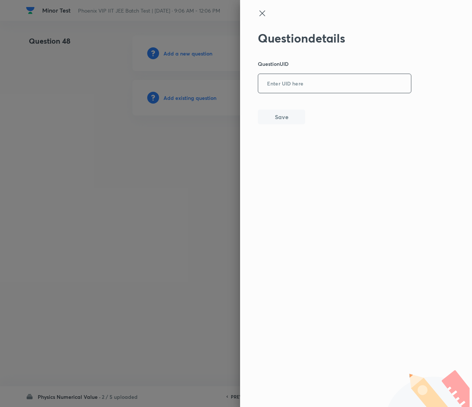
click at [298, 85] on input "text" at bounding box center [334, 84] width 153 height 18
paste input "3YOEW"
type input "3YOEW"
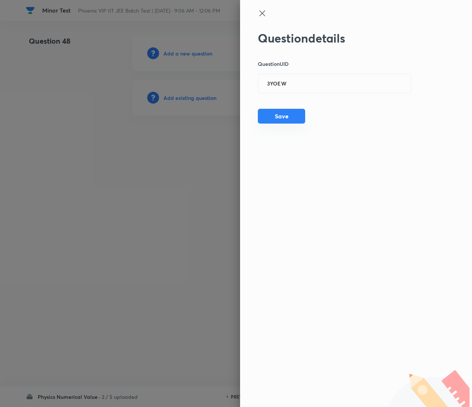
click at [283, 115] on button "Save" at bounding box center [281, 116] width 47 height 15
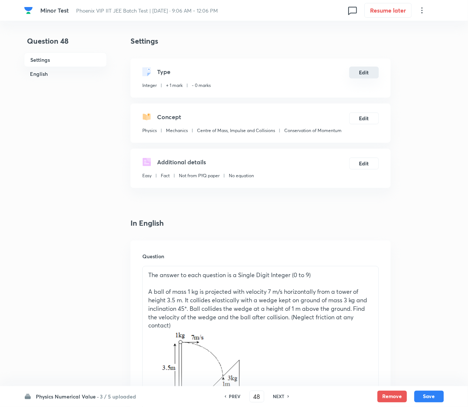
click at [366, 70] on button "Edit" at bounding box center [365, 73] width 30 height 12
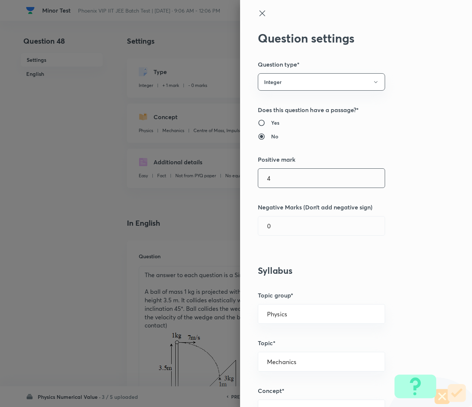
type input "4"
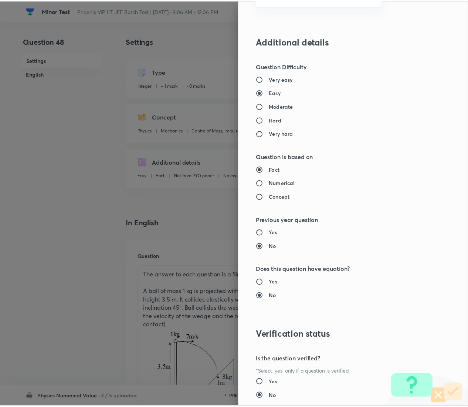
scroll to position [559, 0]
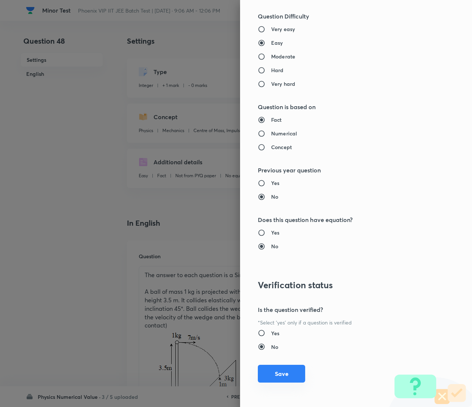
type input "1"
click at [267, 203] on button "Save" at bounding box center [281, 374] width 47 height 18
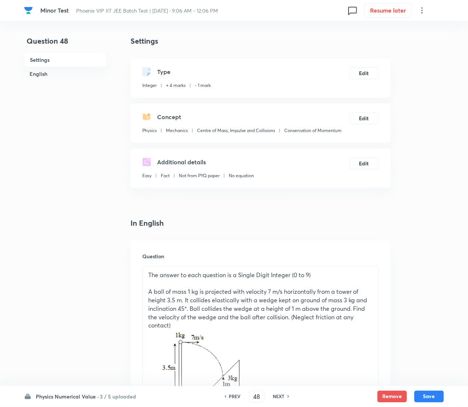
scroll to position [446, 0]
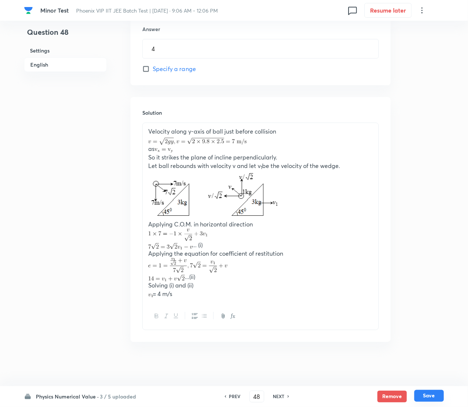
click at [434, 203] on button "Save" at bounding box center [430, 396] width 30 height 12
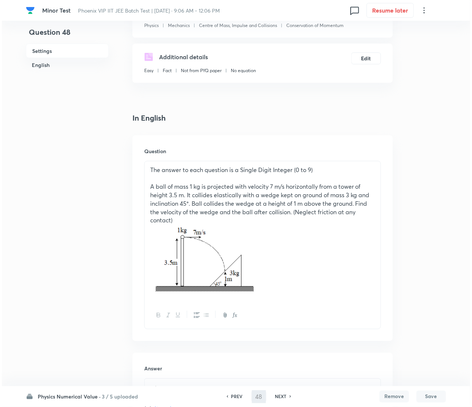
scroll to position [0, 0]
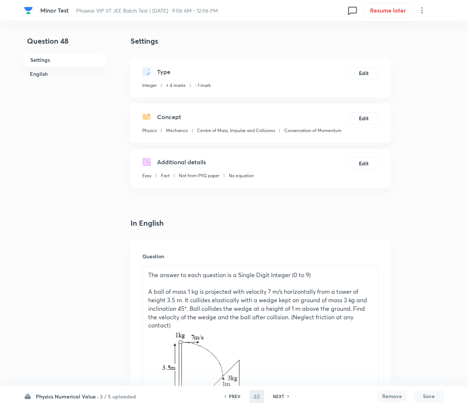
type input "49"
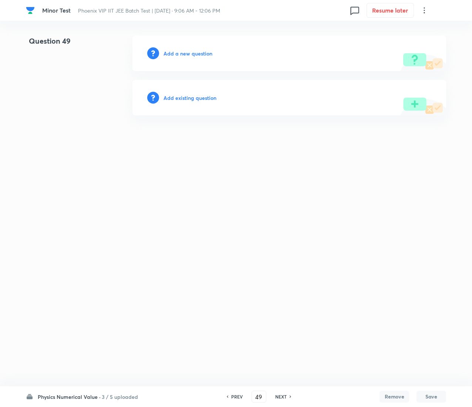
click at [215, 94] on h6 "Add existing question" at bounding box center [190, 98] width 53 height 8
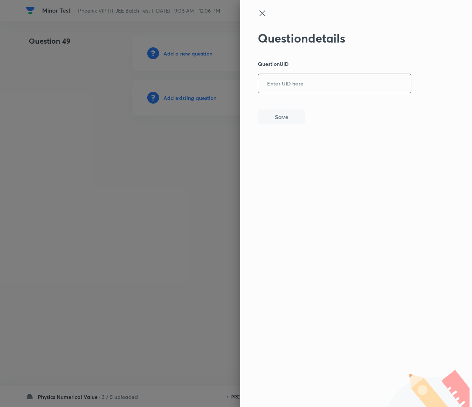
click at [369, 88] on input "text" at bounding box center [334, 84] width 153 height 18
paste input "HHTKU"
type input "HHTKU"
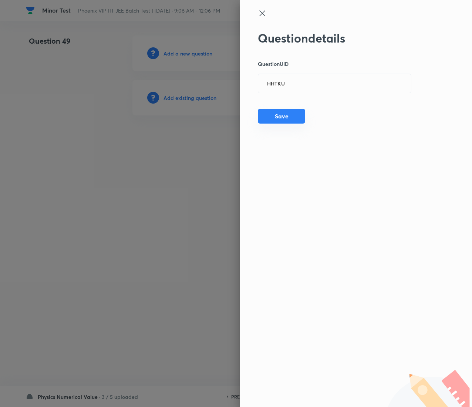
click at [289, 116] on button "Save" at bounding box center [281, 116] width 47 height 15
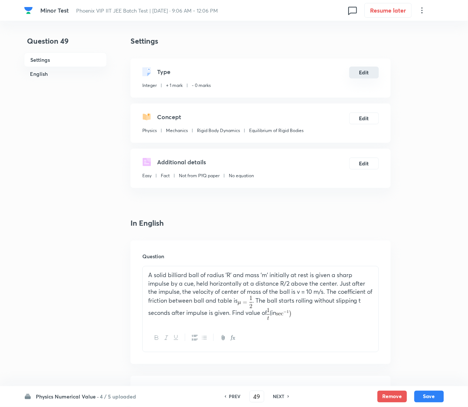
click at [358, 73] on button "Edit" at bounding box center [365, 73] width 30 height 12
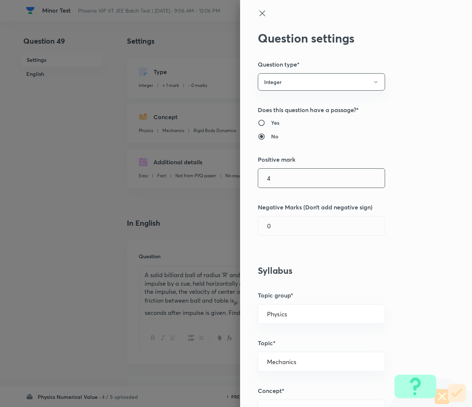
type input "4"
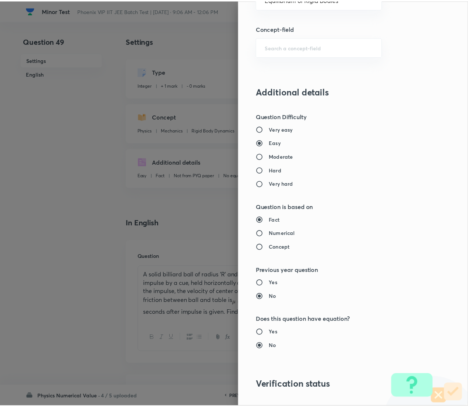
scroll to position [559, 0]
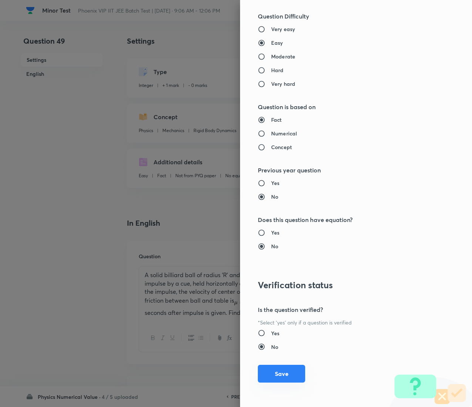
type input "1"
click at [277, 203] on button "Save" at bounding box center [281, 374] width 47 height 18
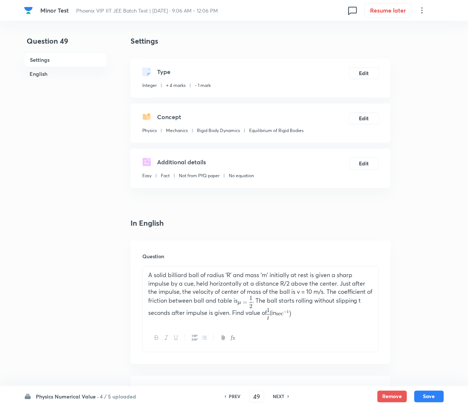
scroll to position [493, 0]
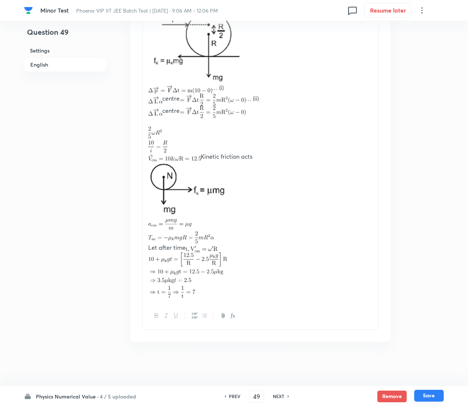
click at [434, 203] on button "Save" at bounding box center [430, 396] width 30 height 12
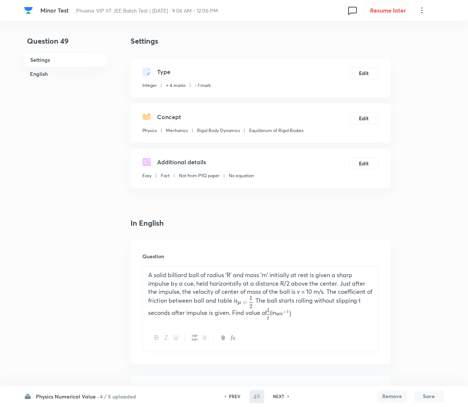
type input "50"
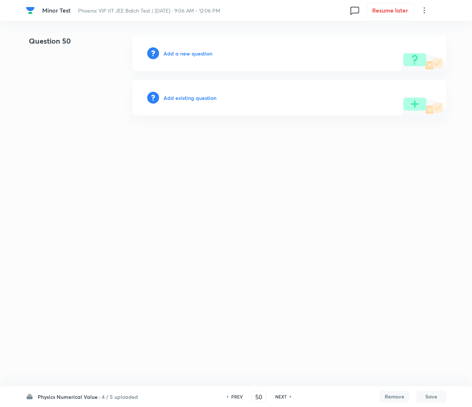
click at [205, 98] on h6 "Add existing question" at bounding box center [190, 98] width 53 height 8
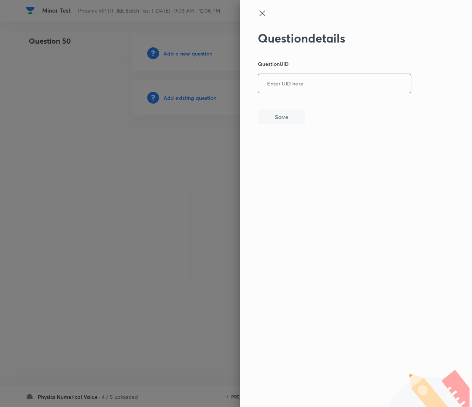
click at [305, 80] on input "text" at bounding box center [334, 84] width 153 height 18
paste input "0KFTB"
type input "0KFTB"
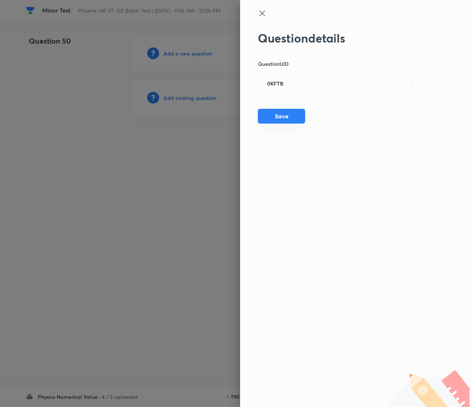
click at [274, 118] on button "Save" at bounding box center [281, 116] width 47 height 15
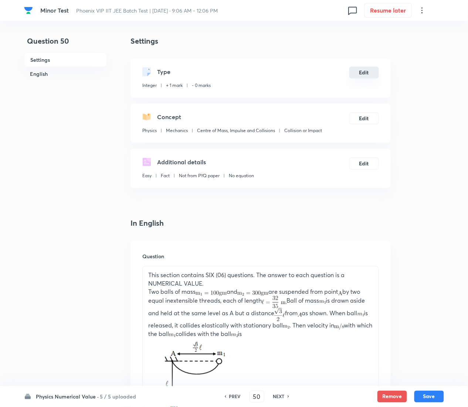
click at [367, 70] on button "Edit" at bounding box center [365, 73] width 30 height 12
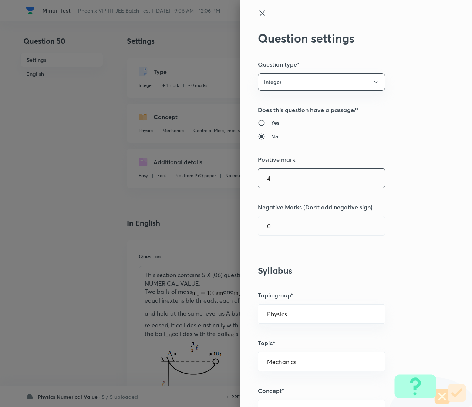
type input "4"
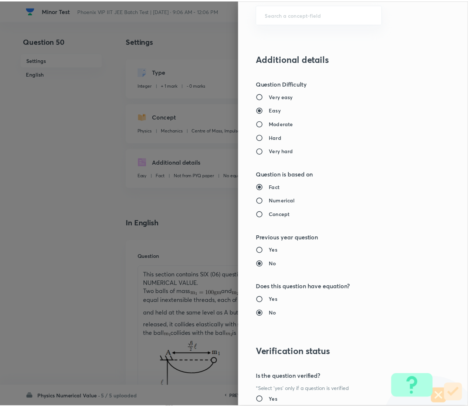
scroll to position [559, 0]
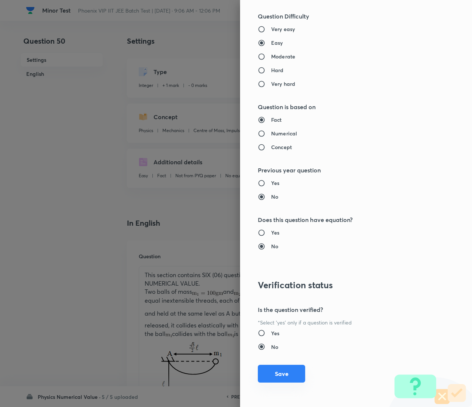
type input "1"
click at [265, 203] on button "Save" at bounding box center [281, 374] width 47 height 18
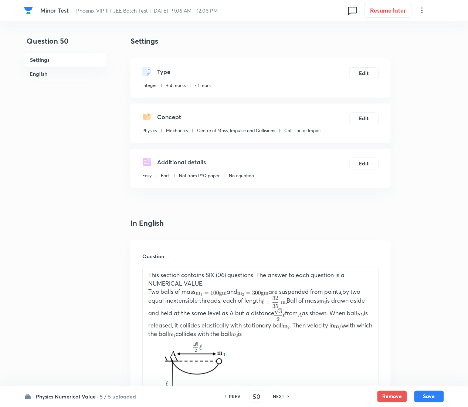
scroll to position [464, 0]
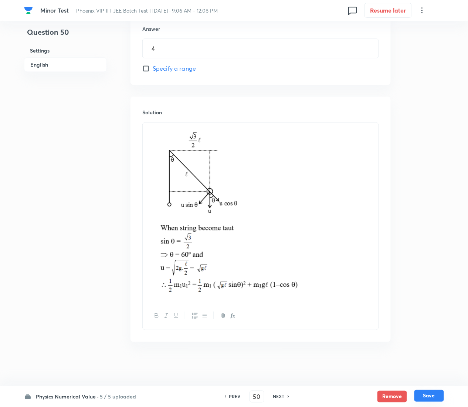
click at [437, 203] on button "Save" at bounding box center [430, 396] width 30 height 12
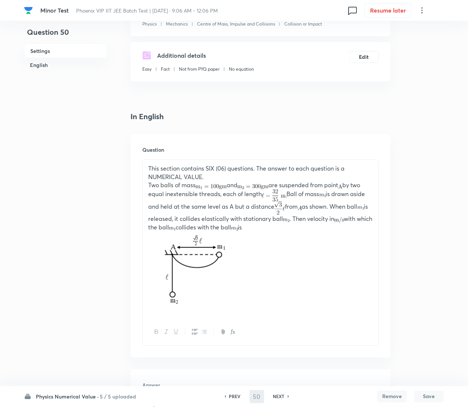
scroll to position [0, 0]
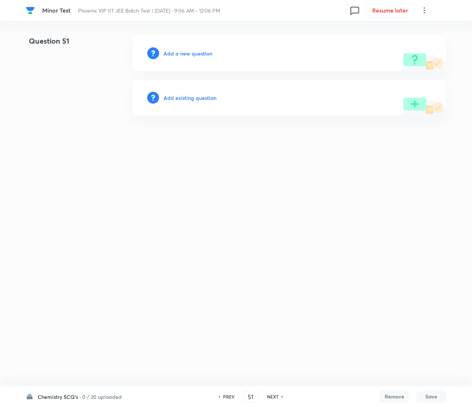
click at [226, 203] on h6 "PREV" at bounding box center [228, 396] width 11 height 7
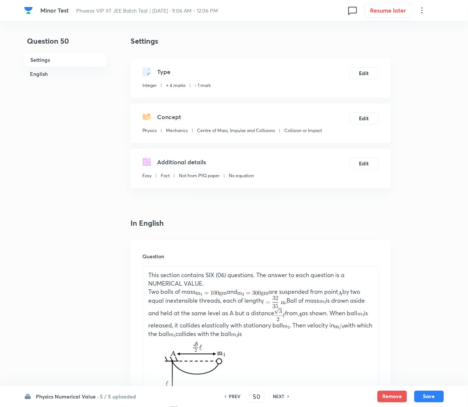
click at [226, 203] on div "PREV" at bounding box center [234, 396] width 20 height 7
type input "49"
type input "7"
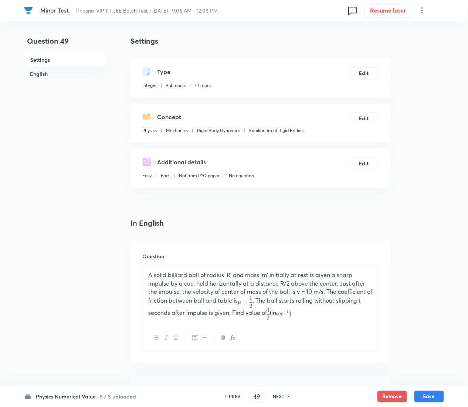
click at [226, 203] on div "PREV" at bounding box center [234, 396] width 20 height 7
type input "48"
type input "4"
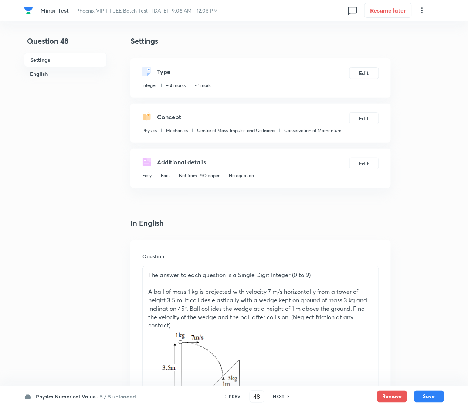
click at [226, 203] on div "PREV" at bounding box center [234, 396] width 20 height 7
type input "47"
type input "4"
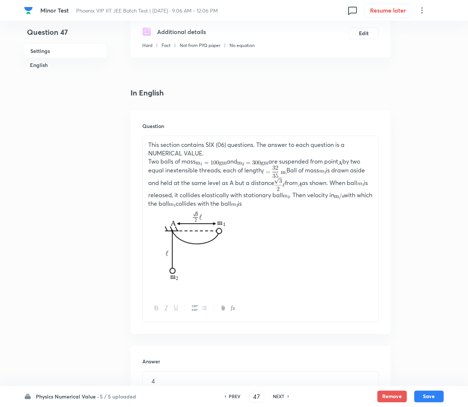
scroll to position [464, 0]
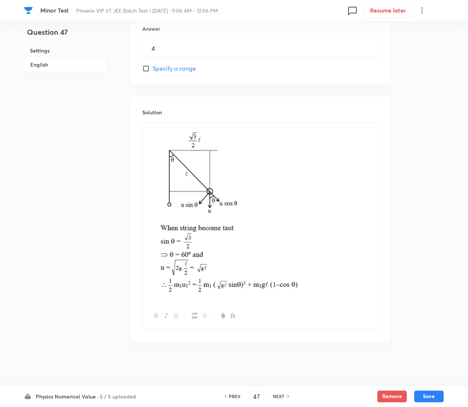
click at [279, 203] on div "PREV 47 ​ NEXT" at bounding box center [256, 397] width 95 height 12
click at [279, 203] on h6 "NEXT" at bounding box center [278, 396] width 11 height 7
type input "48"
type input "4"
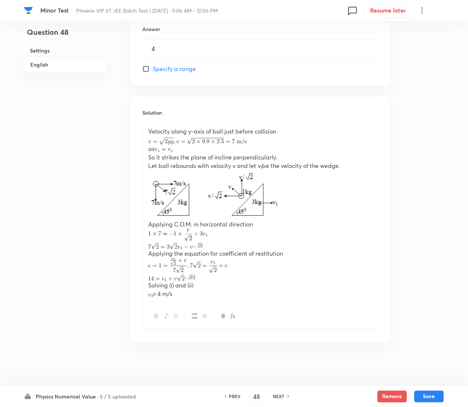
click at [279, 203] on h6 "NEXT" at bounding box center [278, 396] width 11 height 7
type input "49"
type input "7"
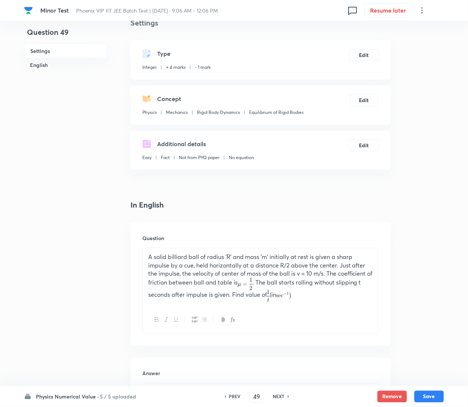
scroll to position [0, 0]
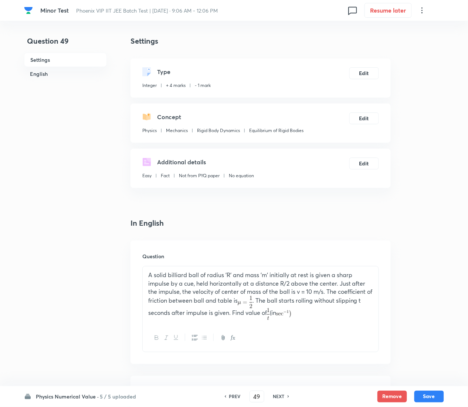
click at [279, 203] on h6 "NEXT" at bounding box center [278, 396] width 11 height 7
type input "50"
type input "4"
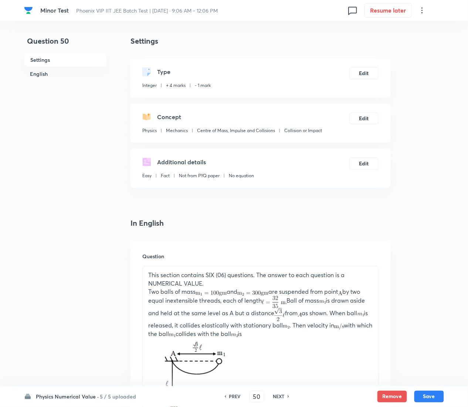
scroll to position [464, 0]
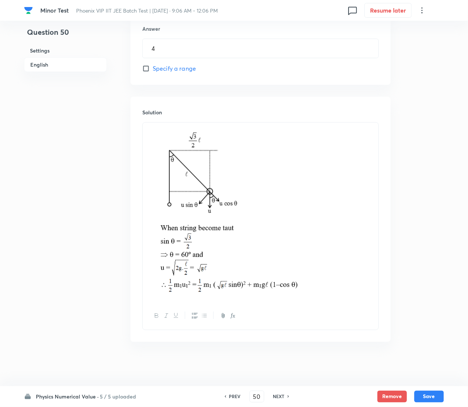
click at [226, 203] on div "PREV" at bounding box center [234, 396] width 20 height 7
type input "49"
type input "7"
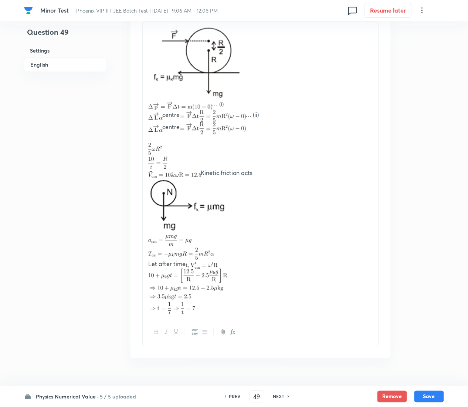
click at [226, 203] on div "PREV" at bounding box center [234, 396] width 20 height 7
type input "48"
type input "4"
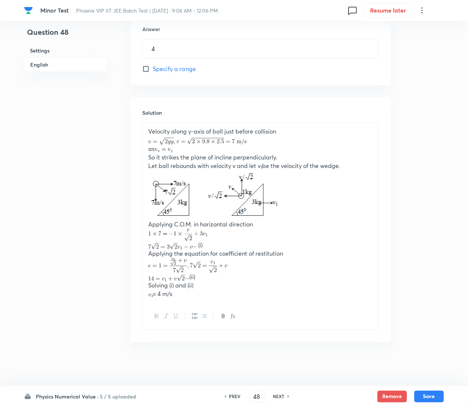
click at [226, 203] on div "PREV" at bounding box center [234, 396] width 20 height 7
type input "47"
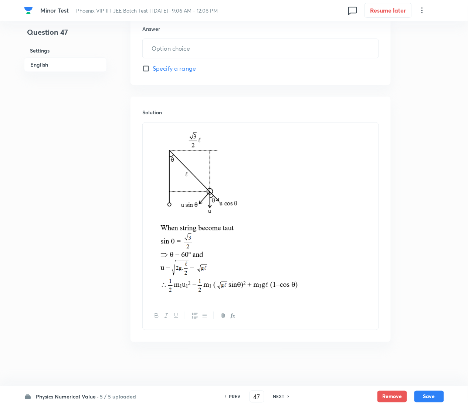
type input "4"
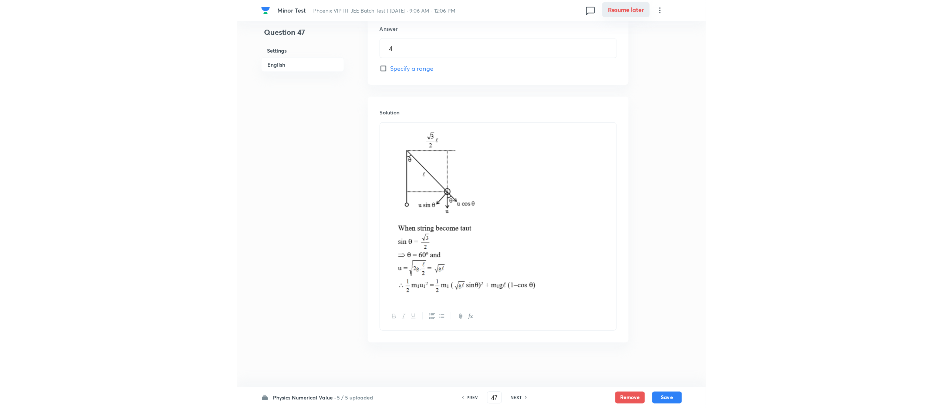
scroll to position [462, 0]
click at [473, 203] on h6 "NEXT" at bounding box center [516, 397] width 11 height 7
type input "48"
type input "4"
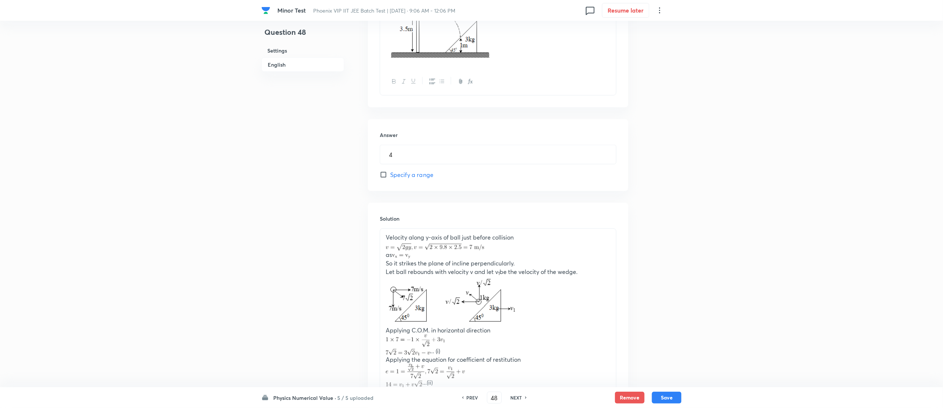
scroll to position [445, 0]
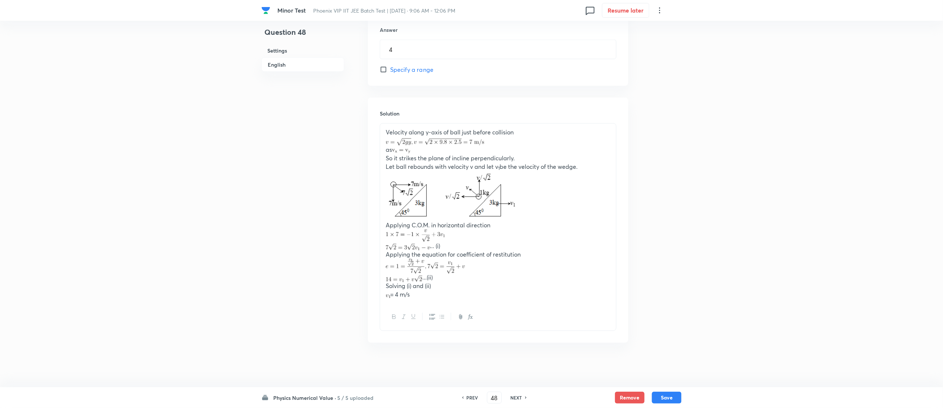
click at [473, 203] on h6 "NEXT" at bounding box center [516, 397] width 11 height 7
type input "49"
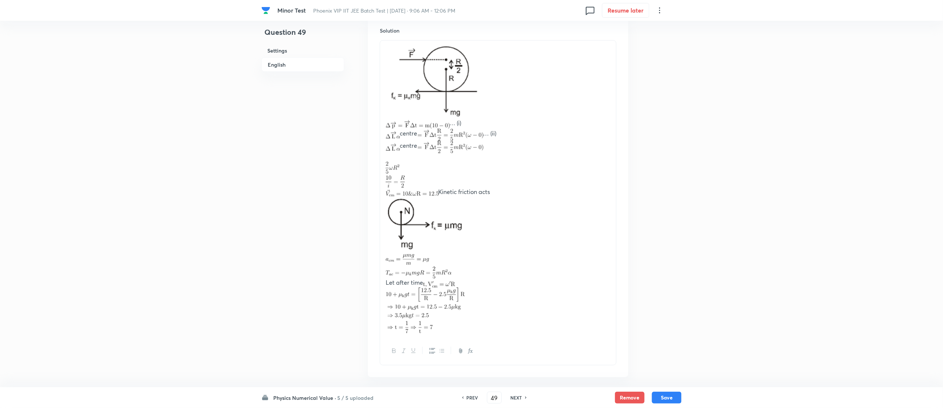
scroll to position [464, 0]
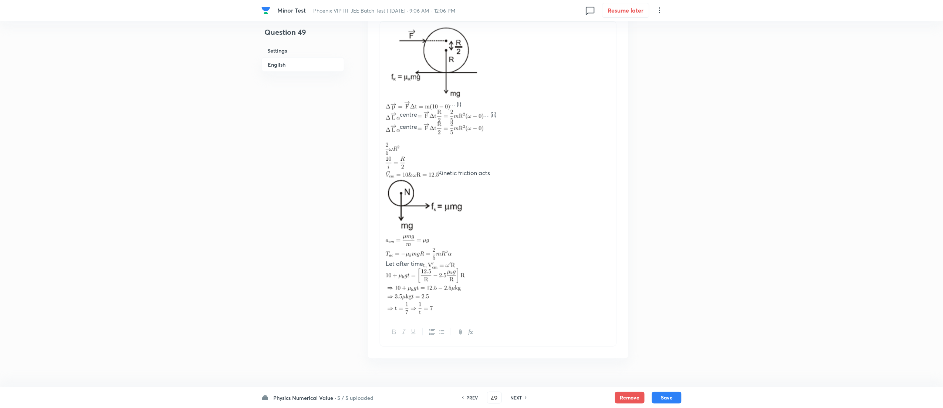
click at [473, 203] on h6 "NEXT" at bounding box center [516, 397] width 11 height 7
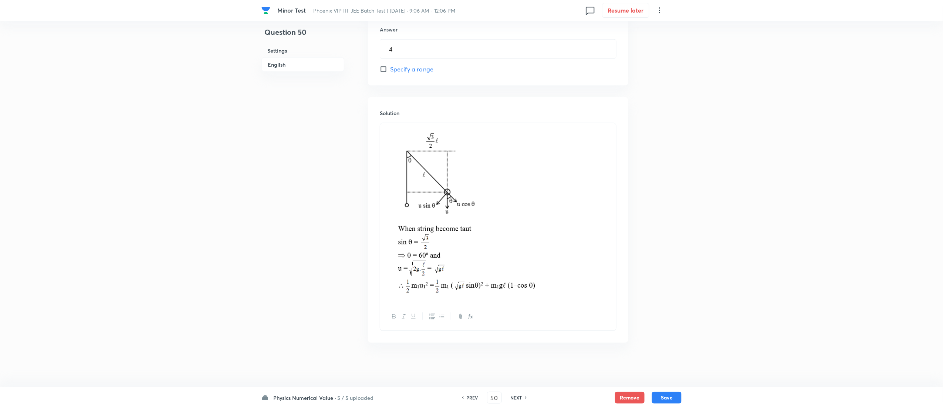
scroll to position [462, 0]
click at [473, 203] on button "Remove" at bounding box center [630, 397] width 30 height 12
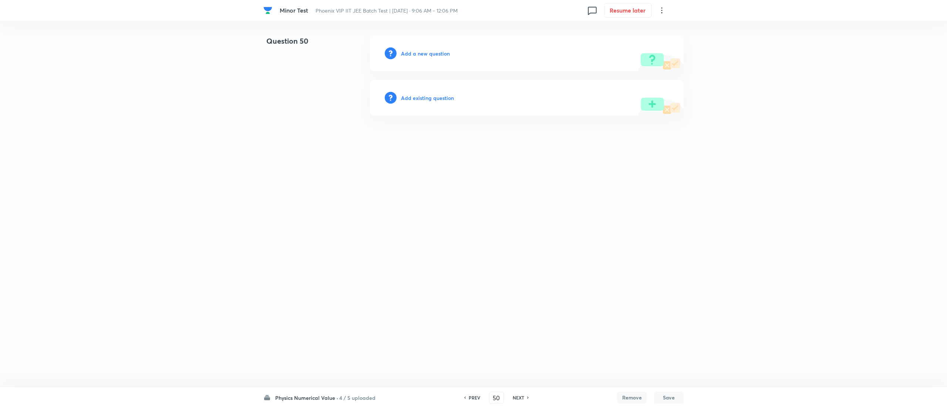
click at [440, 50] on h6 "Add a new question" at bounding box center [425, 54] width 49 height 8
click at [440, 50] on h6 "Choose a question type" at bounding box center [429, 54] width 57 height 8
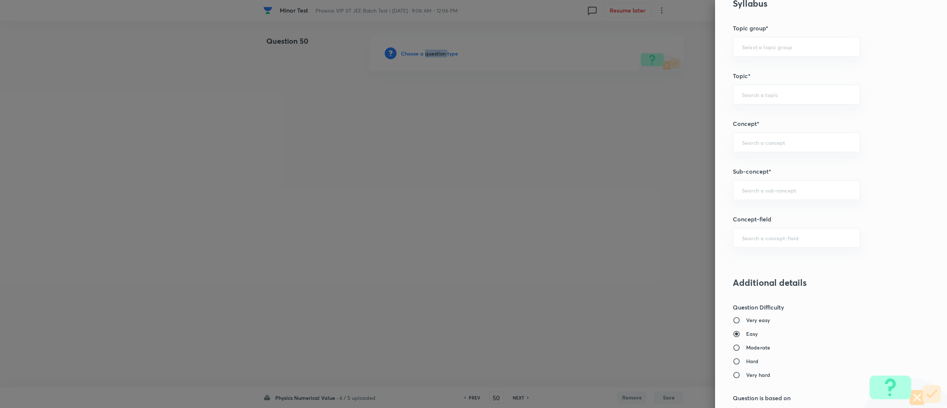
scroll to position [268, 0]
click at [473, 196] on div "​" at bounding box center [796, 189] width 127 height 20
click at [473, 203] on li "Center of Mass and Collision" at bounding box center [785, 313] width 126 height 13
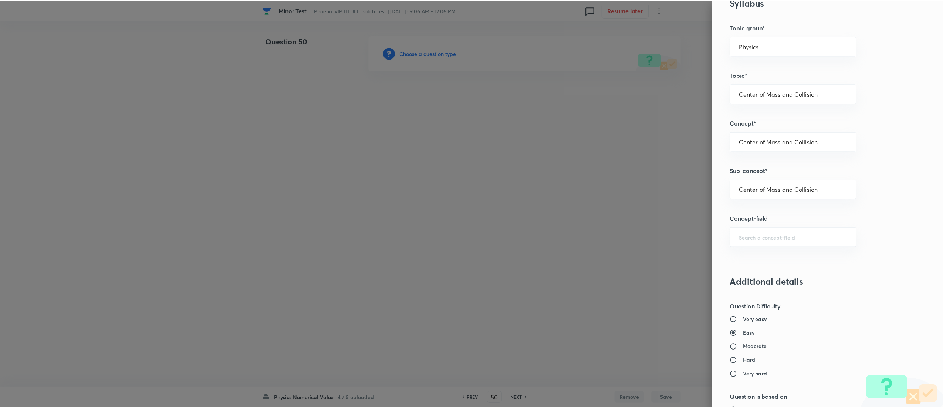
scroll to position [558, 0]
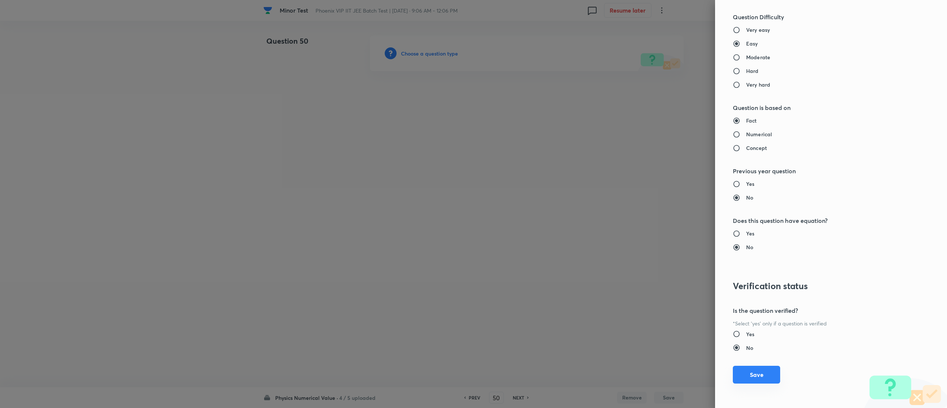
click at [473, 203] on button "Save" at bounding box center [756, 375] width 47 height 18
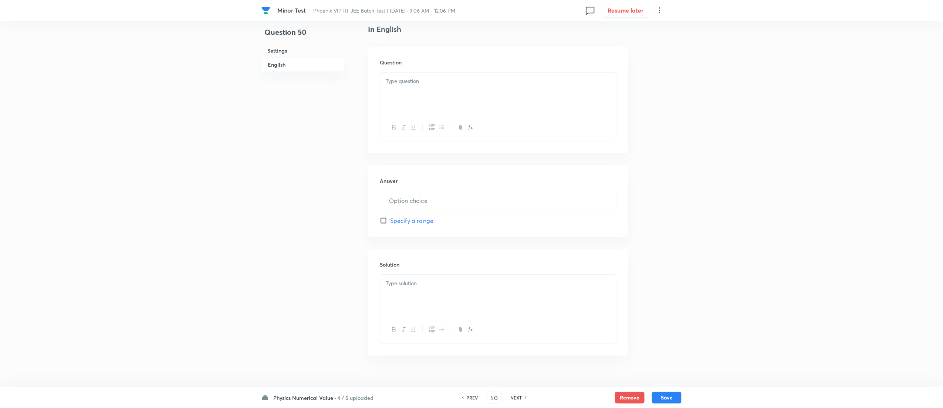
scroll to position [217, 0]
click at [473, 73] on div at bounding box center [498, 80] width 236 height 41
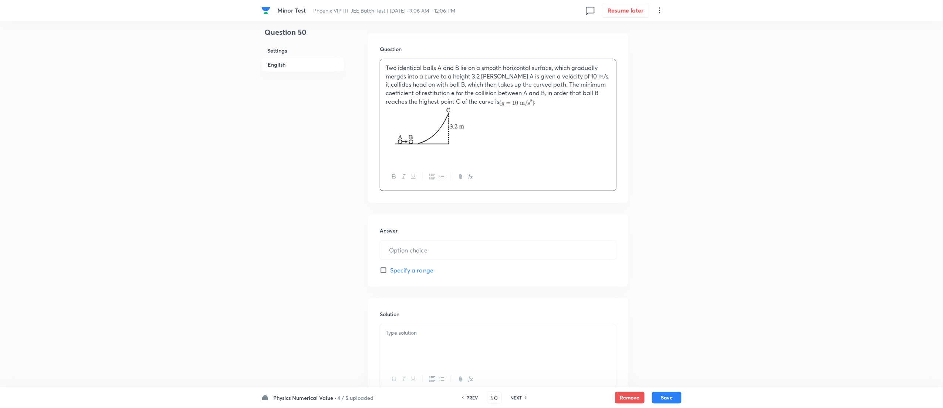
scroll to position [280, 0]
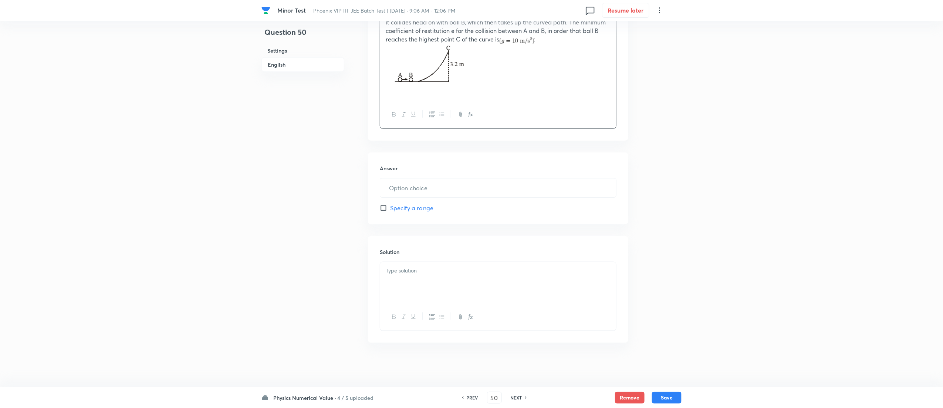
click at [473, 203] on div at bounding box center [498, 282] width 236 height 41
click at [437, 176] on div "Answer ​ Specify a range" at bounding box center [498, 188] width 260 height 72
click at [439, 195] on input "text" at bounding box center [498, 187] width 236 height 19
click at [418, 203] on span "Specify a range" at bounding box center [411, 207] width 43 height 9
click at [390, 203] on input "Specify a range" at bounding box center [385, 206] width 10 height 7
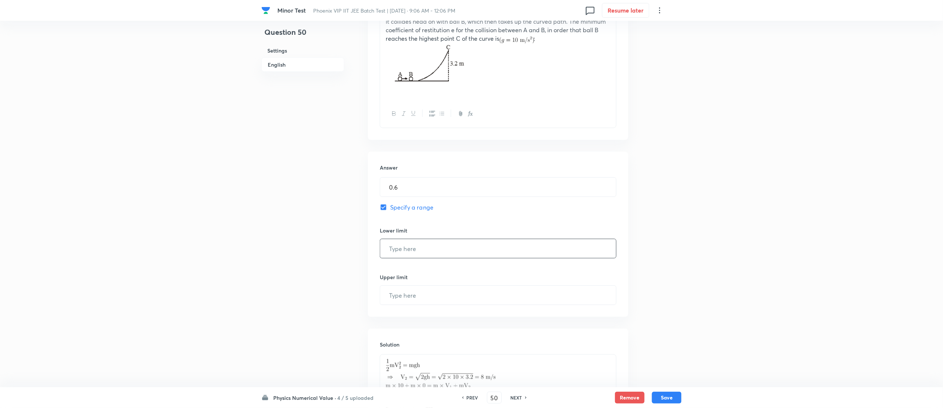
click at [423, 203] on input "text" at bounding box center [498, 248] width 236 height 19
click at [423, 203] on input "text" at bounding box center [498, 295] width 236 height 19
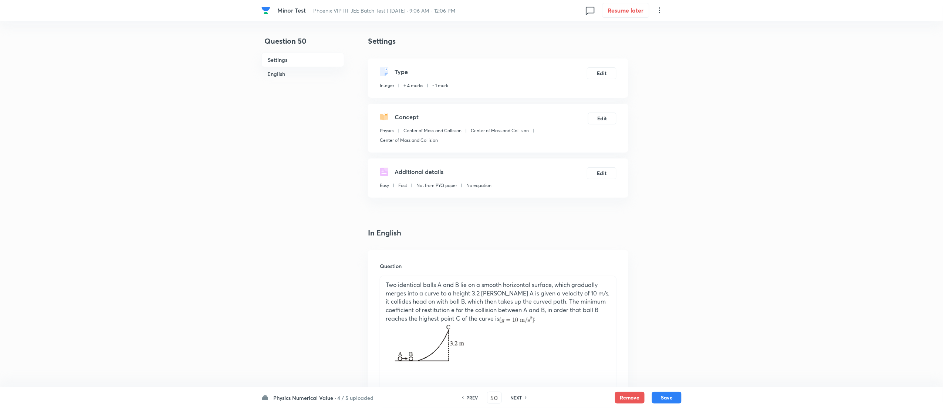
scroll to position [394, 0]
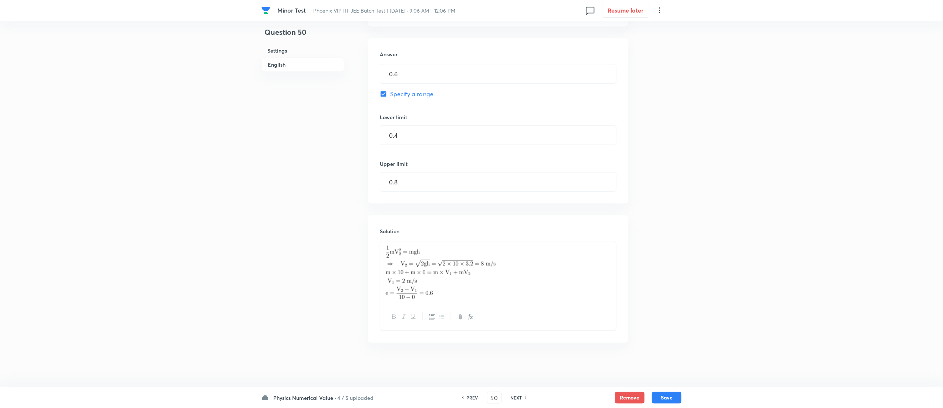
click at [473, 203] on div "Physics Numerical Value · 4 / 5 uploaded PREV 50 ​ NEXT Remove Save" at bounding box center [472, 397] width 420 height 21
click at [473, 203] on button "Save" at bounding box center [667, 397] width 30 height 12
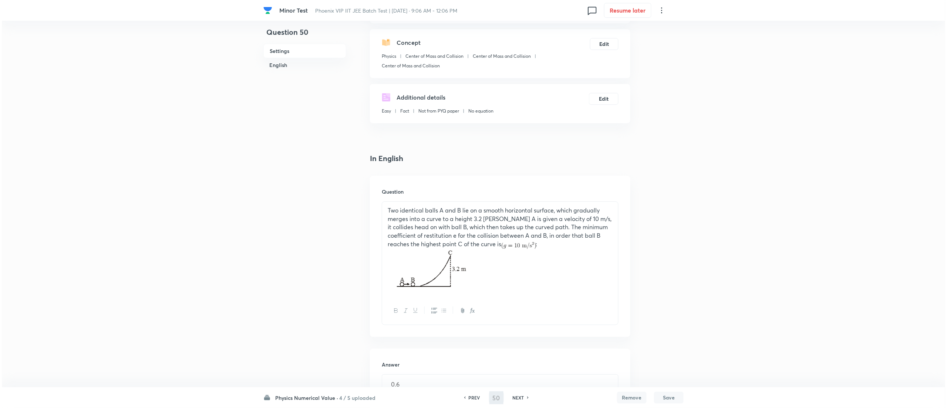
scroll to position [0, 0]
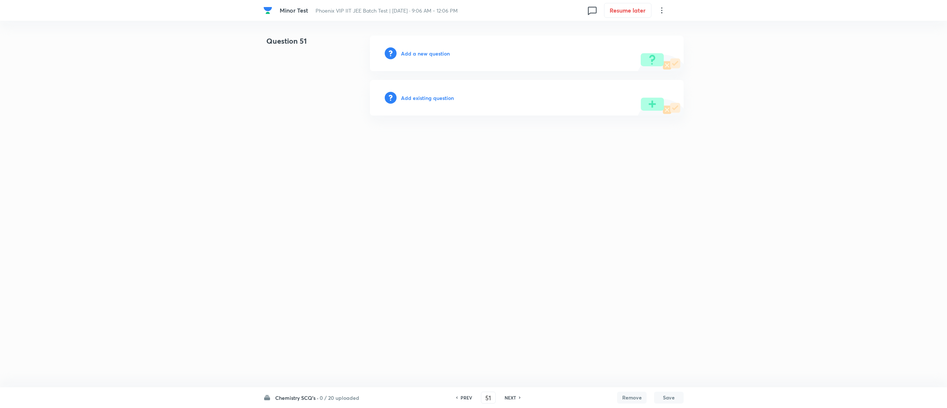
click at [339, 203] on div "Chemistry SCQ's · 0 / 20 uploaded PREV 51 ​ NEXT Remove Save" at bounding box center [473, 397] width 420 height 21
click at [339, 203] on h6 "0 / 20 uploaded" at bounding box center [340, 398] width 40 height 8
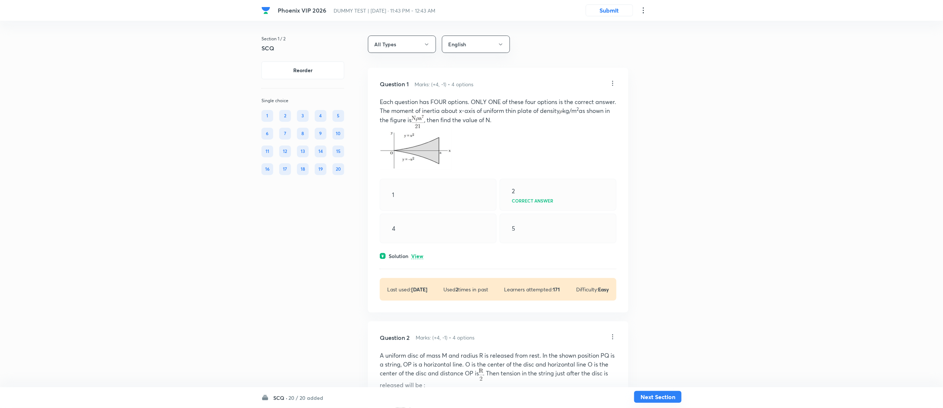
click at [647, 396] on button "Next Section" at bounding box center [657, 397] width 47 height 12
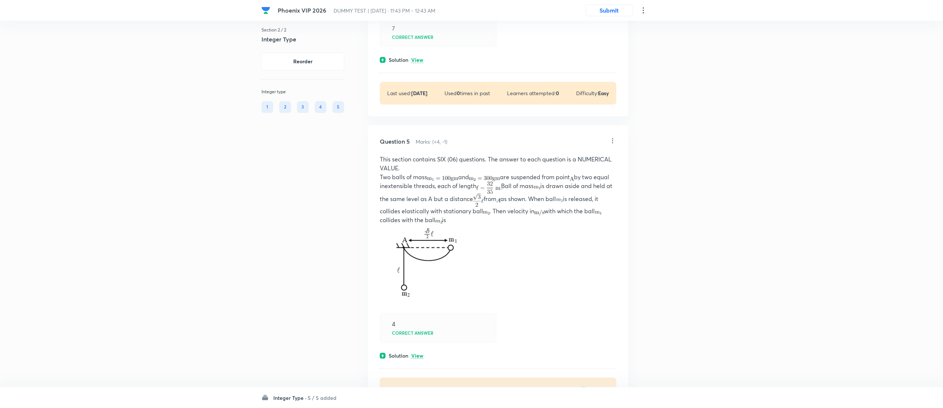
scroll to position [935, 0]
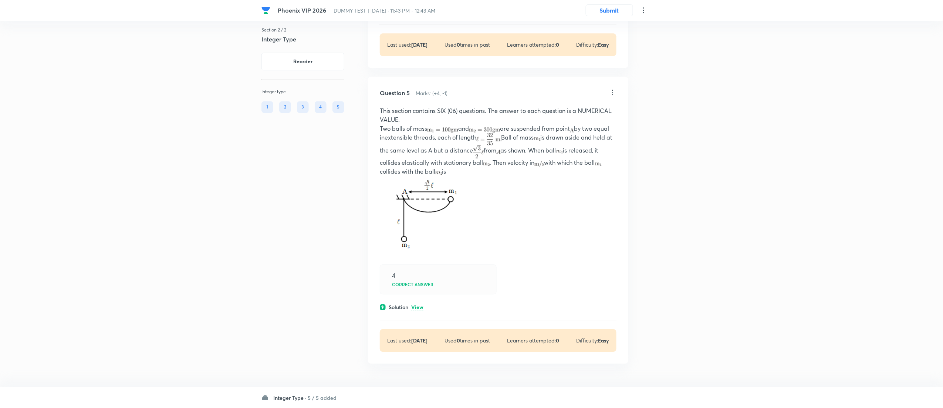
click at [612, 92] on icon at bounding box center [612, 91] width 7 height 7
click at [468, 241] on div at bounding box center [473, 204] width 947 height 408
click at [419, 305] on p "View" at bounding box center [417, 307] width 12 height 6
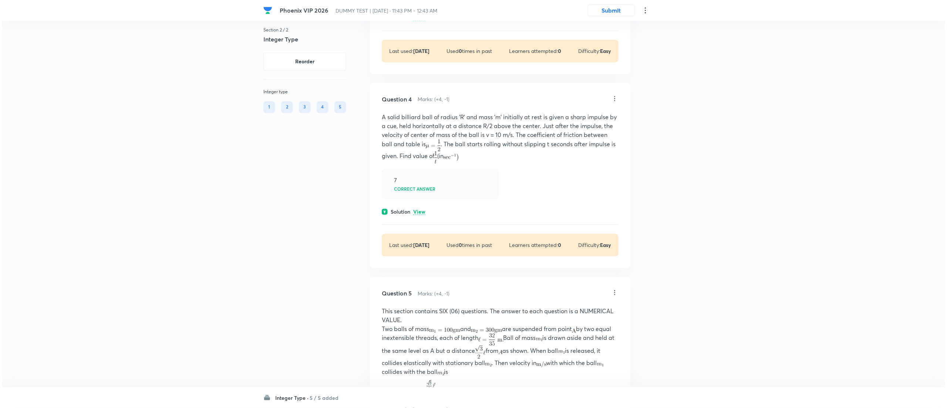
scroll to position [731, 0]
click at [611, 100] on icon at bounding box center [612, 98] width 7 height 7
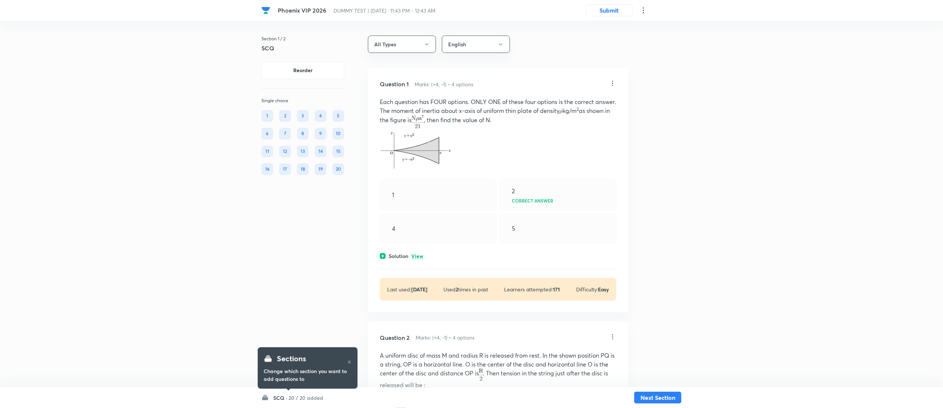
click at [613, 82] on icon at bounding box center [612, 83] width 7 height 7
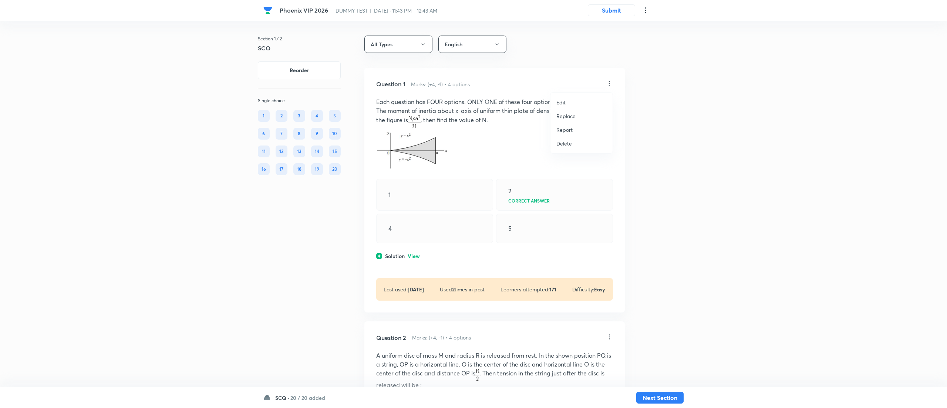
click at [621, 275] on div at bounding box center [473, 204] width 947 height 408
click at [662, 394] on button "Next Section" at bounding box center [657, 397] width 47 height 12
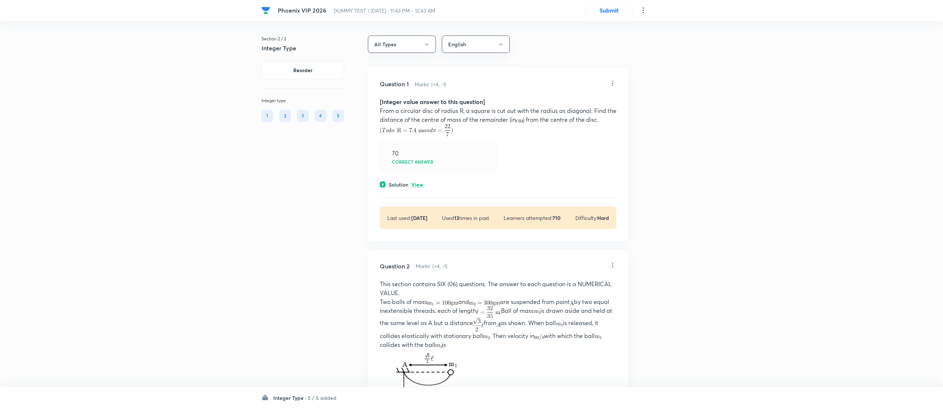
click at [613, 84] on icon at bounding box center [612, 83] width 7 height 7
click at [571, 115] on p "Replace" at bounding box center [565, 116] width 19 height 8
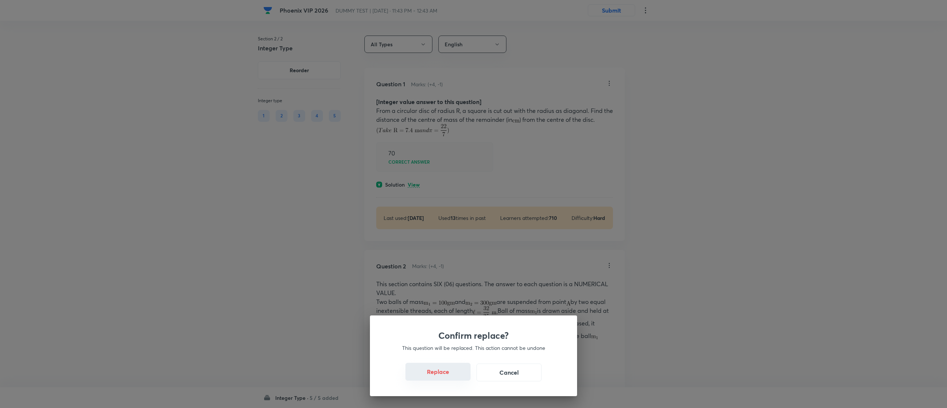
click at [444, 374] on button "Replace" at bounding box center [437, 372] width 65 height 18
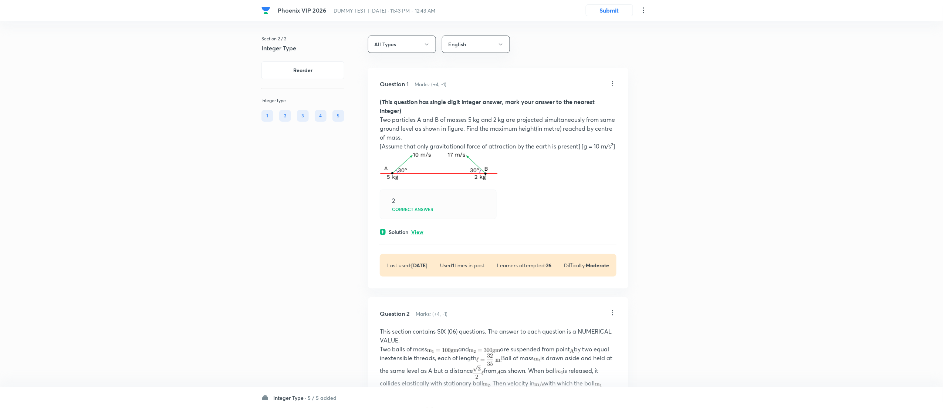
click at [610, 81] on icon at bounding box center [612, 83] width 7 height 7
click at [560, 115] on p "Replace" at bounding box center [565, 116] width 19 height 8
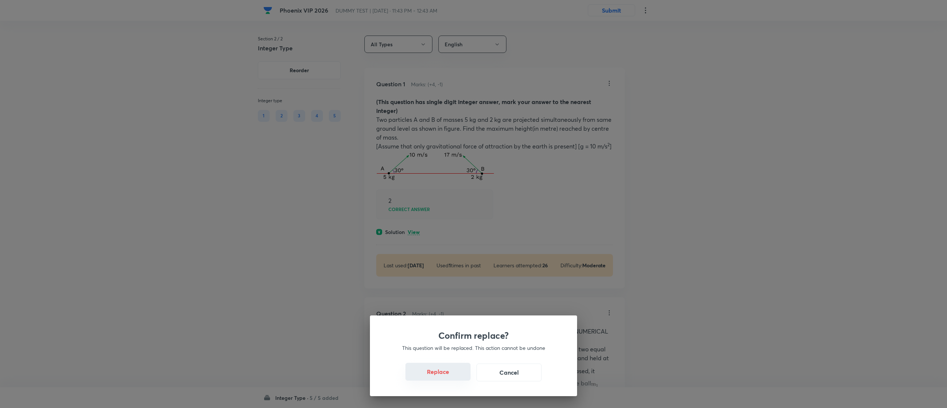
click at [446, 374] on button "Replace" at bounding box center [437, 372] width 65 height 18
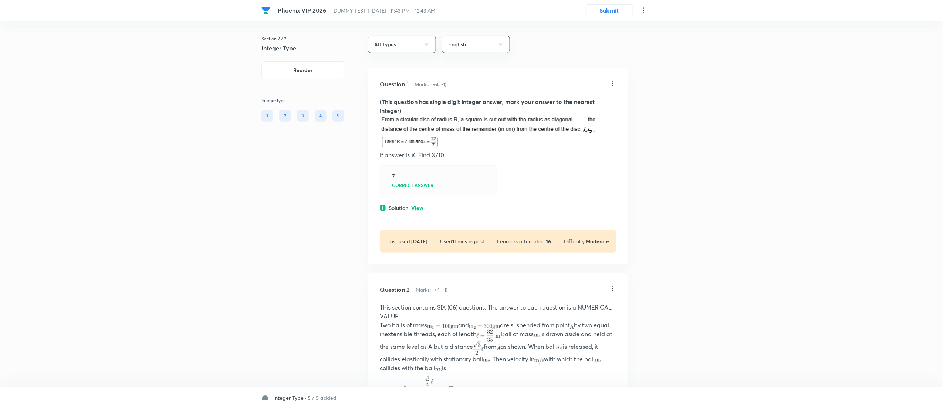
click at [614, 82] on icon at bounding box center [612, 83] width 7 height 7
click at [572, 115] on p "Replace" at bounding box center [565, 116] width 19 height 8
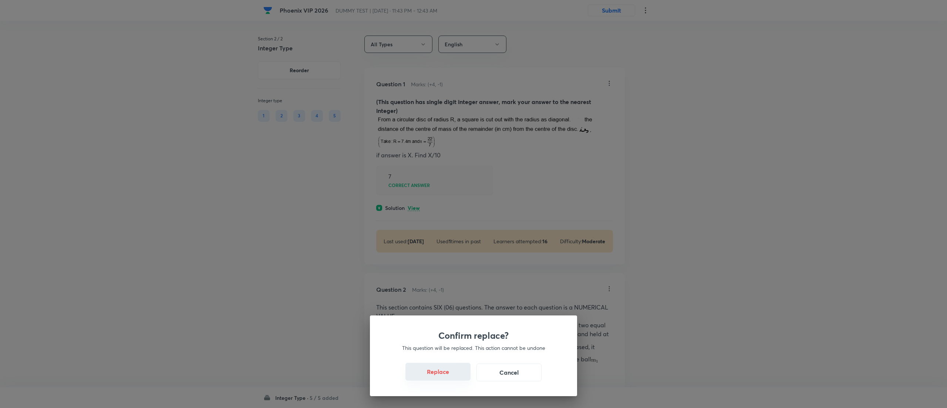
click at [440, 375] on button "Replace" at bounding box center [437, 372] width 65 height 18
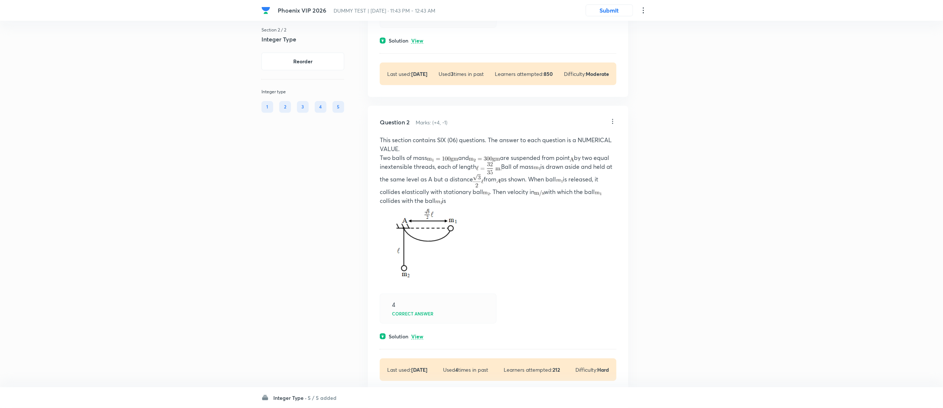
scroll to position [135, 0]
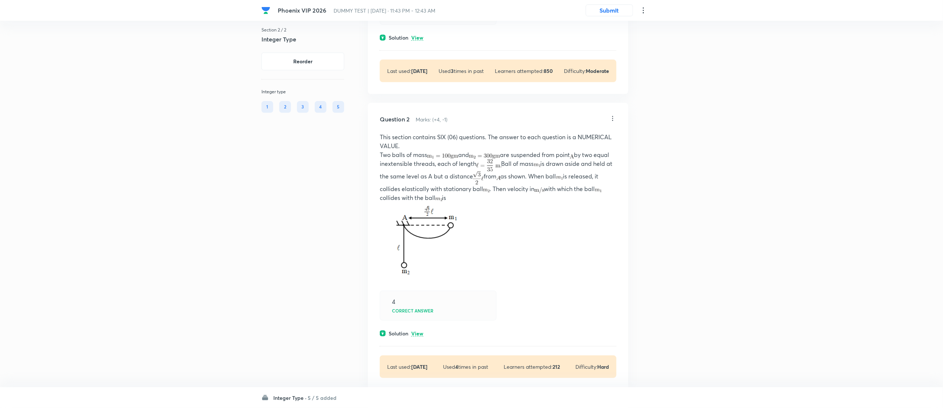
click at [612, 122] on icon at bounding box center [612, 118] width 7 height 7
click at [572, 151] on p "Replace" at bounding box center [565, 152] width 19 height 8
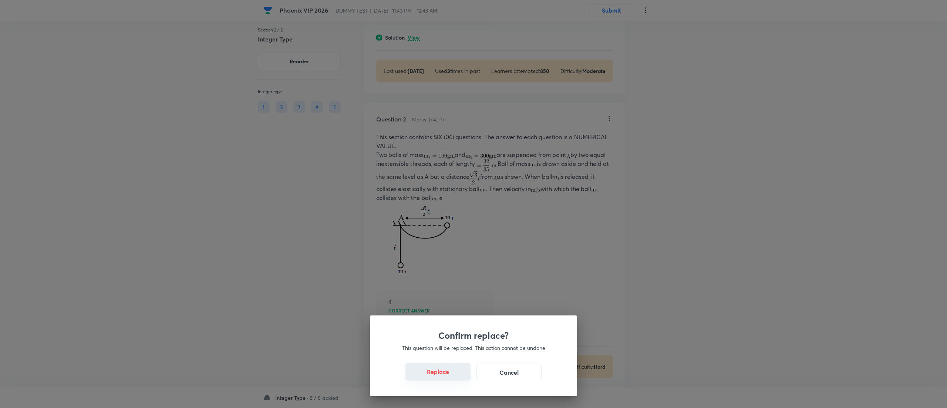
click at [444, 374] on button "Replace" at bounding box center [437, 372] width 65 height 18
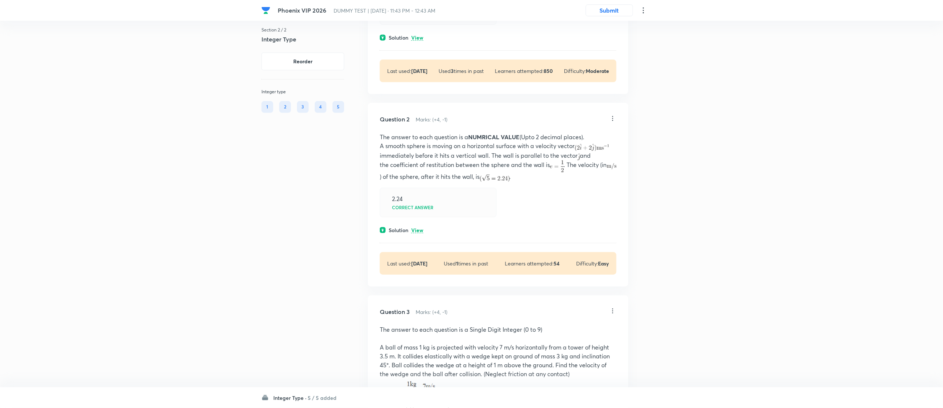
click at [421, 231] on p "View" at bounding box center [417, 231] width 12 height 6
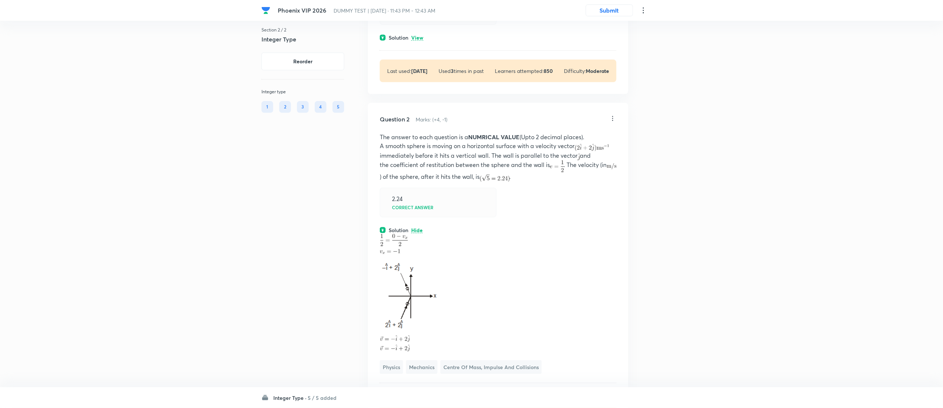
click at [611, 119] on icon at bounding box center [612, 118] width 7 height 7
click at [560, 153] on p "Replace" at bounding box center [565, 152] width 19 height 8
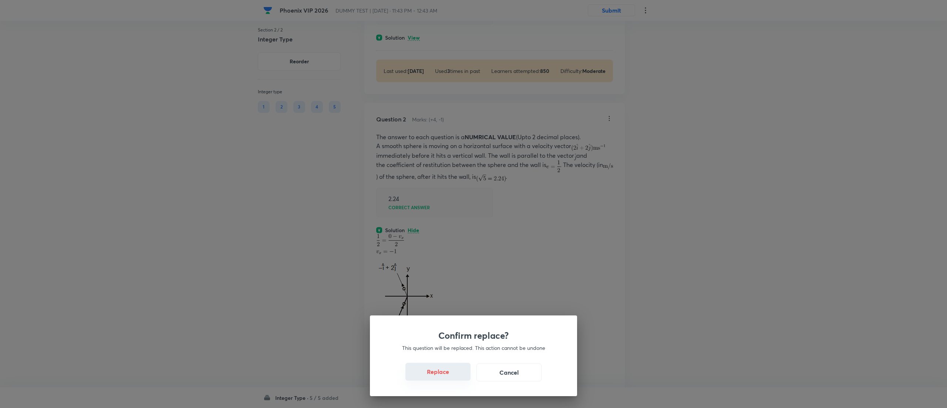
click at [441, 376] on button "Replace" at bounding box center [437, 372] width 65 height 18
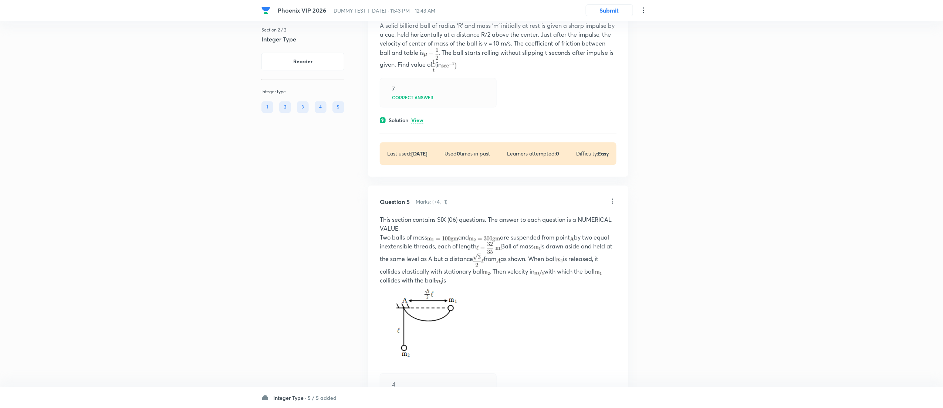
scroll to position [821, 0]
click at [611, 204] on icon at bounding box center [612, 199] width 7 height 7
click at [604, 130] on div at bounding box center [473, 204] width 947 height 408
click at [613, 10] on icon at bounding box center [612, 6] width 7 height 7
click at [601, 224] on div at bounding box center [473, 204] width 947 height 408
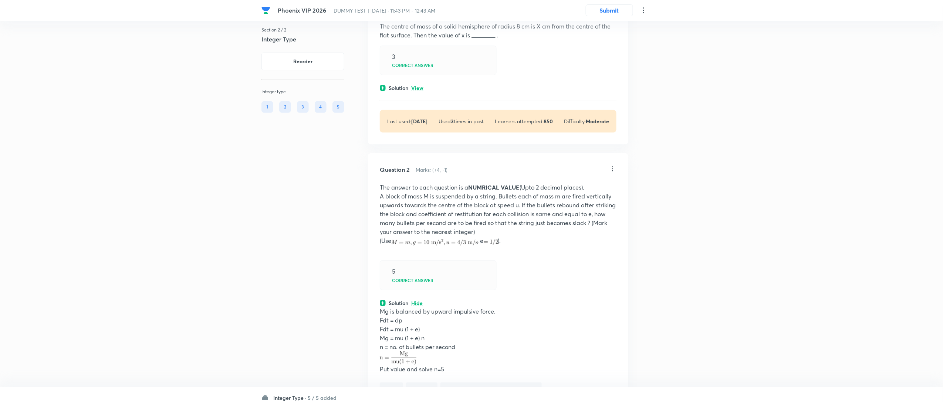
scroll to position [70, 0]
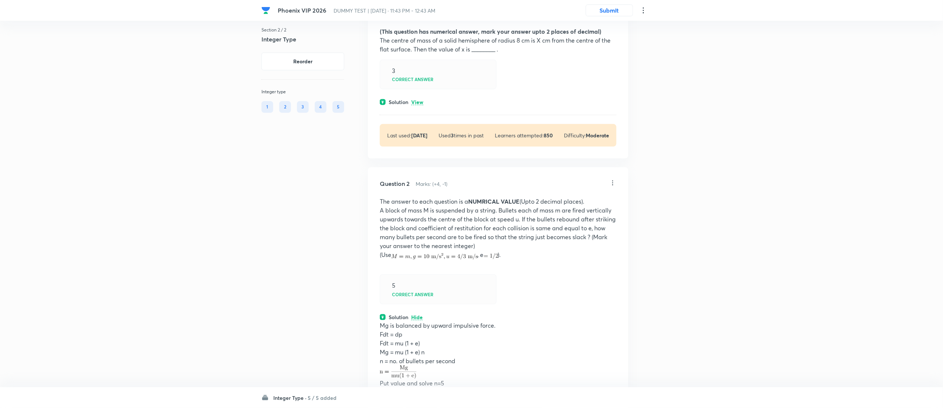
click at [615, 183] on icon at bounding box center [612, 182] width 7 height 7
click at [567, 215] on p "Replace" at bounding box center [565, 216] width 19 height 8
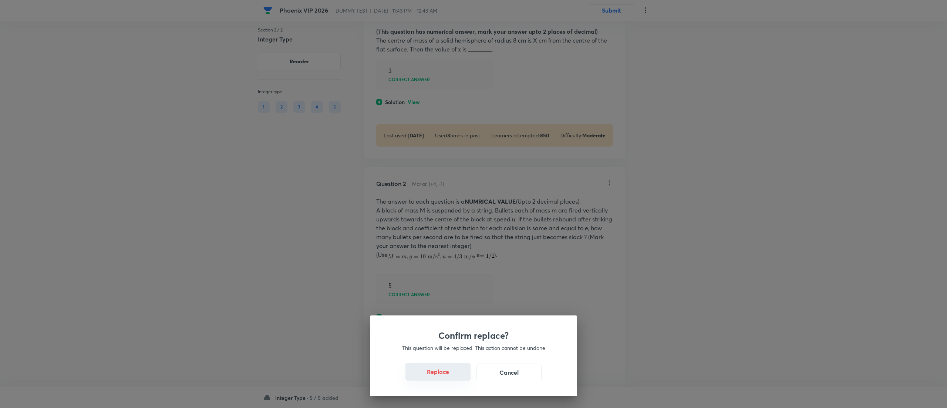
click at [445, 375] on button "Replace" at bounding box center [437, 372] width 65 height 18
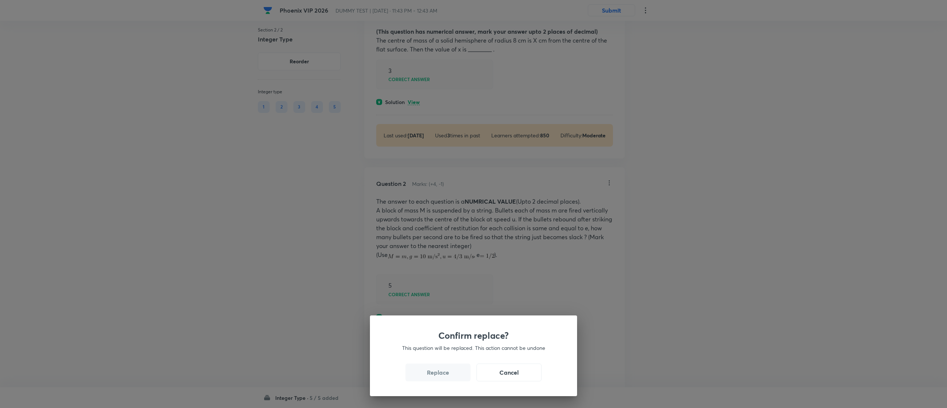
click at [445, 375] on button "Replace" at bounding box center [437, 372] width 65 height 18
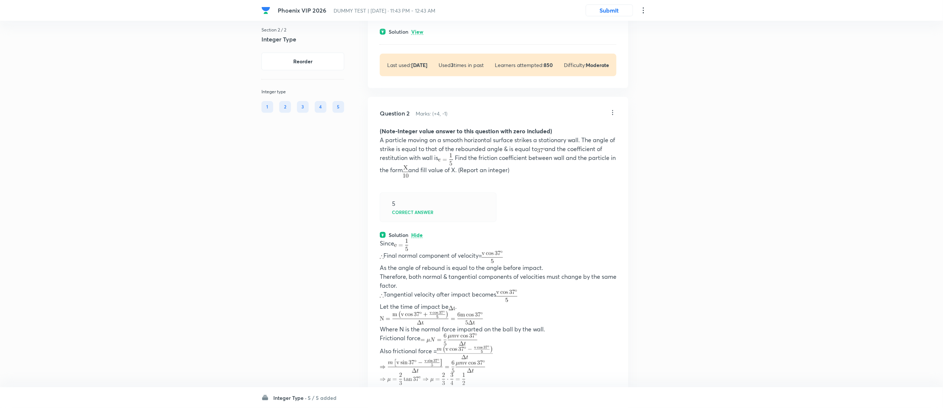
scroll to position [140, 0]
click at [610, 112] on icon at bounding box center [612, 113] width 7 height 7
click at [569, 145] on p "Replace" at bounding box center [565, 147] width 19 height 8
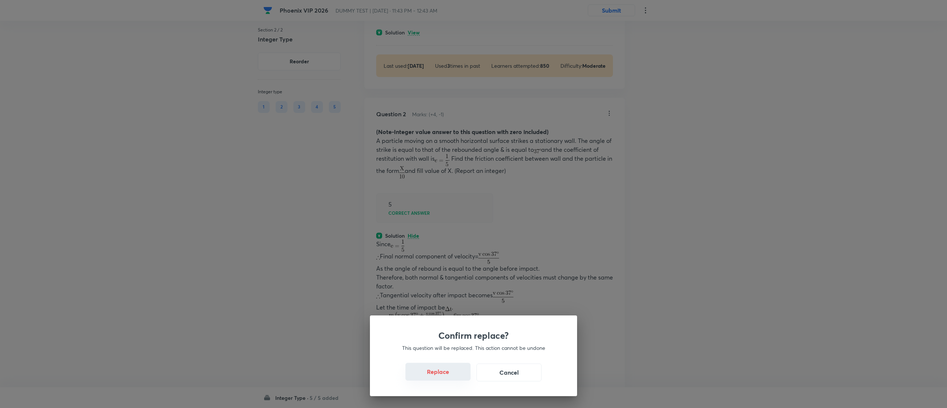
click at [441, 374] on button "Replace" at bounding box center [437, 372] width 65 height 18
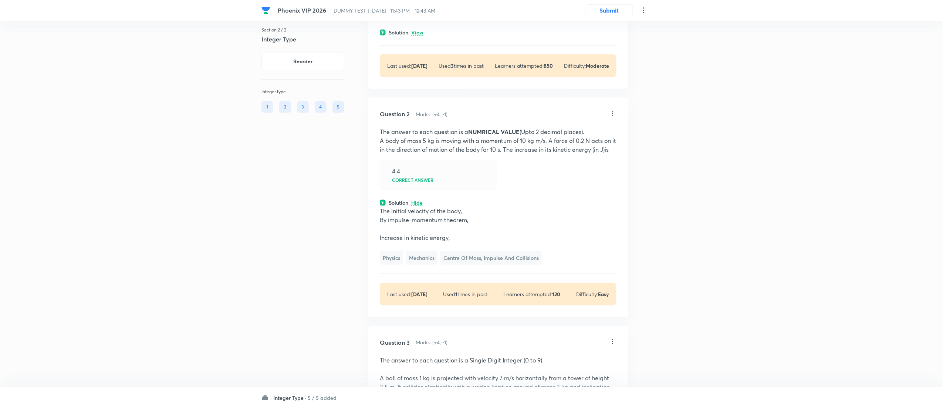
click at [613, 114] on icon at bounding box center [612, 113] width 7 height 7
click at [565, 145] on p "Replace" at bounding box center [565, 147] width 19 height 8
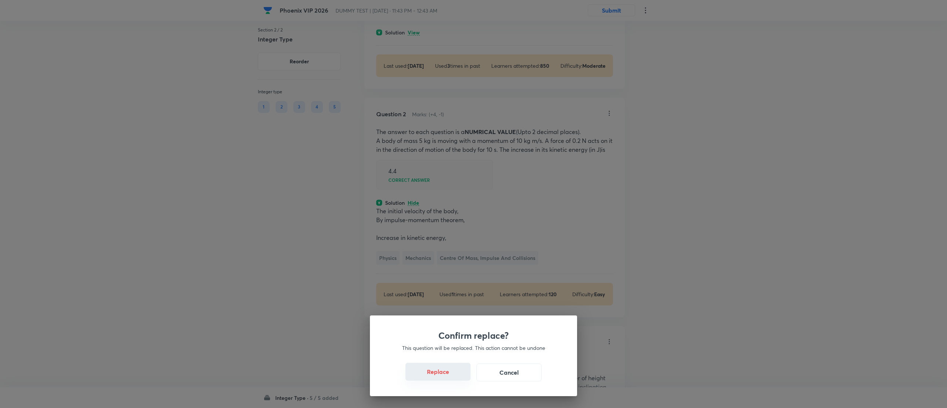
click at [442, 376] on button "Replace" at bounding box center [437, 372] width 65 height 18
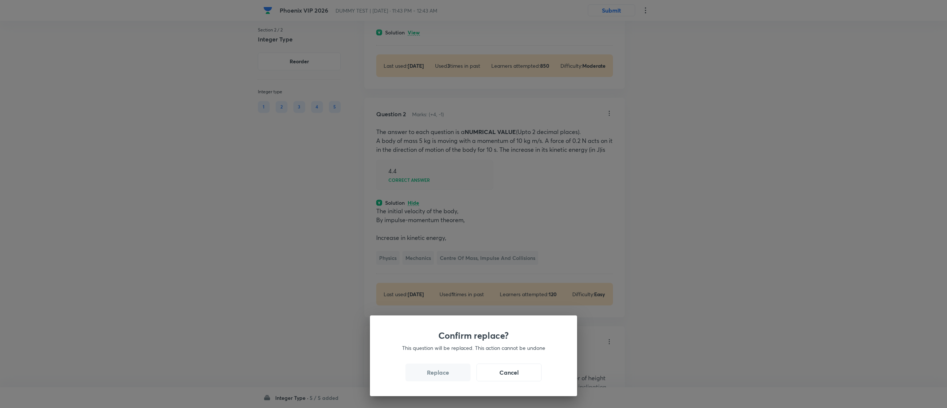
click at [442, 376] on button "Replace" at bounding box center [437, 372] width 65 height 18
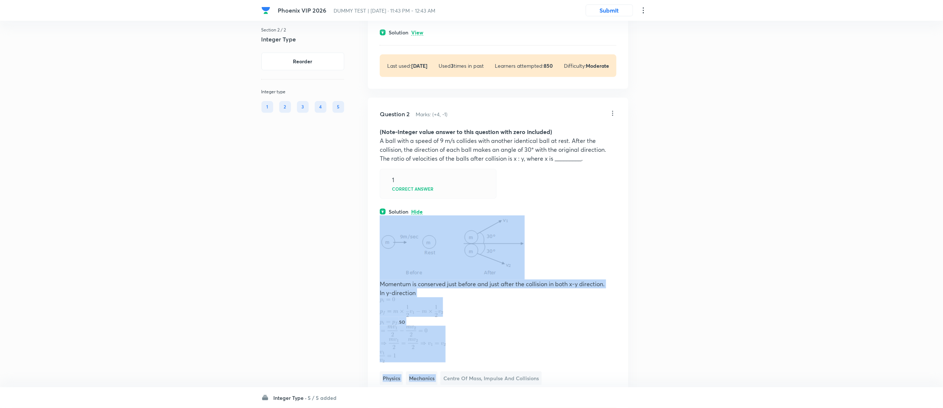
click at [442, 376] on span "Centre of Mass, Impulse and Collisions" at bounding box center [491, 378] width 101 height 14
click at [492, 257] on img at bounding box center [452, 246] width 145 height 62
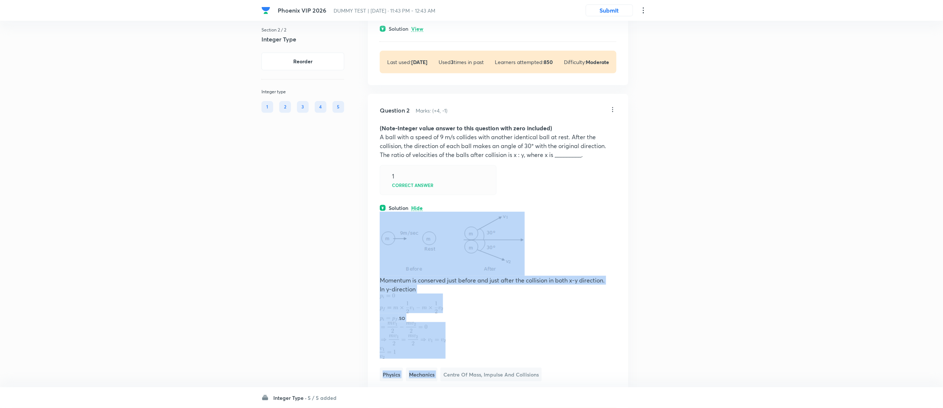
scroll to position [143, 0]
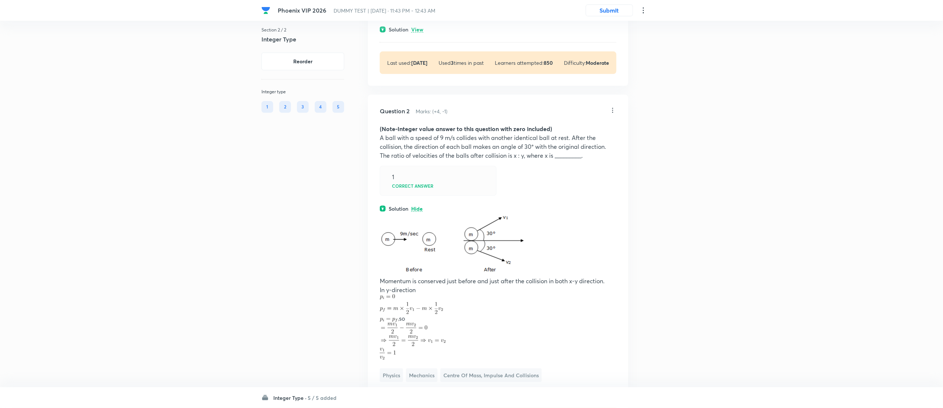
click at [613, 110] on icon at bounding box center [612, 110] width 7 height 7
click at [564, 140] on p "Replace" at bounding box center [565, 144] width 19 height 8
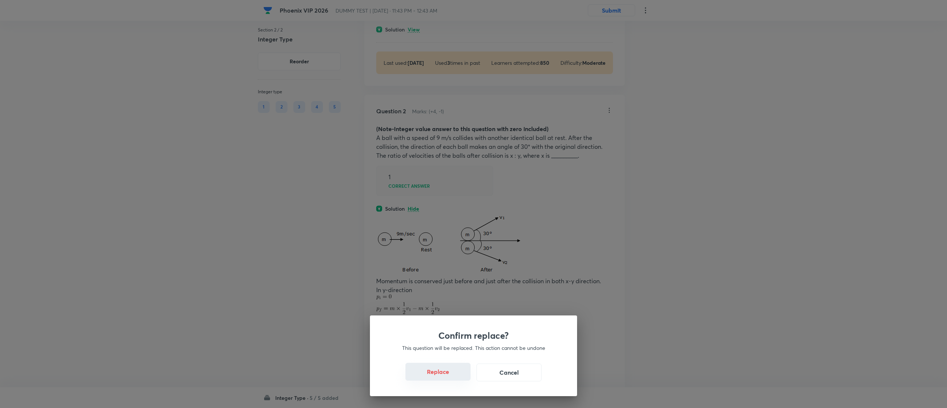
click at [444, 374] on button "Replace" at bounding box center [437, 372] width 65 height 18
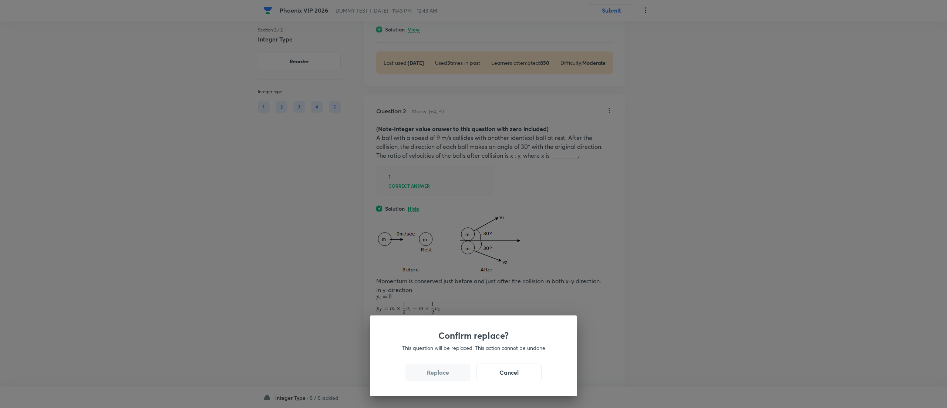
click at [444, 374] on button "Replace" at bounding box center [437, 372] width 65 height 18
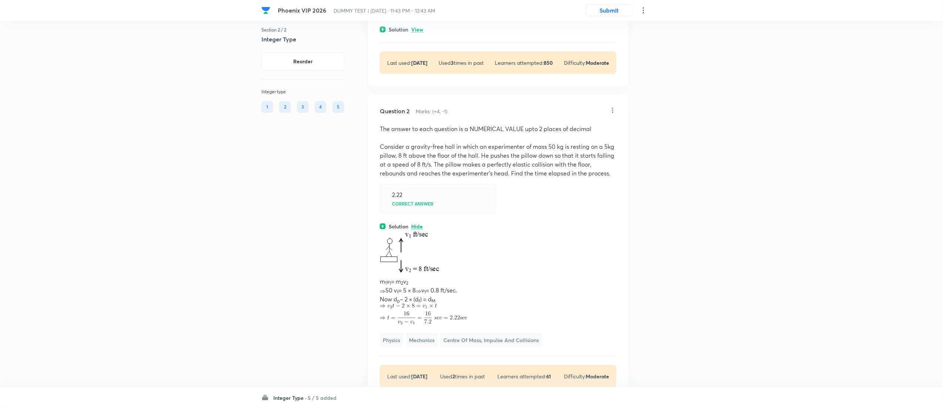
click at [486, 232] on p at bounding box center [498, 253] width 237 height 47
click at [611, 112] on icon at bounding box center [612, 110] width 7 height 7
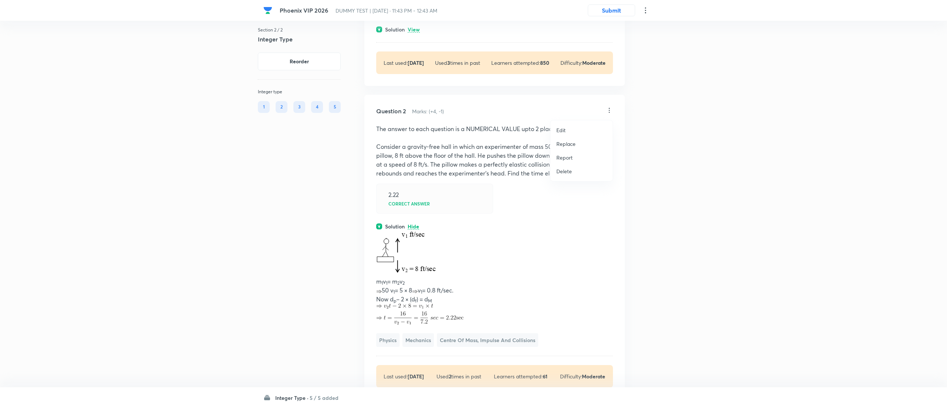
click at [572, 141] on p "Replace" at bounding box center [565, 144] width 19 height 8
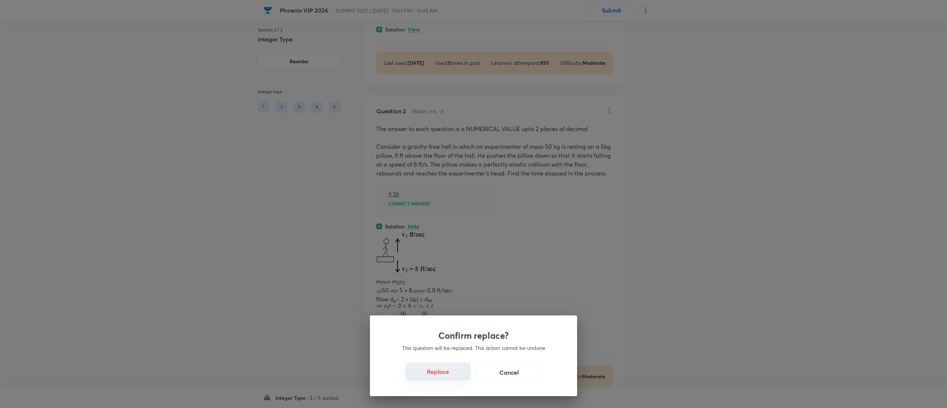
click at [442, 374] on button "Replace" at bounding box center [437, 372] width 65 height 18
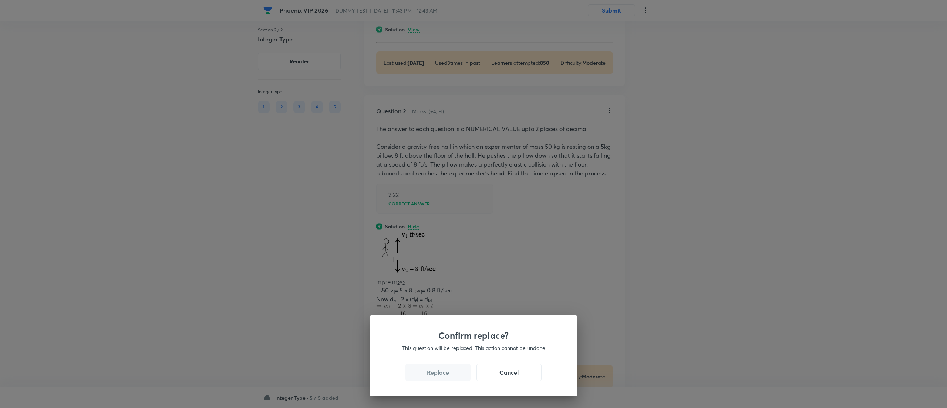
click at [442, 374] on button "Replace" at bounding box center [437, 372] width 65 height 18
click at [442, 374] on div "Confirm replace? This question will be replaced. This action cannot be undone R…" at bounding box center [473, 204] width 947 height 408
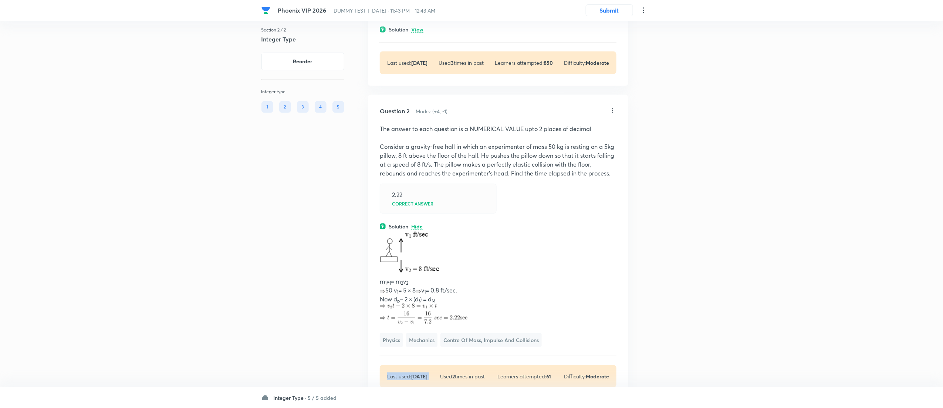
click at [442, 374] on div "Last used: 2 years ago Used 2 times in past Learners attempted: 61 Difficulty: …" at bounding box center [498, 376] width 237 height 23
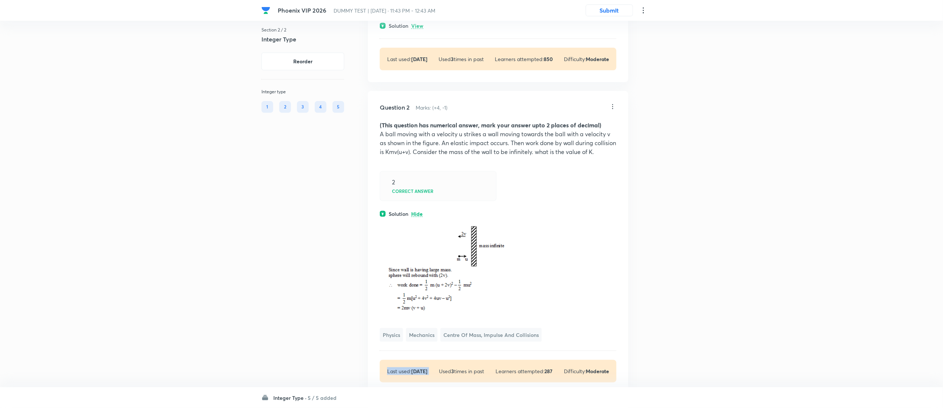
scroll to position [145, 0]
click at [613, 108] on icon at bounding box center [612, 107] width 7 height 7
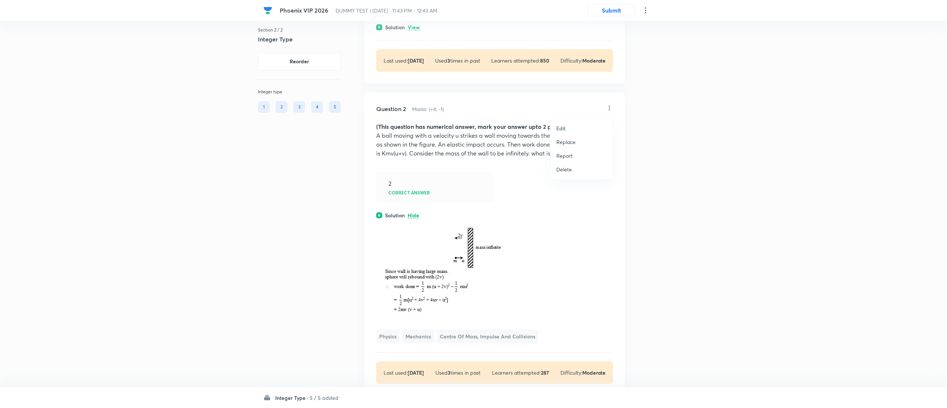
click at [565, 136] on li "Replace" at bounding box center [581, 142] width 62 height 14
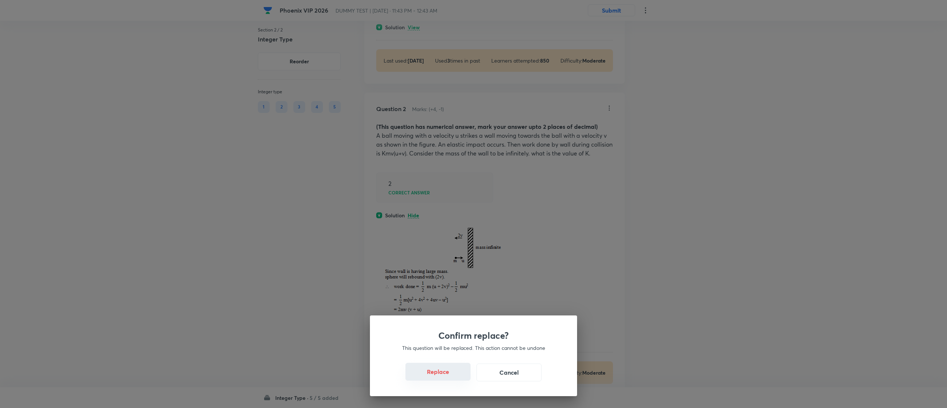
click at [443, 376] on button "Replace" at bounding box center [437, 372] width 65 height 18
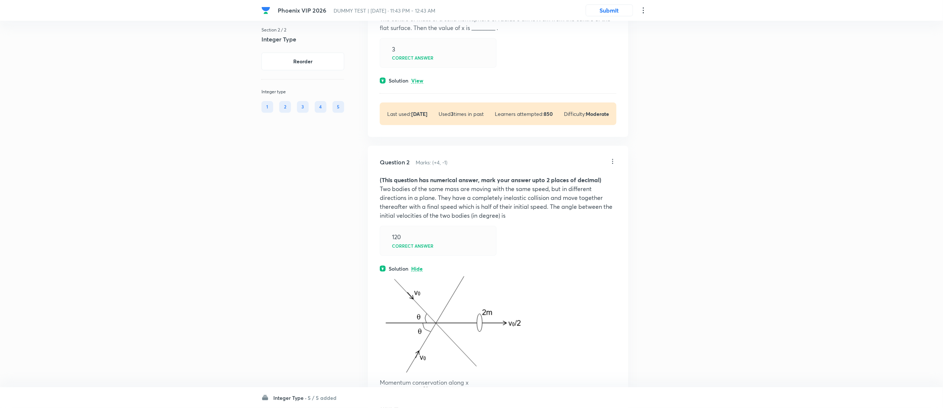
scroll to position [91, 0]
click at [613, 163] on icon at bounding box center [612, 162] width 7 height 7
click at [561, 192] on p "Replace" at bounding box center [565, 196] width 19 height 8
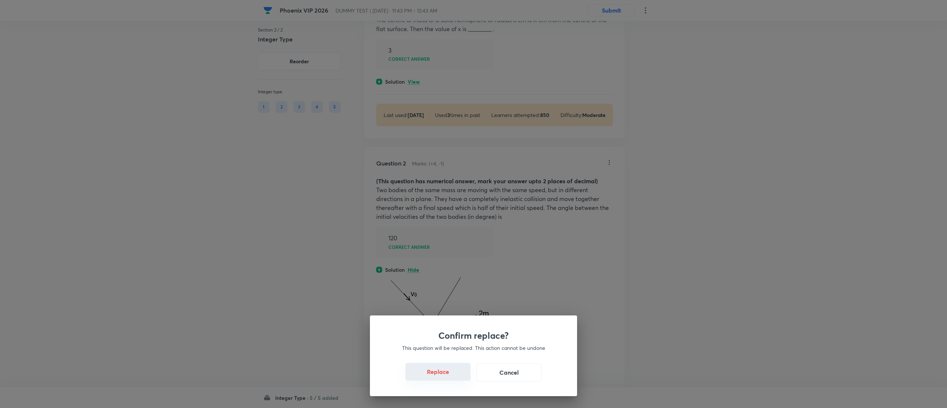
click at [443, 375] on button "Replace" at bounding box center [437, 372] width 65 height 18
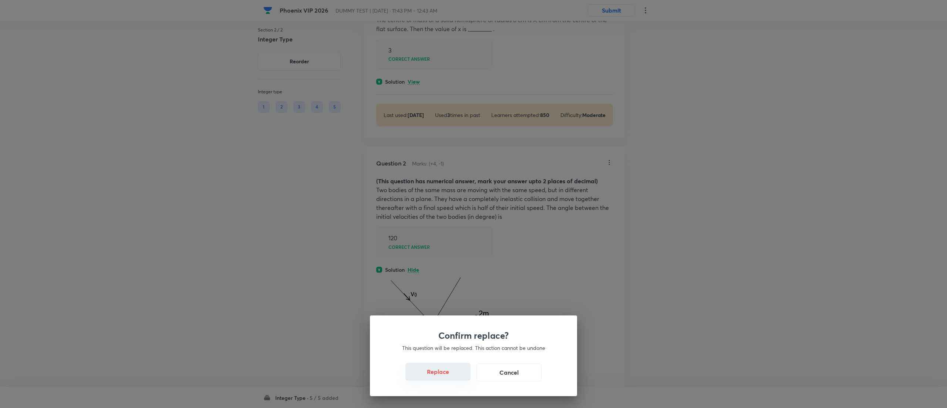
click at [443, 375] on button "Replace" at bounding box center [437, 372] width 65 height 18
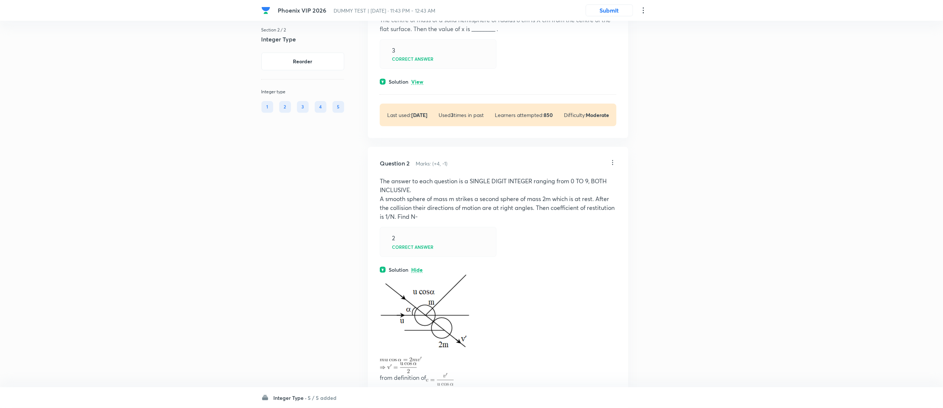
click at [443, 375] on div "Question 2 Marks: (+4, -1) The answer to each question is a SINGLE DIGIT INTEGE…" at bounding box center [498, 314] width 260 height 334
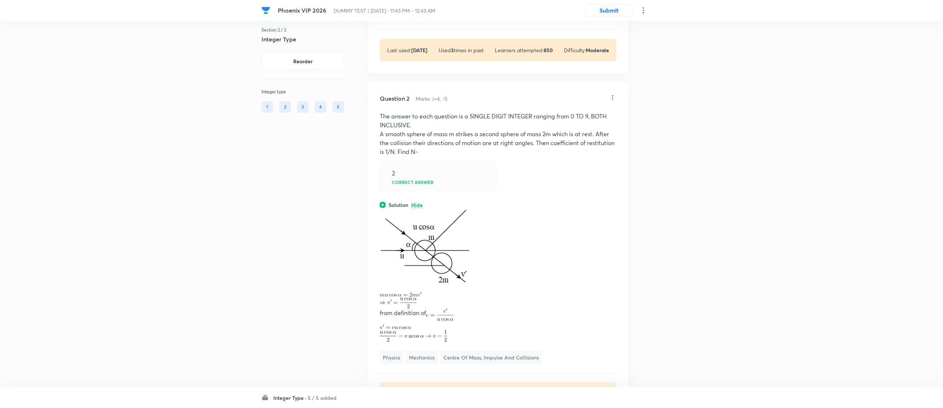
scroll to position [130, 0]
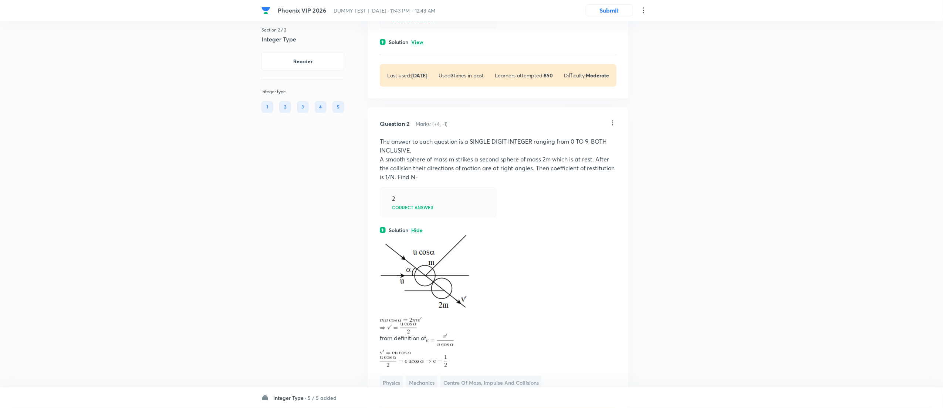
click at [612, 125] on icon at bounding box center [612, 122] width 7 height 7
click at [571, 153] on p "Replace" at bounding box center [565, 157] width 19 height 8
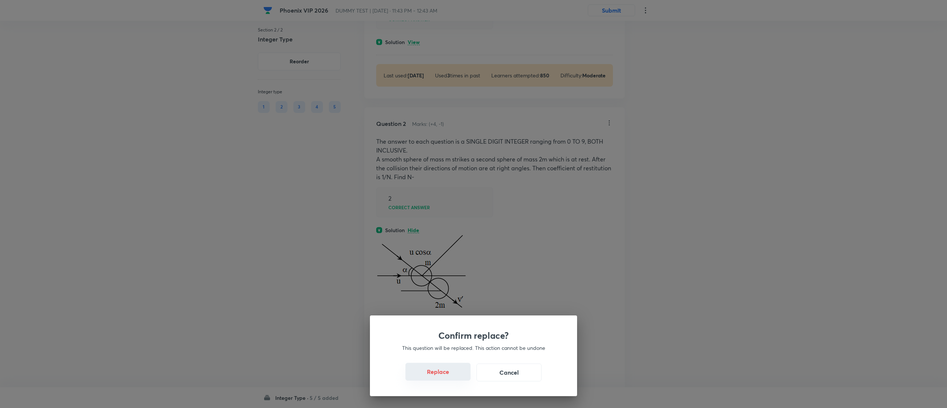
click at [444, 374] on button "Replace" at bounding box center [437, 372] width 65 height 18
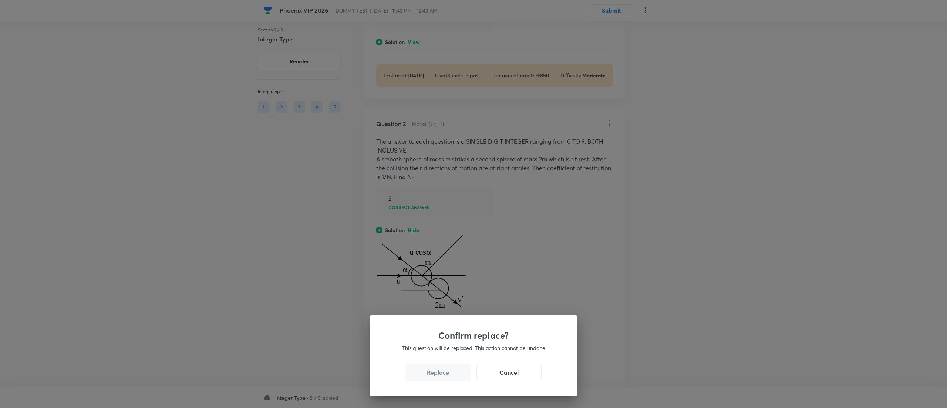
click at [444, 374] on button "Replace" at bounding box center [437, 372] width 65 height 18
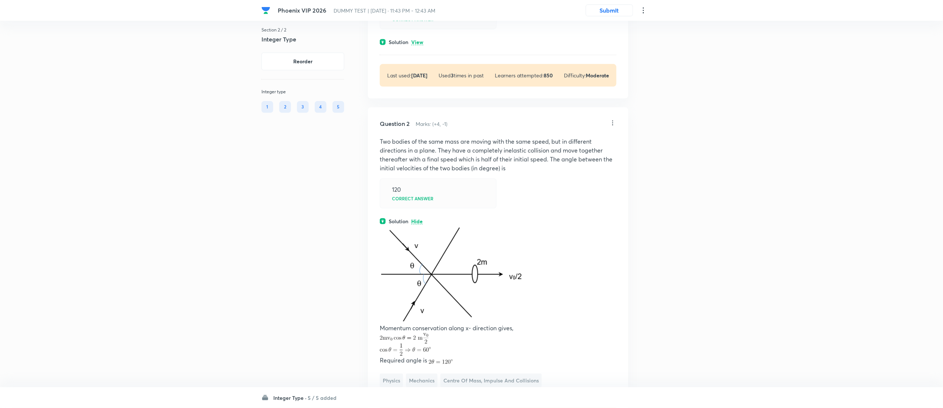
click at [613, 124] on icon at bounding box center [612, 122] width 7 height 7
click at [567, 158] on p "Replace" at bounding box center [565, 157] width 19 height 8
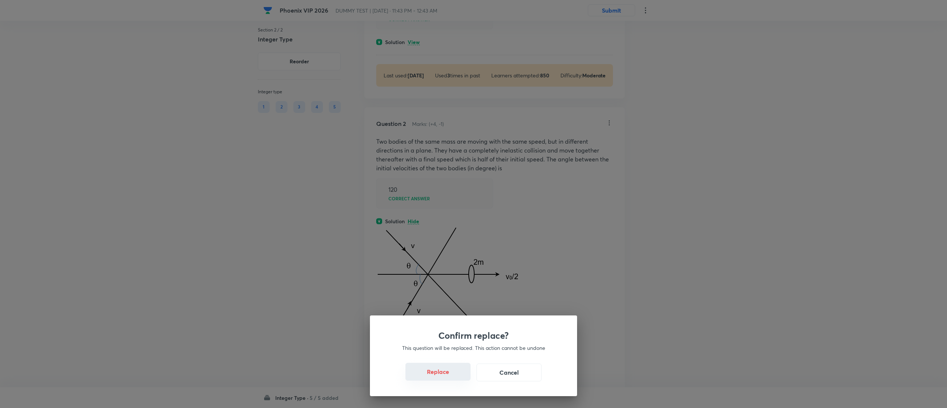
click at [439, 376] on button "Replace" at bounding box center [437, 372] width 65 height 18
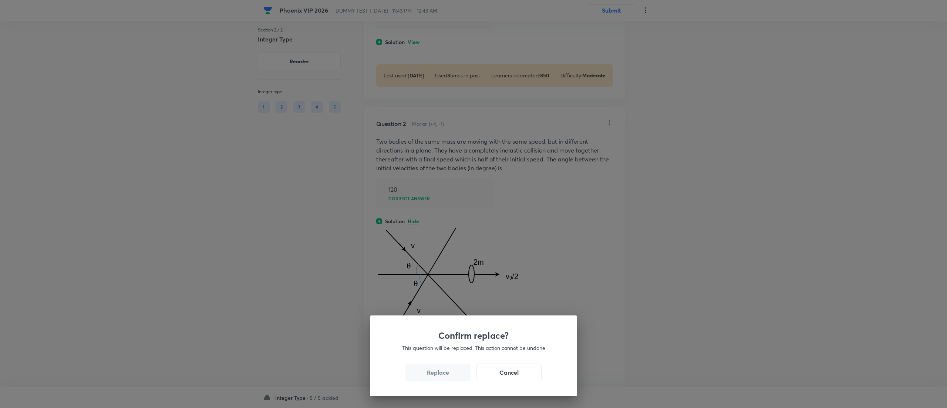
click at [439, 376] on button "Replace" at bounding box center [437, 372] width 65 height 18
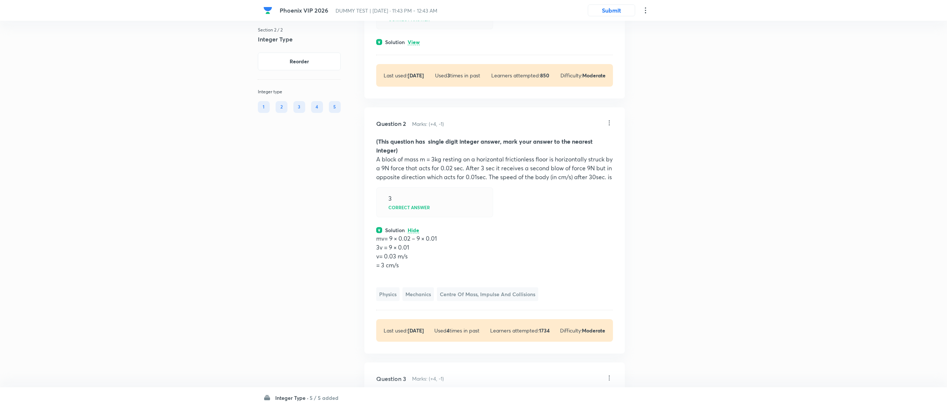
click at [439, 376] on div "Confirm replace? This question will be replaced. This action cannot be undone R…" at bounding box center [473, 204] width 947 height 408
click at [613, 124] on icon at bounding box center [612, 122] width 7 height 7
click at [565, 155] on p "Replace" at bounding box center [565, 157] width 19 height 8
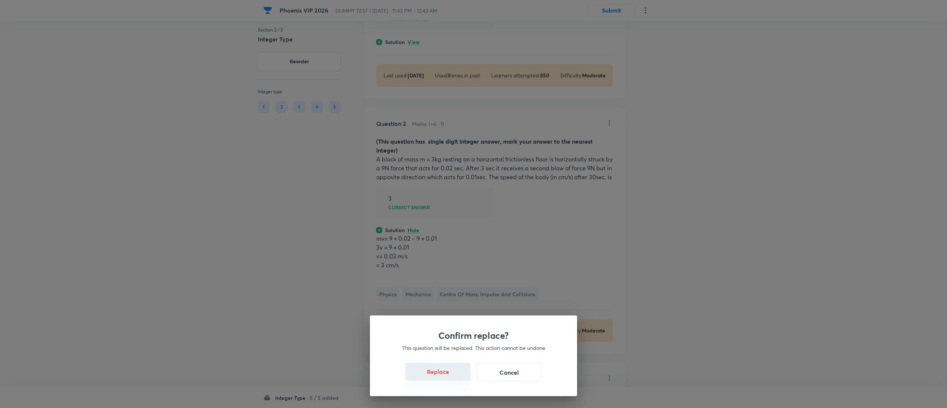
click at [447, 378] on button "Replace" at bounding box center [437, 372] width 65 height 18
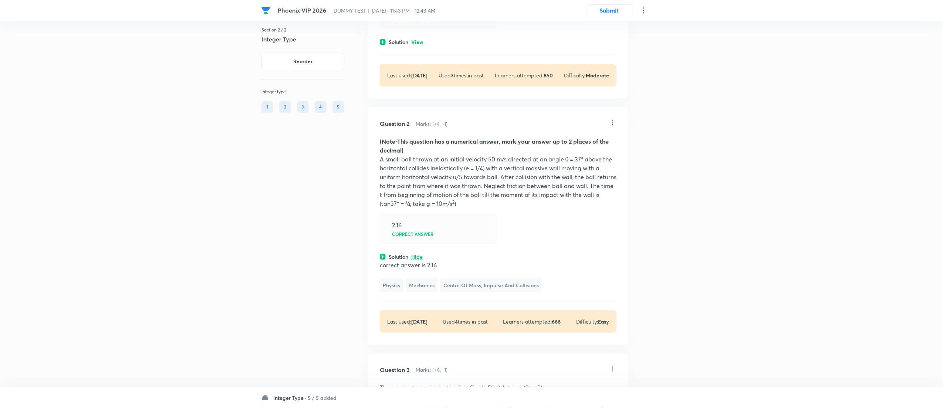
click at [613, 124] on icon at bounding box center [612, 122] width 7 height 7
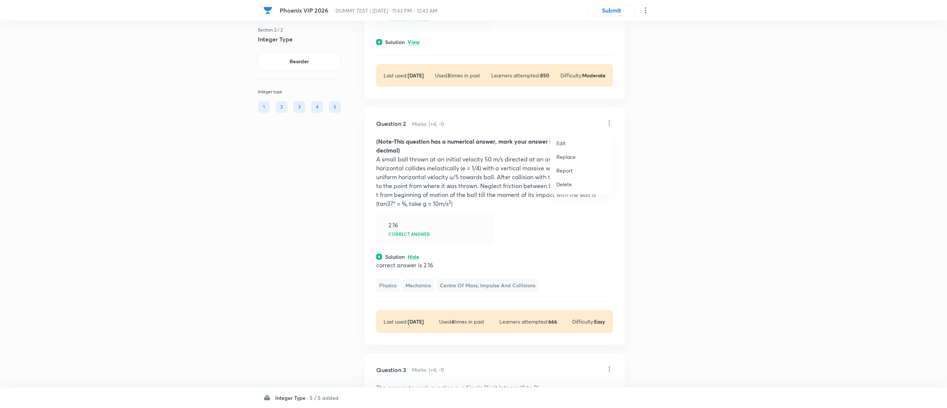
click at [568, 155] on p "Replace" at bounding box center [565, 157] width 19 height 8
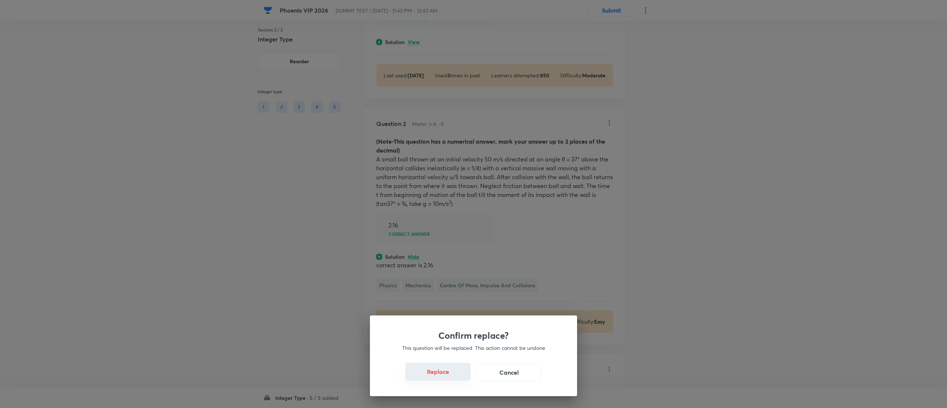
click at [440, 374] on button "Replace" at bounding box center [437, 372] width 65 height 18
click at [440, 374] on div "Confirm replace? This question will be replaced. This action cannot be undone R…" at bounding box center [473, 204] width 947 height 408
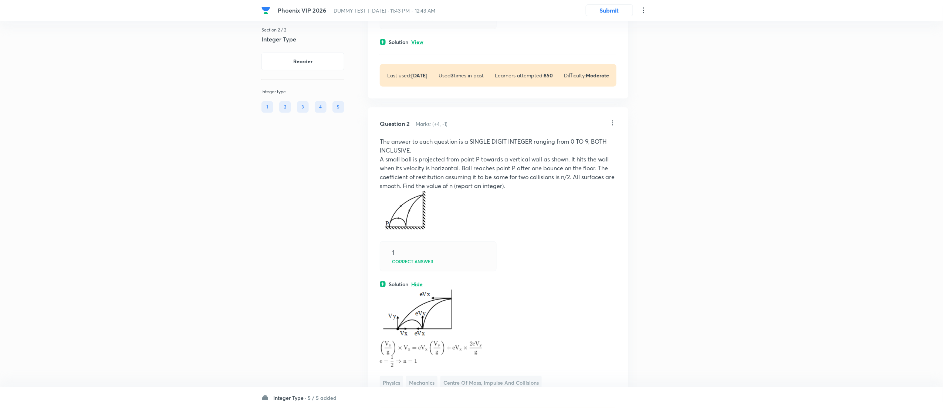
click at [613, 122] on icon at bounding box center [613, 123] width 1 height 5
click at [562, 151] on li "Replace" at bounding box center [581, 157] width 62 height 14
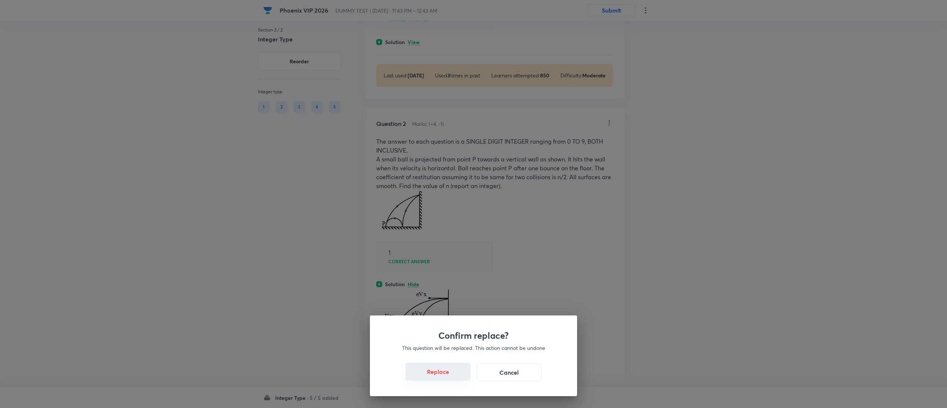
click at [440, 376] on button "Replace" at bounding box center [437, 372] width 65 height 18
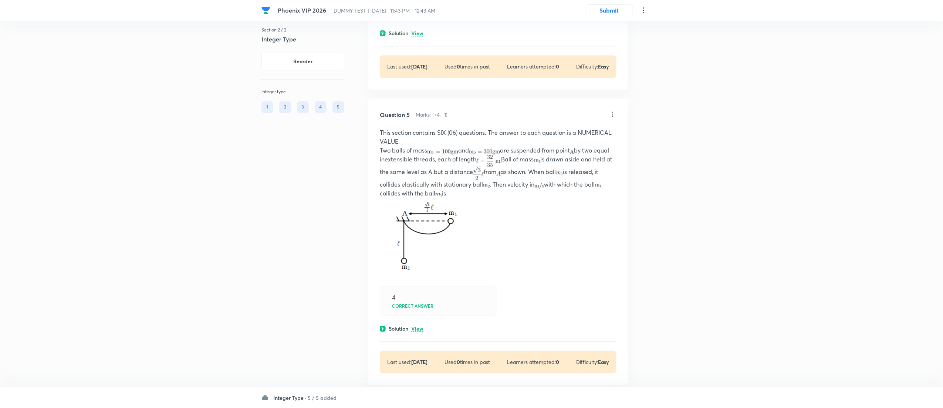
scroll to position [831, 0]
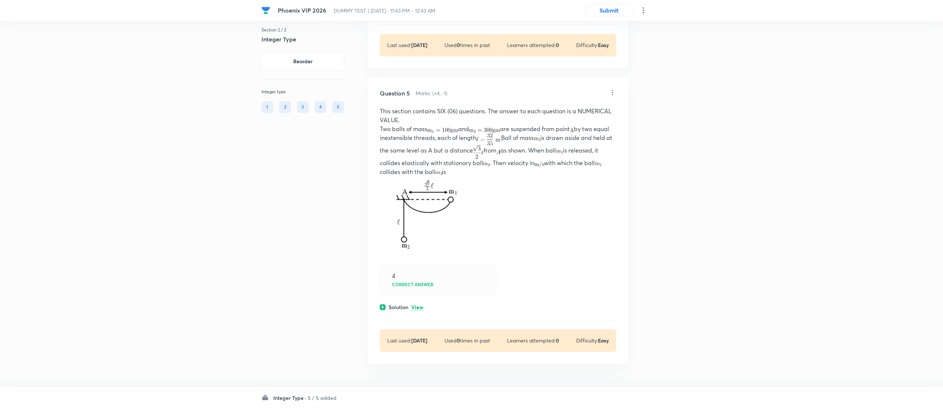
click at [613, 93] on icon at bounding box center [612, 92] width 7 height 7
click at [588, 227] on div at bounding box center [473, 204] width 947 height 408
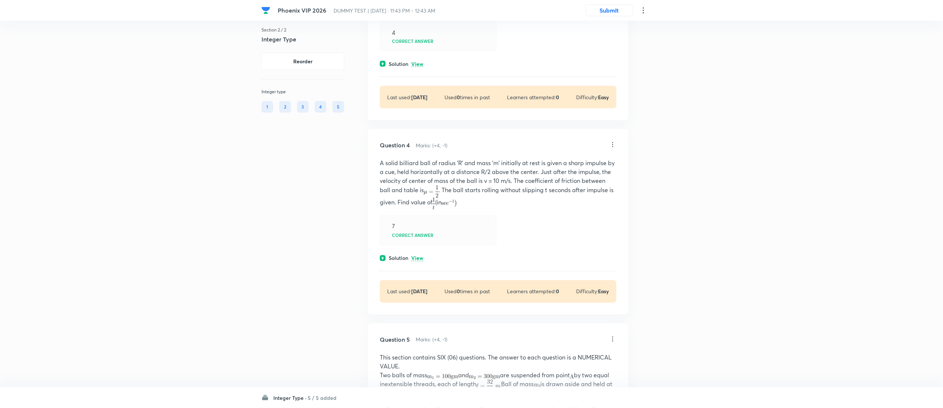
scroll to position [582, 0]
click at [612, 143] on icon at bounding box center [612, 144] width 7 height 7
click at [576, 280] on div at bounding box center [473, 204] width 947 height 408
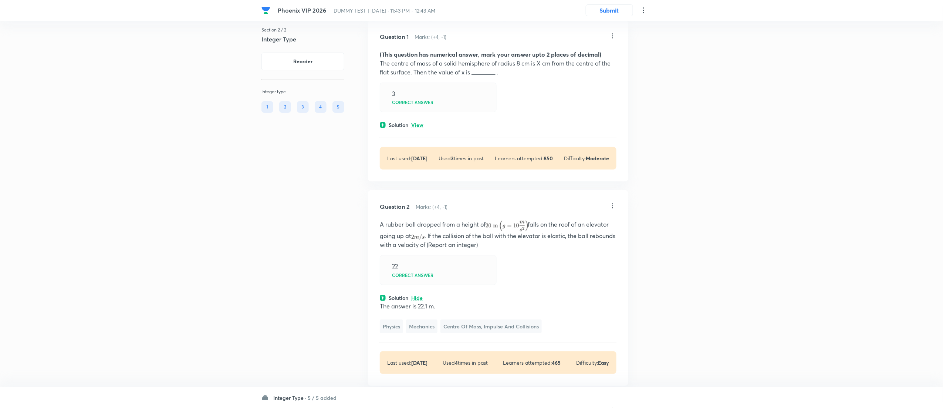
scroll to position [45, 0]
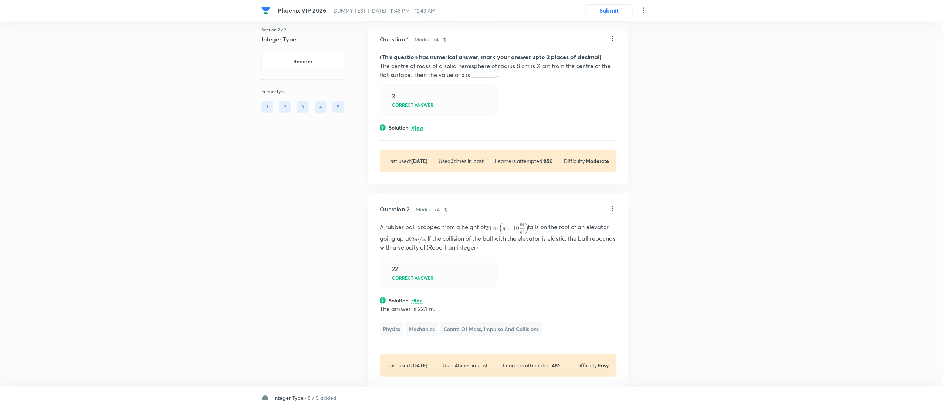
click at [611, 209] on icon at bounding box center [612, 208] width 7 height 7
click at [566, 244] on p "Replace" at bounding box center [565, 242] width 19 height 8
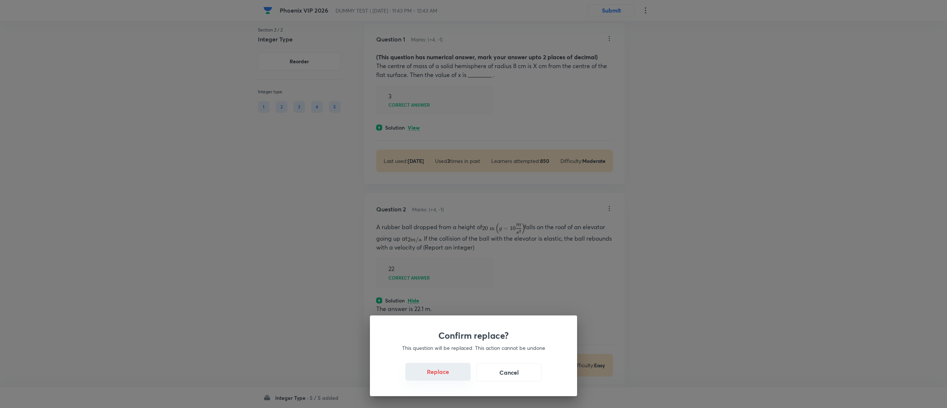
click at [445, 378] on button "Replace" at bounding box center [437, 372] width 65 height 18
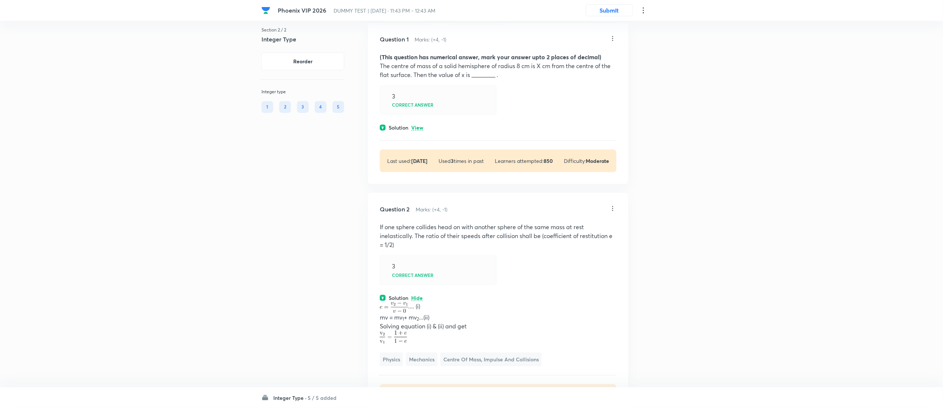
click at [613, 208] on icon at bounding box center [612, 208] width 7 height 7
click at [567, 243] on p "Replace" at bounding box center [565, 242] width 19 height 8
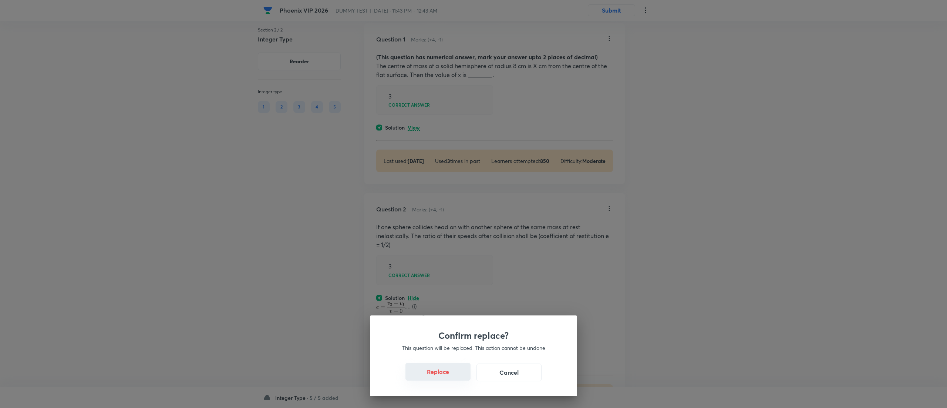
click at [445, 376] on button "Replace" at bounding box center [437, 372] width 65 height 18
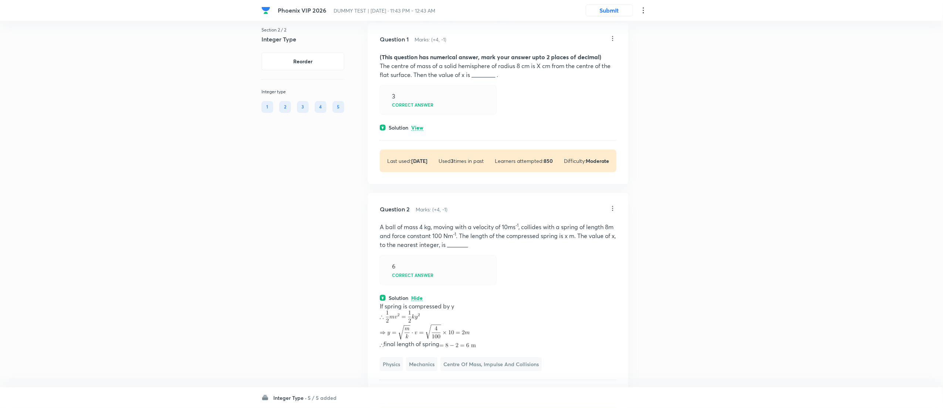
click at [612, 207] on icon at bounding box center [612, 208] width 7 height 7
click at [573, 241] on p "Replace" at bounding box center [565, 242] width 19 height 8
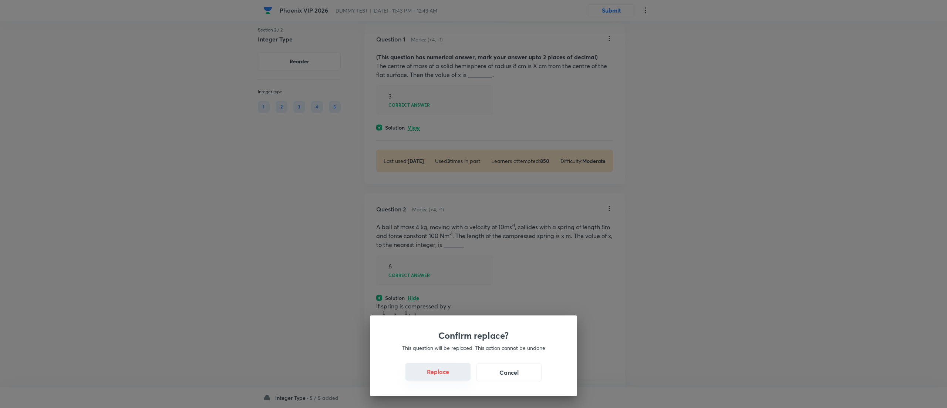
click at [445, 374] on button "Replace" at bounding box center [437, 372] width 65 height 18
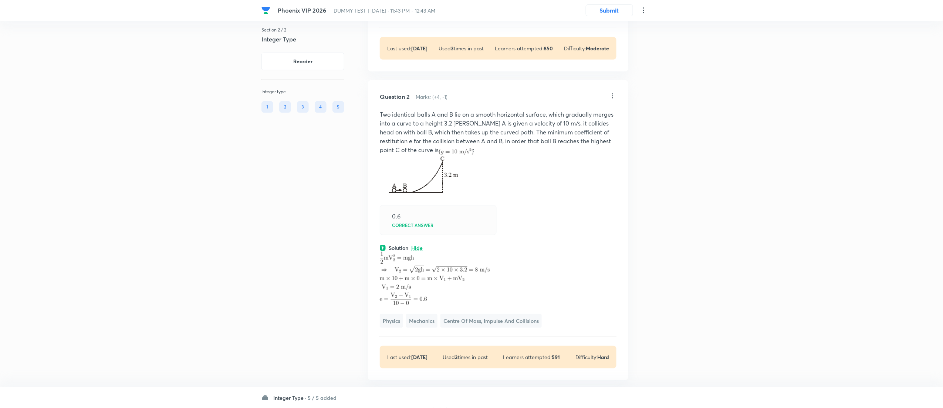
scroll to position [154, 0]
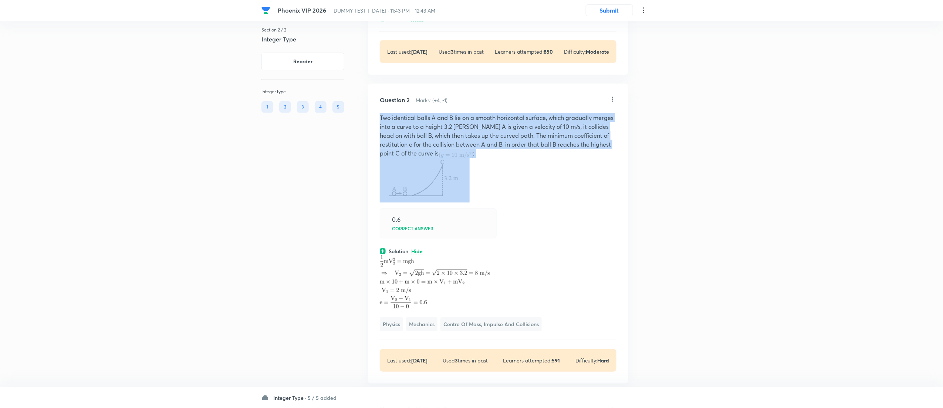
drag, startPoint x: 378, startPoint y: 118, endPoint x: 494, endPoint y: 174, distance: 128.9
click at [494, 174] on div "Question 2 Marks: (+4, -1) Two identical balls A and B lie on a smooth horizont…" at bounding box center [498, 233] width 260 height 299
copy p "Two identical balls A and B lie on a smooth horizontal surface, which gradually…"
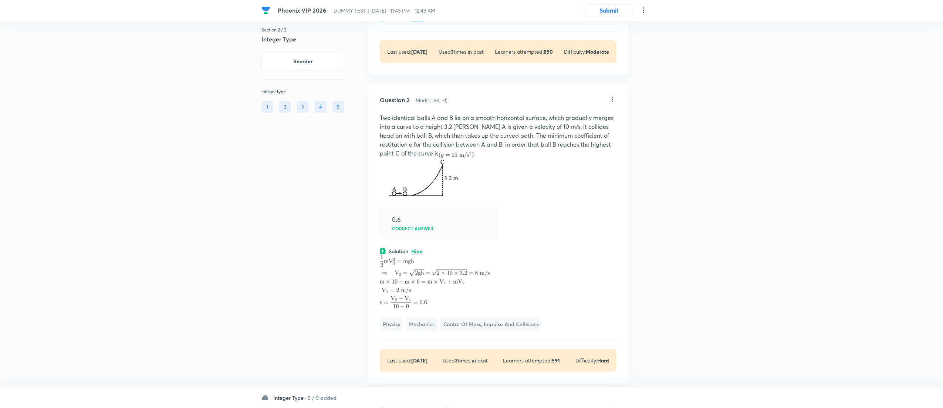
click at [546, 204] on div "Question 2 Marks: (+4, -1) Two identical balls A and B lie on a smooth horizont…" at bounding box center [498, 233] width 260 height 299
drag, startPoint x: 375, startPoint y: 260, endPoint x: 445, endPoint y: 303, distance: 82.7
click at [445, 303] on div "Question 2 Marks: (+4, -1) Two identical balls A and B lie on a smooth horizont…" at bounding box center [498, 233] width 260 height 299
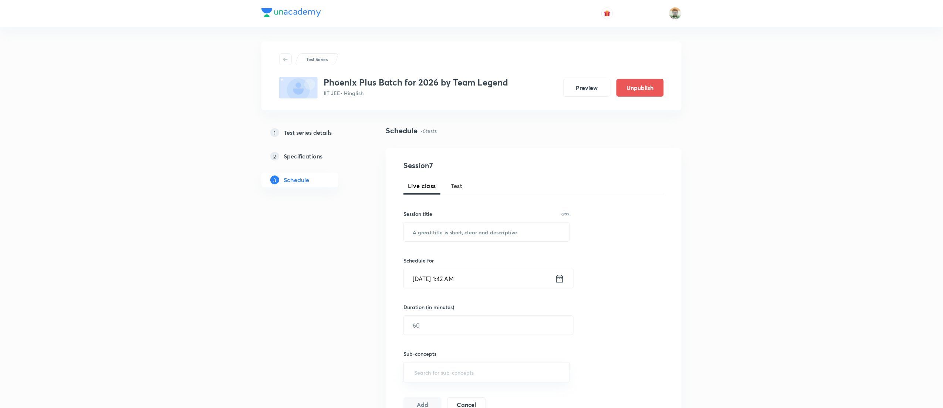
click at [460, 186] on span "Test" at bounding box center [457, 185] width 12 height 9
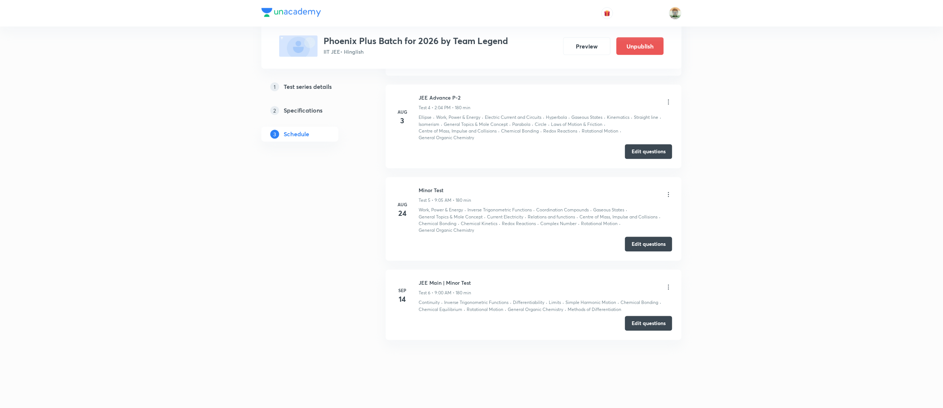
scroll to position [655, 0]
click at [641, 319] on button "Edit questions" at bounding box center [648, 320] width 47 height 15
click at [668, 324] on button "Edit questions" at bounding box center [648, 320] width 47 height 15
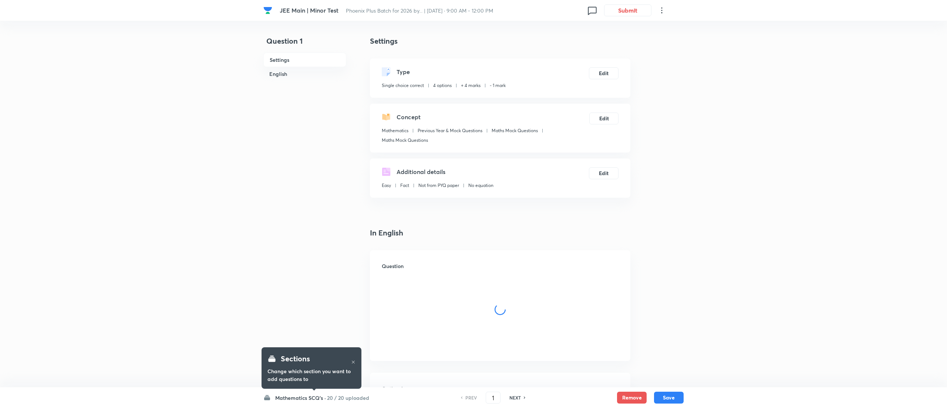
checkbox input "true"
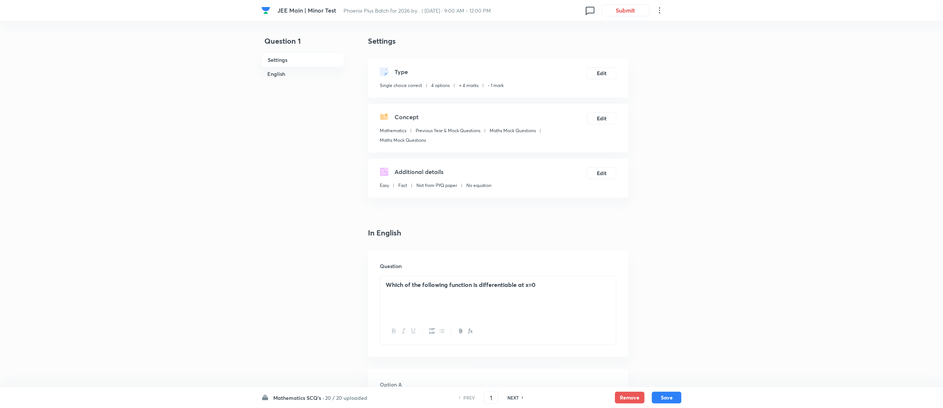
click at [343, 394] on h6 "20 / 20 uploaded" at bounding box center [346, 398] width 42 height 8
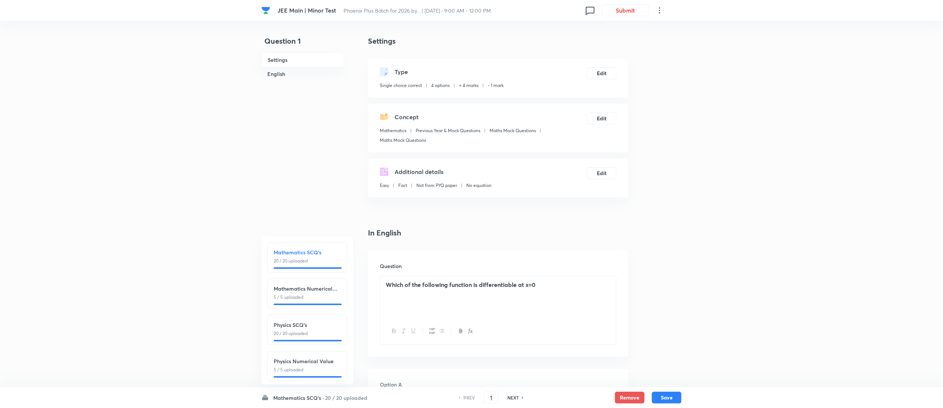
click at [326, 332] on p "20 / 20 uploaded" at bounding box center [307, 333] width 67 height 7
type input "26"
checkbox input "true"
checkbox input "false"
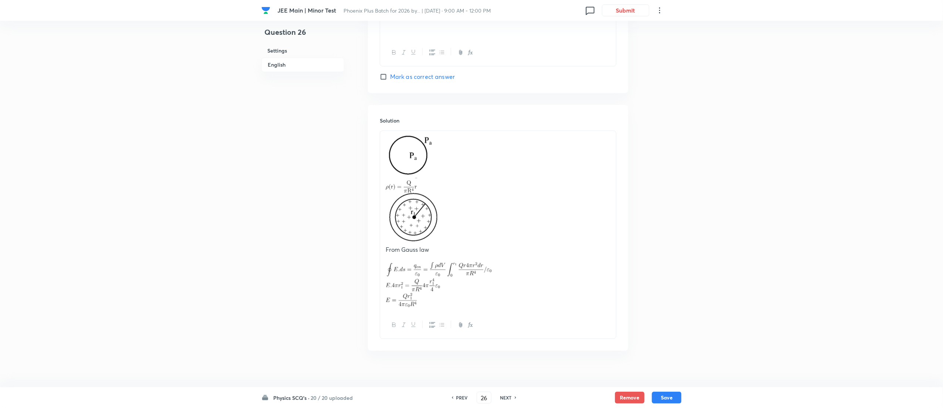
scroll to position [723, 0]
click at [509, 399] on h6 "NEXT" at bounding box center [506, 397] width 11 height 7
type input "27"
checkbox input "false"
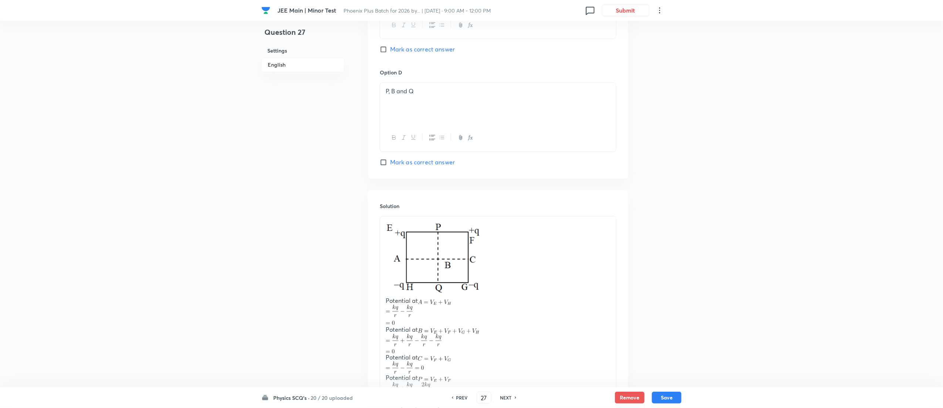
checkbox input "true"
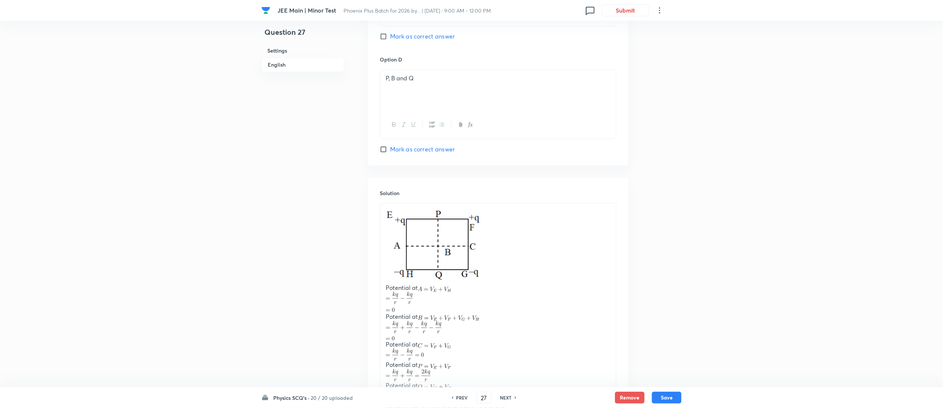
click at [509, 399] on h6 "NEXT" at bounding box center [506, 397] width 11 height 7
type input "28"
checkbox input "true"
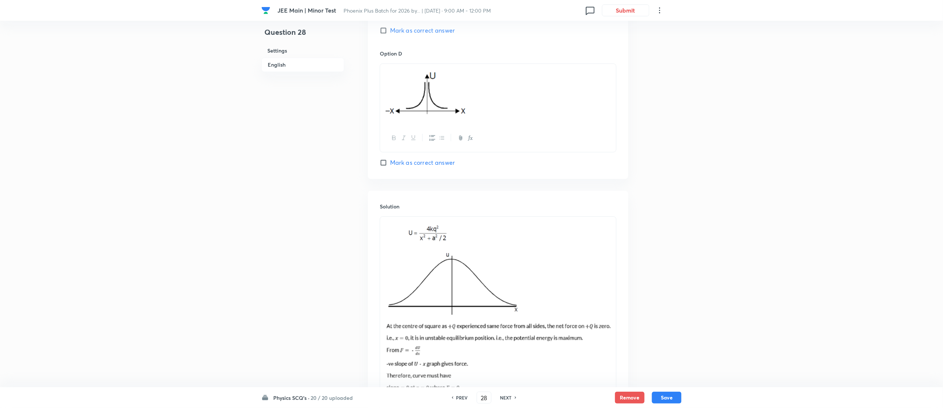
click at [509, 399] on h6 "NEXT" at bounding box center [506, 397] width 11 height 7
type input "29"
checkbox input "false"
checkbox input "true"
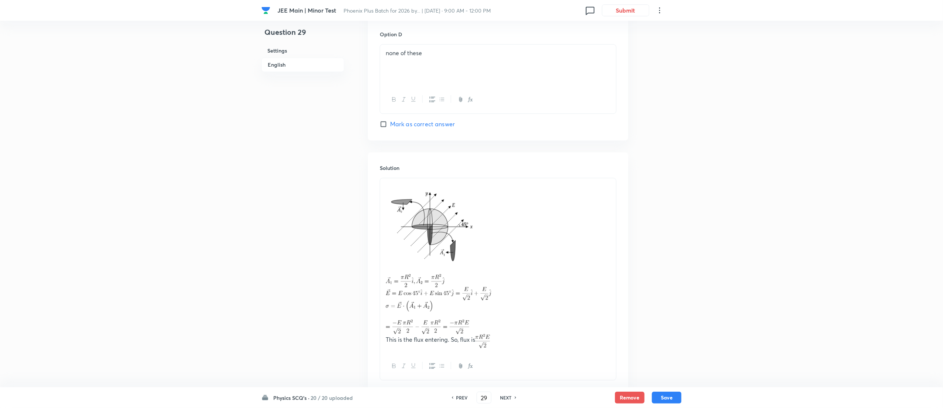
click at [509, 399] on h6 "NEXT" at bounding box center [506, 397] width 11 height 7
type input "30"
checkbox input "false"
checkbox input "true"
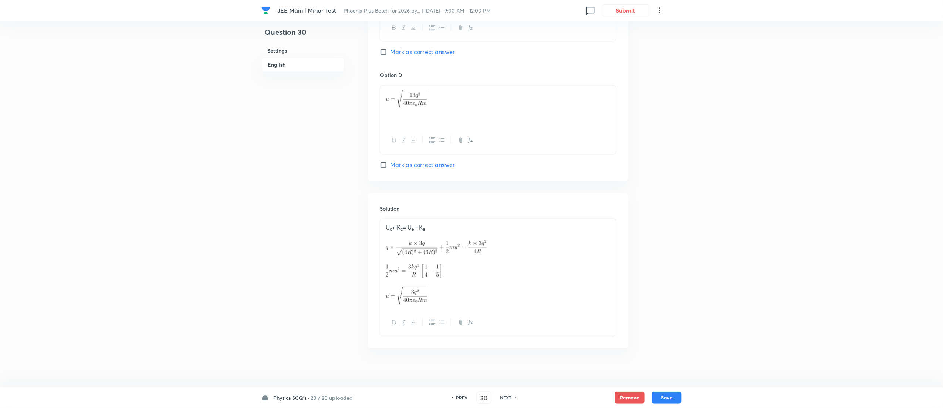
click at [509, 399] on h6 "NEXT" at bounding box center [506, 397] width 11 height 7
type input "31"
checkbox input "true"
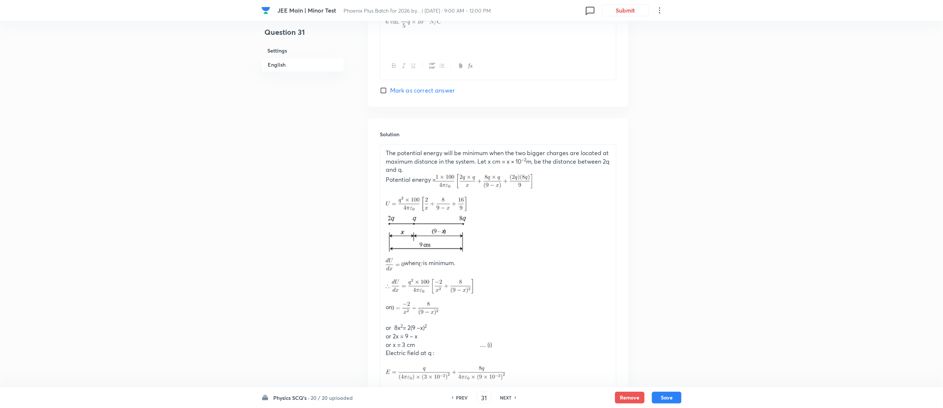
click at [509, 399] on h6 "NEXT" at bounding box center [506, 397] width 11 height 7
type input "32"
checkbox input "true"
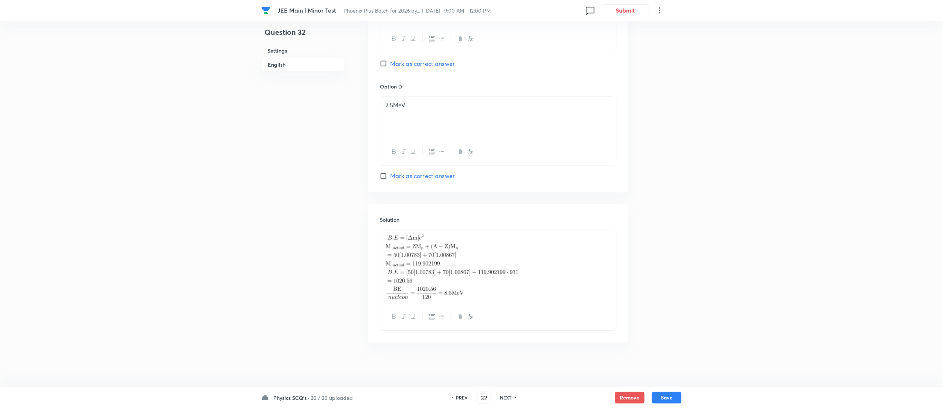
click at [509, 399] on h6 "NEXT" at bounding box center [506, 397] width 11 height 7
type input "33"
checkbox input "true"
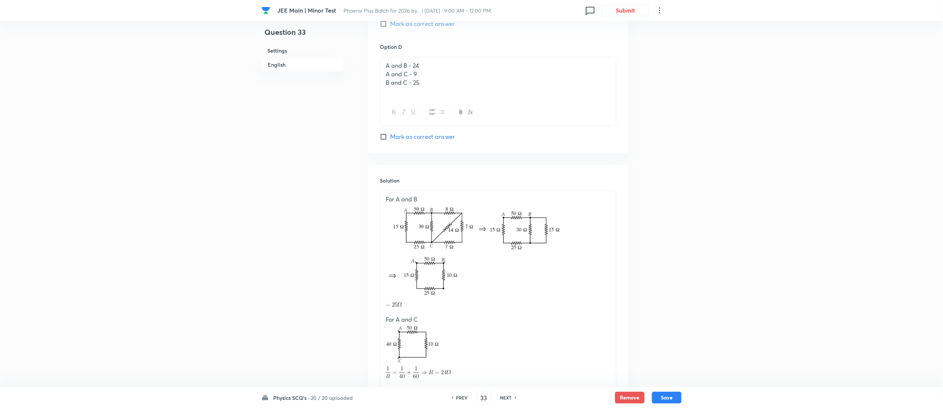
click at [509, 399] on h6 "NEXT" at bounding box center [506, 397] width 11 height 7
type input "34"
checkbox input "false"
checkbox input "true"
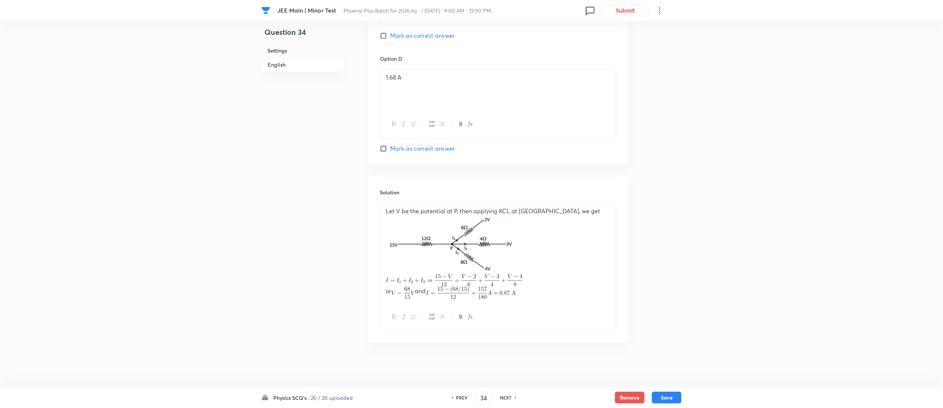
click at [509, 399] on h6 "NEXT" at bounding box center [506, 397] width 11 height 7
type input "35"
checkbox input "false"
checkbox input "true"
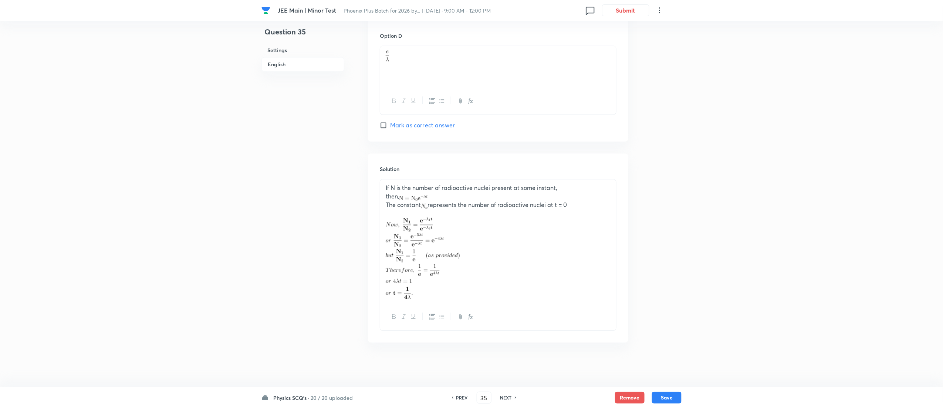
click at [509, 399] on h6 "NEXT" at bounding box center [506, 397] width 11 height 7
type input "36"
checkbox input "false"
checkbox input "true"
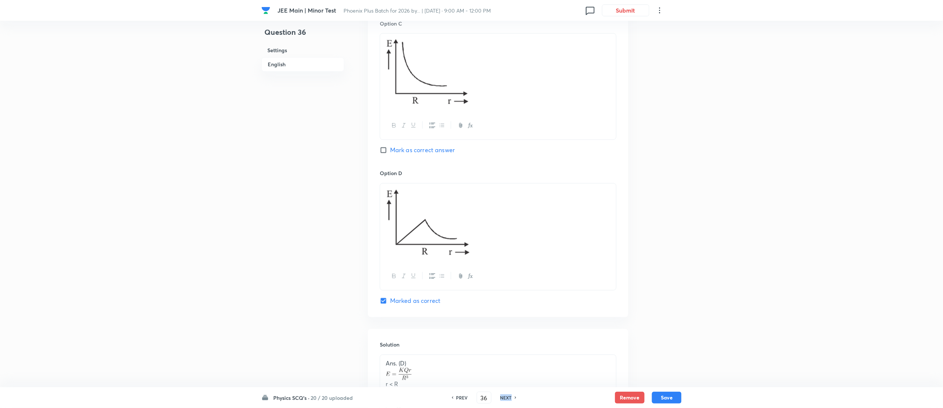
click at [509, 399] on h6 "NEXT" at bounding box center [506, 397] width 11 height 7
type input "37"
checkbox input "false"
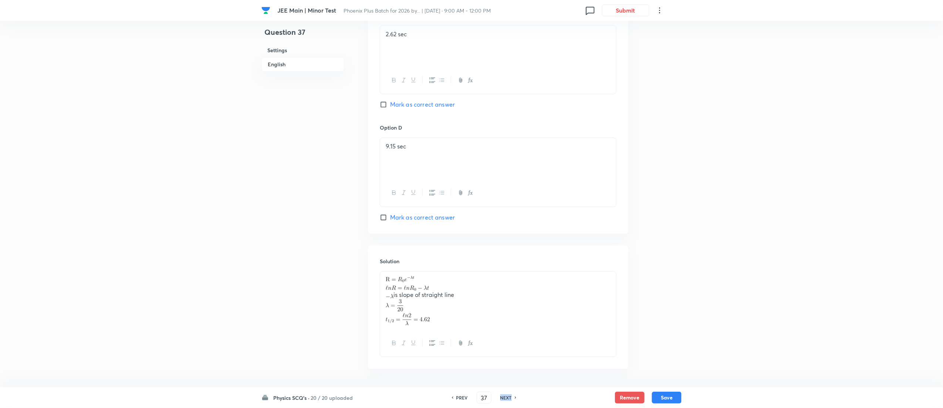
checkbox input "true"
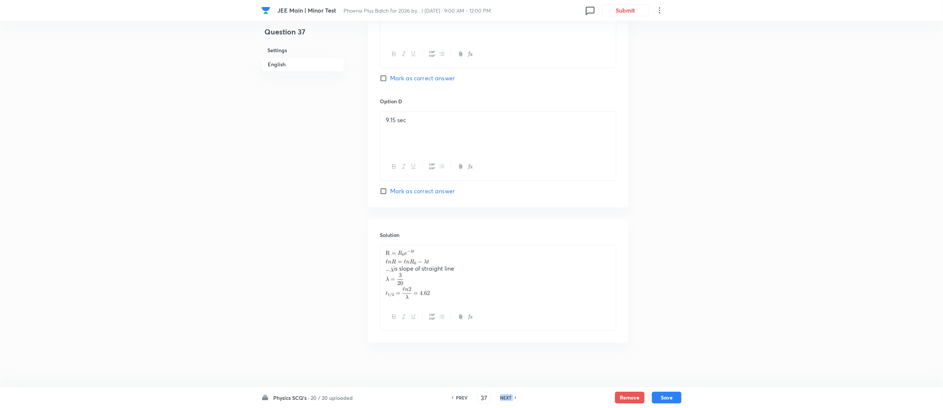
click at [509, 399] on h6 "NEXT" at bounding box center [506, 397] width 11 height 7
type input "38"
checkbox input "true"
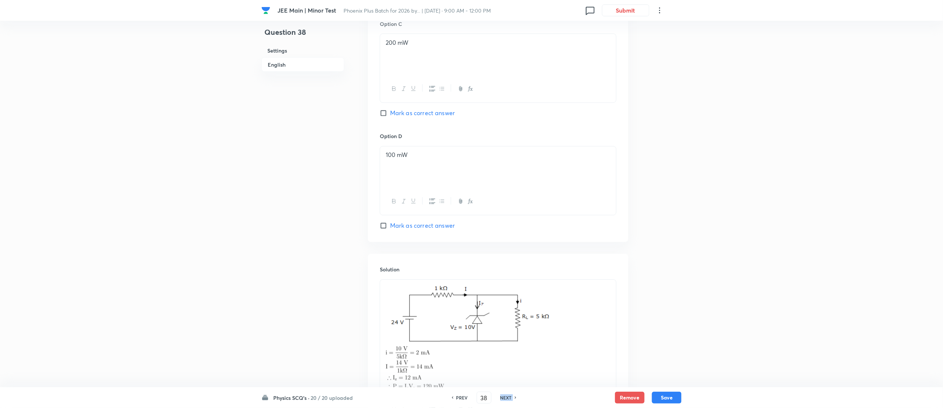
click at [509, 399] on h6 "NEXT" at bounding box center [506, 397] width 11 height 7
type input "39"
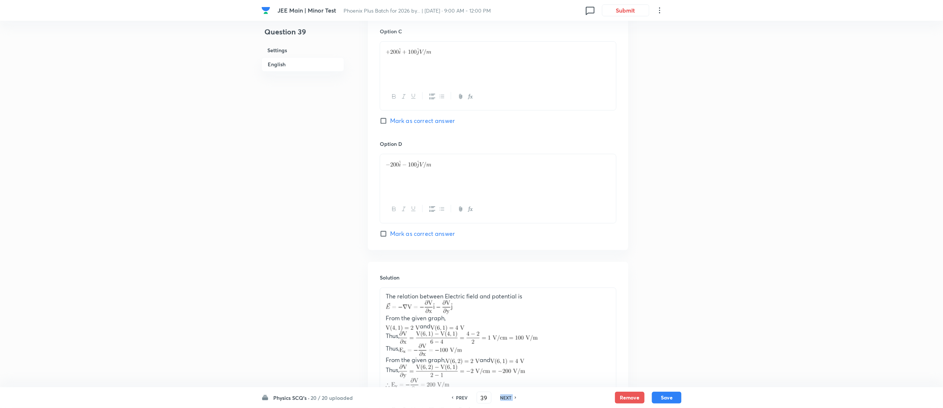
click at [509, 399] on h6 "NEXT" at bounding box center [506, 397] width 11 height 7
checkbox input "false"
type input "40"
checkbox input "true"
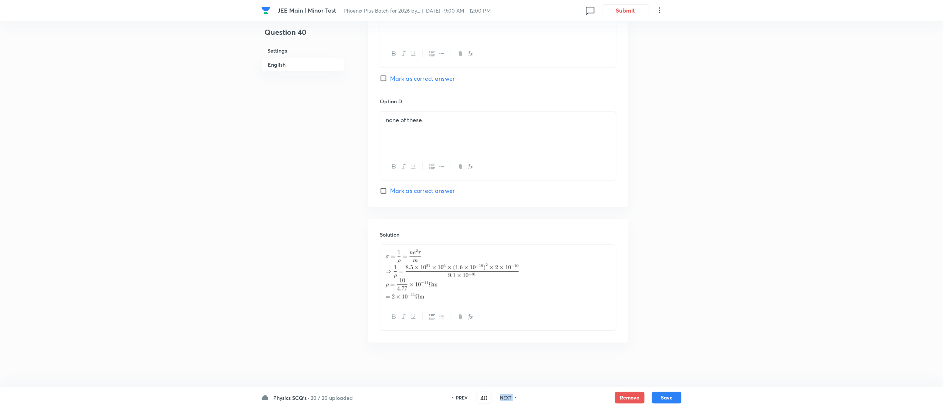
click at [509, 399] on h6 "NEXT" at bounding box center [506, 397] width 11 height 7
type input "41"
checkbox input "false"
checkbox input "true"
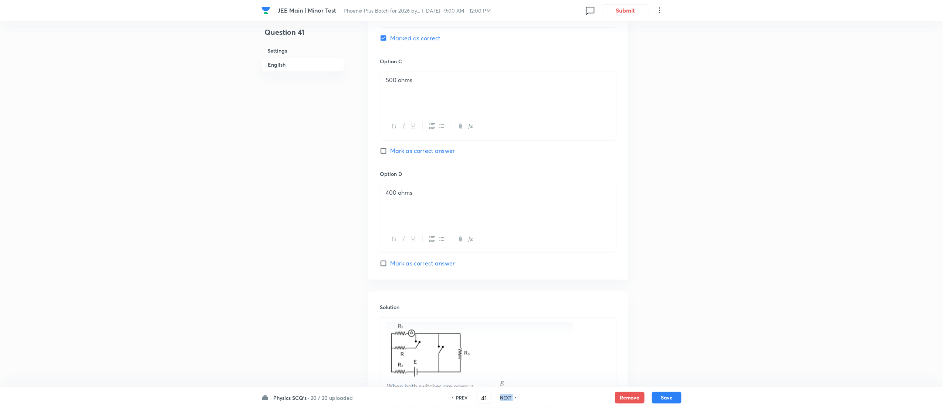
click at [509, 399] on h6 "NEXT" at bounding box center [506, 397] width 11 height 7
type input "42"
checkbox input "false"
checkbox input "true"
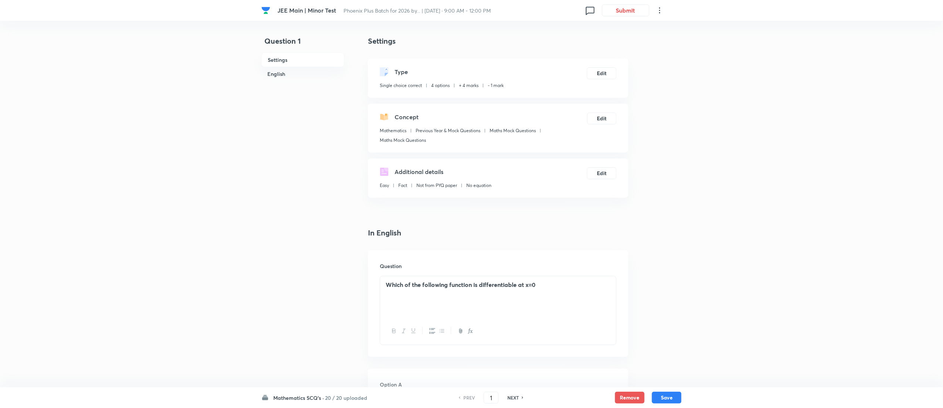
click at [346, 389] on div "Mathematics SCQ's · 20 / 20 uploaded PREV 1 ​ NEXT Remove Save" at bounding box center [472, 397] width 420 height 21
click at [346, 397] on h6 "20 / 20 uploaded" at bounding box center [346, 398] width 42 height 8
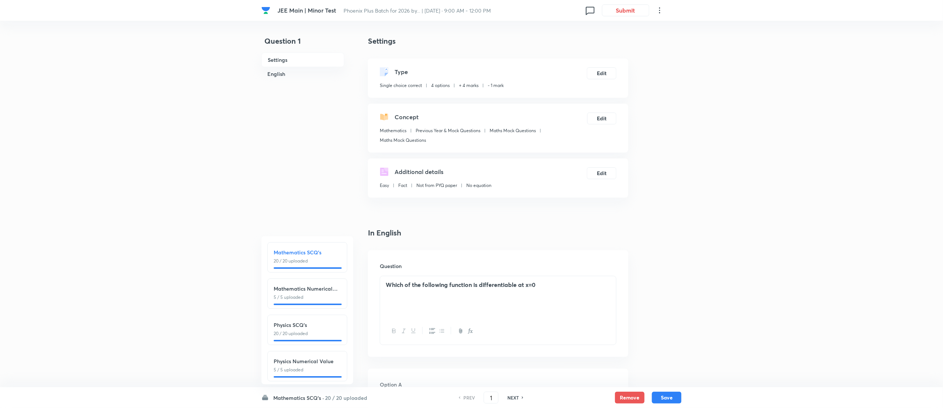
scroll to position [87, 0]
click at [320, 327] on p "20 / 20 uploaded" at bounding box center [307, 330] width 67 height 7
type input "51"
checkbox input "false"
checkbox input "true"
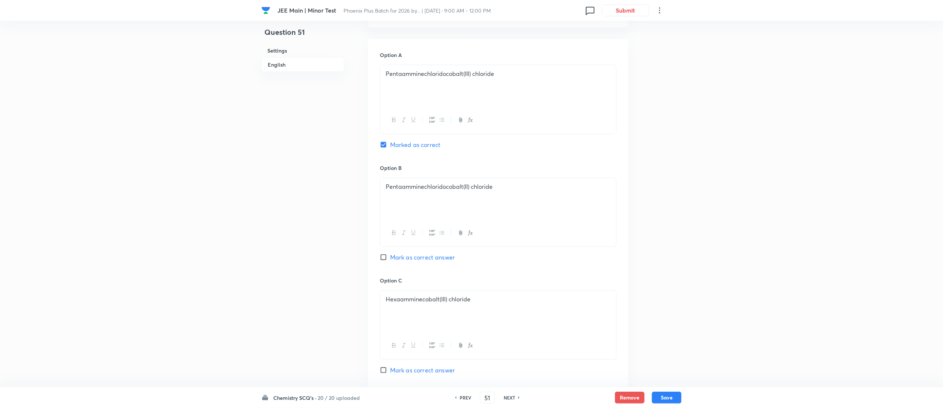
scroll to position [602, 0]
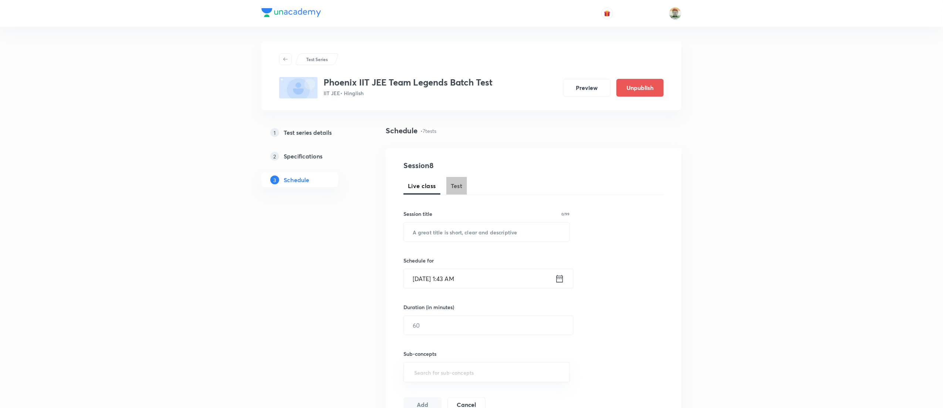
click at [463, 182] on button "Test" at bounding box center [457, 186] width 21 height 18
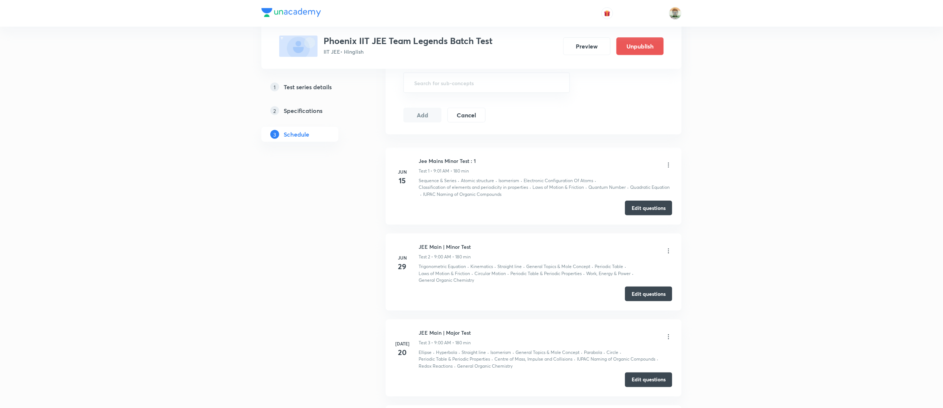
scroll to position [741, 0]
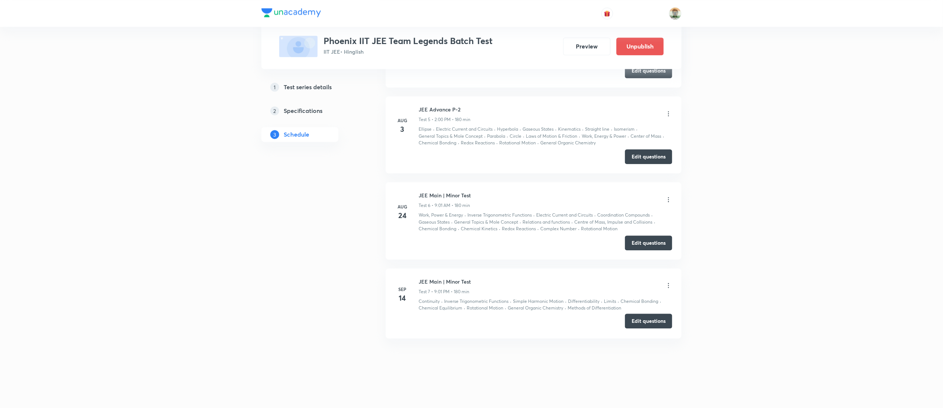
click at [641, 322] on button "Edit questions" at bounding box center [648, 320] width 47 height 15
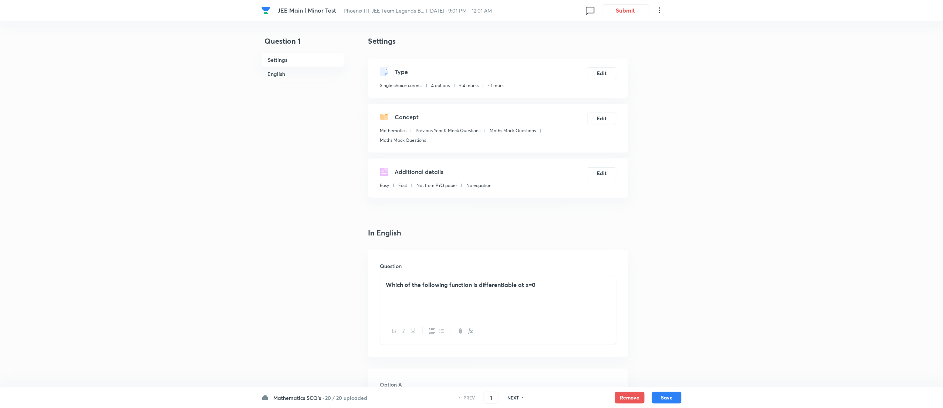
click at [354, 392] on div "Mathematics SCQ's · 20 / 20 uploaded PREV 1 ​ NEXT Remove Save" at bounding box center [472, 397] width 420 height 21
click at [354, 399] on h6 "20 / 20 uploaded" at bounding box center [346, 398] width 42 height 8
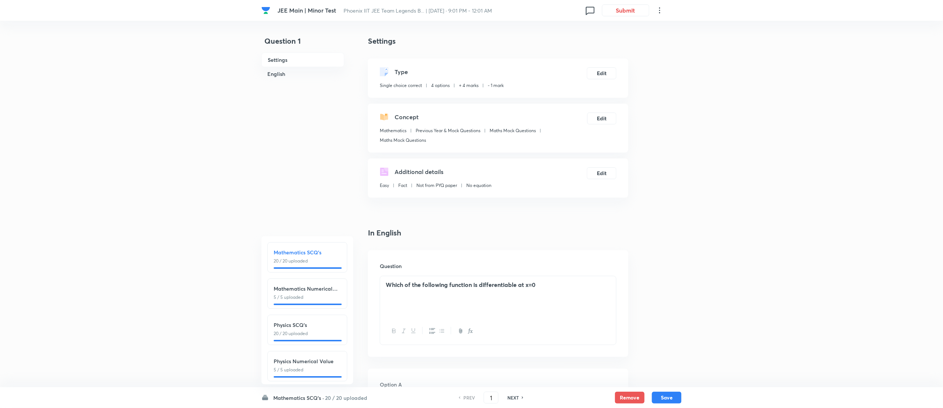
scroll to position [87, 0]
click at [320, 327] on p "20 / 20 uploaded" at bounding box center [307, 330] width 67 height 7
type input "51"
checkbox input "false"
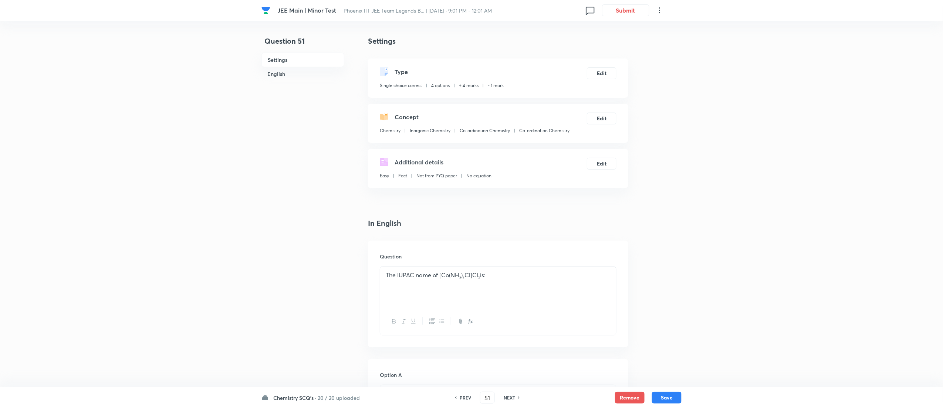
checkbox input "true"
